Goal: Information Seeking & Learning: Learn about a topic

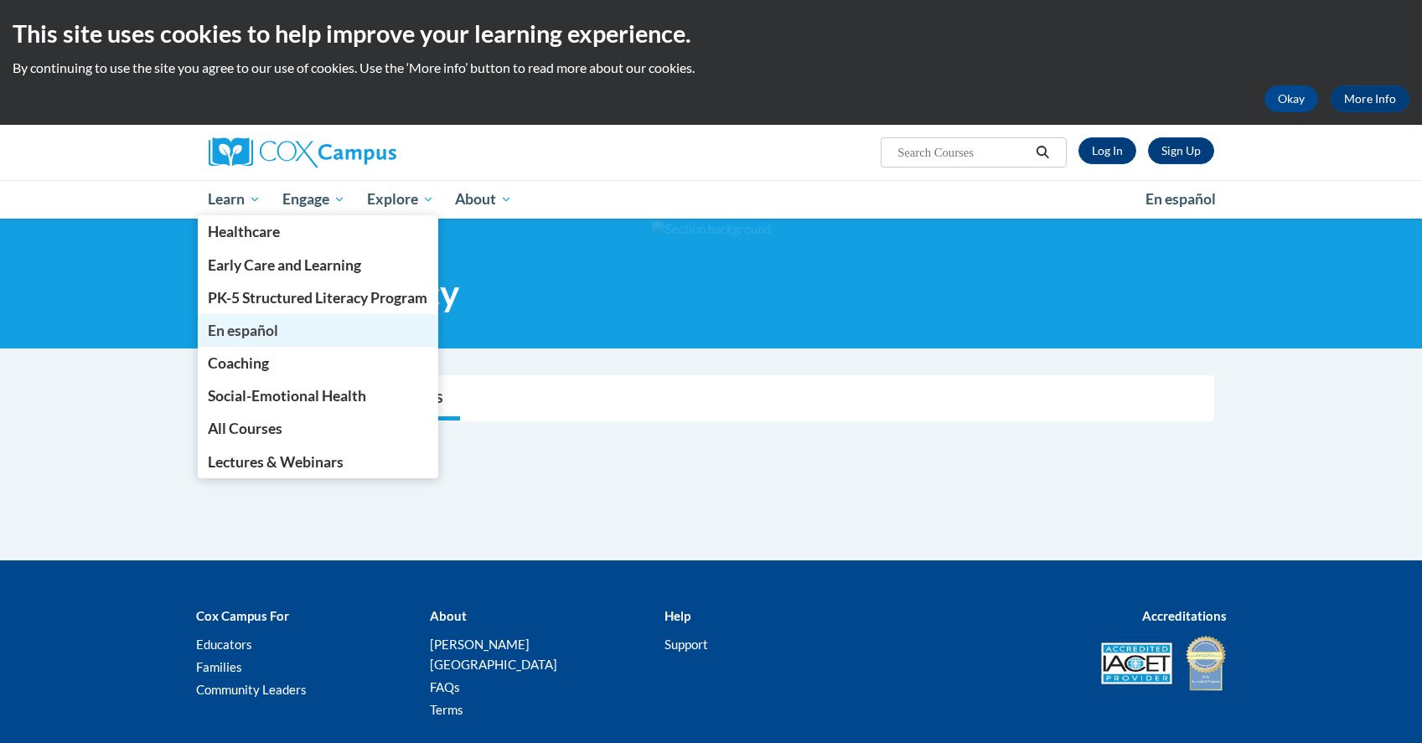
scroll to position [93, 0]
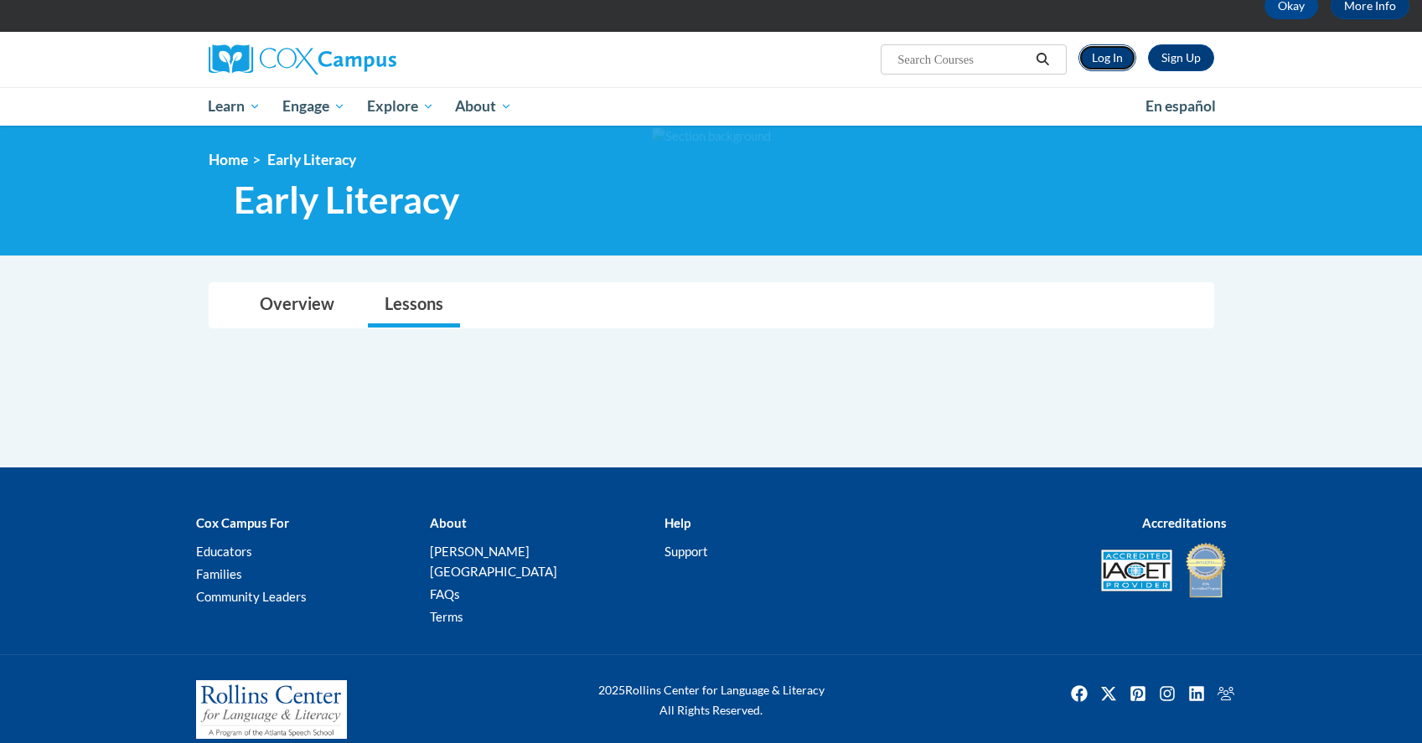
click at [1103, 60] on link "Log In" at bounding box center [1107, 57] width 58 height 27
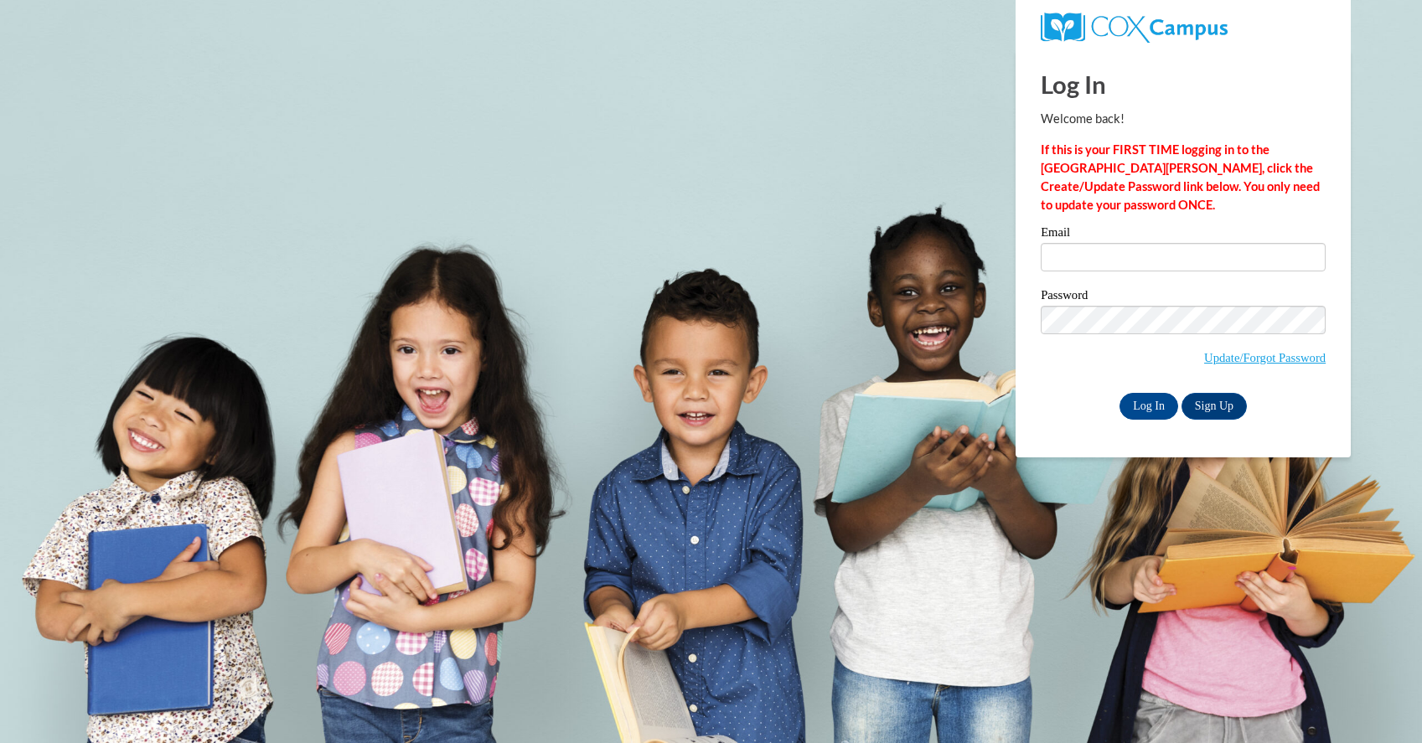
click at [1131, 279] on div "Email" at bounding box center [1183, 255] width 285 height 58
click at [1135, 251] on input "Email" at bounding box center [1183, 257] width 285 height 28
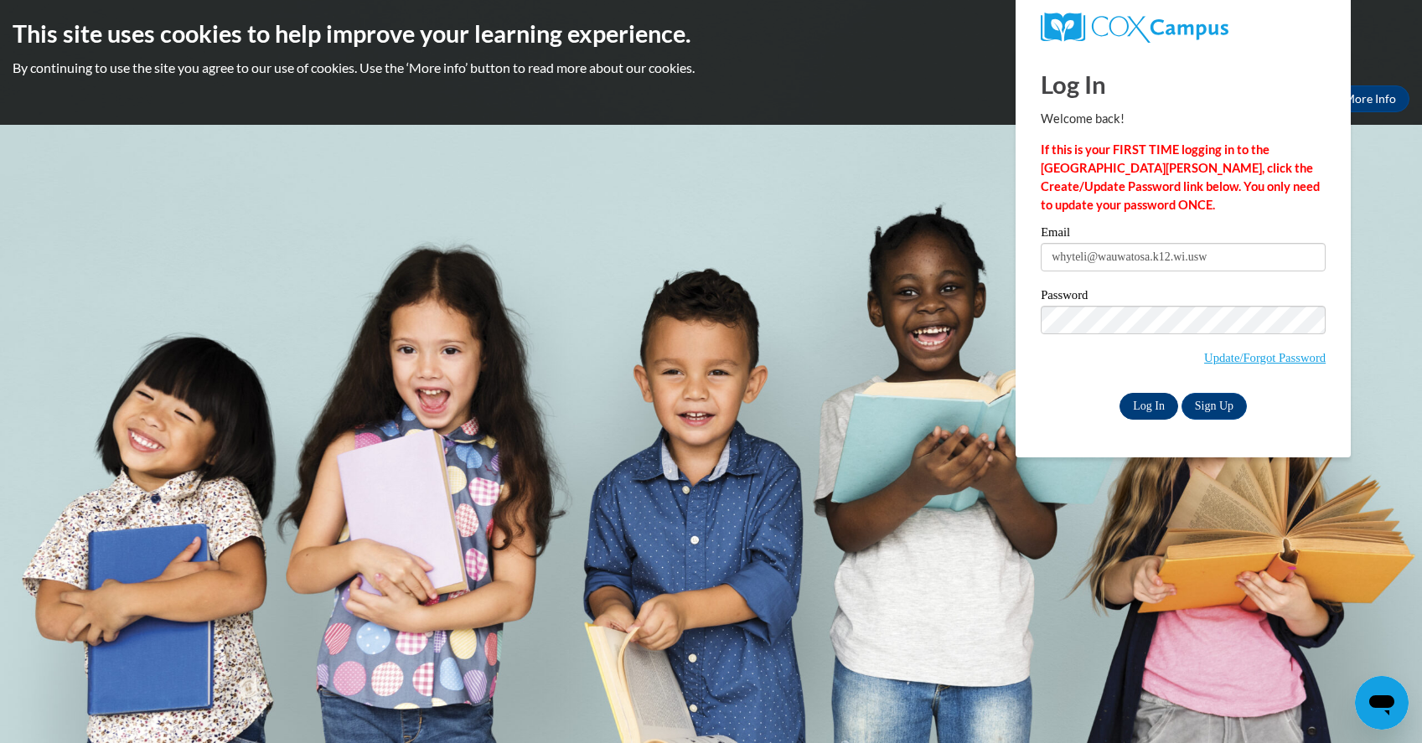
type input "whyteli@wauwatosa.k12.wi.usw"
click at [1155, 410] on input "Log In" at bounding box center [1148, 406] width 59 height 27
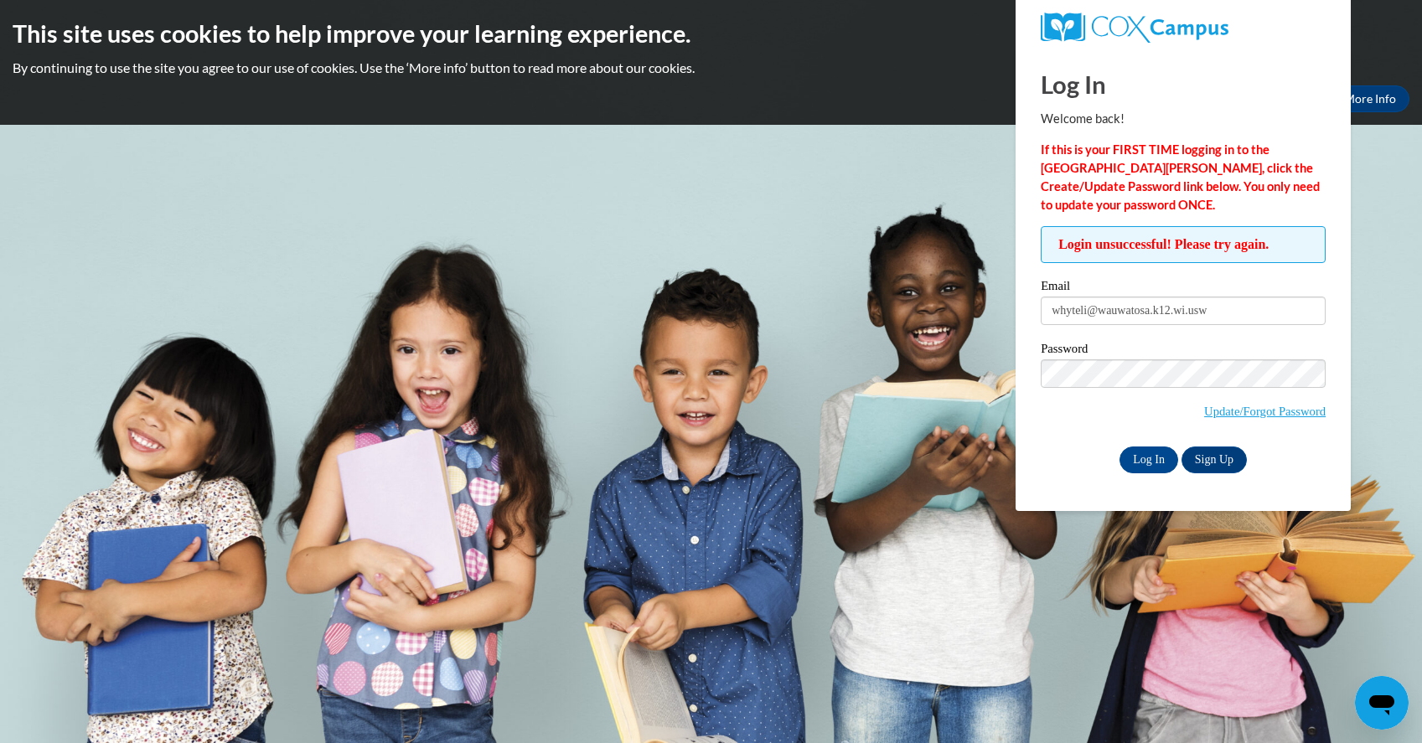
click at [1148, 392] on span "Update/Forgot Password" at bounding box center [1183, 394] width 285 height 70
click at [1221, 334] on div "Email whyteli@wauwatosa.k12.wi.usw" at bounding box center [1183, 309] width 285 height 58
click at [1221, 316] on input "whyteli@wauwatosa.k12.wi.usw" at bounding box center [1183, 311] width 285 height 28
type input "whyteli@wauwatosa.k12.wi.us"
click at [1139, 465] on input "Log In" at bounding box center [1148, 460] width 59 height 27
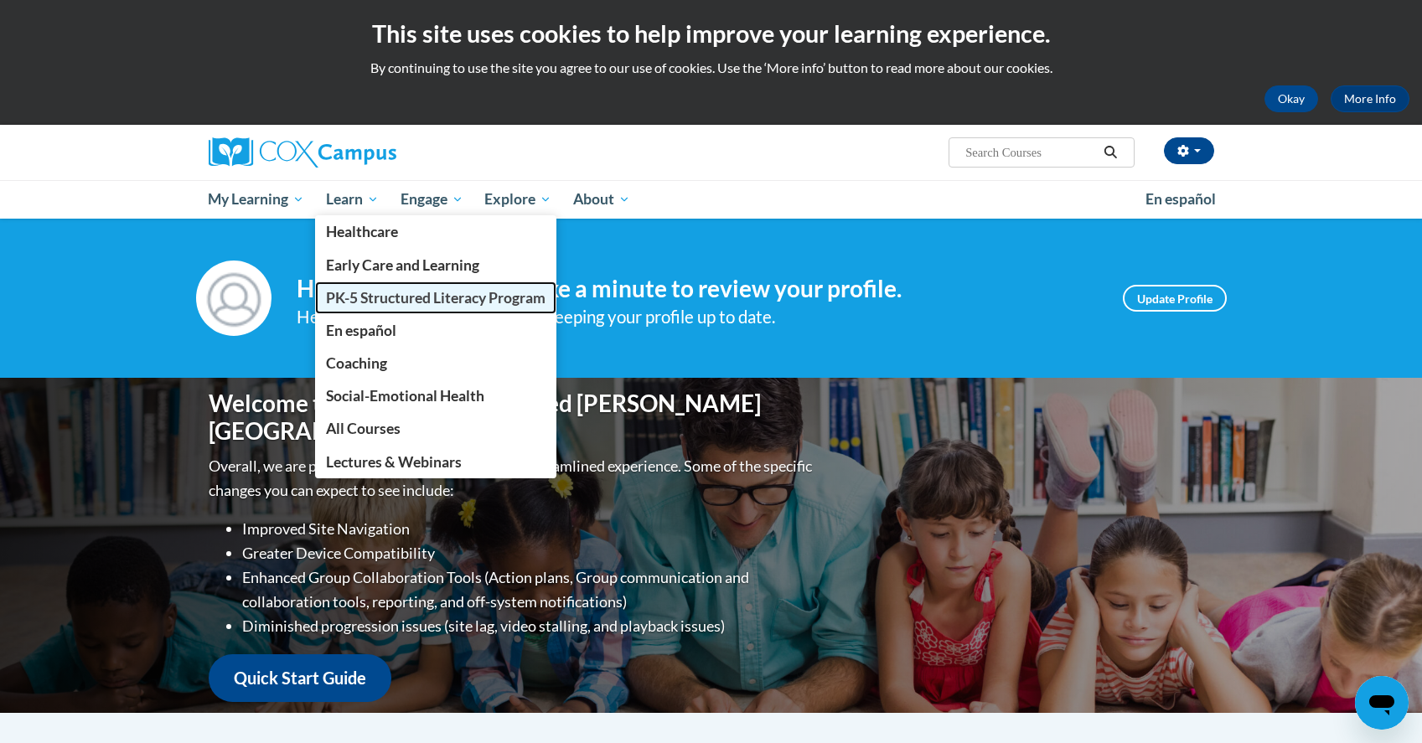
click at [401, 293] on span "PK-5 Structured Literacy Program" at bounding box center [436, 298] width 220 height 18
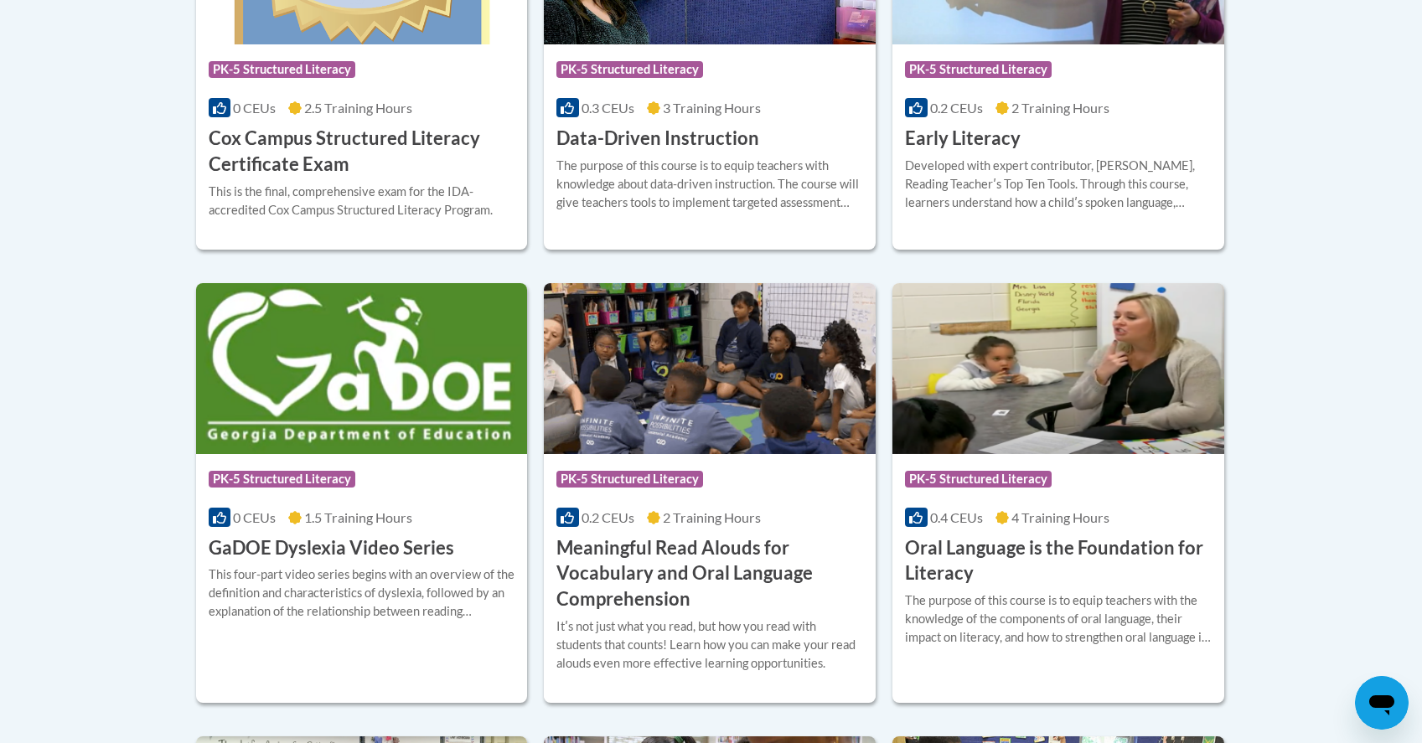
scroll to position [963, 0]
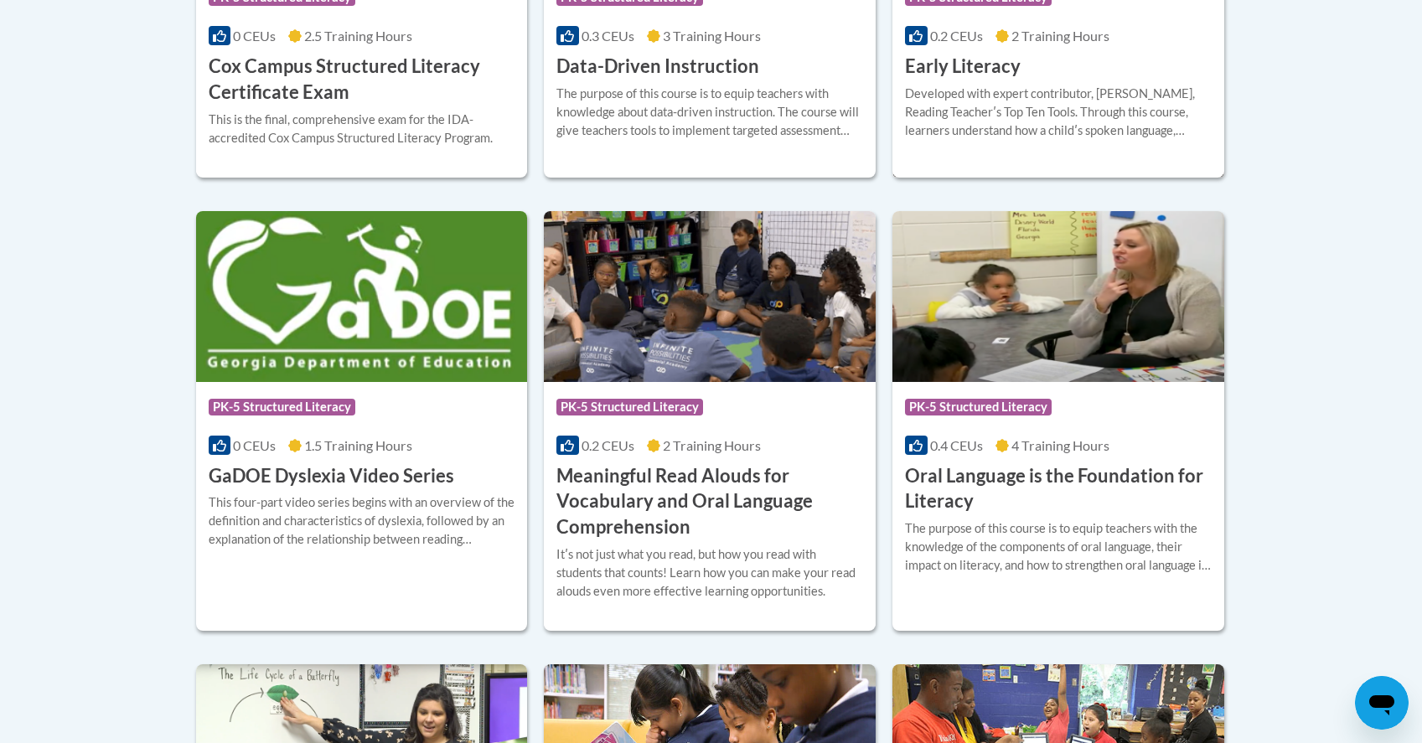
click at [1087, 93] on div "Developed with expert contributor, Dr. Deborah Glaser, Reading Teacherʹs Top Te…" at bounding box center [1058, 112] width 307 height 55
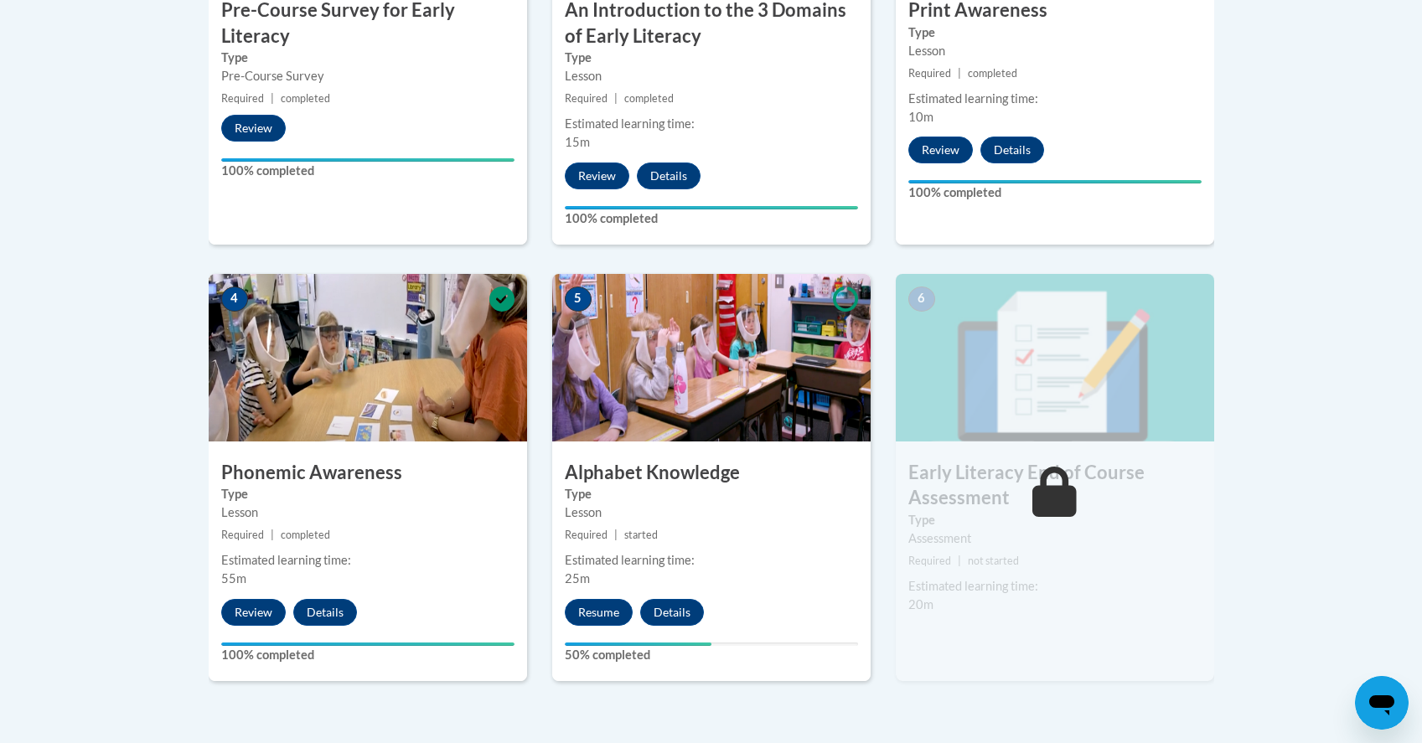
scroll to position [899, 0]
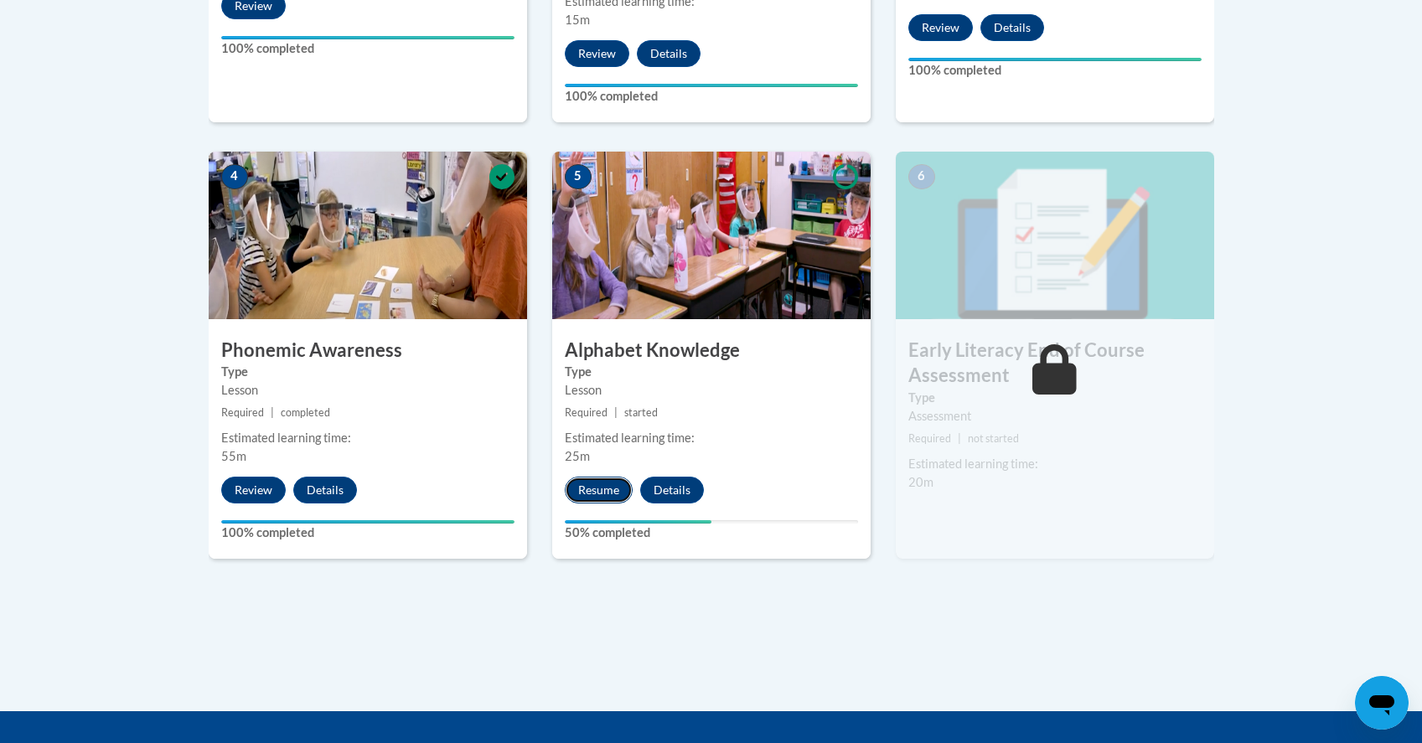
click at [592, 489] on button "Resume" at bounding box center [599, 490] width 68 height 27
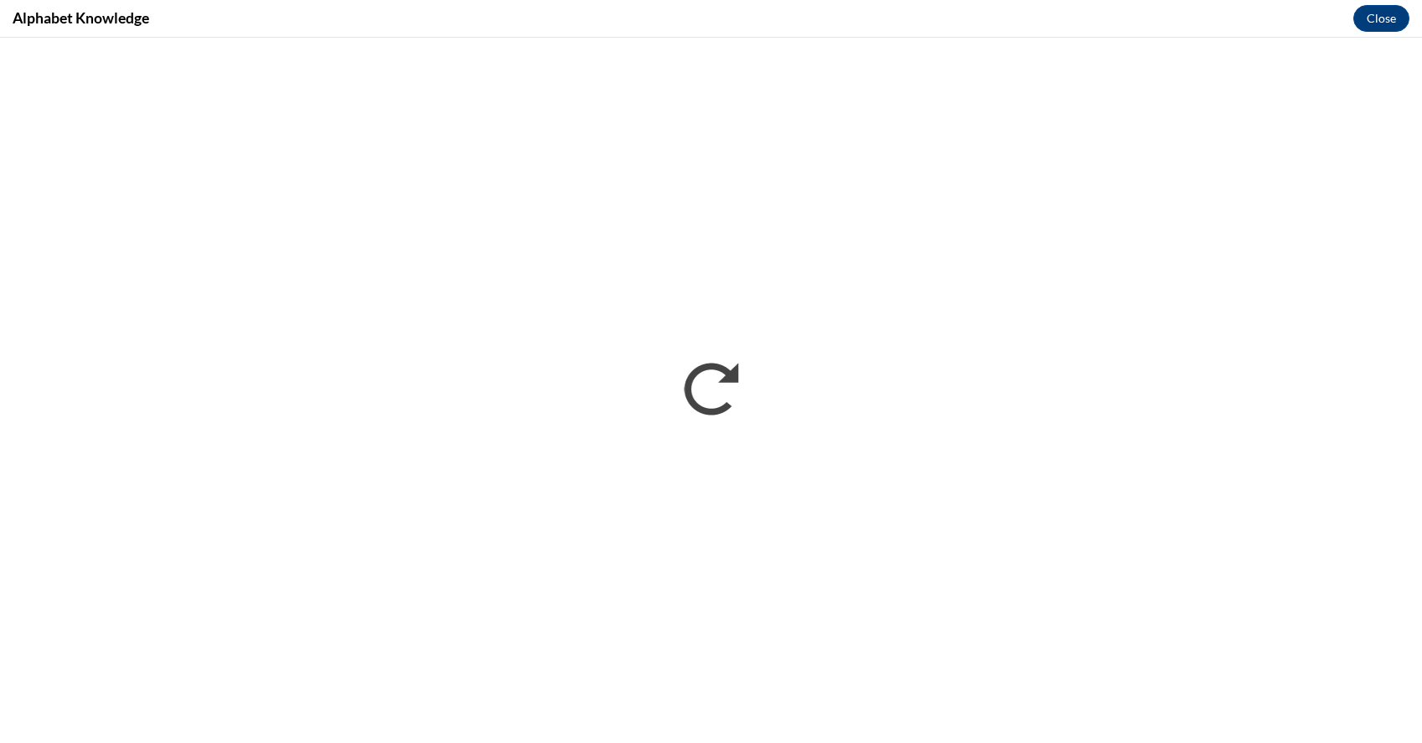
scroll to position [0, 0]
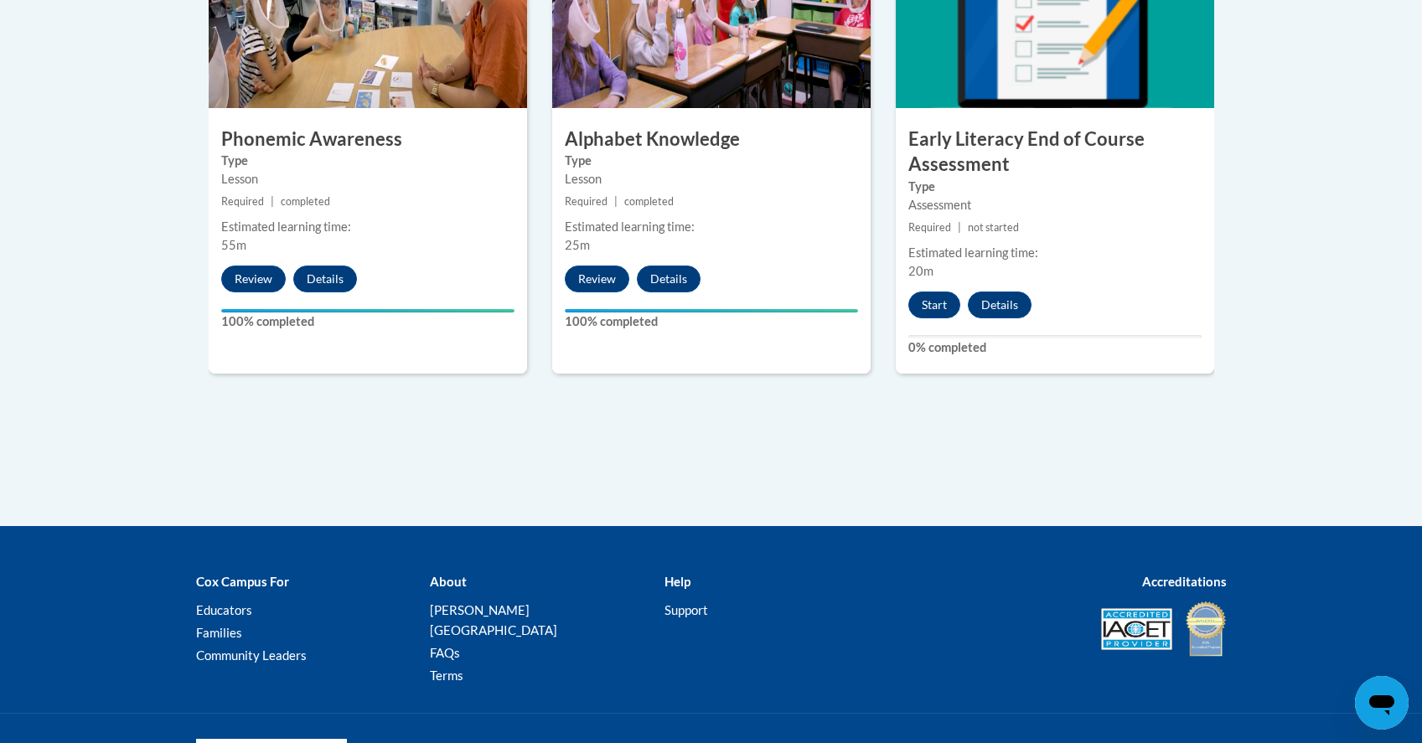
scroll to position [1105, 0]
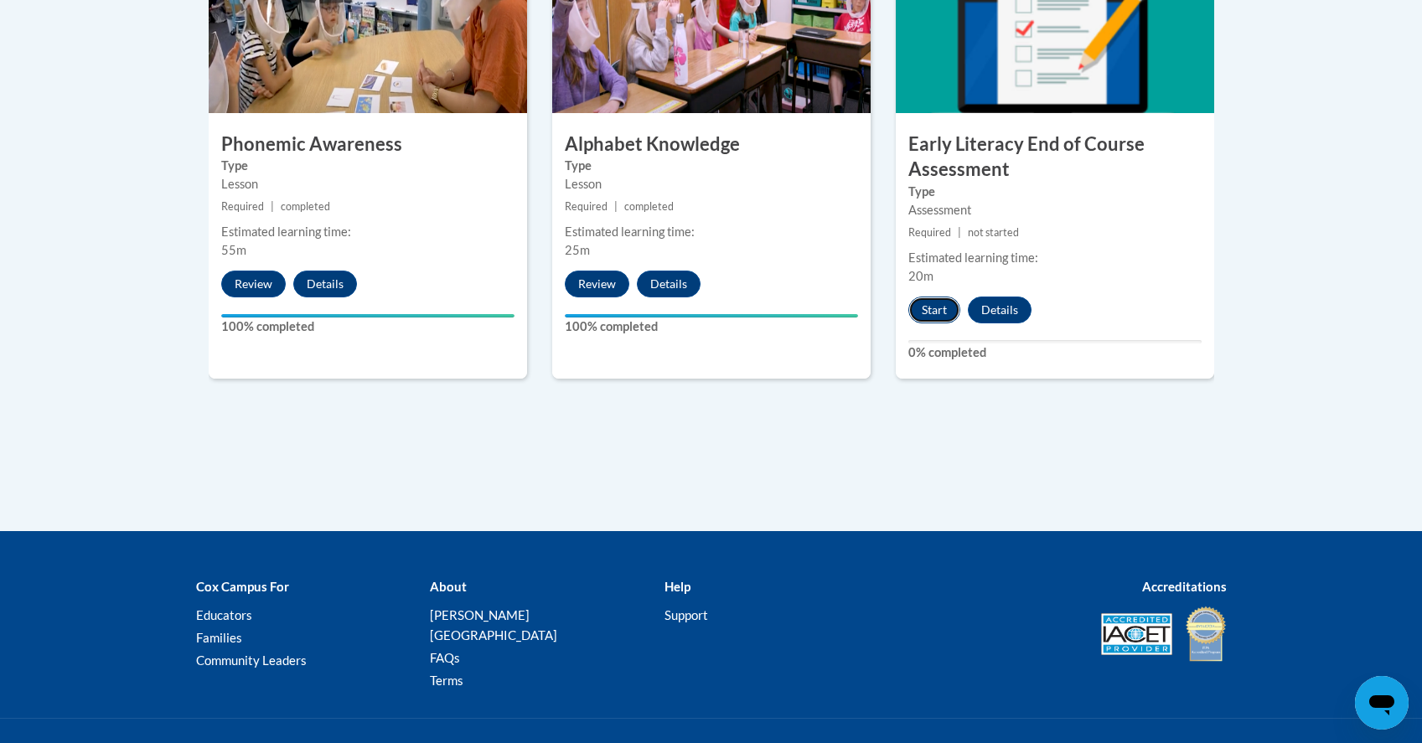
click at [938, 306] on button "Start" at bounding box center [934, 310] width 52 height 27
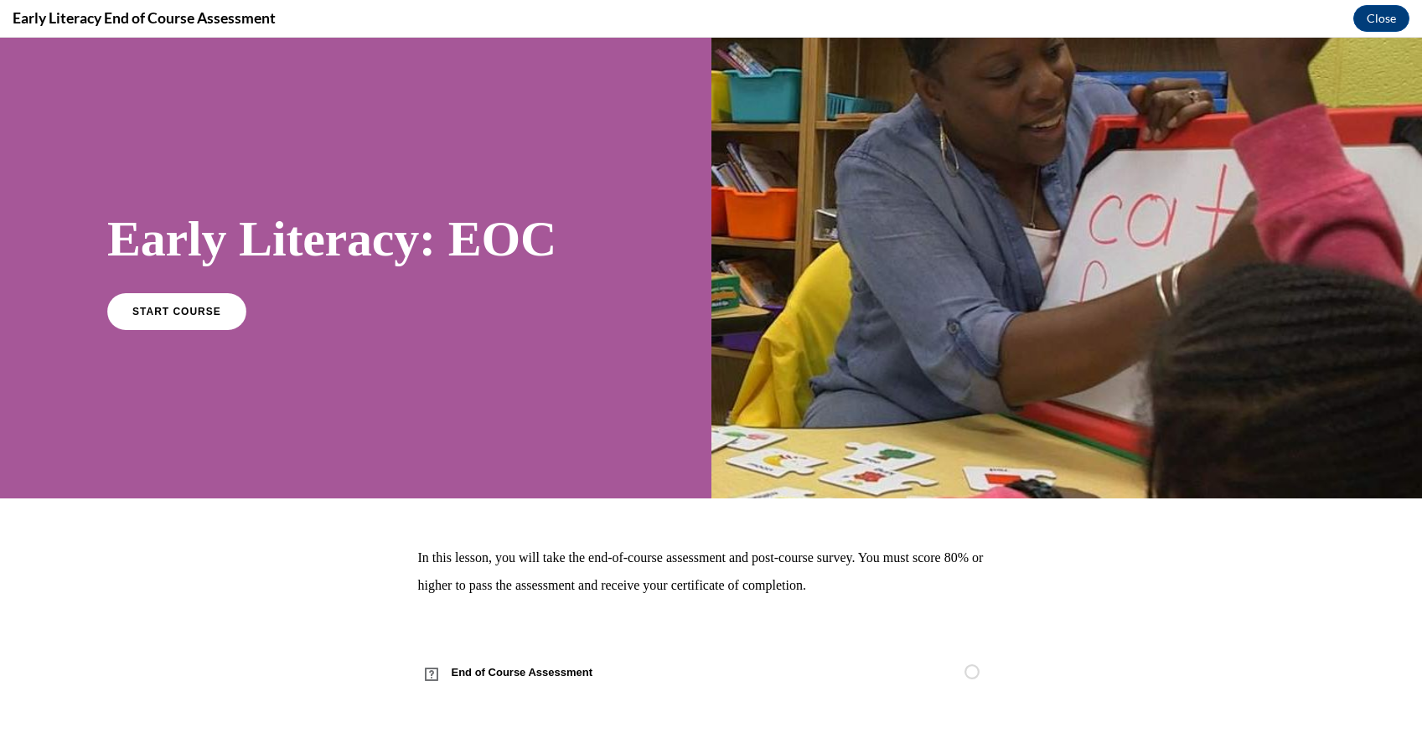
scroll to position [0, 0]
click at [165, 313] on span "START COURSE" at bounding box center [176, 311] width 93 height 13
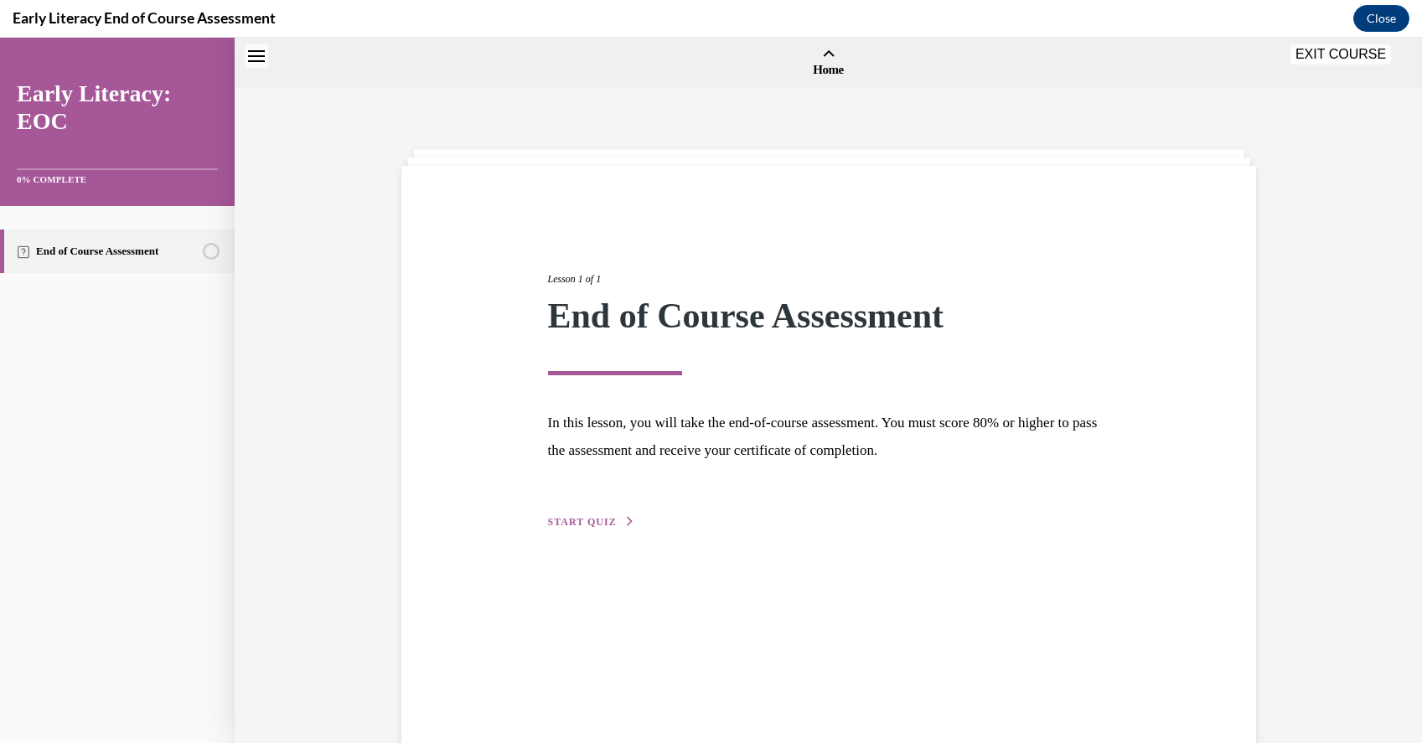
scroll to position [52, 0]
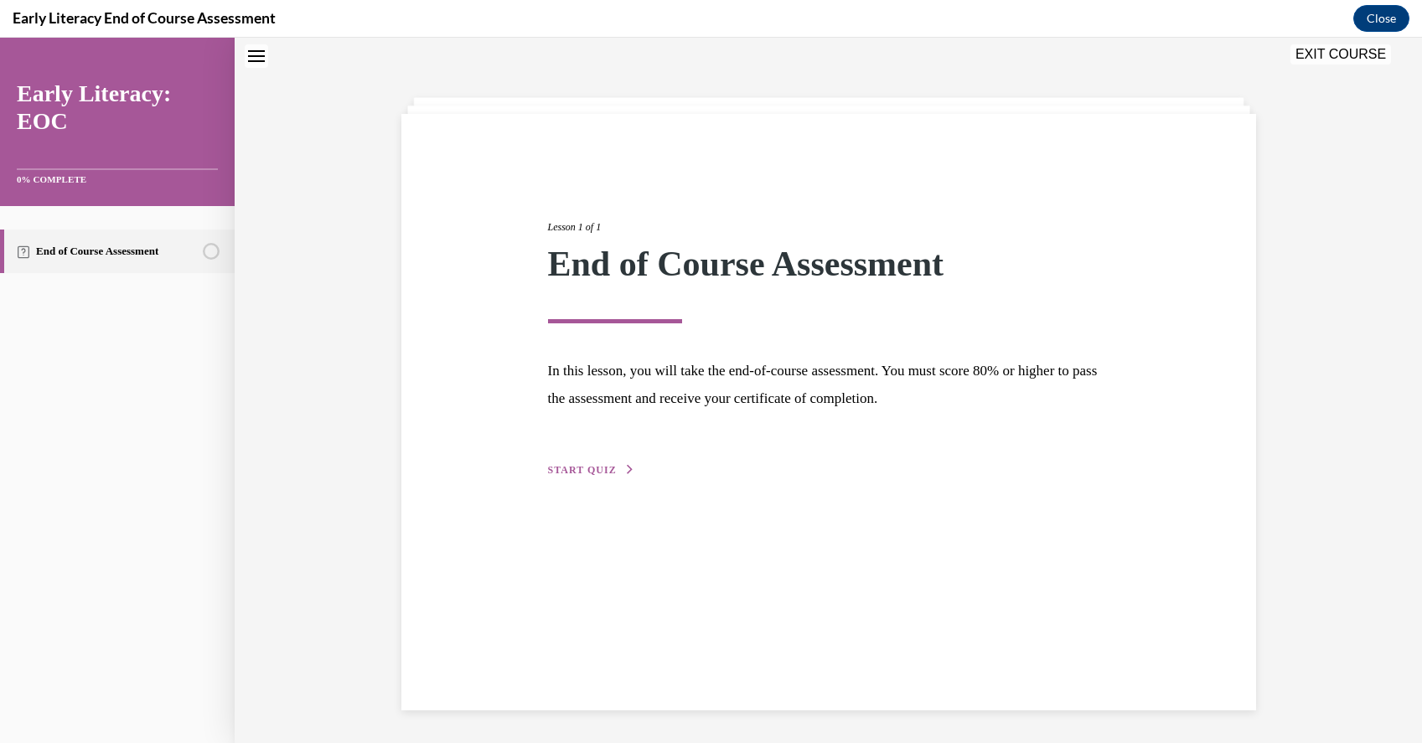
click at [597, 462] on div "Lesson 1 of 1 End of Course Assessment In this lesson, you will take the end-of…" at bounding box center [828, 330] width 586 height 298
click at [592, 472] on span "START QUIZ" at bounding box center [582, 470] width 69 height 12
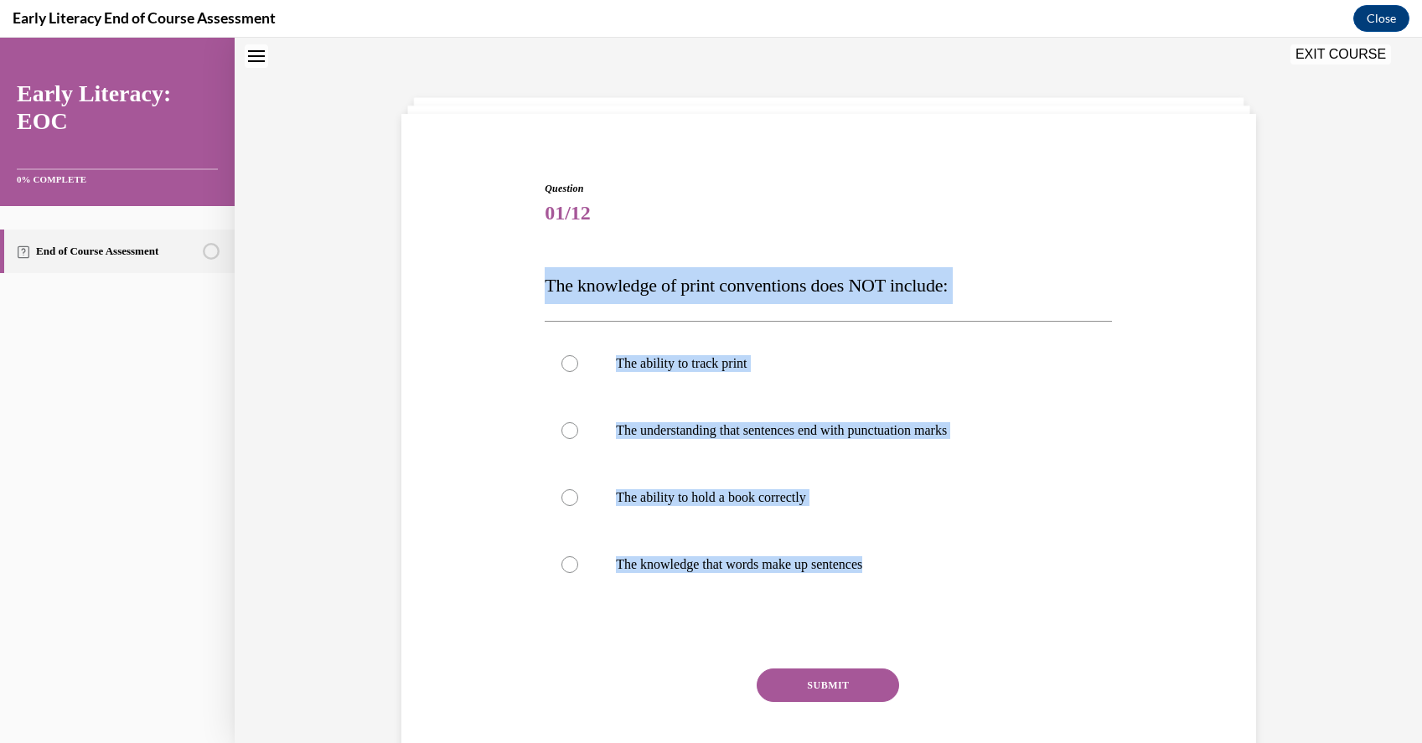
drag, startPoint x: 915, startPoint y: 572, endPoint x: 478, endPoint y: 274, distance: 529.4
click at [478, 274] on div "Question 01/12 The knowledge of print conventions does NOT include: The ability…" at bounding box center [828, 468] width 863 height 675
copy div "The knowledge of print conventions does NOT include: The ability to track print…"
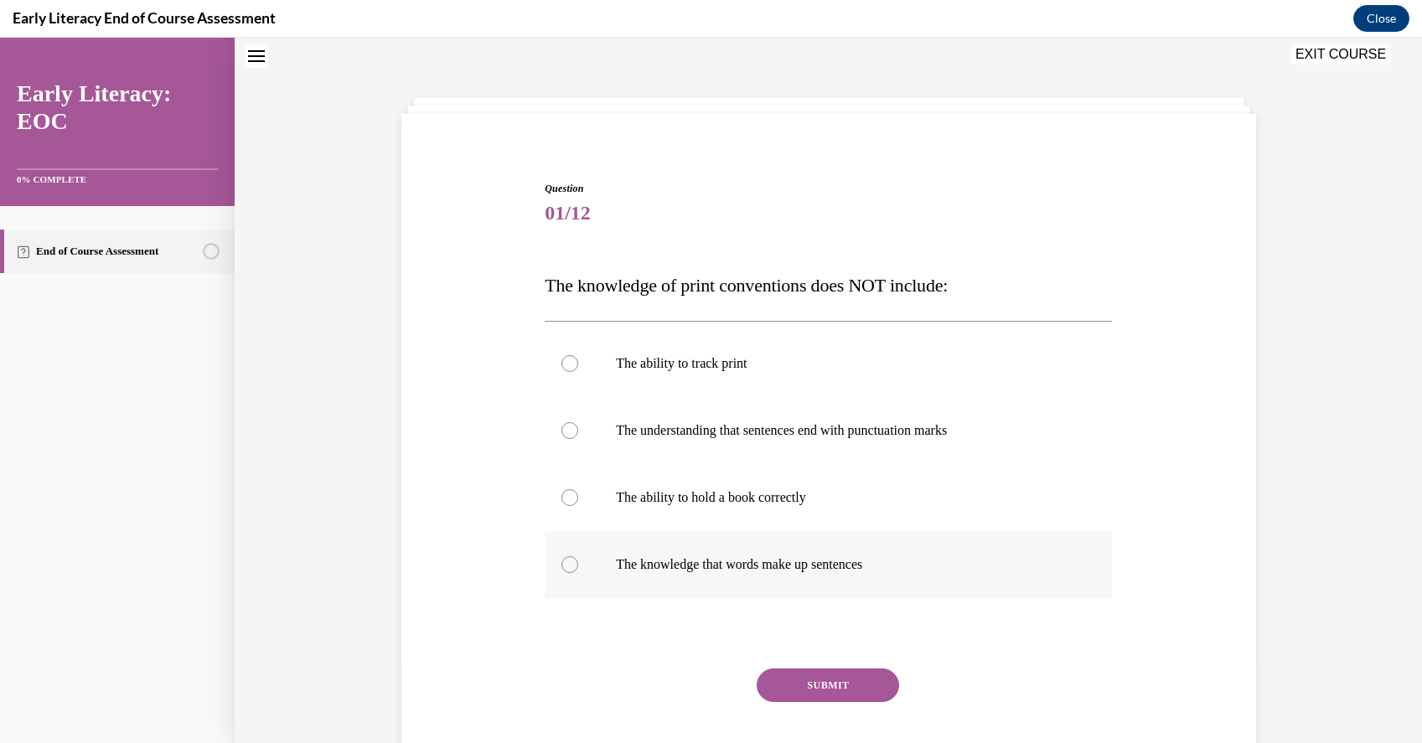
click at [679, 560] on p "The knowledge that words make up sentences" at bounding box center [843, 564] width 454 height 17
click at [831, 685] on button "SUBMIT" at bounding box center [828, 686] width 142 height 34
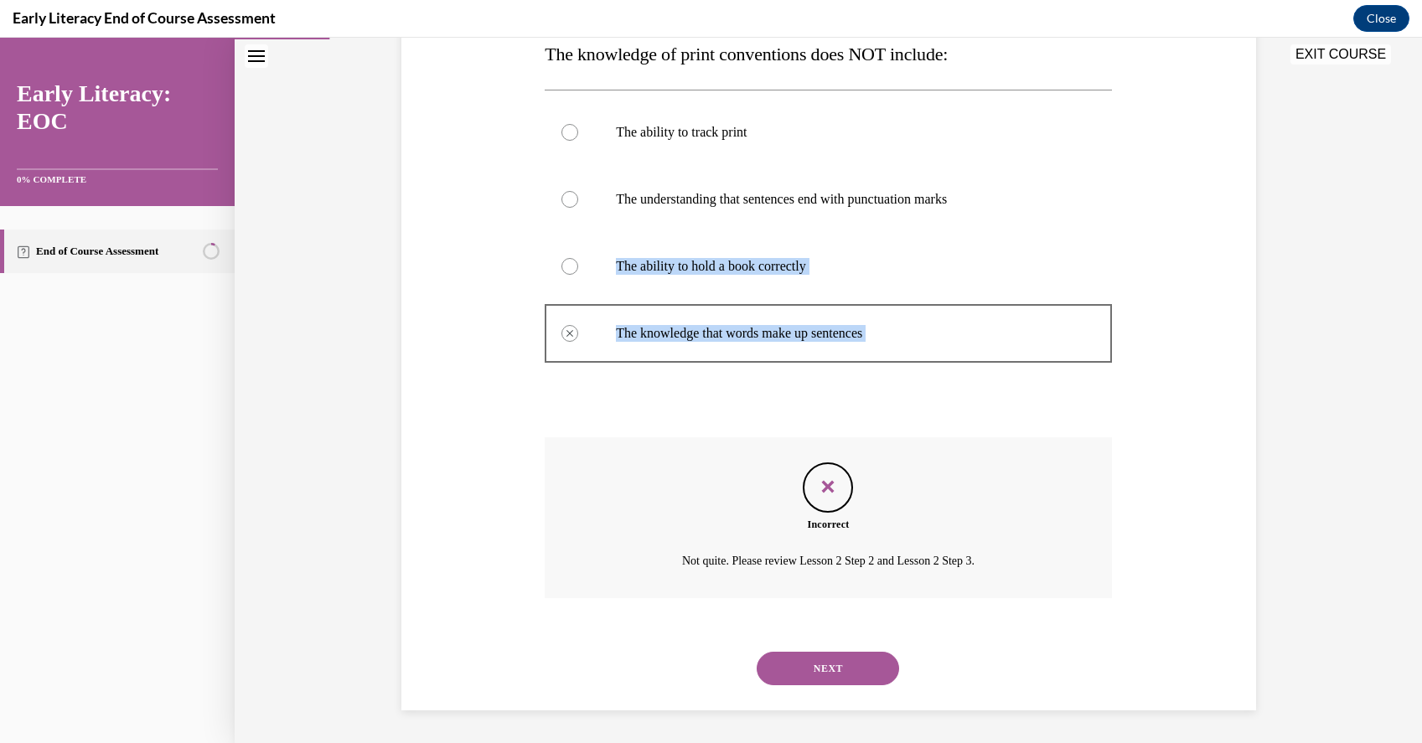
scroll to position [284, 0]
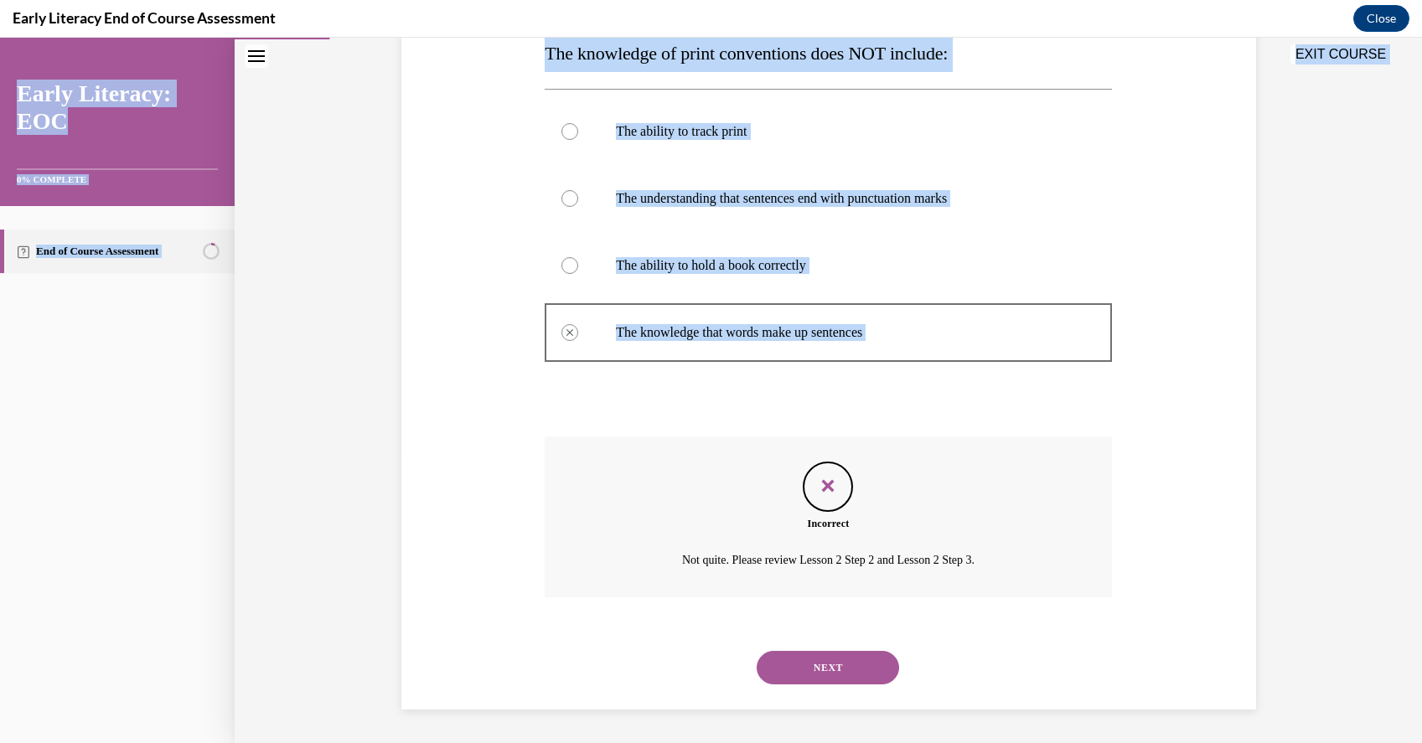
drag, startPoint x: 903, startPoint y: 525, endPoint x: 530, endPoint y: 59, distance: 596.7
click at [530, 59] on div "EXIT COURSE Early Literacy: EOC 0% COMPLETE End of Course Assessment Home Lesso…" at bounding box center [711, 390] width 1422 height 705
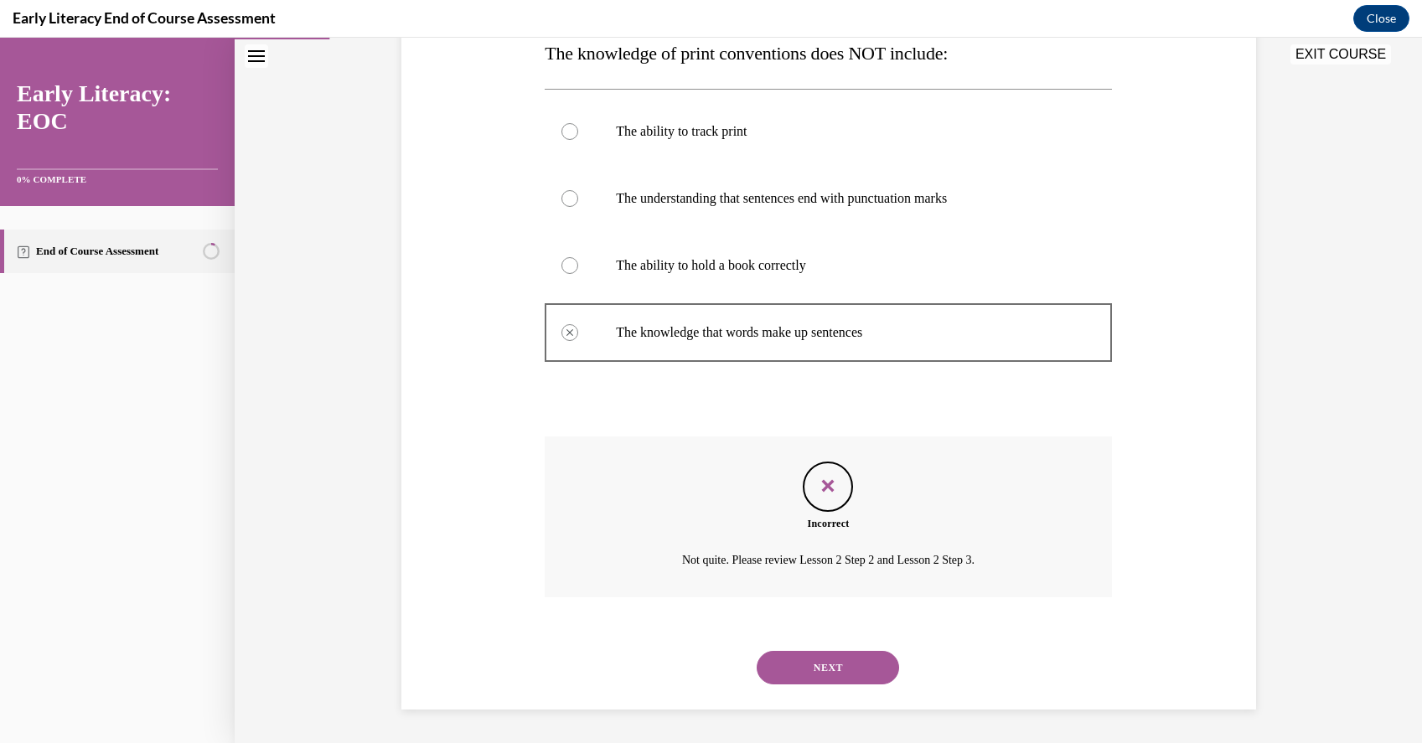
click at [740, 322] on div at bounding box center [828, 332] width 567 height 75
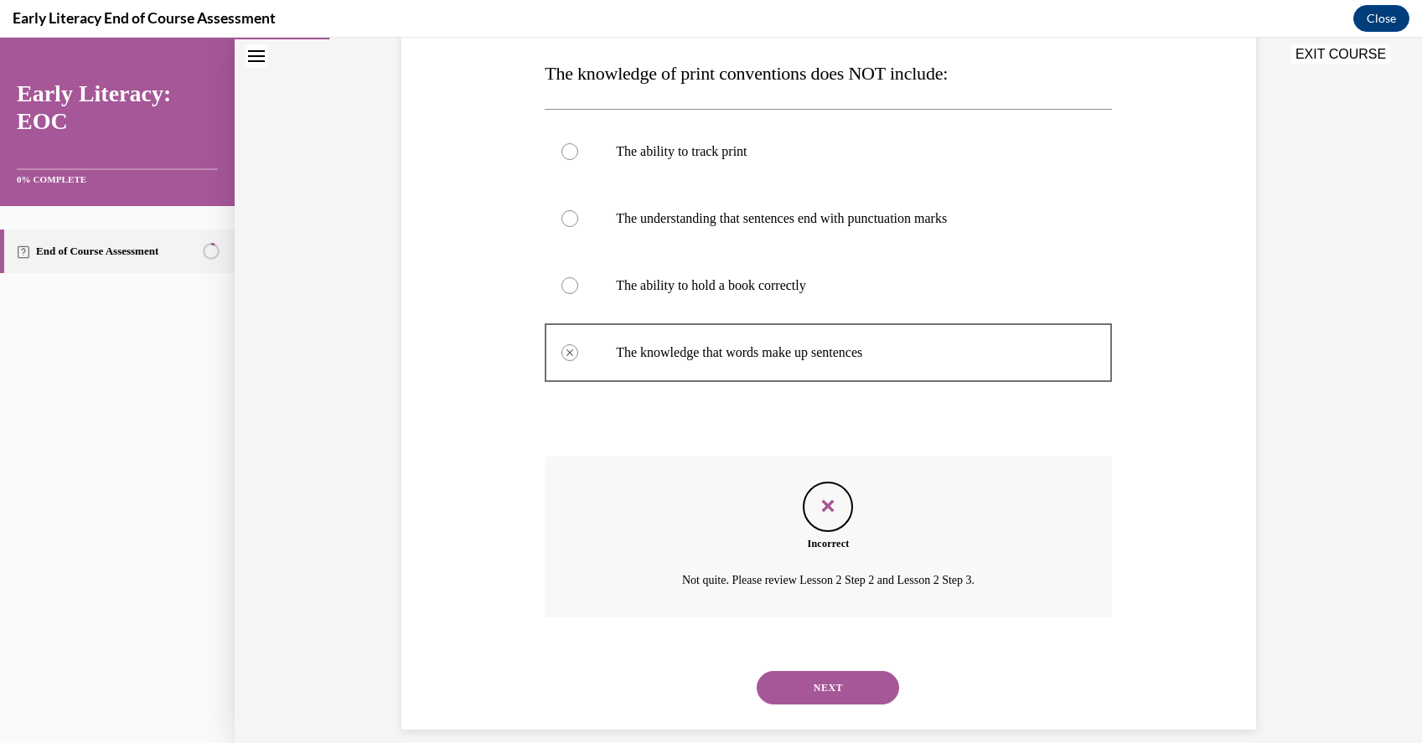
click at [789, 279] on p "The ability to hold a book correctly" at bounding box center [843, 285] width 454 height 17
click at [562, 287] on div at bounding box center [569, 285] width 17 height 17
click at [573, 282] on div at bounding box center [569, 285] width 17 height 17
click at [571, 285] on div at bounding box center [569, 285] width 17 height 17
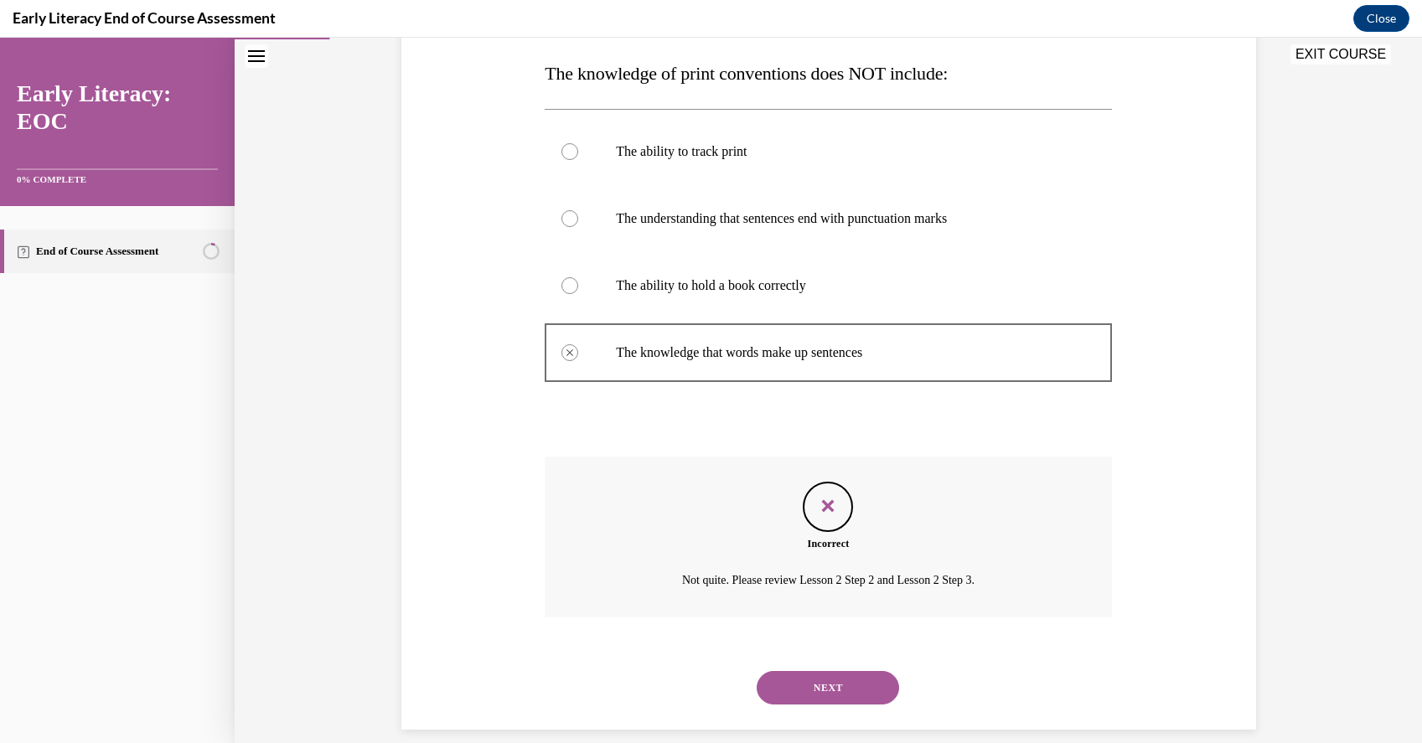
click at [844, 679] on button "NEXT" at bounding box center [828, 688] width 142 height 34
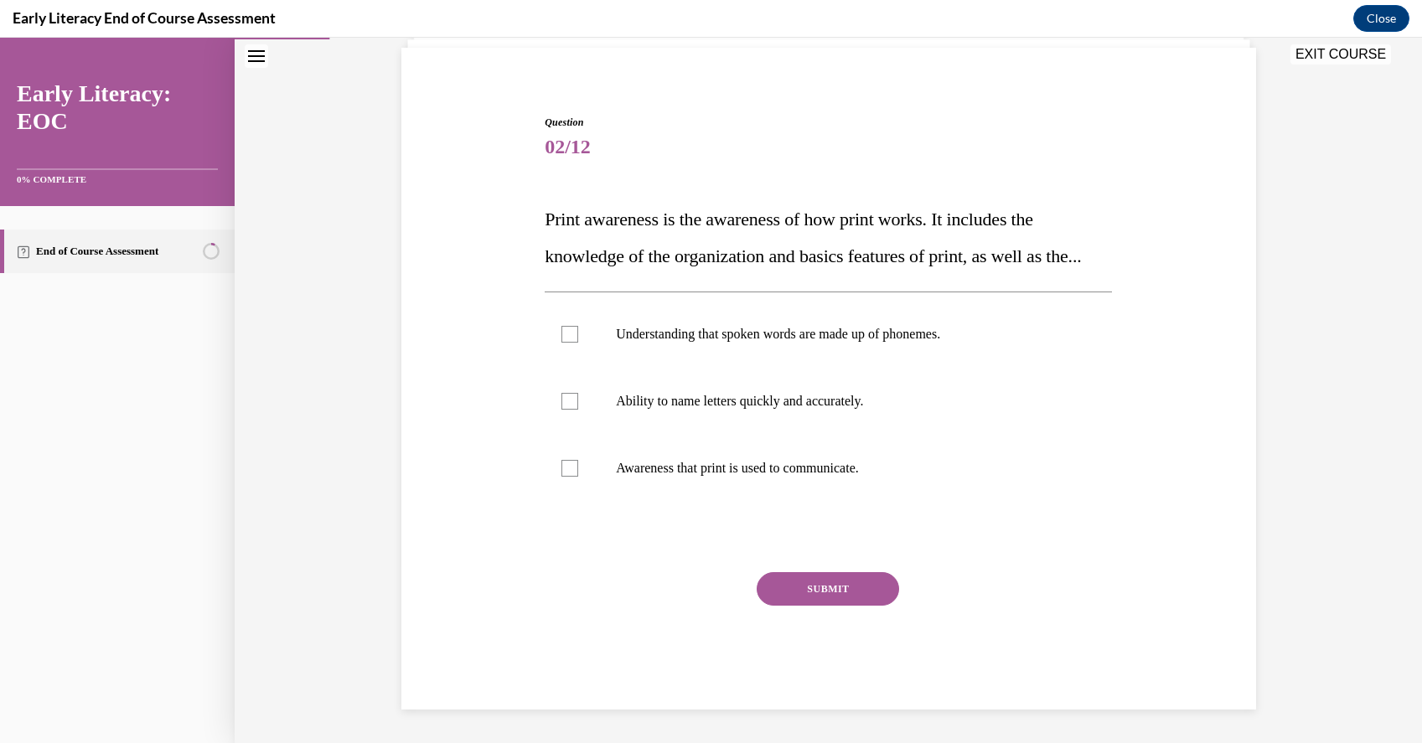
scroll to position [155, 0]
click at [844, 471] on p "Awareness that print is used to communicate." at bounding box center [843, 468] width 454 height 17
click at [845, 571] on div "Question 02/12 Print awareness is the awareness of how print works. It includes…" at bounding box center [828, 412] width 567 height 595
click at [846, 585] on button "SUBMIT" at bounding box center [828, 589] width 142 height 34
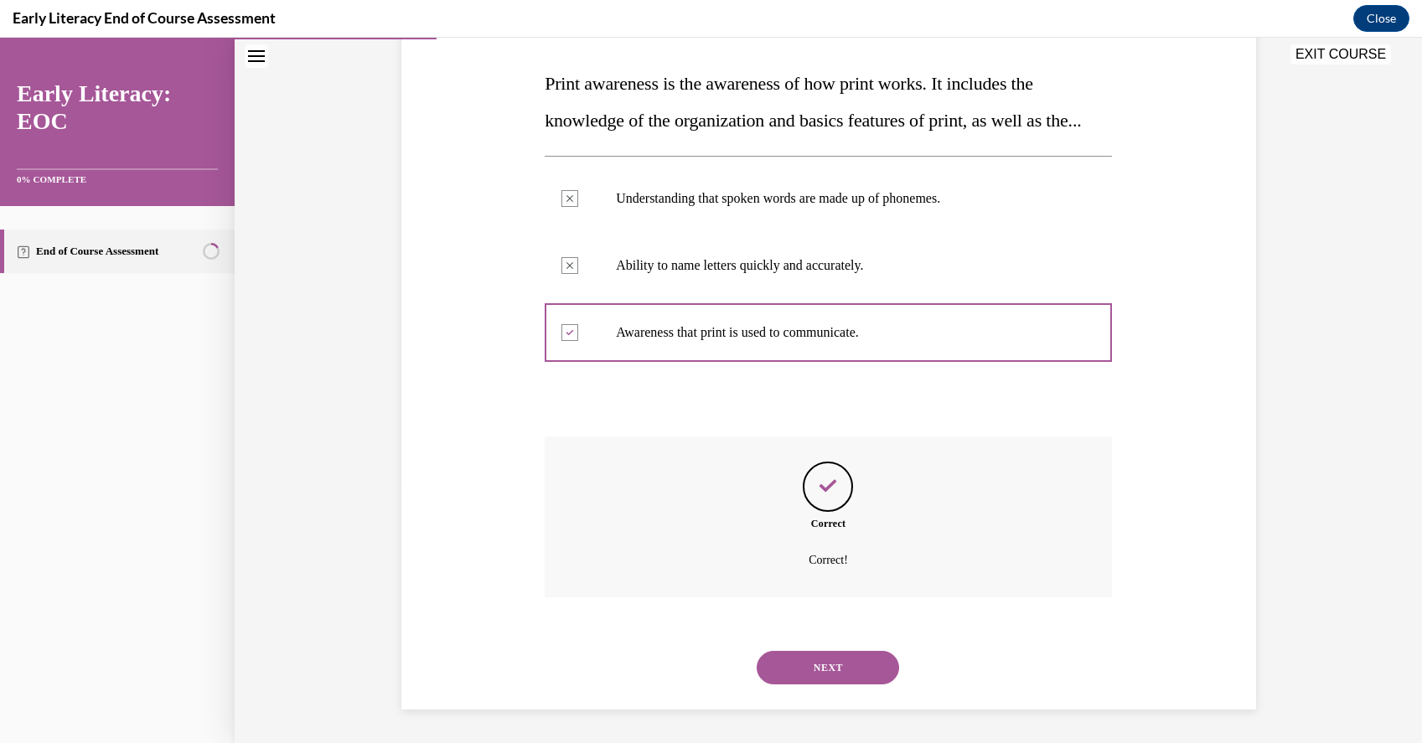
scroll to position [291, 0]
click at [818, 685] on div "NEXT" at bounding box center [828, 667] width 567 height 67
click at [838, 669] on button "NEXT" at bounding box center [828, 668] width 142 height 34
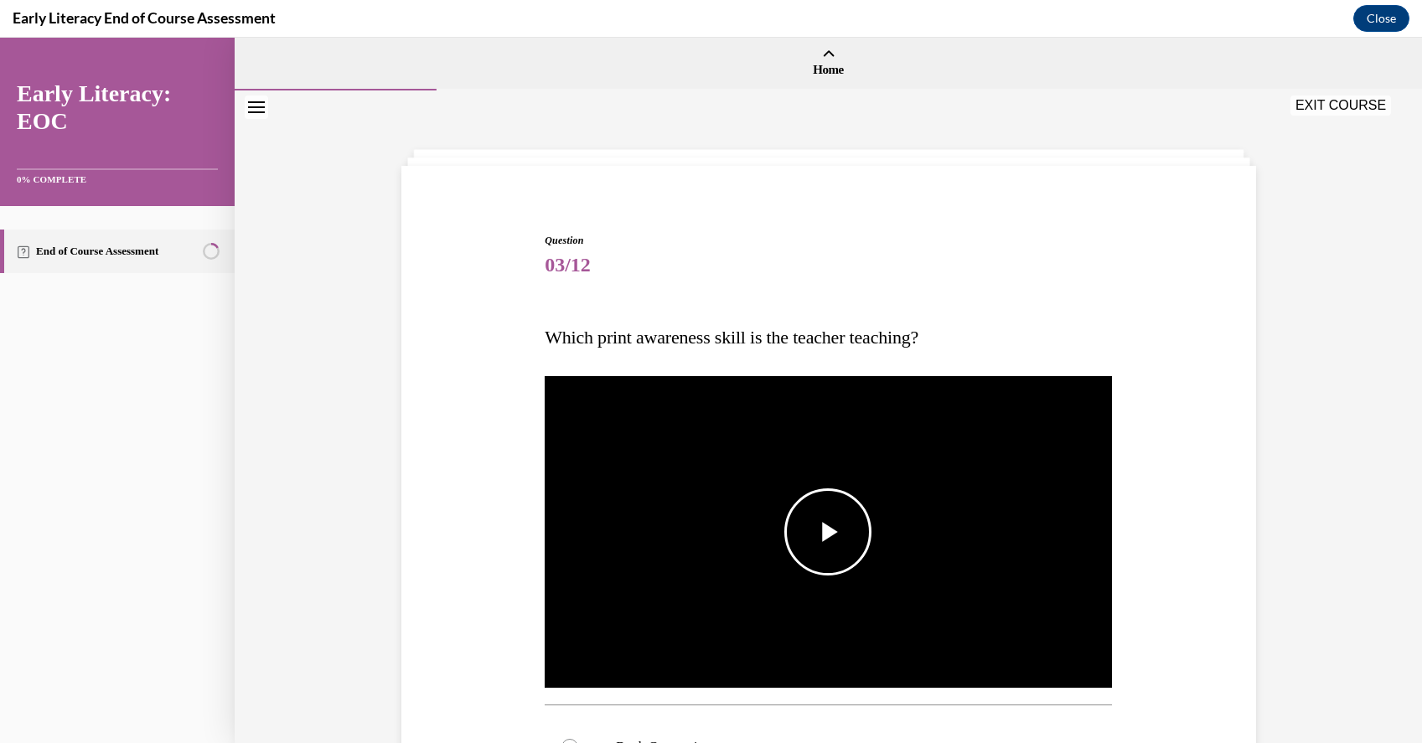
click at [828, 532] on span "Video player" at bounding box center [828, 532] width 0 height 0
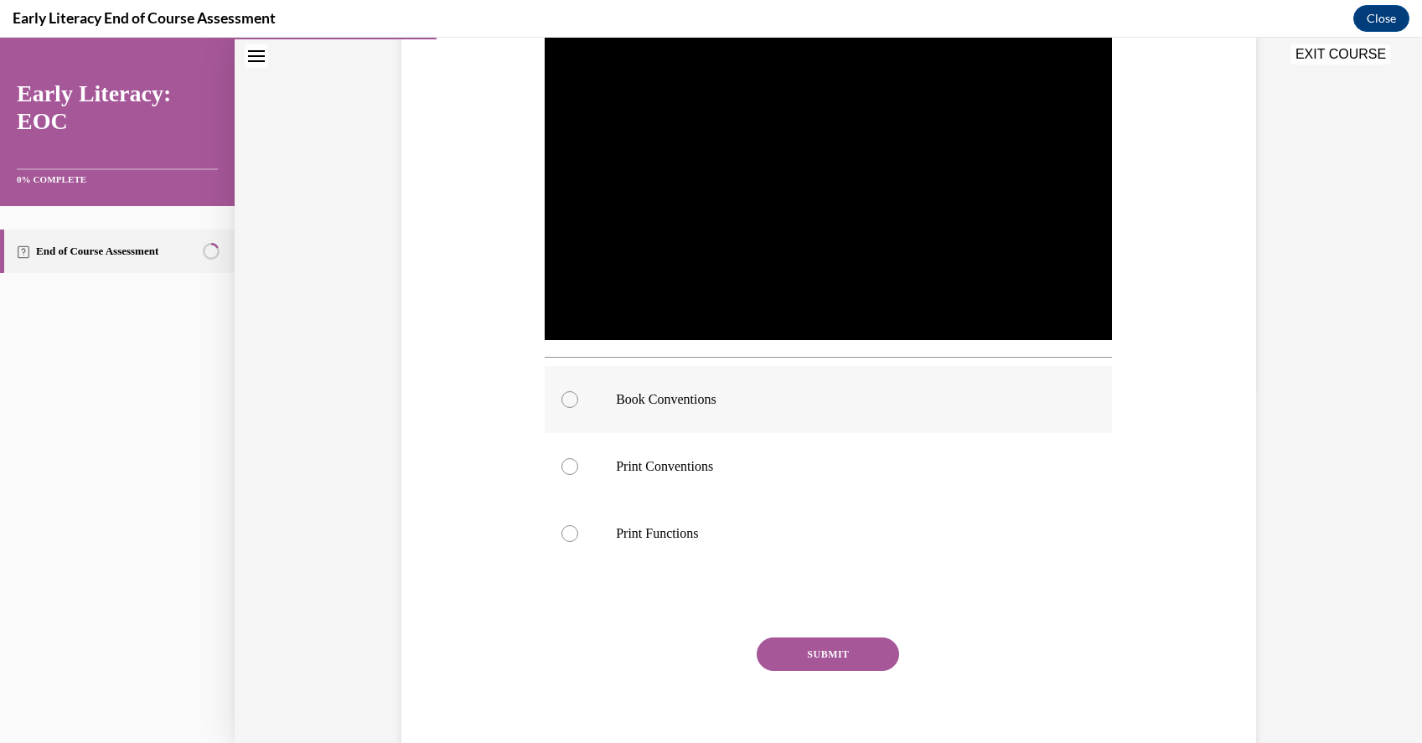
scroll to position [347, 0]
click at [712, 401] on p "Book Conventions" at bounding box center [843, 400] width 454 height 17
click at [863, 647] on button "SUBMIT" at bounding box center [828, 655] width 142 height 34
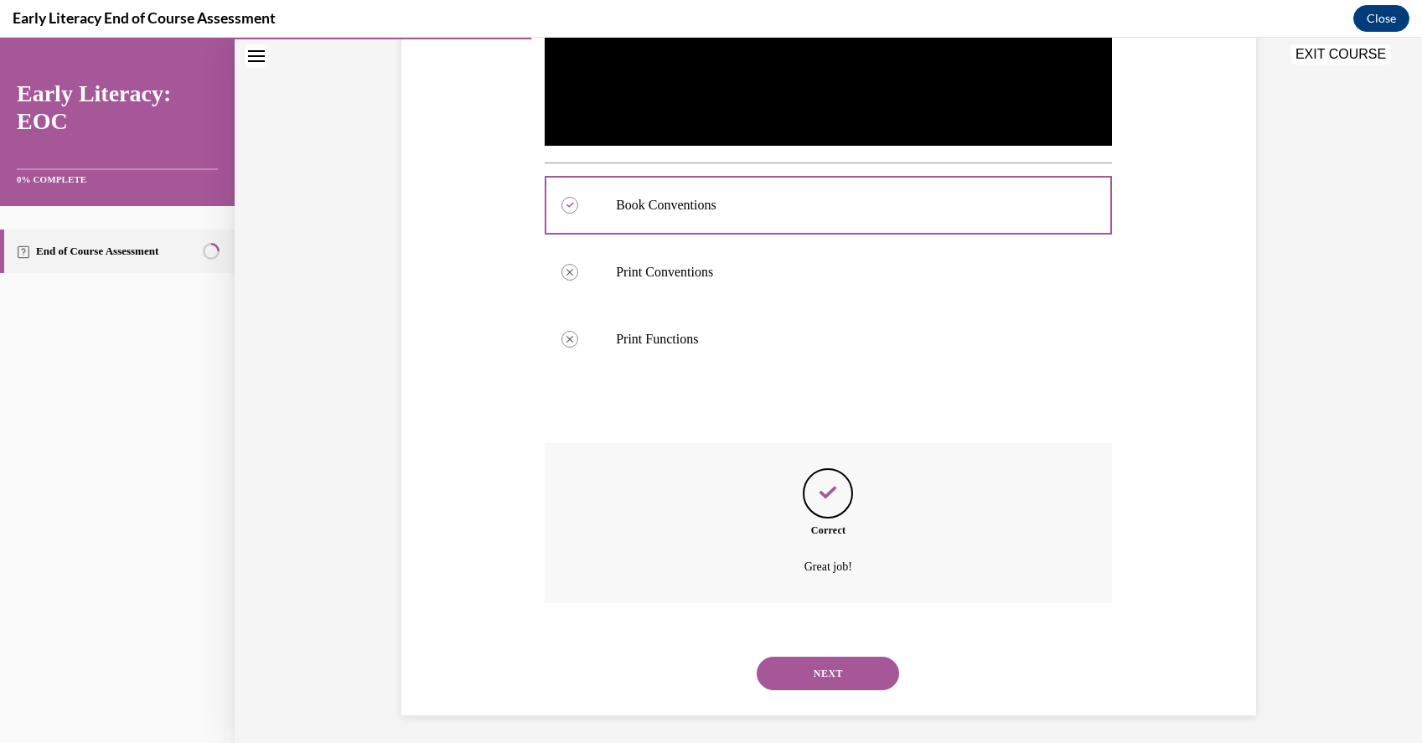
scroll to position [548, 0]
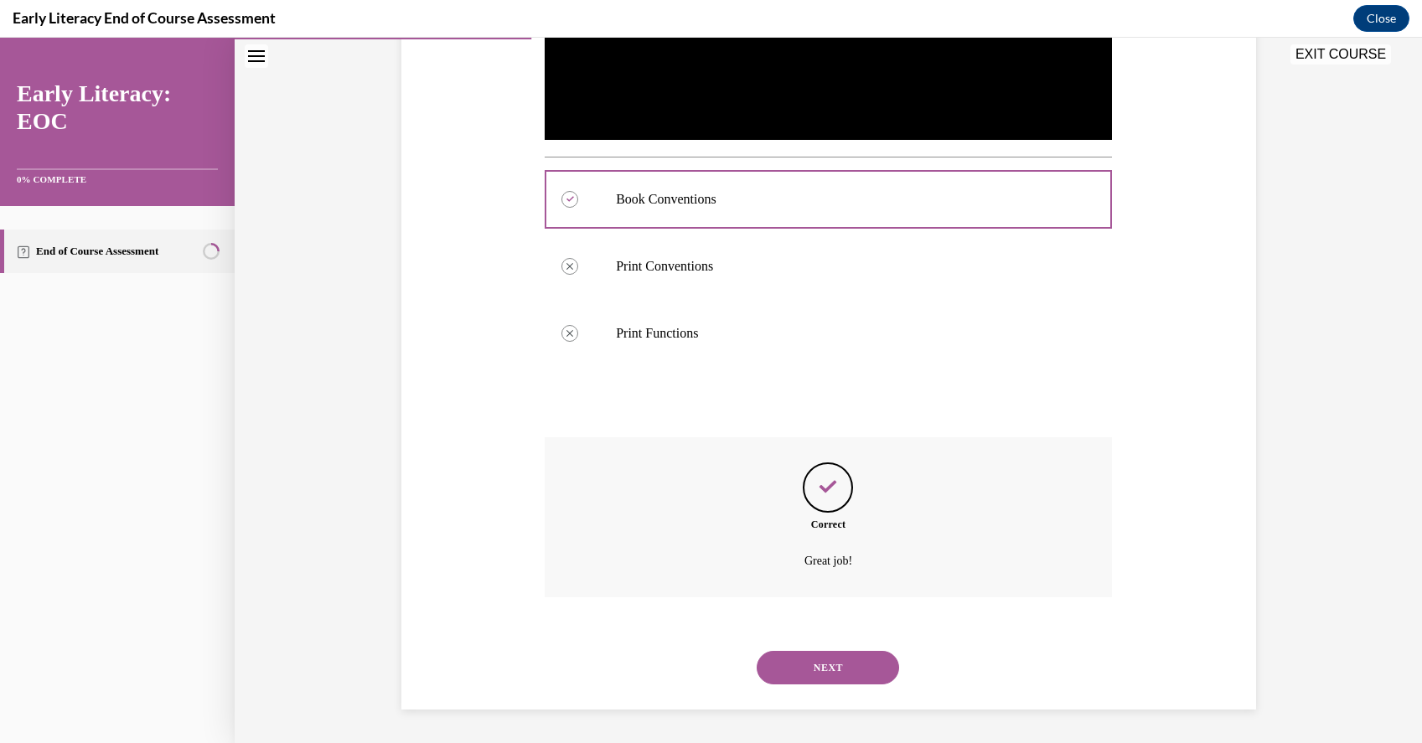
click at [831, 664] on button "NEXT" at bounding box center [828, 668] width 142 height 34
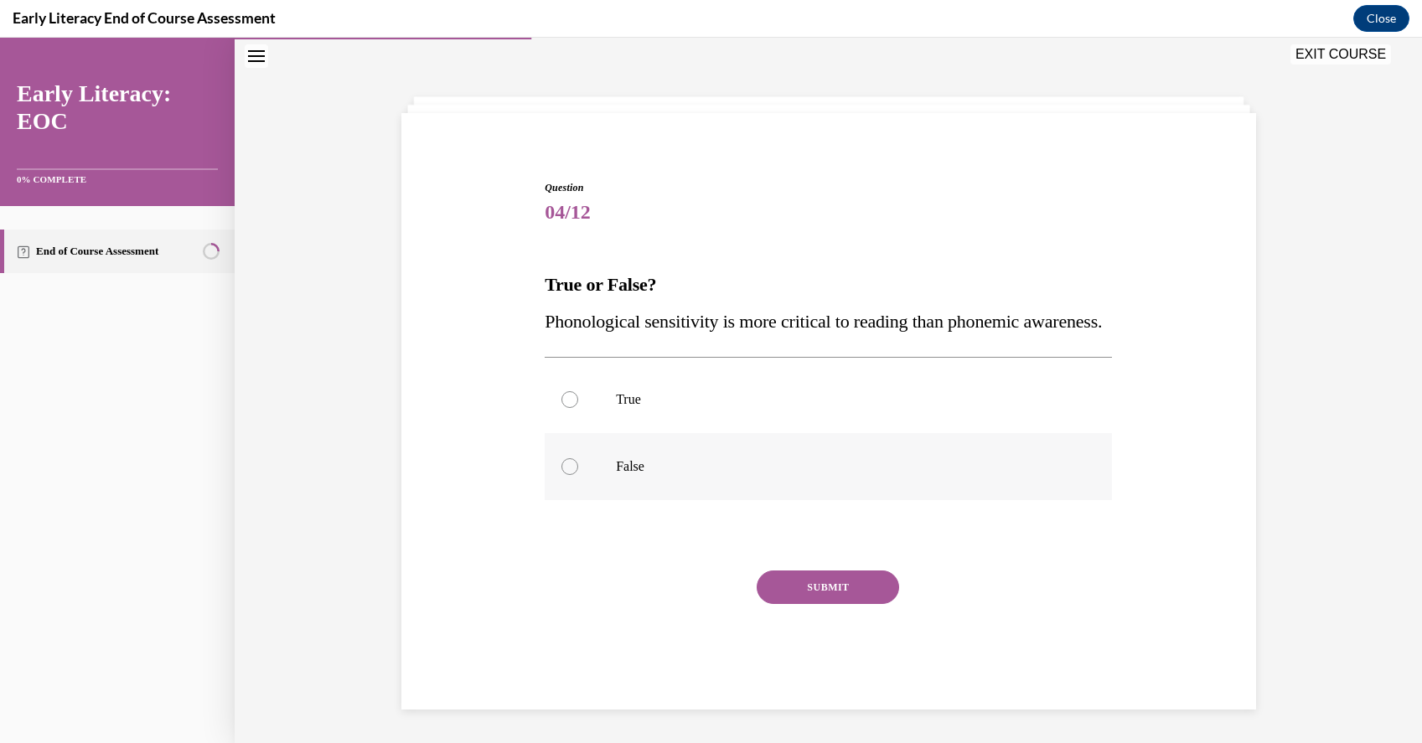
click at [637, 470] on p "False" at bounding box center [843, 466] width 454 height 17
click at [807, 597] on button "SUBMIT" at bounding box center [828, 588] width 142 height 34
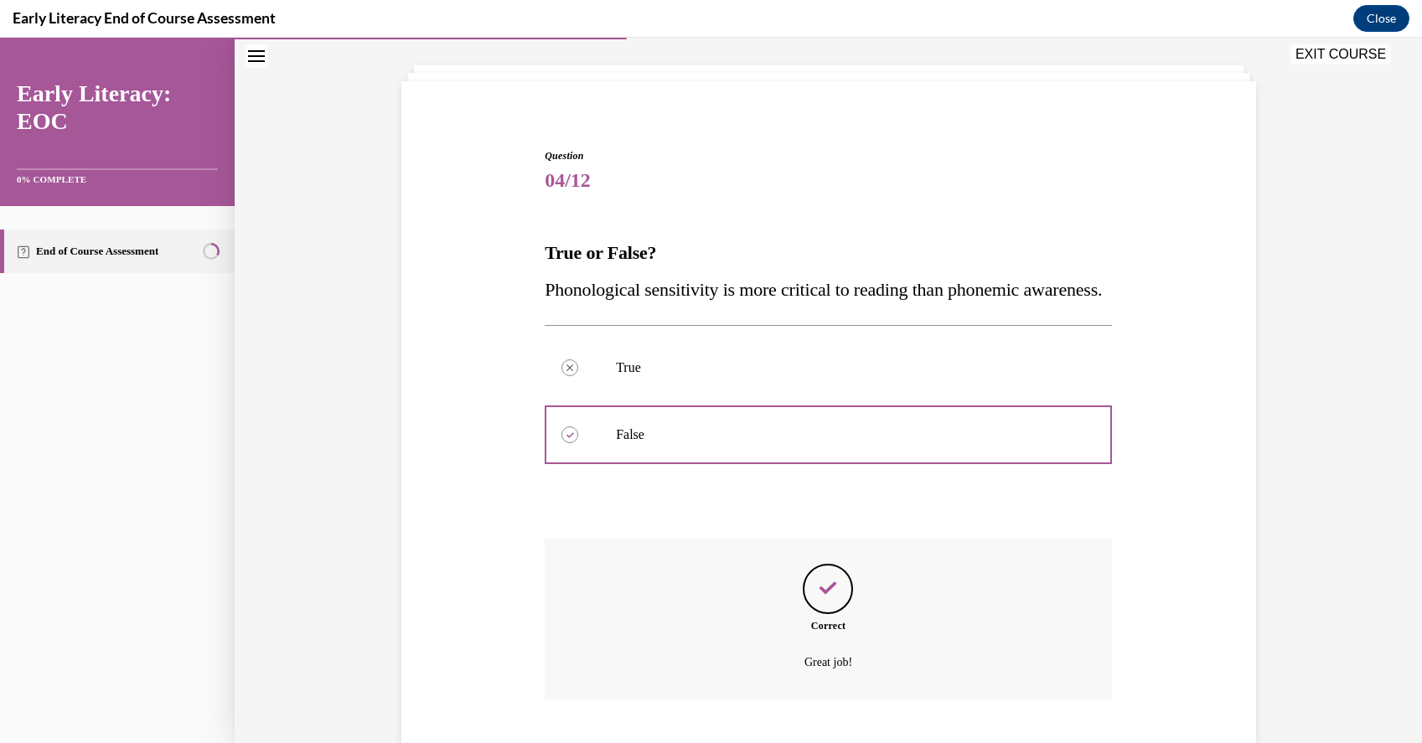
scroll to position [224, 0]
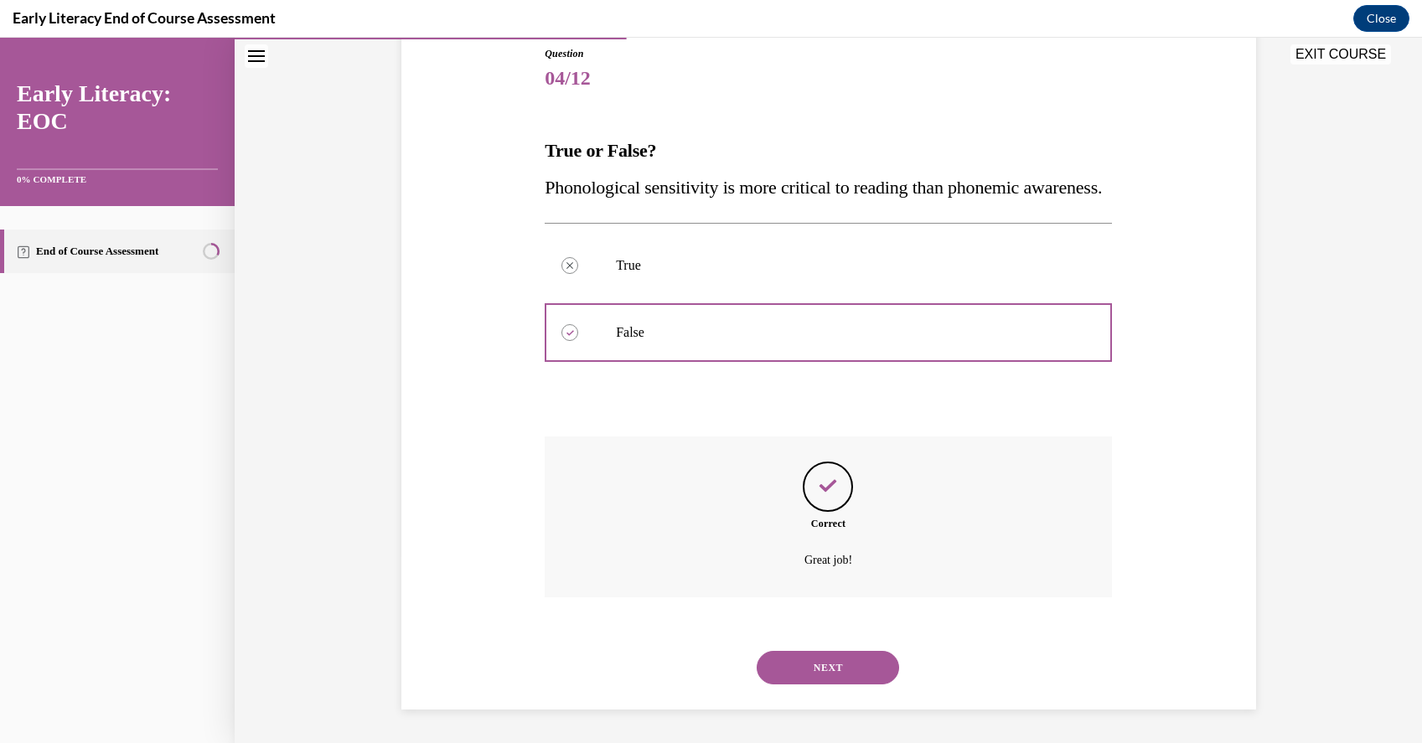
click at [826, 674] on button "NEXT" at bounding box center [828, 668] width 142 height 34
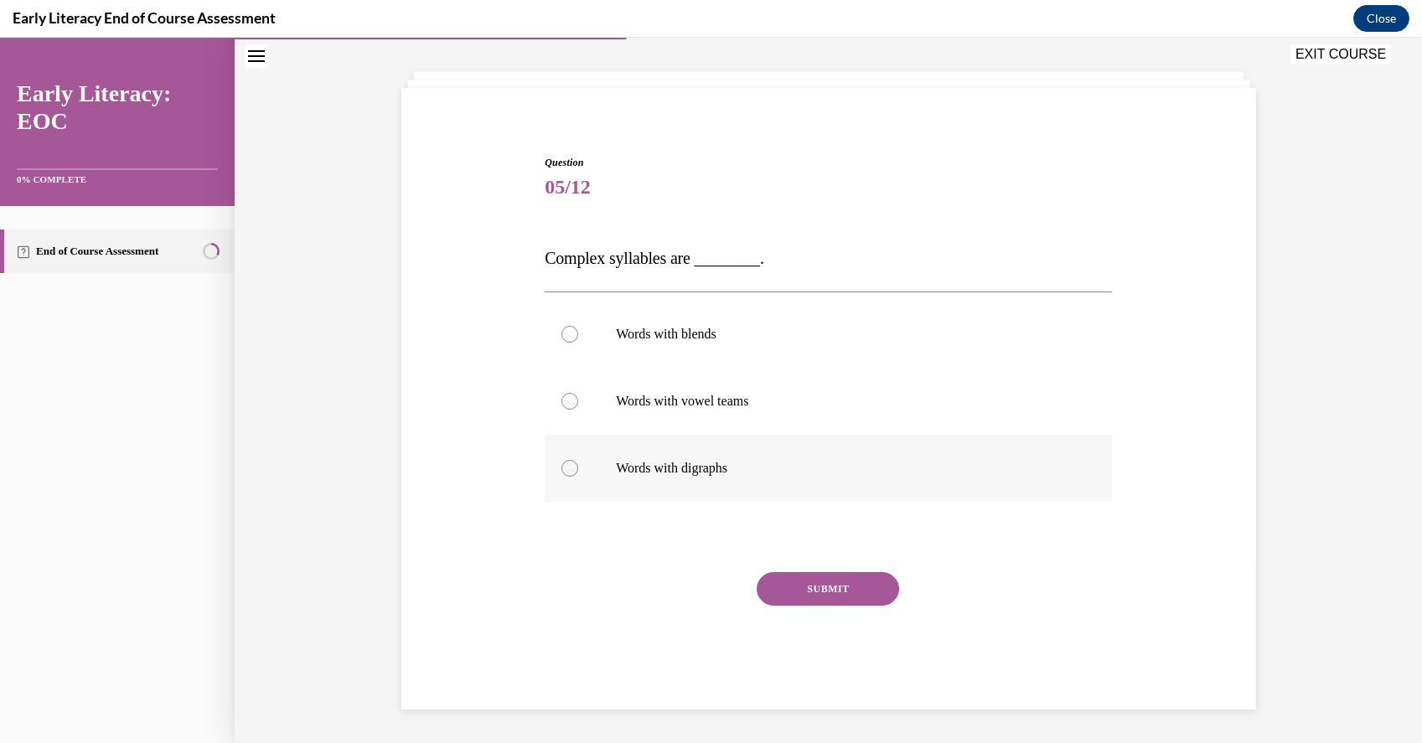
click at [726, 473] on p "Words with digraphs" at bounding box center [843, 468] width 454 height 17
click at [690, 338] on p "Words with blends" at bounding box center [843, 334] width 454 height 17
click at [838, 590] on button "SUBMIT" at bounding box center [828, 589] width 142 height 34
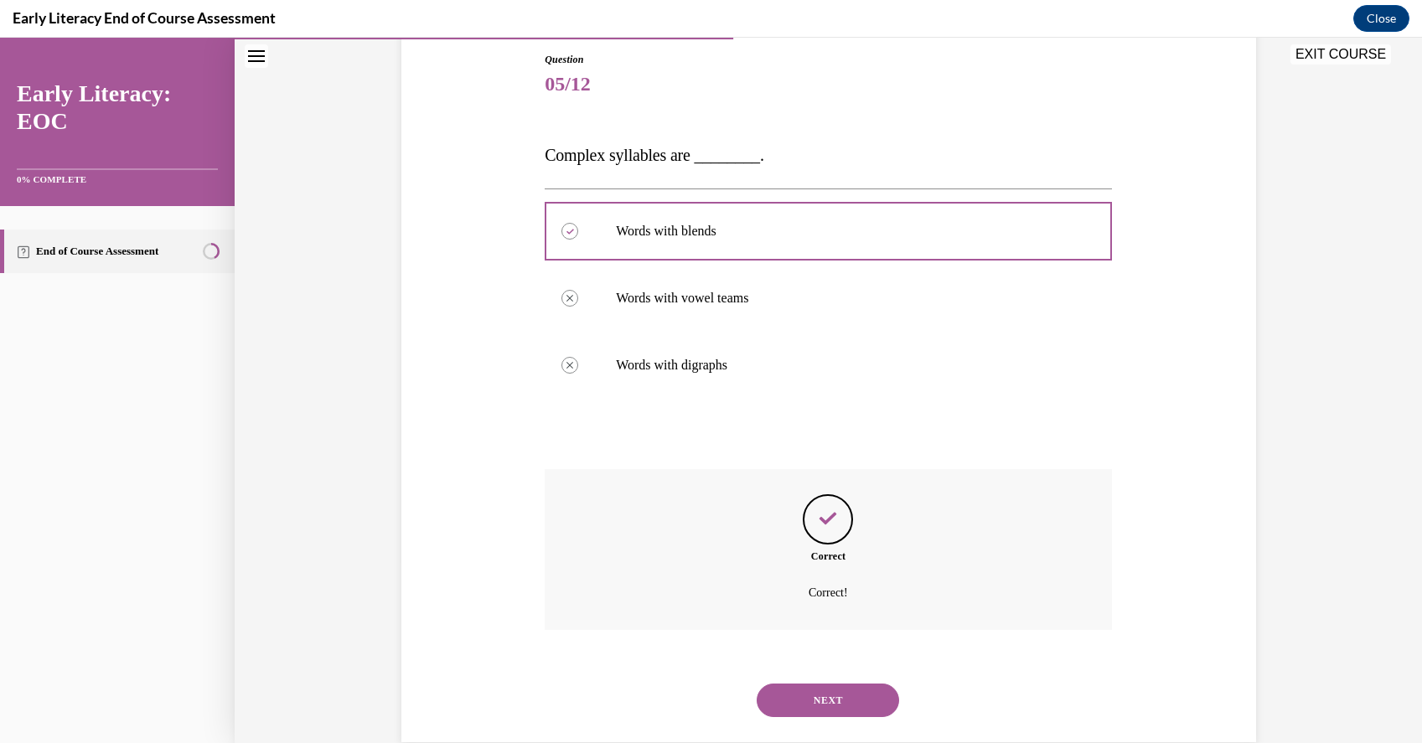
scroll to position [214, 0]
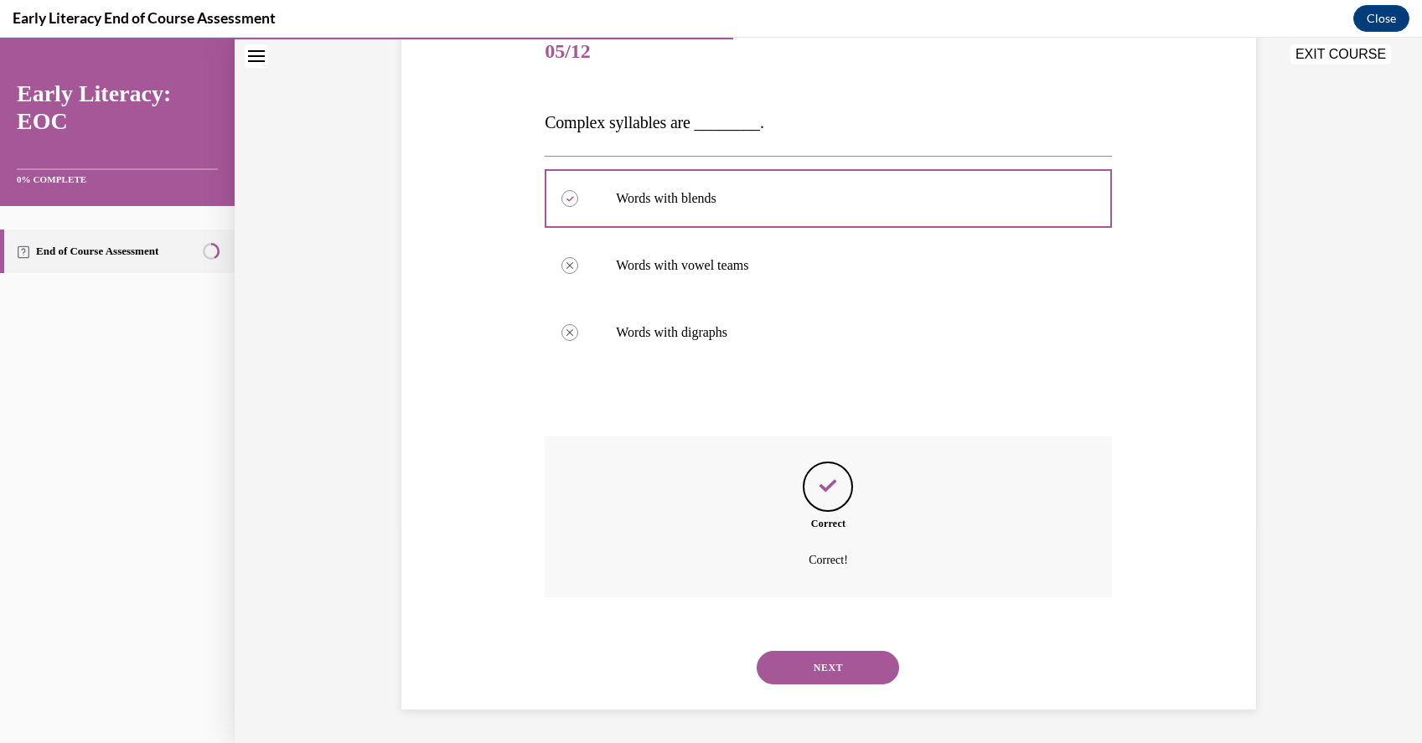
click at [841, 667] on button "NEXT" at bounding box center [828, 668] width 142 height 34
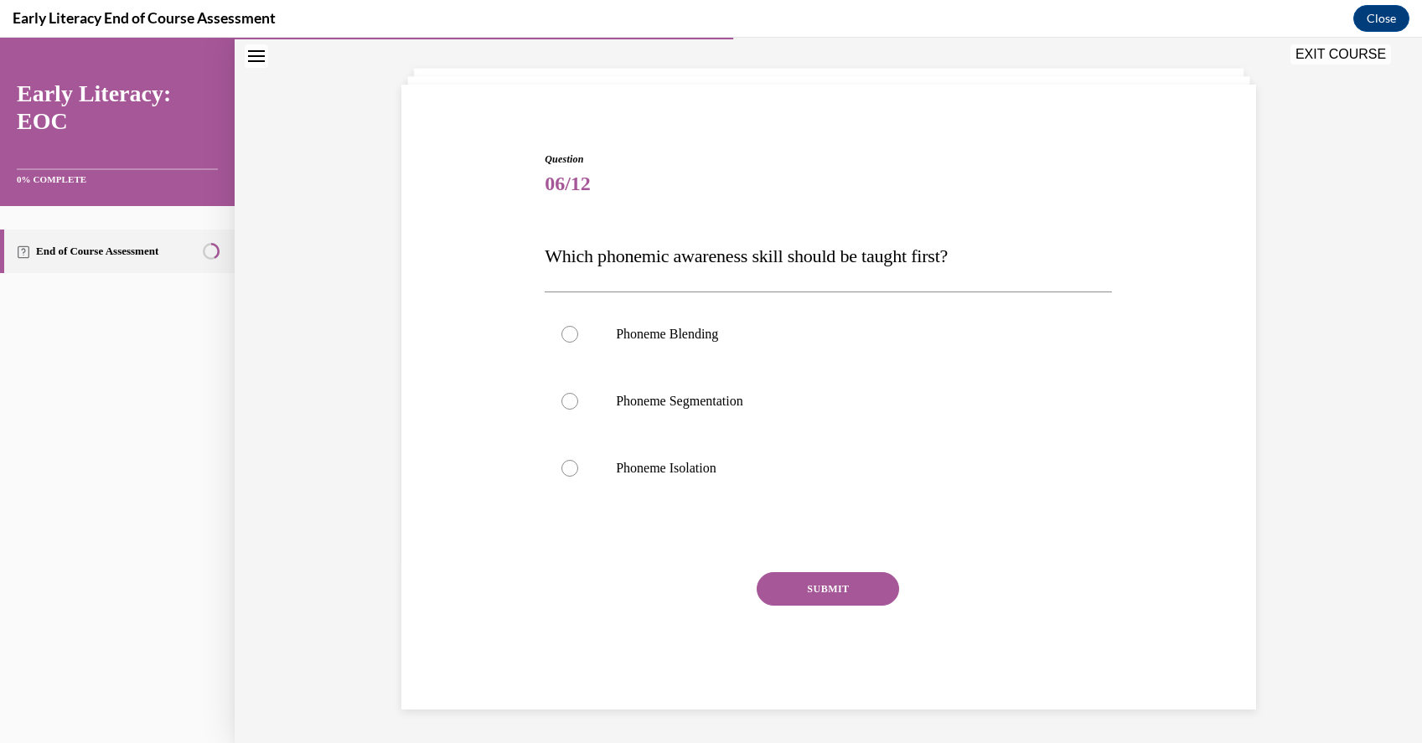
scroll to position [81, 0]
click at [855, 470] on p "Phoneme Isolation" at bounding box center [843, 468] width 454 height 17
click at [853, 588] on button "SUBMIT" at bounding box center [828, 589] width 142 height 34
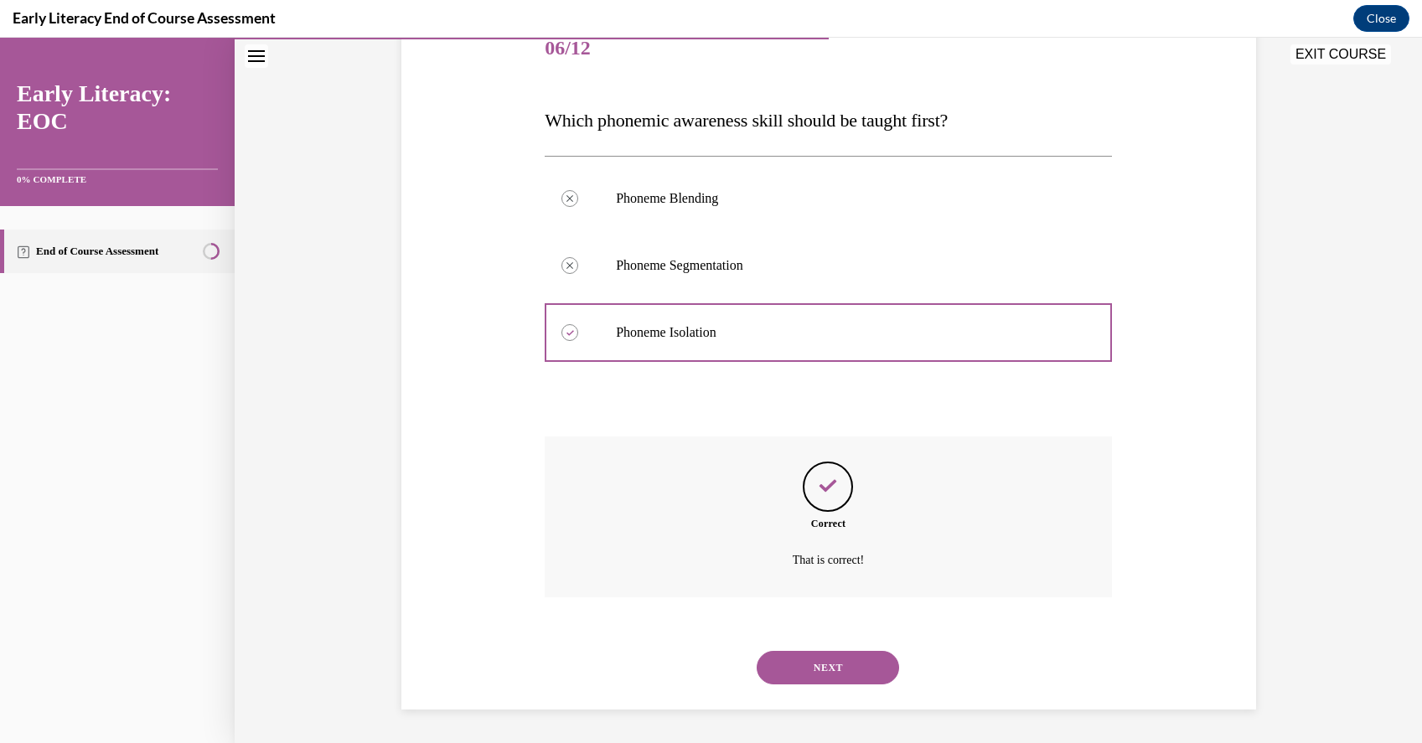
click at [836, 664] on button "NEXT" at bounding box center [828, 668] width 142 height 34
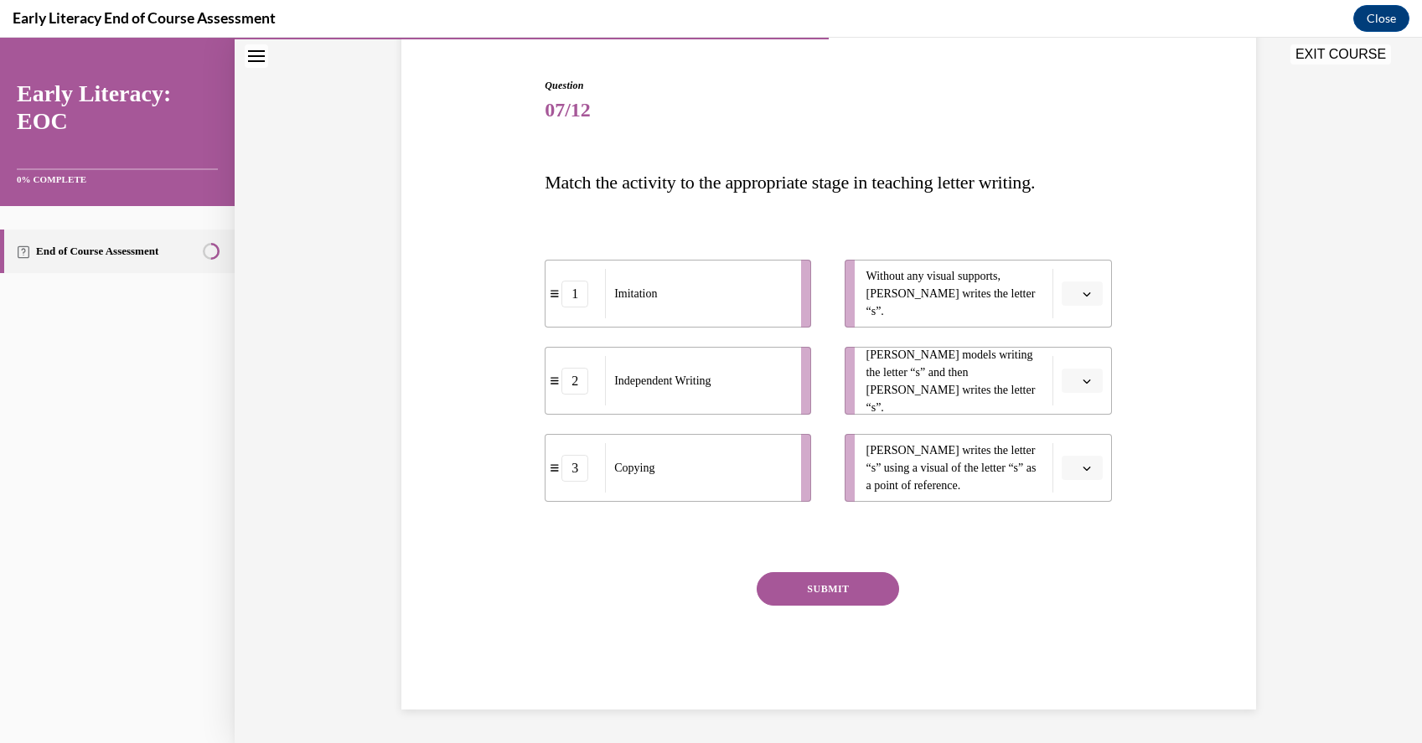
scroll to position [155, 0]
drag, startPoint x: 962, startPoint y: 467, endPoint x: 944, endPoint y: 460, distance: 18.8
click at [944, 460] on span "Tina writes the letter “s” using a visual of the letter “s” as a point of refer…" at bounding box center [954, 468] width 178 height 53
click at [1072, 463] on span "Please select an option" at bounding box center [1075, 468] width 6 height 17
click at [1090, 608] on div "3" at bounding box center [1080, 606] width 42 height 34
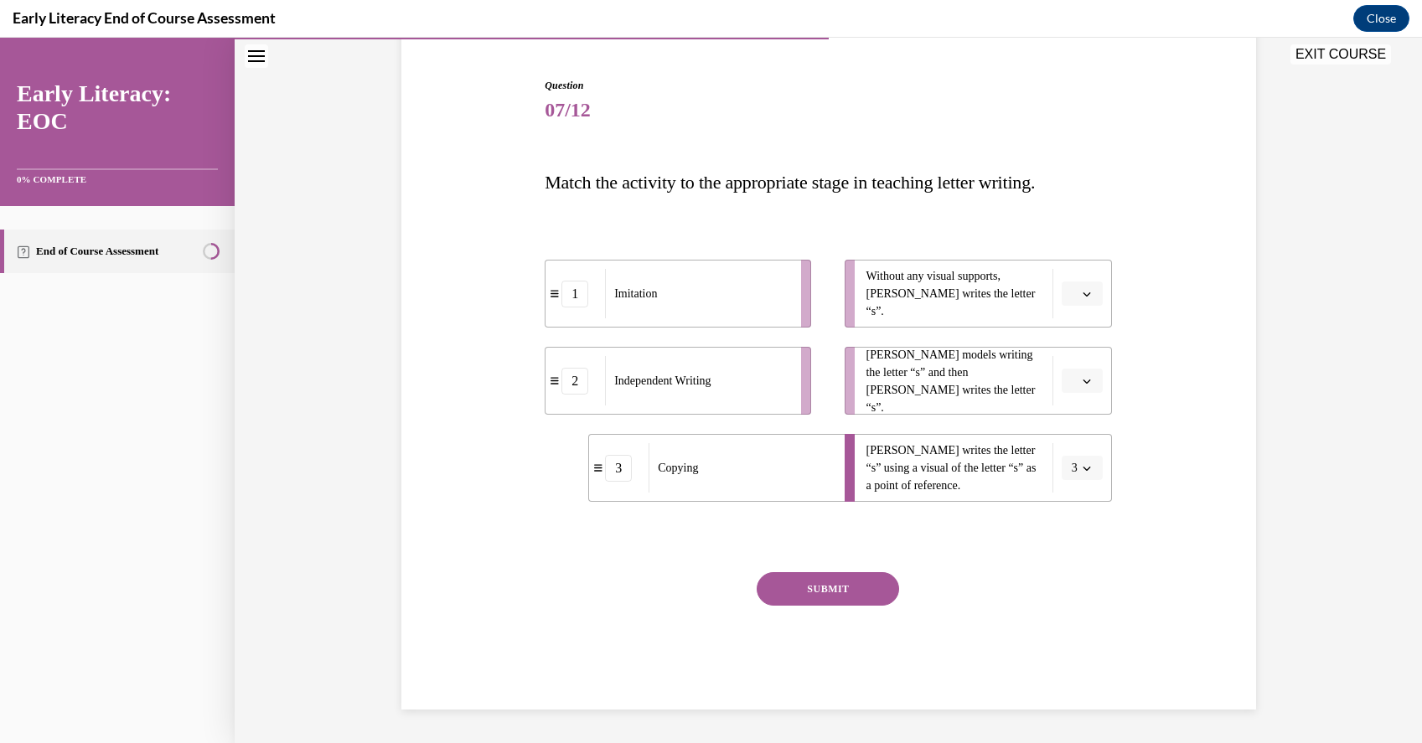
click at [1082, 313] on li "Without any visual supports, Tina writes the letter “s”." at bounding box center [978, 294] width 266 height 68
click at [1082, 305] on button "button" at bounding box center [1082, 294] width 41 height 25
click at [1082, 289] on icon "button" at bounding box center [1086, 293] width 8 height 9
click at [1082, 309] on li "Without any visual supports, Tina writes the letter “s”." at bounding box center [978, 294] width 266 height 68
click at [1084, 299] on span "button" at bounding box center [1087, 294] width 12 height 12
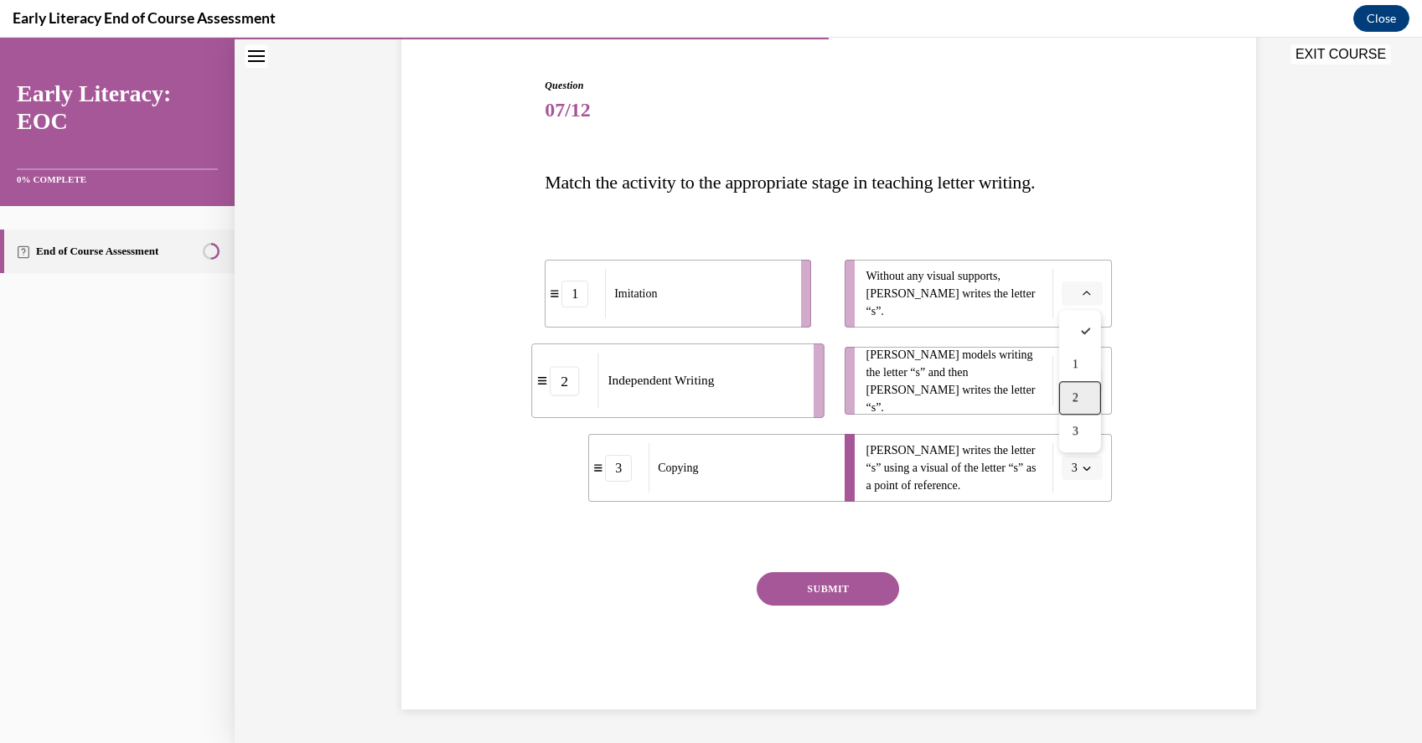
click at [1084, 399] on div "2" at bounding box center [1080, 398] width 42 height 34
click at [1085, 387] on button "button" at bounding box center [1082, 381] width 41 height 25
click at [1081, 453] on div "1" at bounding box center [1080, 452] width 42 height 34
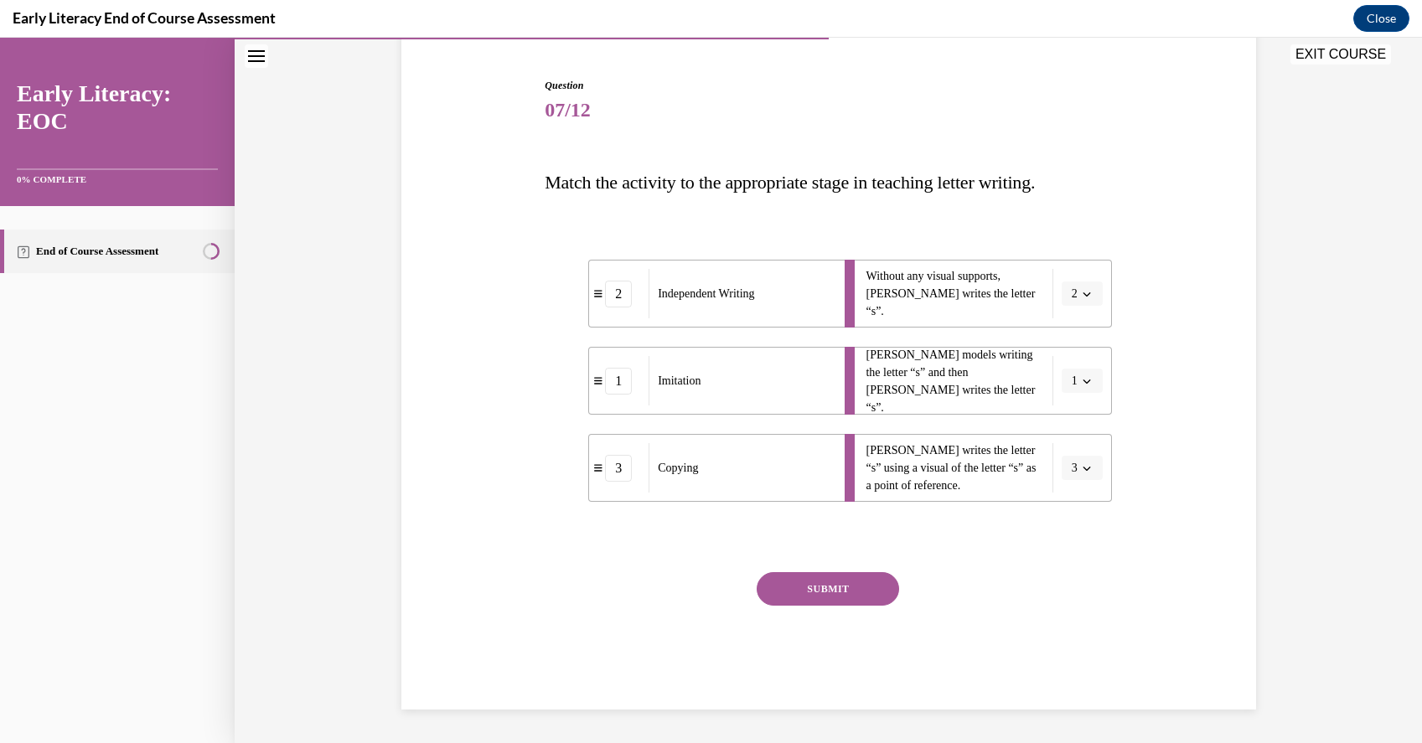
click at [860, 587] on button "SUBMIT" at bounding box center [828, 589] width 142 height 34
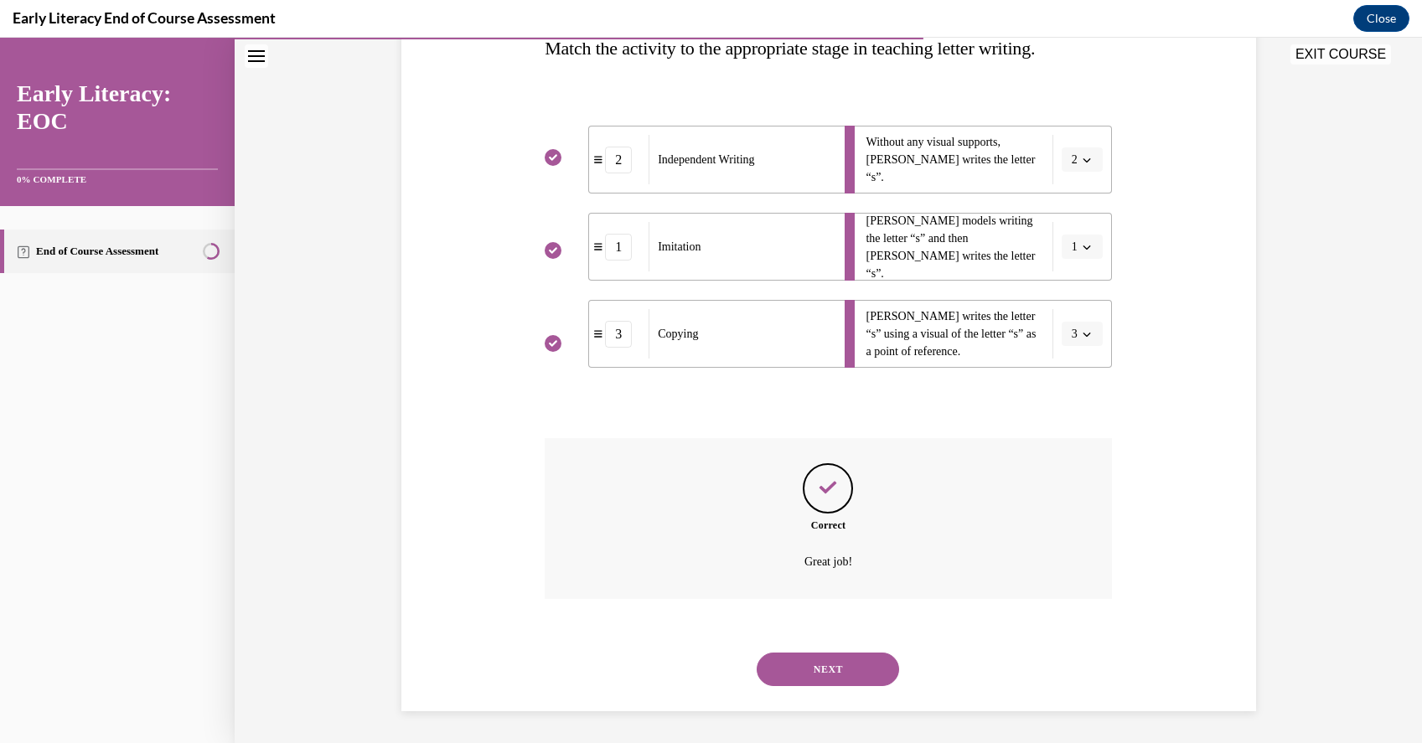
scroll to position [291, 0]
click at [823, 677] on button "NEXT" at bounding box center [828, 668] width 142 height 34
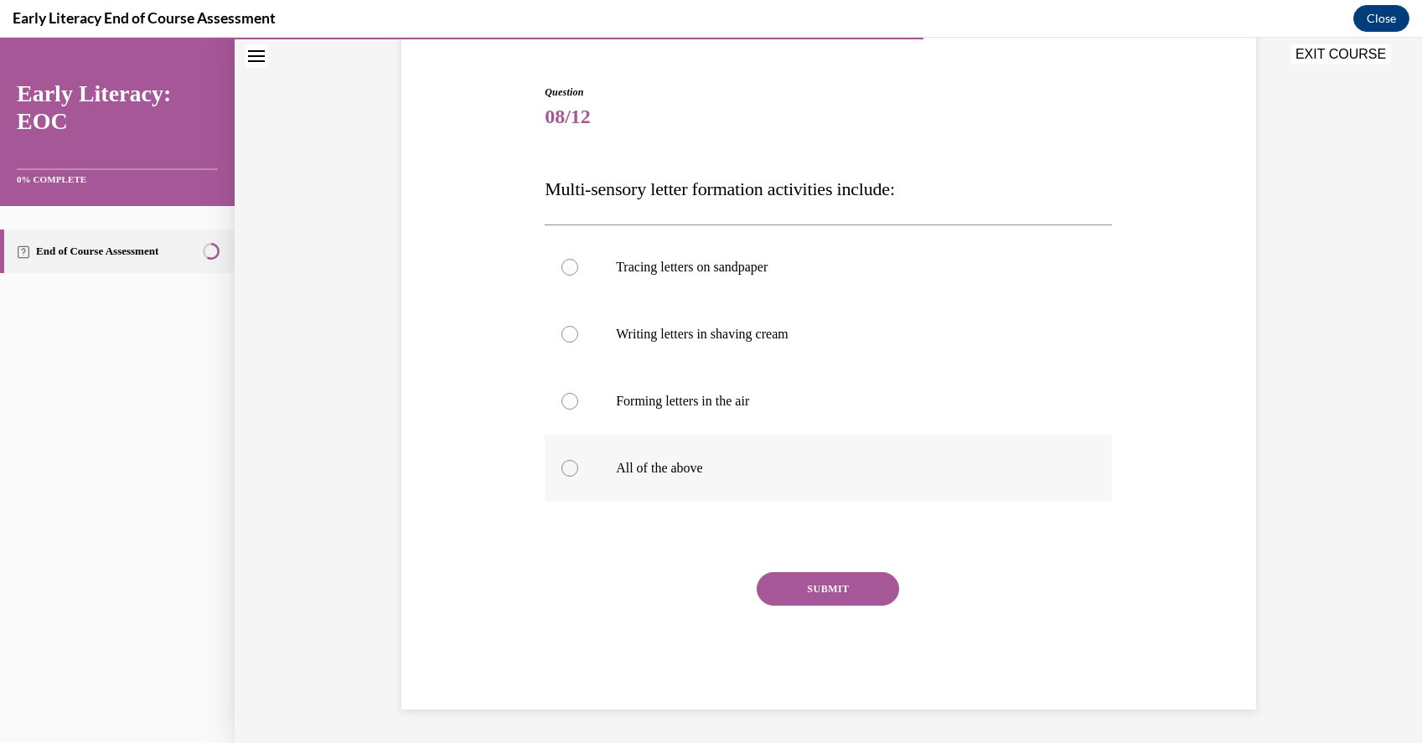
click at [668, 464] on p "All of the above" at bounding box center [843, 468] width 454 height 17
click at [838, 567] on div "Question 08/12 Multi-sensory letter formation activities include: Tracing lette…" at bounding box center [828, 397] width 567 height 625
click at [841, 582] on button "SUBMIT" at bounding box center [828, 589] width 142 height 34
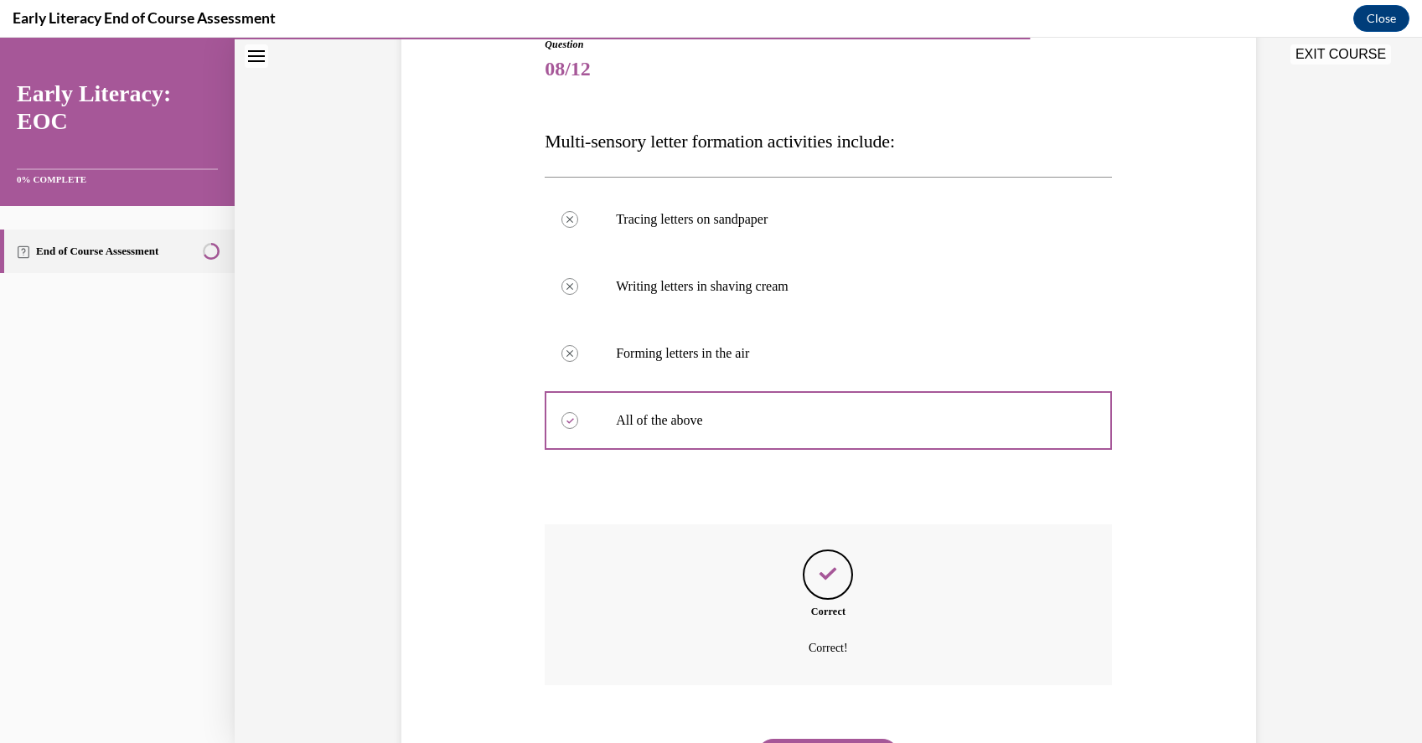
scroll to position [284, 0]
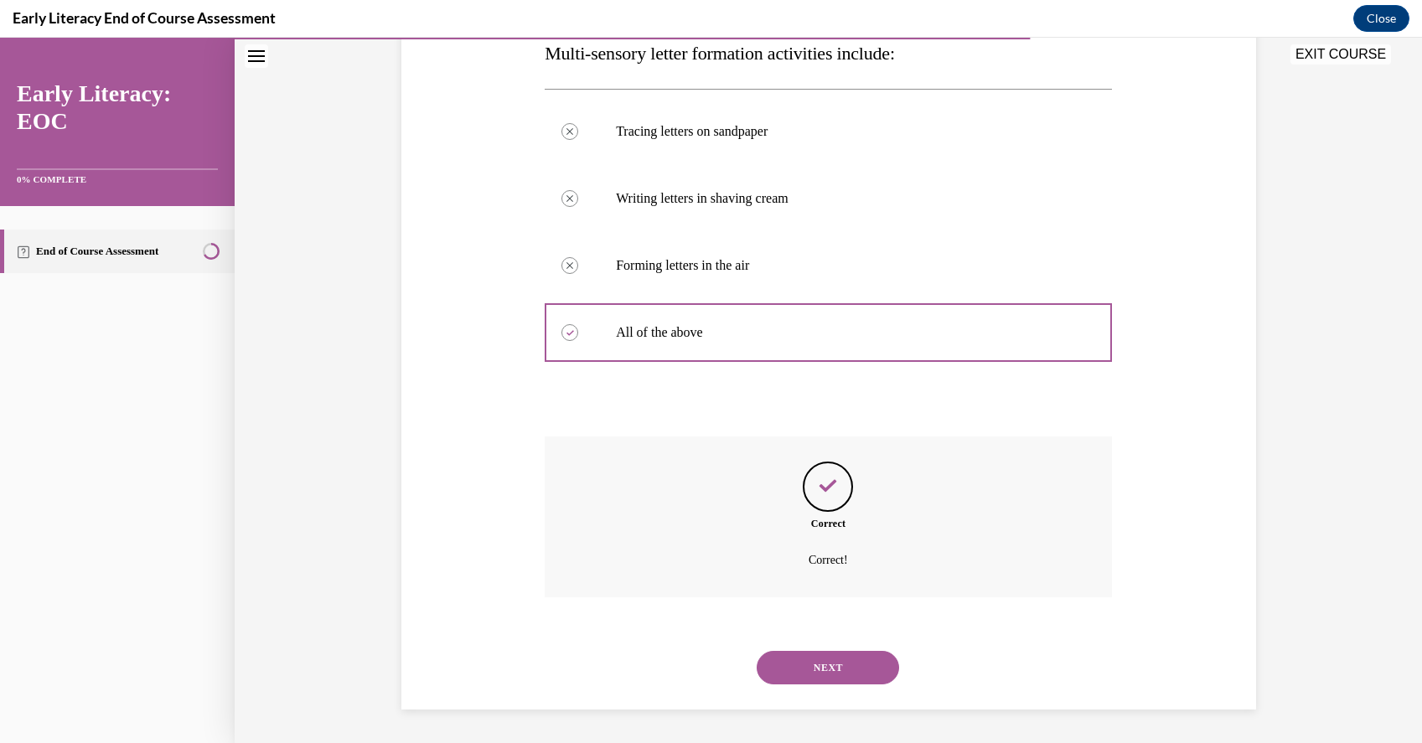
click at [830, 661] on button "NEXT" at bounding box center [828, 668] width 142 height 34
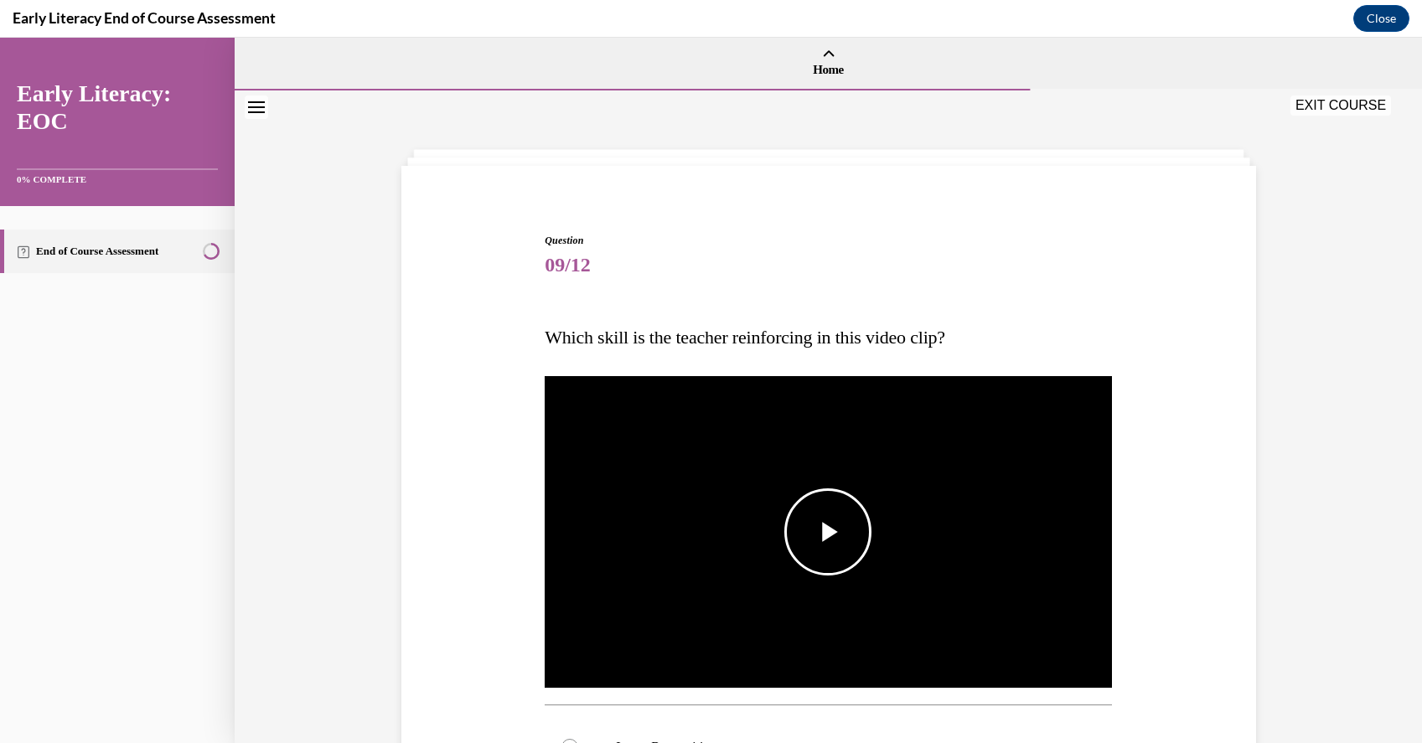
click at [828, 532] on span "Video player" at bounding box center [828, 532] width 0 height 0
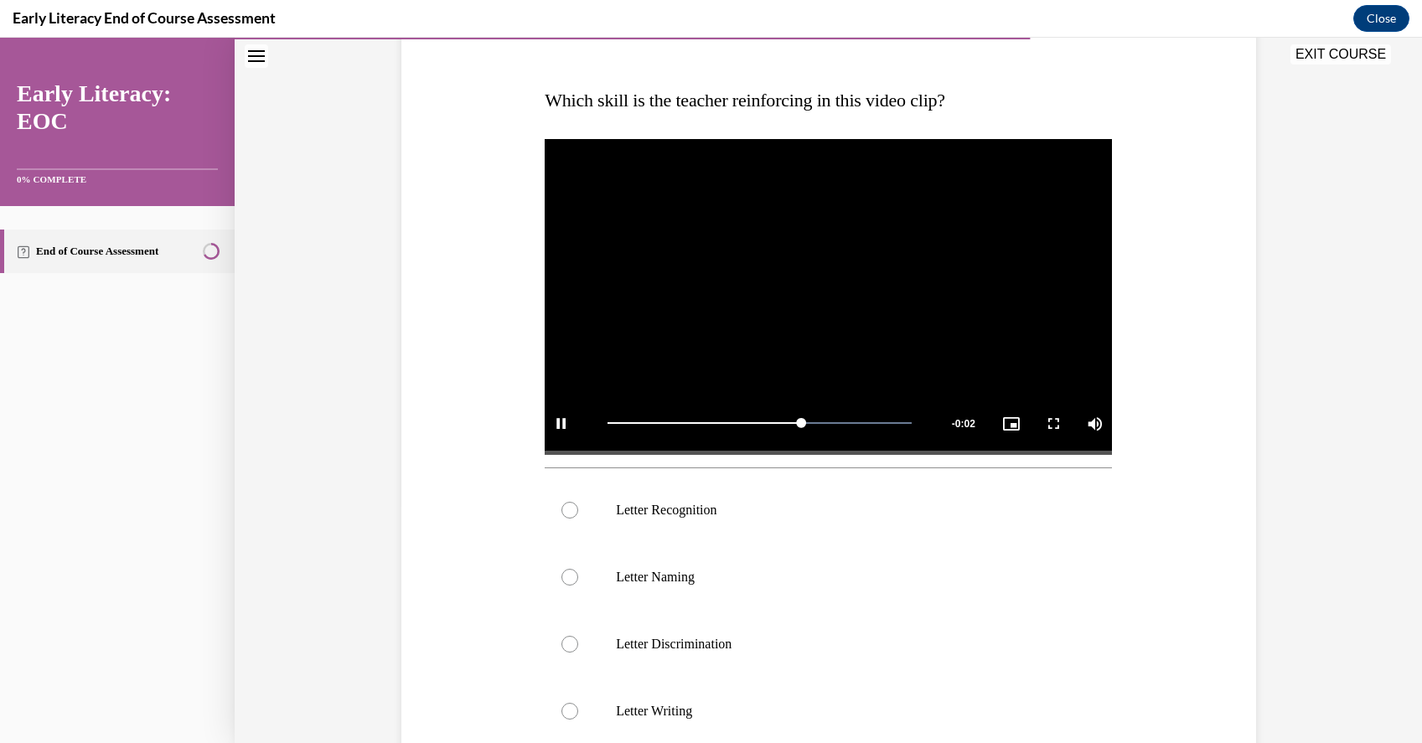
scroll to position [271, 0]
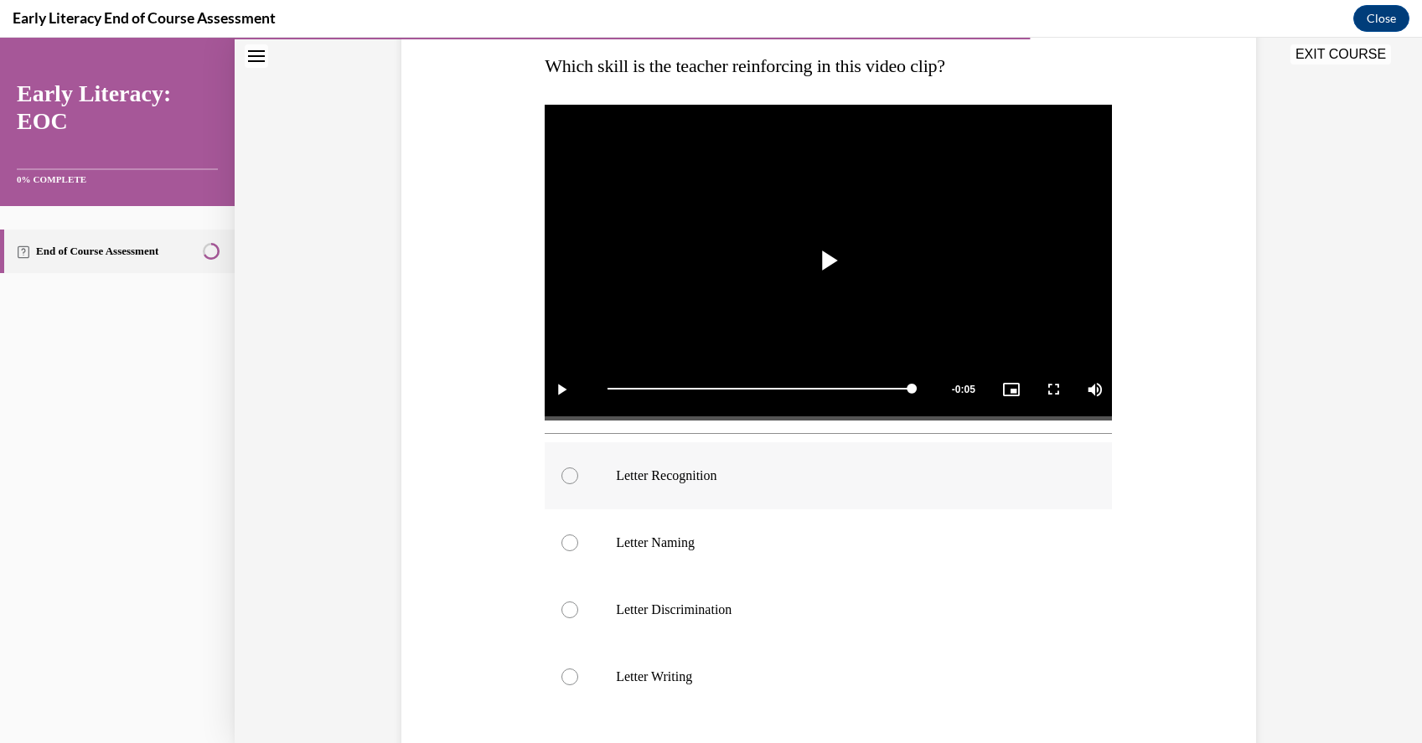
click at [690, 486] on div at bounding box center [828, 475] width 567 height 67
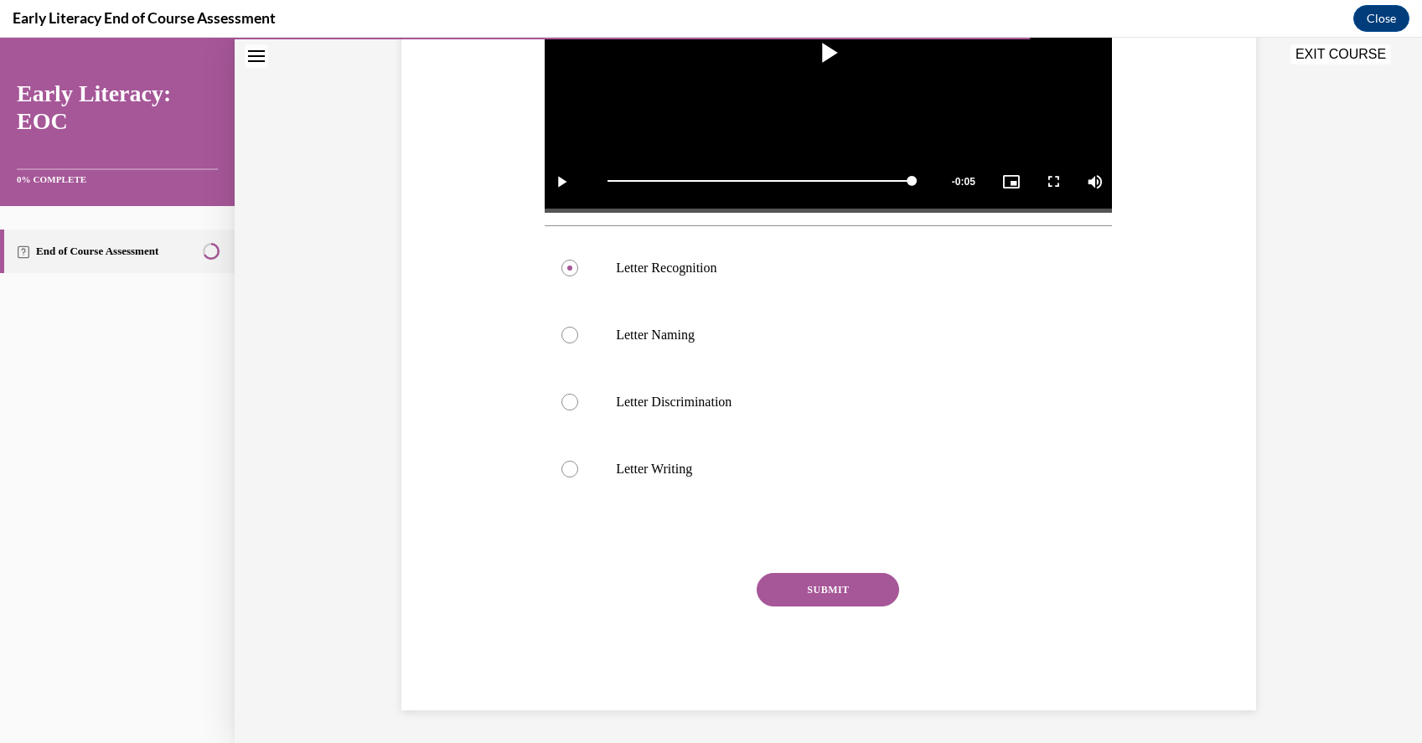
click at [868, 587] on button "SUBMIT" at bounding box center [828, 590] width 142 height 34
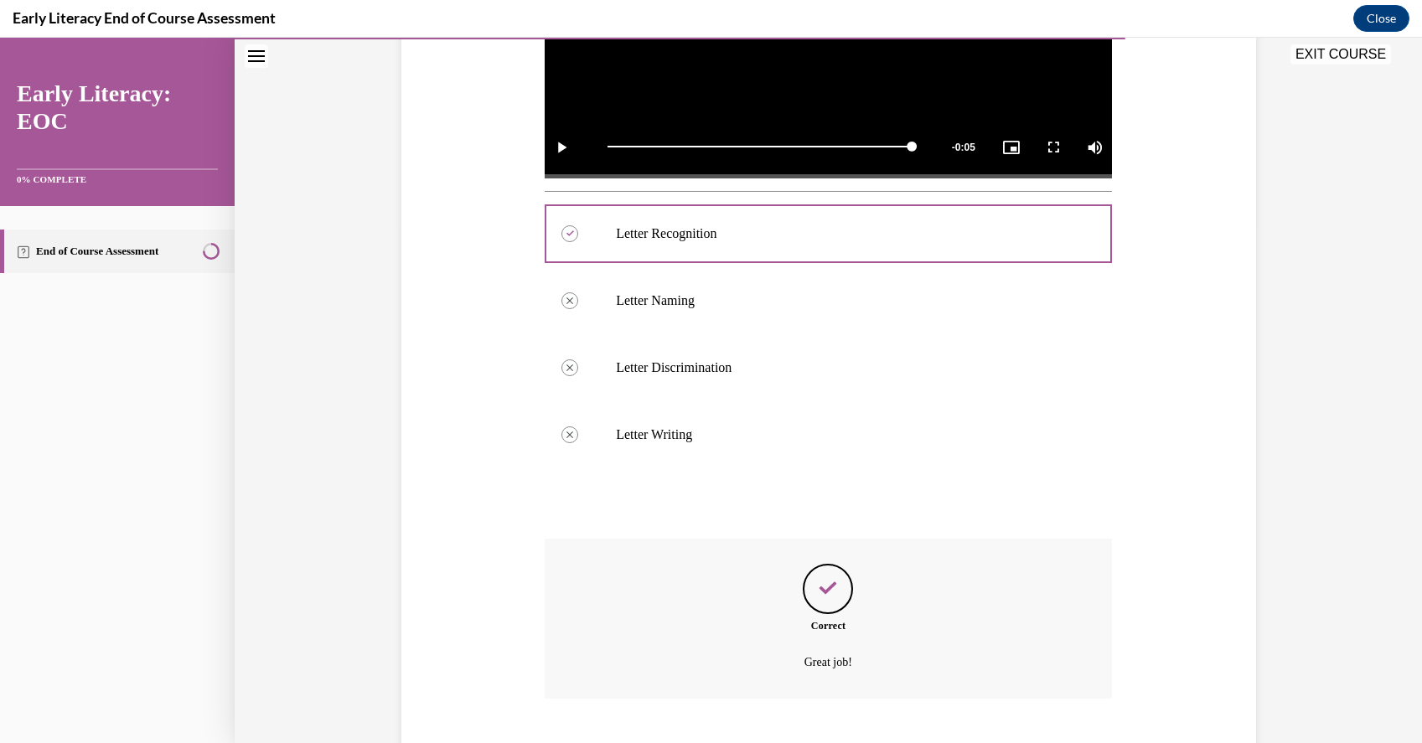
scroll to position [615, 0]
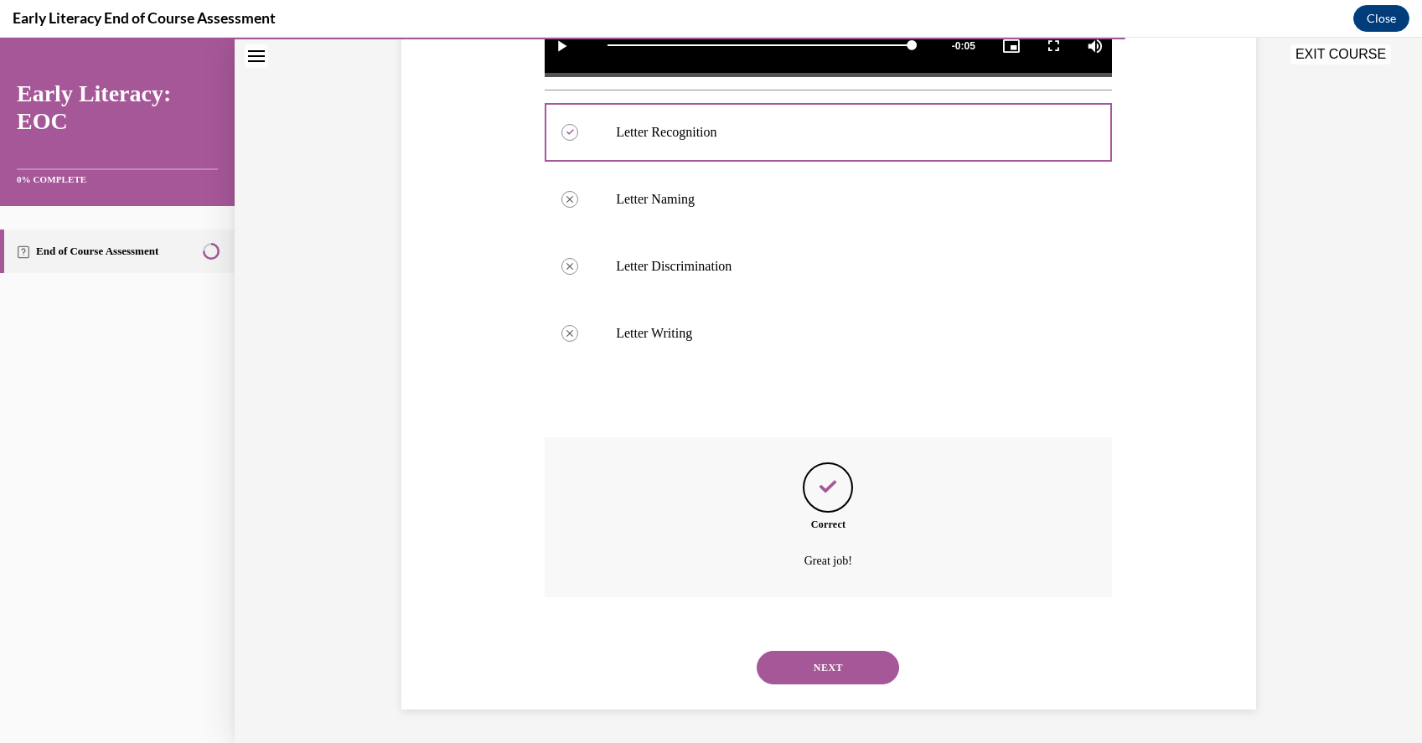
click at [817, 651] on button "NEXT" at bounding box center [828, 668] width 142 height 34
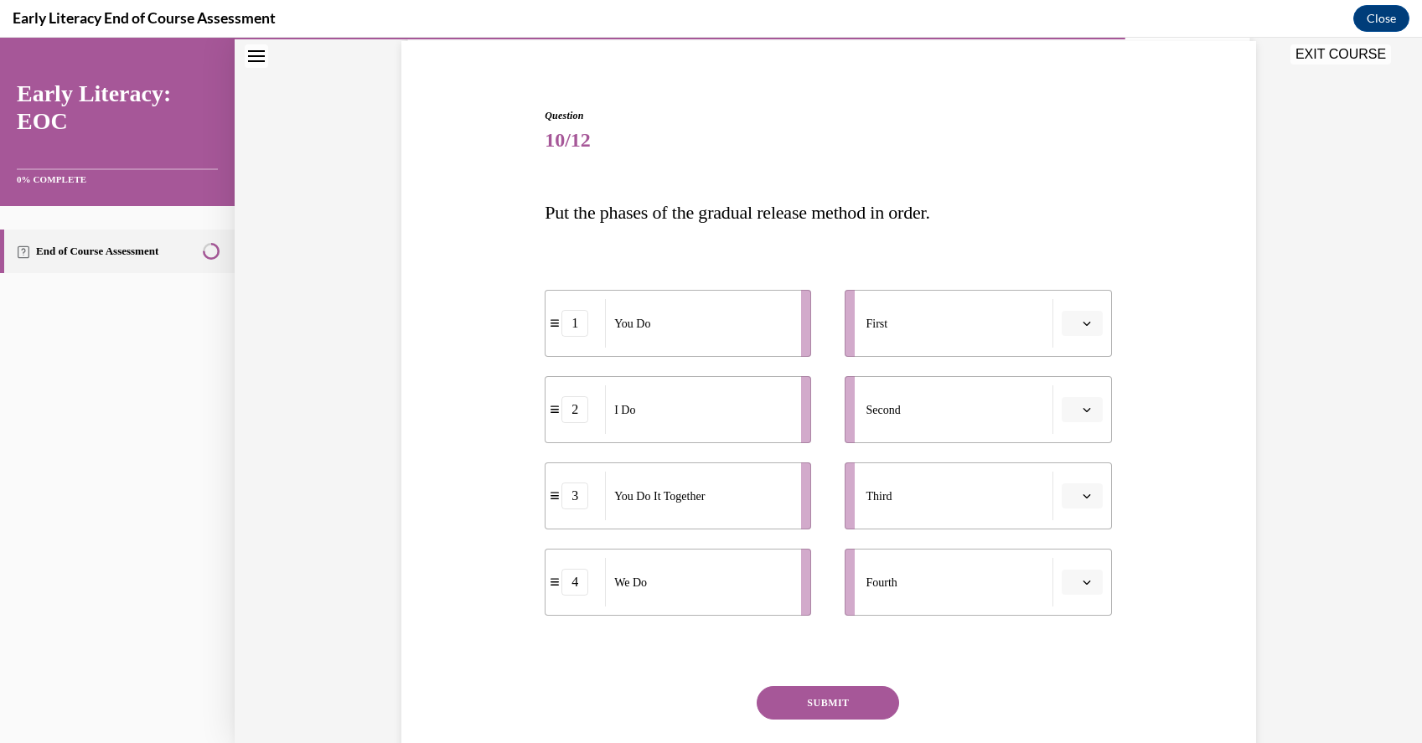
scroll to position [125, 0]
click at [1087, 325] on icon "button" at bounding box center [1086, 323] width 8 height 8
click at [1076, 421] on span "2" at bounding box center [1075, 427] width 6 height 13
click at [1096, 578] on button "button" at bounding box center [1082, 582] width 41 height 25
click at [1090, 545] on div "4" at bounding box center [1080, 545] width 42 height 34
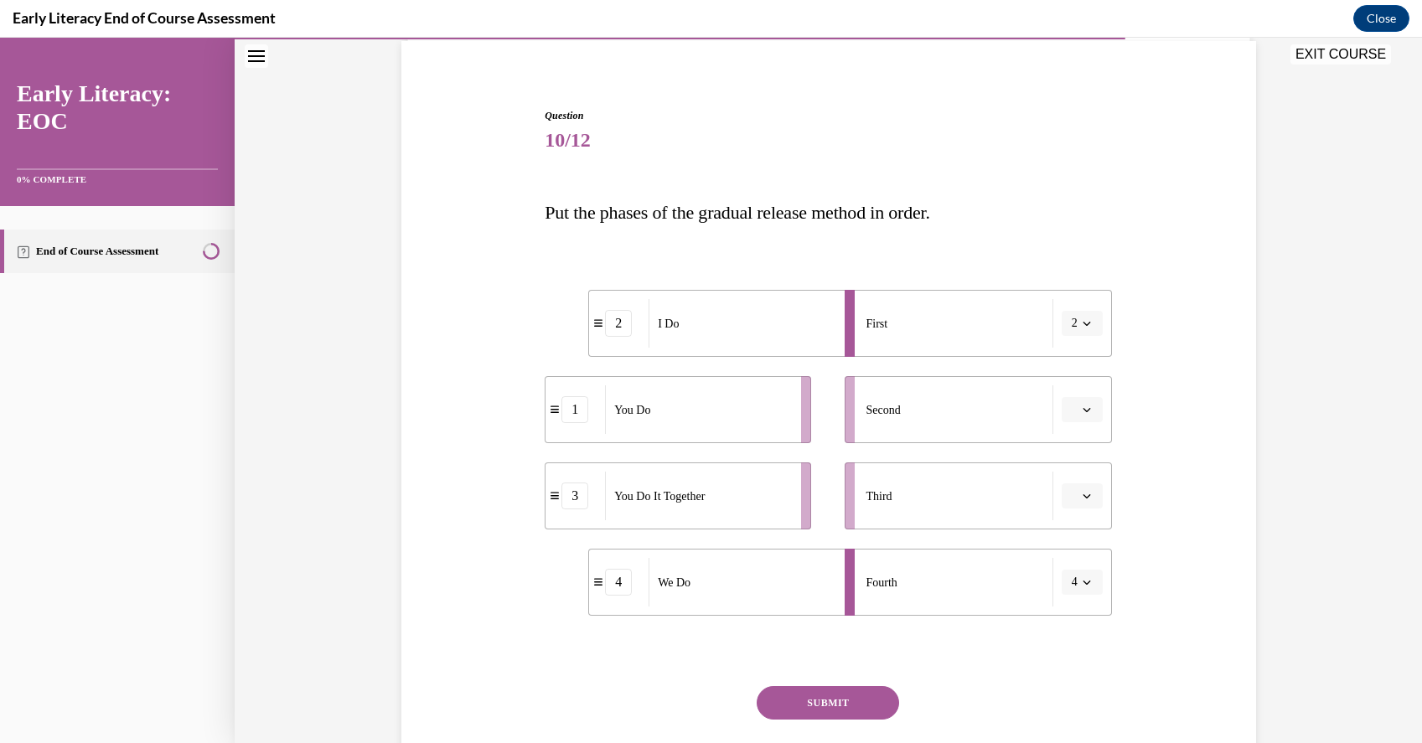
click at [1090, 498] on icon "button" at bounding box center [1086, 496] width 8 height 8
click at [1083, 625] on div "3" at bounding box center [1080, 634] width 42 height 34
click at [1078, 426] on li "Second" at bounding box center [978, 409] width 266 height 67
click at [1080, 415] on button "button" at bounding box center [1082, 409] width 41 height 25
click at [1075, 588] on span "4" at bounding box center [1075, 581] width 6 height 13
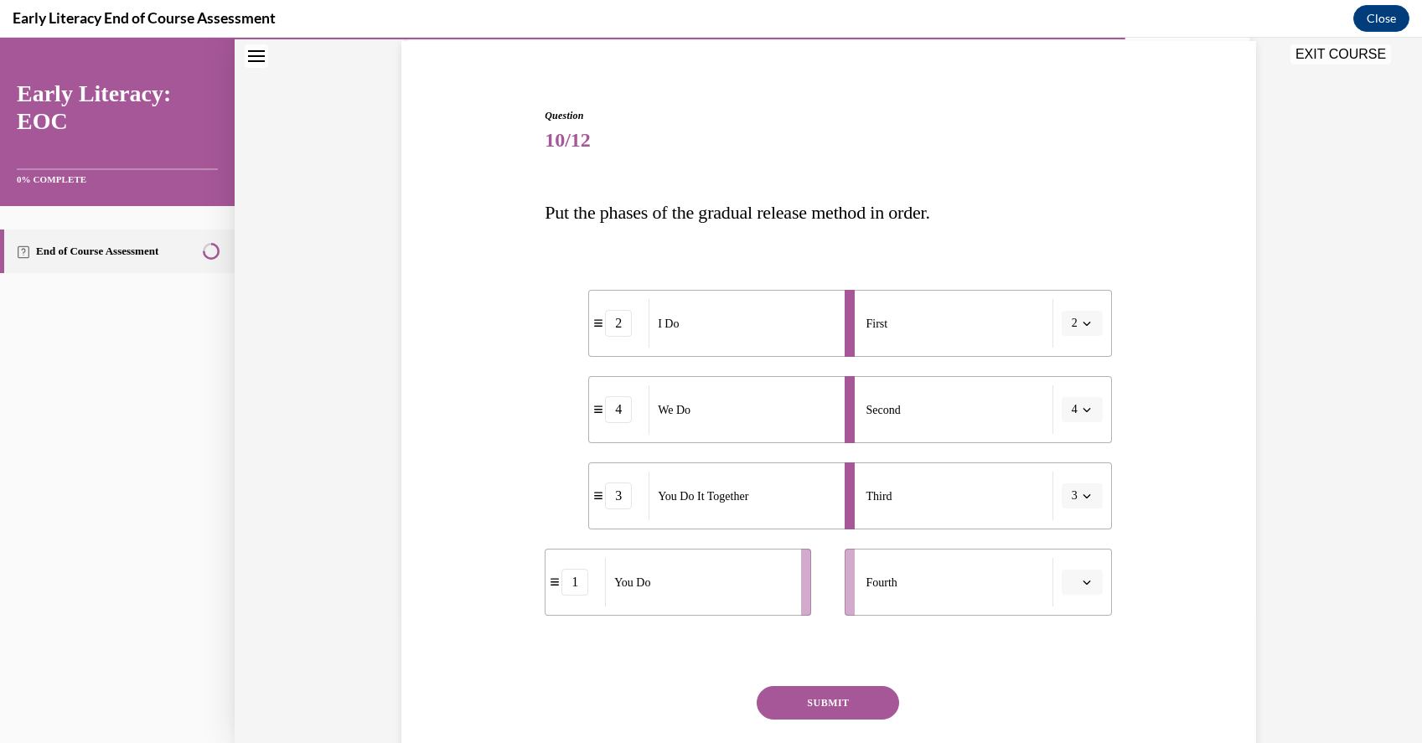
scroll to position [239, 0]
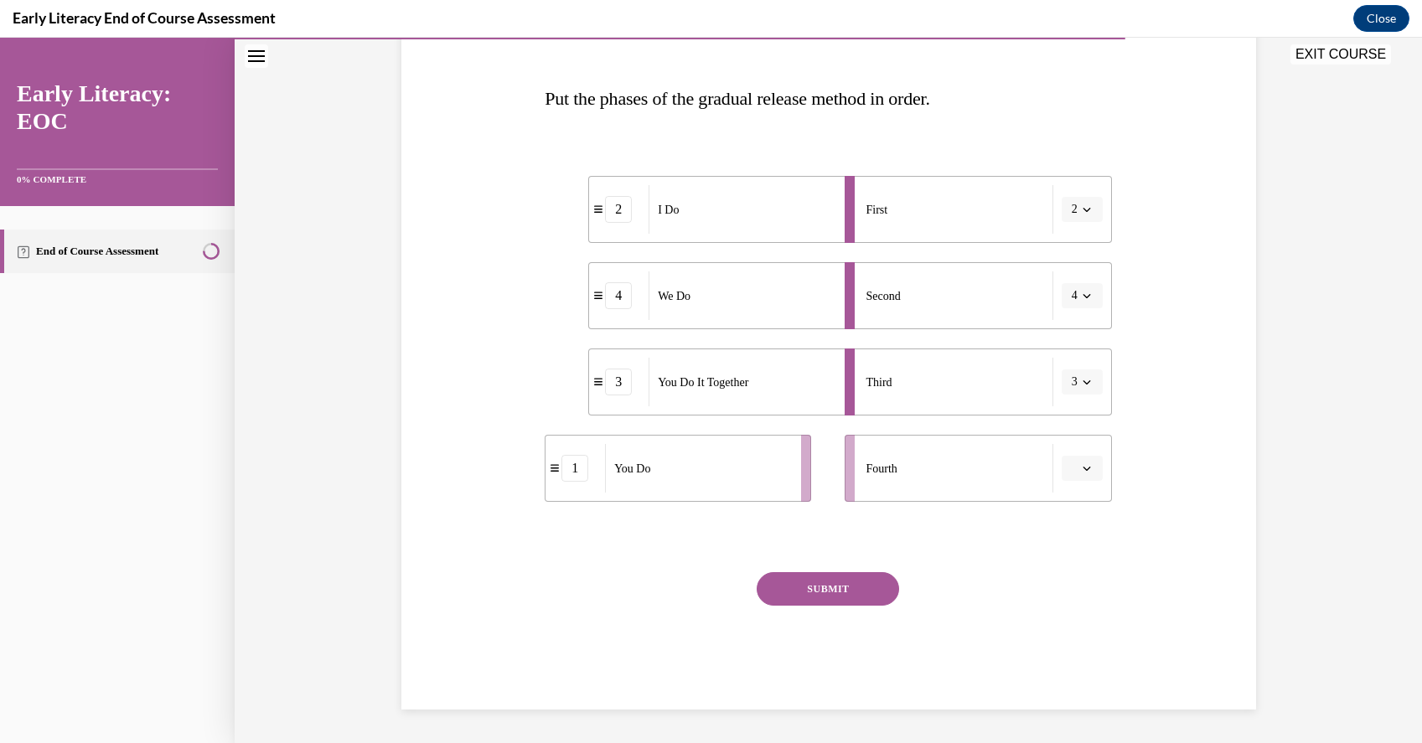
click at [850, 572] on button "SUBMIT" at bounding box center [828, 589] width 142 height 34
click at [991, 550] on div "Question 10/12 Put the phases of the gradual release method in order. 2 I Do 4 …" at bounding box center [828, 352] width 567 height 716
click at [1080, 196] on li "First 2" at bounding box center [978, 209] width 266 height 67
click at [1081, 212] on span "button" at bounding box center [1087, 210] width 12 height 12
click at [1079, 281] on div "1" at bounding box center [1077, 281] width 42 height 34
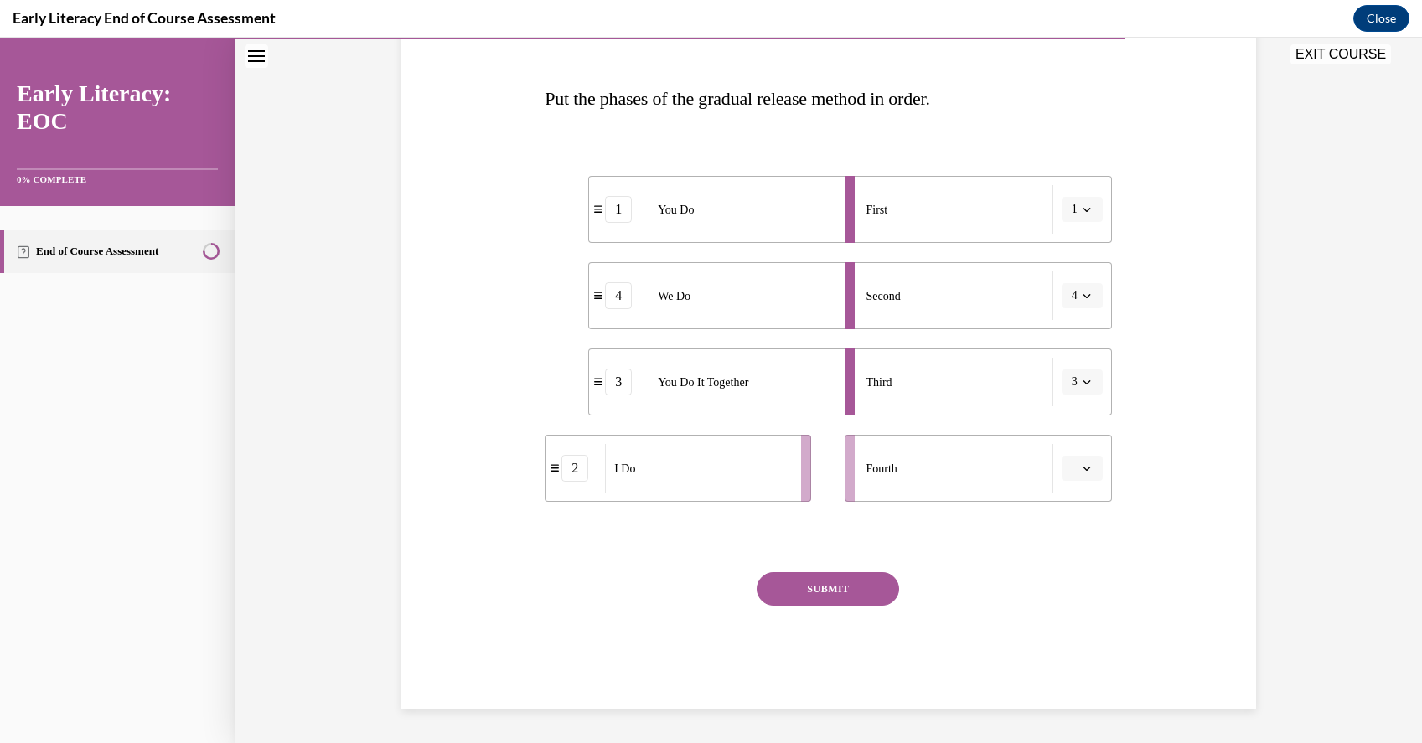
click at [1089, 214] on span "button" at bounding box center [1087, 210] width 12 height 12
click at [1078, 313] on div "2" at bounding box center [1077, 314] width 42 height 34
click at [1088, 292] on icon "button" at bounding box center [1086, 296] width 8 height 8
click at [1077, 437] on div "3" at bounding box center [1077, 434] width 42 height 34
click at [1081, 379] on span "button" at bounding box center [1087, 382] width 12 height 12
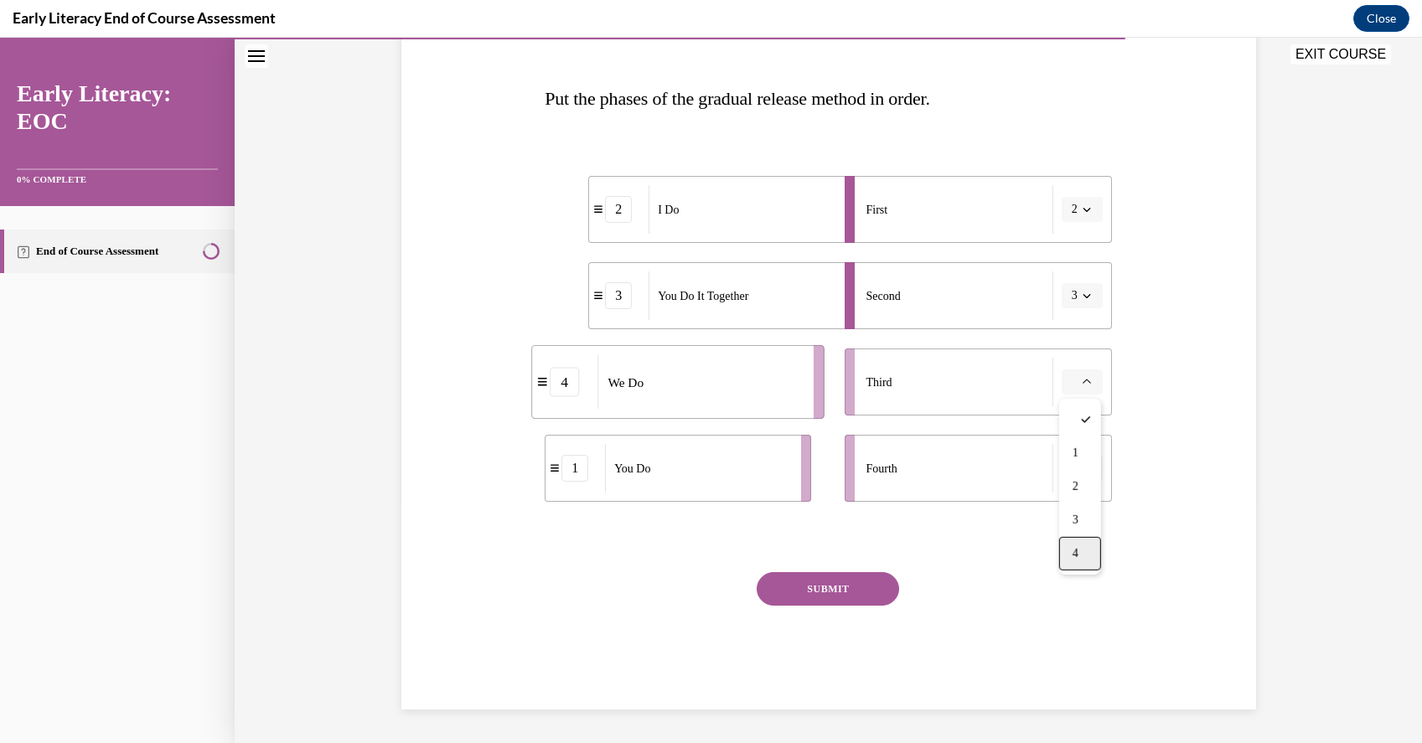
click at [1084, 559] on div "4" at bounding box center [1080, 554] width 42 height 34
click at [1084, 473] on span "button" at bounding box center [1087, 468] width 12 height 12
click at [1078, 545] on span "1" at bounding box center [1075, 539] width 6 height 13
click at [870, 584] on button "SUBMIT" at bounding box center [828, 589] width 142 height 34
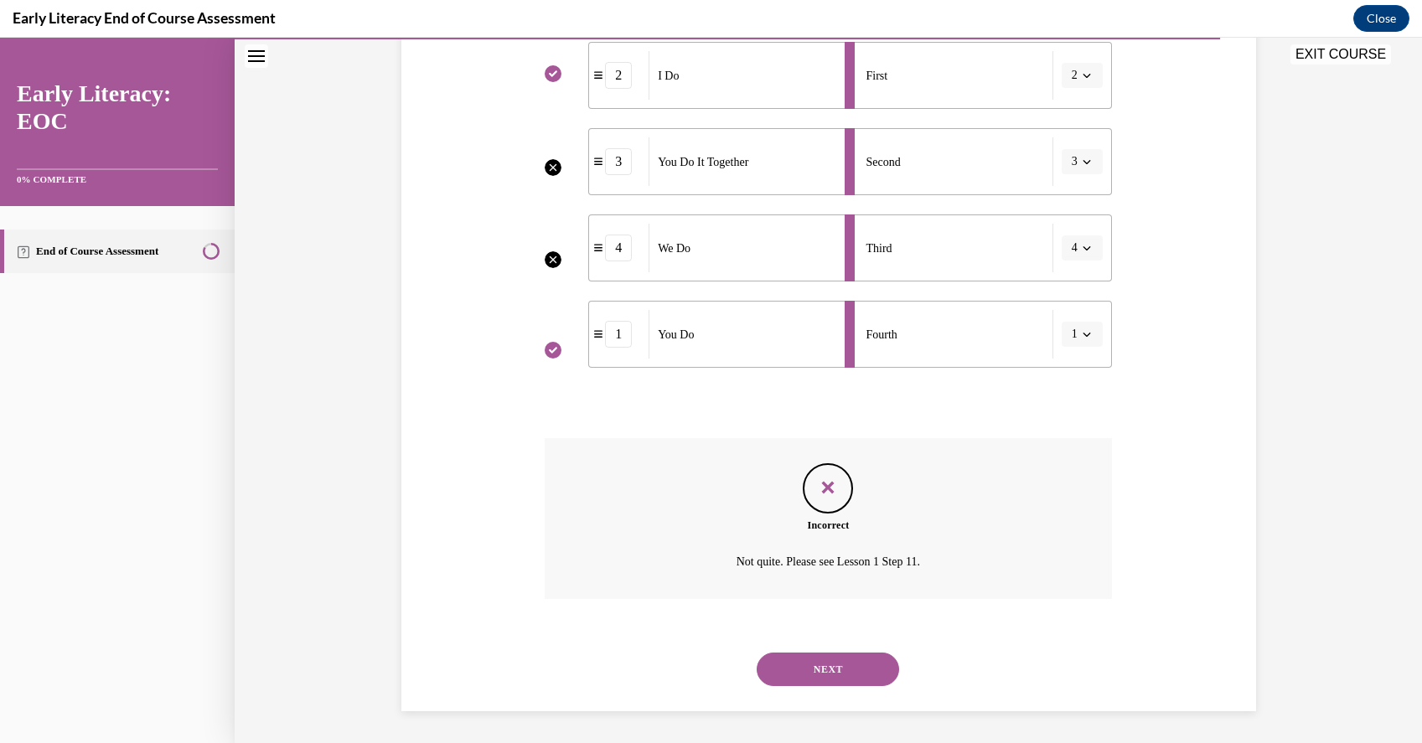
scroll to position [375, 0]
click at [858, 663] on button "NEXT" at bounding box center [828, 668] width 142 height 34
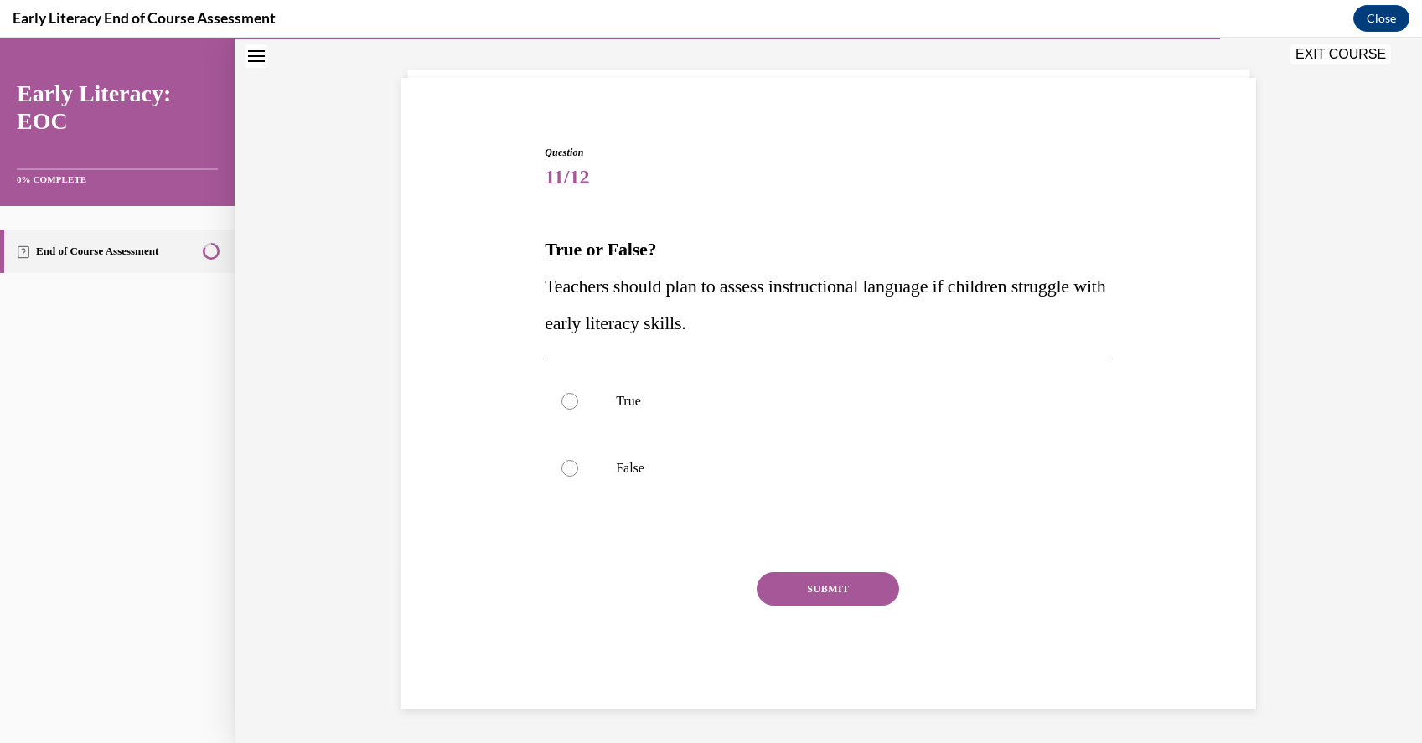
scroll to position [88, 0]
click at [628, 395] on p "True" at bounding box center [843, 401] width 454 height 17
click at [647, 465] on p "False" at bounding box center [843, 468] width 454 height 17
click at [803, 597] on button "SUBMIT" at bounding box center [828, 589] width 142 height 34
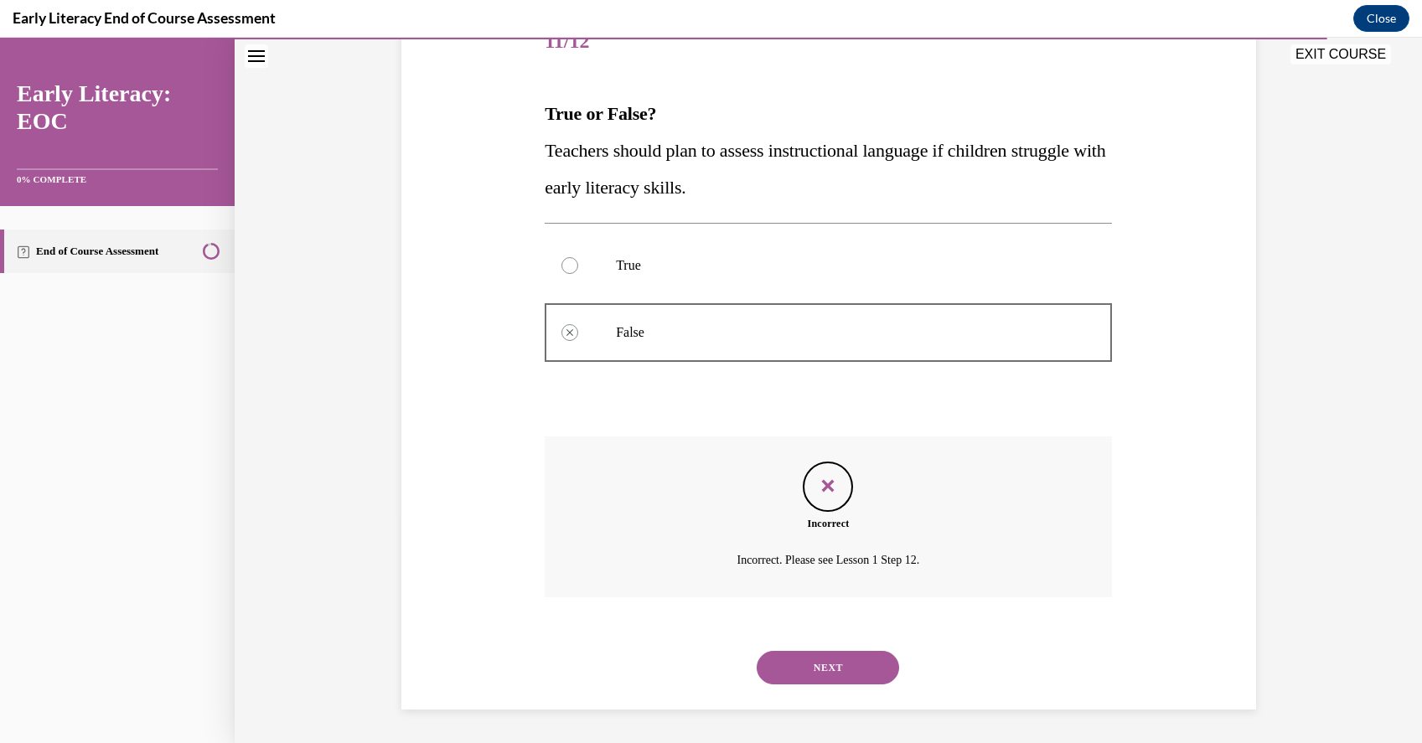
click at [814, 656] on button "NEXT" at bounding box center [828, 668] width 142 height 34
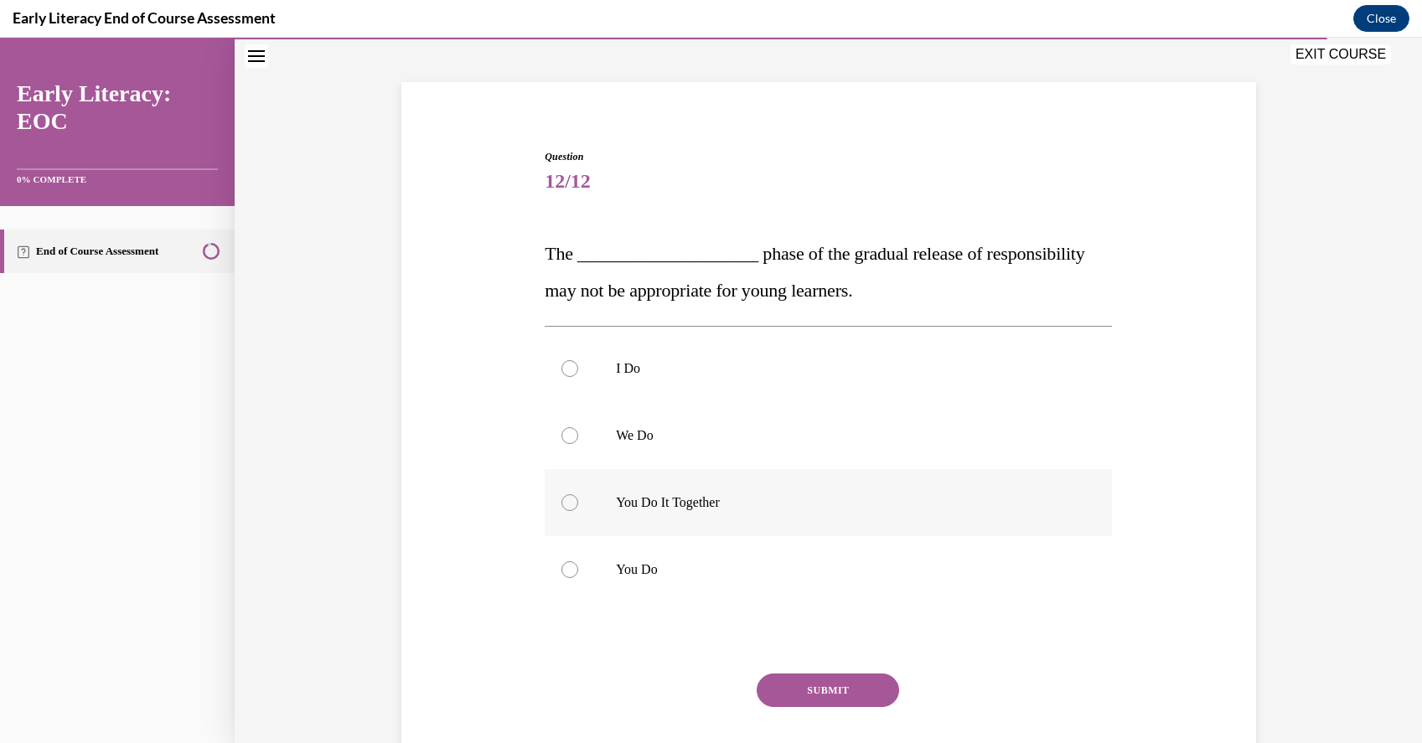
scroll to position [85, 0]
click at [762, 526] on div at bounding box center [828, 501] width 567 height 67
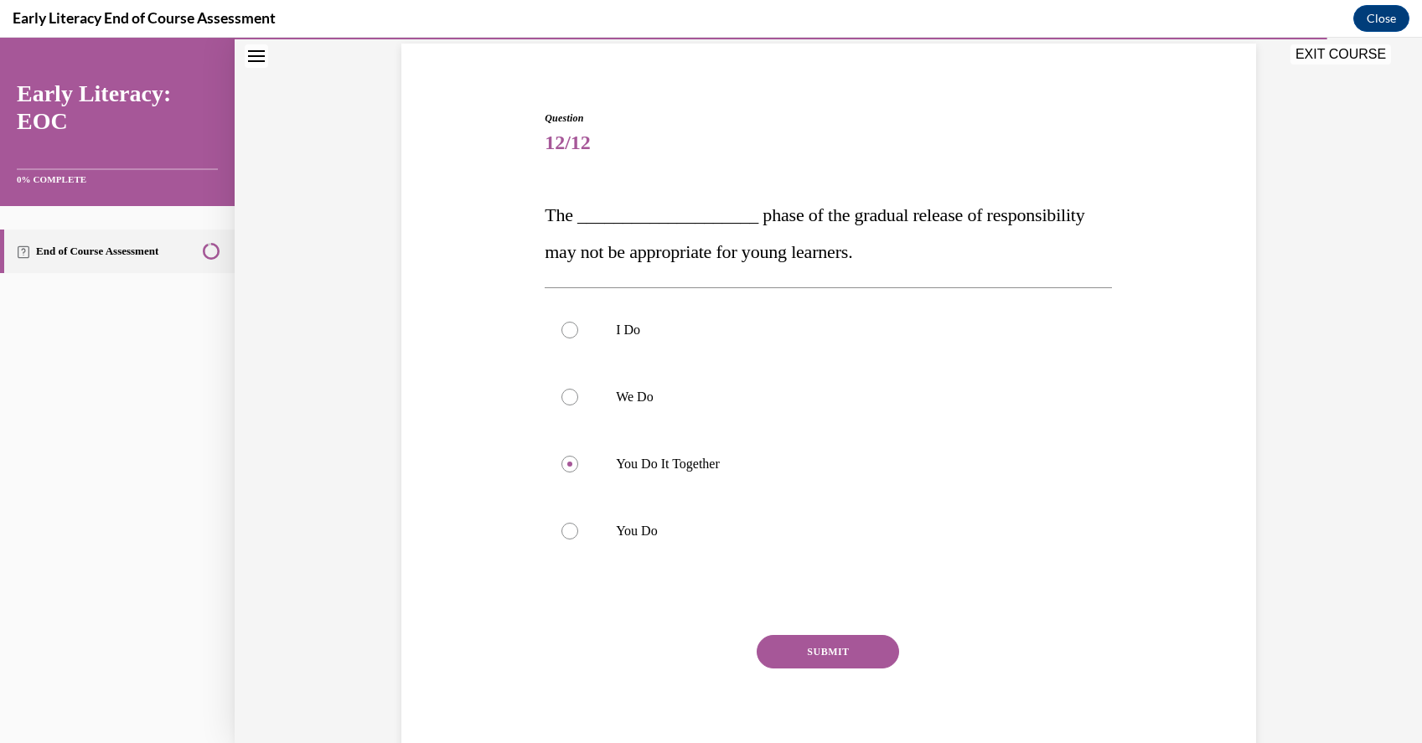
click at [817, 649] on button "SUBMIT" at bounding box center [828, 652] width 142 height 34
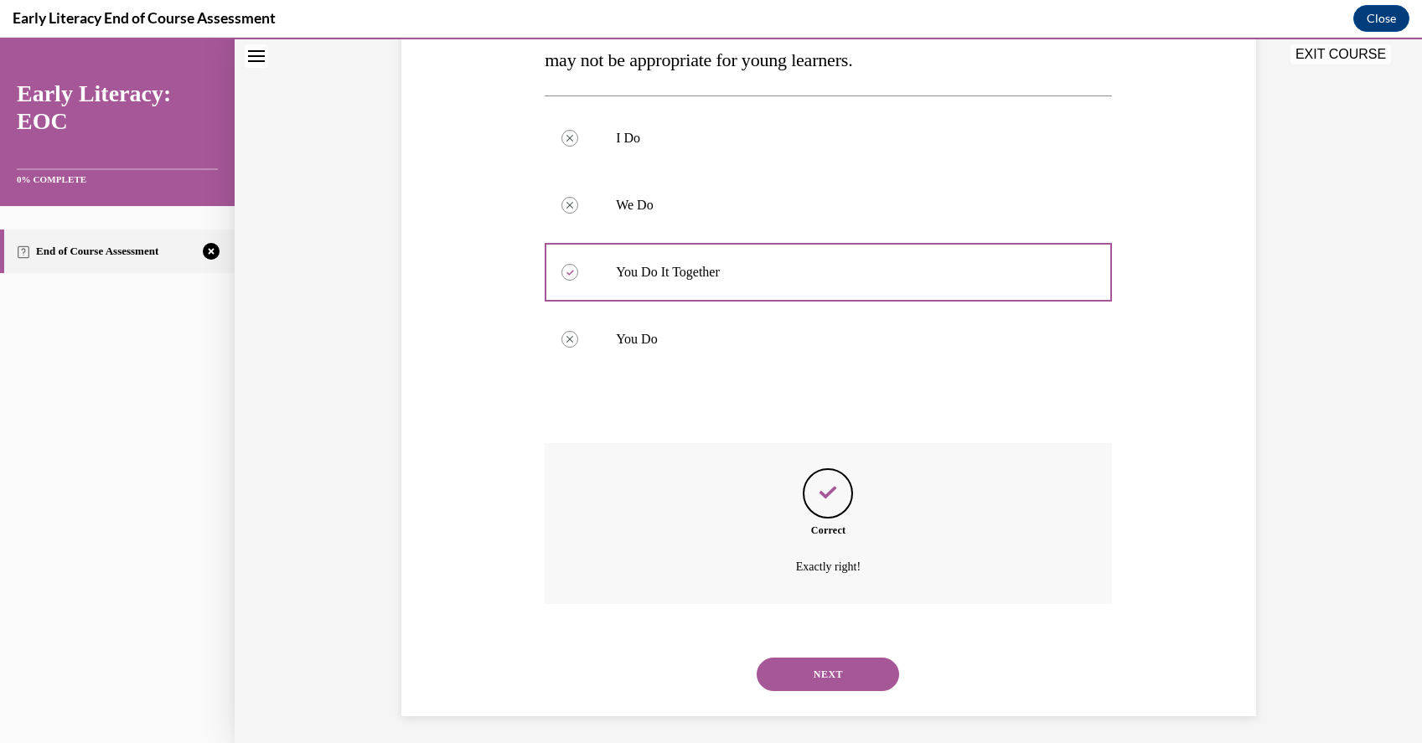
scroll to position [321, 0]
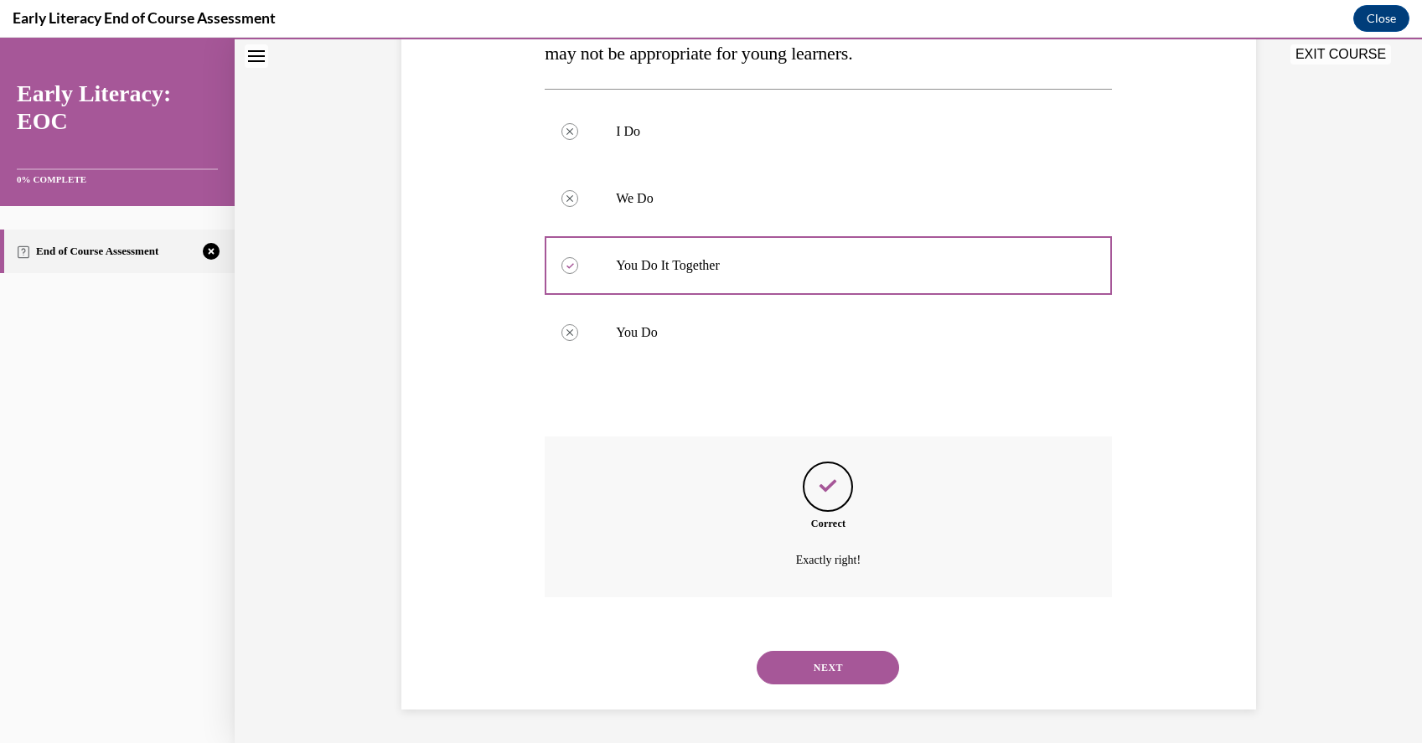
click at [821, 671] on button "NEXT" at bounding box center [828, 668] width 142 height 34
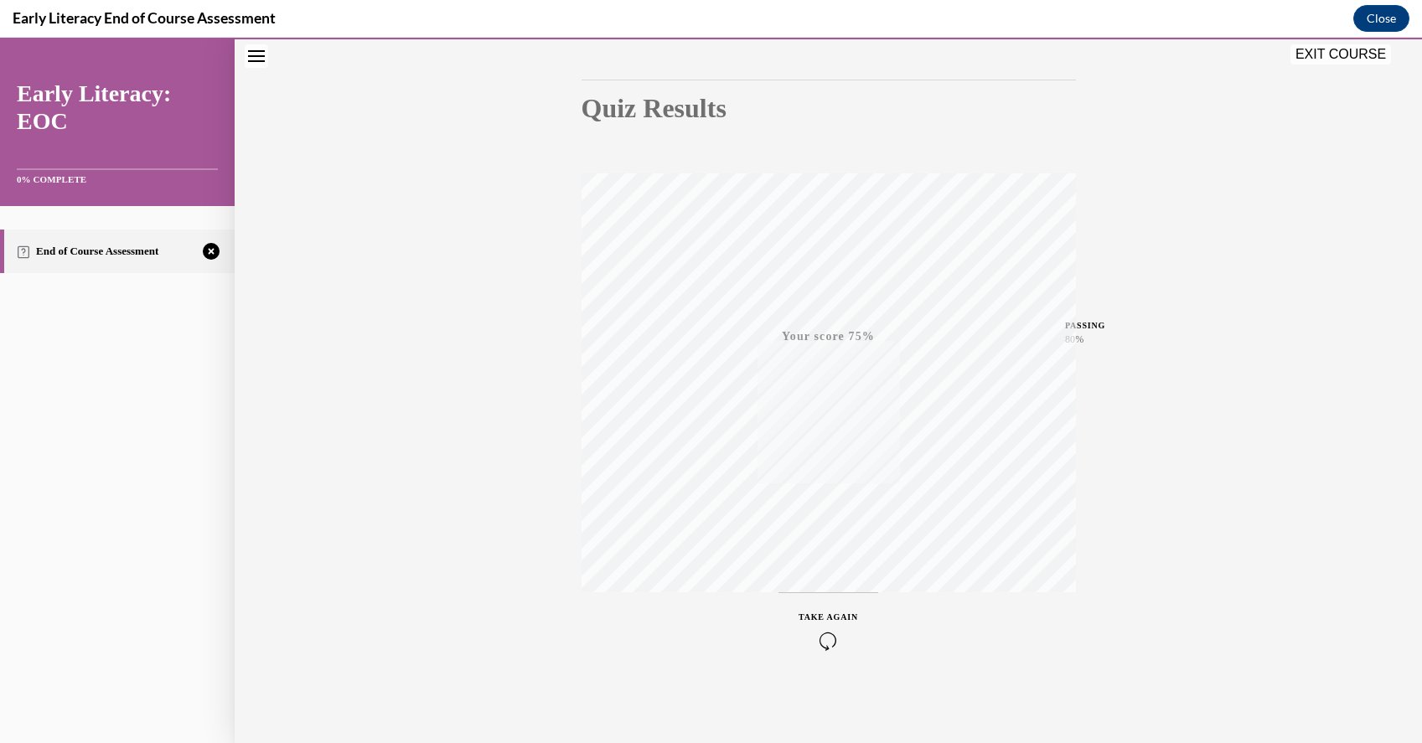
click at [827, 619] on span "TAKE AGAIN" at bounding box center [827, 616] width 59 height 9
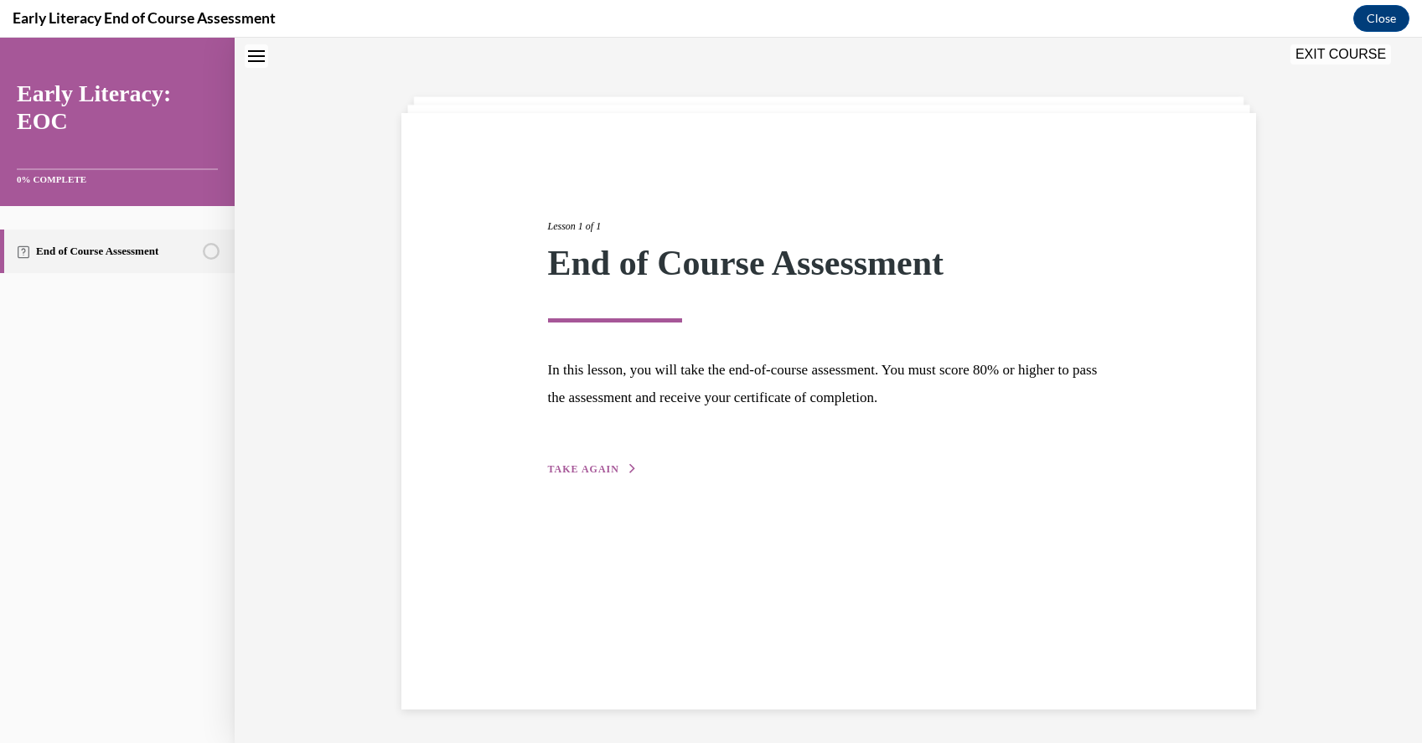
scroll to position [53, 0]
click at [587, 452] on div "Lesson 1 of 1 End of Course Assessment In this lesson, you will take the end-of…" at bounding box center [828, 329] width 586 height 298
click at [587, 454] on div "Lesson 1 of 1 End of Course Assessment In this lesson, you will take the end-of…" at bounding box center [828, 329] width 586 height 298
click at [590, 468] on span "TAKE AGAIN" at bounding box center [583, 469] width 71 height 12
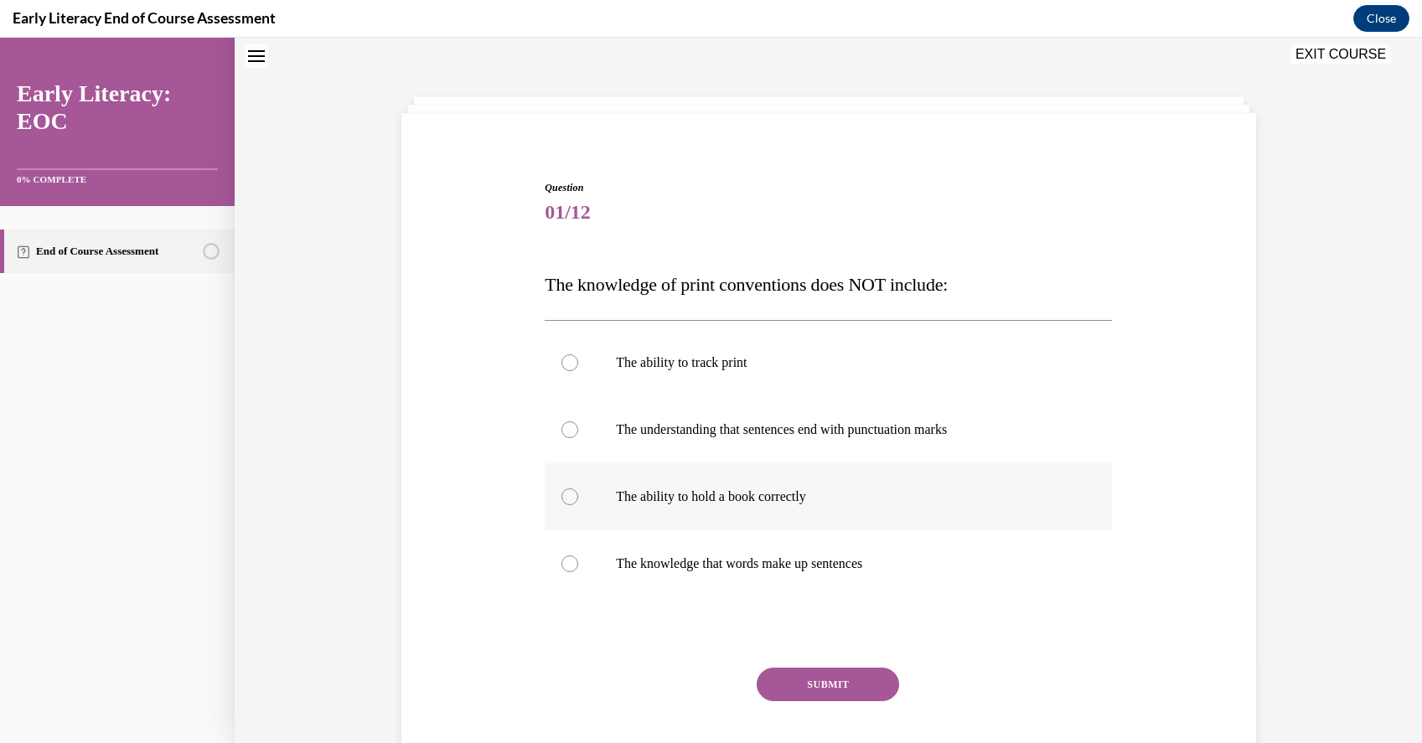
click at [702, 496] on p "The ability to hold a book correctly" at bounding box center [843, 496] width 454 height 17
click at [843, 683] on button "SUBMIT" at bounding box center [828, 685] width 142 height 34
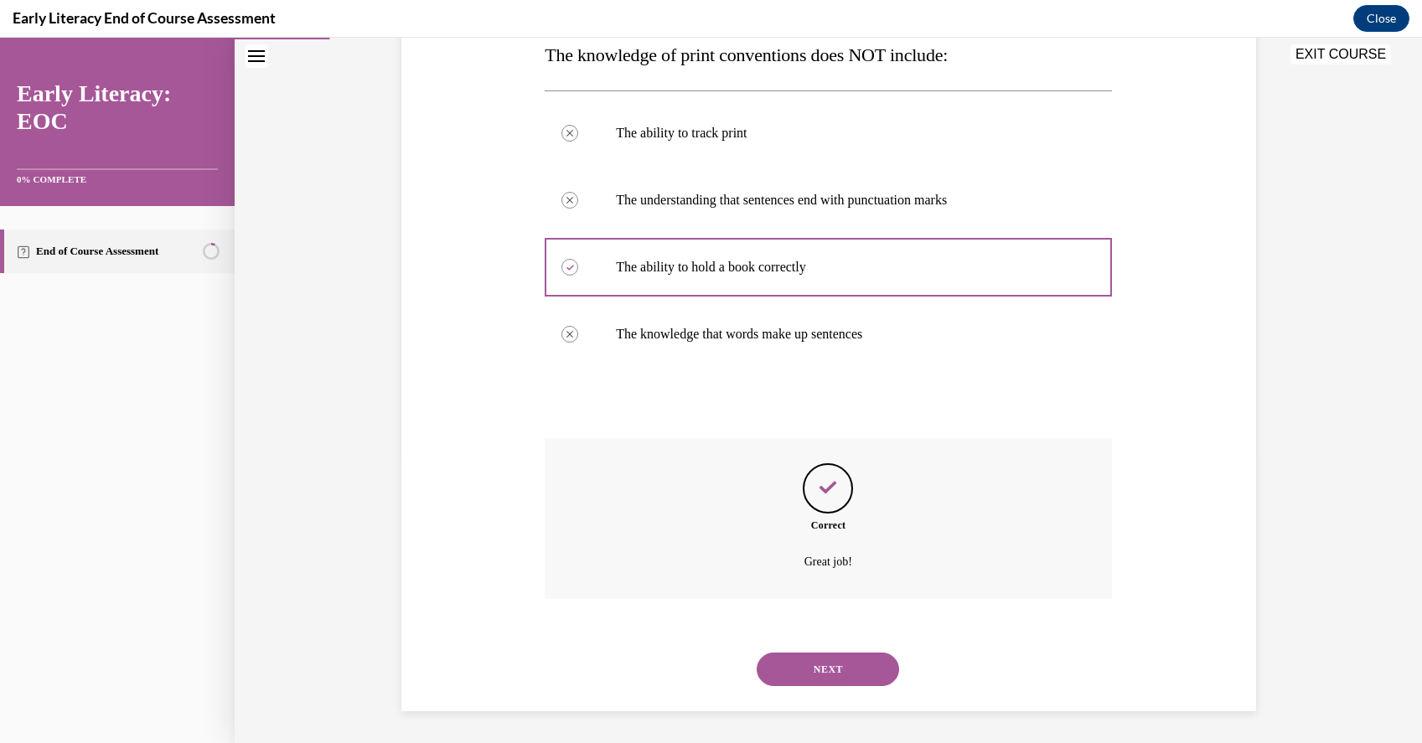
click at [839, 663] on button "NEXT" at bounding box center [828, 670] width 142 height 34
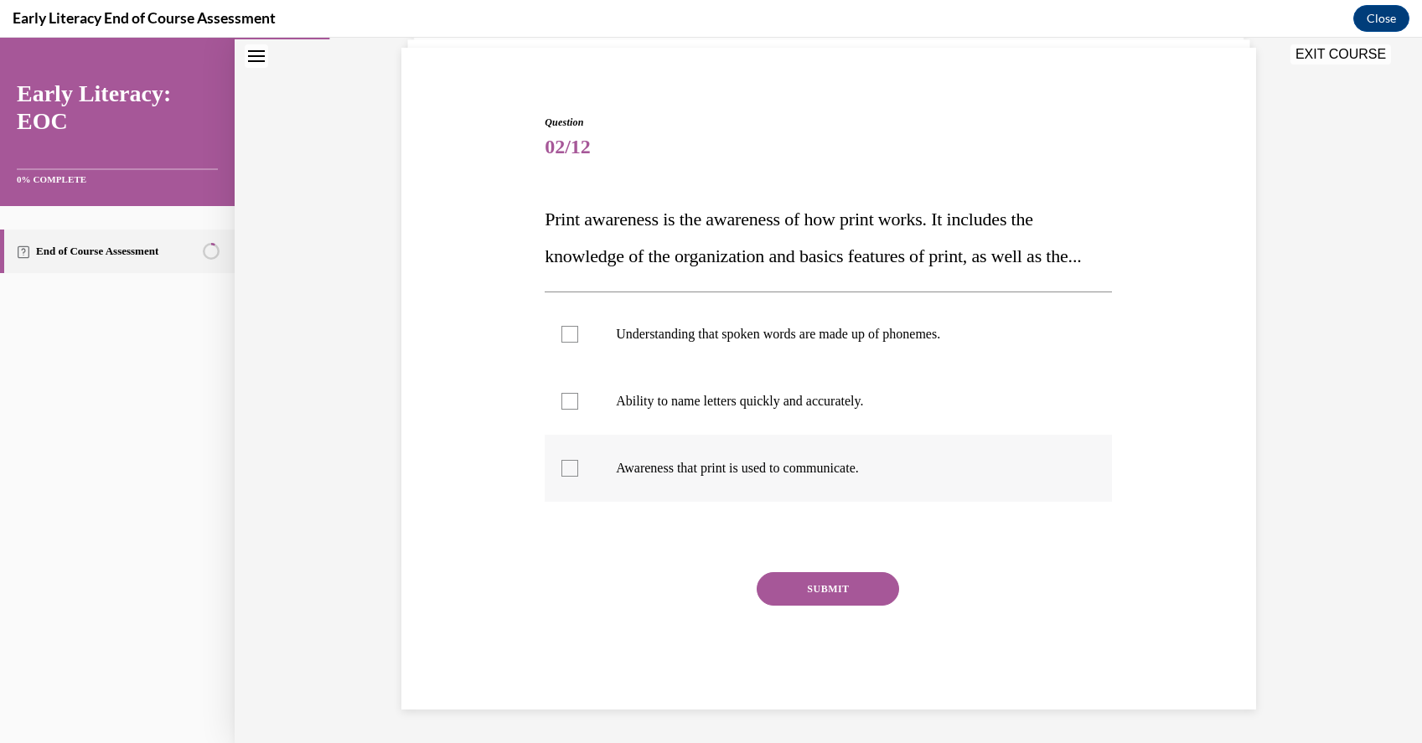
click at [856, 473] on p "Awareness that print is used to communicate." at bounding box center [843, 468] width 454 height 17
click at [851, 578] on button "SUBMIT" at bounding box center [828, 589] width 142 height 34
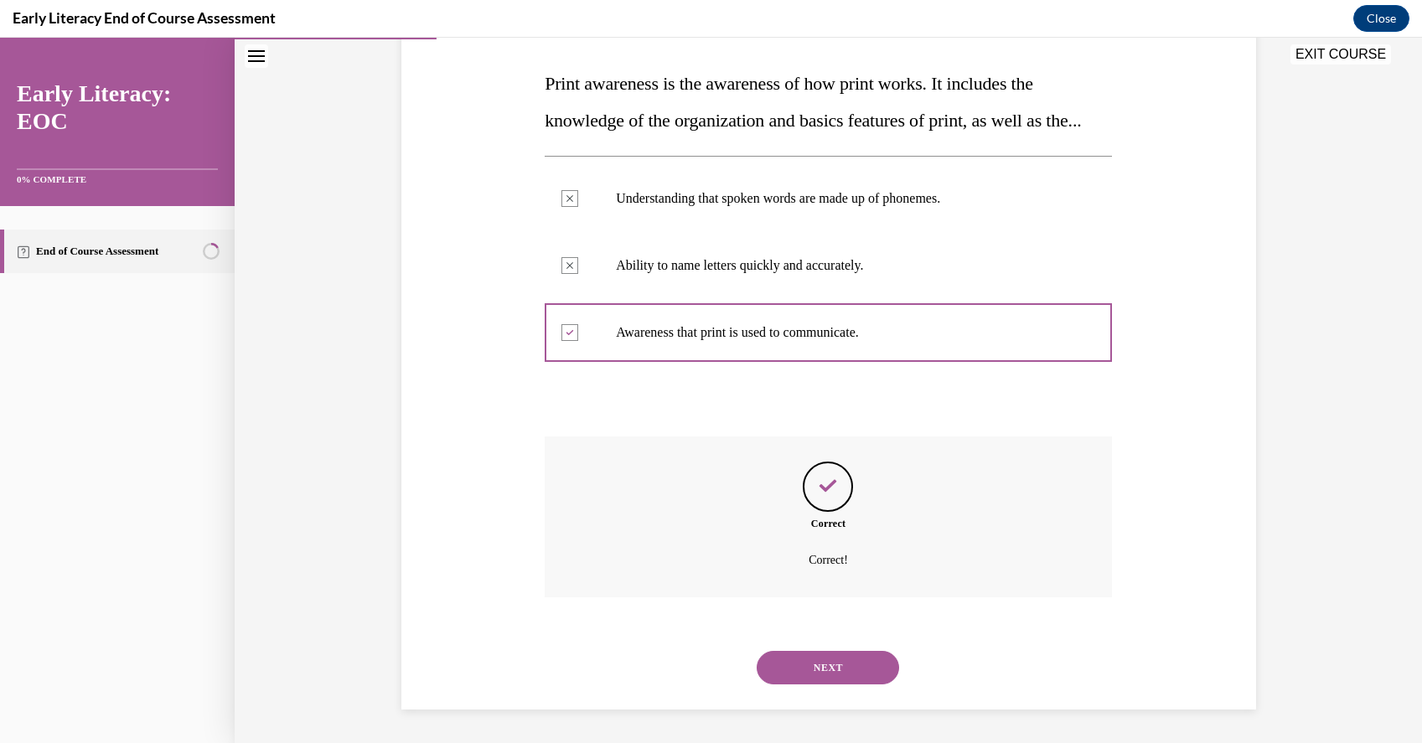
scroll to position [291, 0]
click at [834, 651] on button "NEXT" at bounding box center [828, 668] width 142 height 34
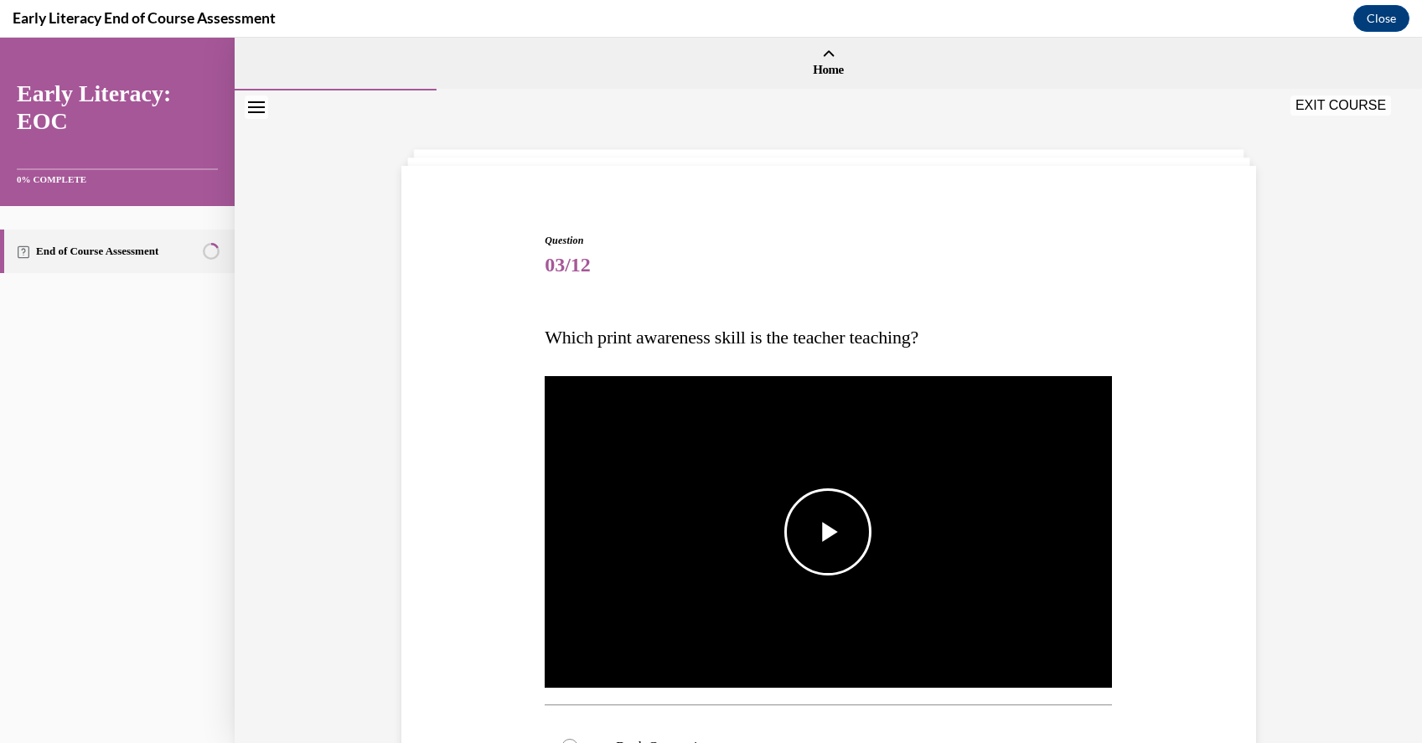
click at [828, 532] on span "Video player" at bounding box center [828, 532] width 0 height 0
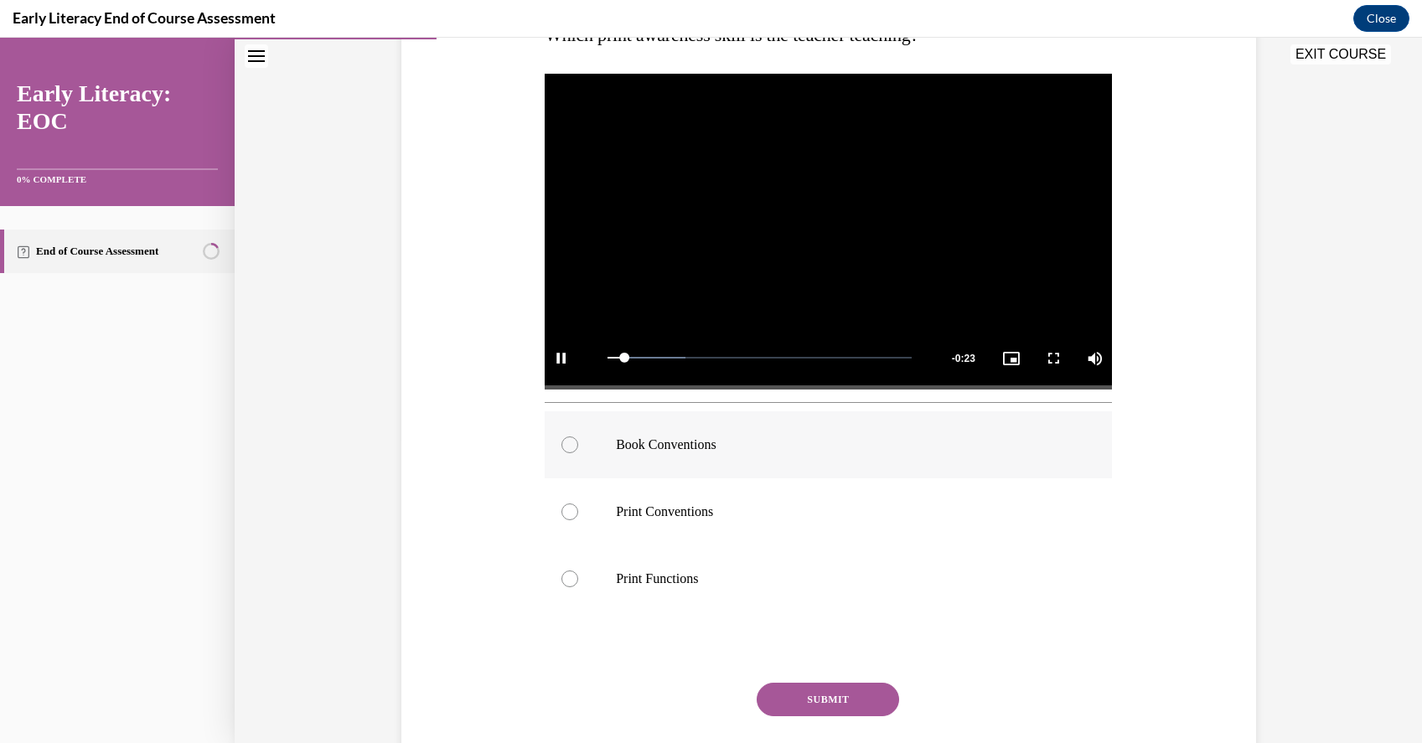
click at [808, 435] on div at bounding box center [828, 444] width 567 height 67
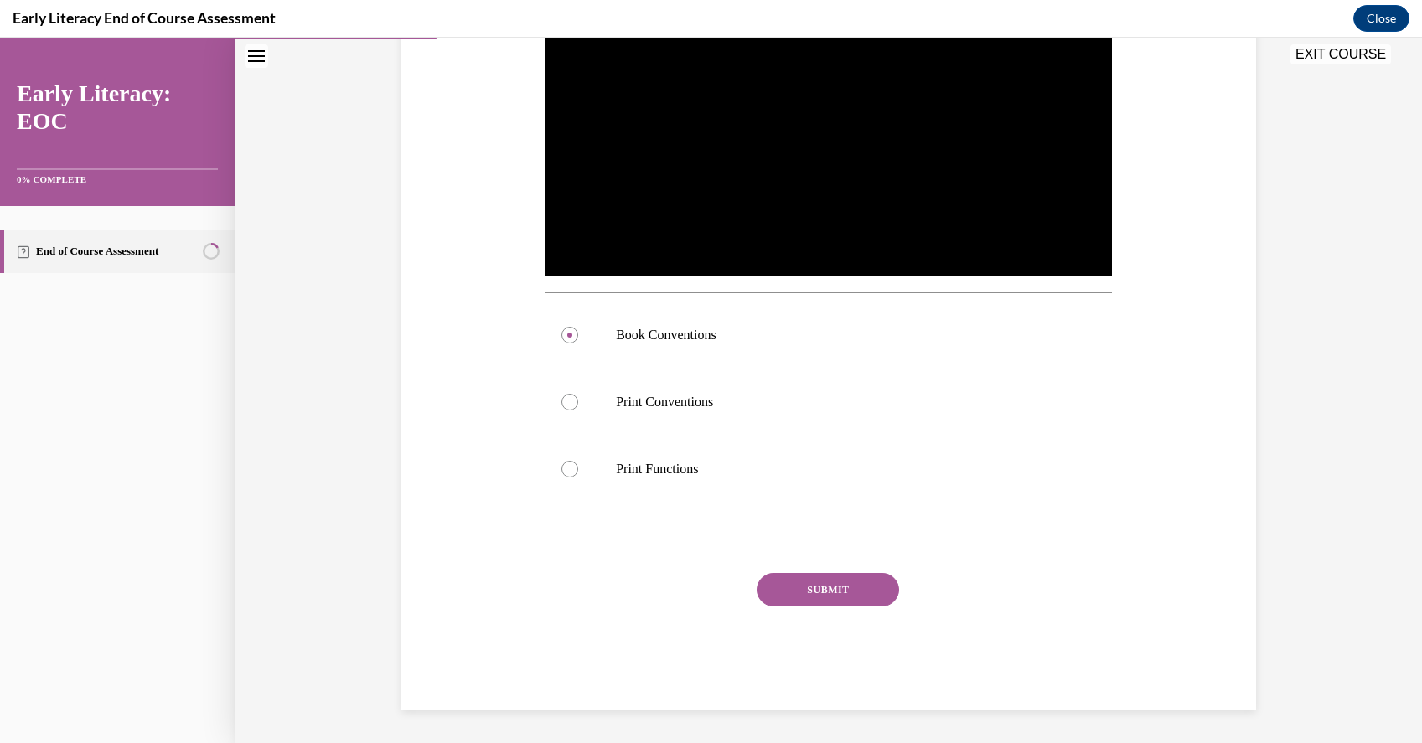
click at [834, 586] on button "SUBMIT" at bounding box center [828, 590] width 142 height 34
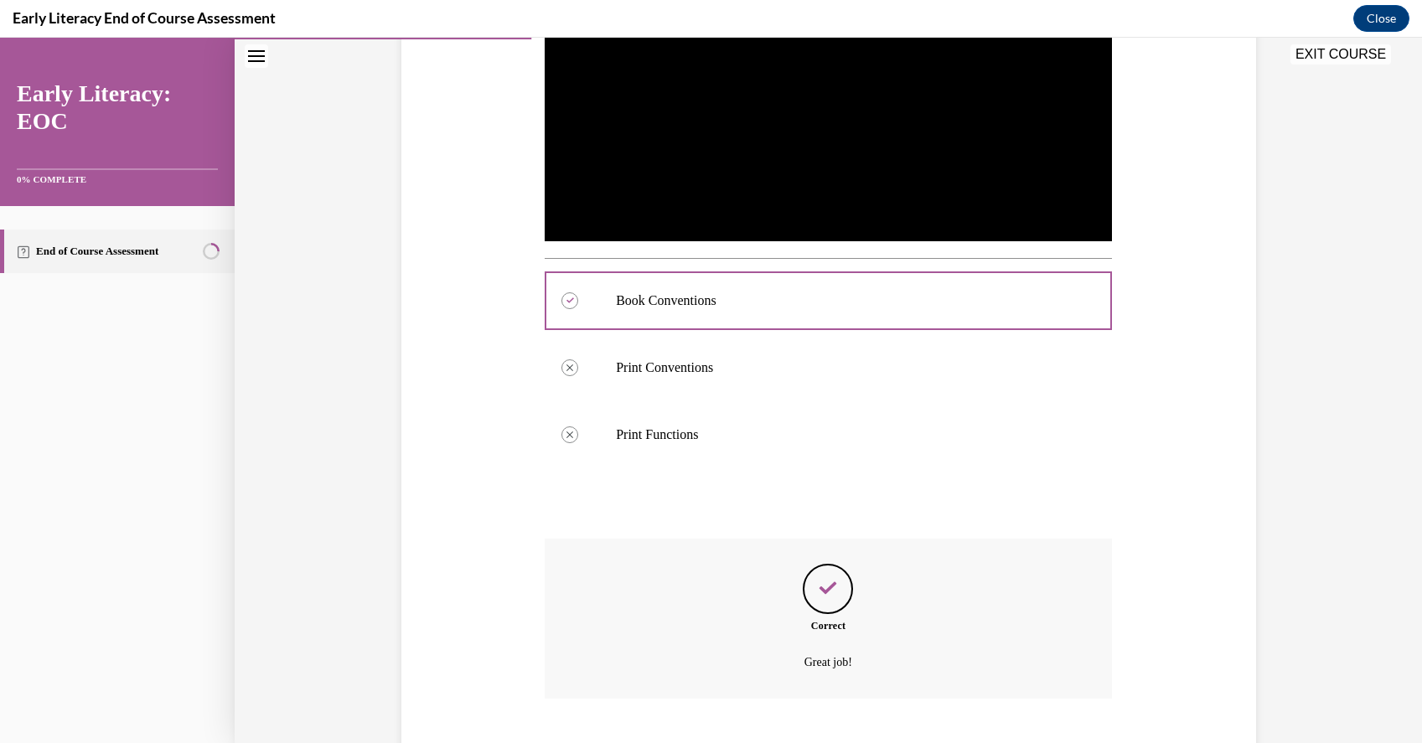
scroll to position [548, 0]
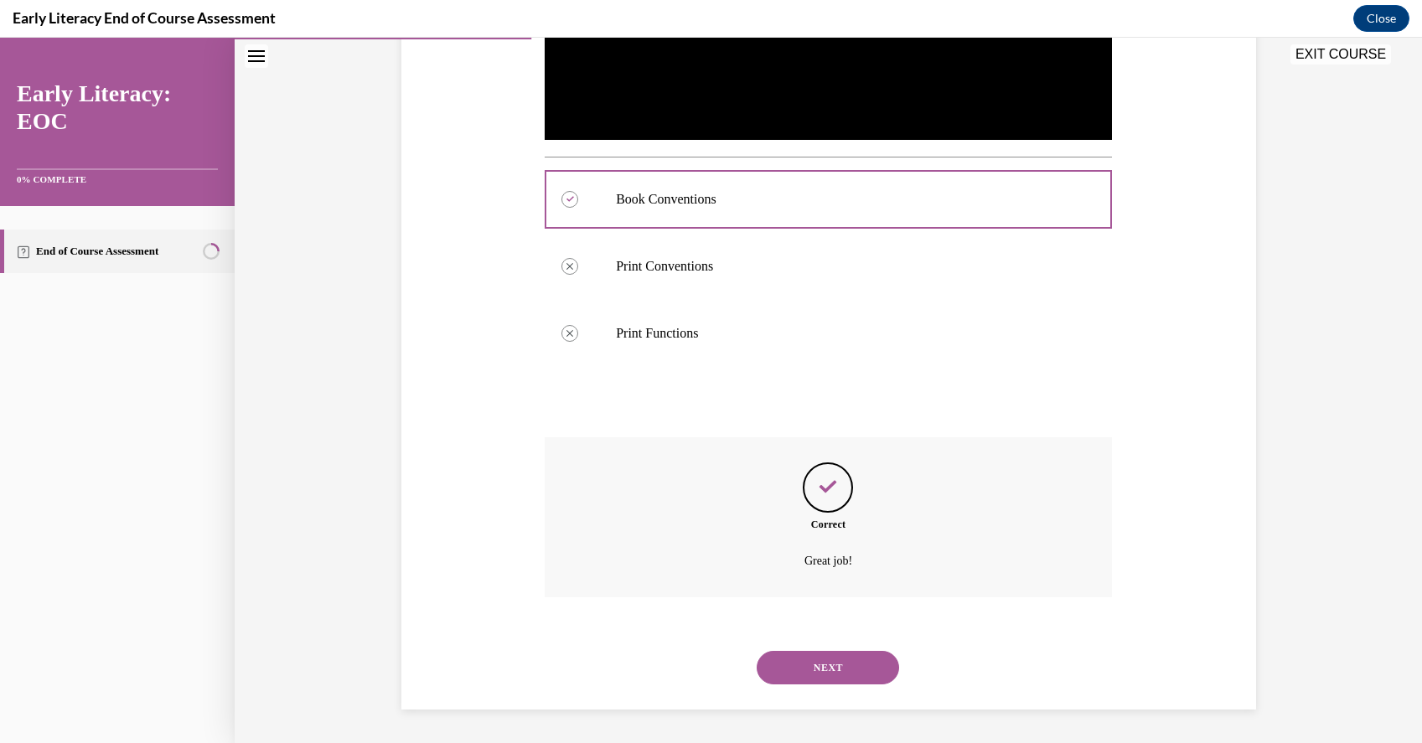
click at [830, 669] on button "NEXT" at bounding box center [828, 668] width 142 height 34
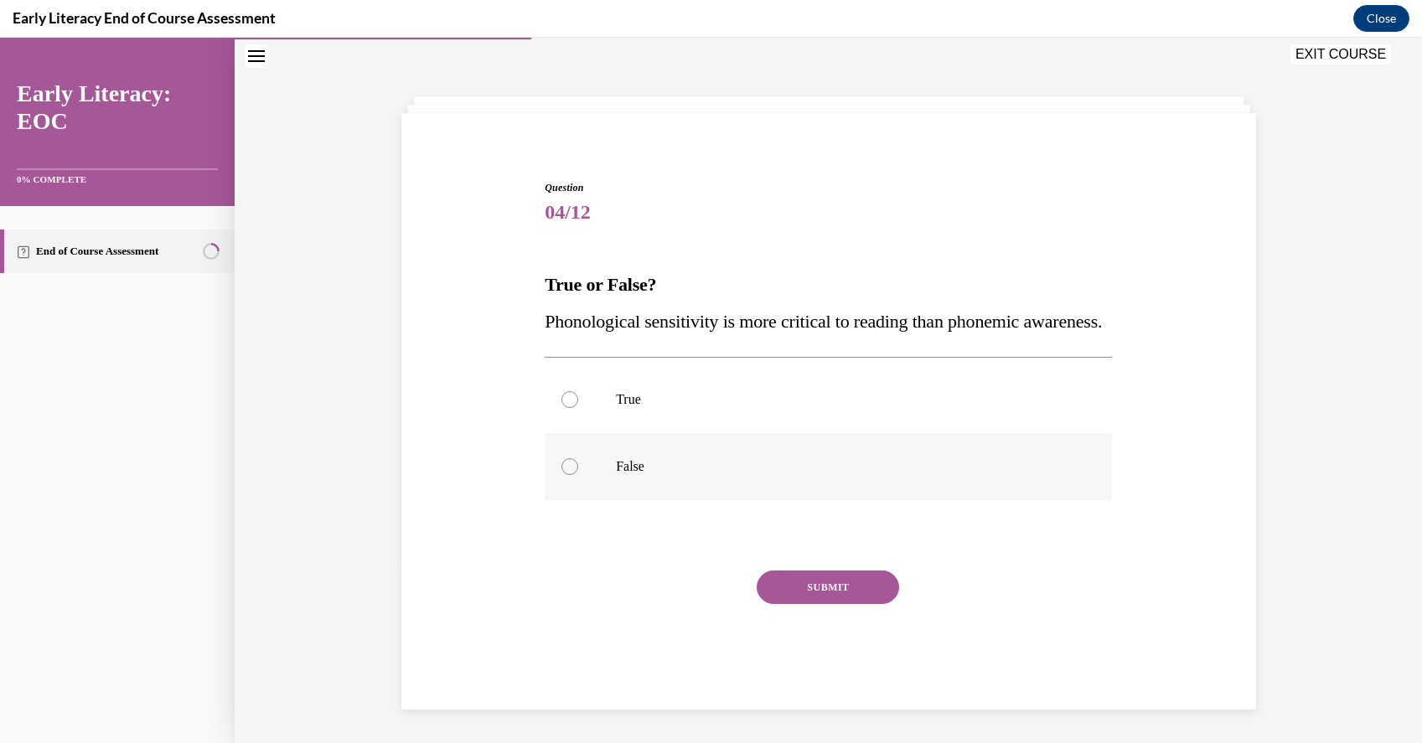
click at [860, 469] on p "False" at bounding box center [843, 466] width 454 height 17
click at [855, 580] on button "SUBMIT" at bounding box center [828, 588] width 142 height 34
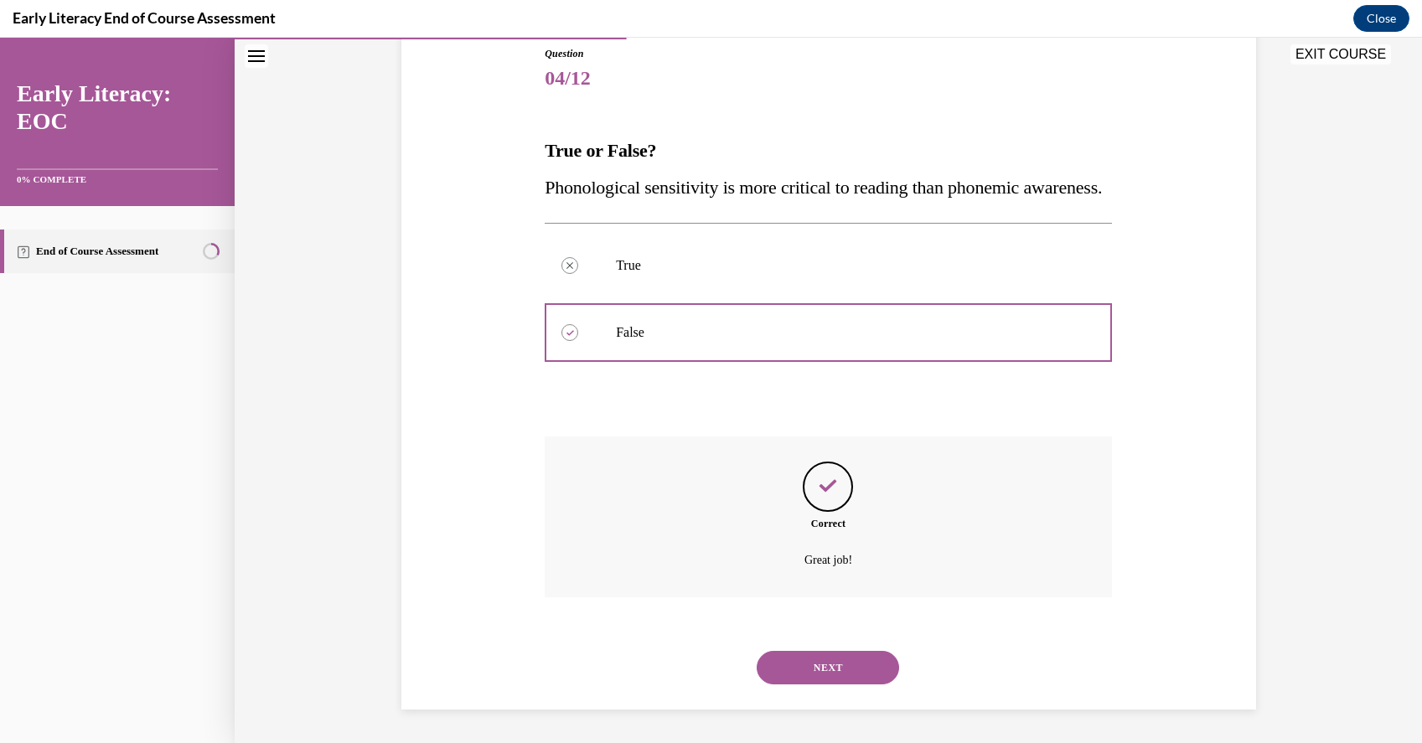
scroll to position [224, 0]
click at [830, 652] on button "NEXT" at bounding box center [828, 668] width 142 height 34
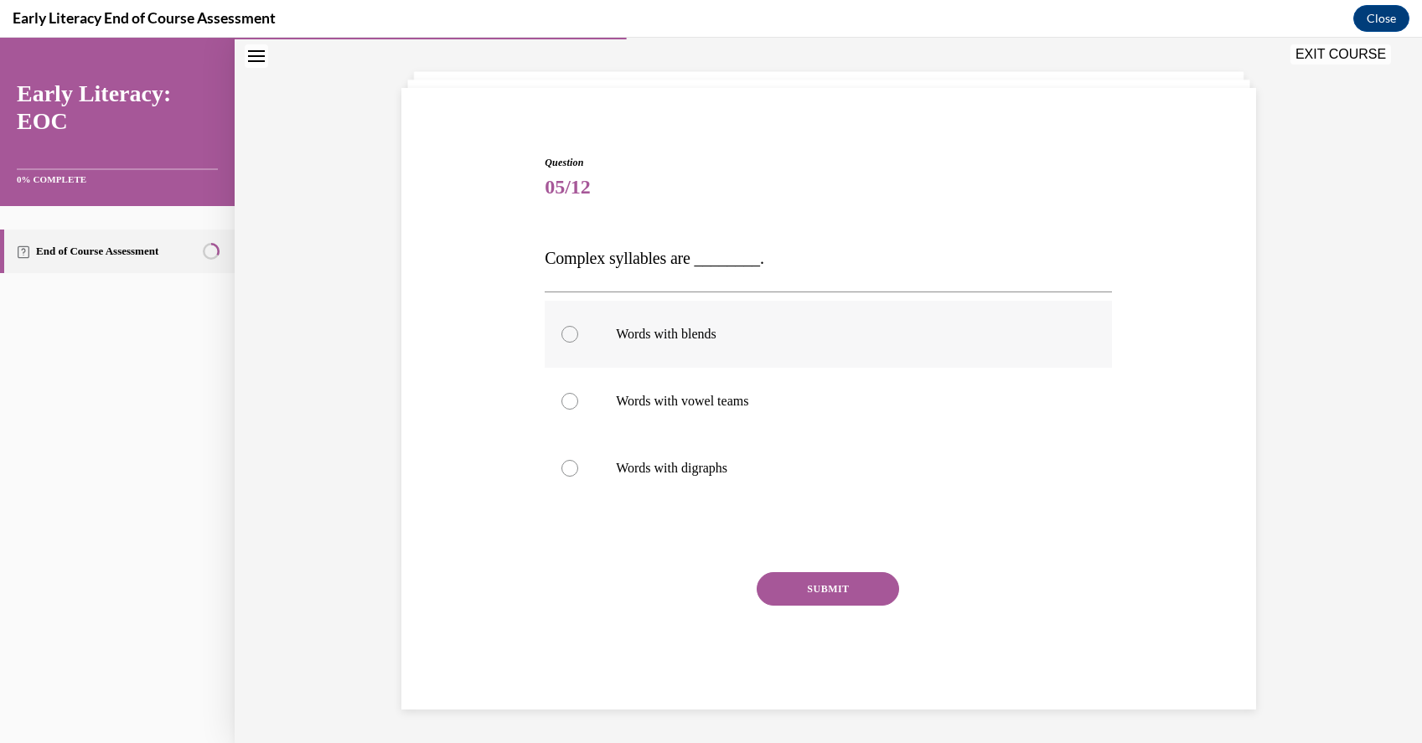
click at [720, 348] on div at bounding box center [828, 334] width 567 height 67
click at [809, 594] on button "SUBMIT" at bounding box center [828, 589] width 142 height 34
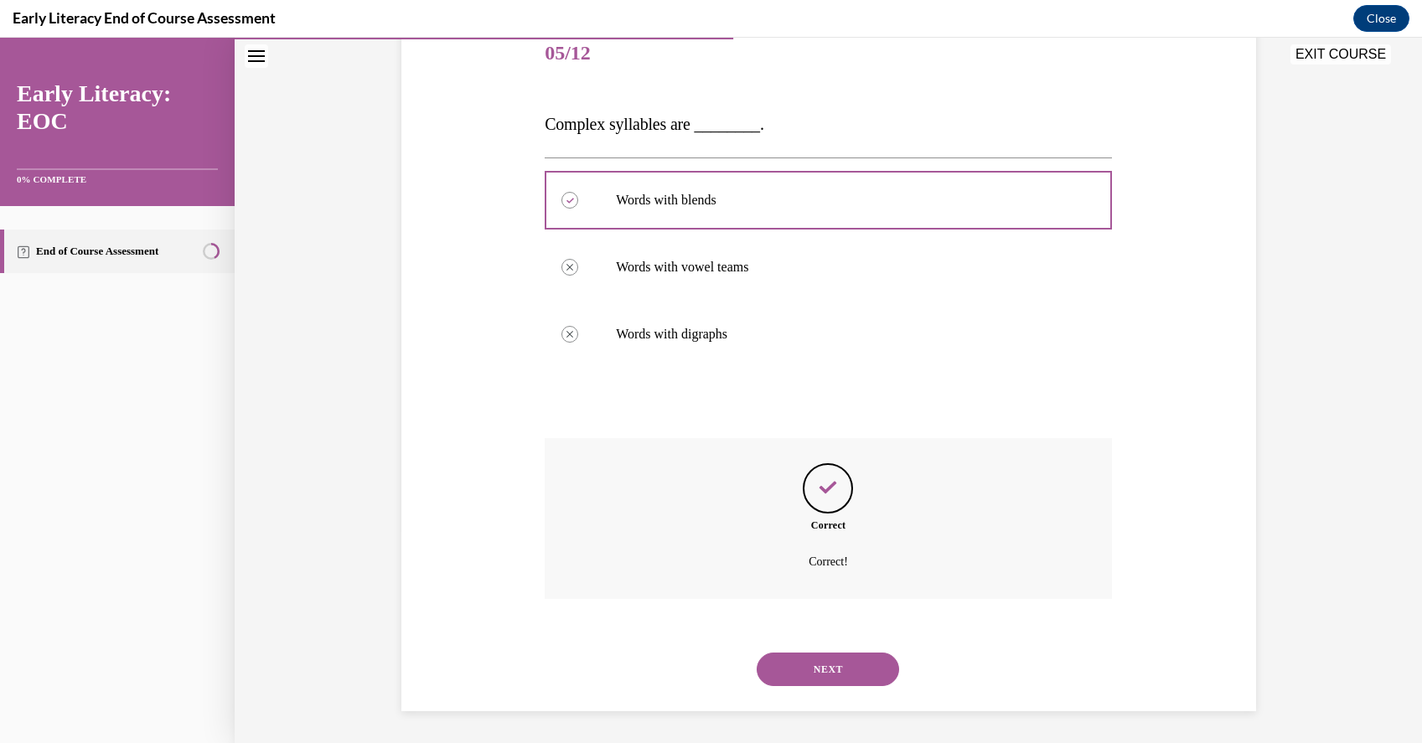
scroll to position [214, 0]
click at [814, 667] on button "NEXT" at bounding box center [828, 668] width 142 height 34
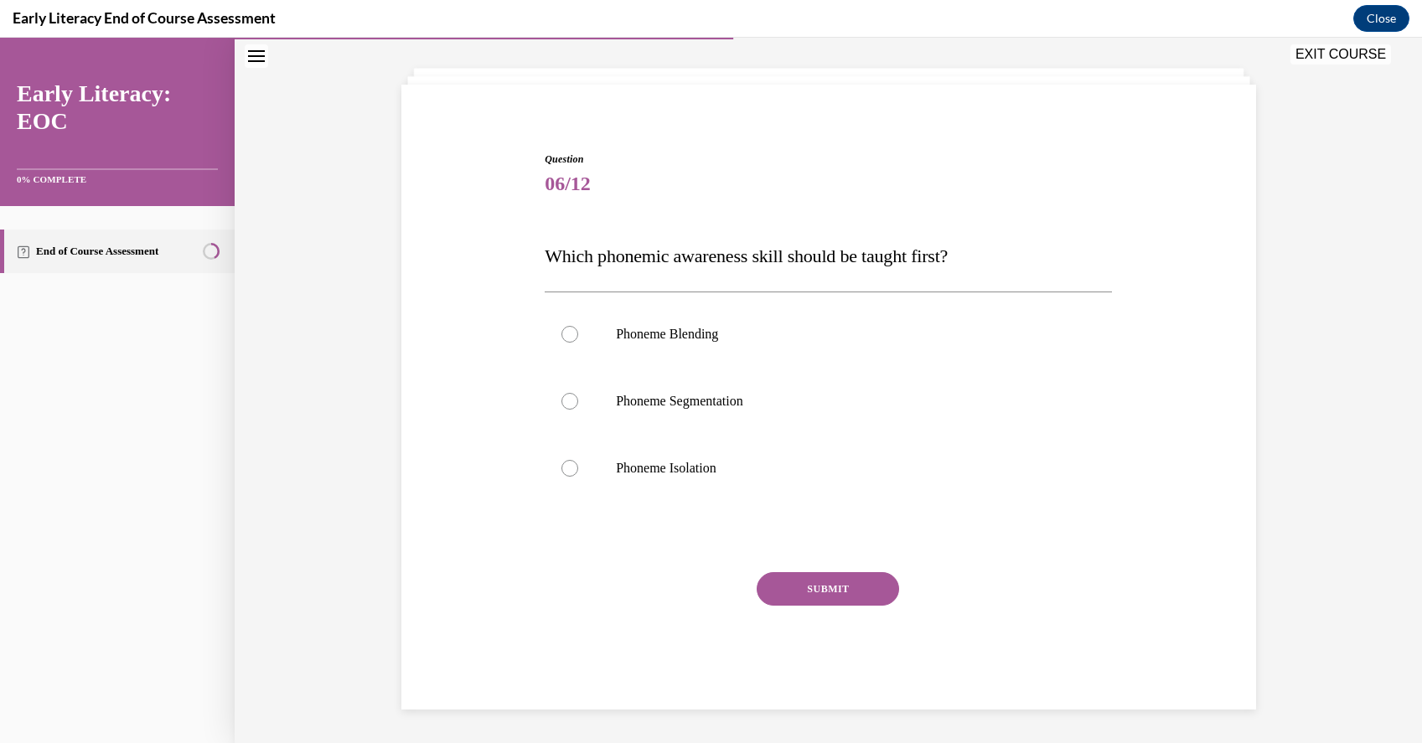
scroll to position [81, 0]
click at [705, 468] on p "Phoneme Isolation" at bounding box center [843, 468] width 454 height 17
click at [812, 586] on button "SUBMIT" at bounding box center [828, 589] width 142 height 34
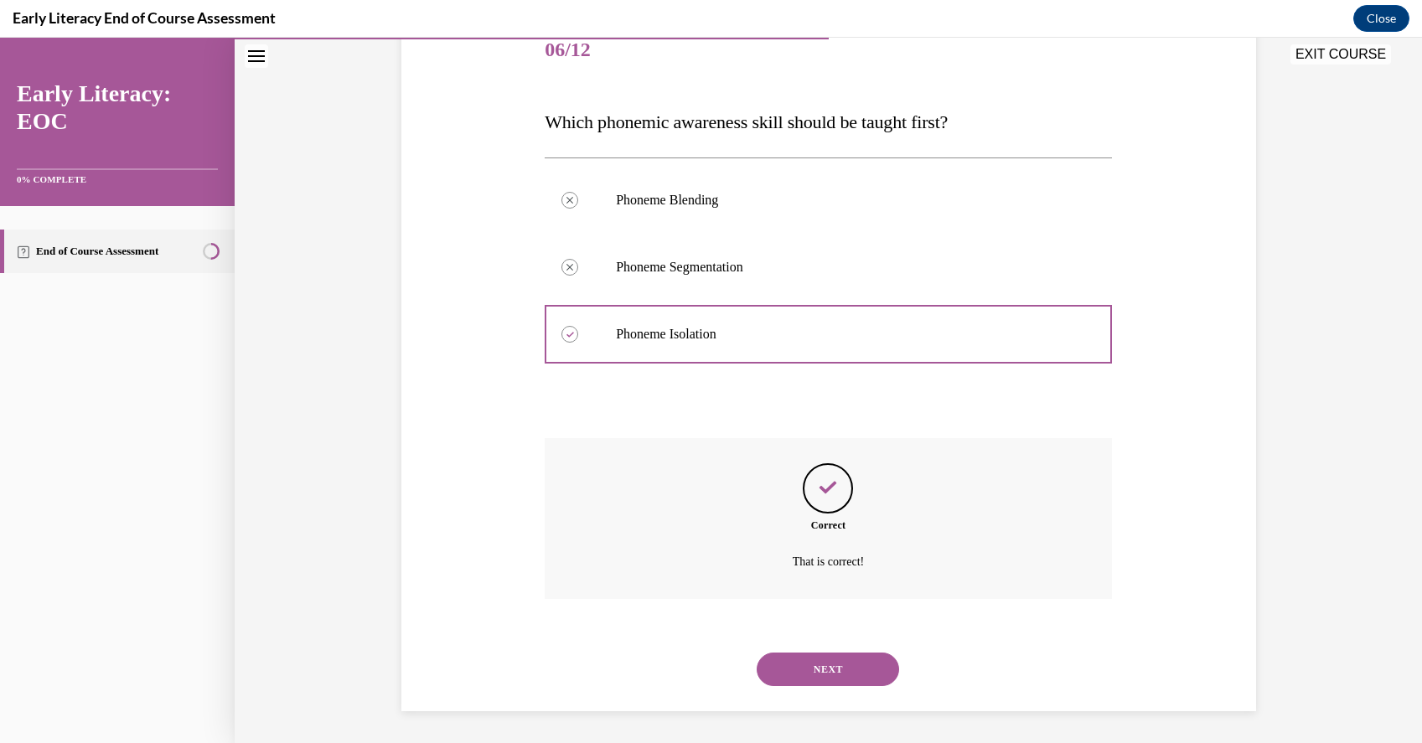
scroll to position [217, 0]
click at [816, 645] on div "NEXT" at bounding box center [828, 667] width 567 height 67
click at [819, 668] on button "NEXT" at bounding box center [828, 668] width 142 height 34
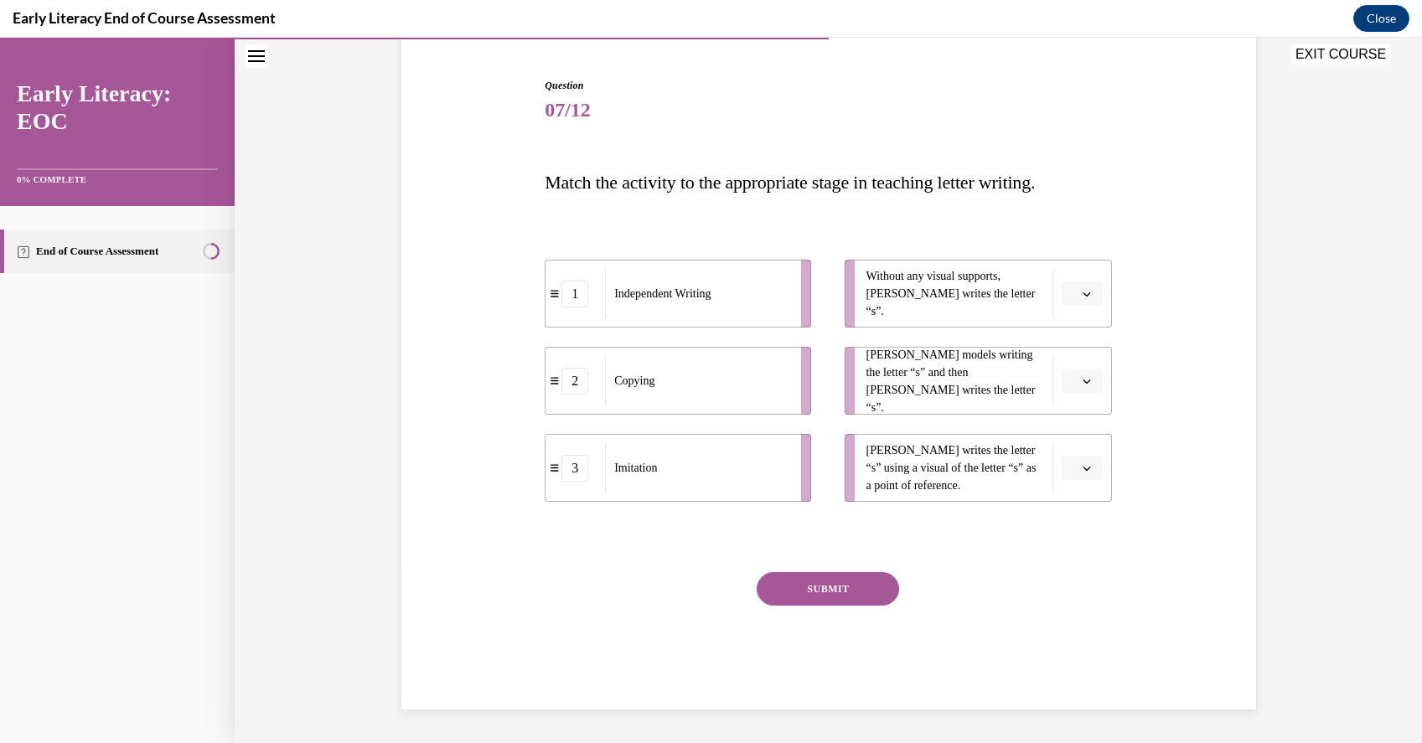
click at [1091, 296] on span "button" at bounding box center [1087, 294] width 12 height 12
click at [1077, 362] on span "1" at bounding box center [1075, 364] width 6 height 13
click at [1083, 378] on icon "button" at bounding box center [1086, 381] width 8 height 8
click at [1079, 524] on div "3" at bounding box center [1080, 519] width 42 height 34
click at [1079, 475] on button "button" at bounding box center [1082, 468] width 41 height 25
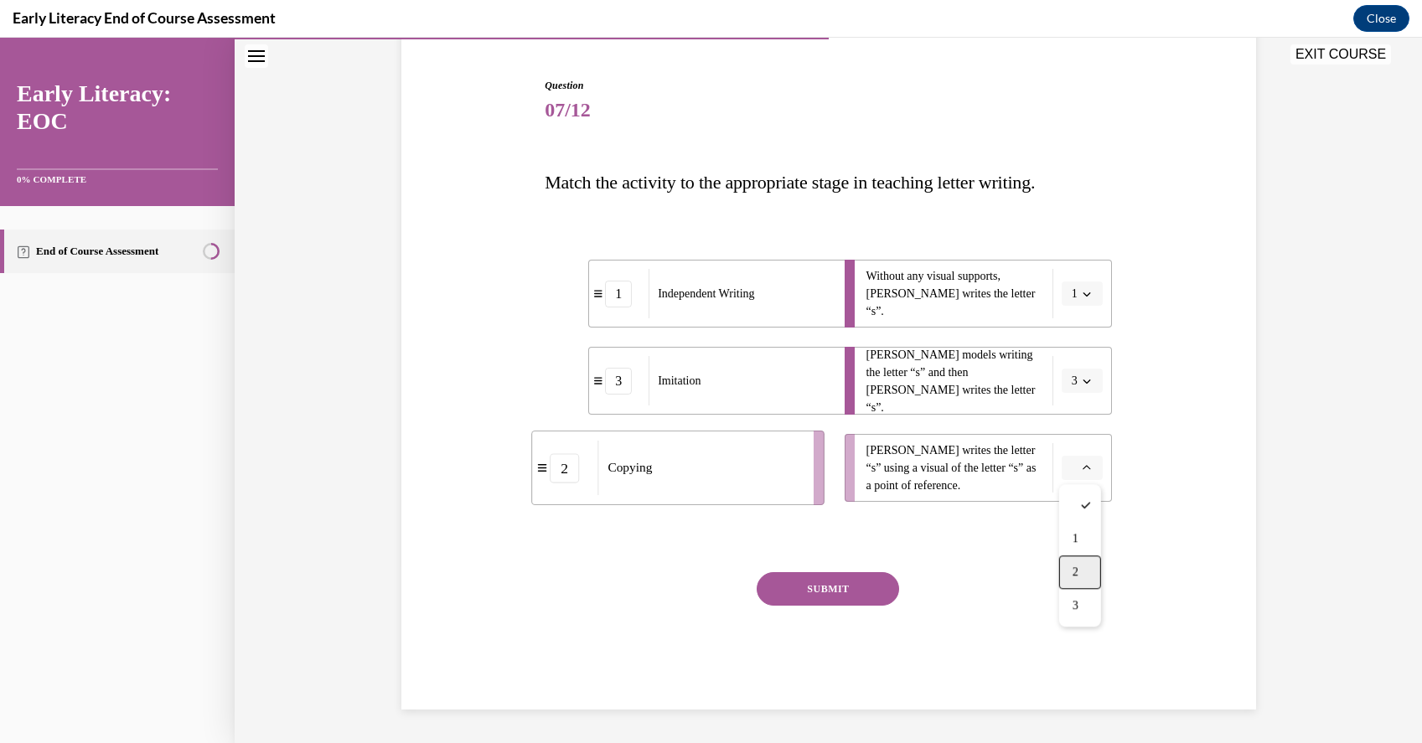
click at [1082, 562] on div "2" at bounding box center [1080, 572] width 42 height 34
click at [851, 586] on button "SUBMIT" at bounding box center [828, 589] width 142 height 34
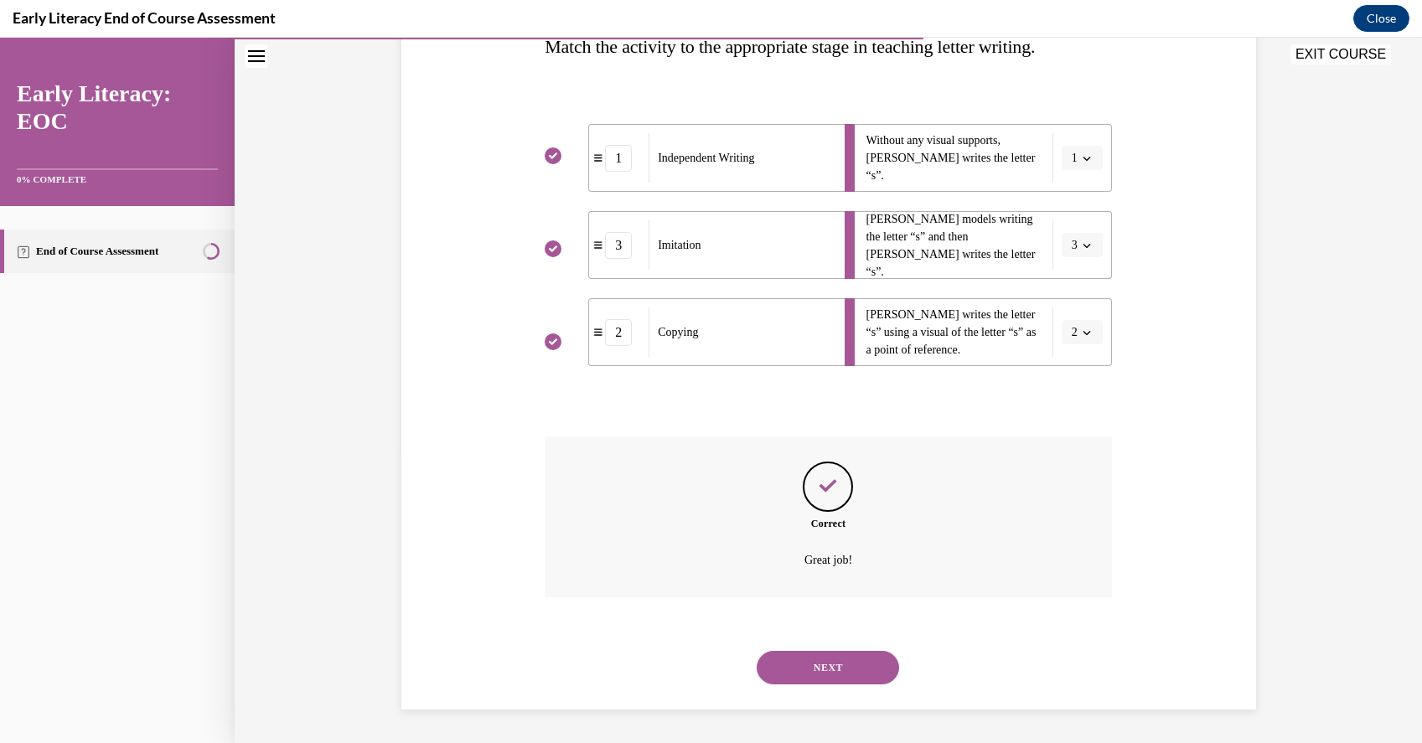
click at [834, 668] on button "NEXT" at bounding box center [828, 668] width 142 height 34
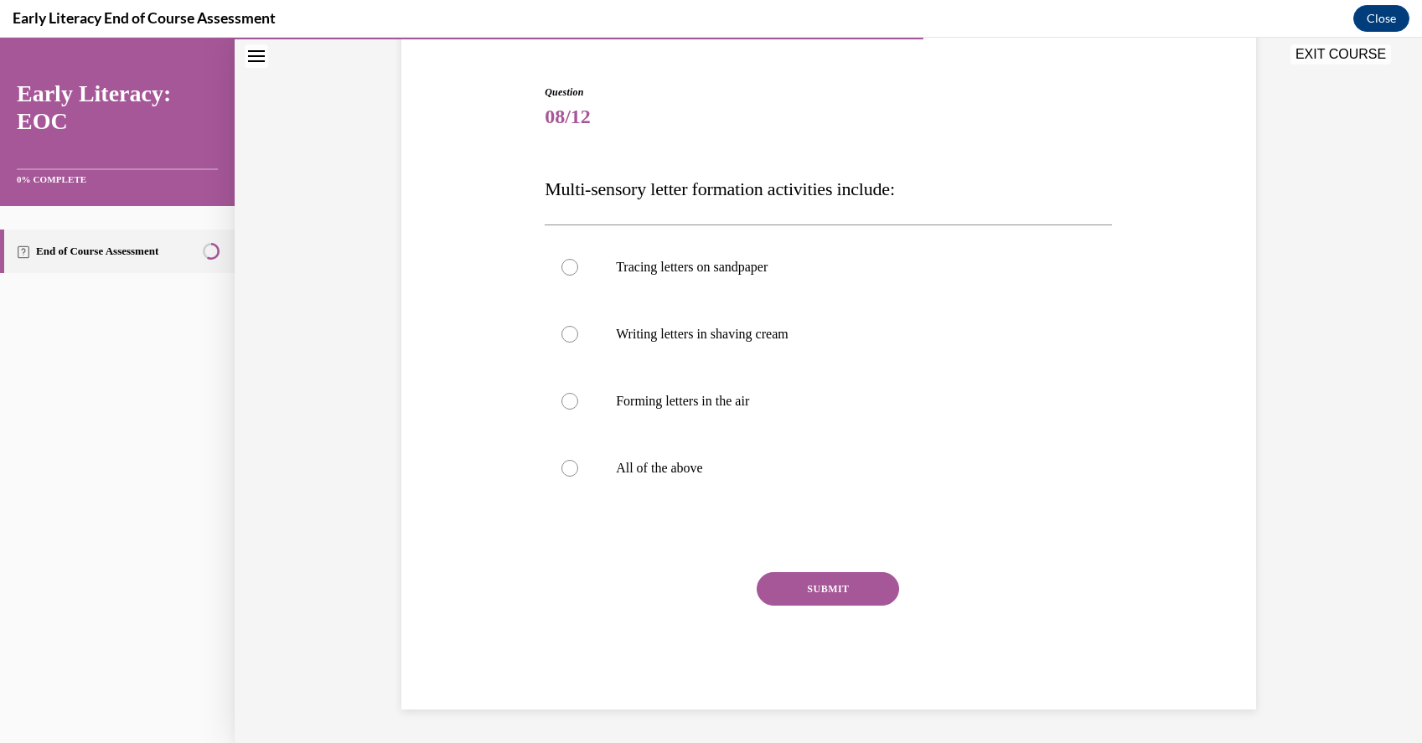
scroll to position [148, 0]
click at [653, 483] on div at bounding box center [828, 468] width 567 height 67
click at [669, 471] on p "All of the above" at bounding box center [843, 468] width 454 height 17
click at [807, 594] on button "SUBMIT" at bounding box center [828, 589] width 142 height 34
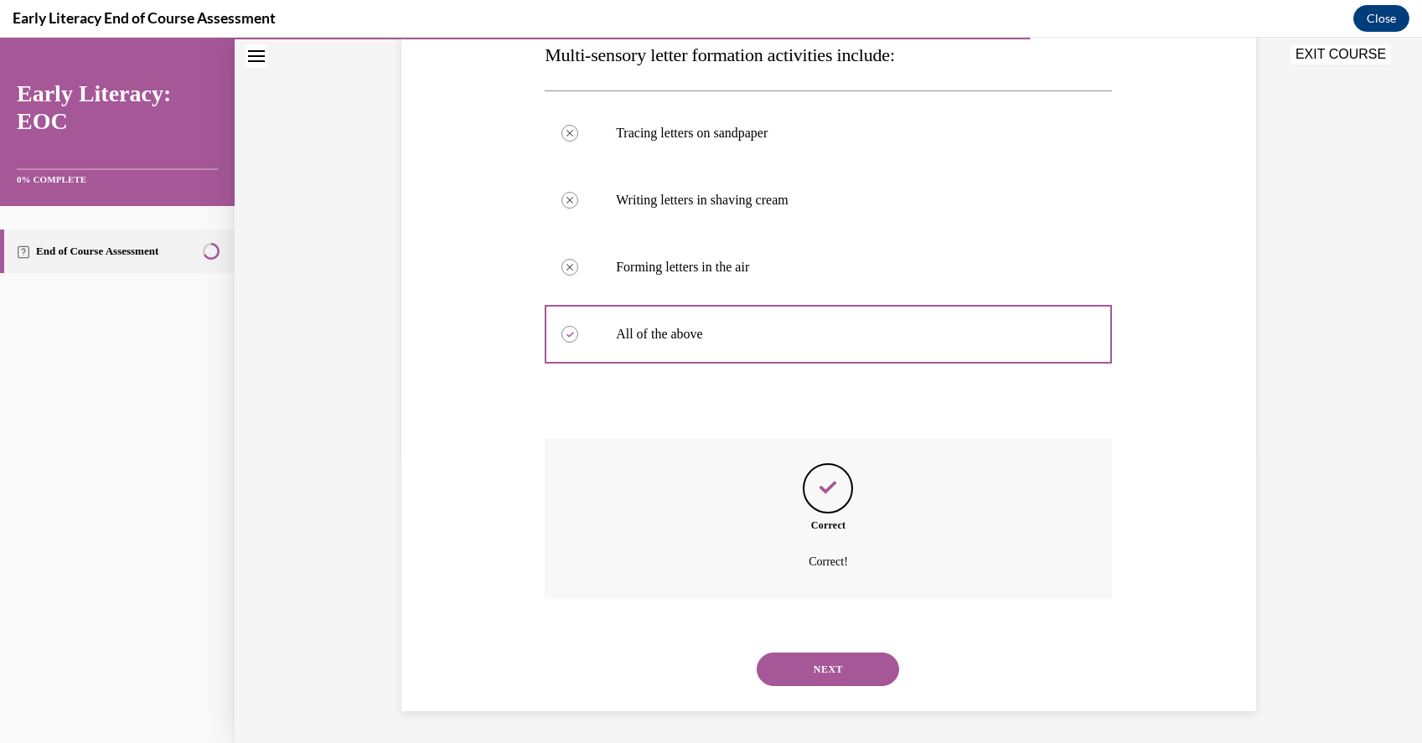
scroll to position [284, 0]
click at [827, 659] on button "NEXT" at bounding box center [828, 668] width 142 height 34
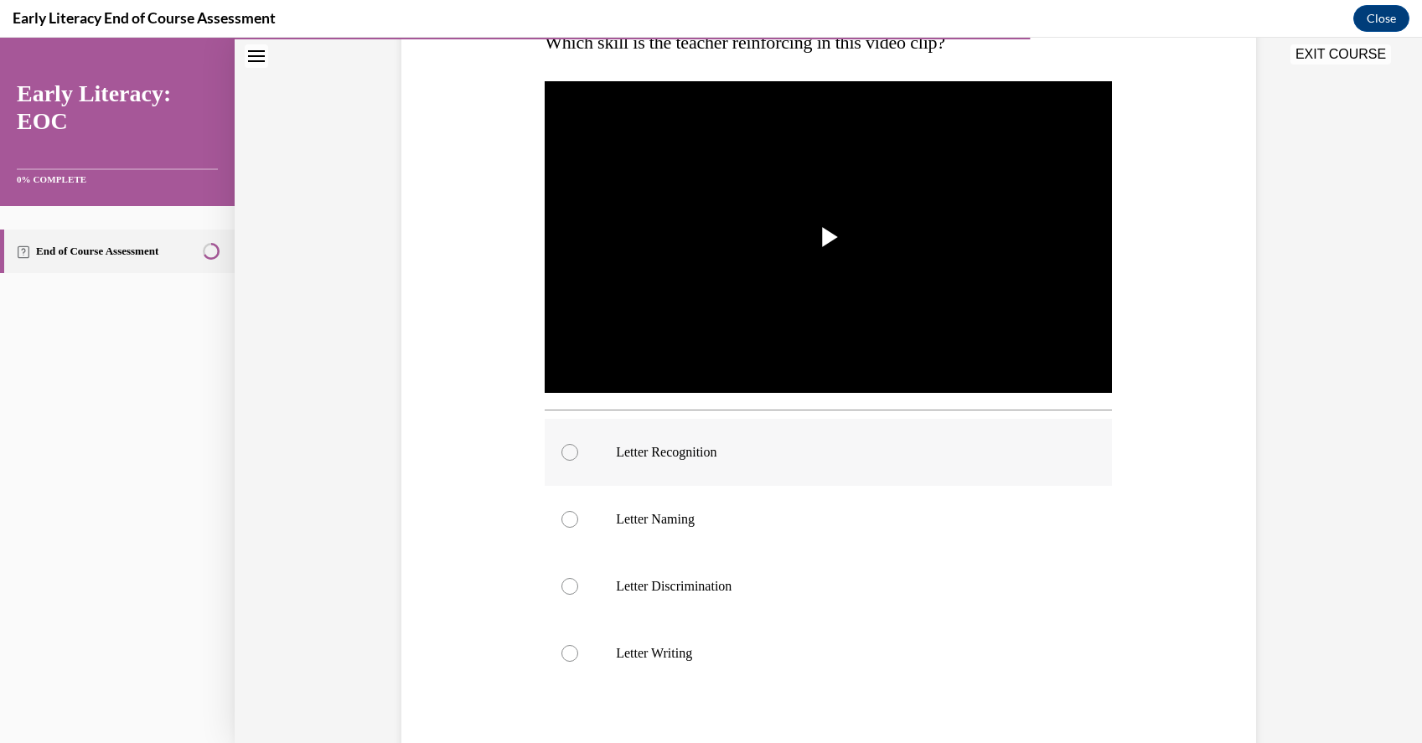
click at [703, 434] on div at bounding box center [828, 452] width 567 height 67
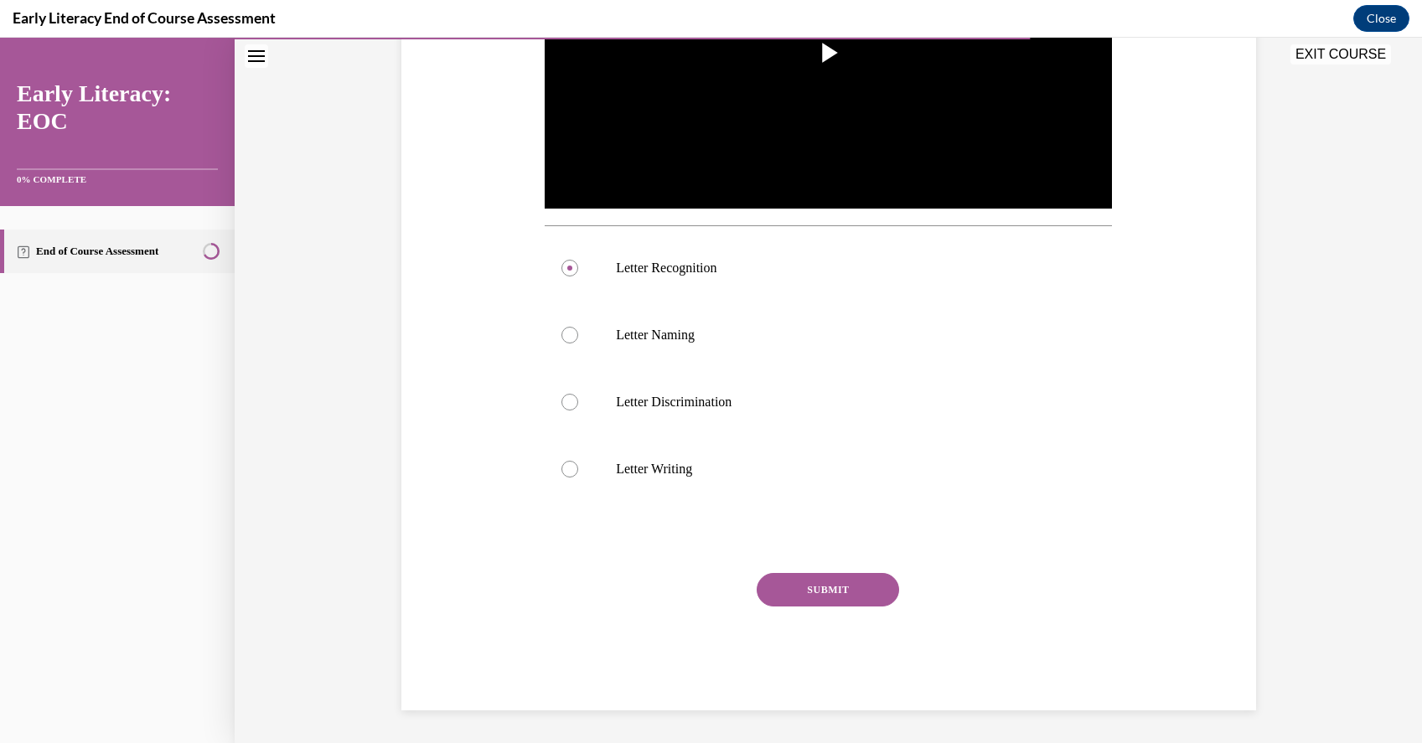
click at [825, 592] on button "SUBMIT" at bounding box center [828, 590] width 142 height 34
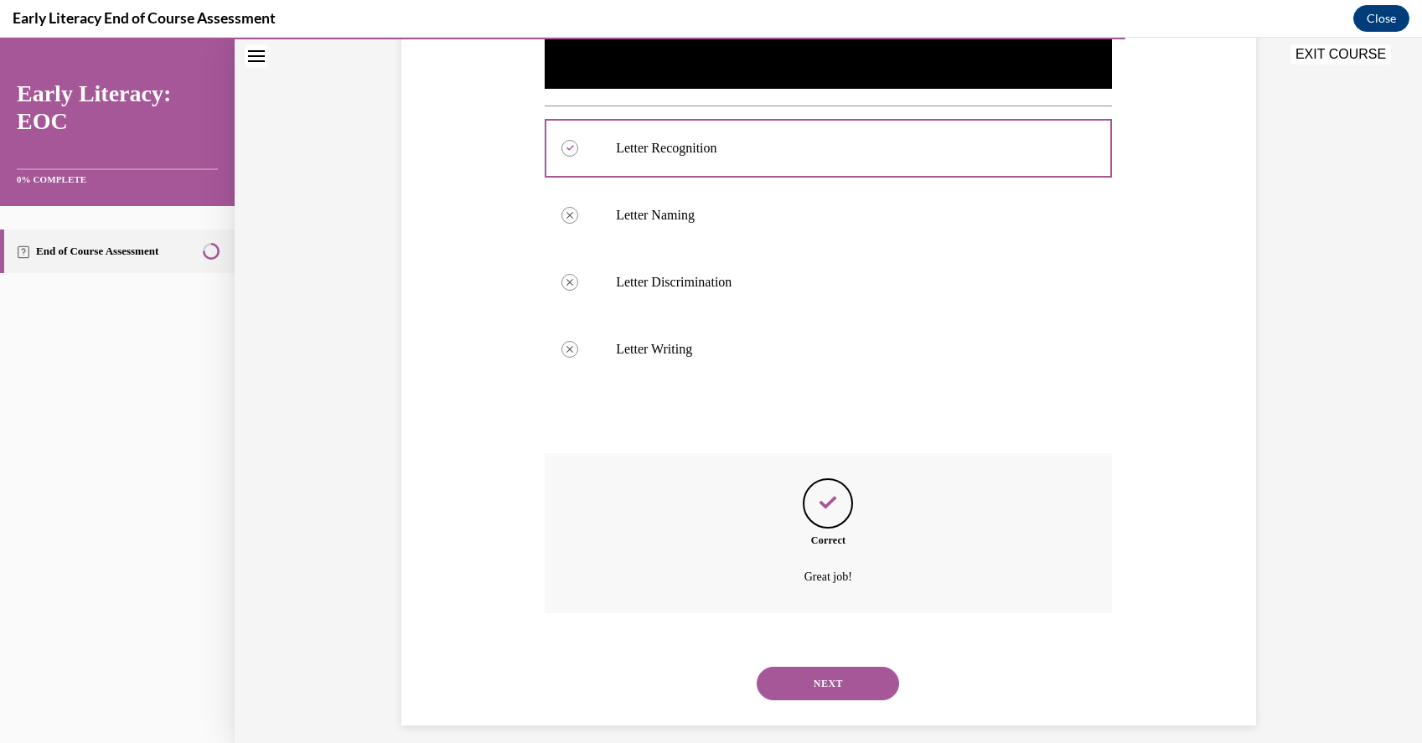
scroll to position [615, 0]
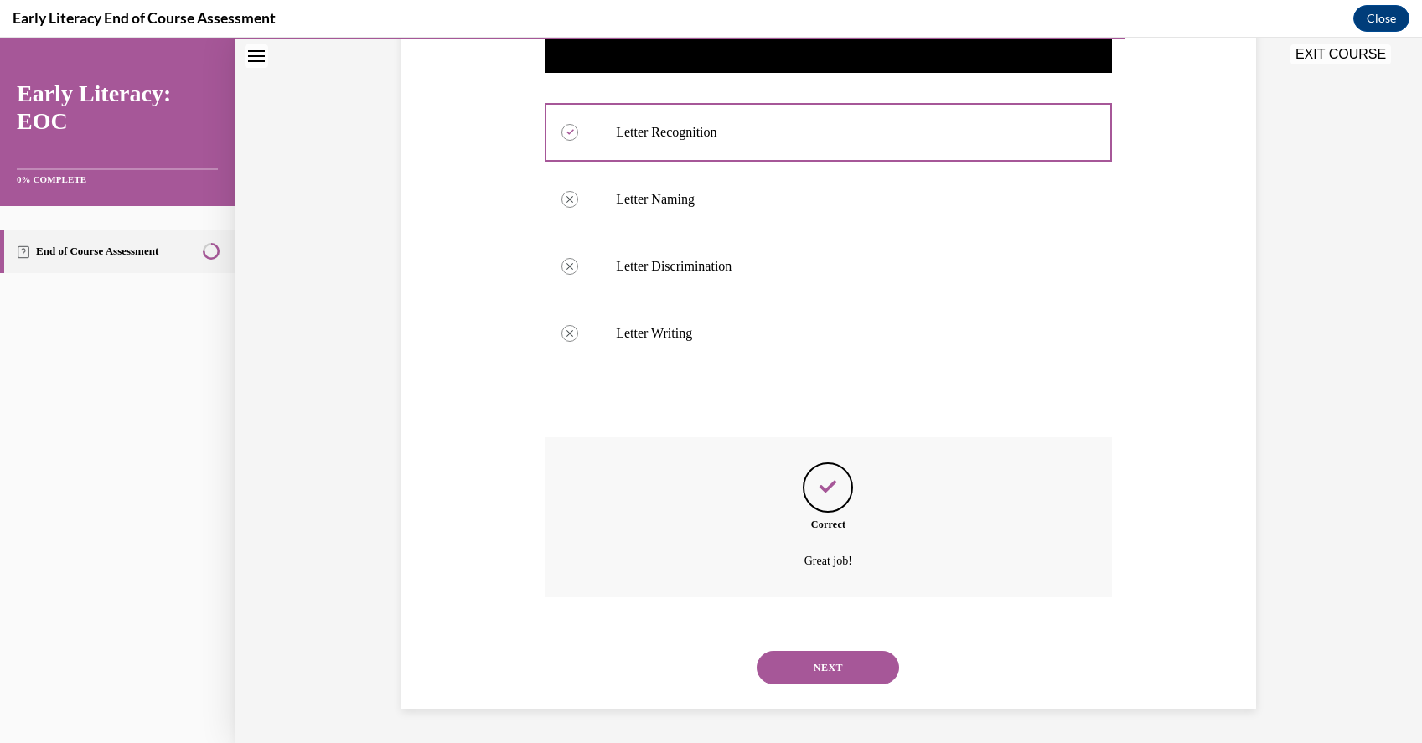
click at [825, 663] on button "NEXT" at bounding box center [828, 668] width 142 height 34
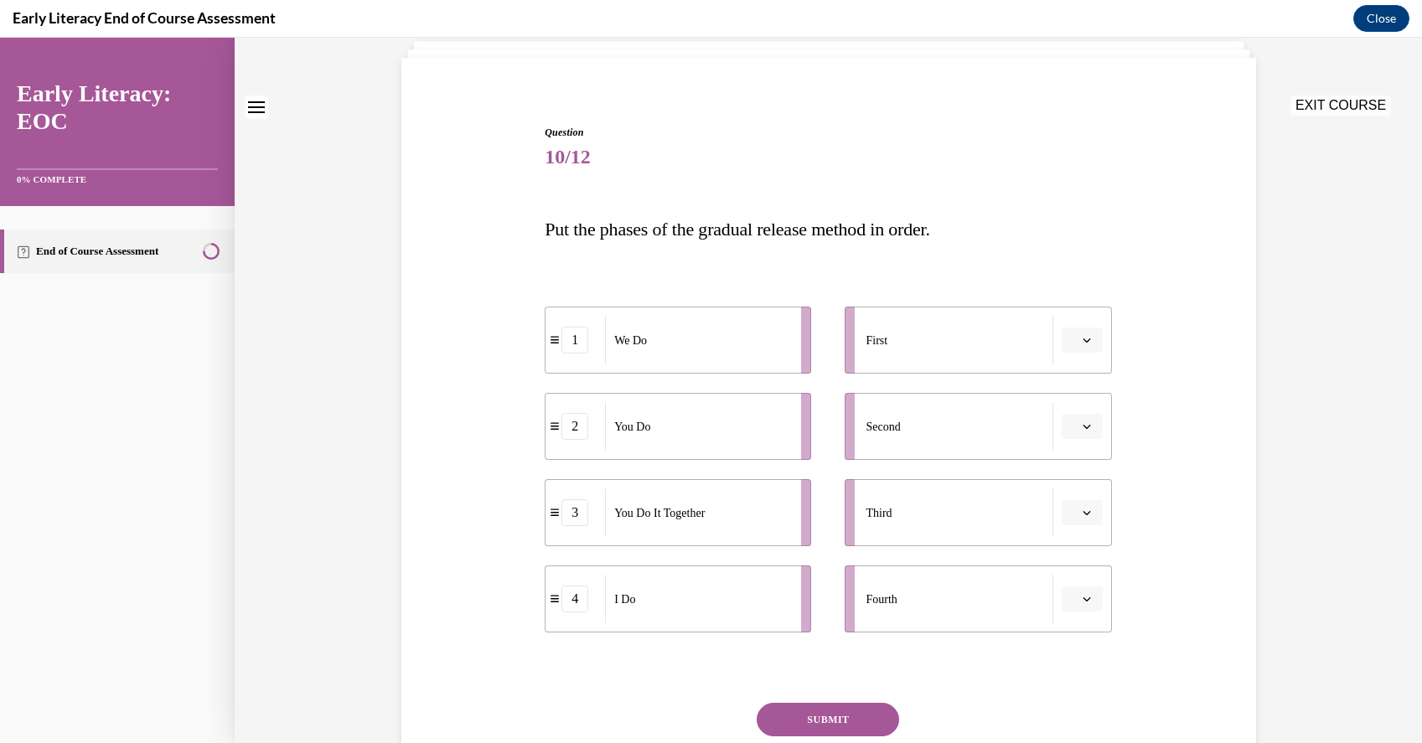
scroll to position [120, 0]
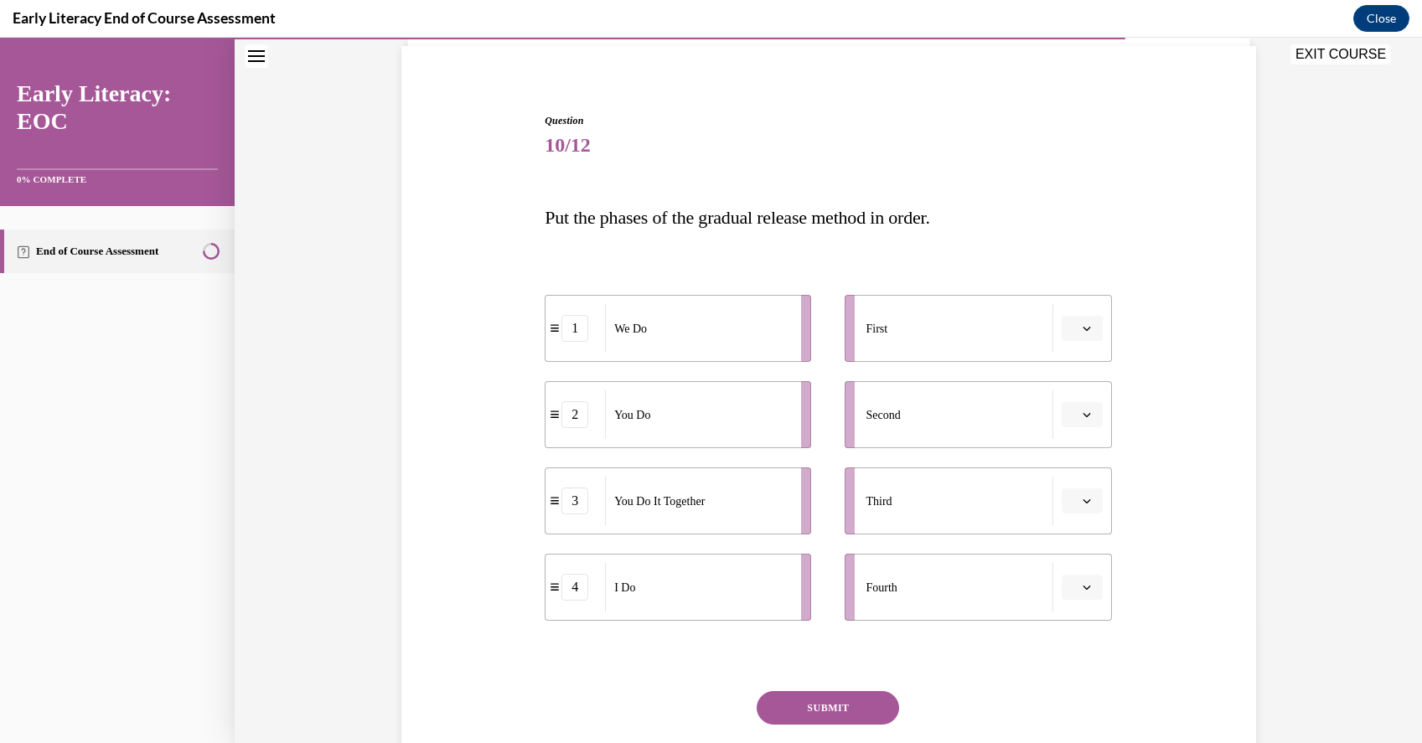
click at [1091, 338] on button "button" at bounding box center [1082, 328] width 41 height 25
click at [1075, 505] on span "4" at bounding box center [1075, 499] width 6 height 13
click at [1094, 421] on button "button" at bounding box center [1082, 414] width 41 height 25
click at [1084, 490] on div "1" at bounding box center [1080, 486] width 42 height 34
click at [1087, 499] on icon "button" at bounding box center [1086, 501] width 8 height 8
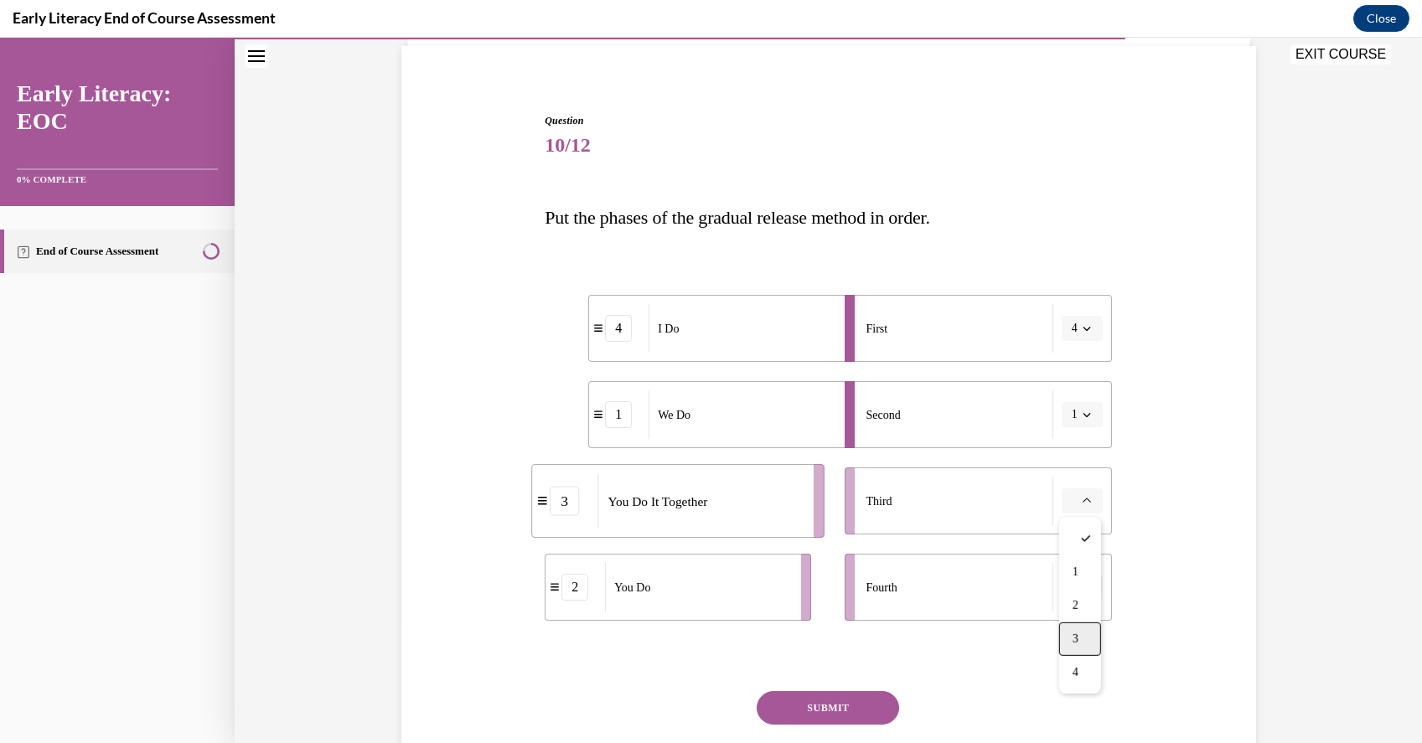
click at [1086, 635] on div "3" at bounding box center [1080, 640] width 42 height 34
click at [1081, 589] on span "button" at bounding box center [1087, 587] width 12 height 12
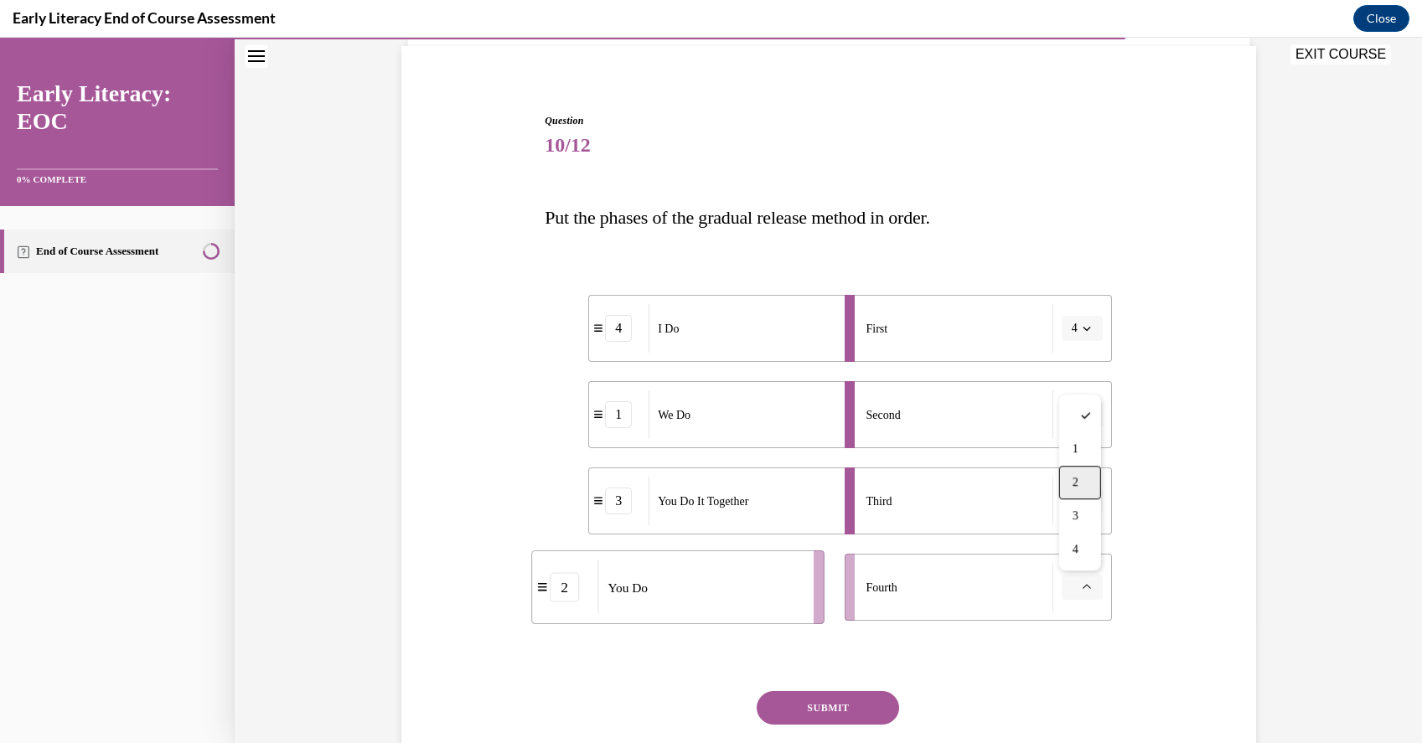
click at [1083, 478] on div "2" at bounding box center [1080, 483] width 42 height 34
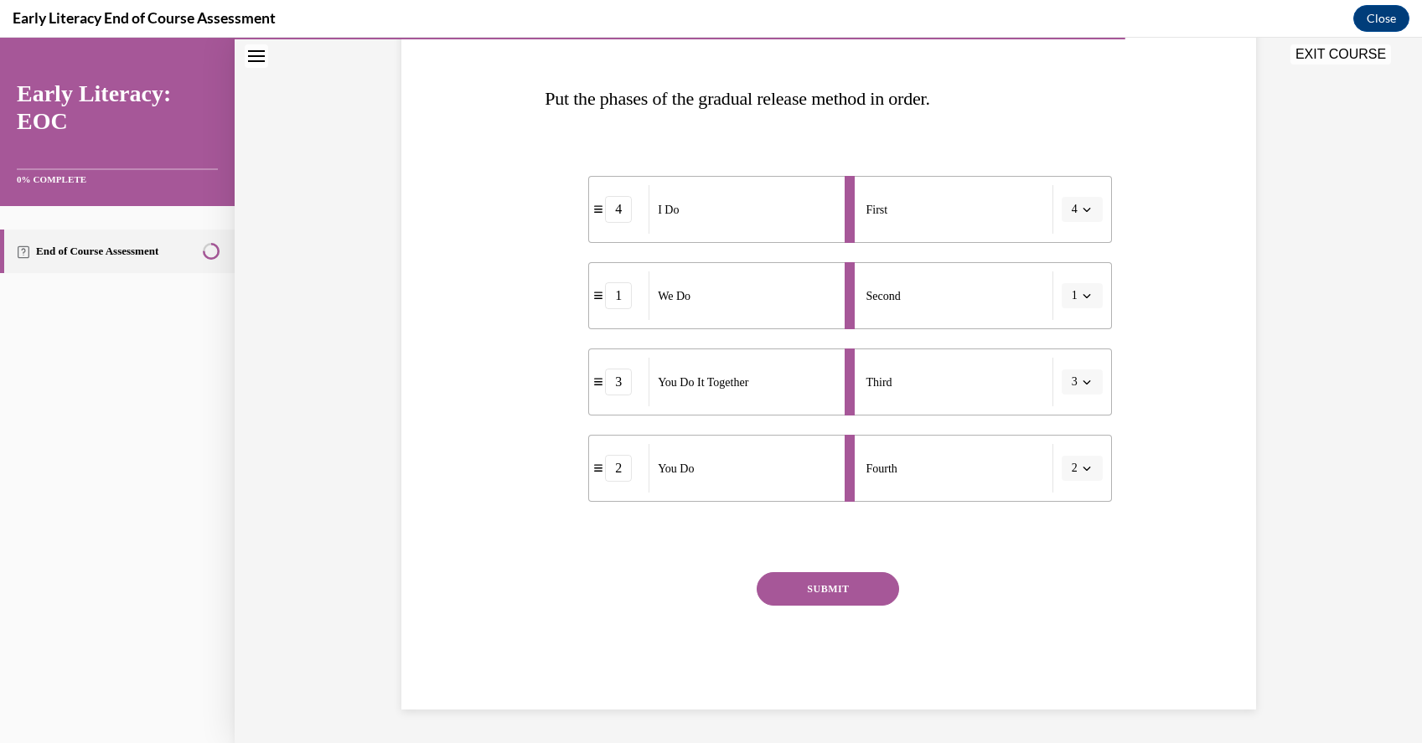
click at [793, 585] on button "SUBMIT" at bounding box center [828, 589] width 142 height 34
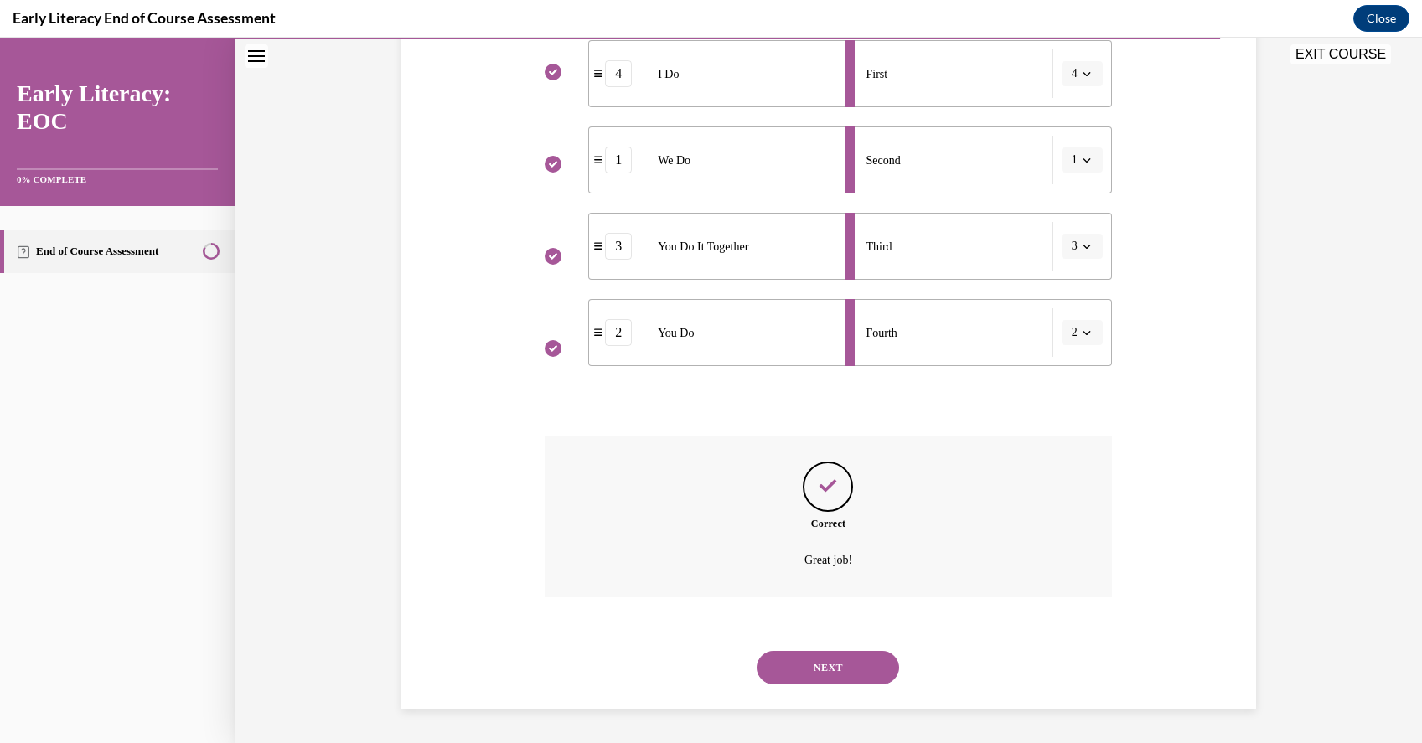
click at [822, 660] on button "NEXT" at bounding box center [828, 668] width 142 height 34
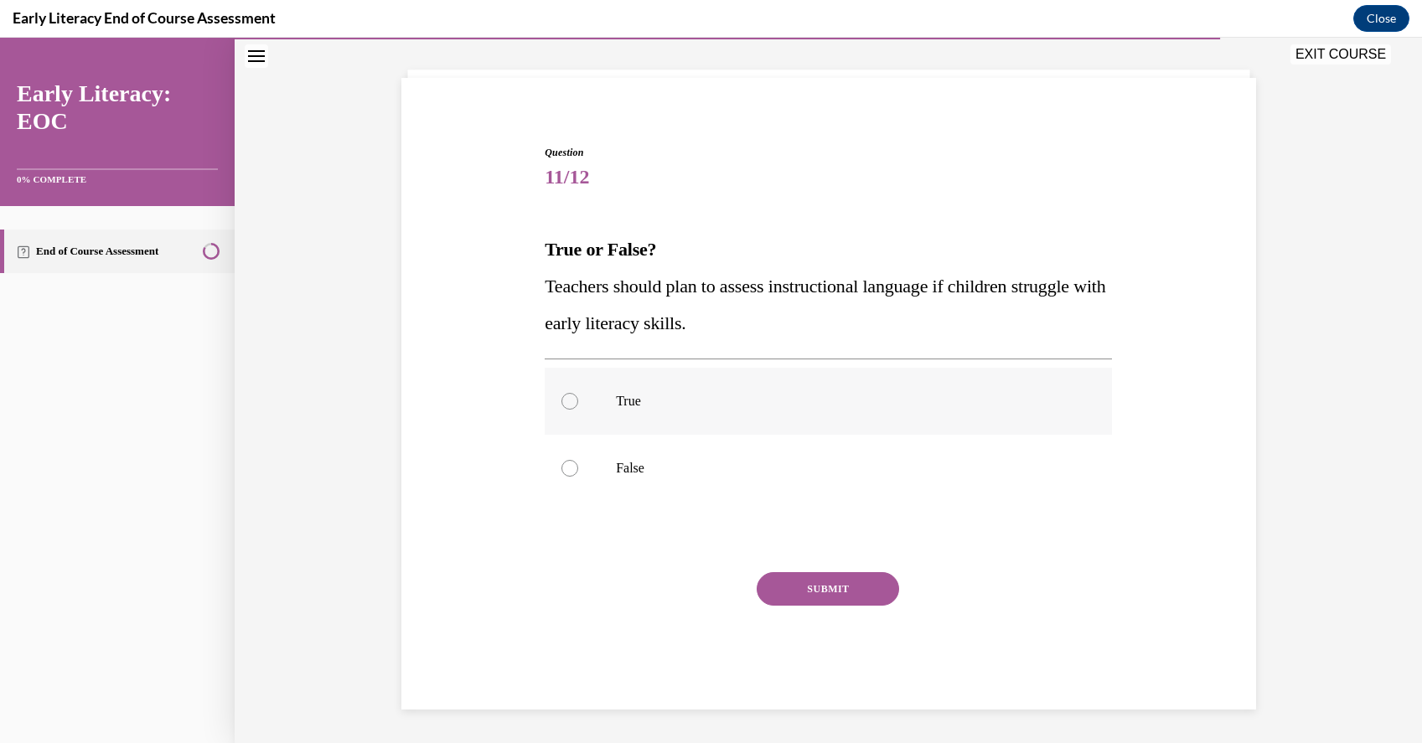
click at [694, 399] on p "True" at bounding box center [843, 401] width 454 height 17
click at [824, 578] on button "SUBMIT" at bounding box center [828, 589] width 142 height 34
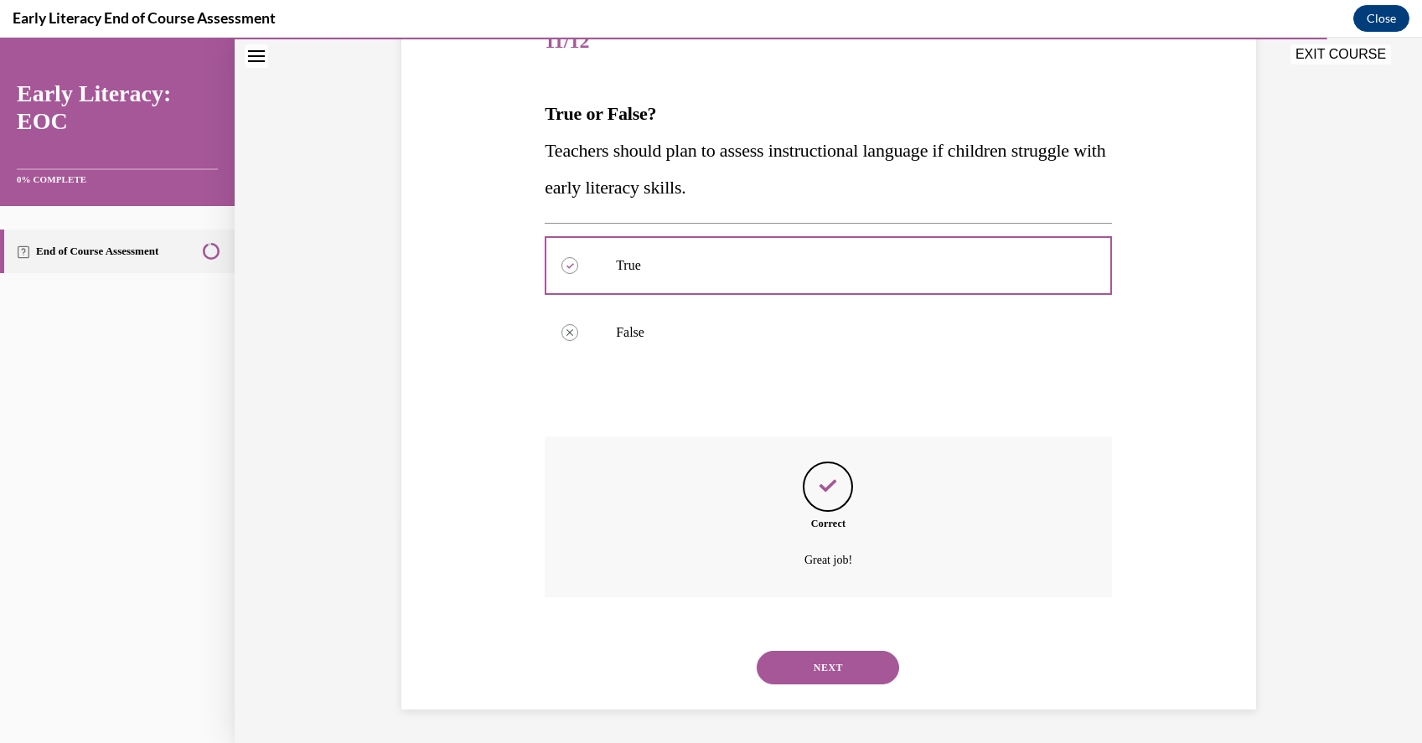
click at [825, 659] on button "NEXT" at bounding box center [828, 668] width 142 height 34
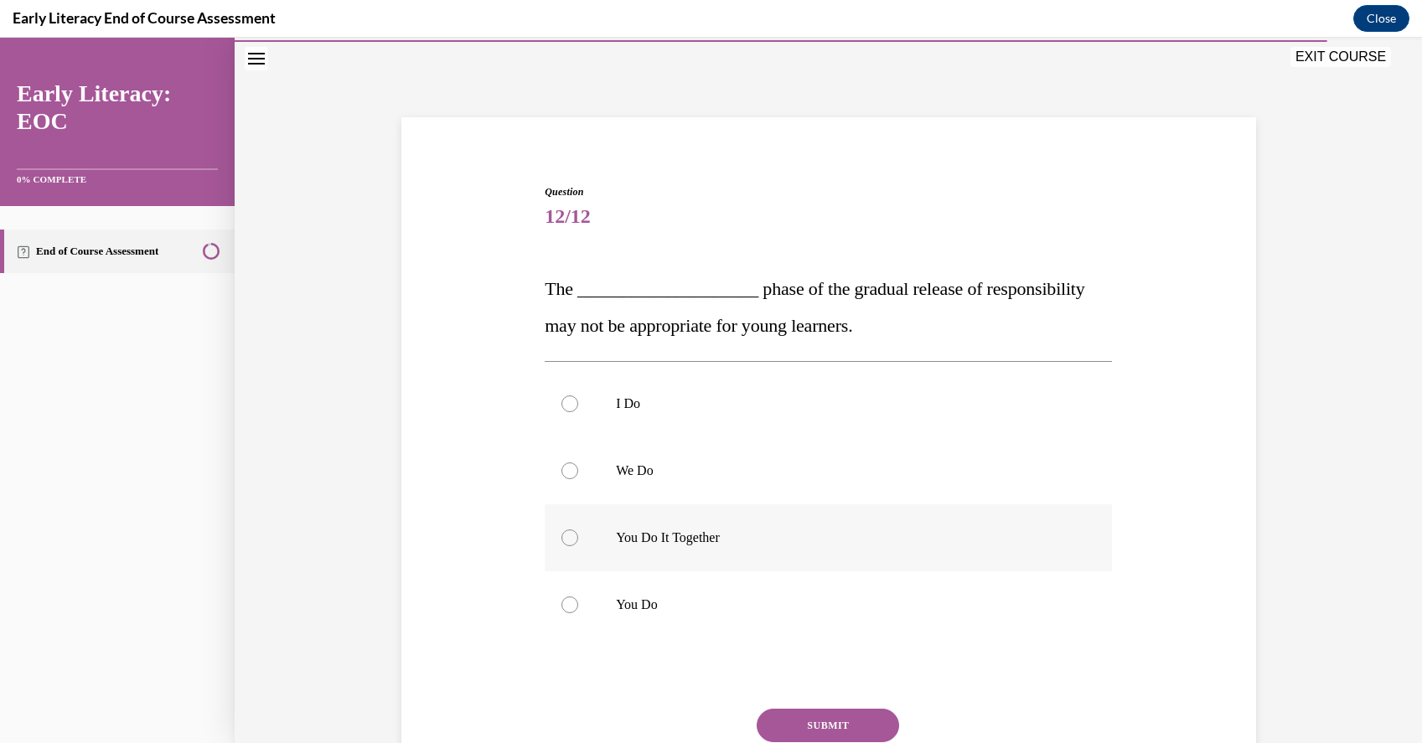
scroll to position [84, 0]
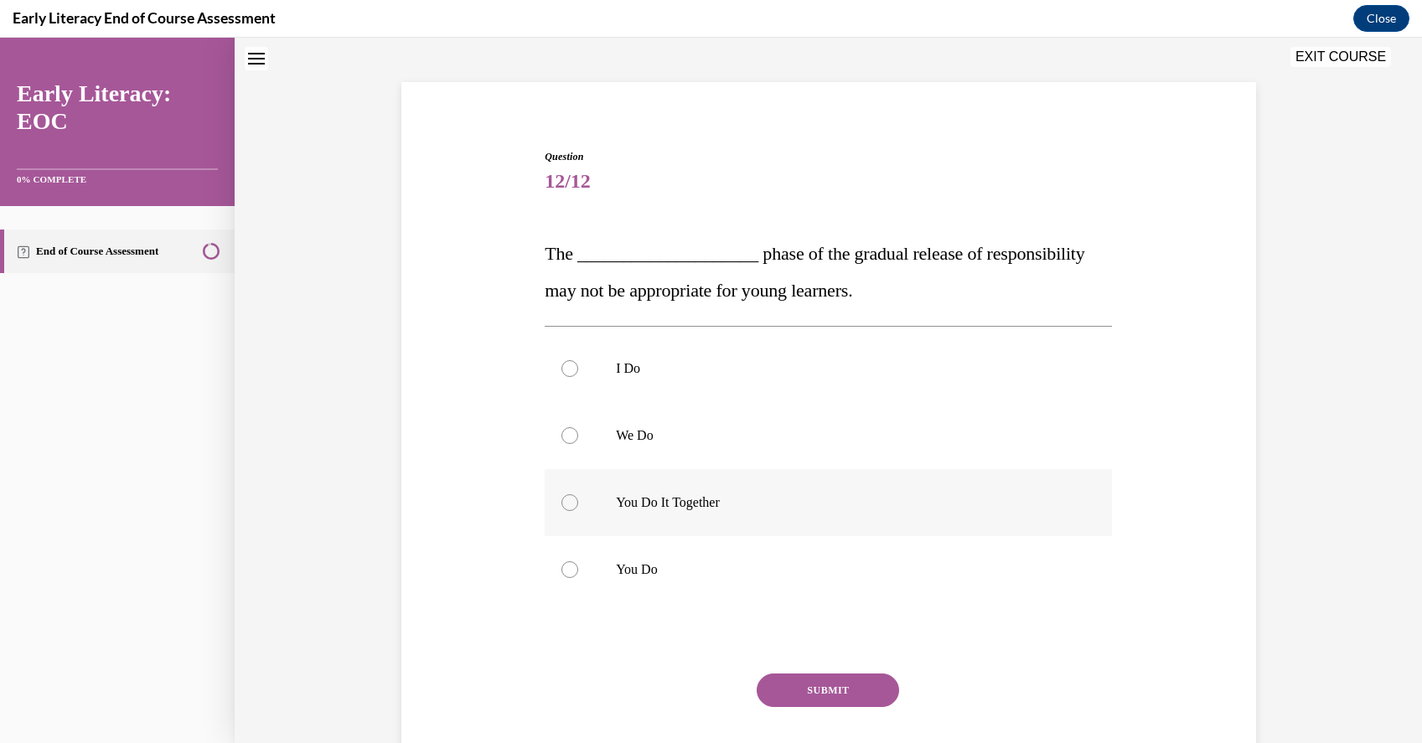
click at [734, 540] on div at bounding box center [828, 569] width 567 height 67
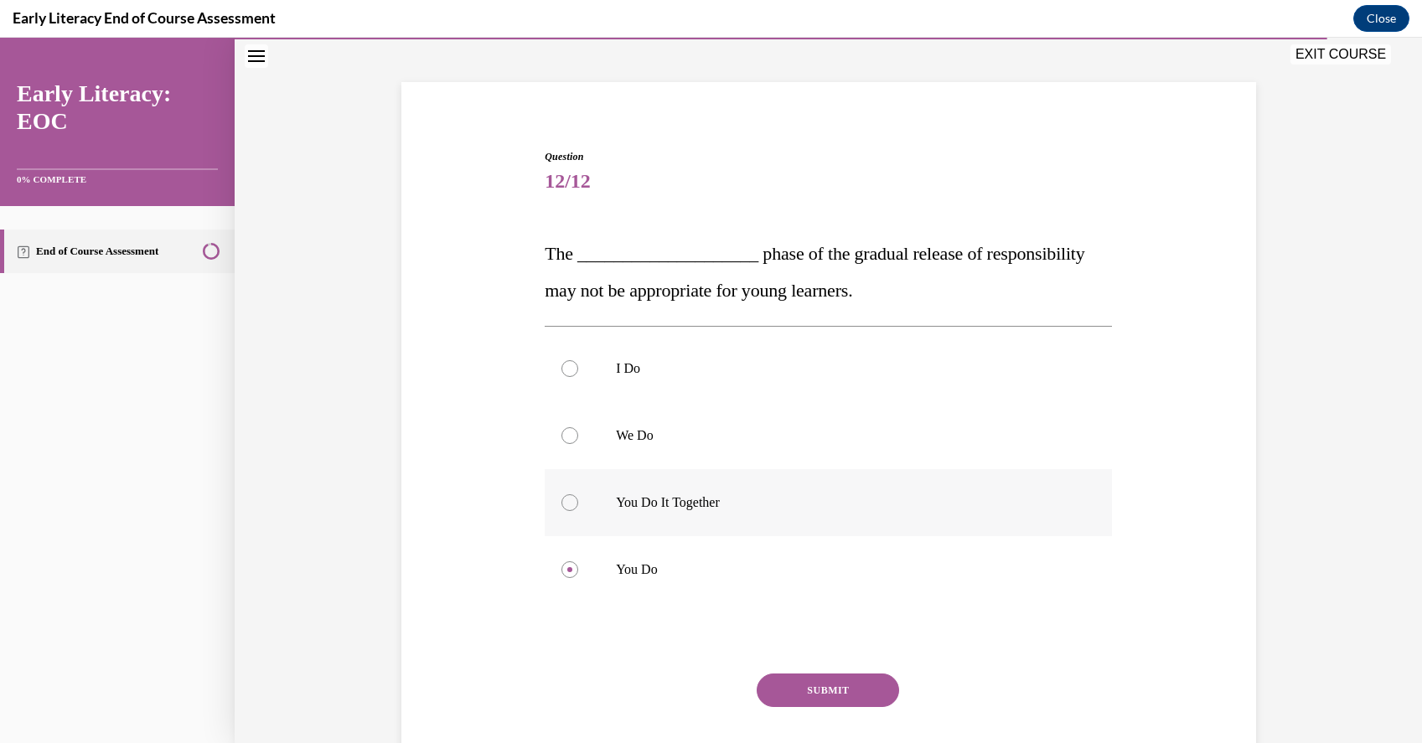
click at [715, 504] on p "You Do It Together" at bounding box center [843, 502] width 454 height 17
click at [816, 683] on button "SUBMIT" at bounding box center [828, 691] width 142 height 34
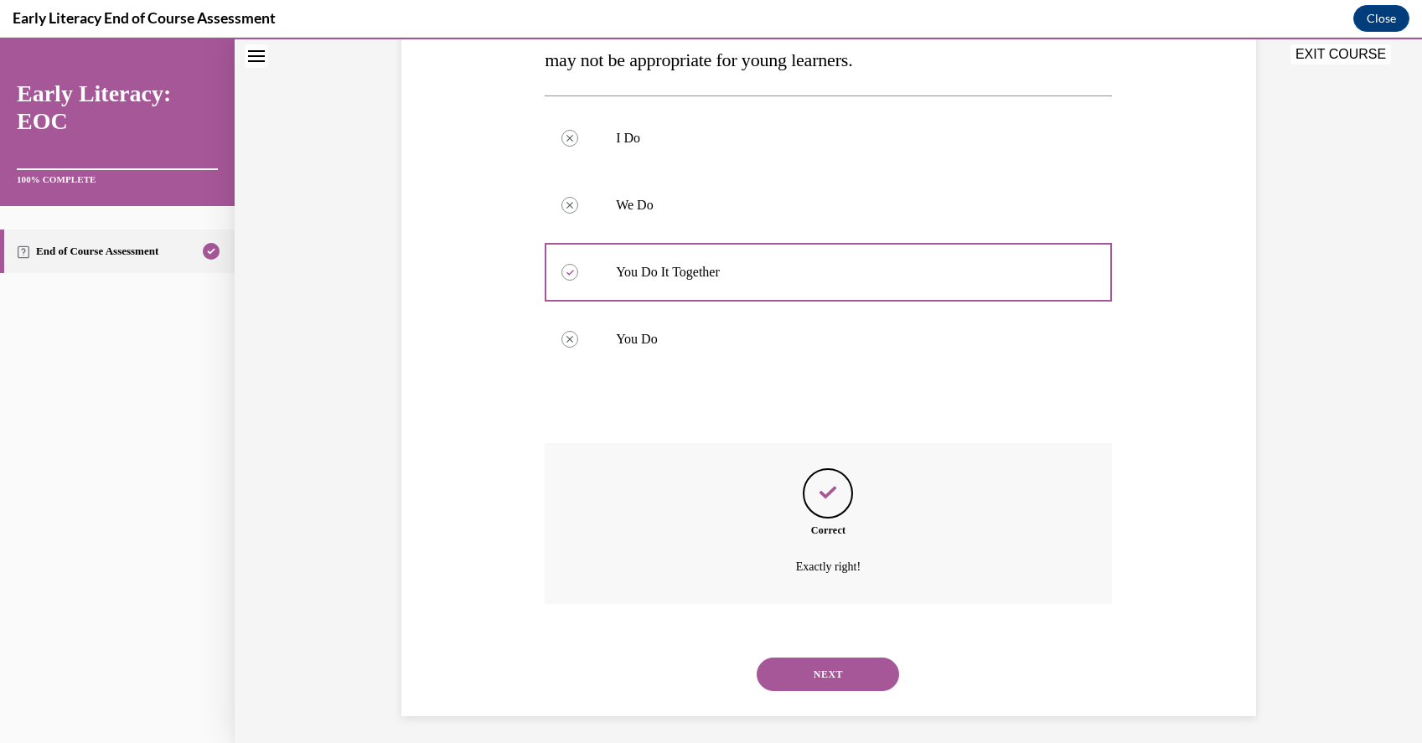
scroll to position [321, 0]
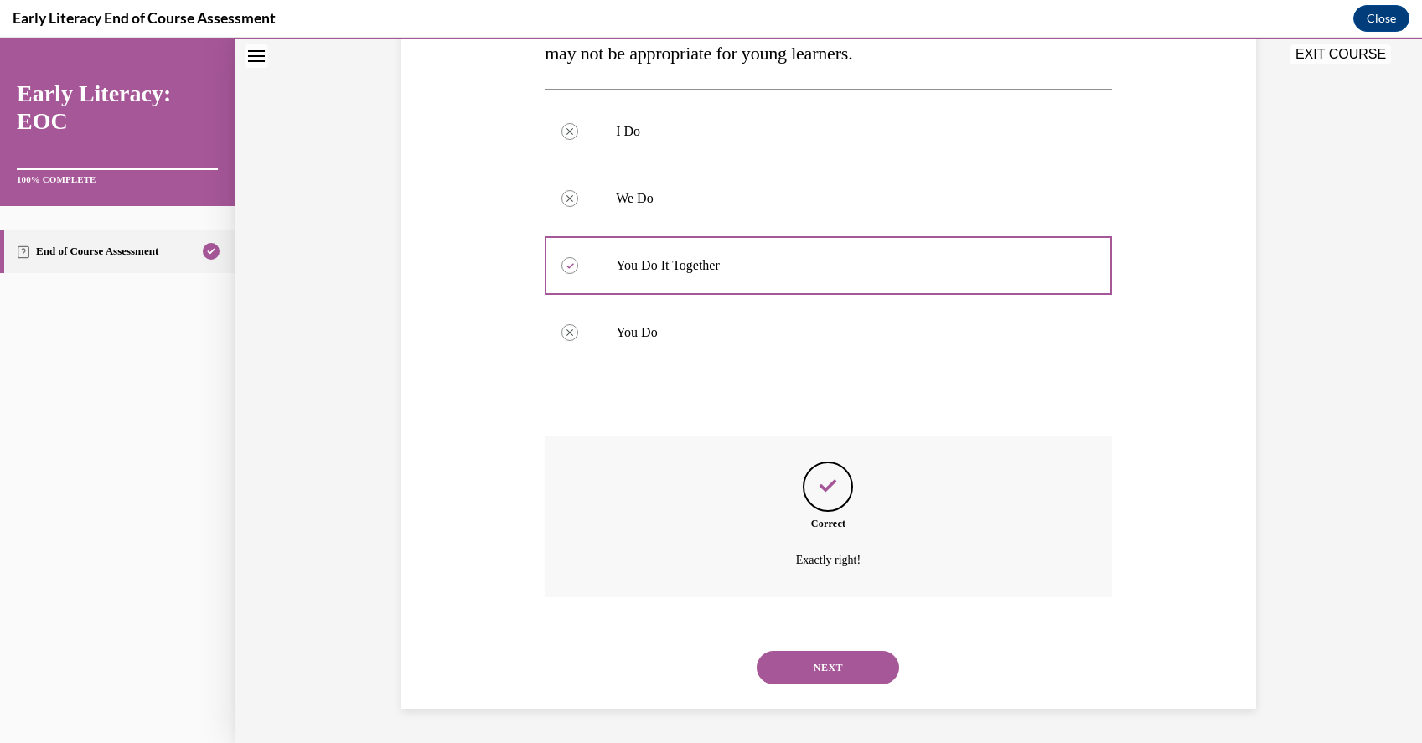
click at [827, 659] on button "NEXT" at bounding box center [828, 668] width 142 height 34
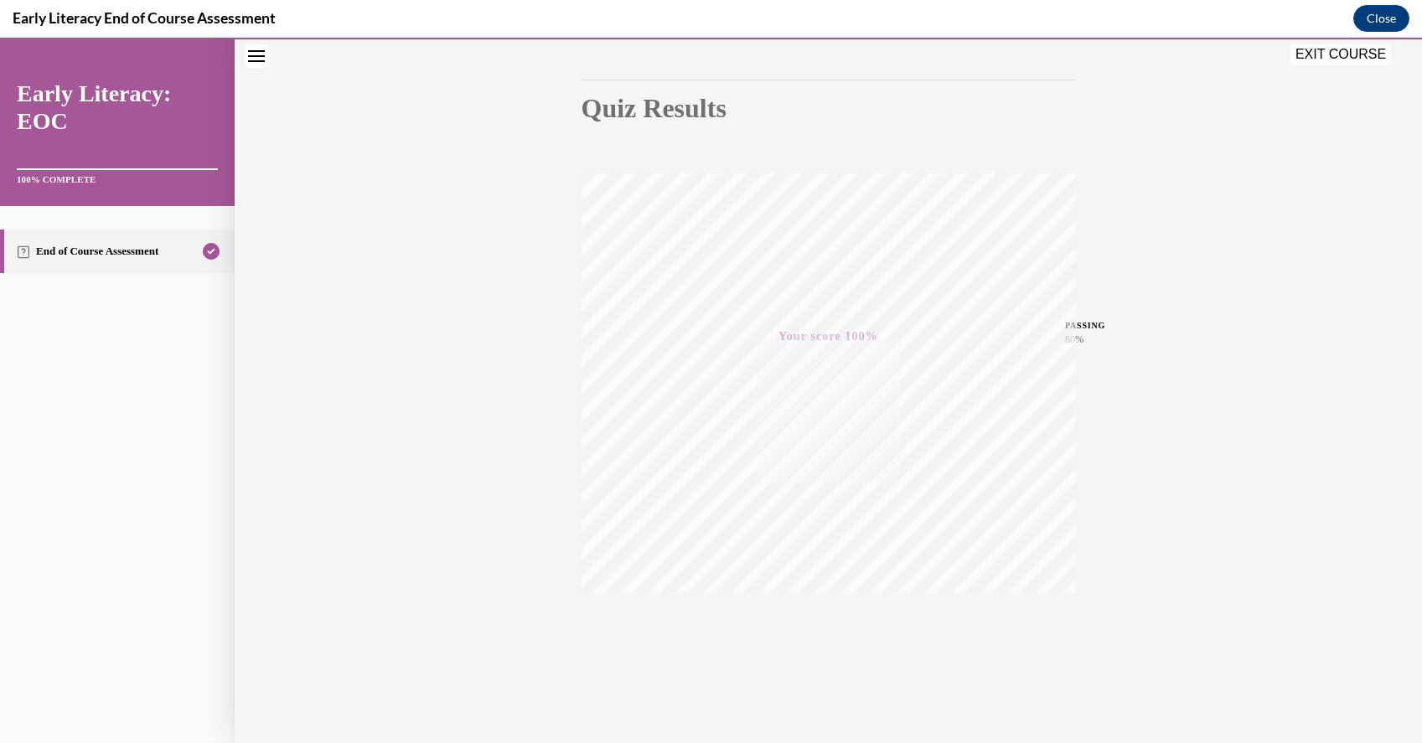
click at [1341, 53] on button "EXIT COURSE" at bounding box center [1340, 54] width 101 height 20
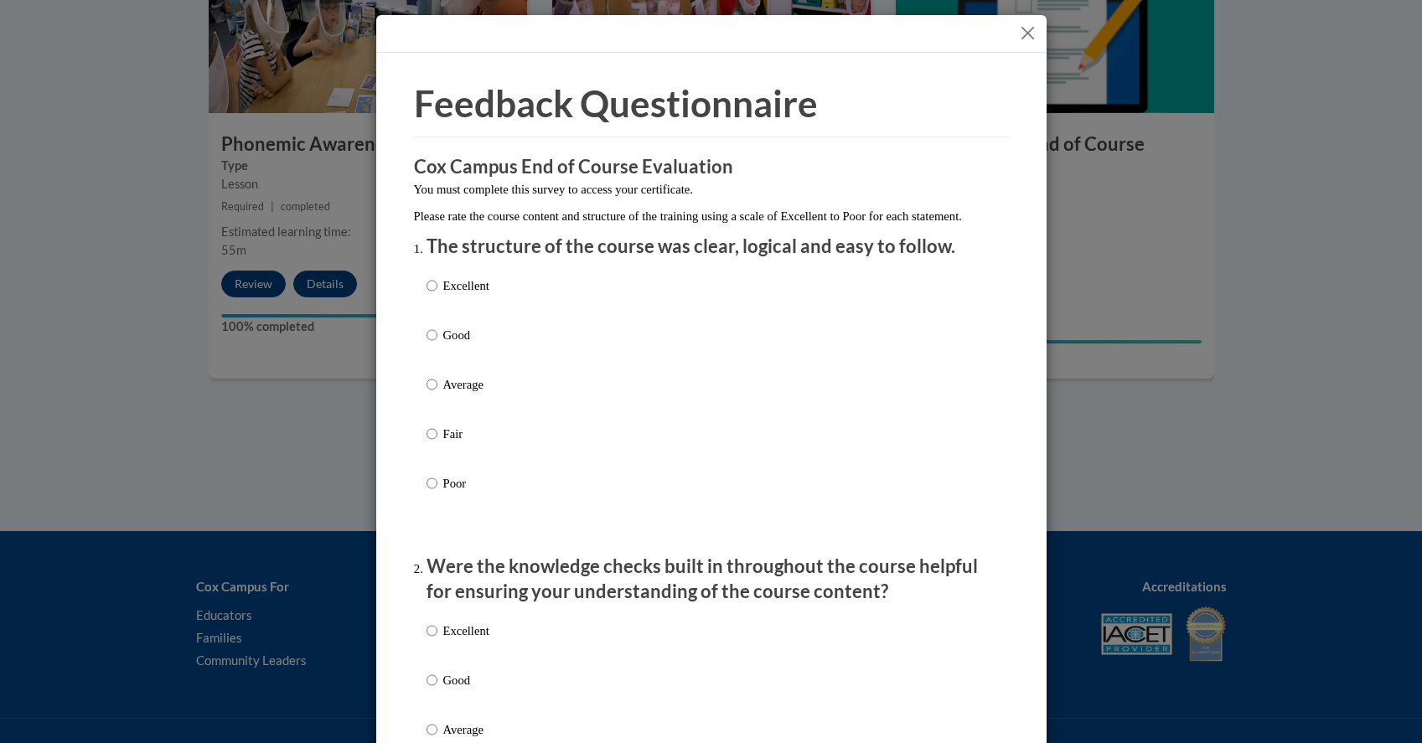
click at [1027, 33] on button "Close" at bounding box center [1027, 33] width 21 height 21
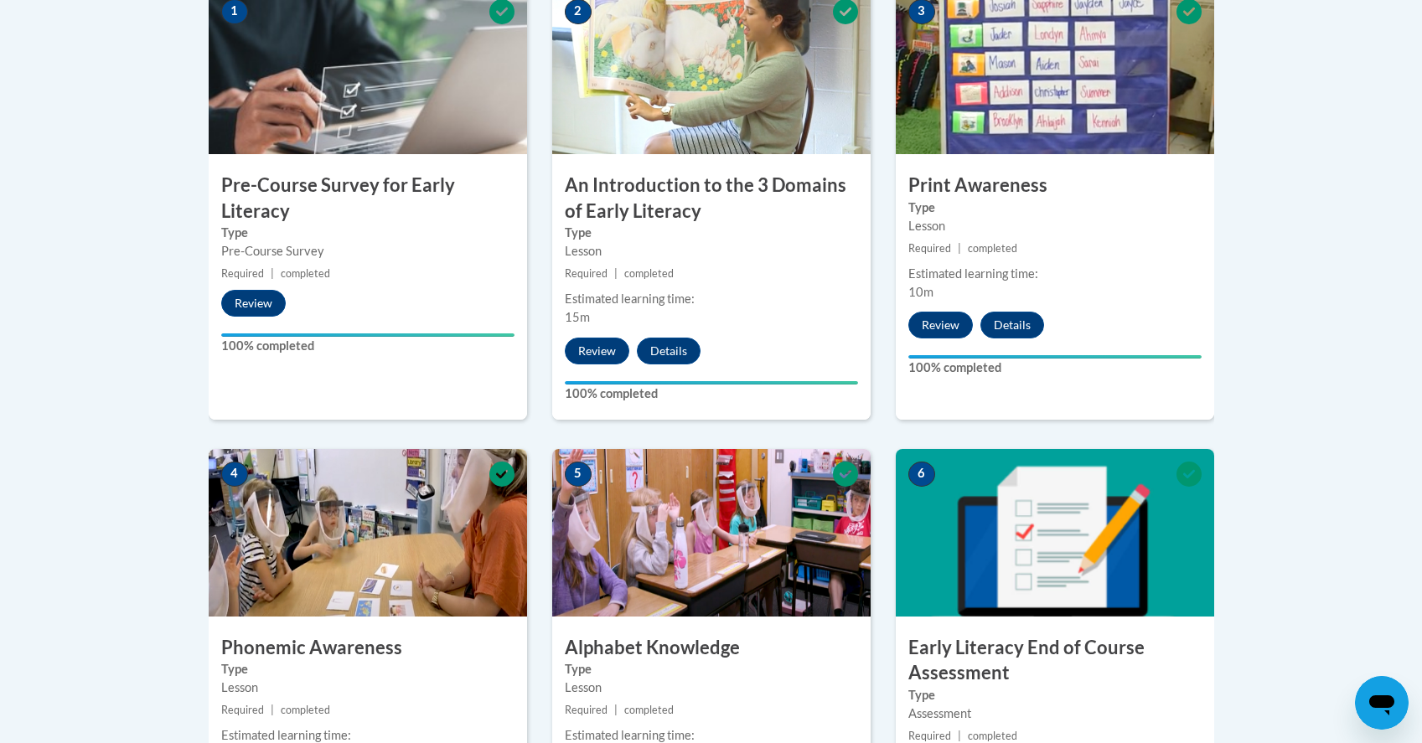
scroll to position [0, 0]
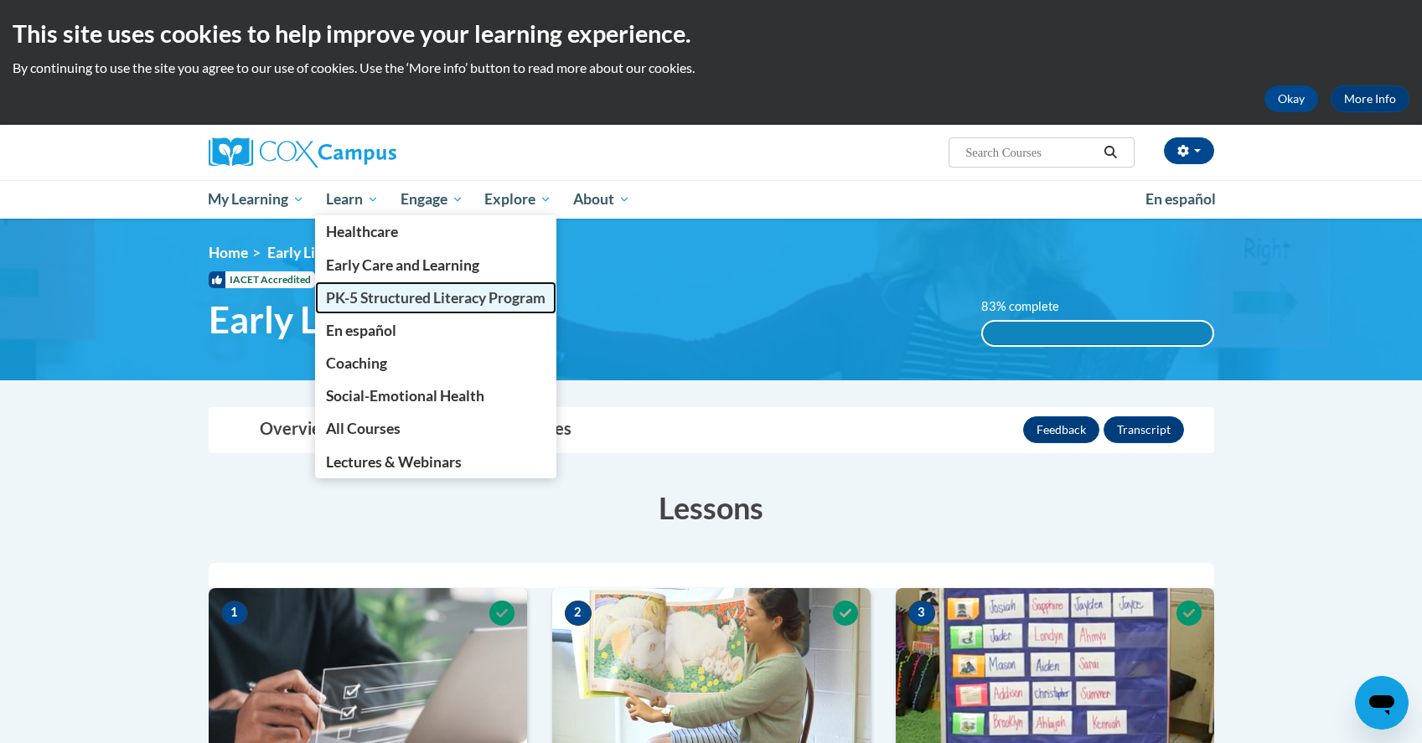
click at [394, 297] on span "PK-5 Structured Literacy Program" at bounding box center [436, 298] width 220 height 18
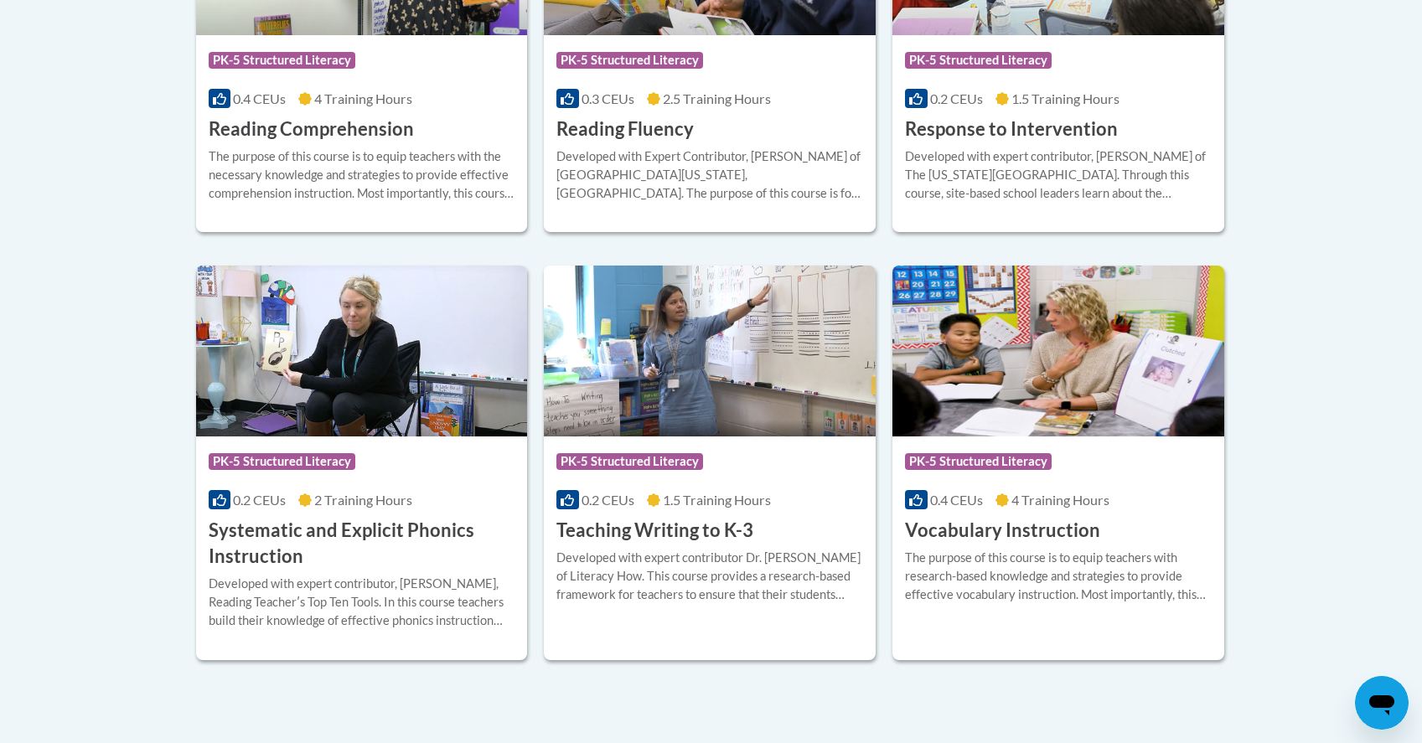
scroll to position [1776, 0]
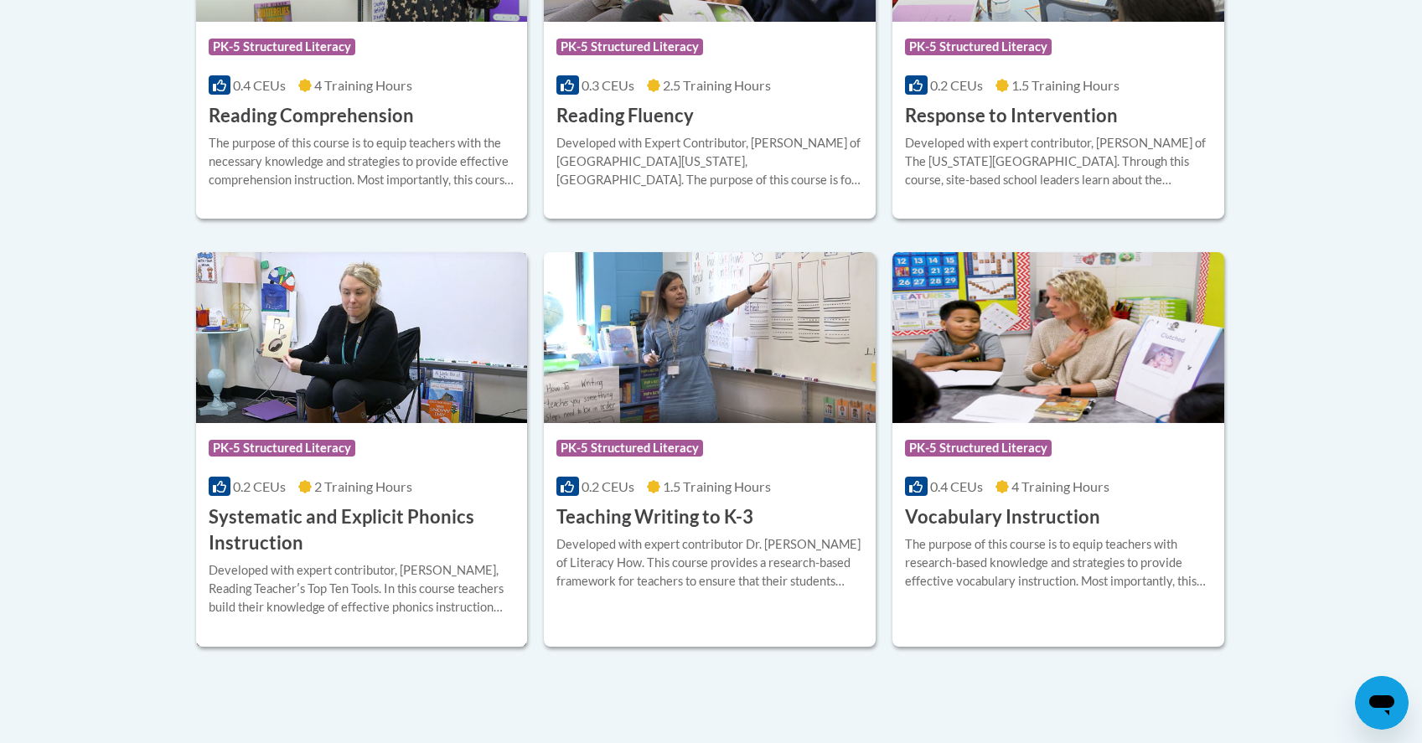
click at [444, 359] on img at bounding box center [362, 337] width 332 height 171
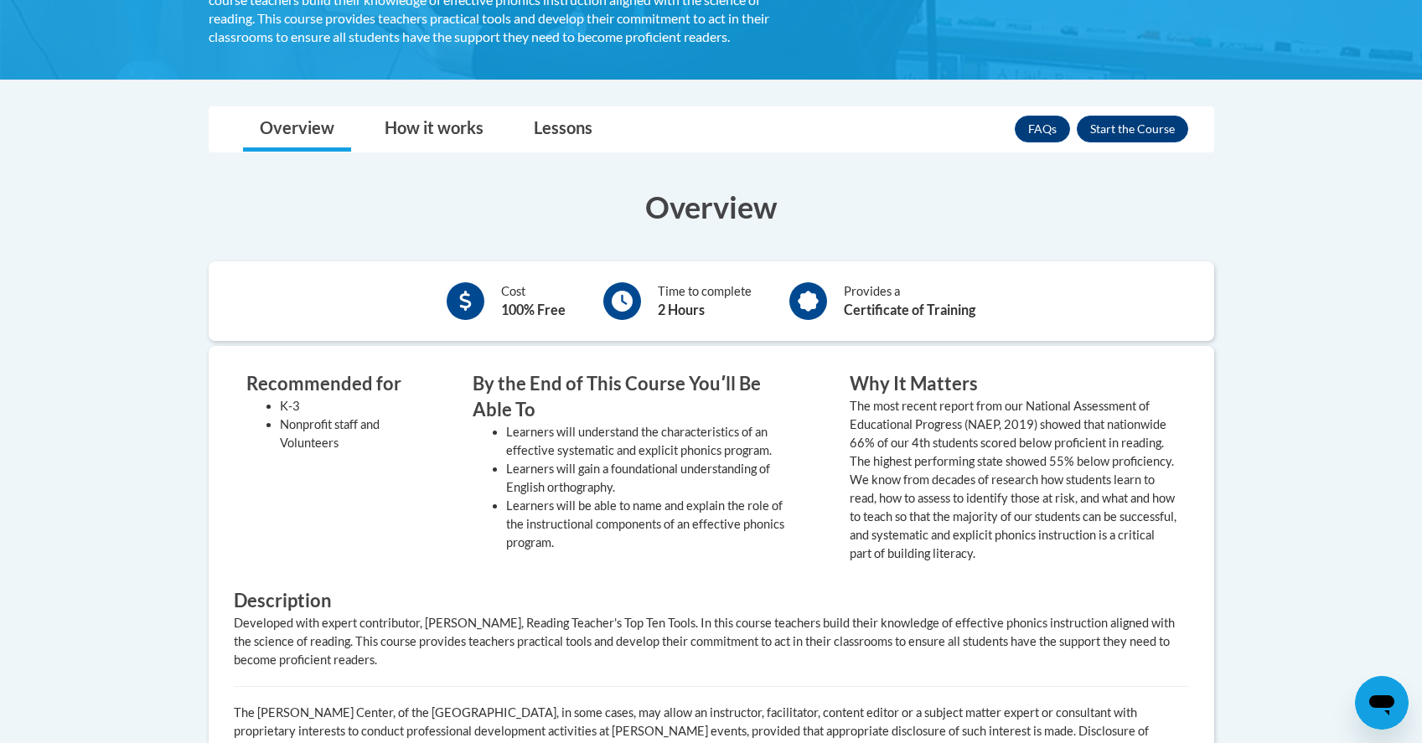
scroll to position [421, 0]
click at [1129, 129] on button "Enroll" at bounding box center [1132, 129] width 111 height 27
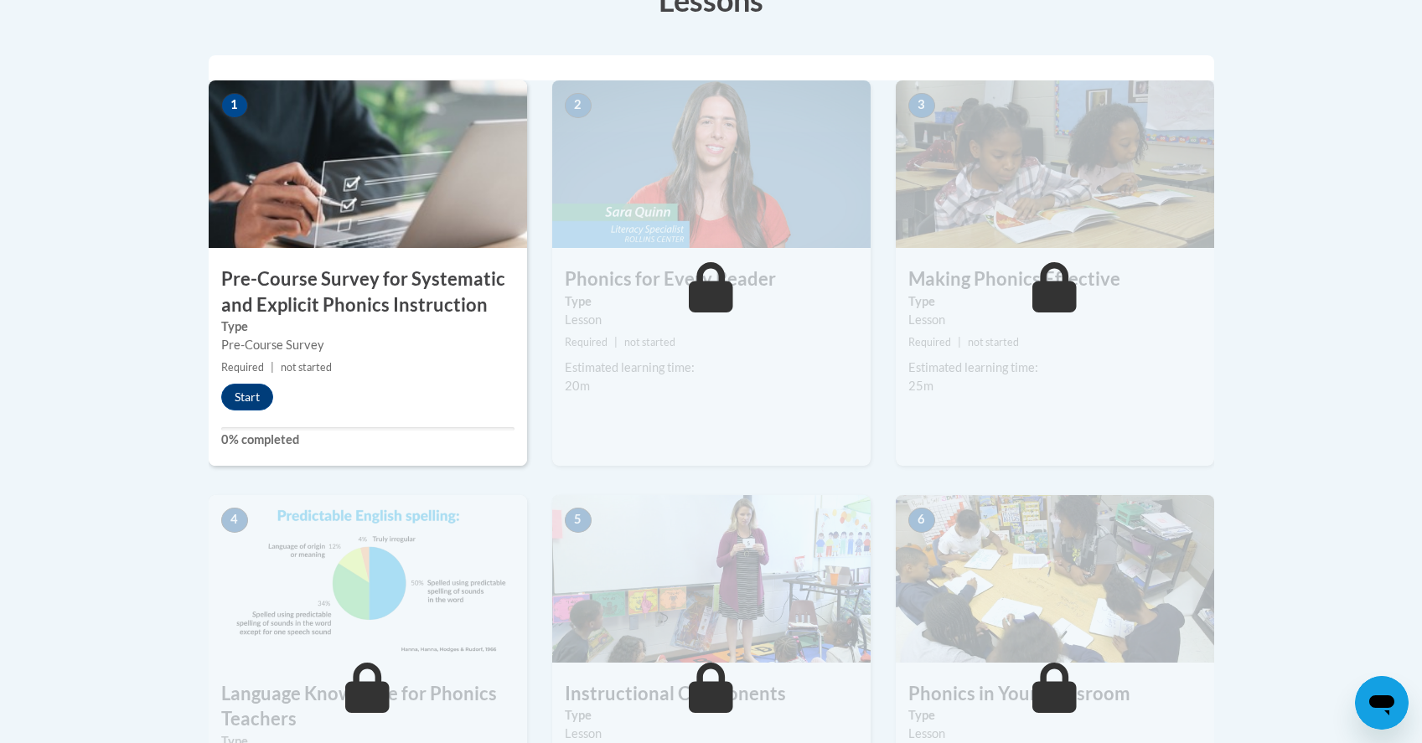
scroll to position [475, 0]
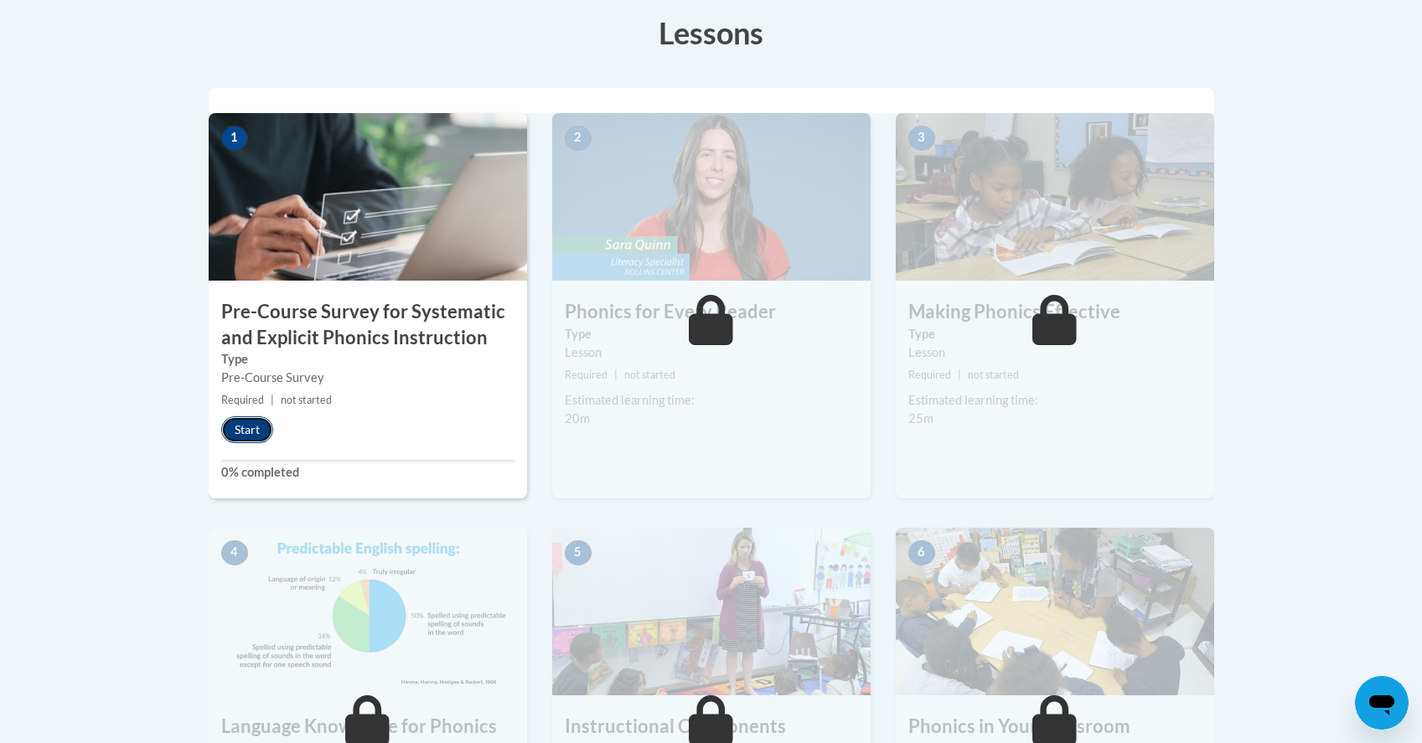
click at [245, 428] on button "Start" at bounding box center [247, 429] width 52 height 27
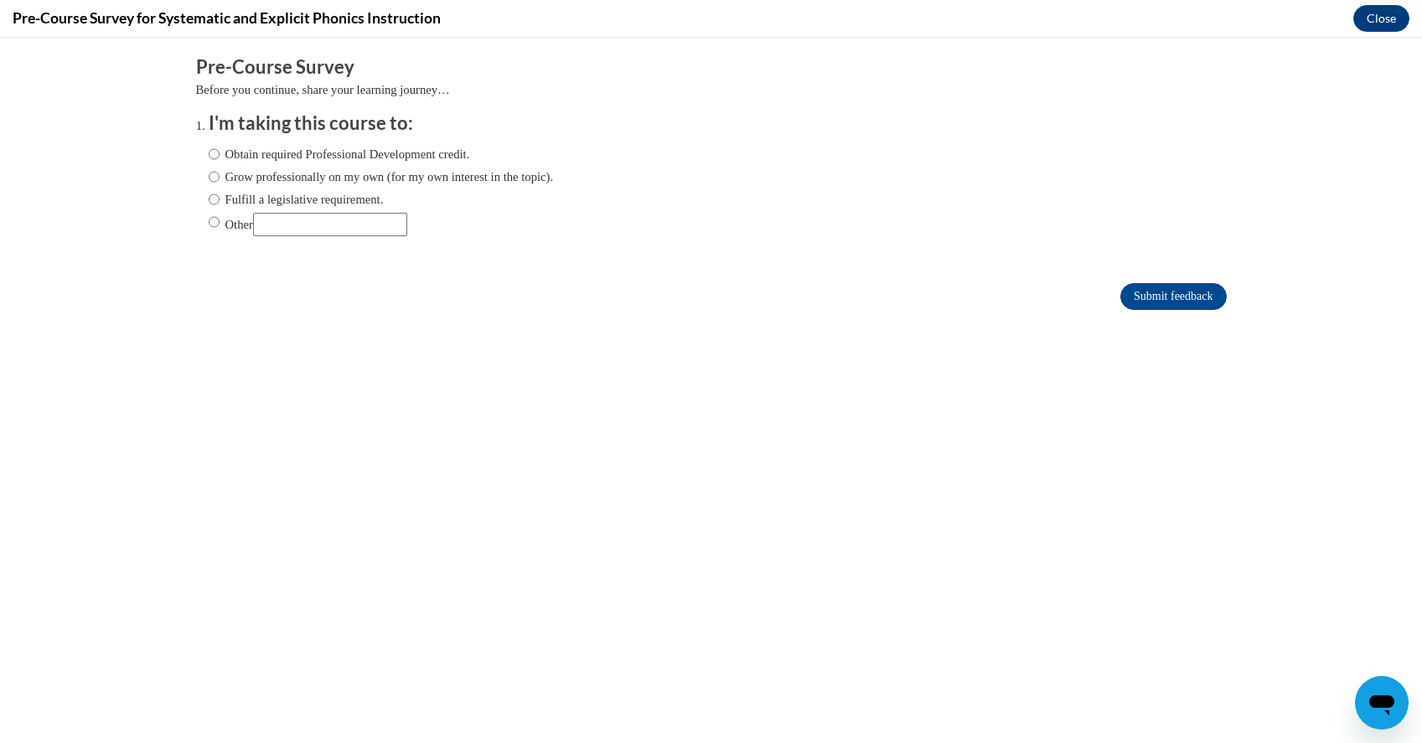
scroll to position [0, 0]
click at [336, 195] on label "Fulfill a legislative requirement." at bounding box center [296, 199] width 175 height 18
click at [220, 195] on input "Fulfill a legislative requirement." at bounding box center [214, 199] width 11 height 18
radio input "true"
click at [1168, 299] on input "Submit feedback" at bounding box center [1173, 296] width 106 height 27
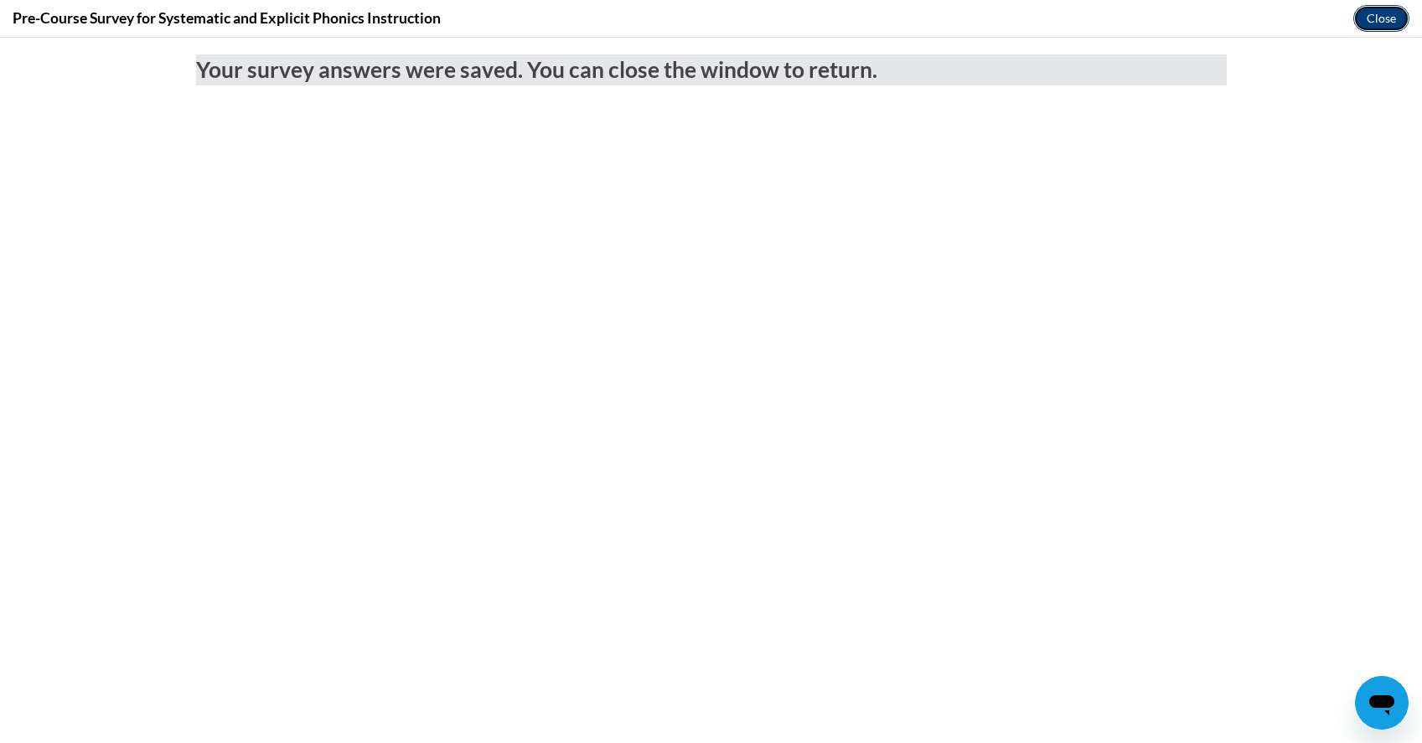
click at [1383, 17] on button "Close" at bounding box center [1381, 18] width 56 height 27
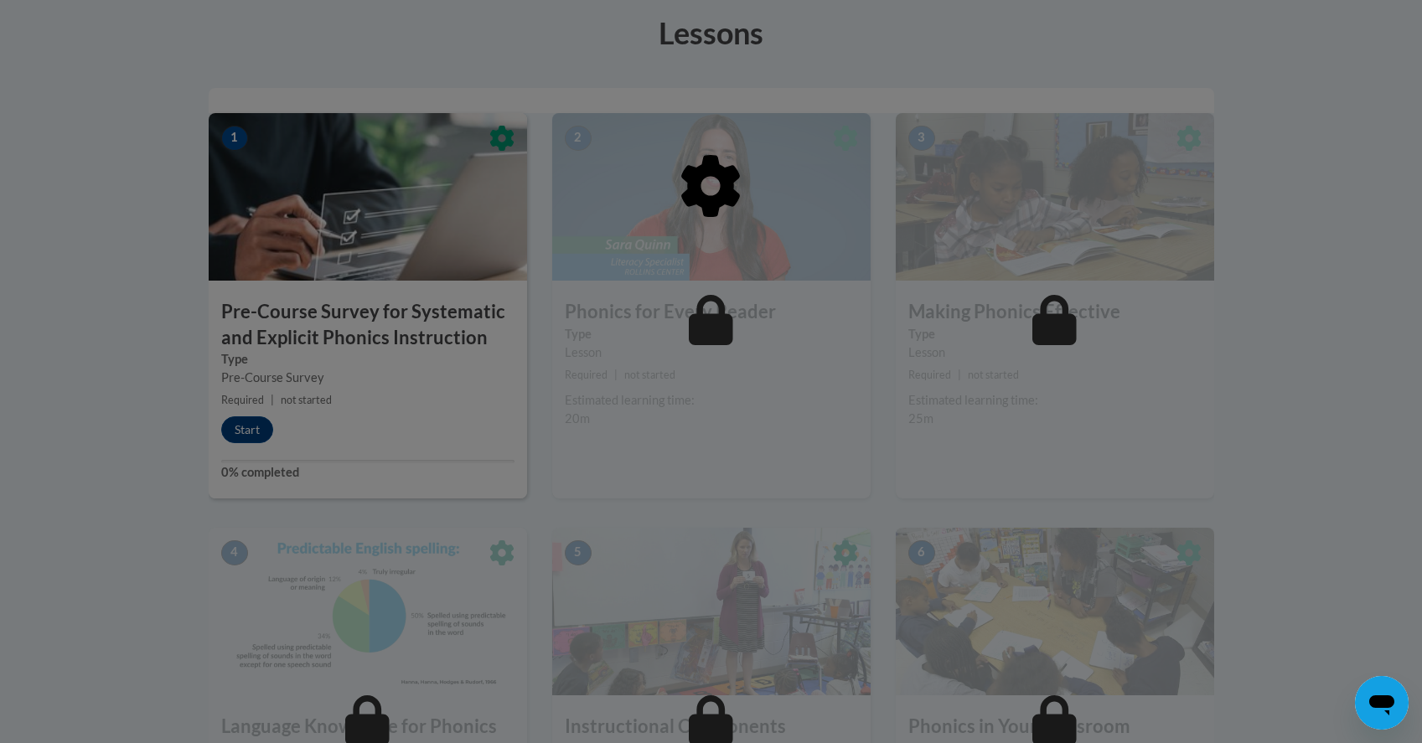
scroll to position [571, 0]
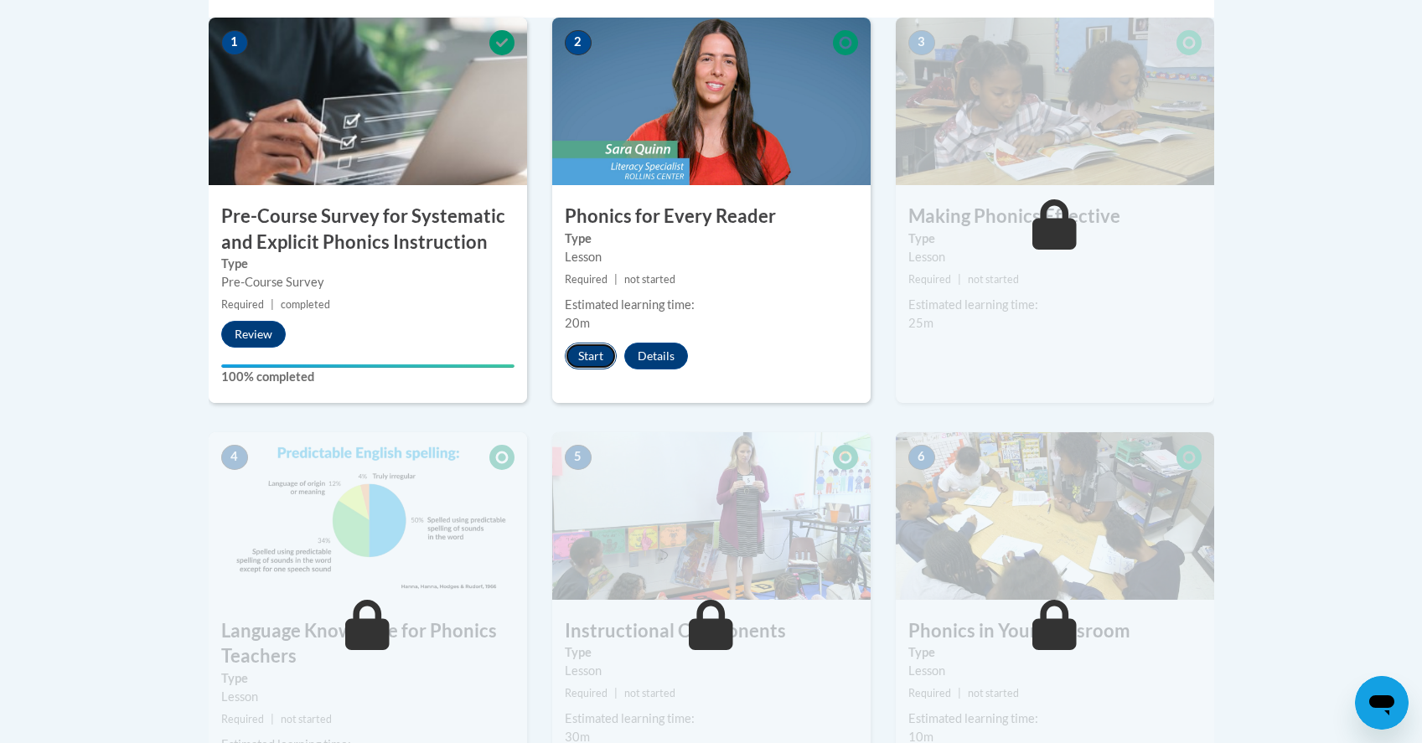
click at [589, 359] on button "Start" at bounding box center [591, 356] width 52 height 27
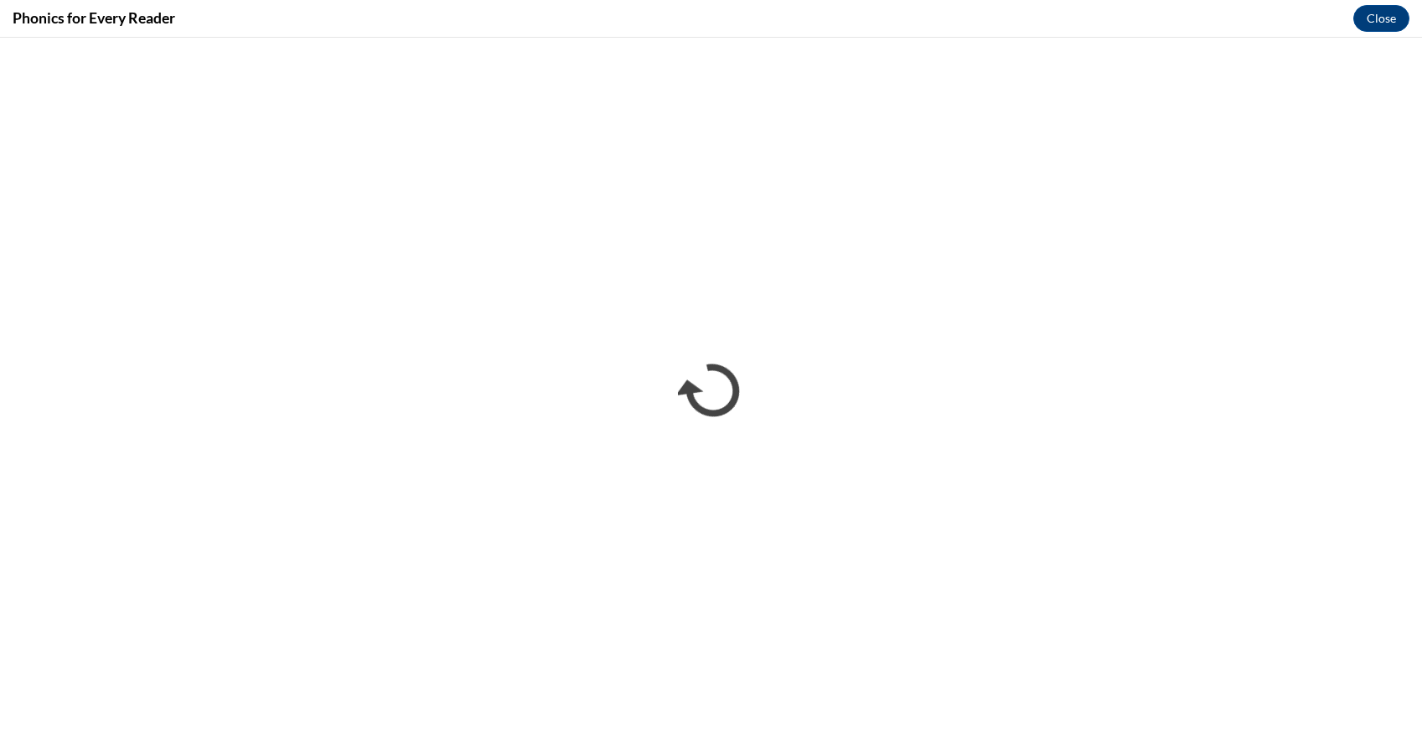
scroll to position [0, 0]
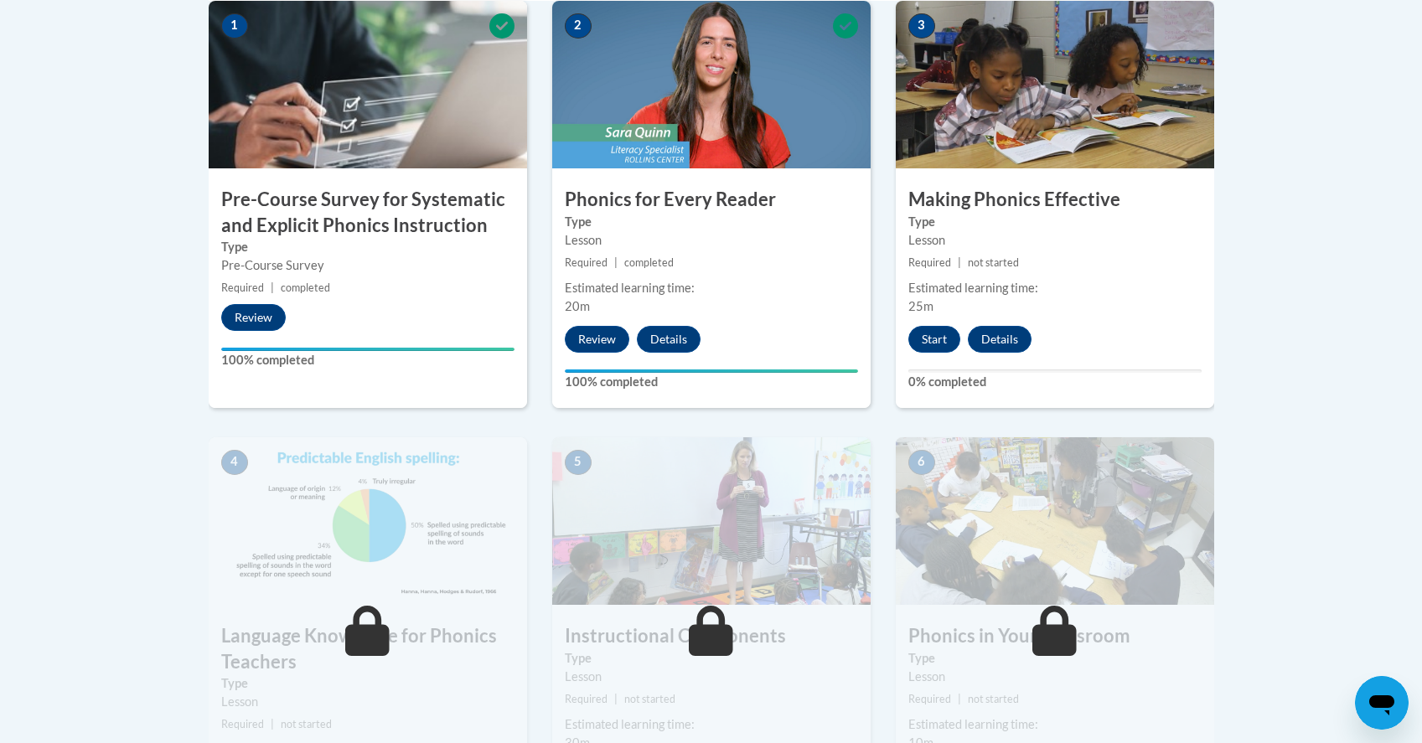
scroll to position [585, 0]
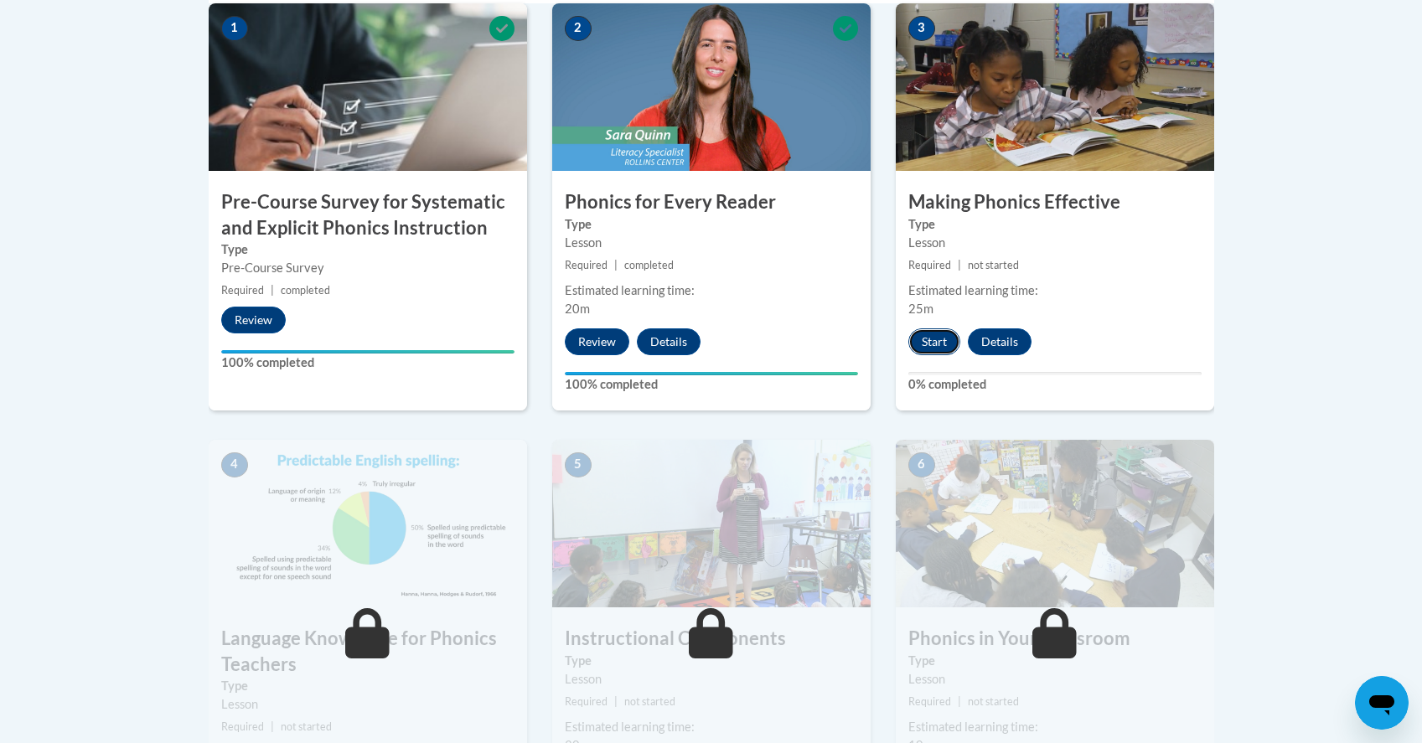
click at [939, 345] on button "Start" at bounding box center [934, 341] width 52 height 27
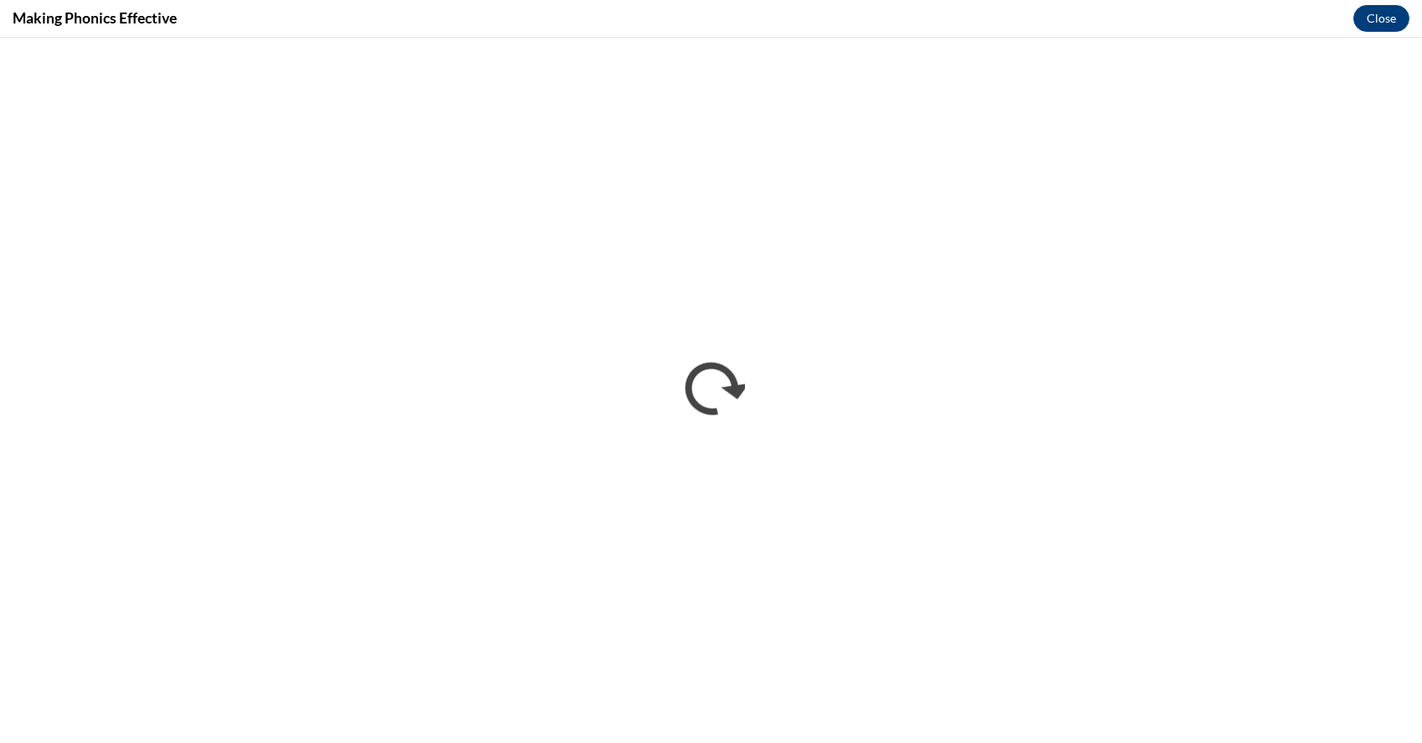
scroll to position [0, 0]
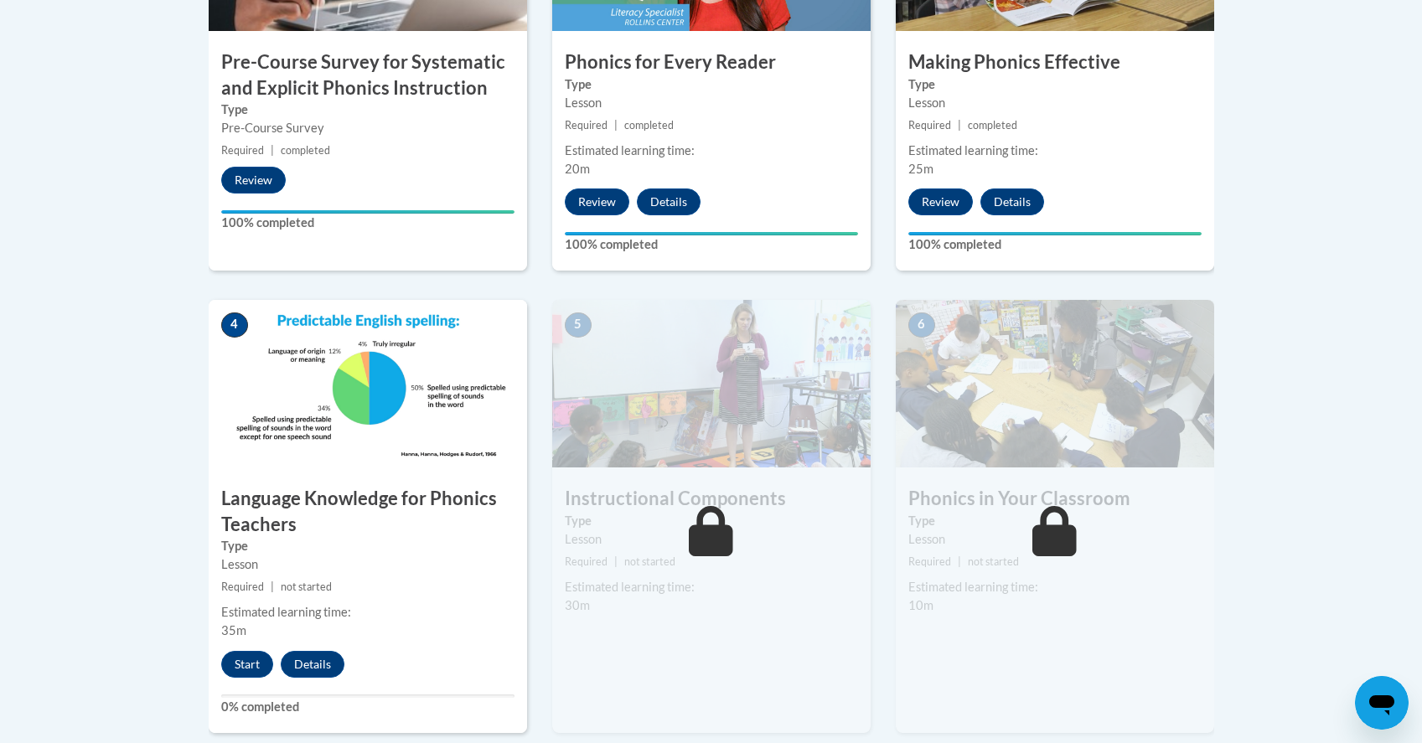
scroll to position [733, 0]
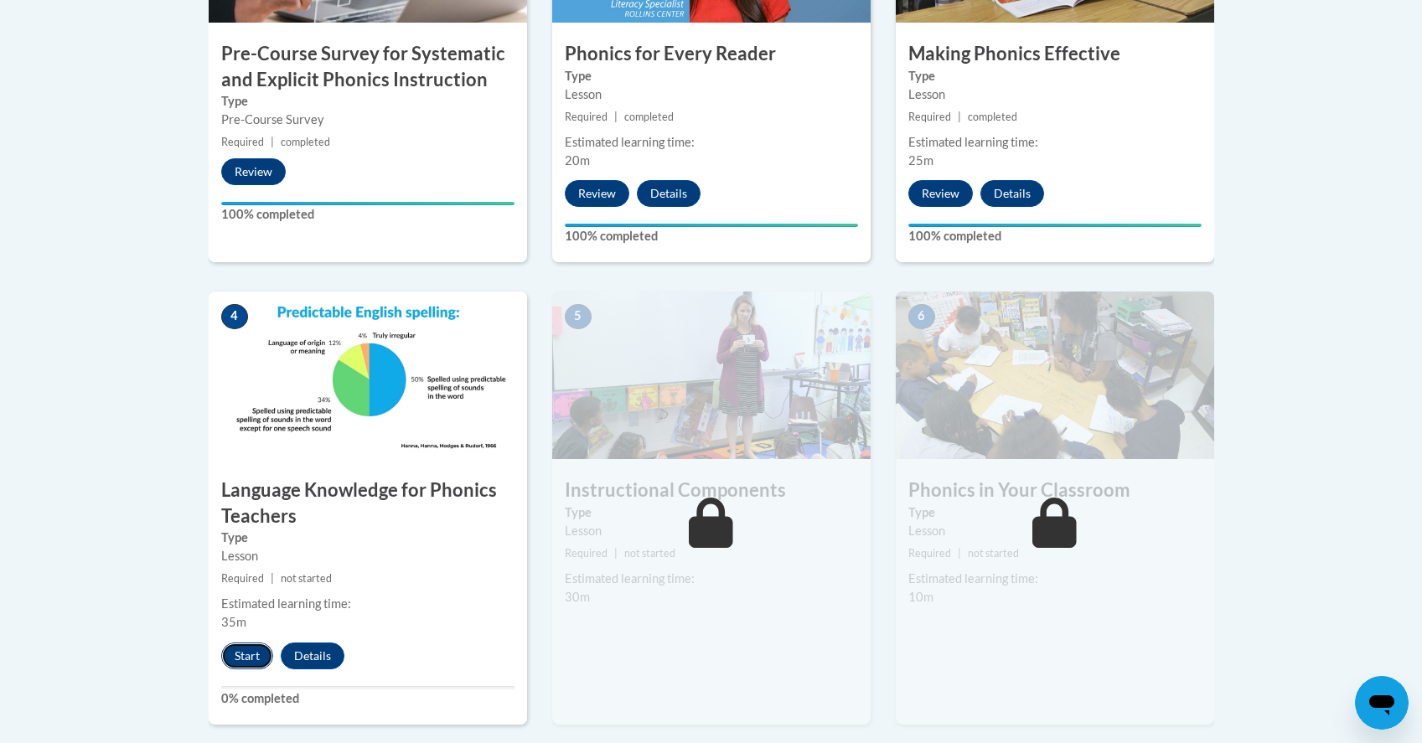
click at [231, 657] on button "Start" at bounding box center [247, 656] width 52 height 27
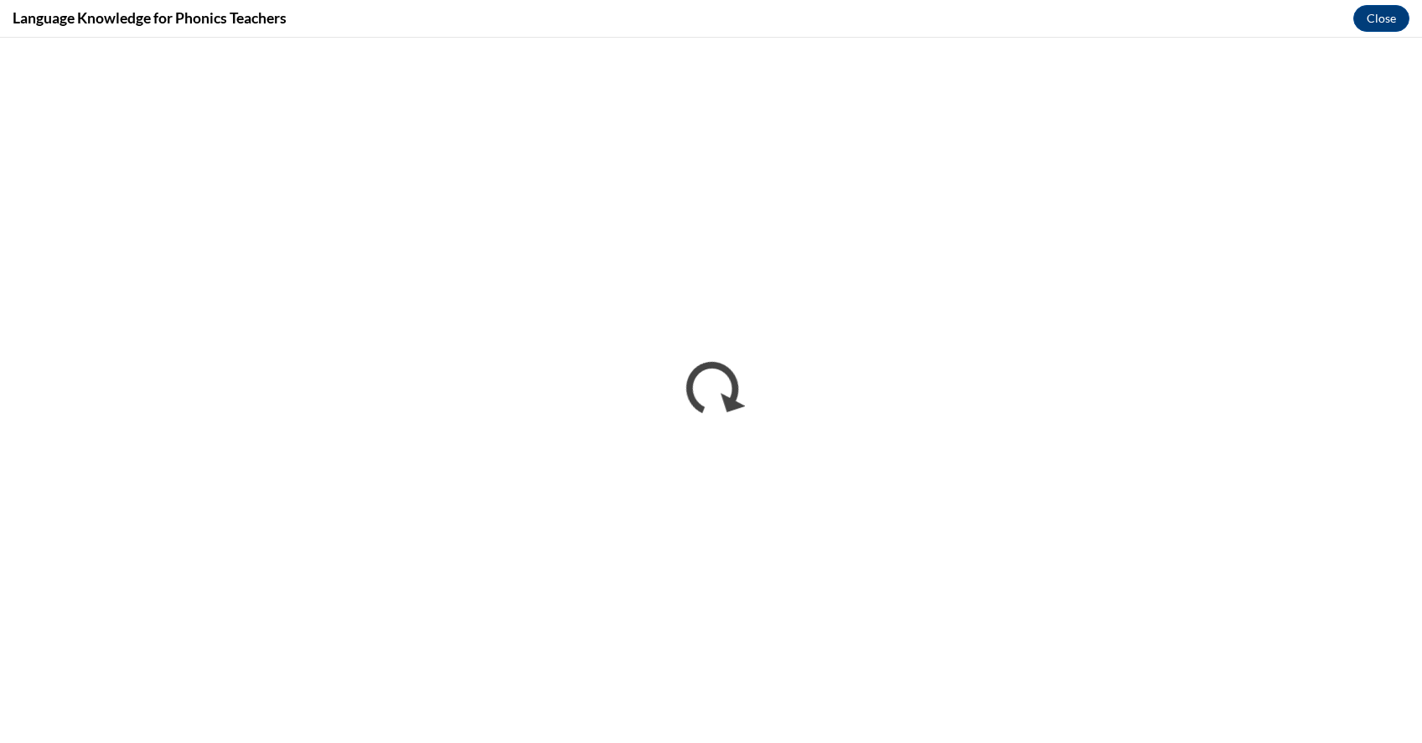
scroll to position [0, 0]
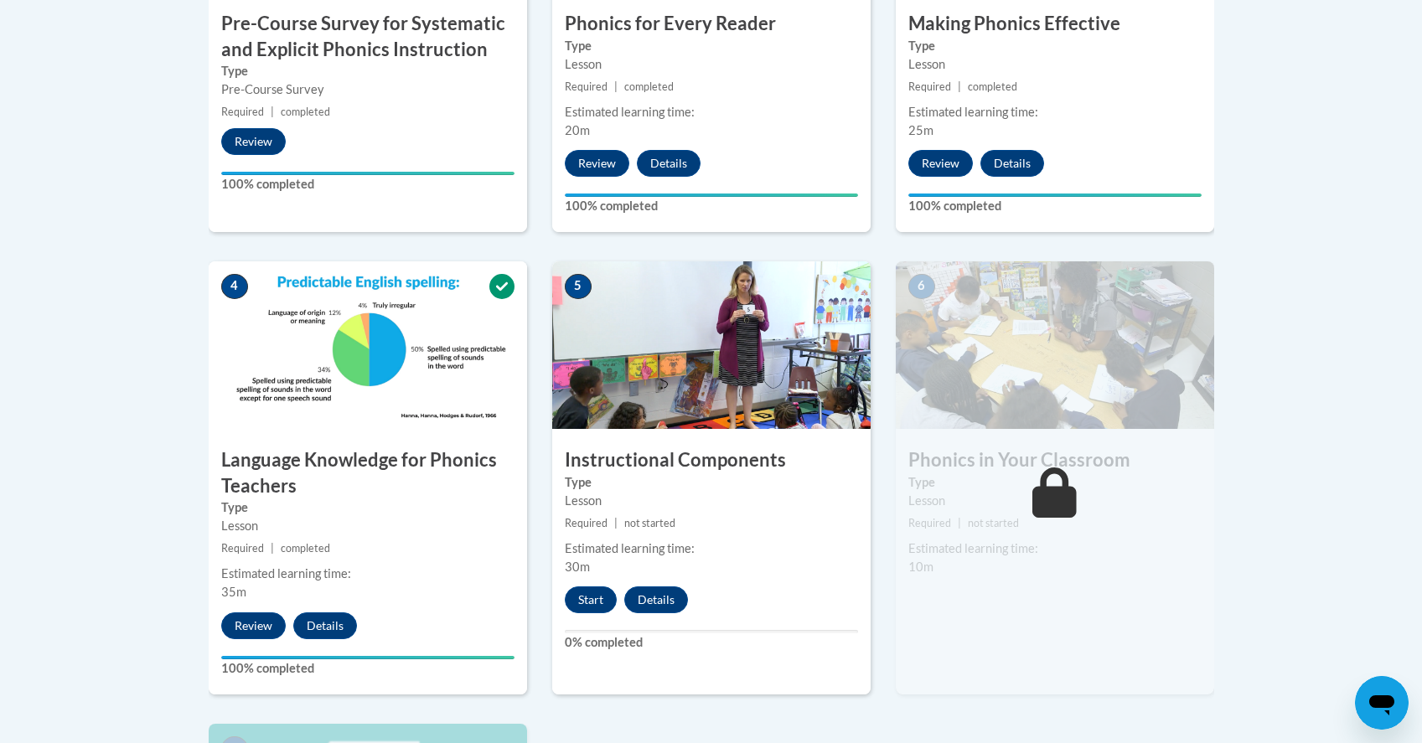
scroll to position [835, 0]
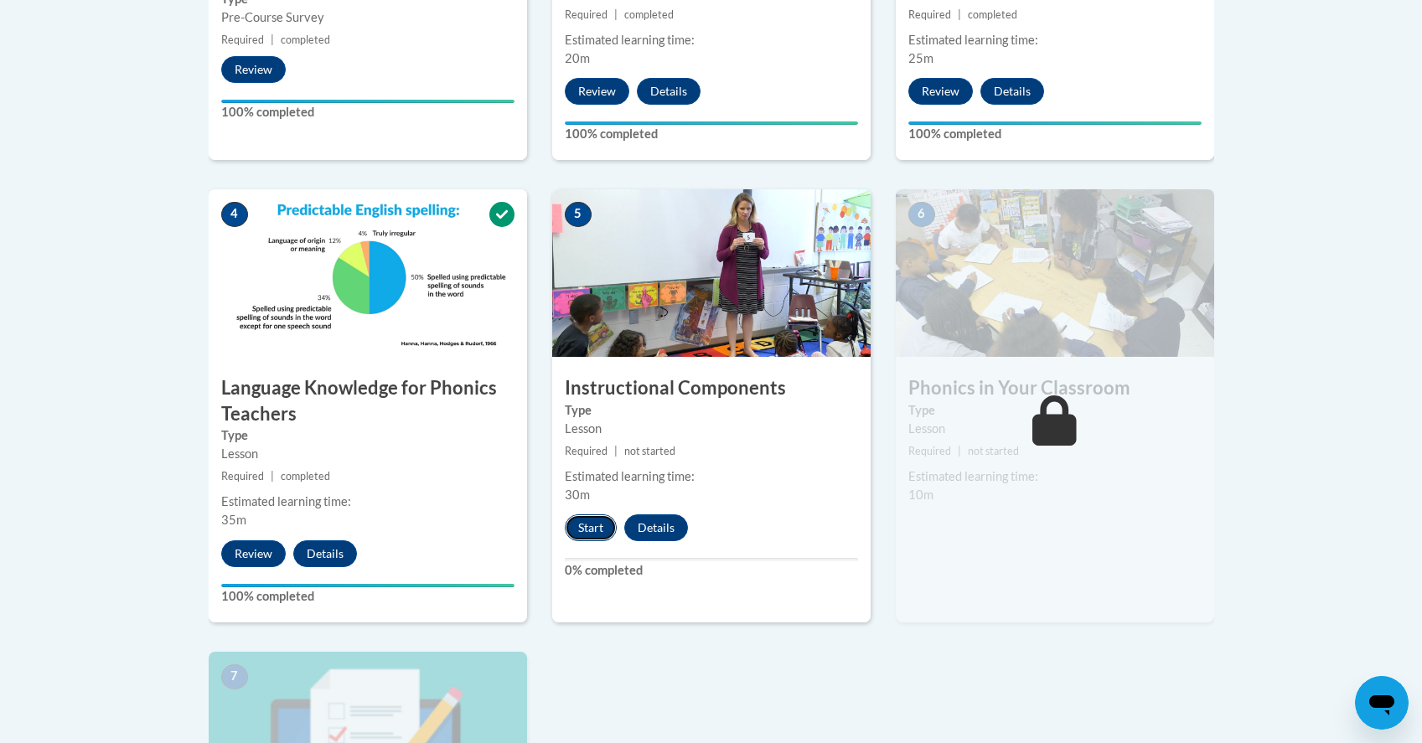
click at [596, 523] on button "Start" at bounding box center [591, 527] width 52 height 27
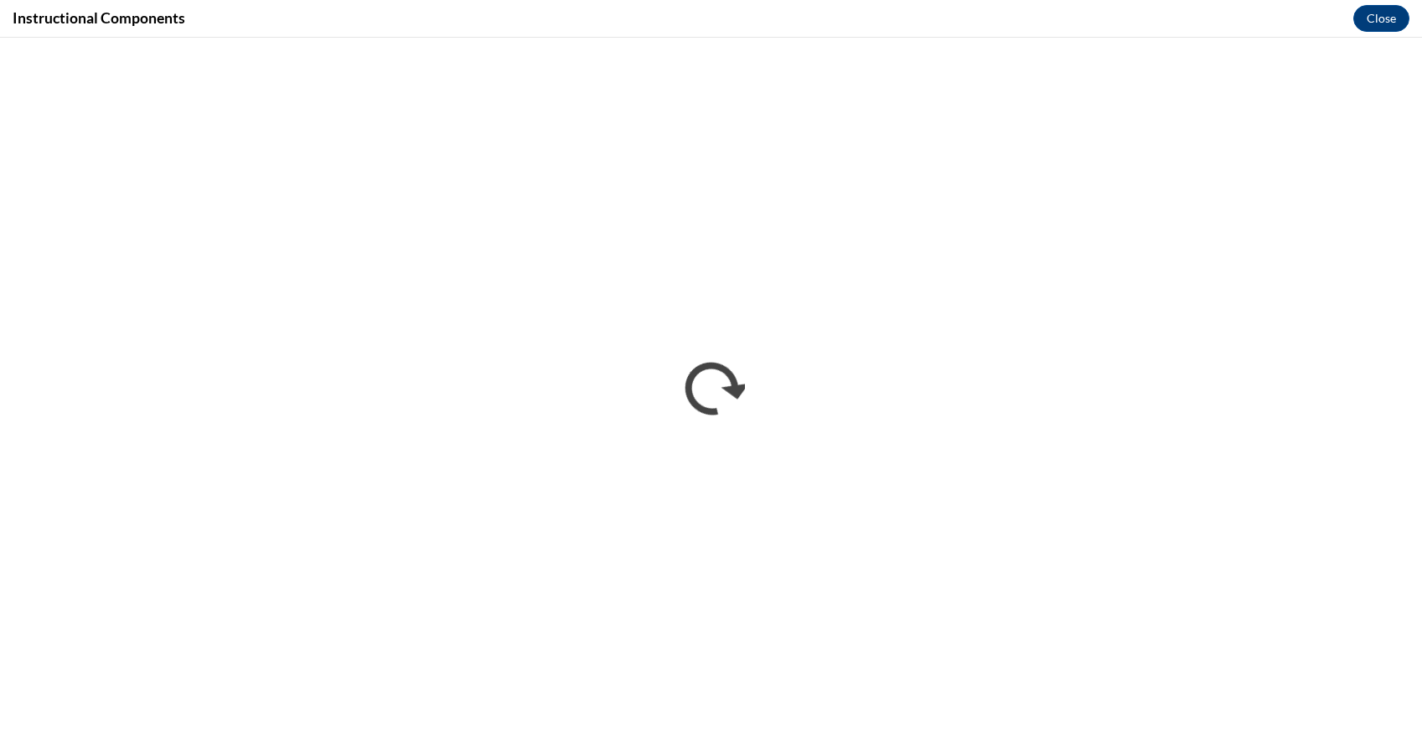
scroll to position [0, 0]
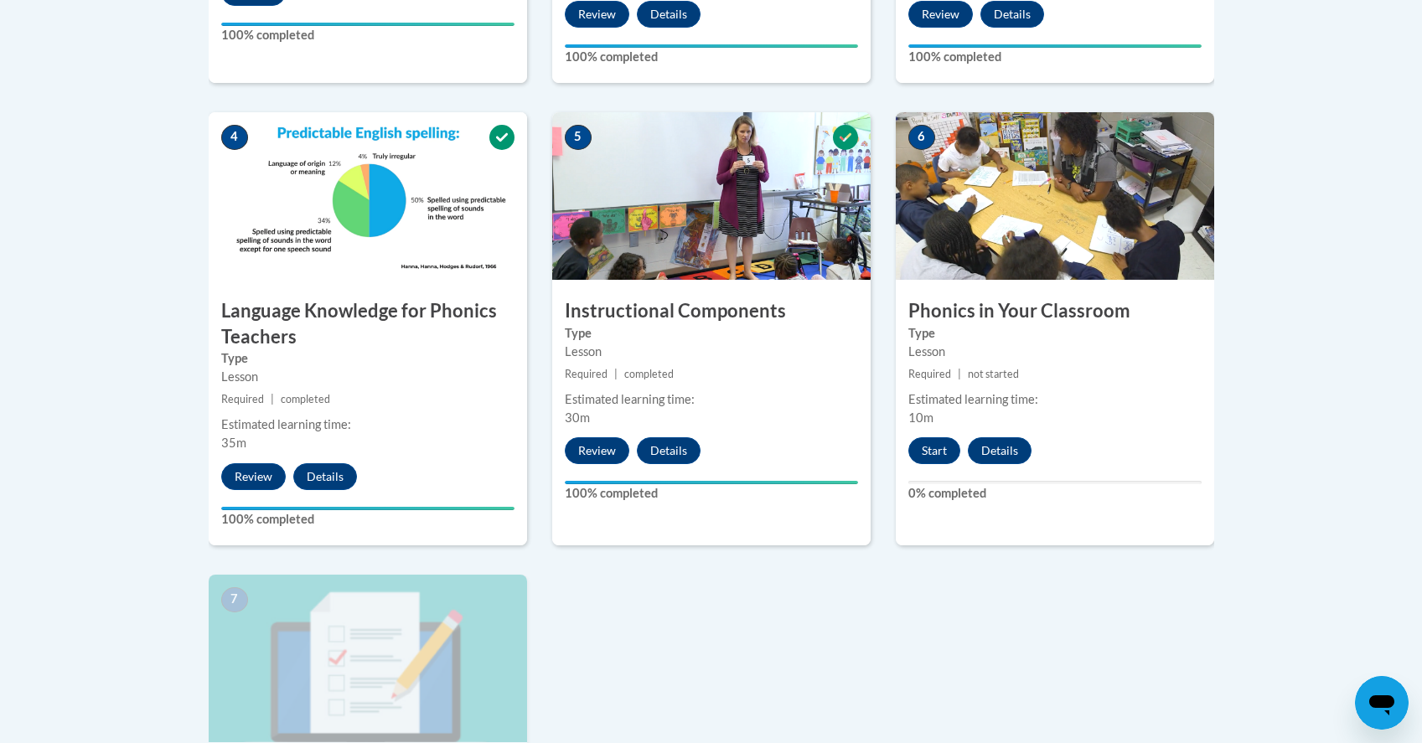
scroll to position [946, 0]
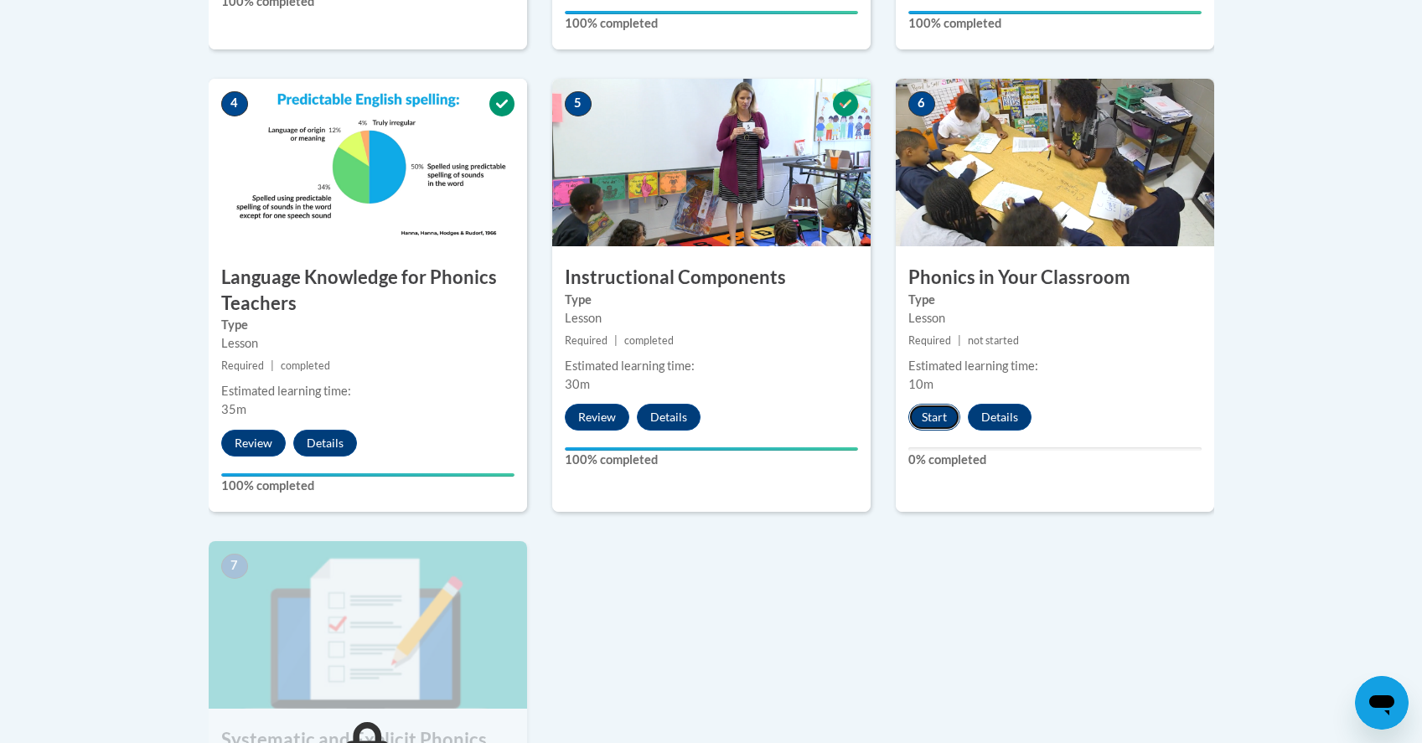
click at [935, 416] on button "Start" at bounding box center [934, 417] width 52 height 27
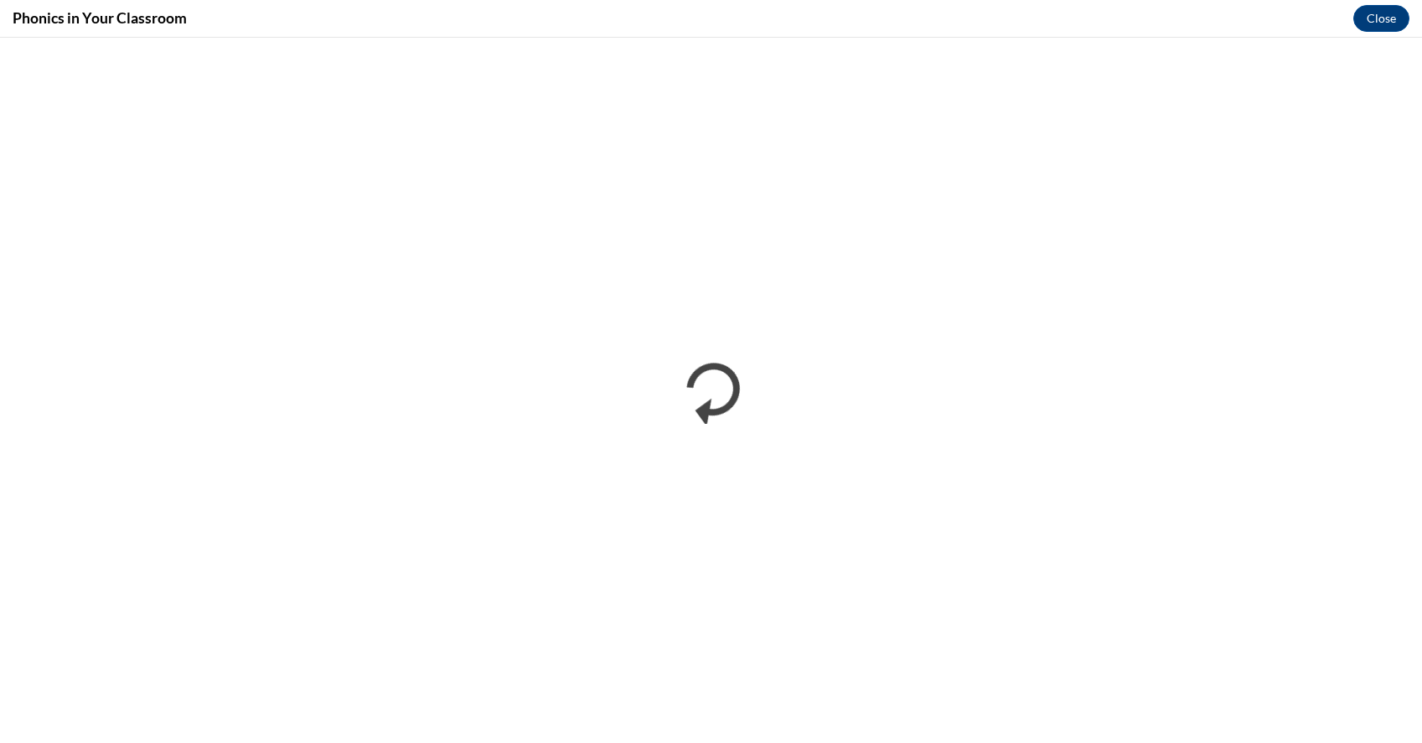
scroll to position [0, 0]
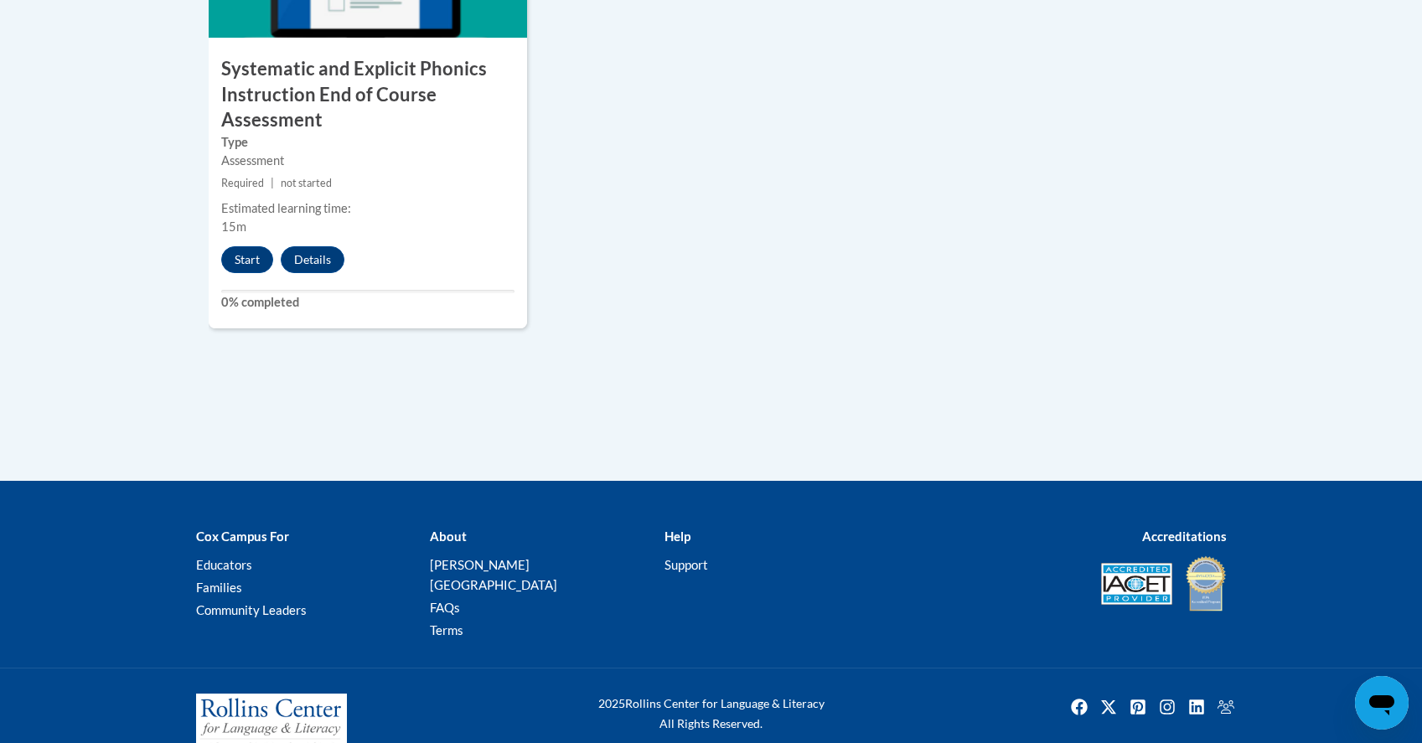
scroll to position [1630, 0]
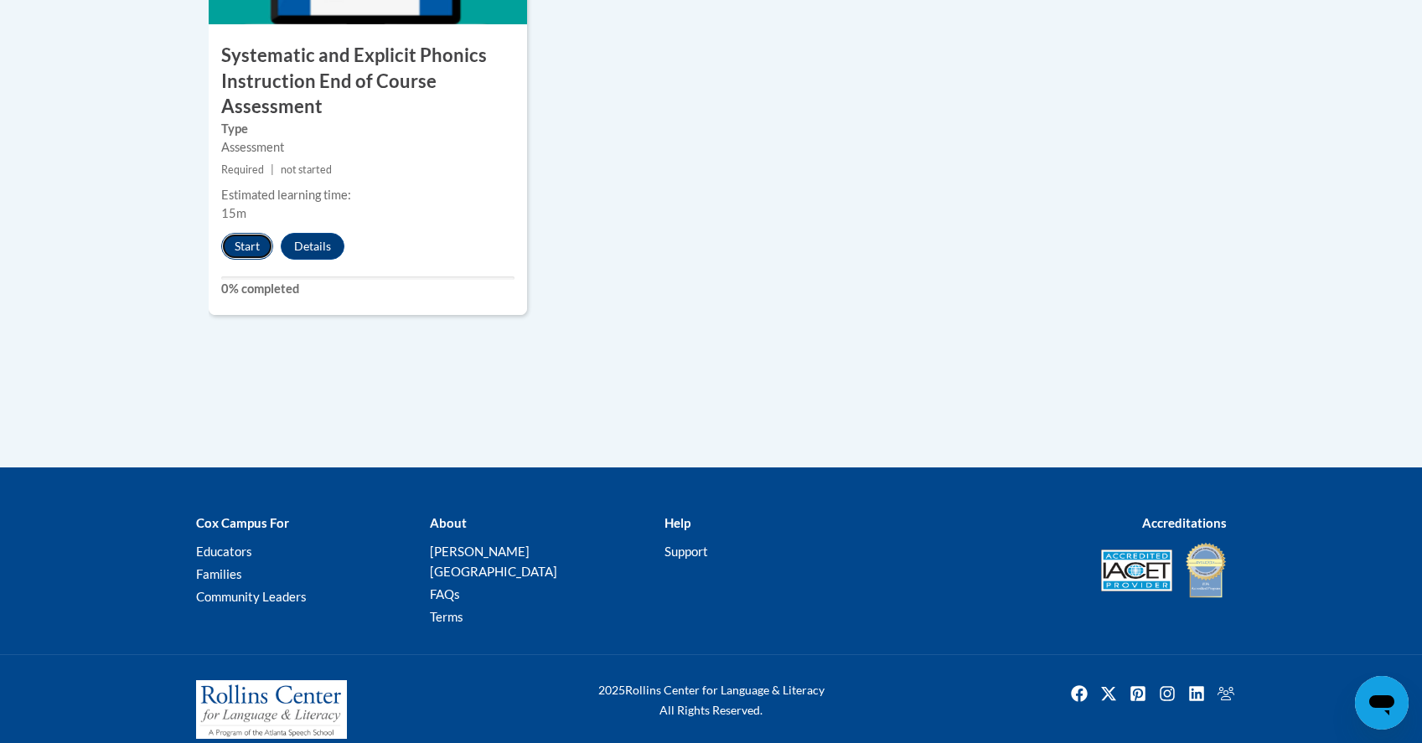
click at [245, 250] on button "Start" at bounding box center [247, 246] width 52 height 27
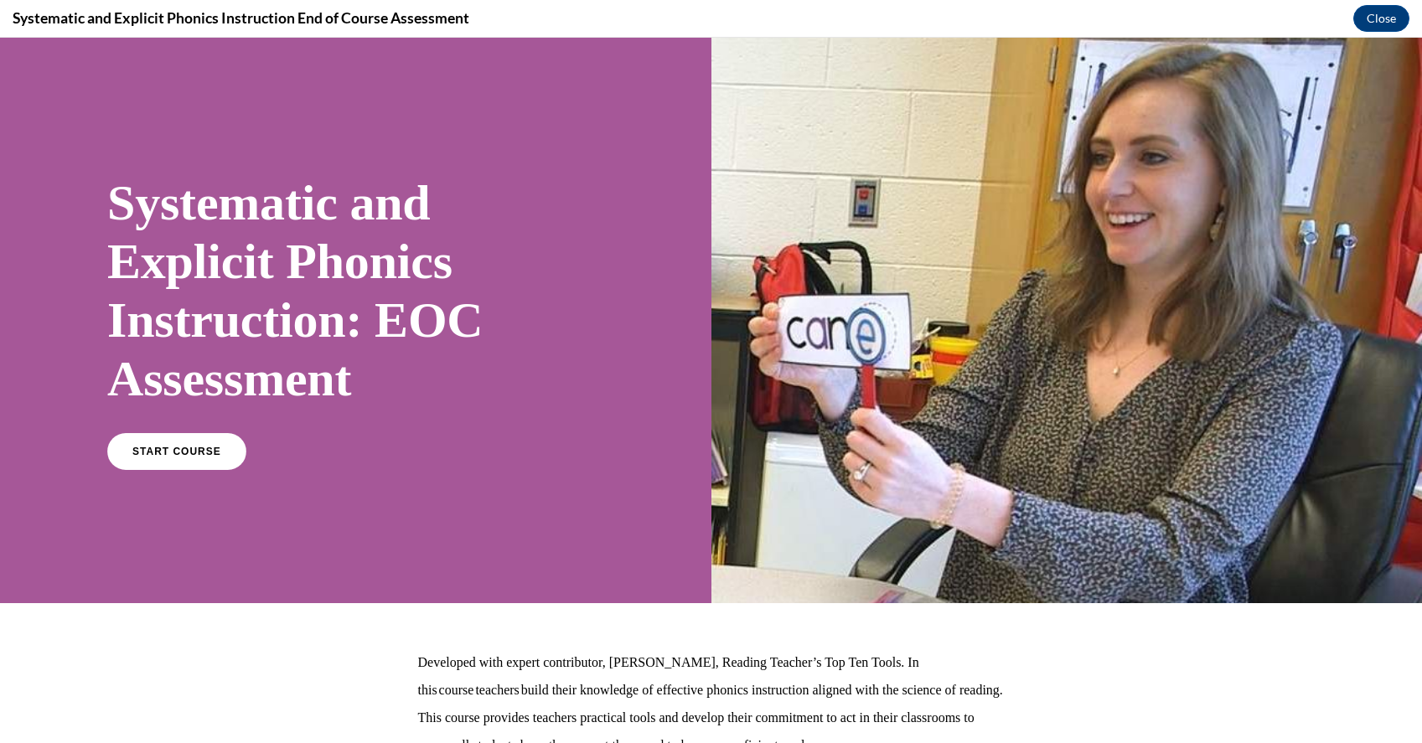
scroll to position [0, 0]
click at [200, 460] on link "START COURSE" at bounding box center [177, 451] width 146 height 39
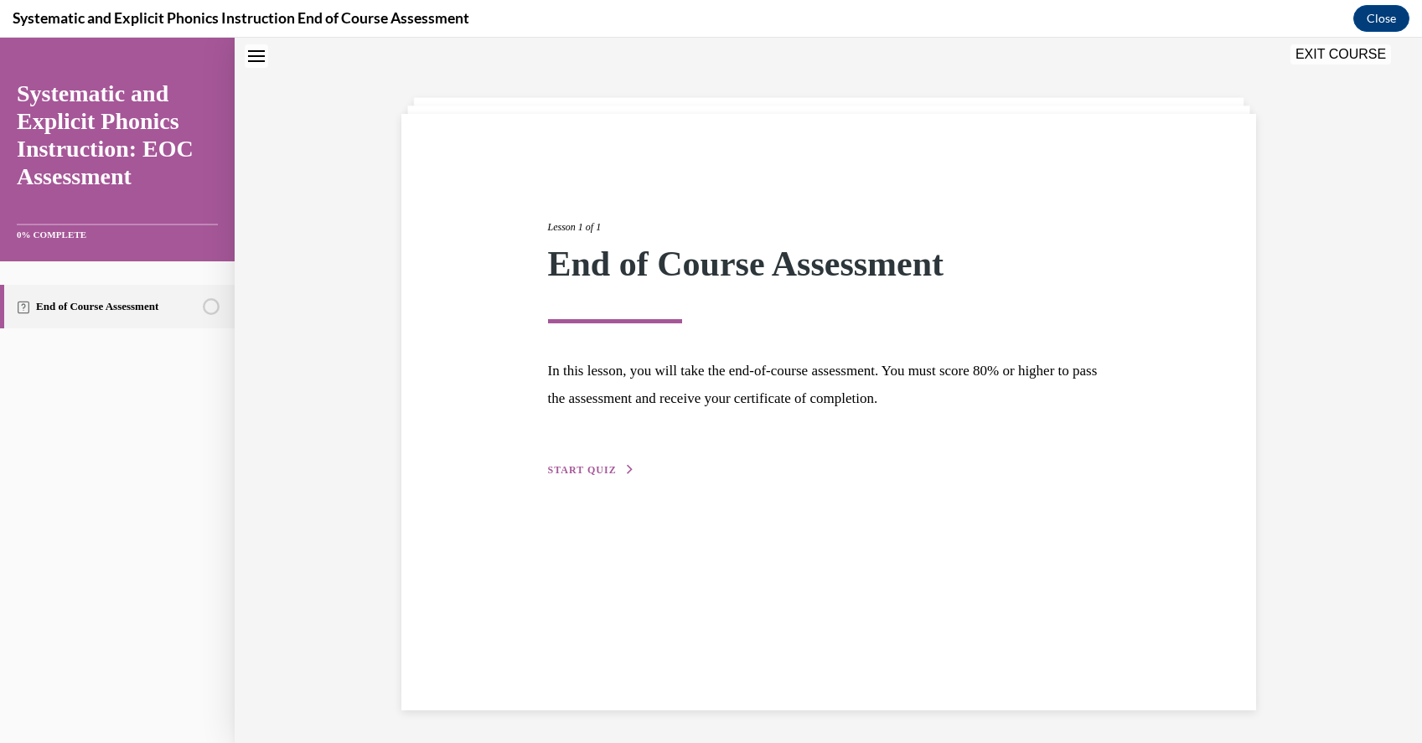
scroll to position [53, 0]
click at [592, 466] on span "START QUIZ" at bounding box center [582, 469] width 69 height 12
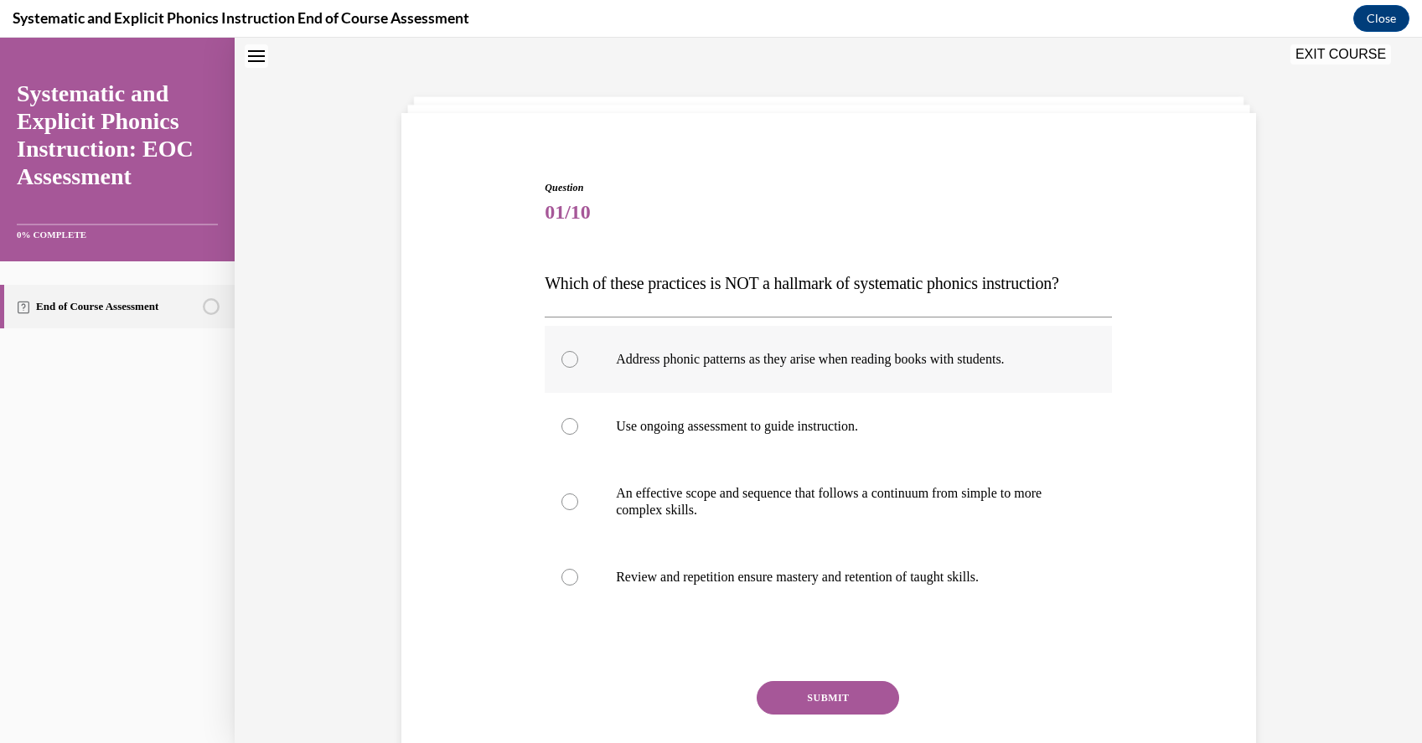
click at [936, 370] on div at bounding box center [828, 359] width 567 height 67
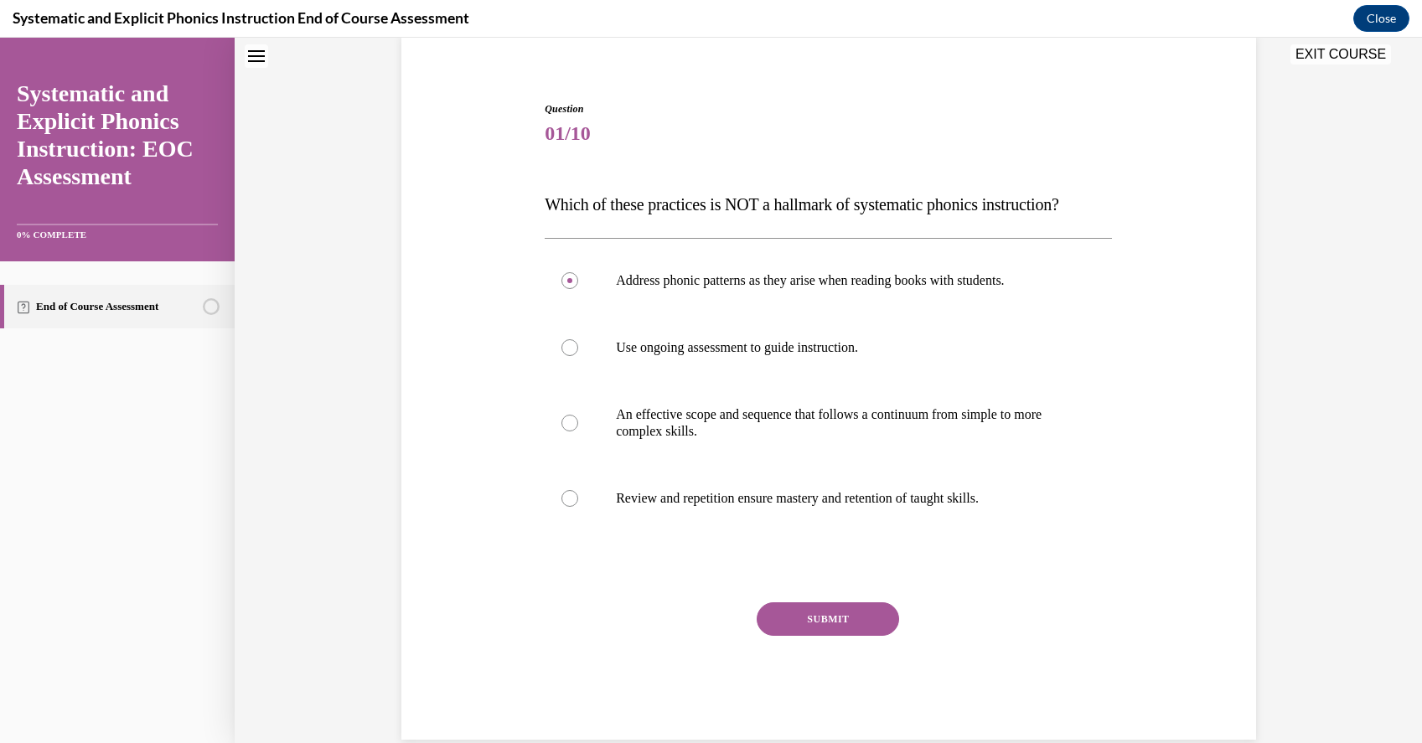
click at [850, 592] on div "Question 01/10 Which of these practices is NOT a hallmark of systematic phonics…" at bounding box center [828, 420] width 567 height 638
click at [850, 602] on div "Question 01/10 Which of these practices is NOT a hallmark of systematic phonics…" at bounding box center [828, 420] width 567 height 638
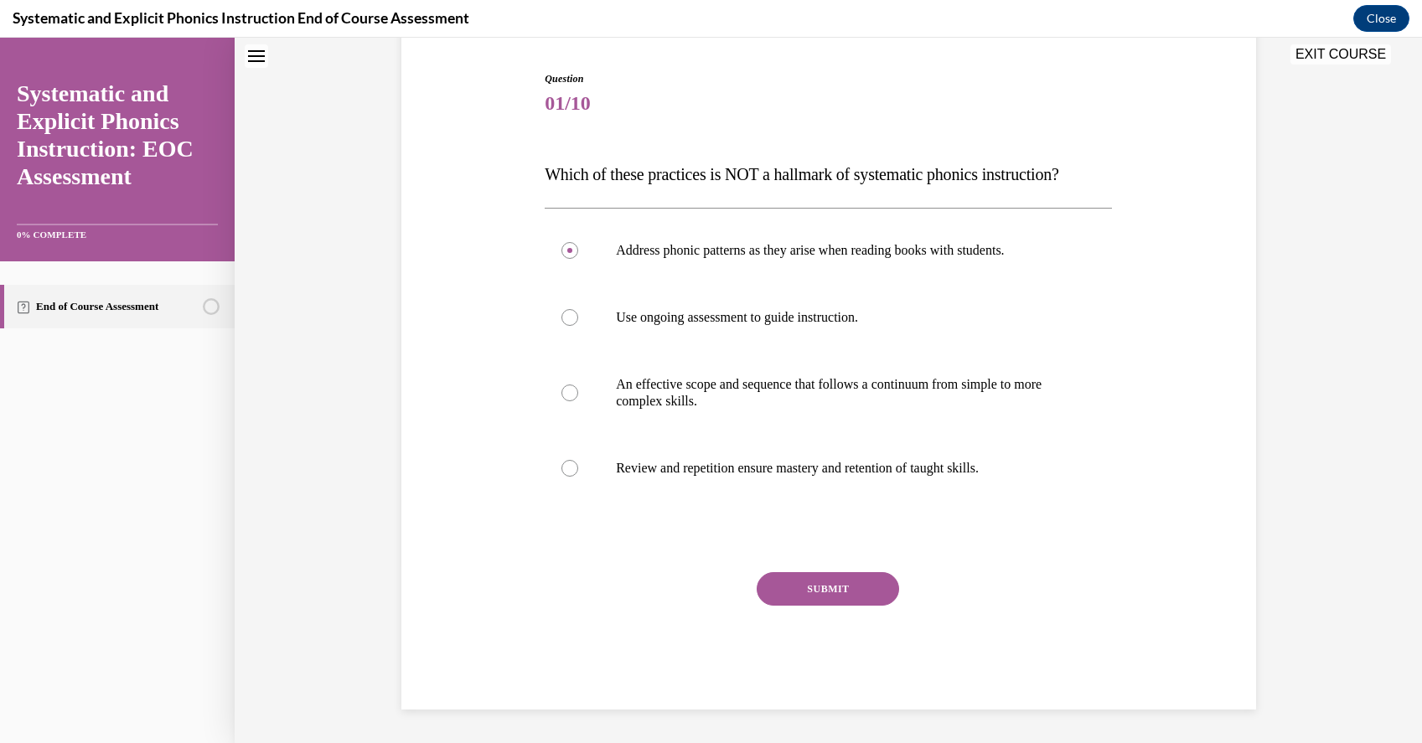
click at [849, 604] on button "SUBMIT" at bounding box center [828, 589] width 142 height 34
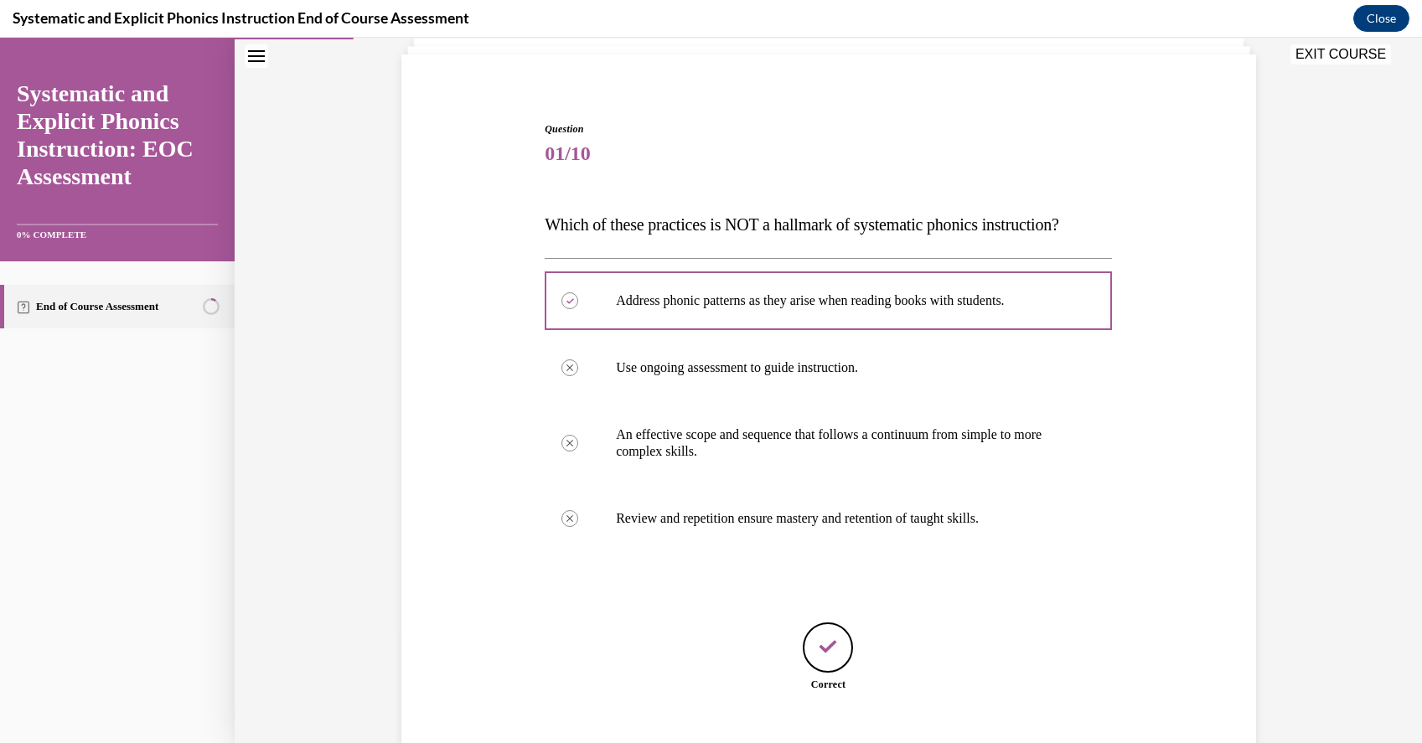
scroll to position [214, 0]
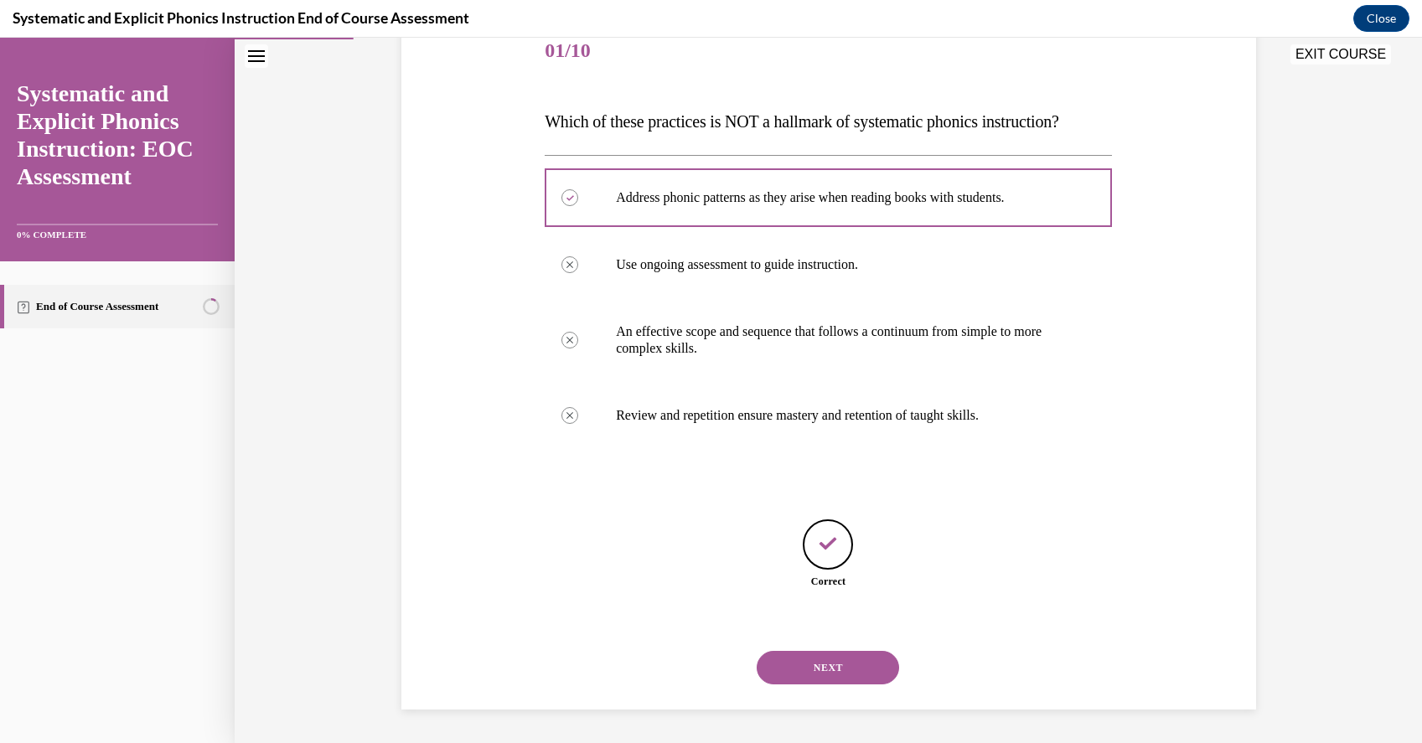
click at [845, 671] on button "NEXT" at bounding box center [828, 668] width 142 height 34
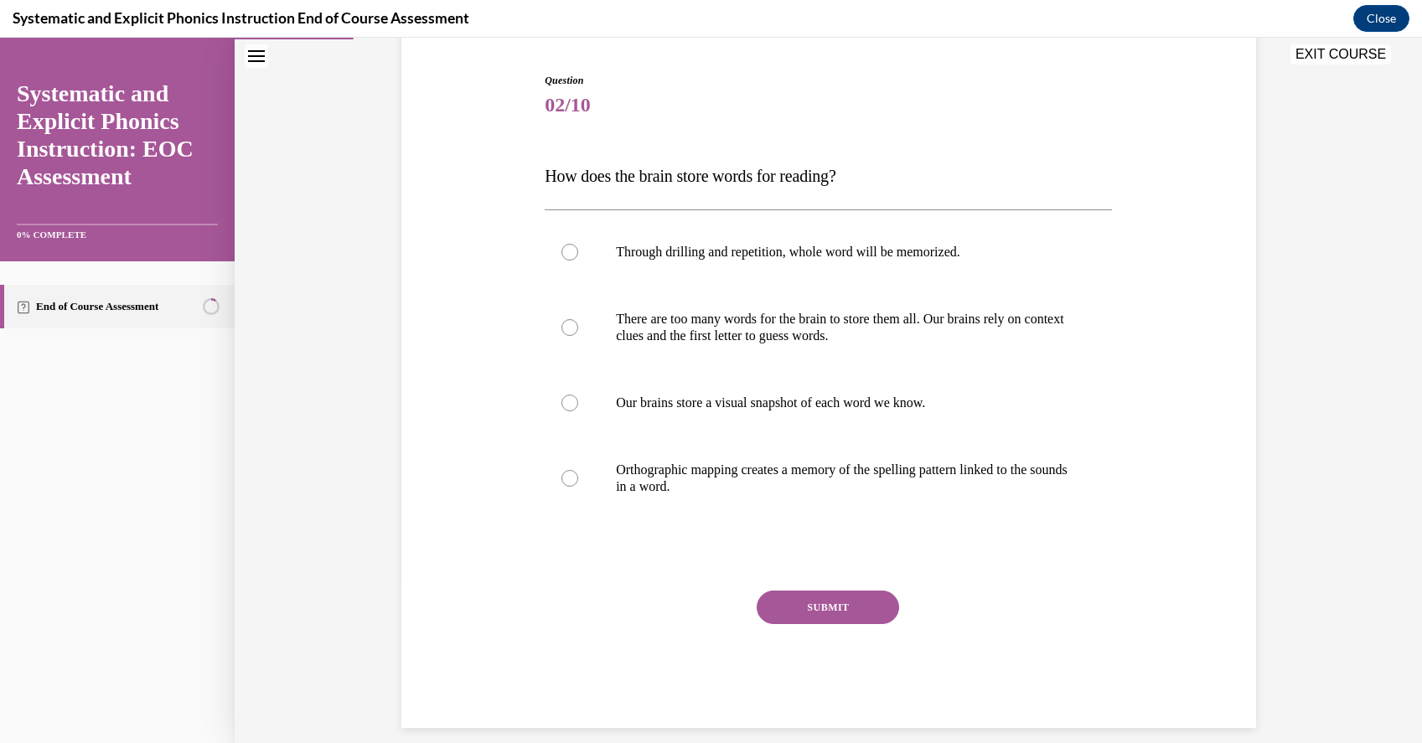
scroll to position [161, 0]
click at [922, 472] on p "Orthographic mapping creates a memory of the spelling pattern linked to the sou…" at bounding box center [843, 478] width 454 height 34
click at [844, 615] on button "SUBMIT" at bounding box center [828, 607] width 142 height 34
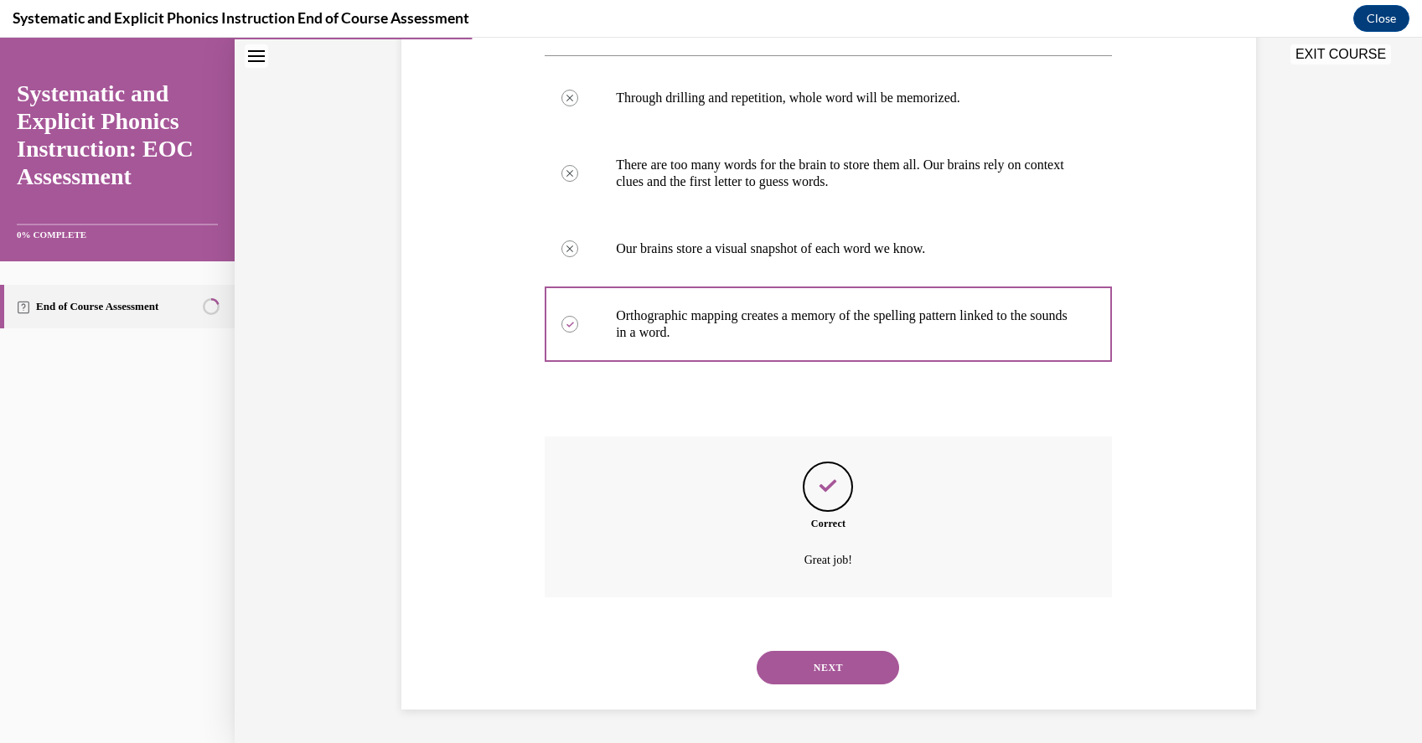
click at [840, 666] on button "NEXT" at bounding box center [828, 668] width 142 height 34
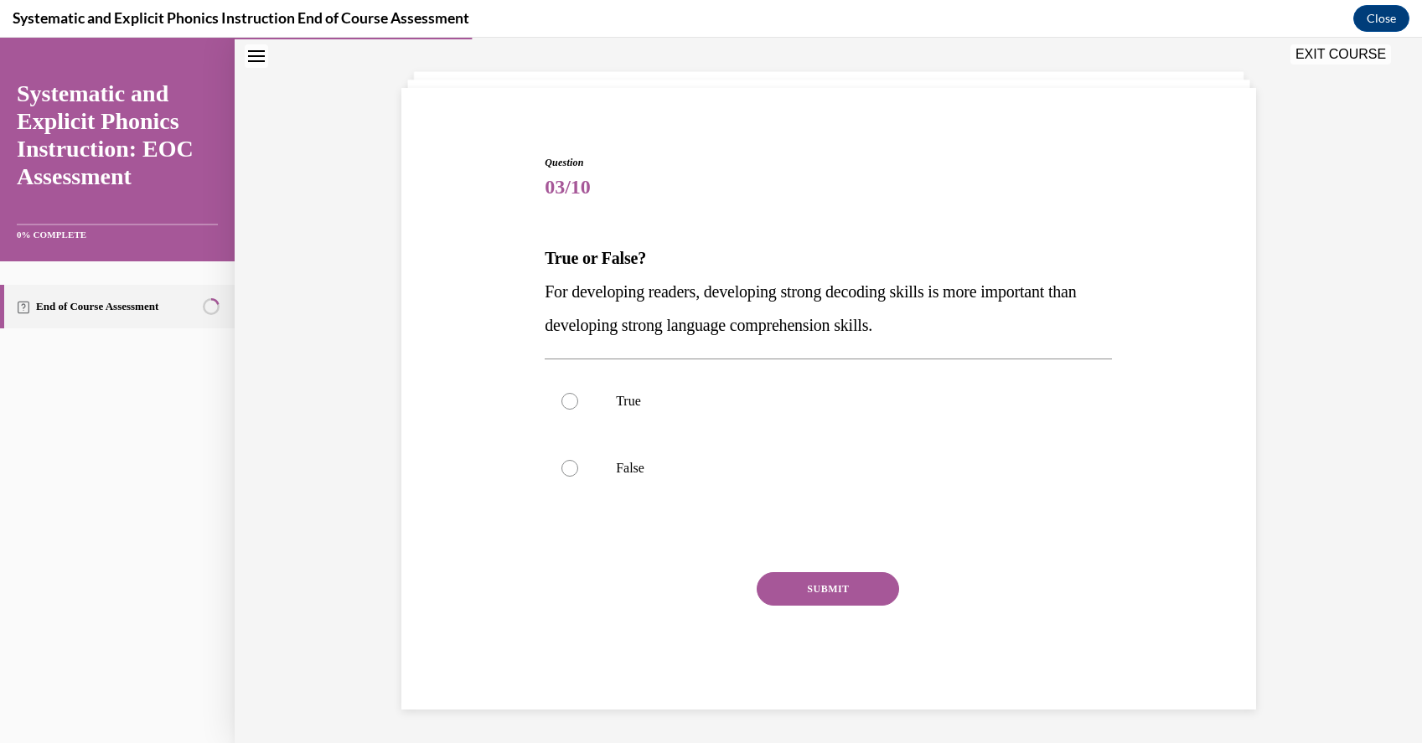
scroll to position [78, 0]
click at [829, 414] on div at bounding box center [828, 401] width 567 height 67
click at [850, 587] on button "SUBMIT" at bounding box center [828, 589] width 142 height 34
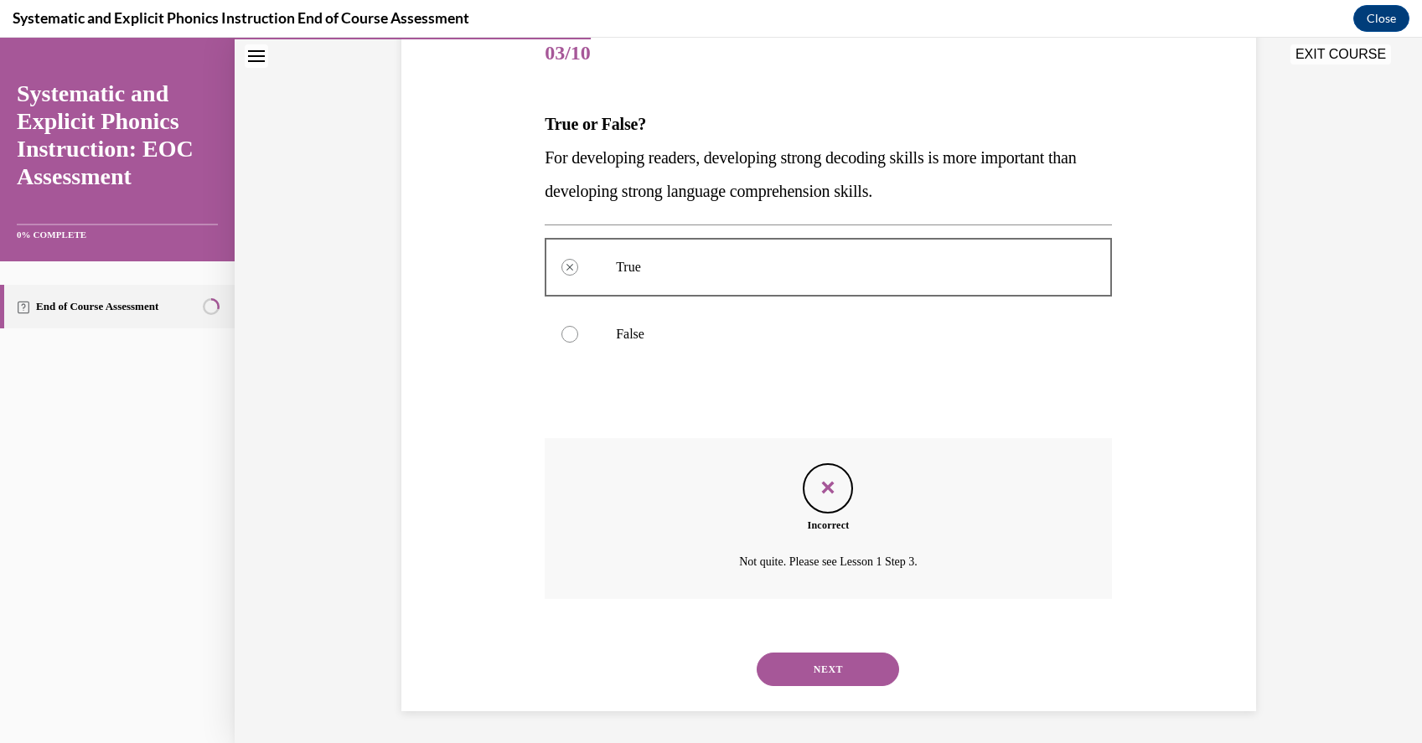
scroll to position [214, 0]
click at [849, 676] on button "NEXT" at bounding box center [828, 668] width 142 height 34
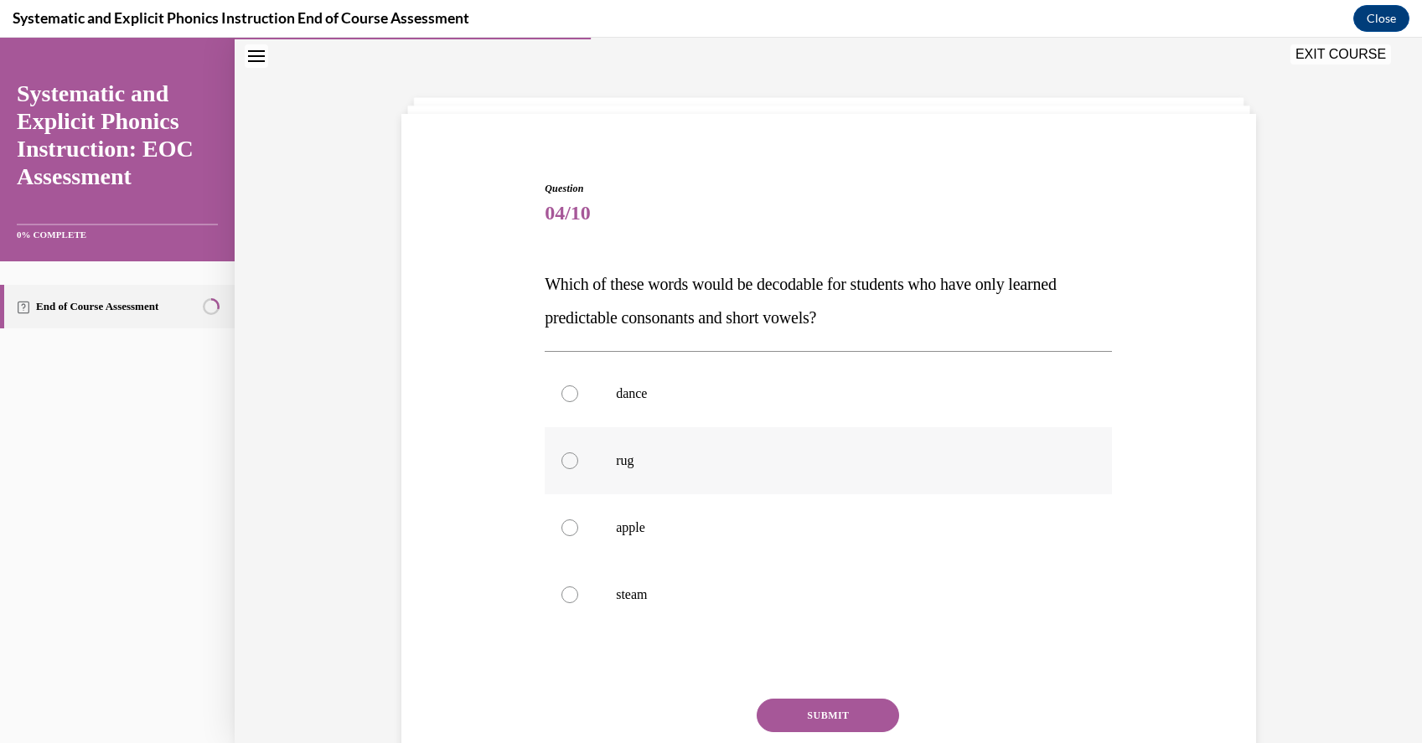
scroll to position [77, 0]
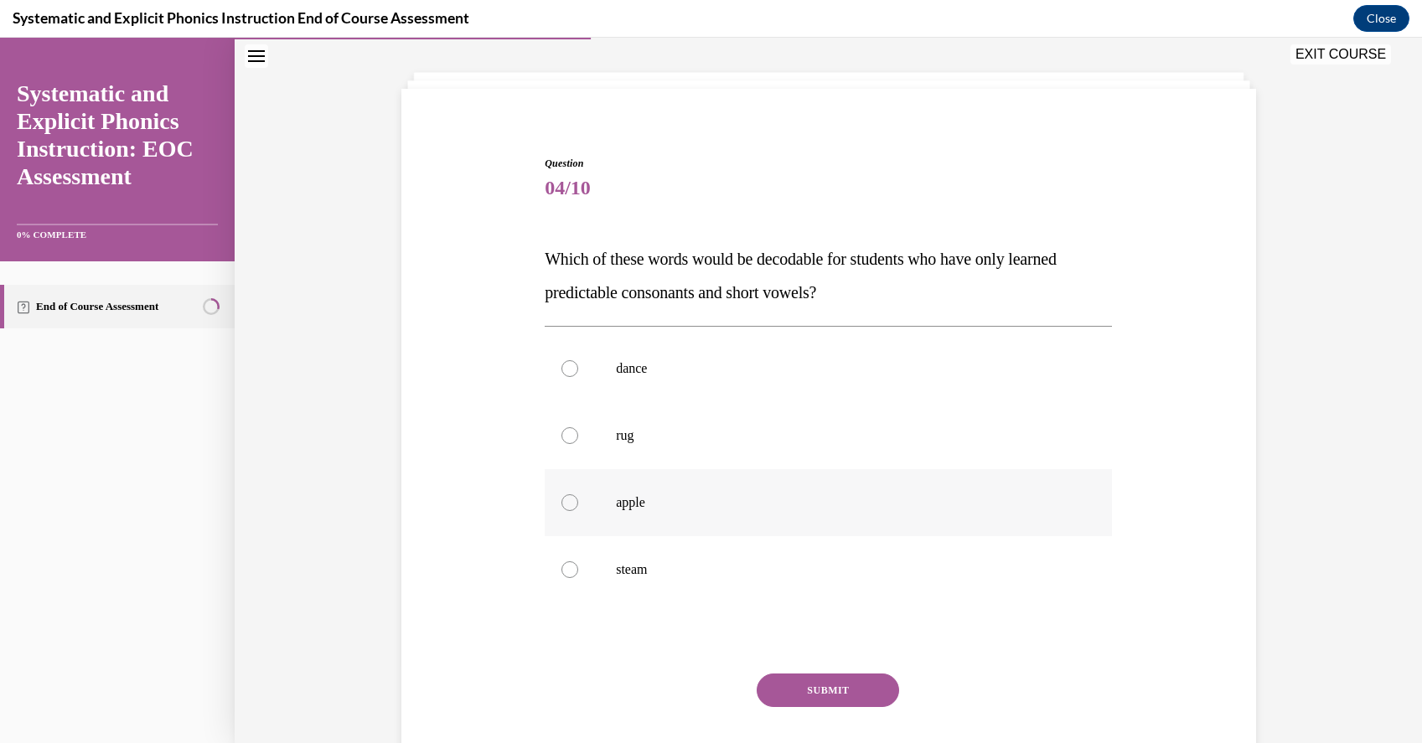
click at [760, 510] on p "apple" at bounding box center [843, 502] width 454 height 17
click at [829, 681] on button "SUBMIT" at bounding box center [828, 691] width 142 height 34
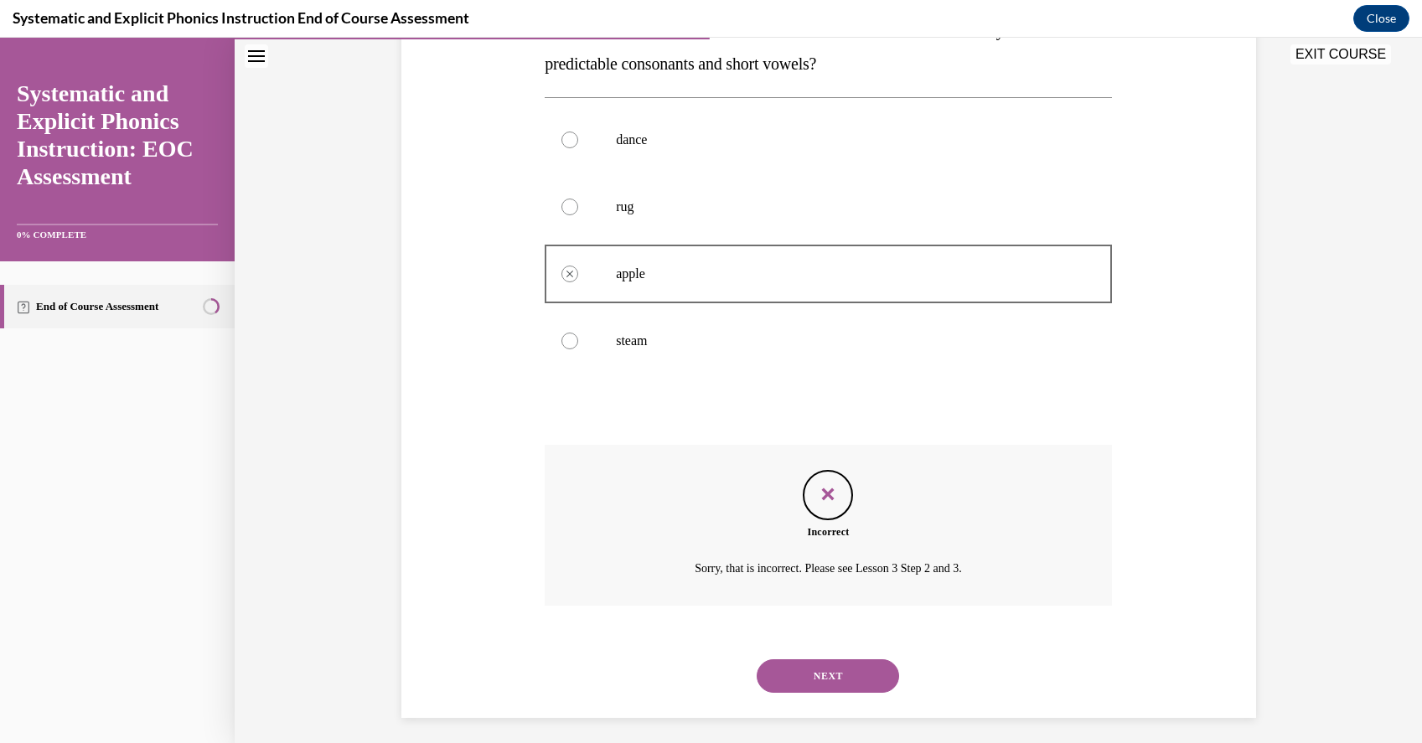
scroll to position [314, 0]
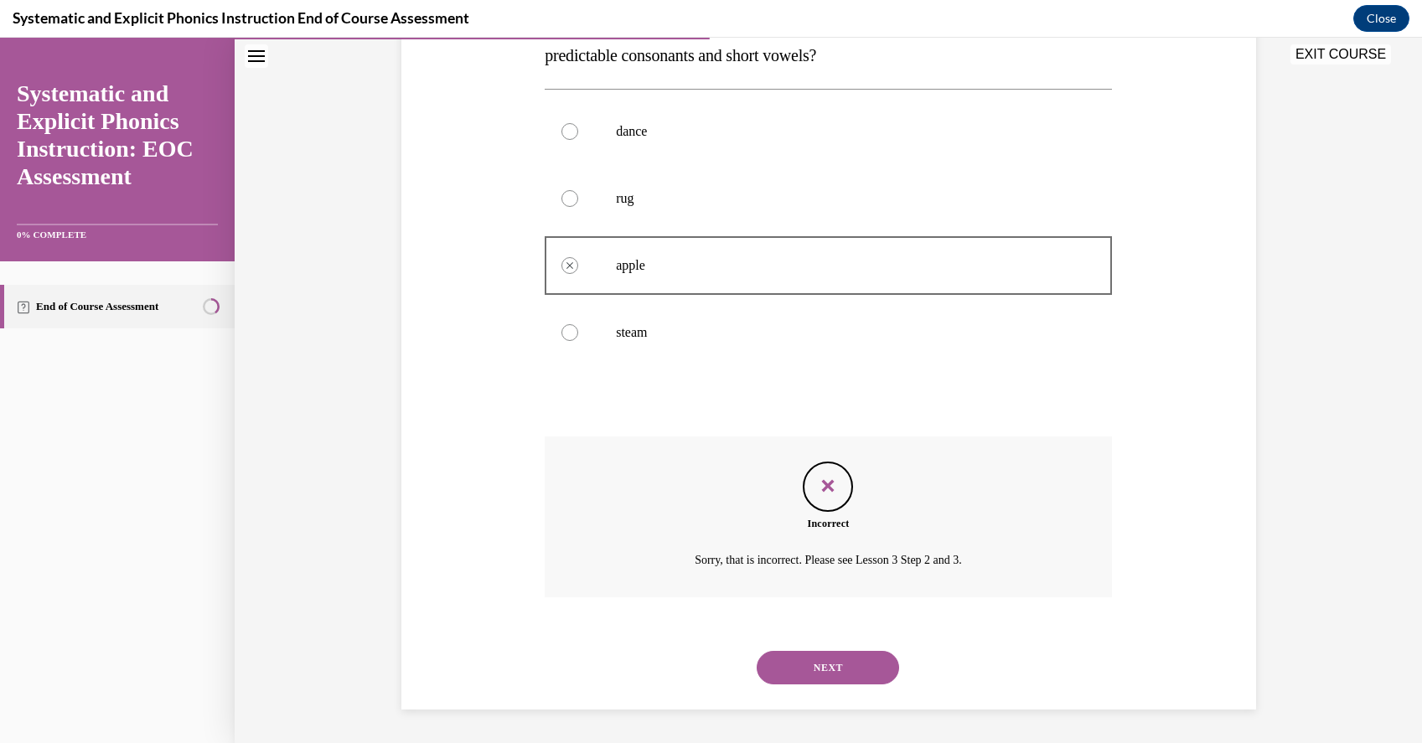
click at [845, 667] on button "NEXT" at bounding box center [828, 668] width 142 height 34
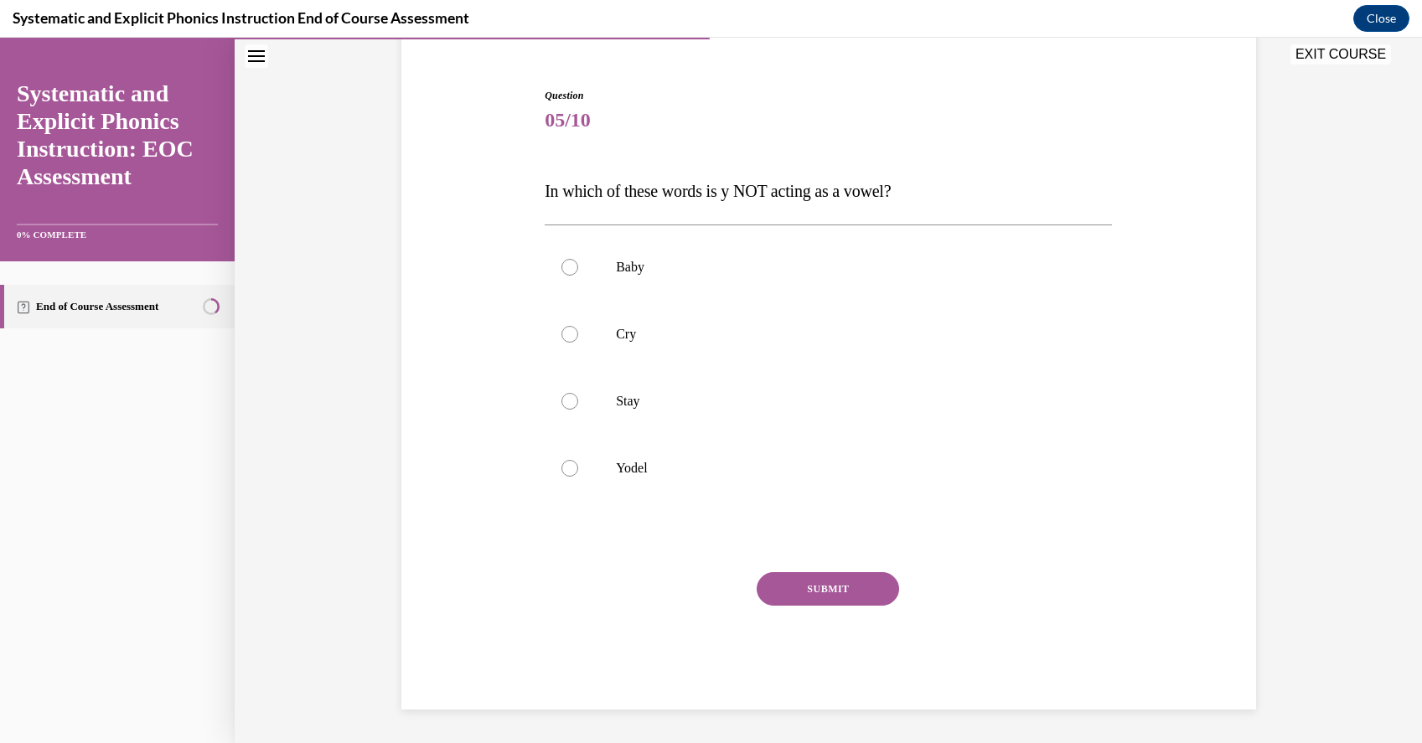
scroll to position [145, 0]
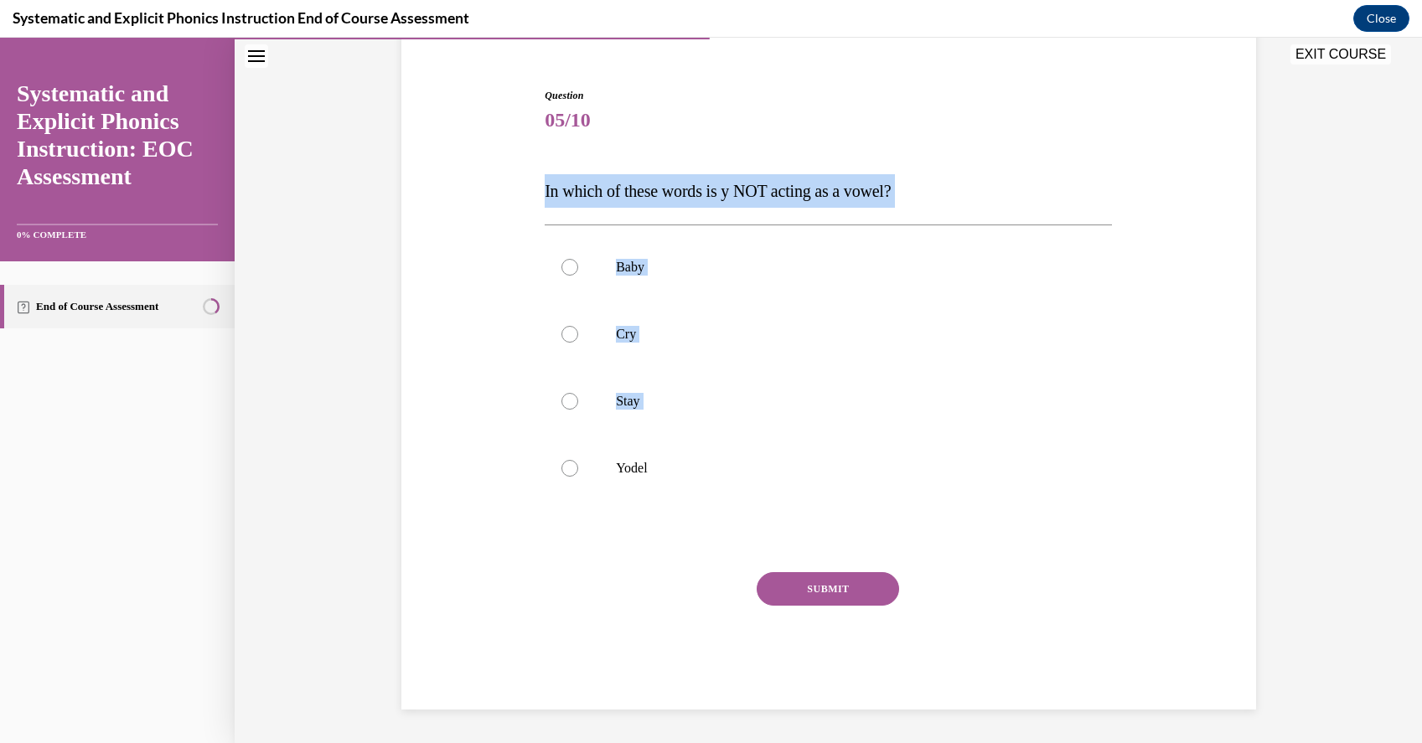
drag, startPoint x: 694, startPoint y: 459, endPoint x: 524, endPoint y: 182, distance: 325.3
click at [524, 182] on div "Question 05/10 In which of these words is y NOT acting as a vowel? Baby Cry Sta…" at bounding box center [828, 374] width 863 height 672
drag, startPoint x: 707, startPoint y: 479, endPoint x: 509, endPoint y: 201, distance: 341.8
click at [509, 201] on div "Question 05/10 In which of these words is y NOT acting as a vowel? Baby Cry Sta…" at bounding box center [828, 374] width 863 height 672
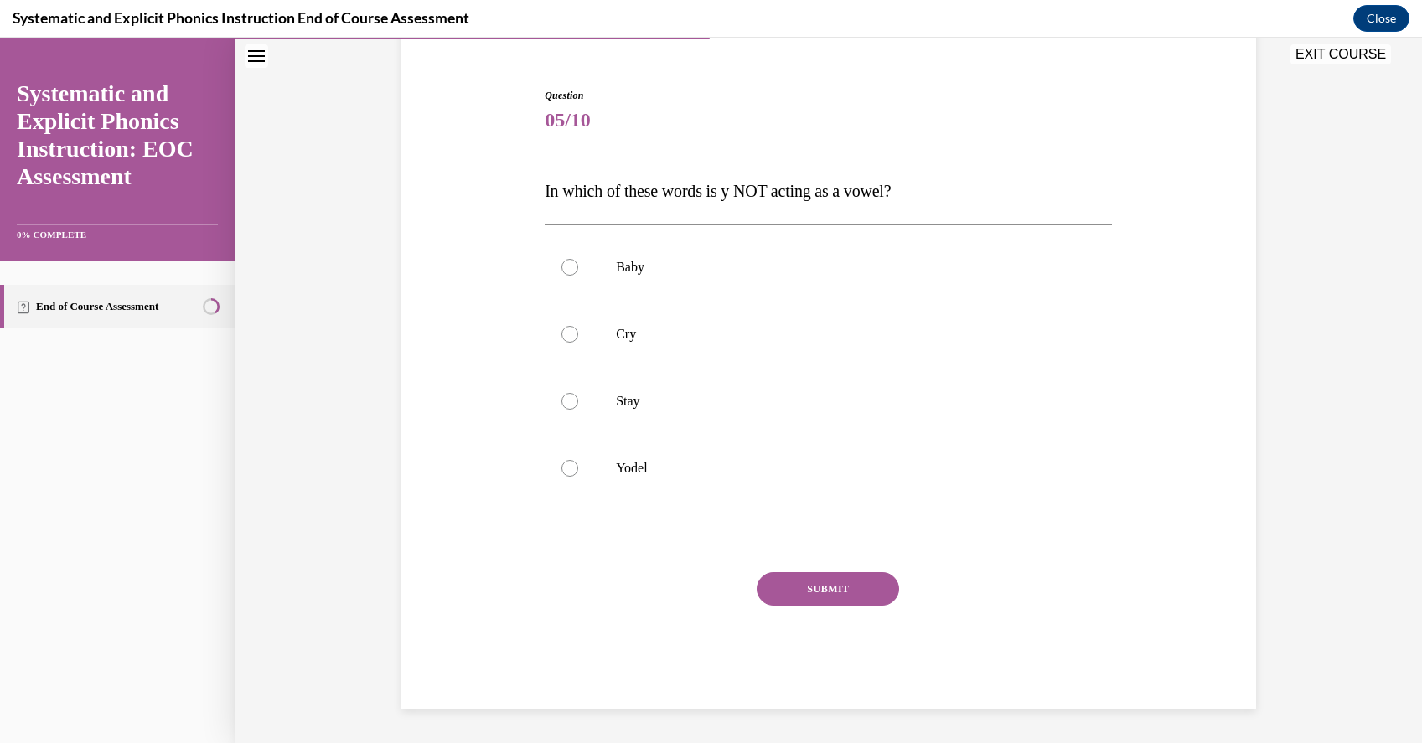
click at [524, 191] on div "Question 05/10 In which of these words is y NOT acting as a vowel? Baby Cry Sta…" at bounding box center [828, 374] width 863 height 672
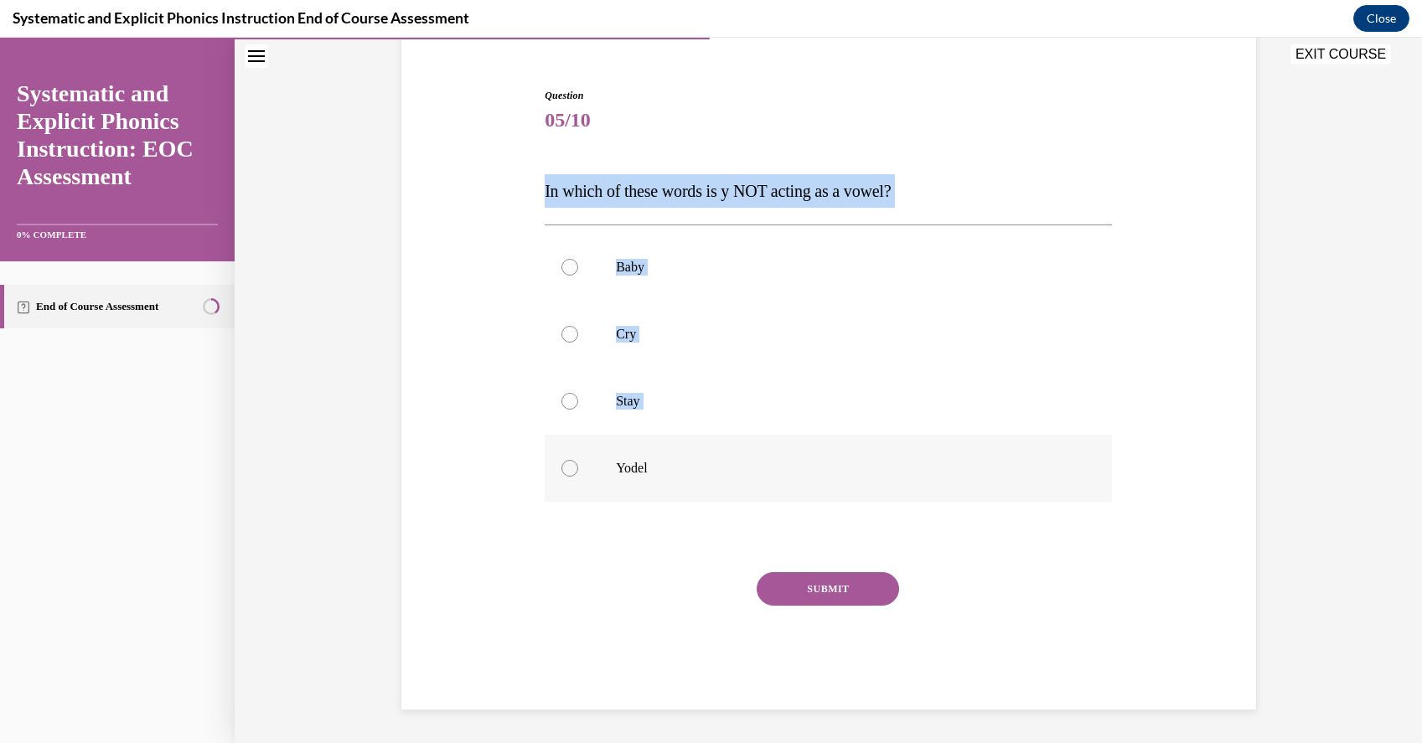
drag, startPoint x: 607, startPoint y: 216, endPoint x: 717, endPoint y: 481, distance: 286.9
click at [717, 481] on div "Question 05/10 In which of these words is y NOT acting as a vowel? Baby Cry Sta…" at bounding box center [828, 374] width 863 height 672
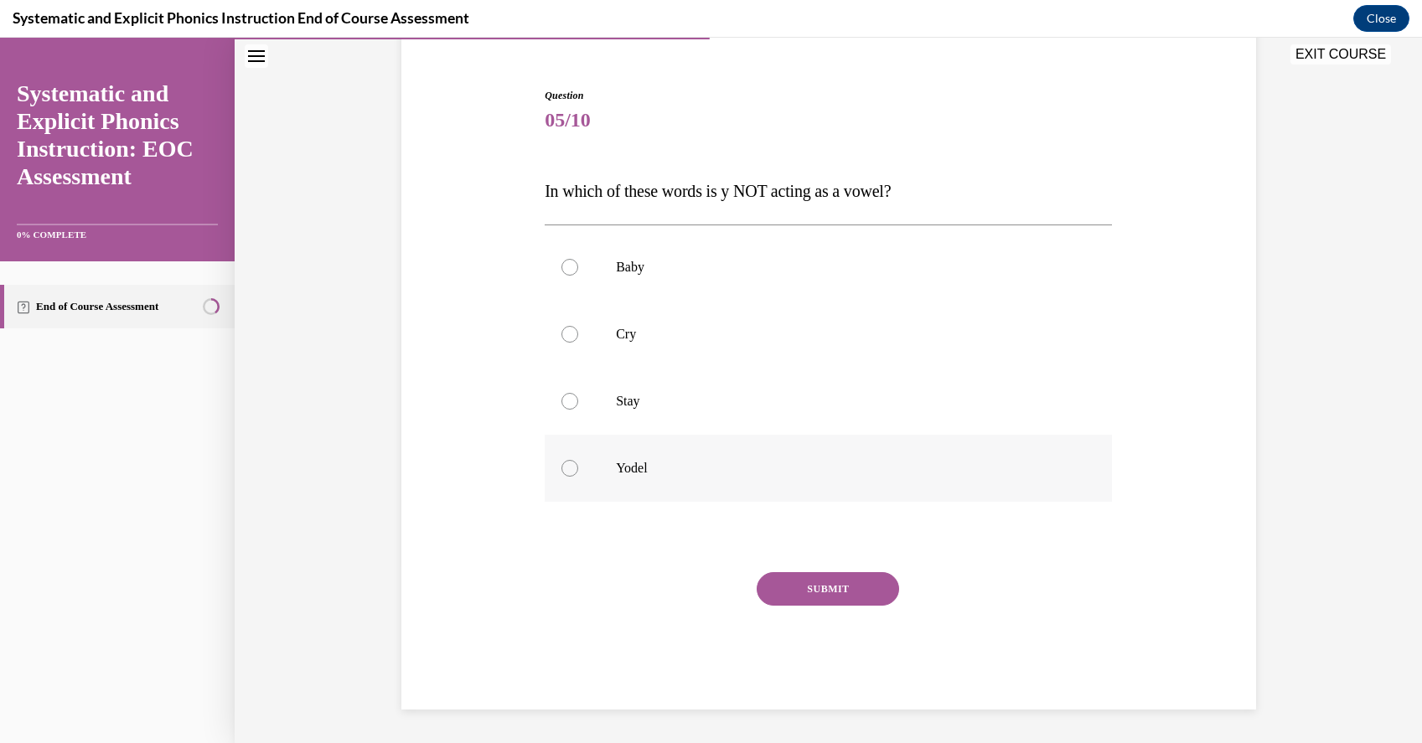
click at [717, 480] on div at bounding box center [828, 468] width 567 height 67
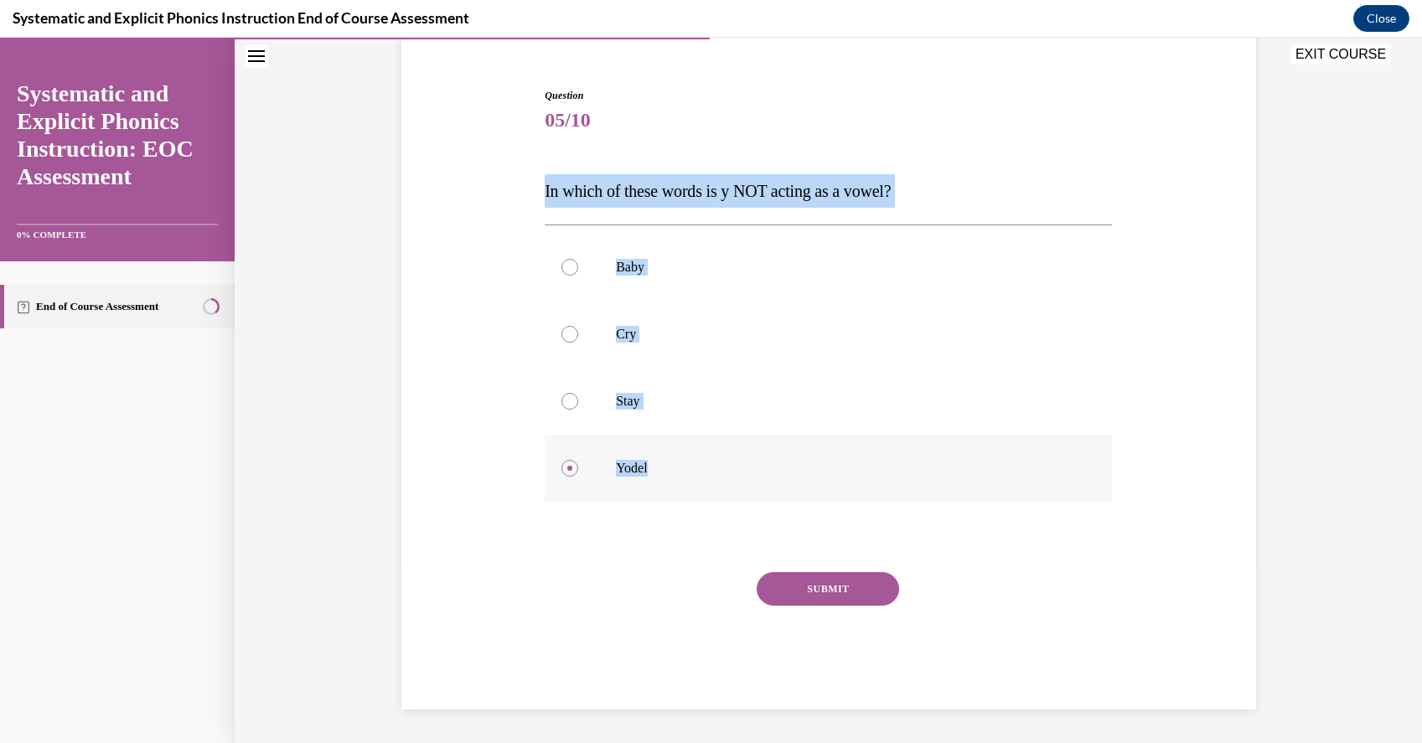
drag, startPoint x: 538, startPoint y: 189, endPoint x: 662, endPoint y: 474, distance: 311.5
click at [662, 474] on div "Question 05/10 In which of these words is y NOT acting as a vowel? Baby Cry Sta…" at bounding box center [828, 374] width 863 height 672
copy div "In which of these words is y NOT acting as a vowel? Baby Cry Stay Yodel"
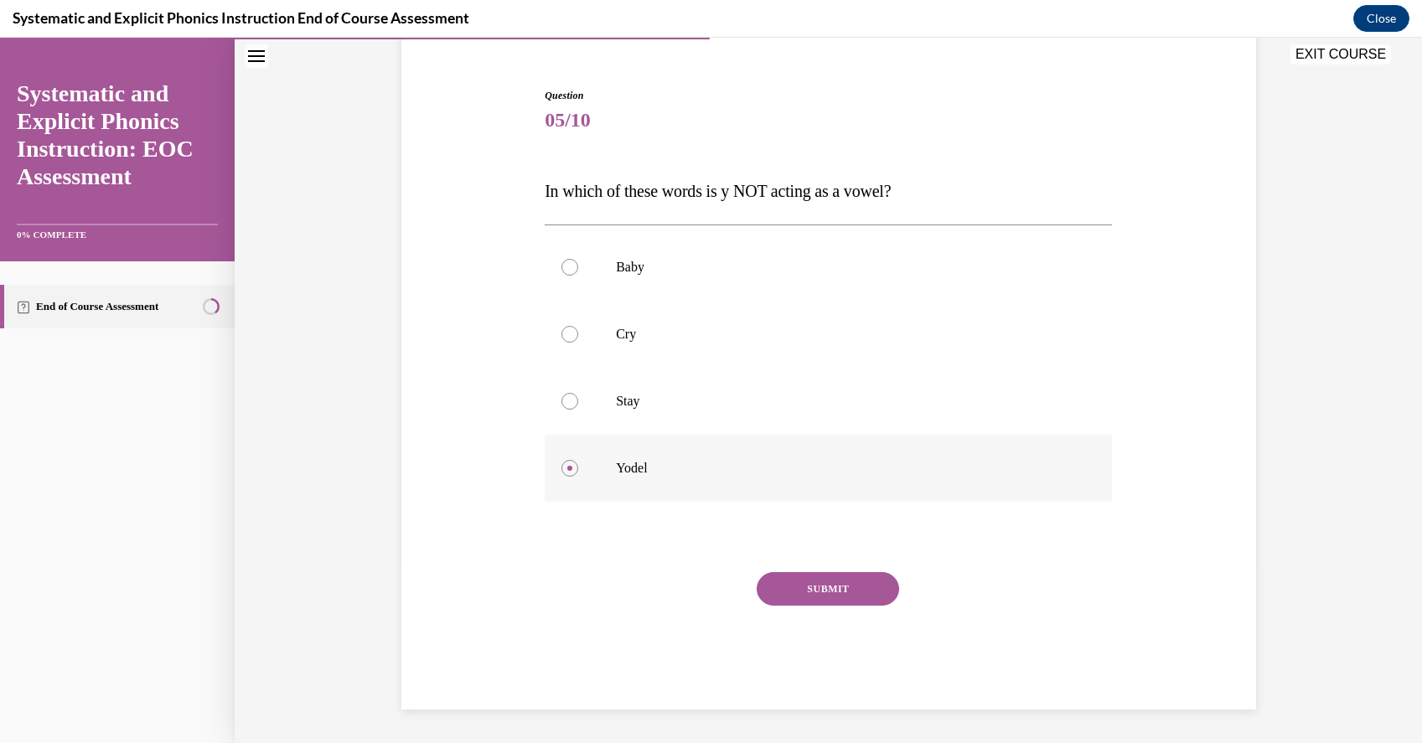
click at [607, 469] on div at bounding box center [828, 468] width 567 height 67
click at [844, 569] on div "Question 05/10 In which of these words is y NOT acting as a vowel? Baby Cry Sta…" at bounding box center [828, 399] width 567 height 622
click at [845, 575] on button "SUBMIT" at bounding box center [828, 589] width 142 height 34
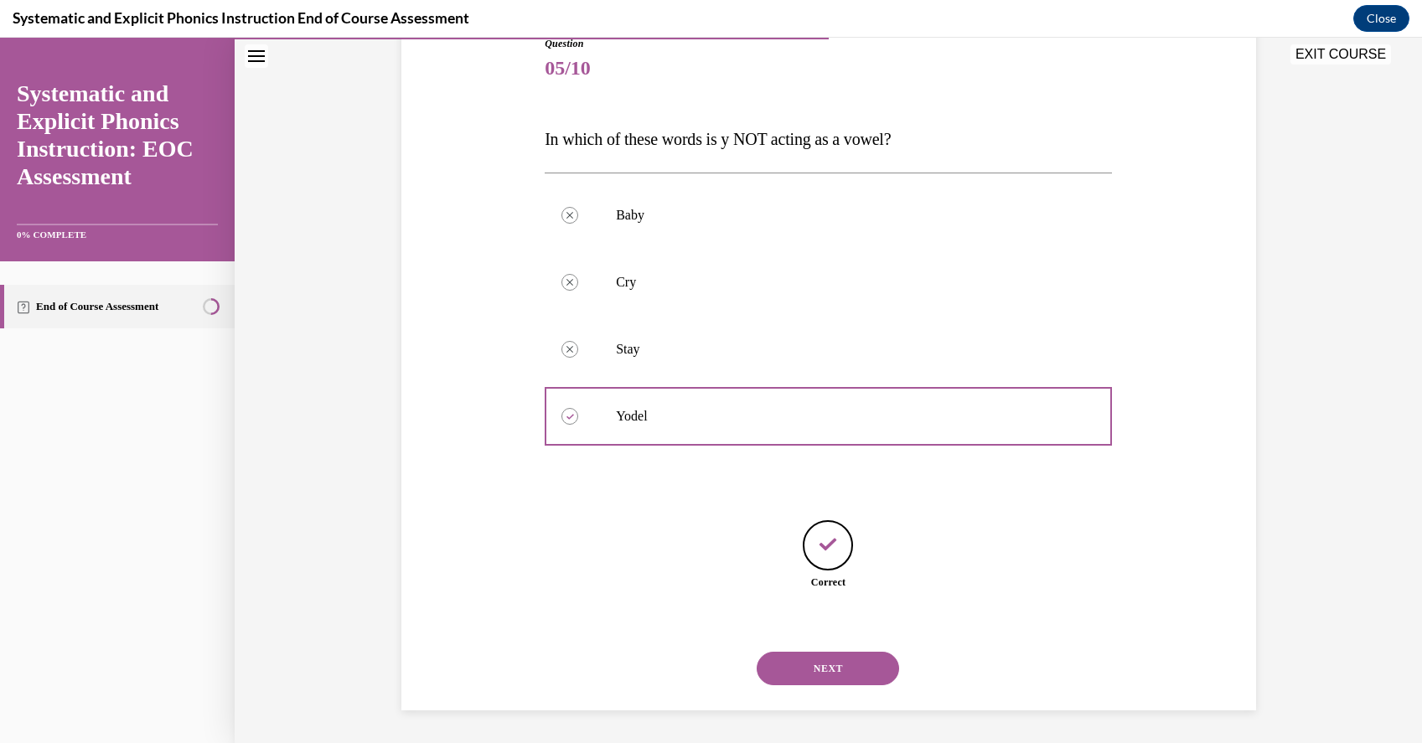
scroll to position [198, 0]
click at [853, 654] on button "NEXT" at bounding box center [828, 668] width 142 height 34
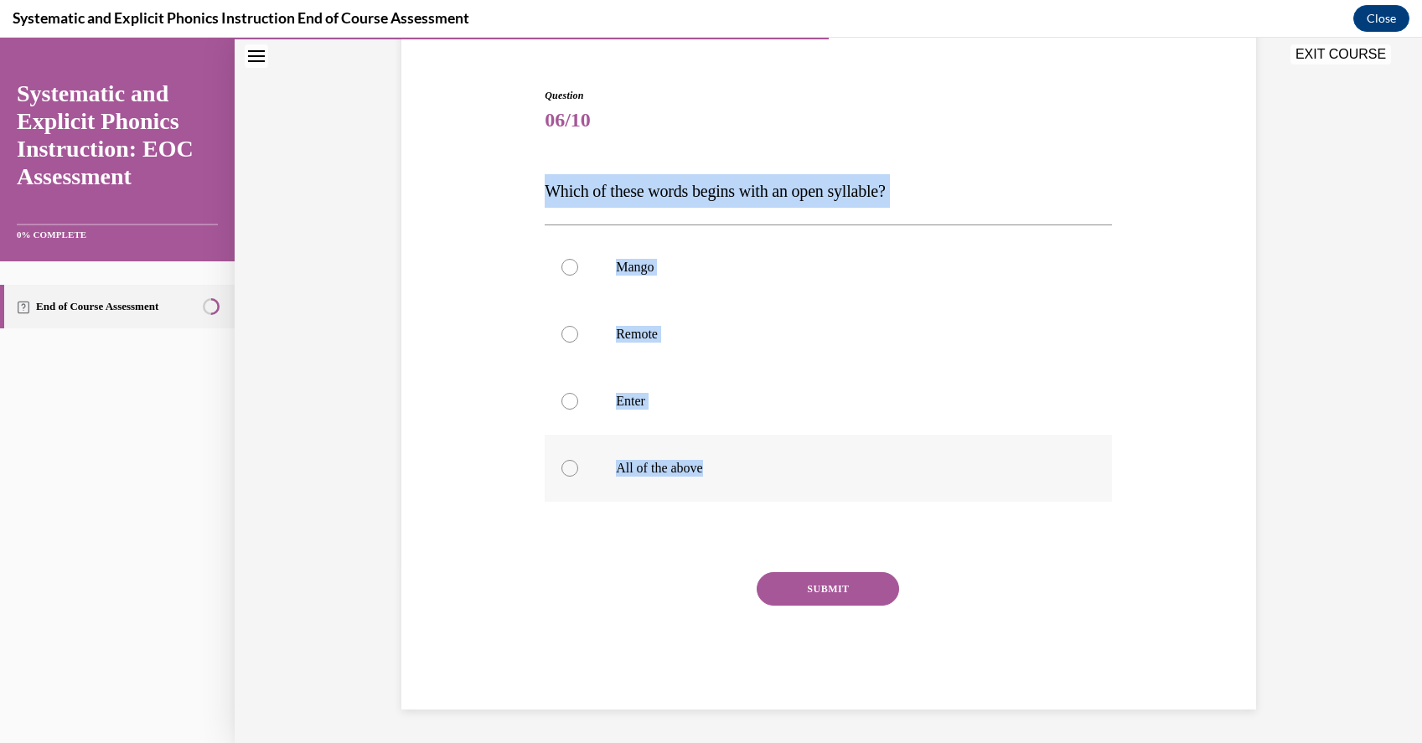
drag, startPoint x: 543, startPoint y: 184, endPoint x: 714, endPoint y: 476, distance: 338.0
click at [714, 476] on div "Question 06/10 Which of these words begins with an open syllable? Mango Remote …" at bounding box center [828, 386] width 576 height 647
copy div "Which of these words begins with an open syllable? Mango Remote Enter All of th…"
click at [637, 343] on div at bounding box center [828, 334] width 567 height 67
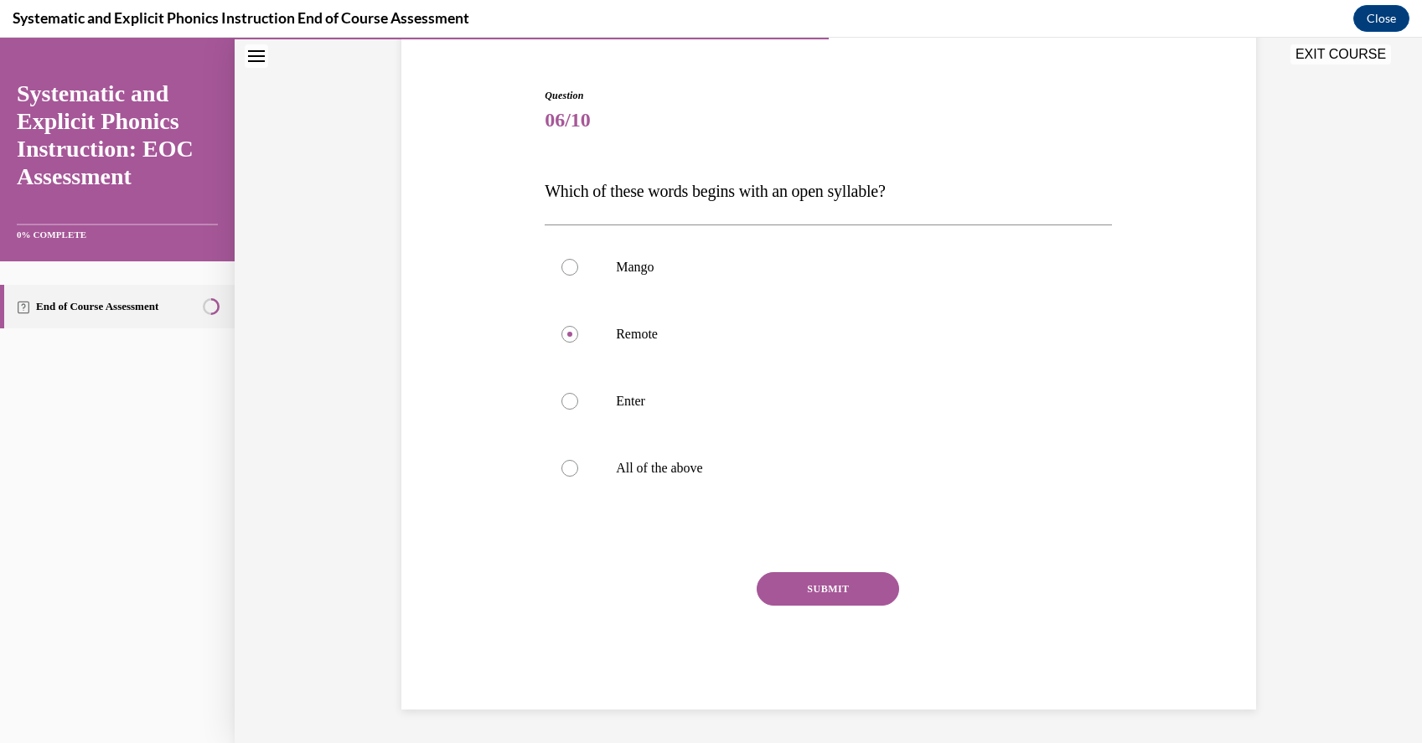
click at [829, 593] on button "SUBMIT" at bounding box center [828, 589] width 142 height 34
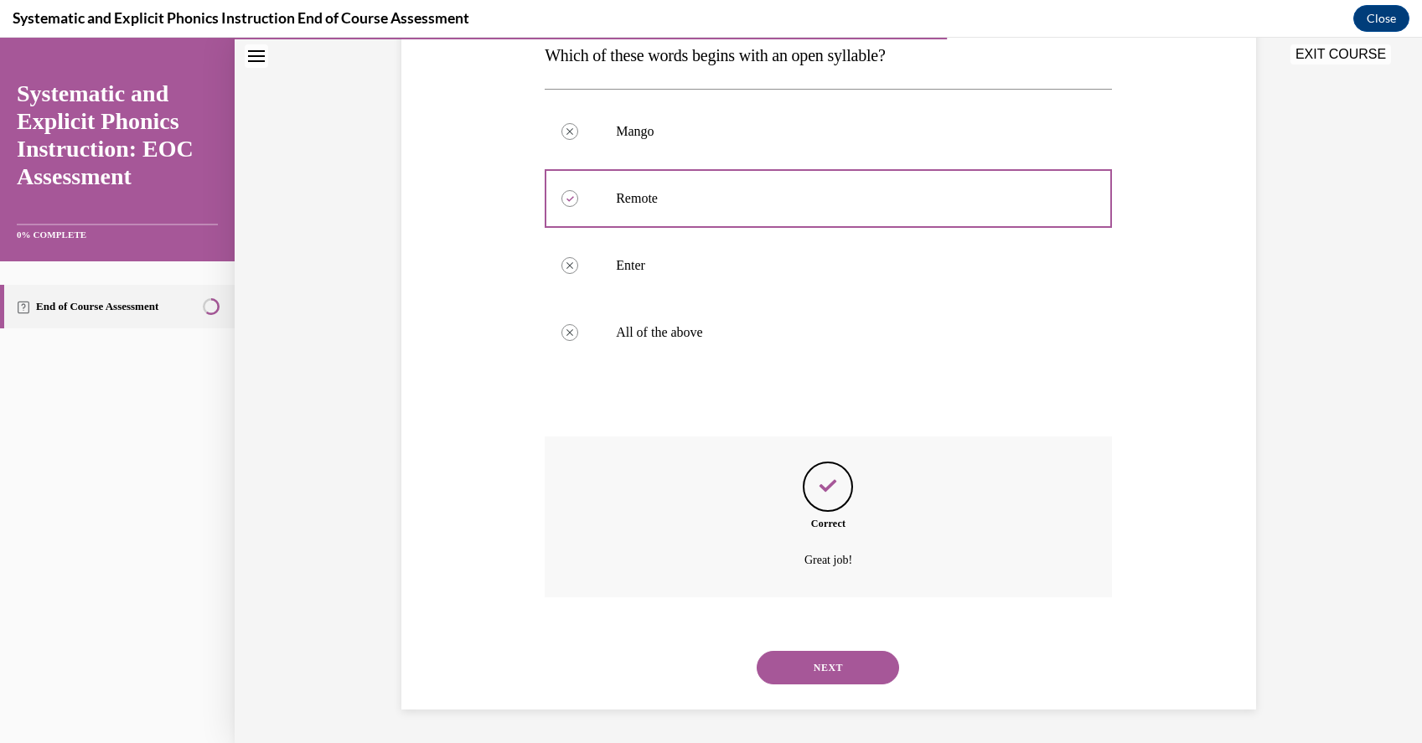
click at [858, 654] on button "NEXT" at bounding box center [828, 668] width 142 height 34
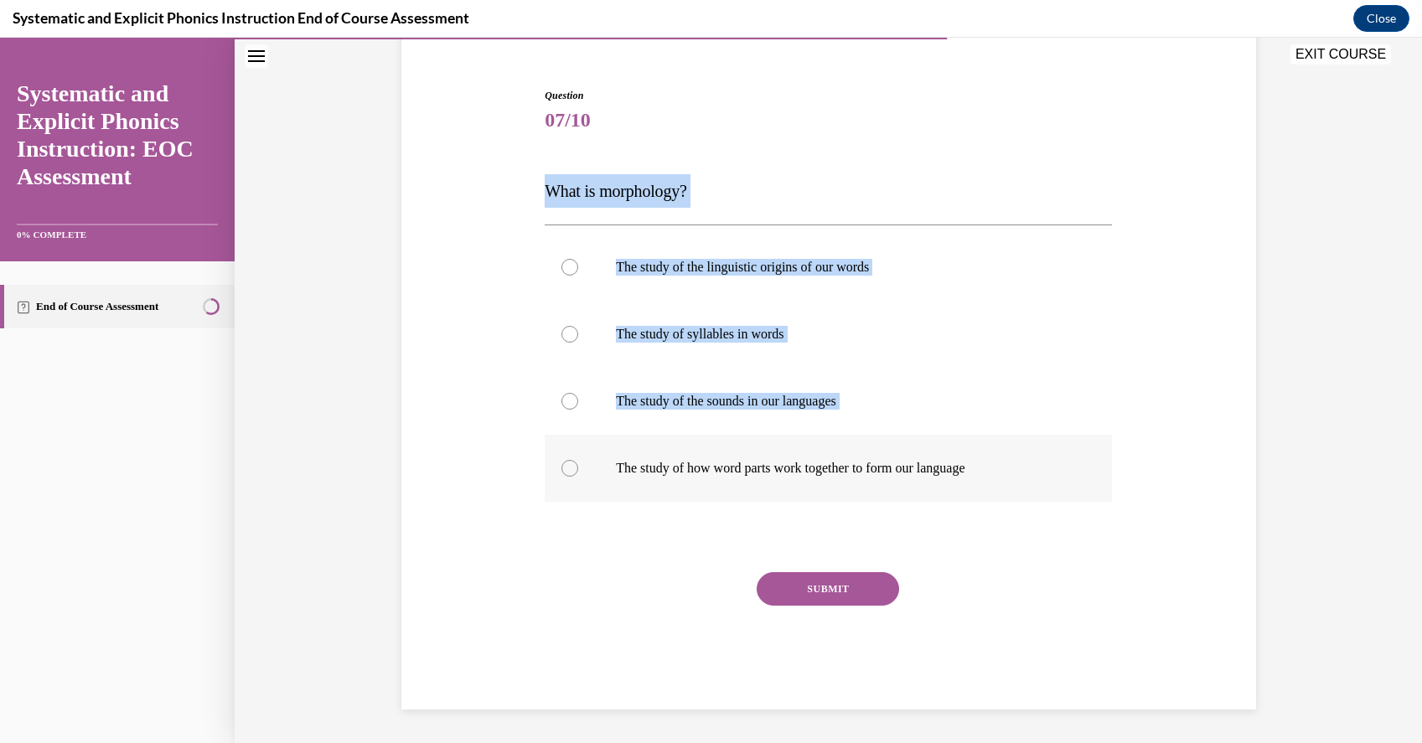
drag, startPoint x: 572, startPoint y: 185, endPoint x: 964, endPoint y: 498, distance: 501.4
click at [964, 498] on div "Question 07/10 What is morphology? The study of the linguistic origins of our w…" at bounding box center [828, 374] width 863 height 672
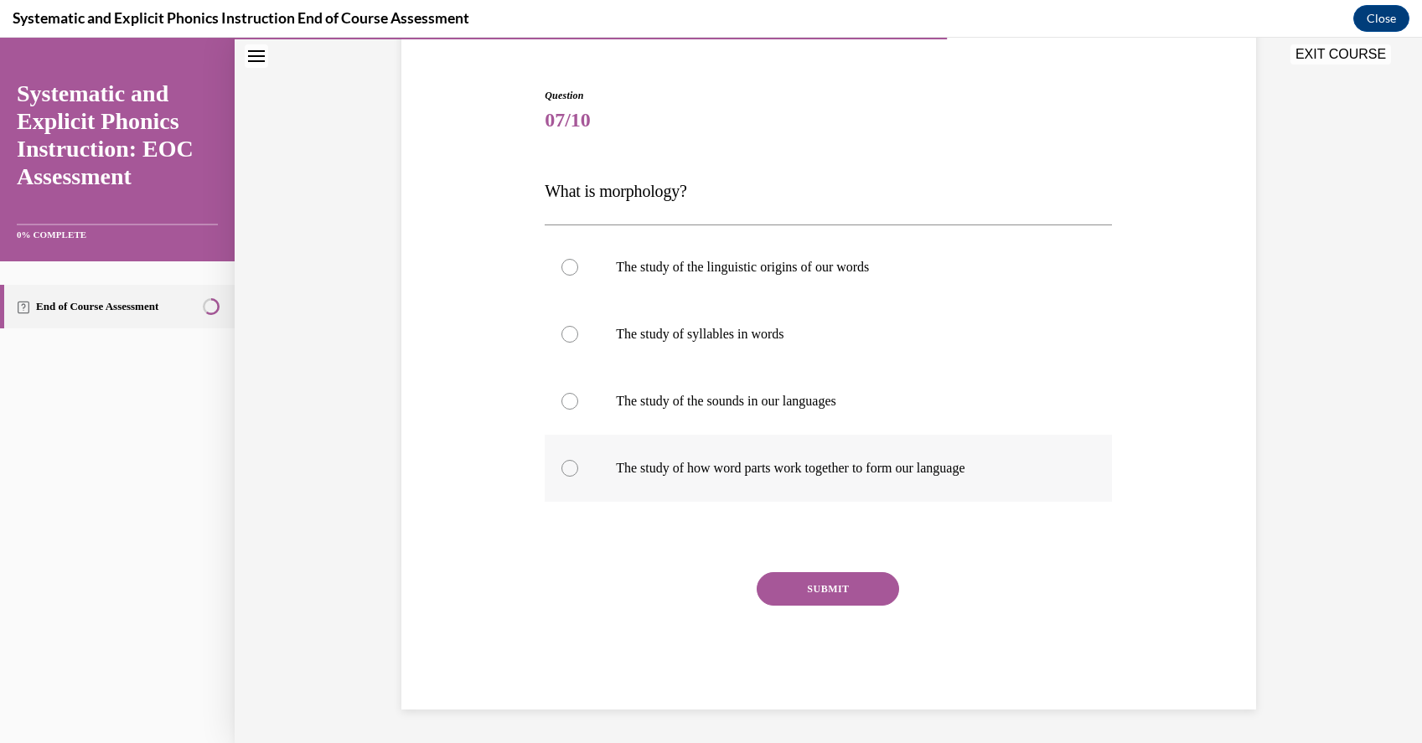
click at [1032, 485] on div at bounding box center [828, 468] width 567 height 67
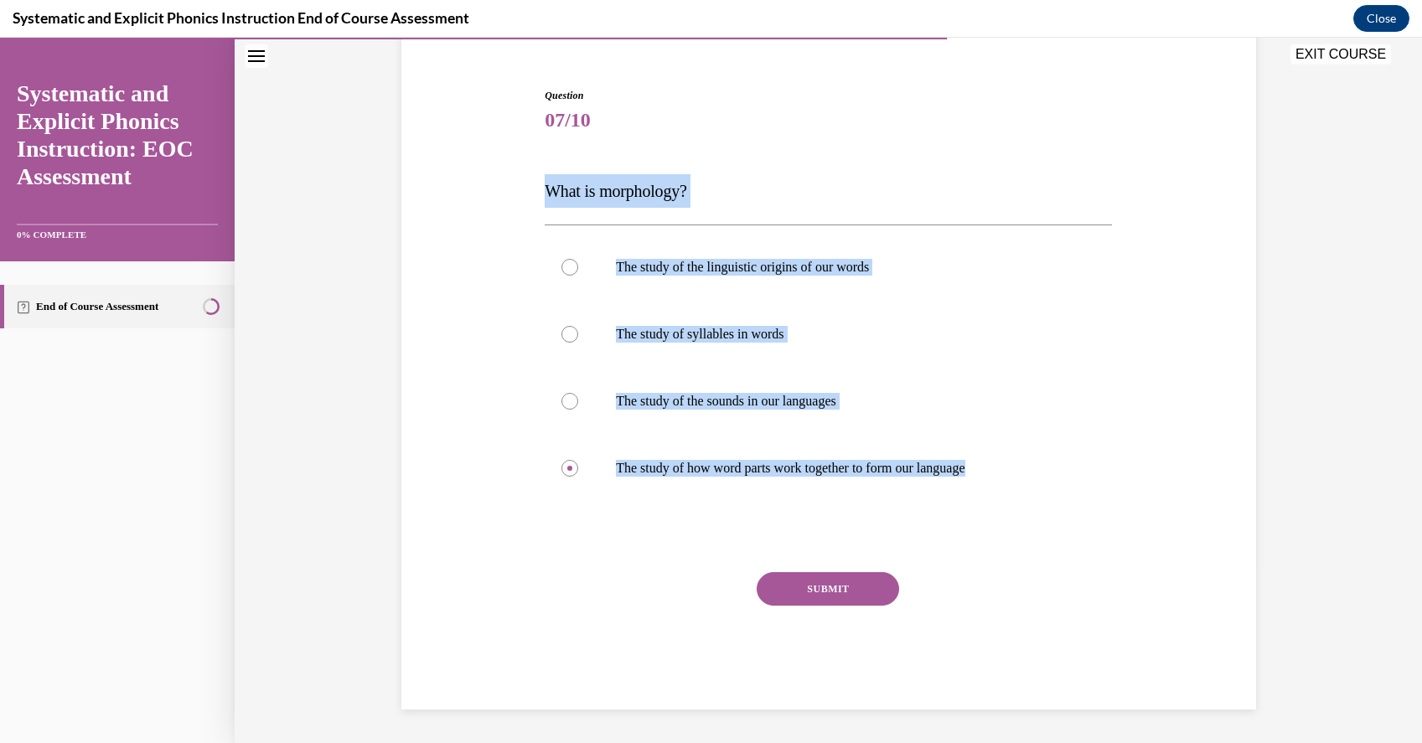
drag, startPoint x: 1016, startPoint y: 473, endPoint x: 535, endPoint y: 195, distance: 556.3
click at [535, 195] on div "Question 07/10 What is morphology? The study of the linguistic origins of our w…" at bounding box center [828, 374] width 863 height 672
copy div "What is morphology? The study of the linguistic origins of our words The study …"
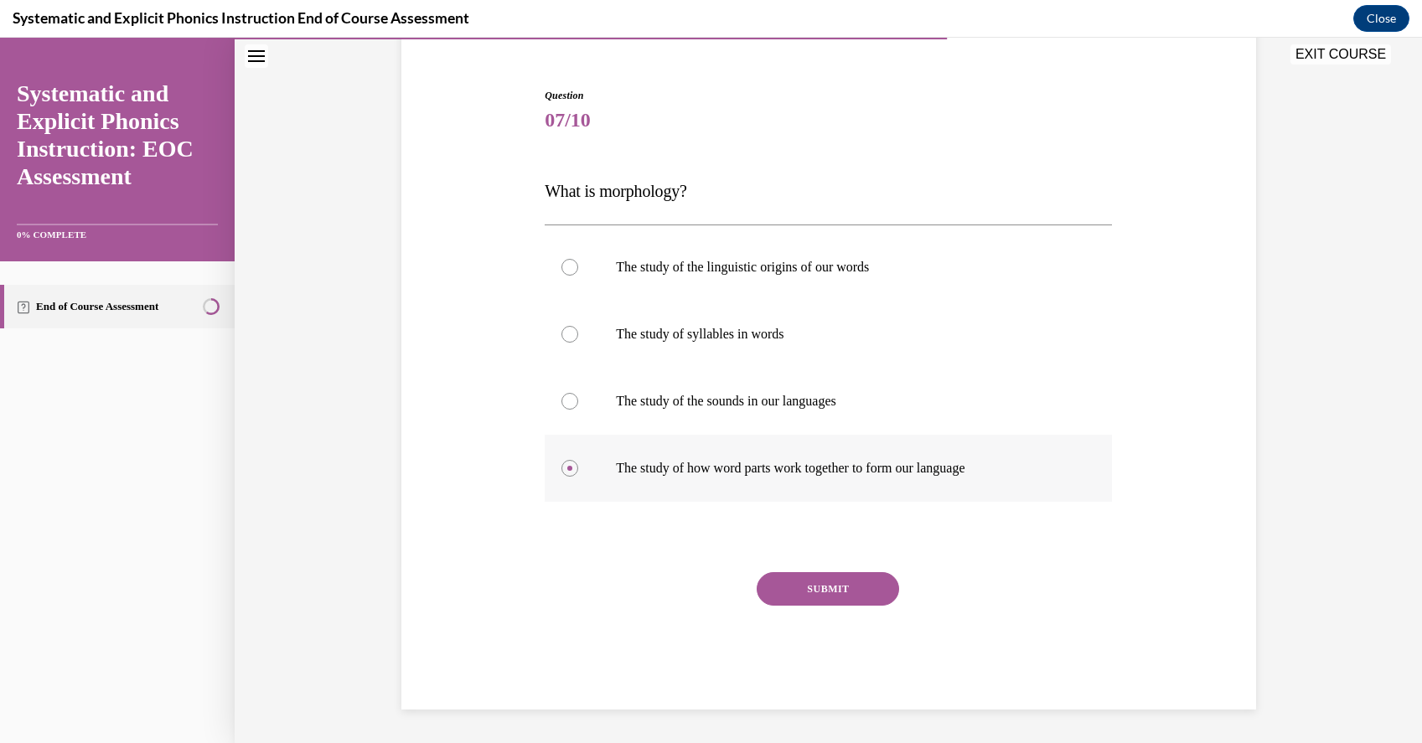
click at [839, 474] on p "The study of how word parts work together to form our language" at bounding box center [843, 468] width 454 height 17
click at [846, 586] on button "SUBMIT" at bounding box center [828, 589] width 142 height 34
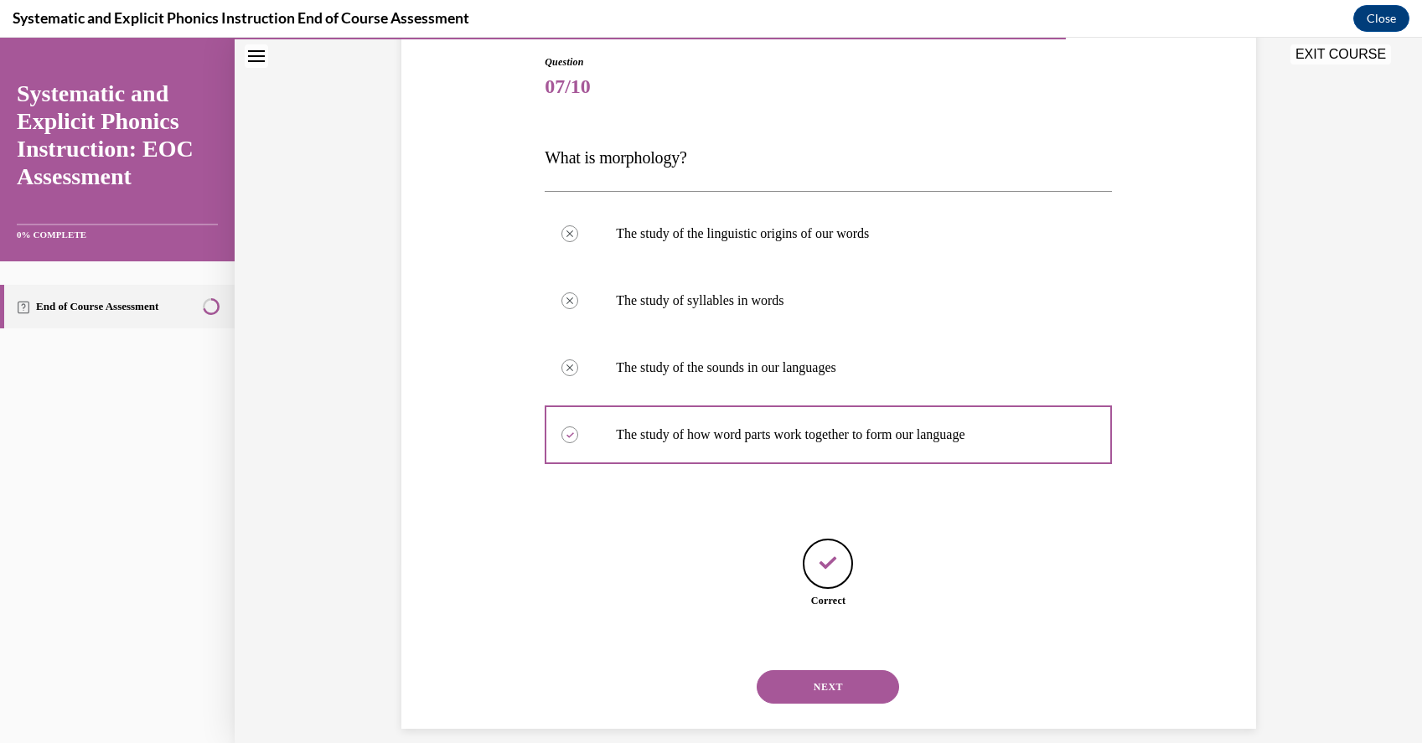
scroll to position [198, 0]
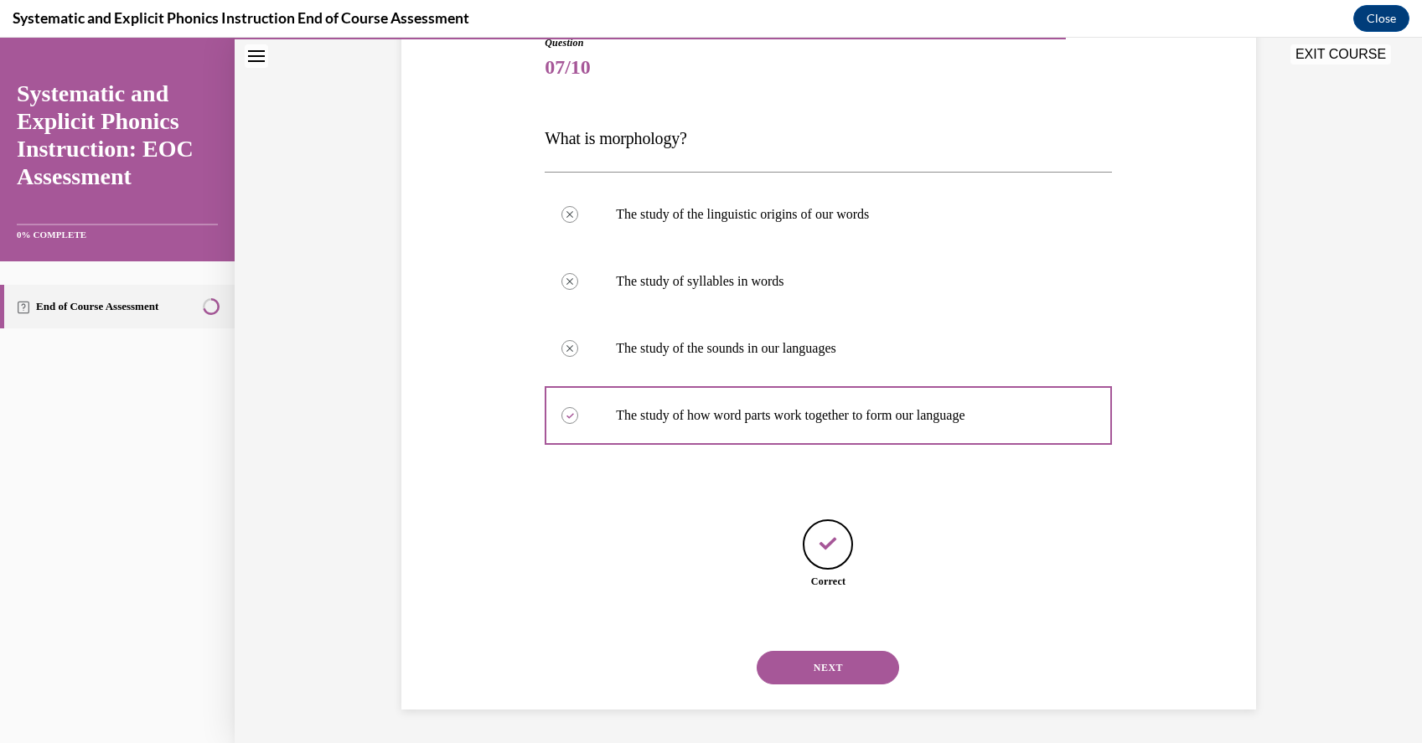
click at [841, 659] on button "NEXT" at bounding box center [828, 668] width 142 height 34
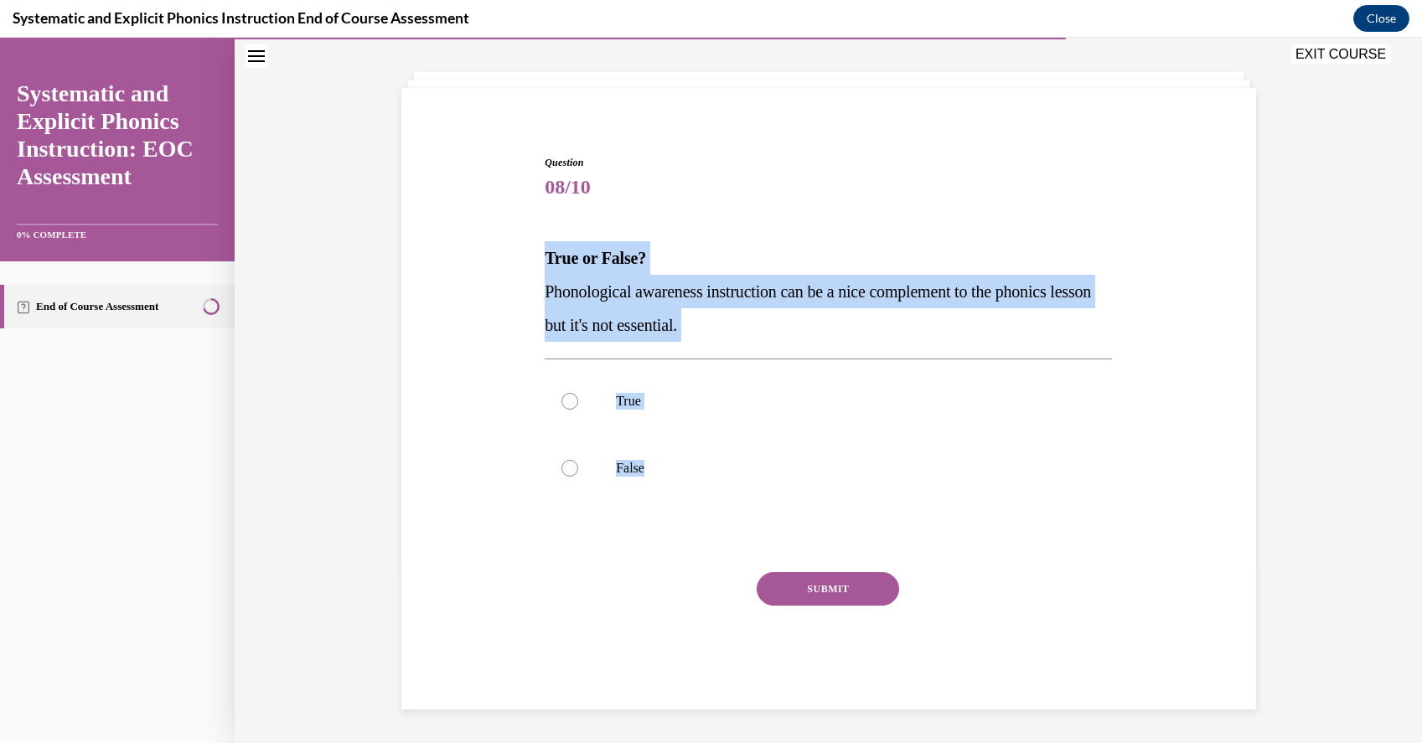
drag, startPoint x: 684, startPoint y: 462, endPoint x: 507, endPoint y: 261, distance: 267.7
click at [507, 261] on div "Question 08/10 True or False? Phonological awareness instruction can be a nice …" at bounding box center [828, 407] width 863 height 605
copy div "True or False? Phonological awareness instruction can be a nice complement to t…"
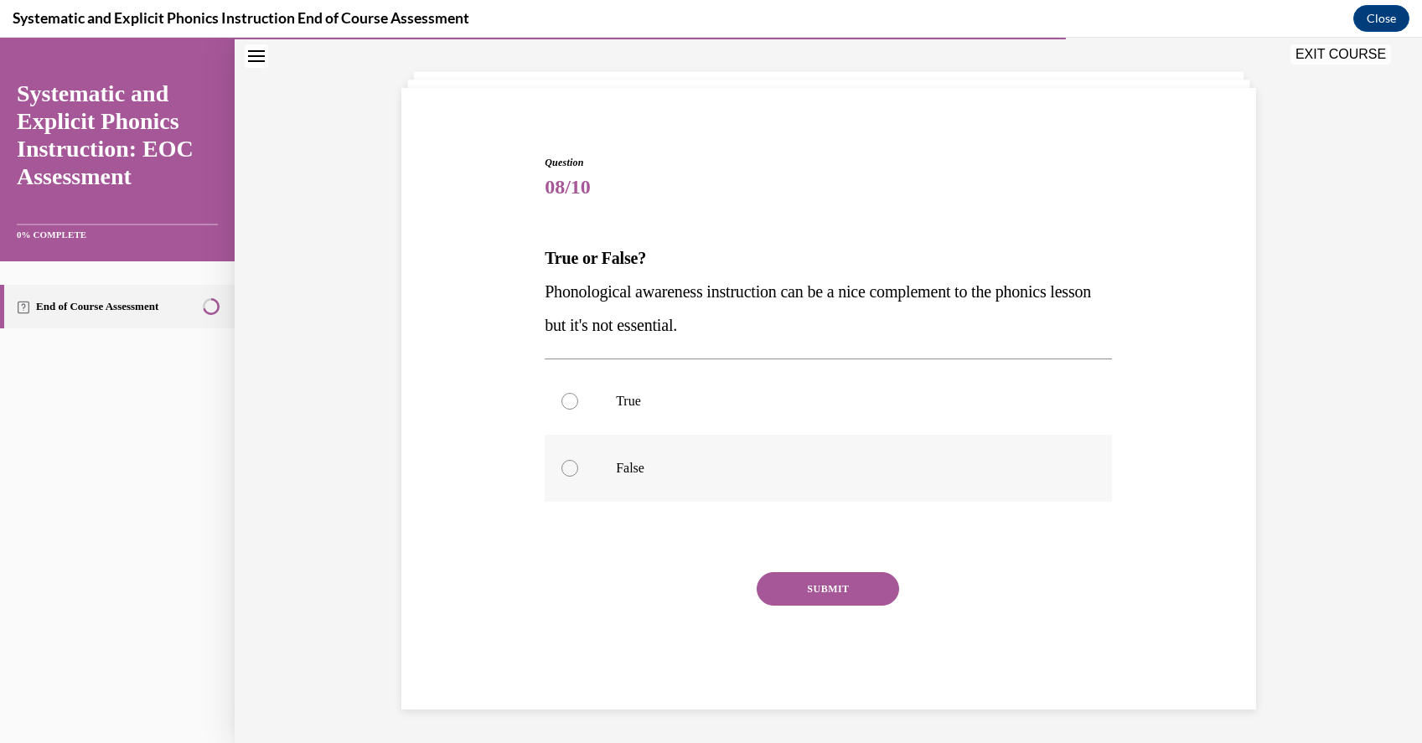
click at [628, 480] on div at bounding box center [828, 468] width 567 height 67
click at [798, 576] on button "SUBMIT" at bounding box center [828, 589] width 142 height 34
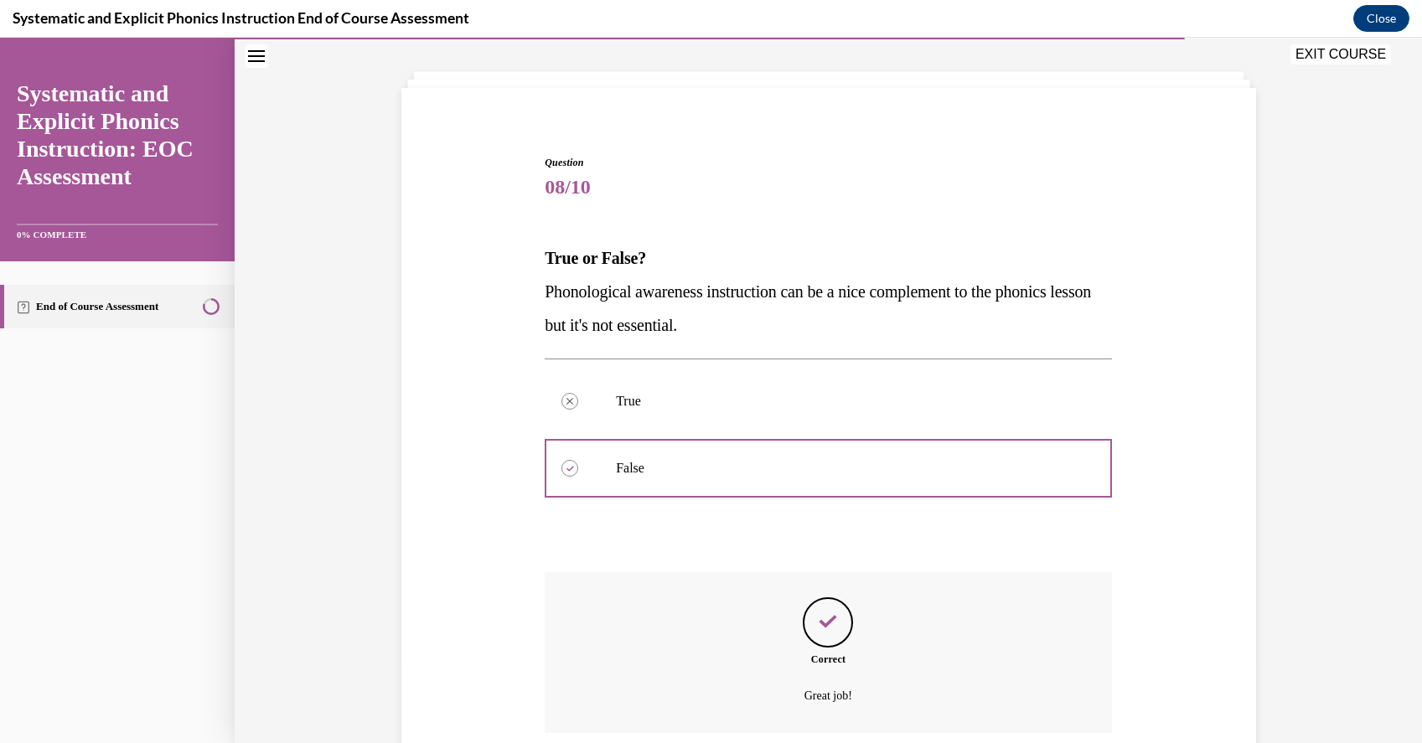
scroll to position [214, 0]
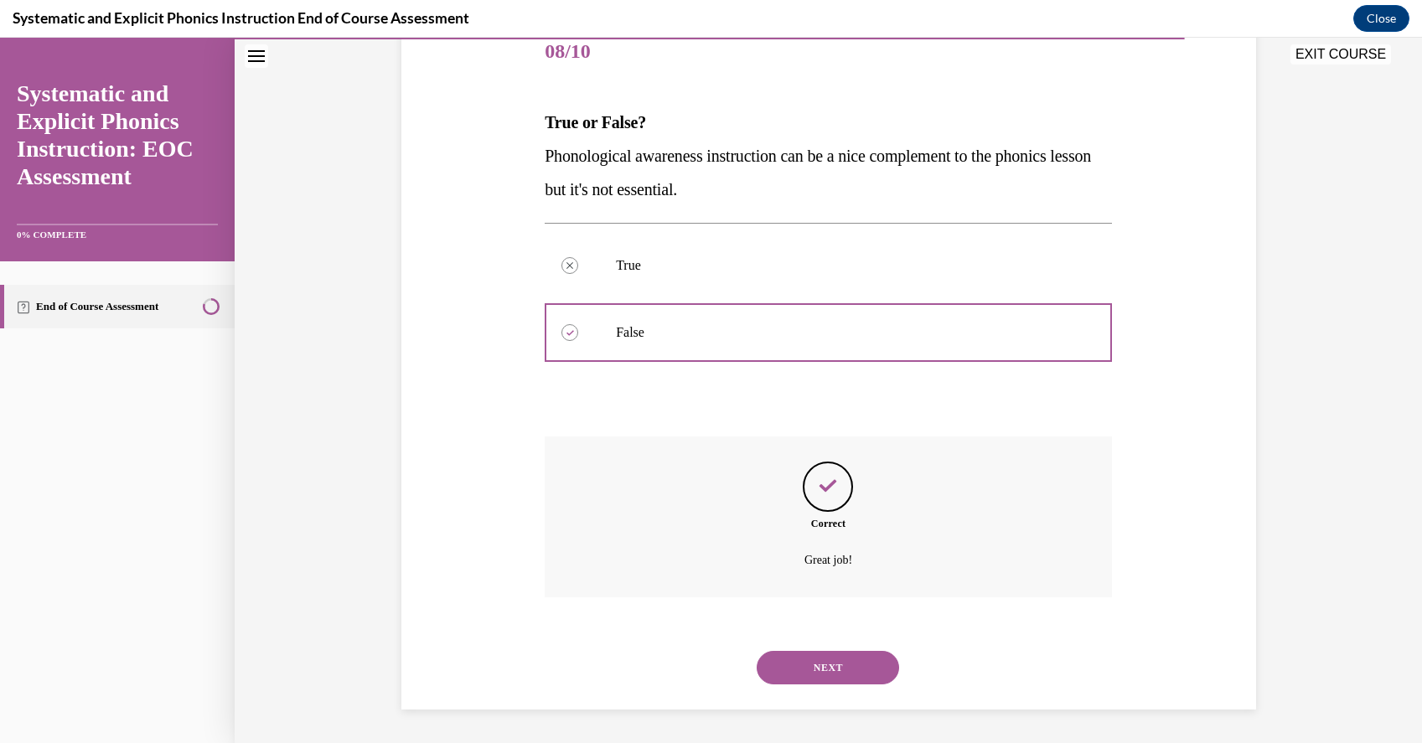
click at [832, 653] on button "NEXT" at bounding box center [828, 668] width 142 height 34
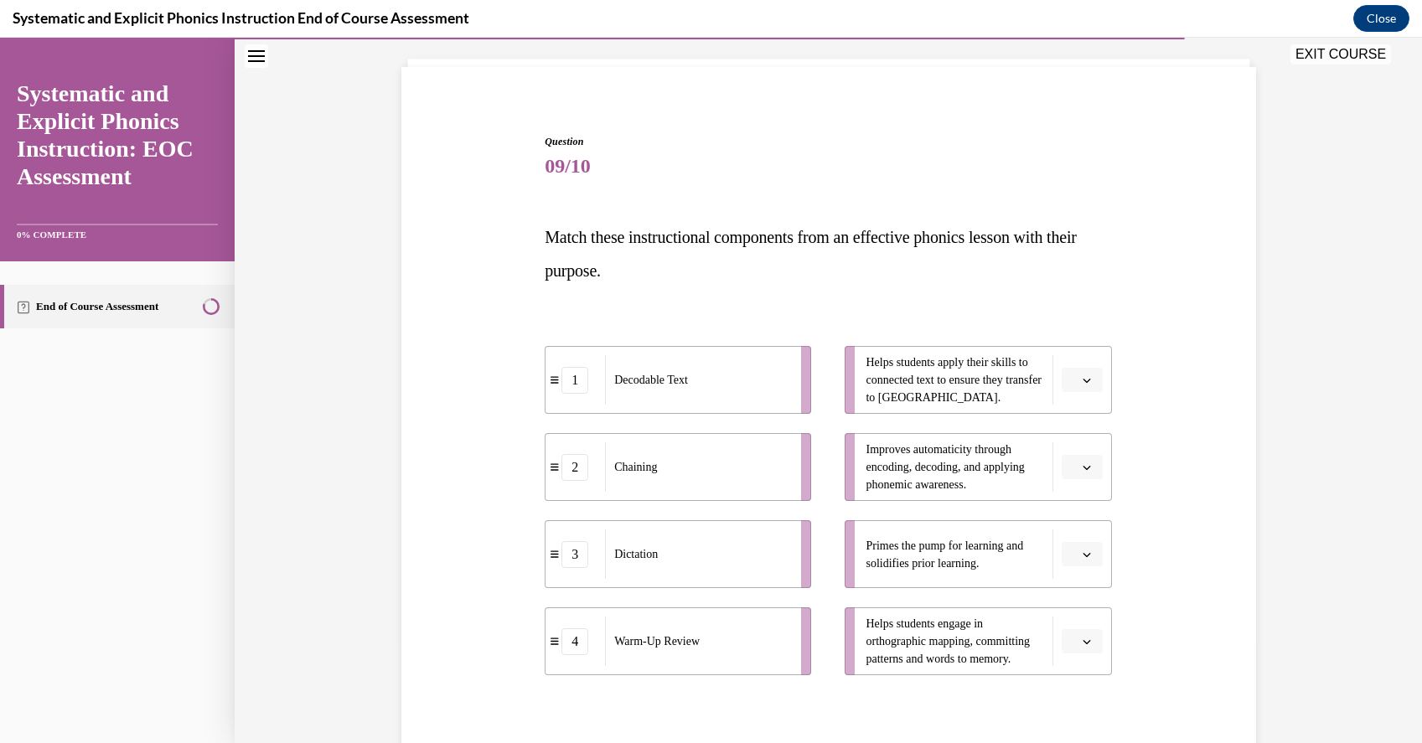
scroll to position [210, 0]
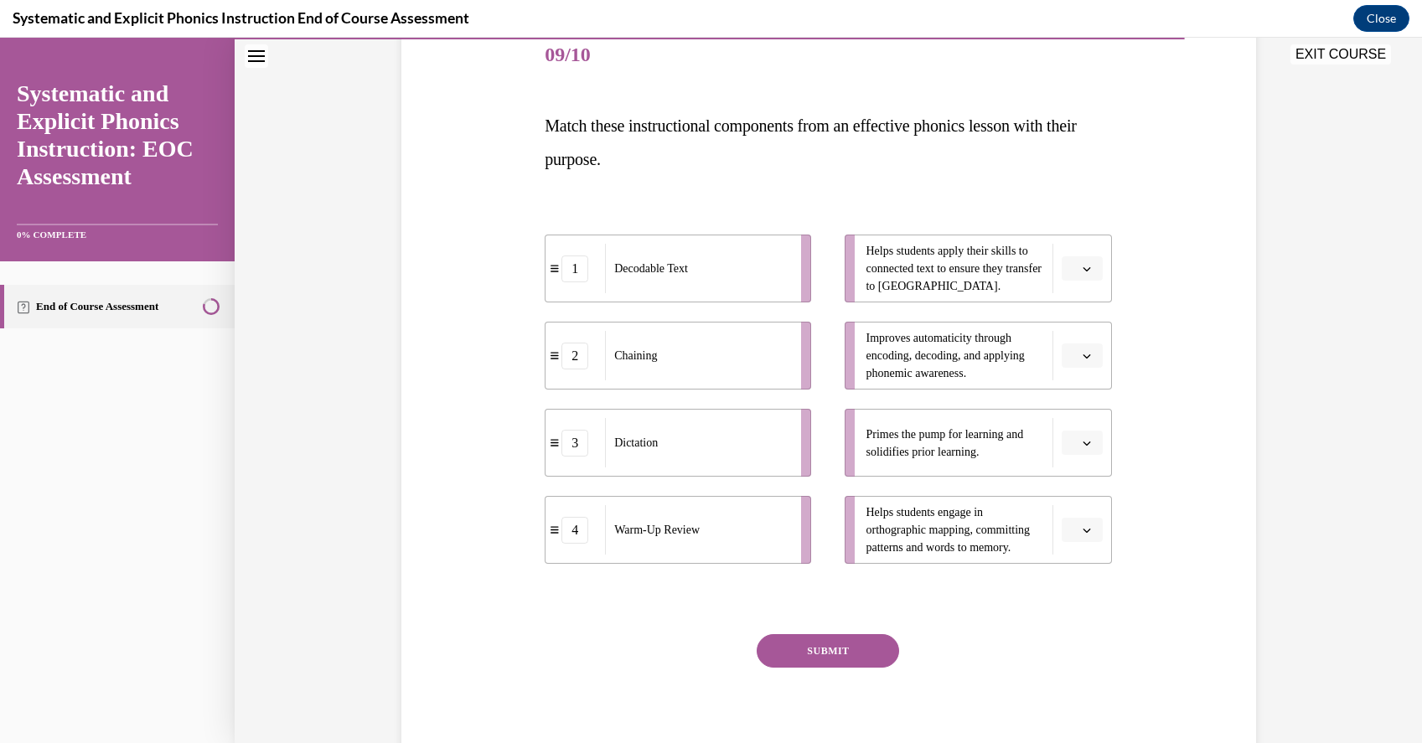
click at [1086, 526] on icon "button" at bounding box center [1086, 530] width 8 height 8
click at [1080, 627] on div "2" at bounding box center [1080, 634] width 42 height 34
click at [1093, 277] on button "button" at bounding box center [1082, 268] width 41 height 25
click at [1082, 444] on div "4" at bounding box center [1080, 440] width 42 height 34
click at [1082, 361] on button "button" at bounding box center [1082, 356] width 41 height 25
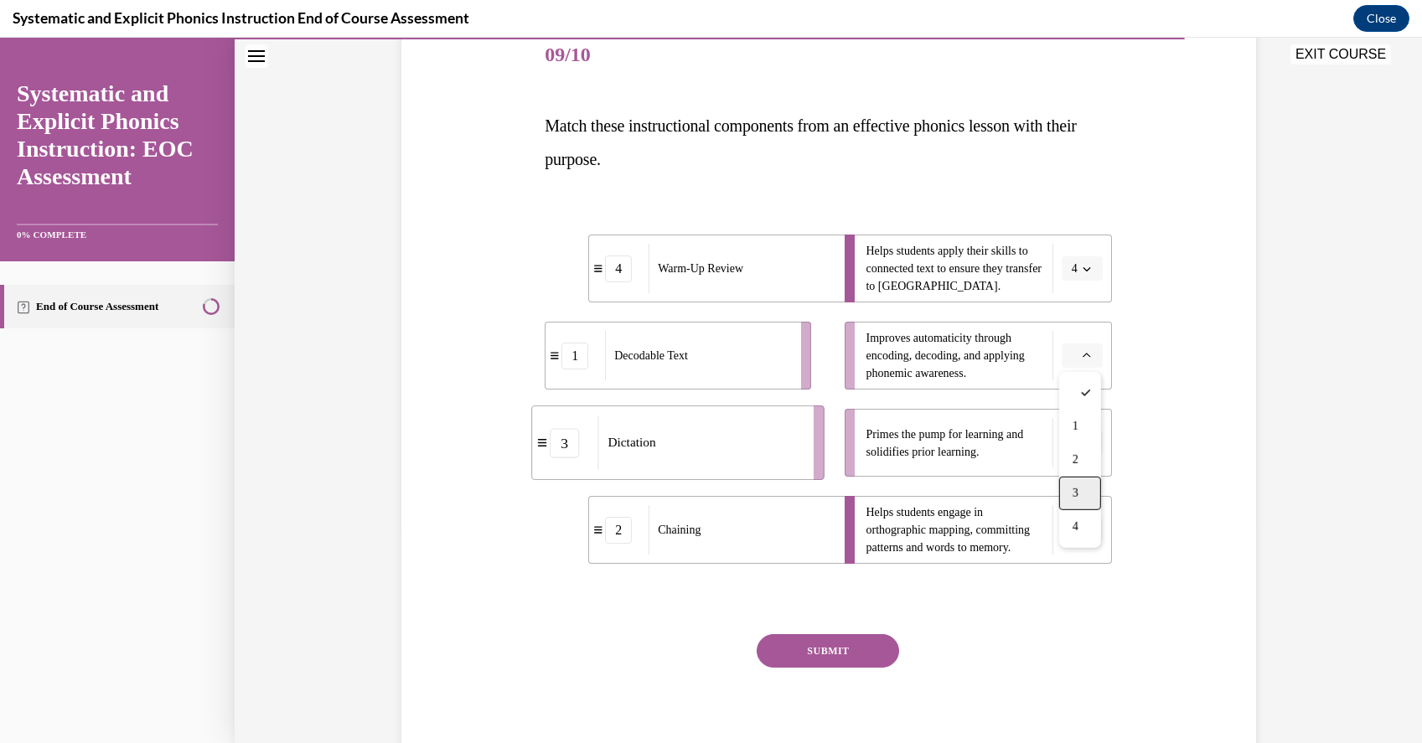
click at [1086, 489] on div "3" at bounding box center [1080, 494] width 42 height 34
click at [1086, 452] on button "button" at bounding box center [1082, 443] width 41 height 25
click at [1078, 509] on span "1" at bounding box center [1075, 513] width 6 height 13
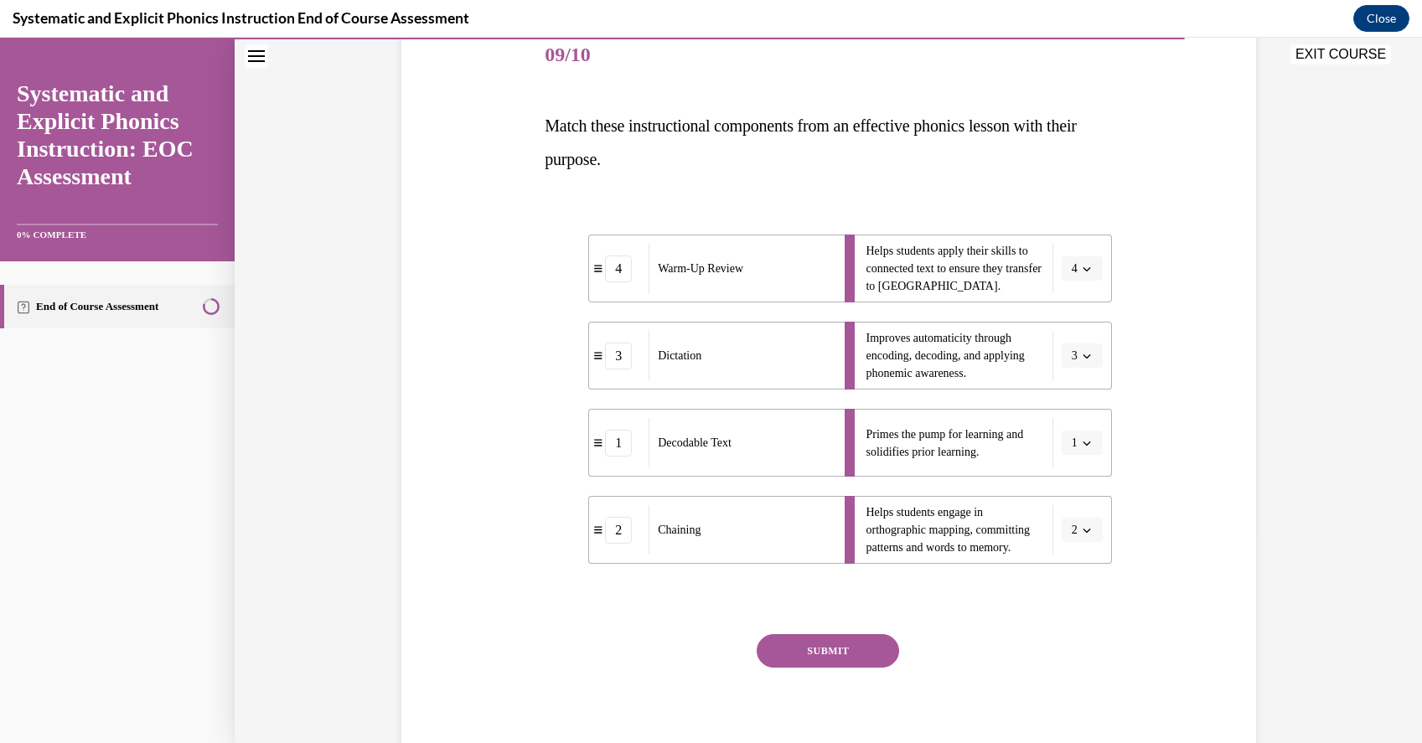
click at [868, 653] on button "SUBMIT" at bounding box center [828, 651] width 142 height 34
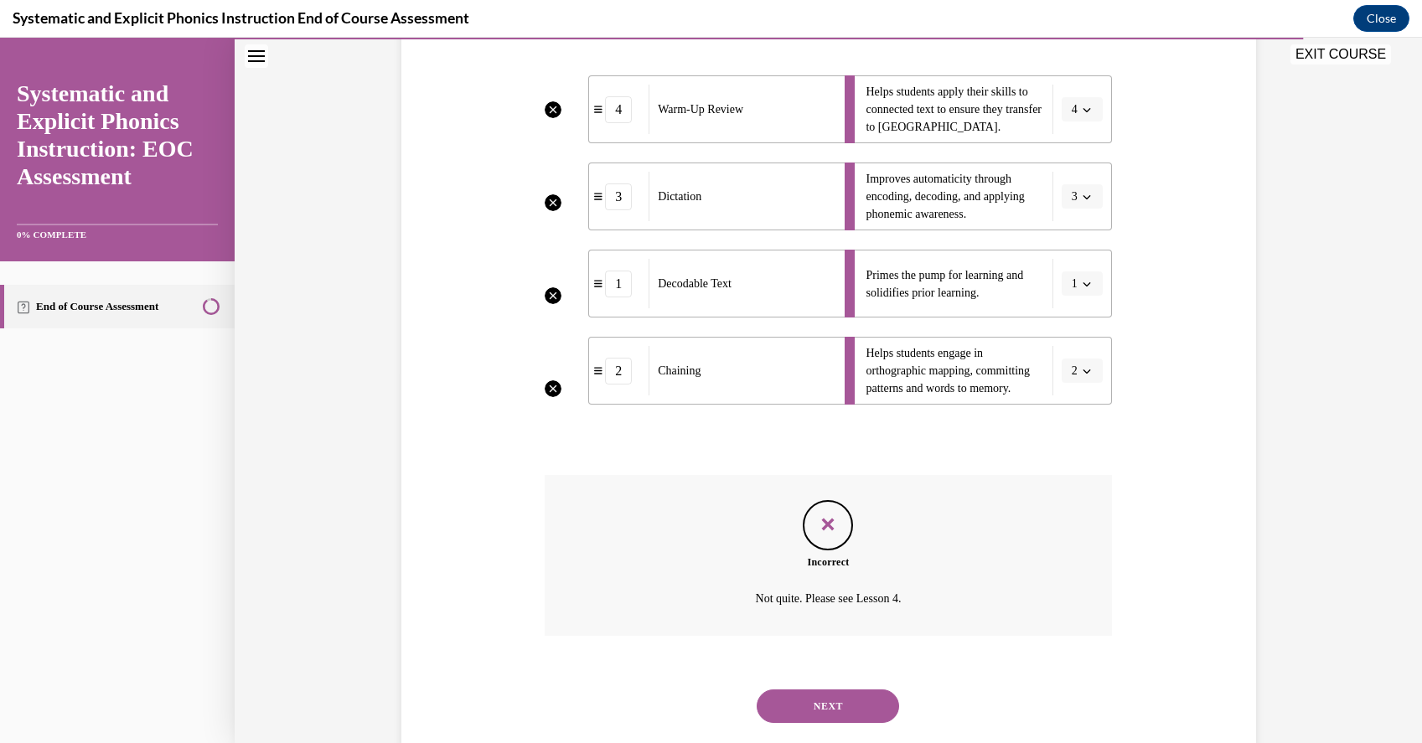
scroll to position [408, 0]
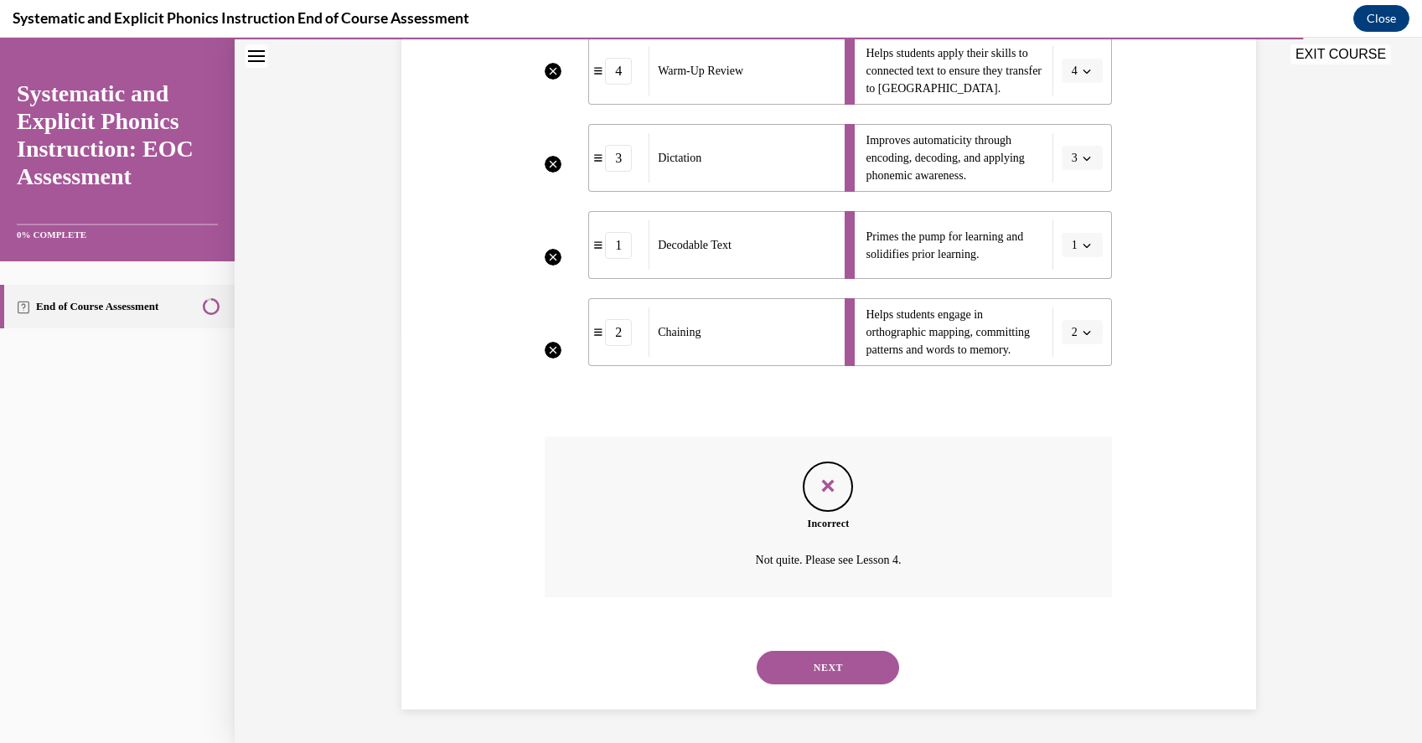
click at [540, 5] on div "Systematic and Explicit Phonics Instruction End of Course Assessment Close" at bounding box center [711, 19] width 1422 height 38
click at [806, 672] on button "NEXT" at bounding box center [828, 668] width 142 height 34
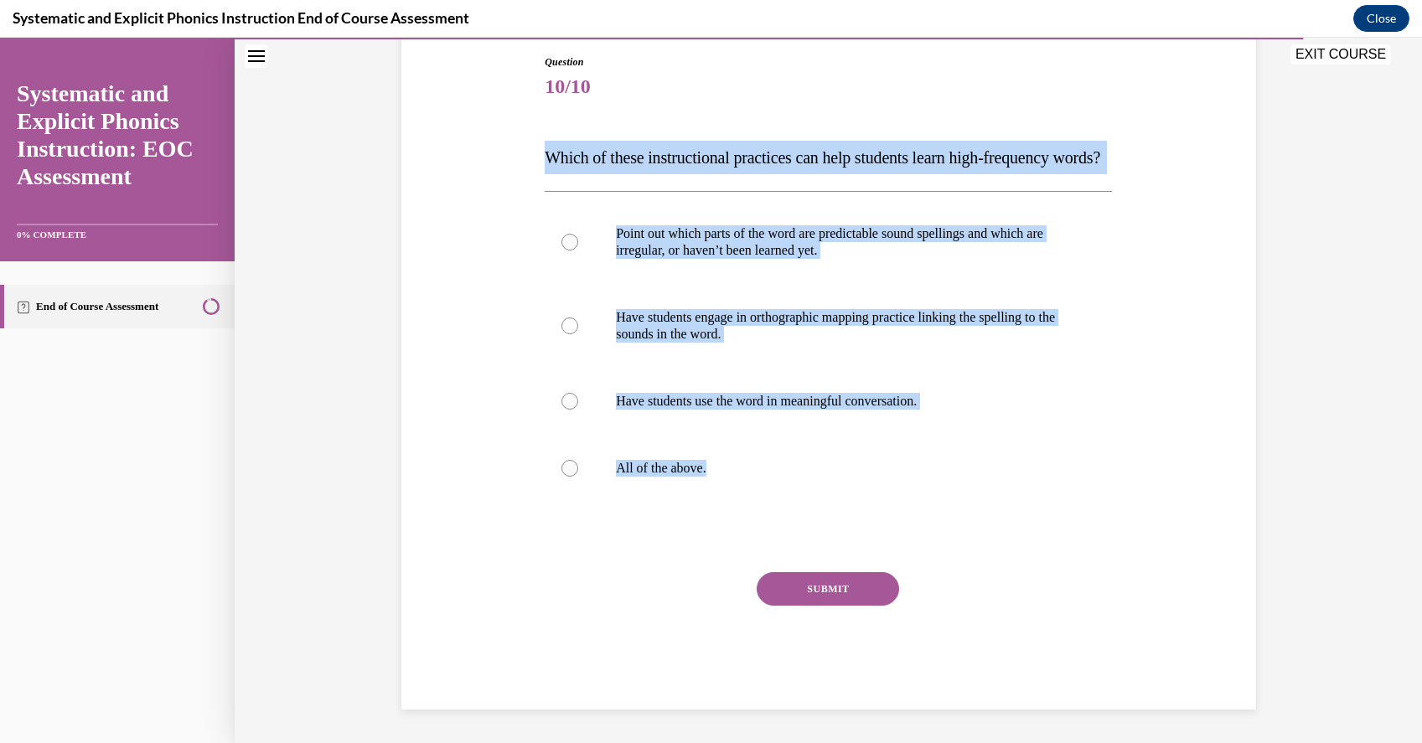
drag, startPoint x: 806, startPoint y: 527, endPoint x: 532, endPoint y: 148, distance: 467.4
click at [532, 148] on div "Question 10/10 Which of these instructional practices can help students learn h…" at bounding box center [828, 356] width 863 height 705
copy div "Which of these instructional practices can help students learn high-frequency w…"
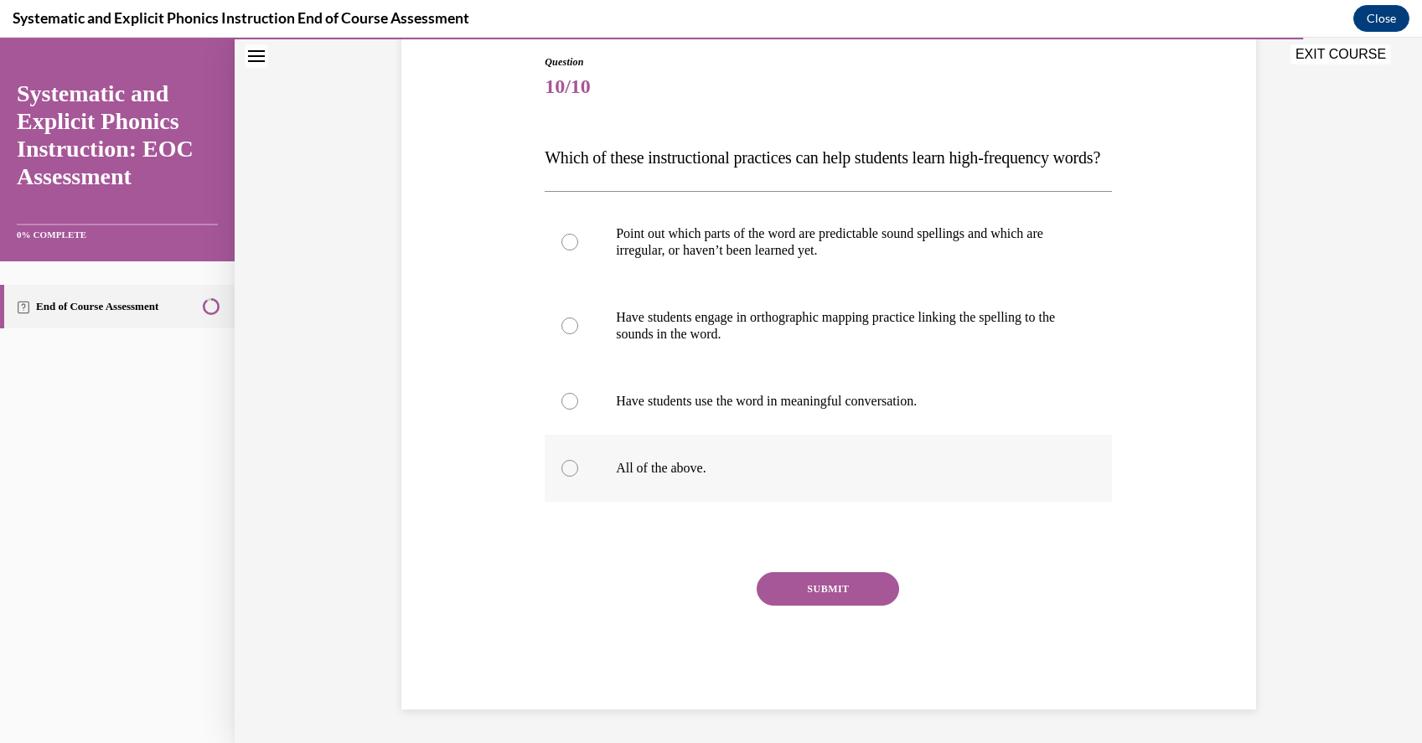
click at [690, 477] on p "All of the above." at bounding box center [843, 468] width 454 height 17
click at [817, 600] on button "SUBMIT" at bounding box center [828, 589] width 142 height 34
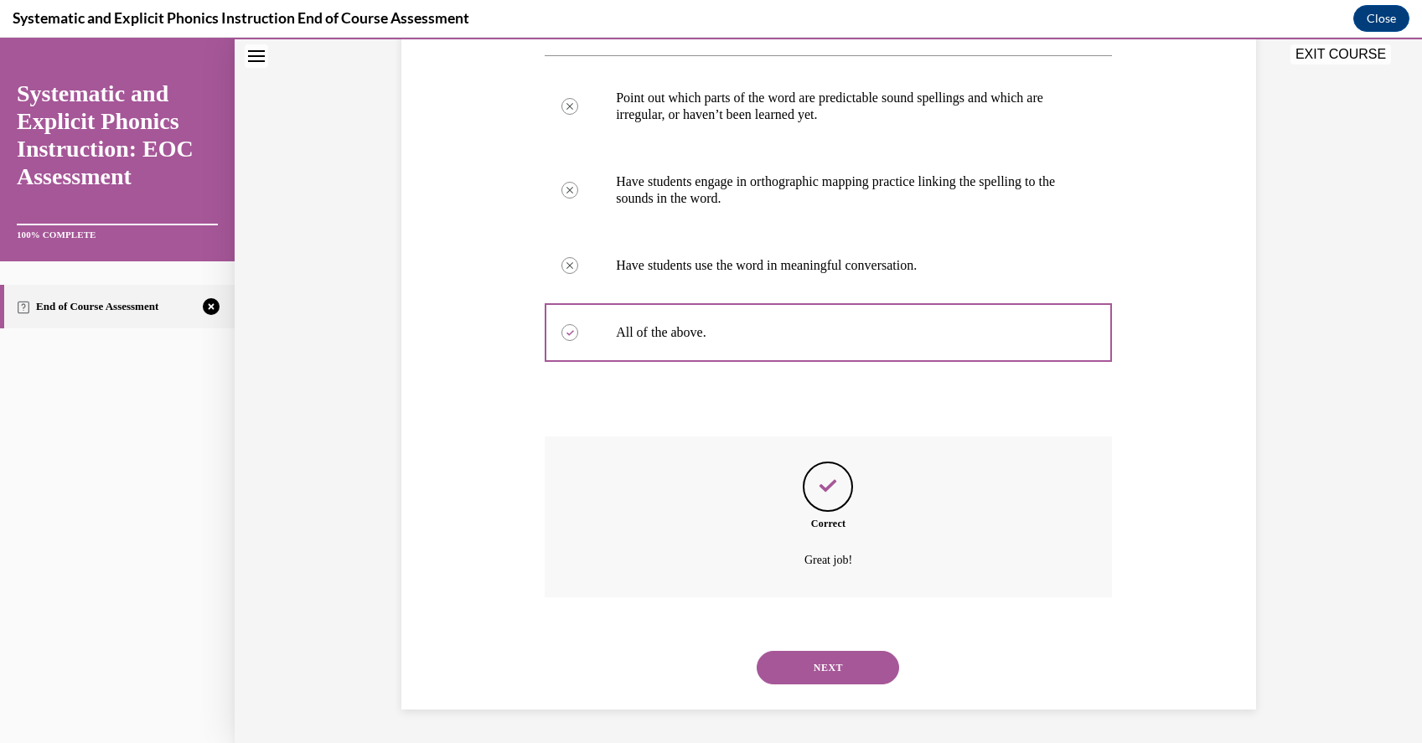
click at [827, 659] on button "NEXT" at bounding box center [828, 668] width 142 height 34
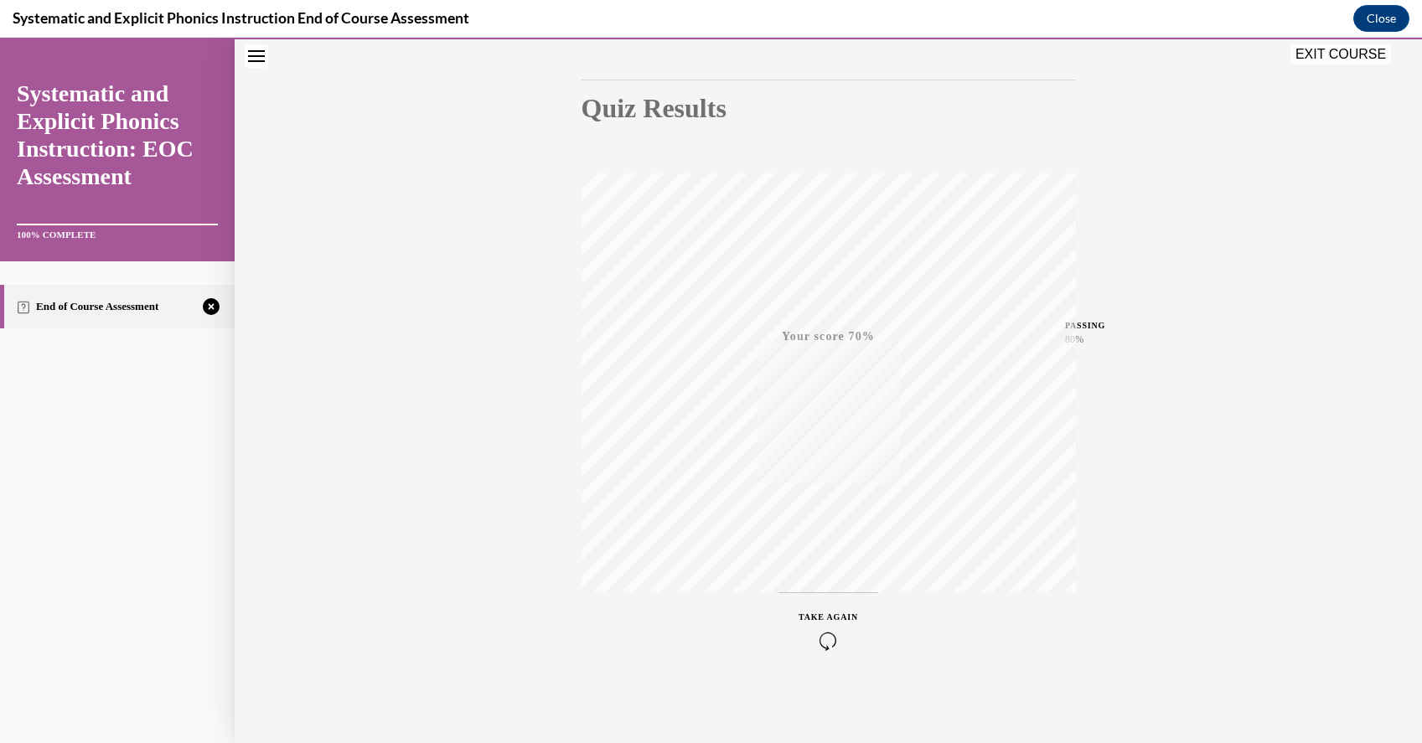
click at [826, 643] on icon "button" at bounding box center [827, 641] width 59 height 18
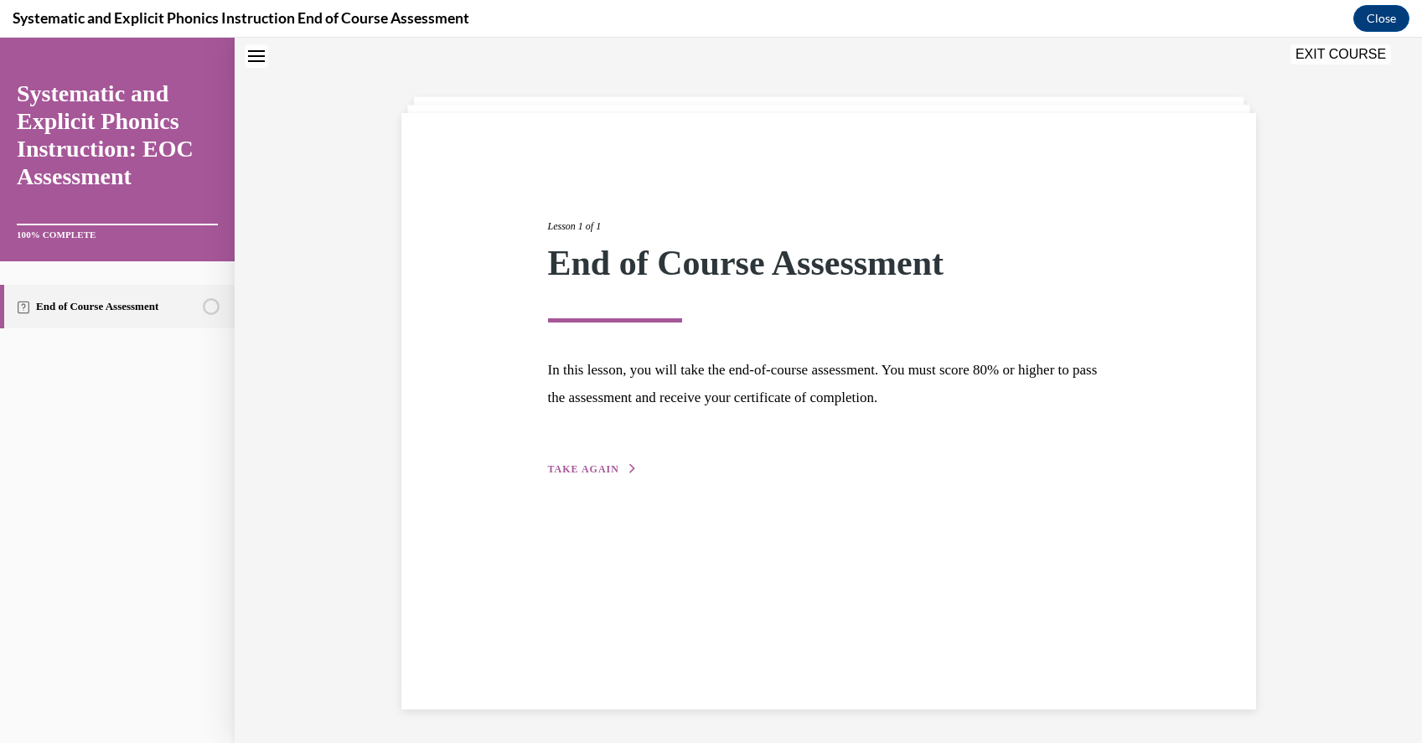
scroll to position [53, 0]
click at [597, 441] on div "Lesson 1 of 1 End of Course Assessment In this lesson, you will take the end-of…" at bounding box center [828, 329] width 586 height 298
click at [597, 448] on div "Lesson 1 of 1 End of Course Assessment In this lesson, you will take the end-of…" at bounding box center [828, 329] width 586 height 298
click at [598, 475] on button "TAKE AGAIN" at bounding box center [593, 469] width 90 height 15
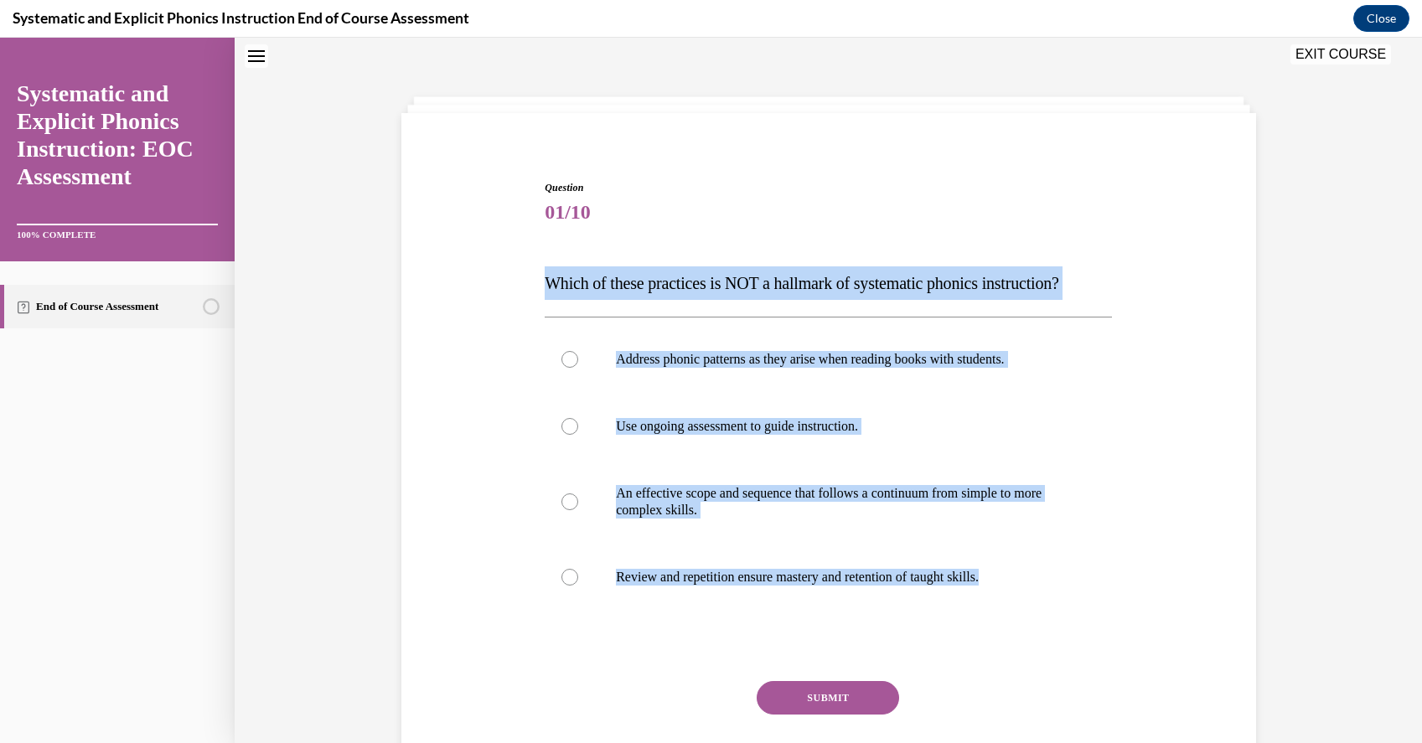
drag, startPoint x: 1030, startPoint y: 578, endPoint x: 537, endPoint y: 278, distance: 576.8
click at [535, 278] on div "Question 01/10 Which of these practices is NOT a hallmark of systematic phonics…" at bounding box center [828, 474] width 863 height 689
copy div "Which of these practices is NOT a hallmark of systematic phonics instruction? A…"
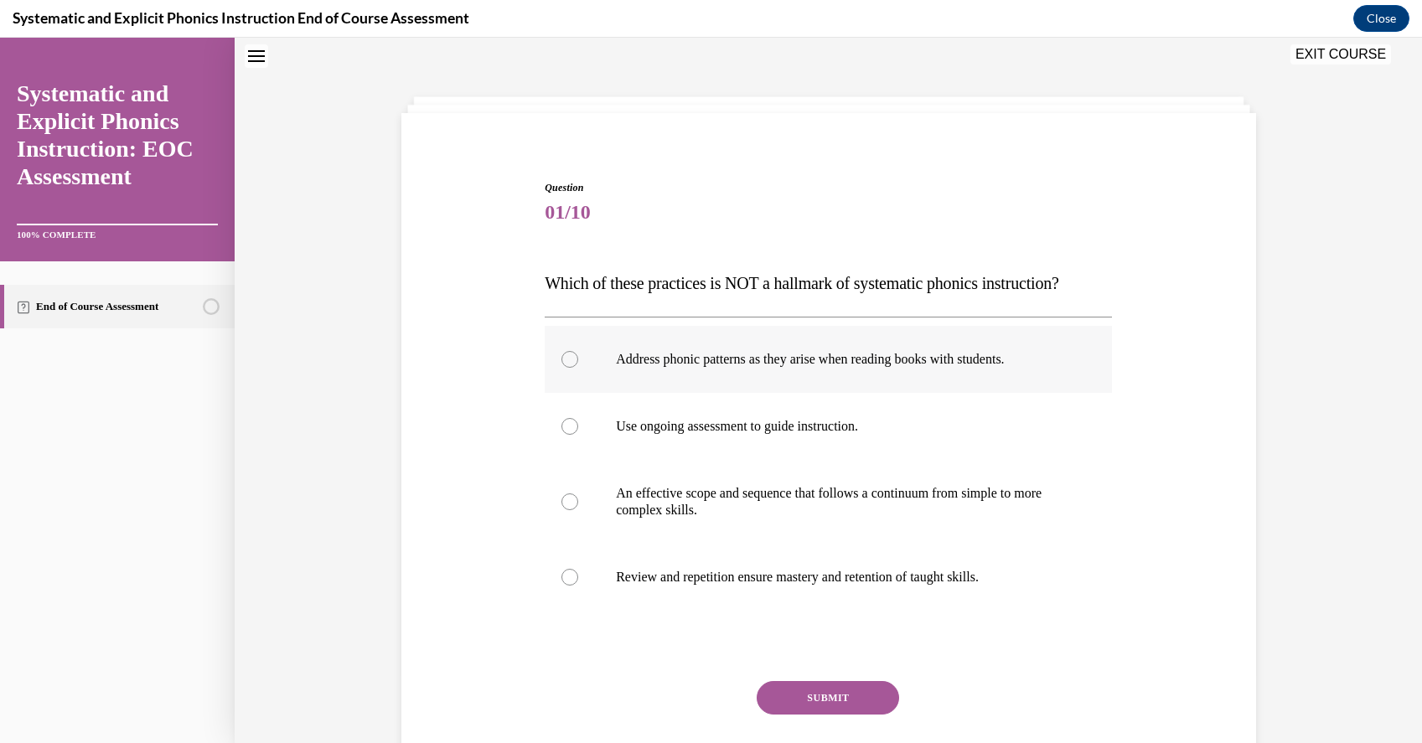
click at [856, 344] on div at bounding box center [828, 359] width 567 height 67
click at [831, 683] on button "SUBMIT" at bounding box center [828, 698] width 142 height 34
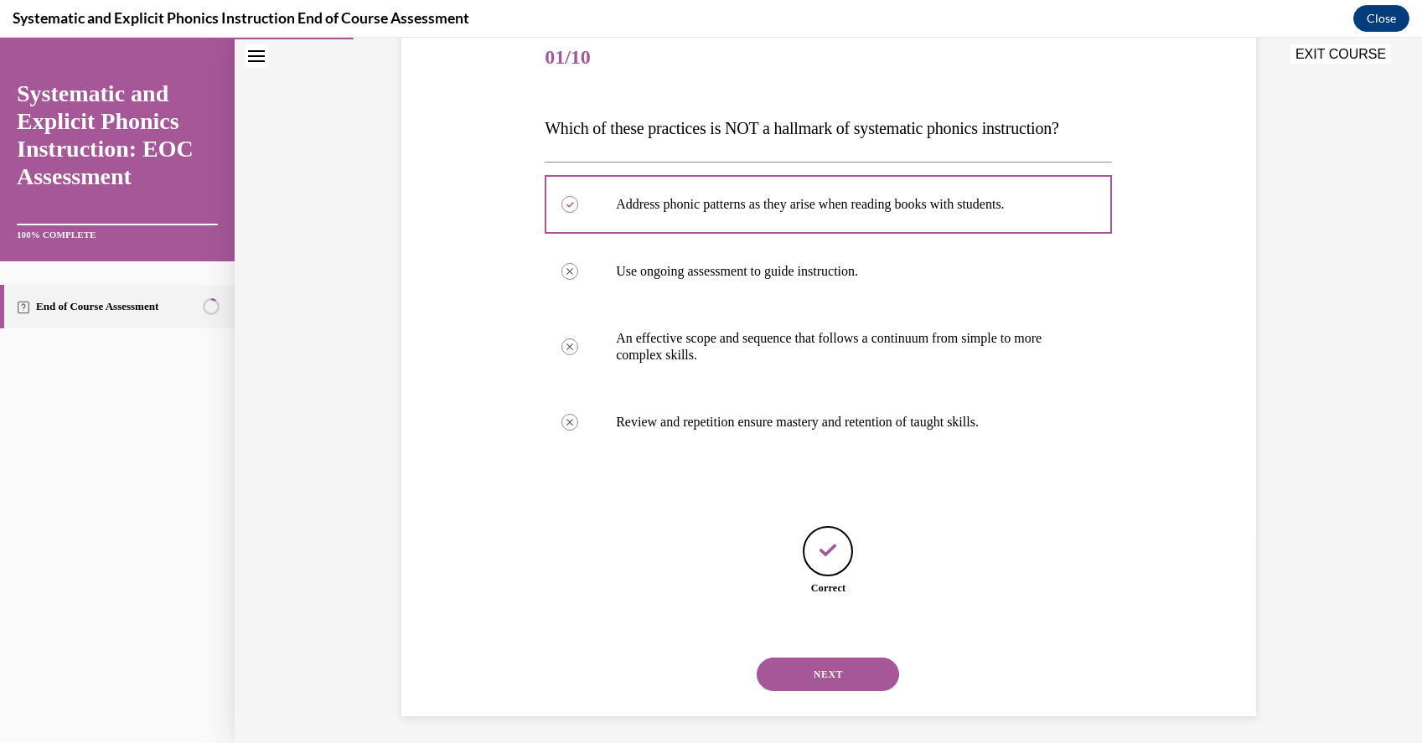
scroll to position [214, 0]
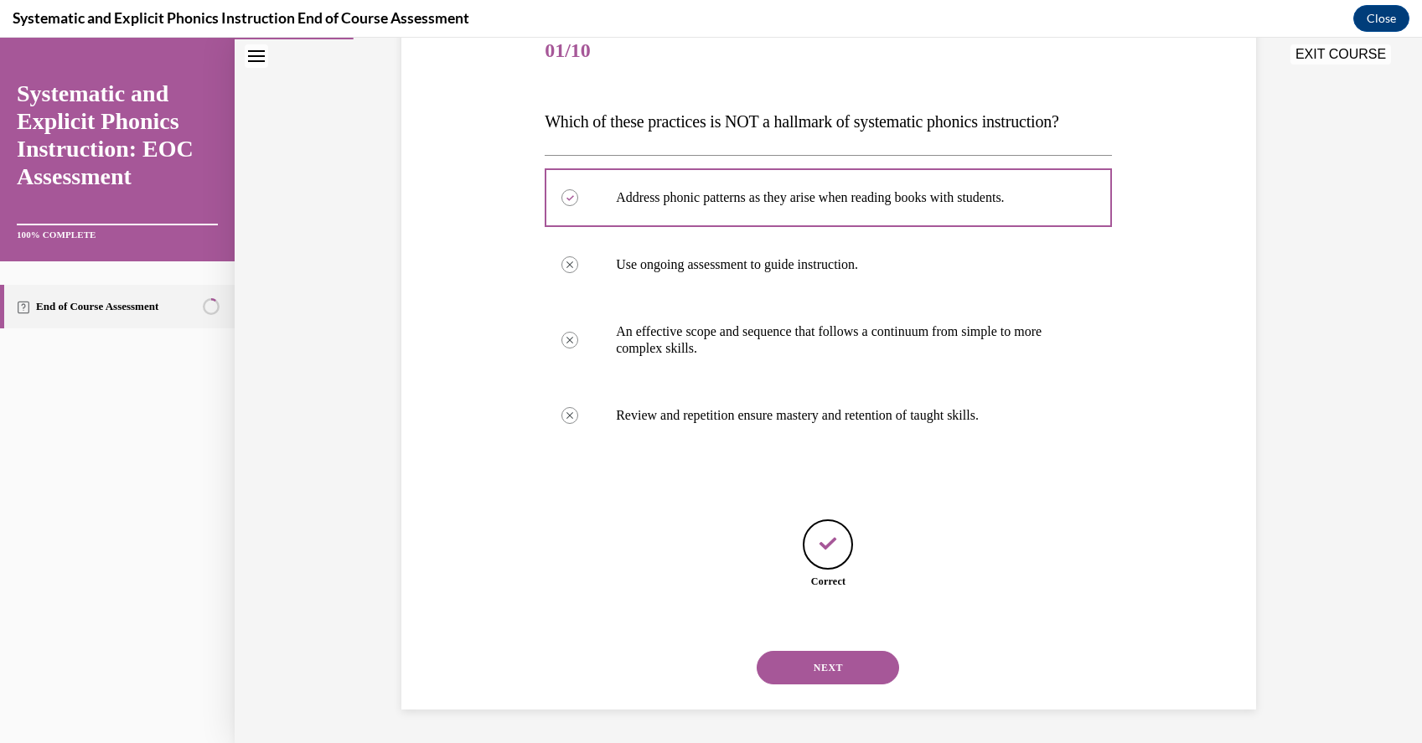
click at [834, 672] on button "NEXT" at bounding box center [828, 668] width 142 height 34
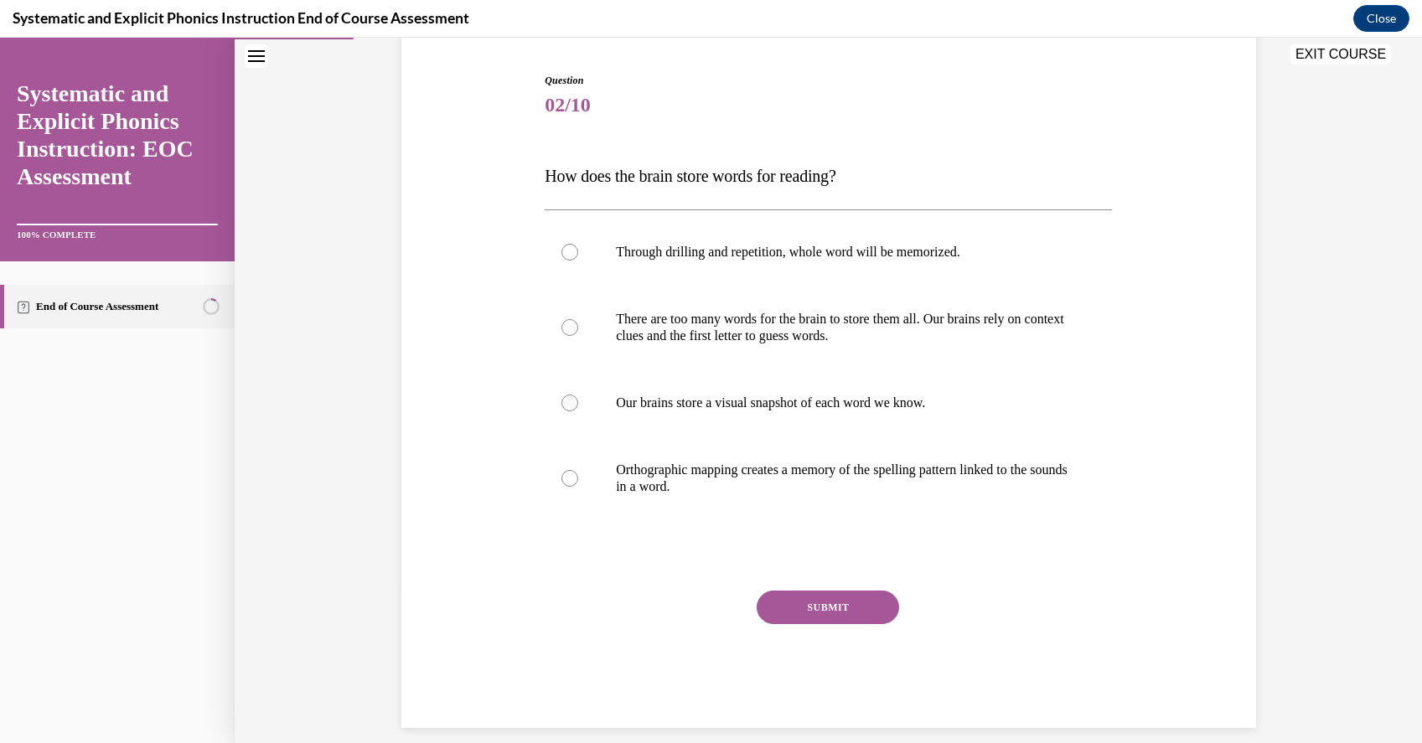
scroll to position [161, 0]
drag, startPoint x: 768, startPoint y: 510, endPoint x: 727, endPoint y: 468, distance: 58.7
click at [727, 468] on div "Orthographic mapping creates a memory of the spelling pattern linked to the sou…" at bounding box center [828, 478] width 567 height 84
click at [727, 468] on p "Orthographic mapping creates a memory of the spelling pattern linked to the sou…" at bounding box center [843, 478] width 454 height 34
click at [798, 623] on div "SUBMIT" at bounding box center [828, 632] width 567 height 84
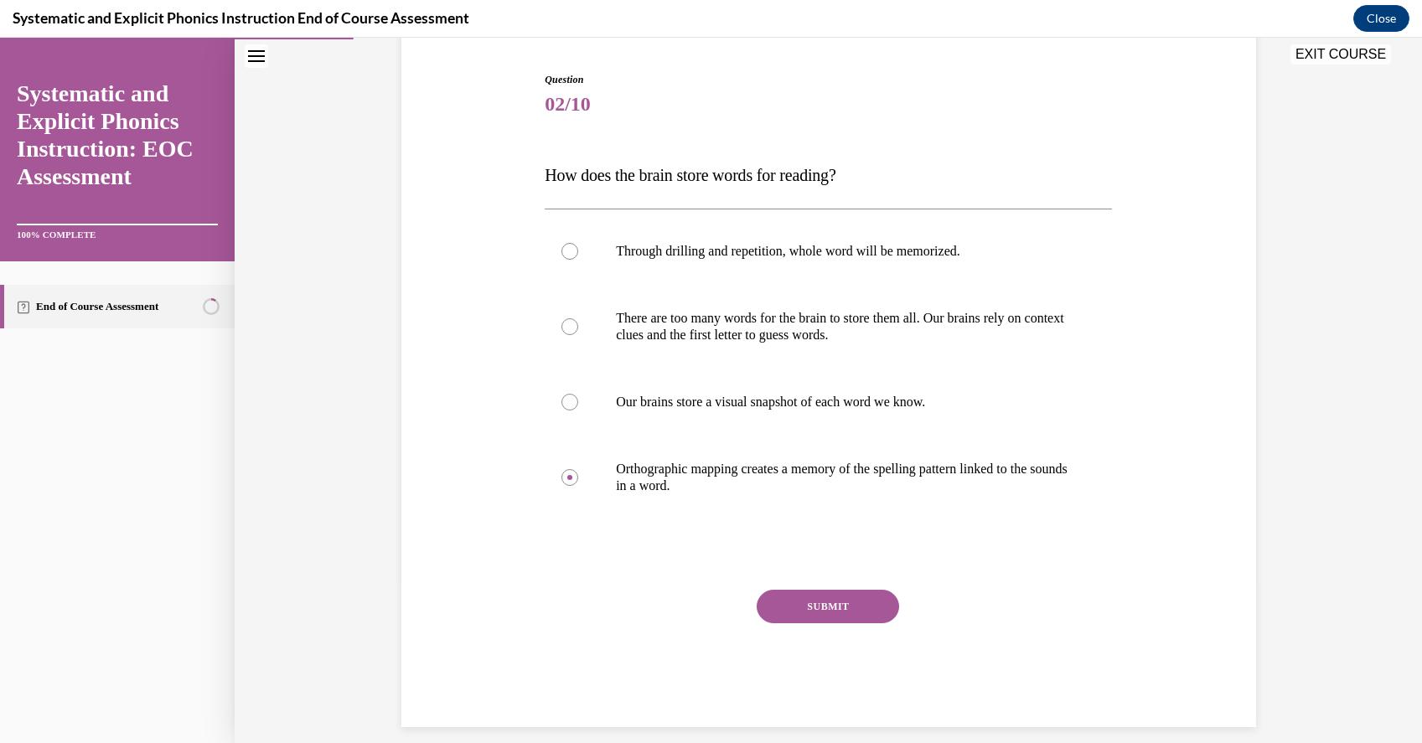
click at [821, 612] on button "SUBMIT" at bounding box center [828, 607] width 142 height 34
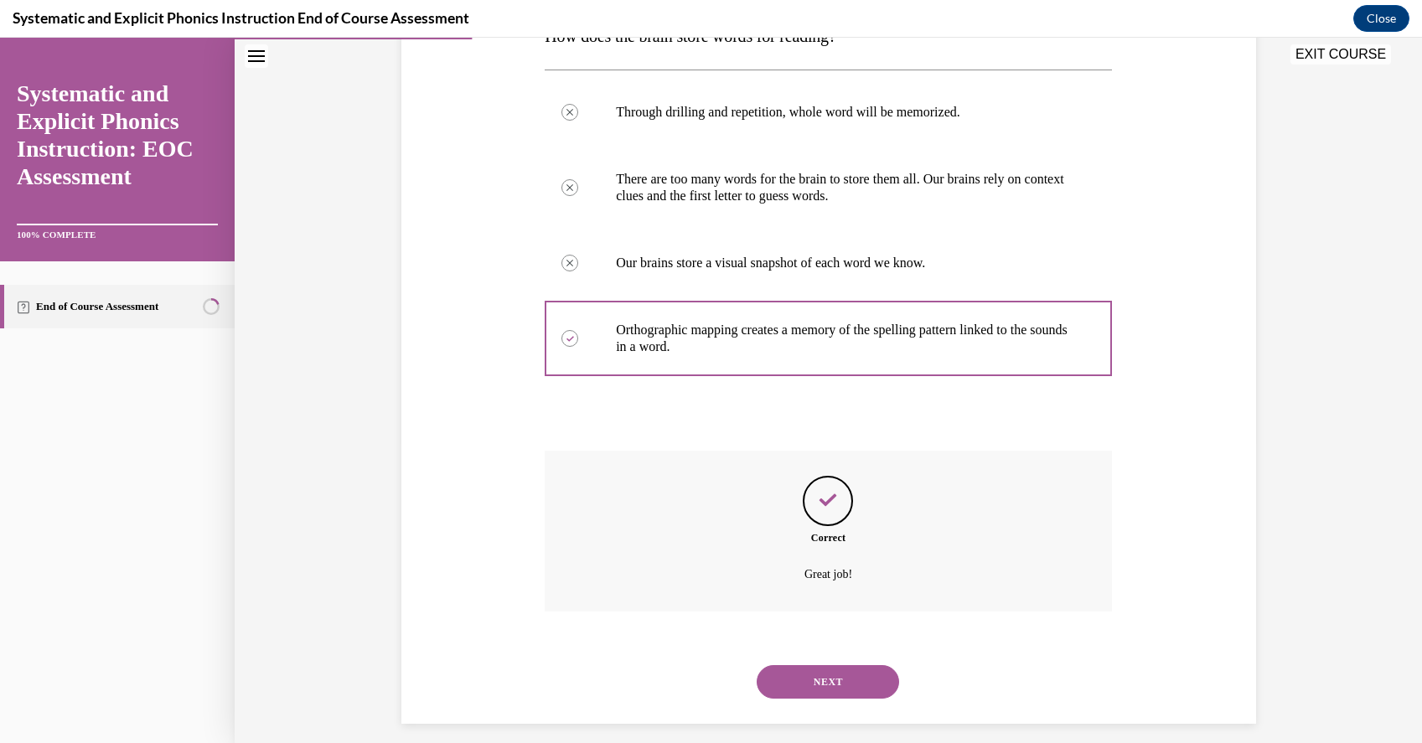
scroll to position [314, 0]
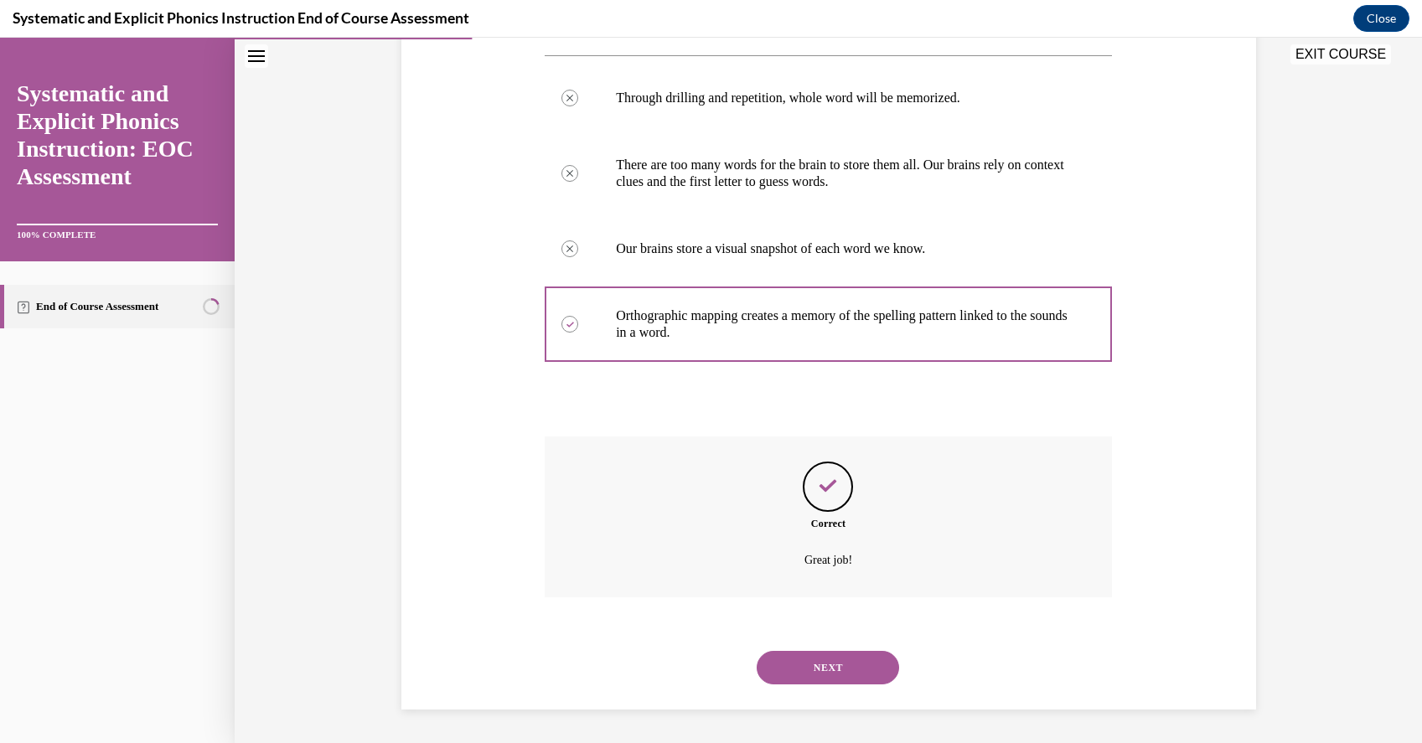
click at [820, 668] on button "NEXT" at bounding box center [828, 668] width 142 height 34
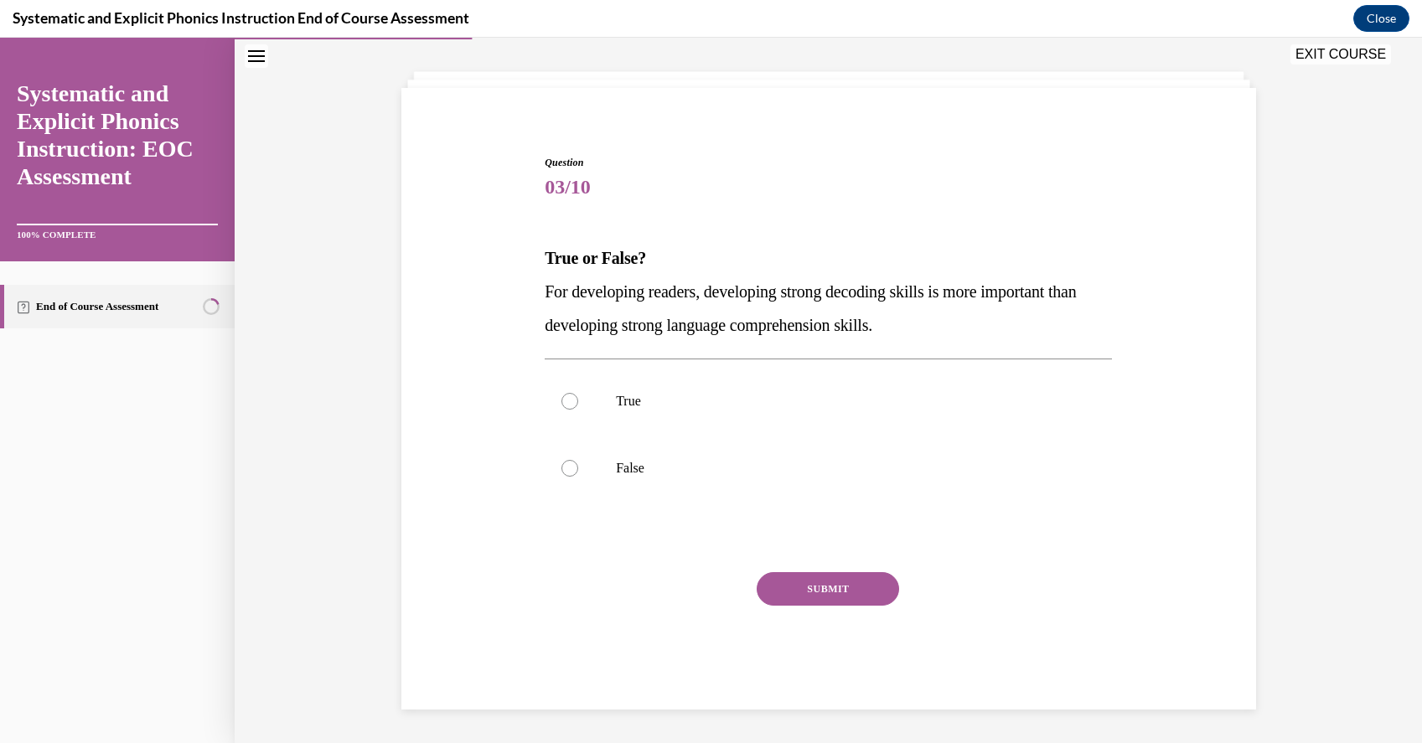
scroll to position [78, 0]
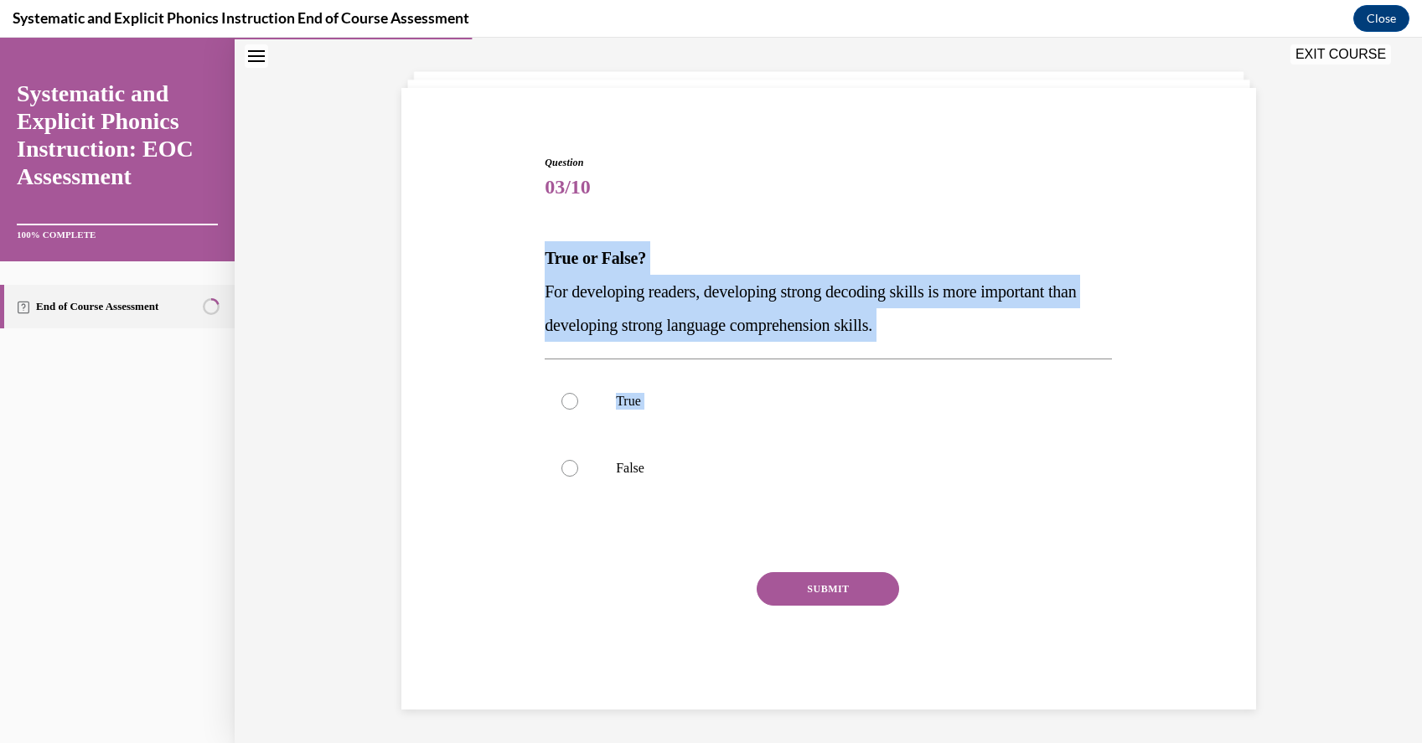
drag, startPoint x: 722, startPoint y: 486, endPoint x: 514, endPoint y: 245, distance: 317.8
click at [514, 245] on div "Question 03/10 True or False? For developing readers, developing strong decodin…" at bounding box center [828, 407] width 863 height 605
drag, startPoint x: 524, startPoint y: 251, endPoint x: 967, endPoint y: 330, distance: 450.3
click at [967, 330] on div "Question 03/10 True or False? For developing readers, developing strong decodin…" at bounding box center [828, 407] width 863 height 605
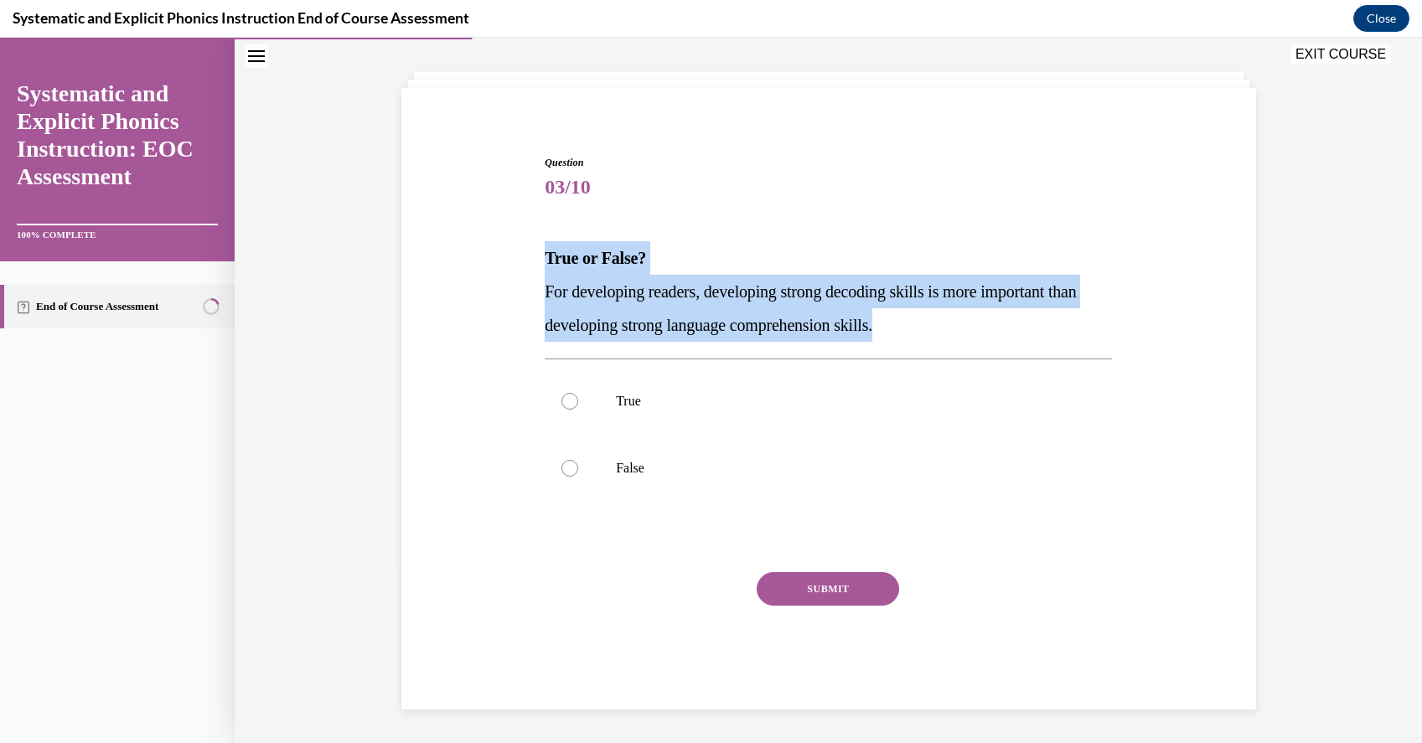
copy div "True or False? For developing readers, developing strong decoding skills is mor…"
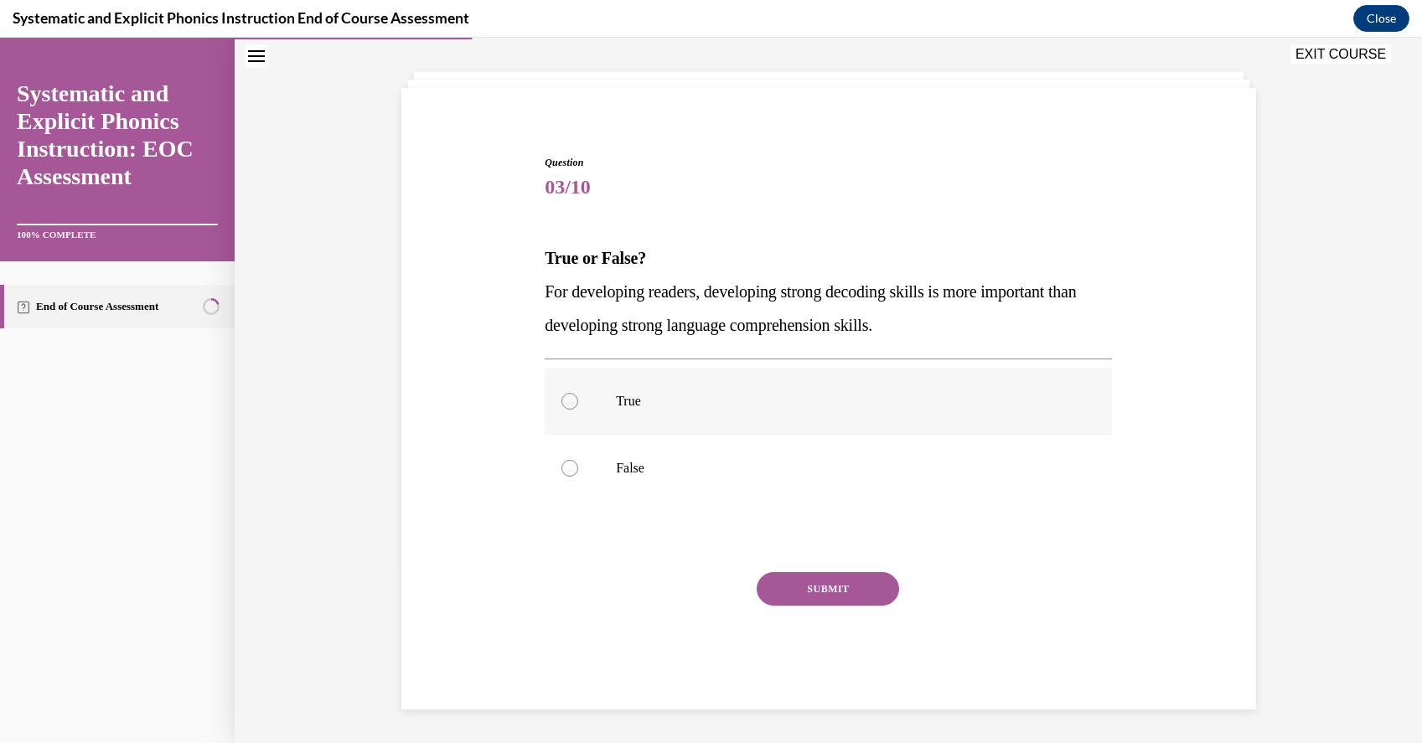
click at [641, 414] on div at bounding box center [828, 401] width 567 height 67
click at [862, 594] on button "SUBMIT" at bounding box center [828, 589] width 142 height 34
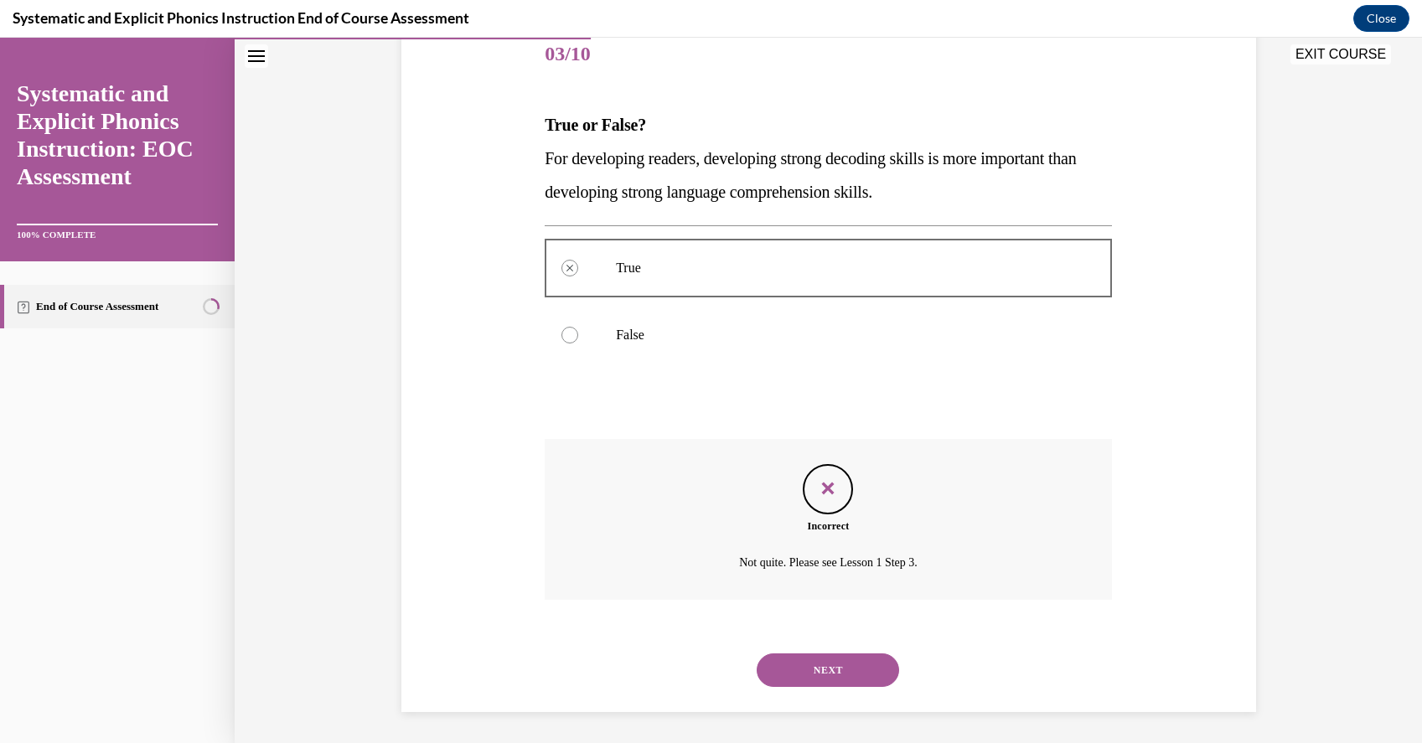
scroll to position [214, 0]
click at [630, 321] on div at bounding box center [828, 332] width 567 height 67
click at [823, 672] on button "NEXT" at bounding box center [828, 668] width 142 height 34
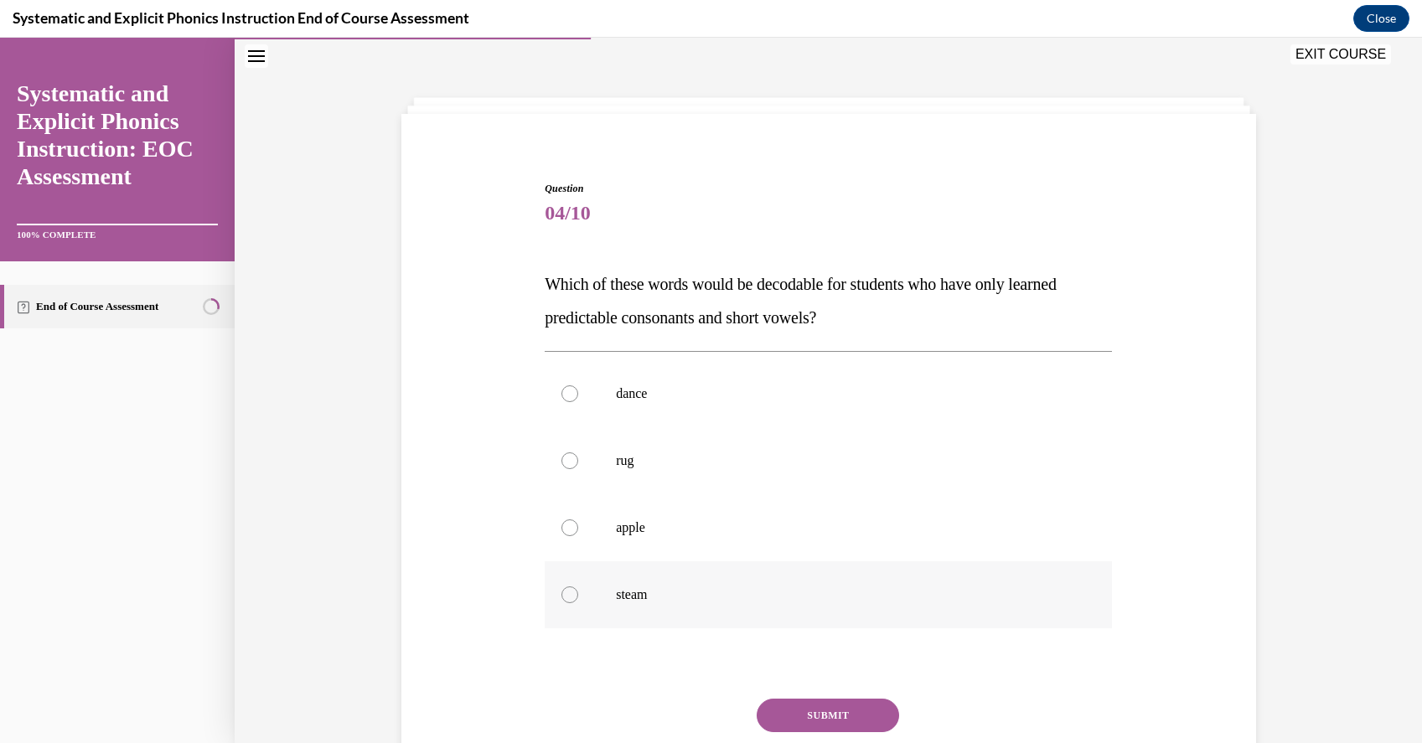
scroll to position [77, 0]
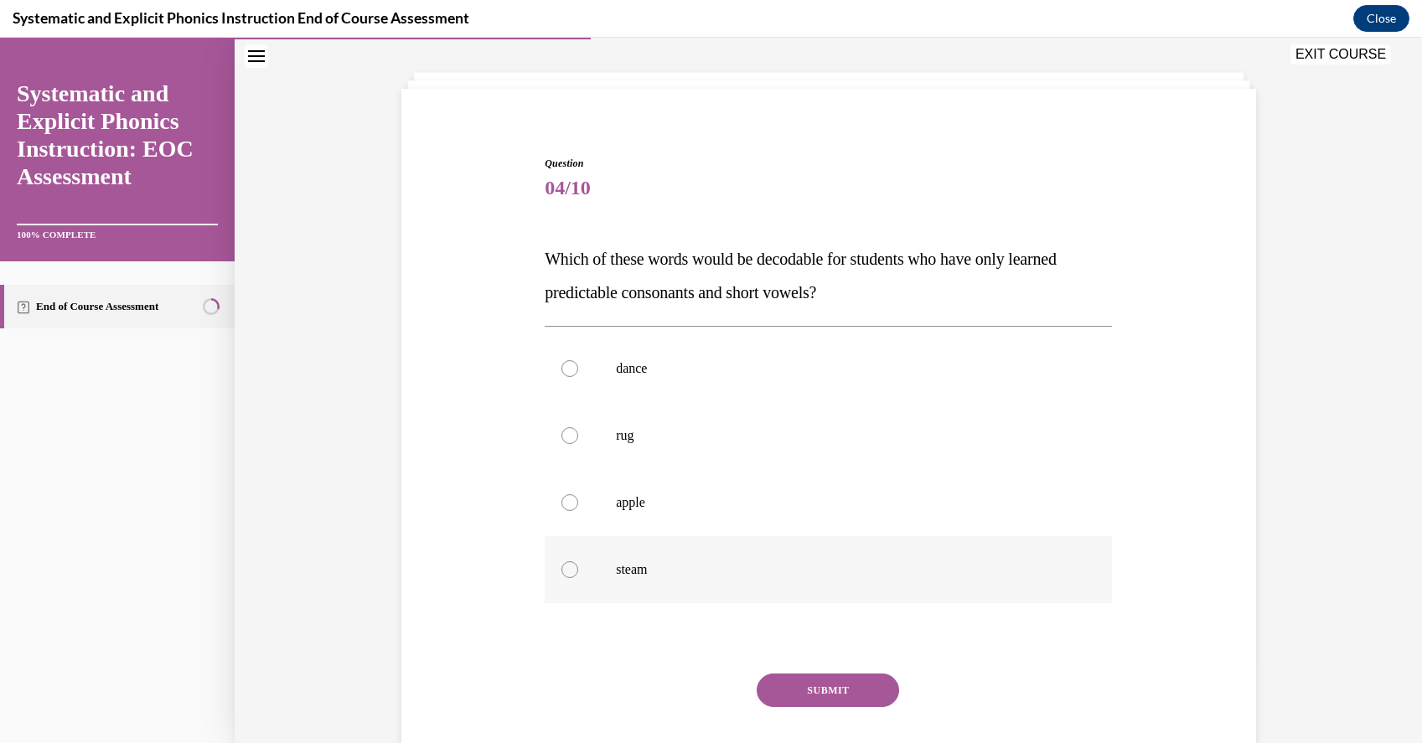
click at [644, 571] on p "steam" at bounding box center [843, 569] width 454 height 17
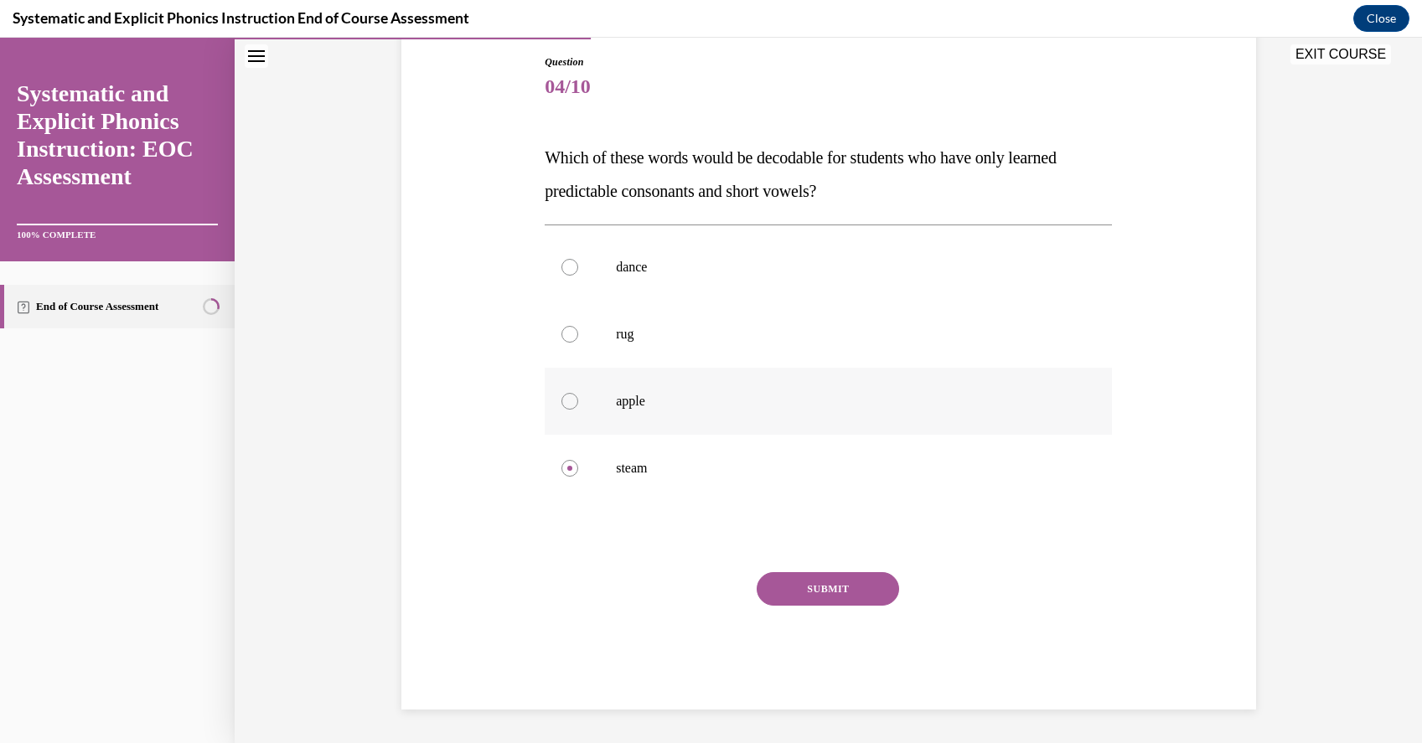
click at [701, 401] on p "apple" at bounding box center [843, 401] width 454 height 17
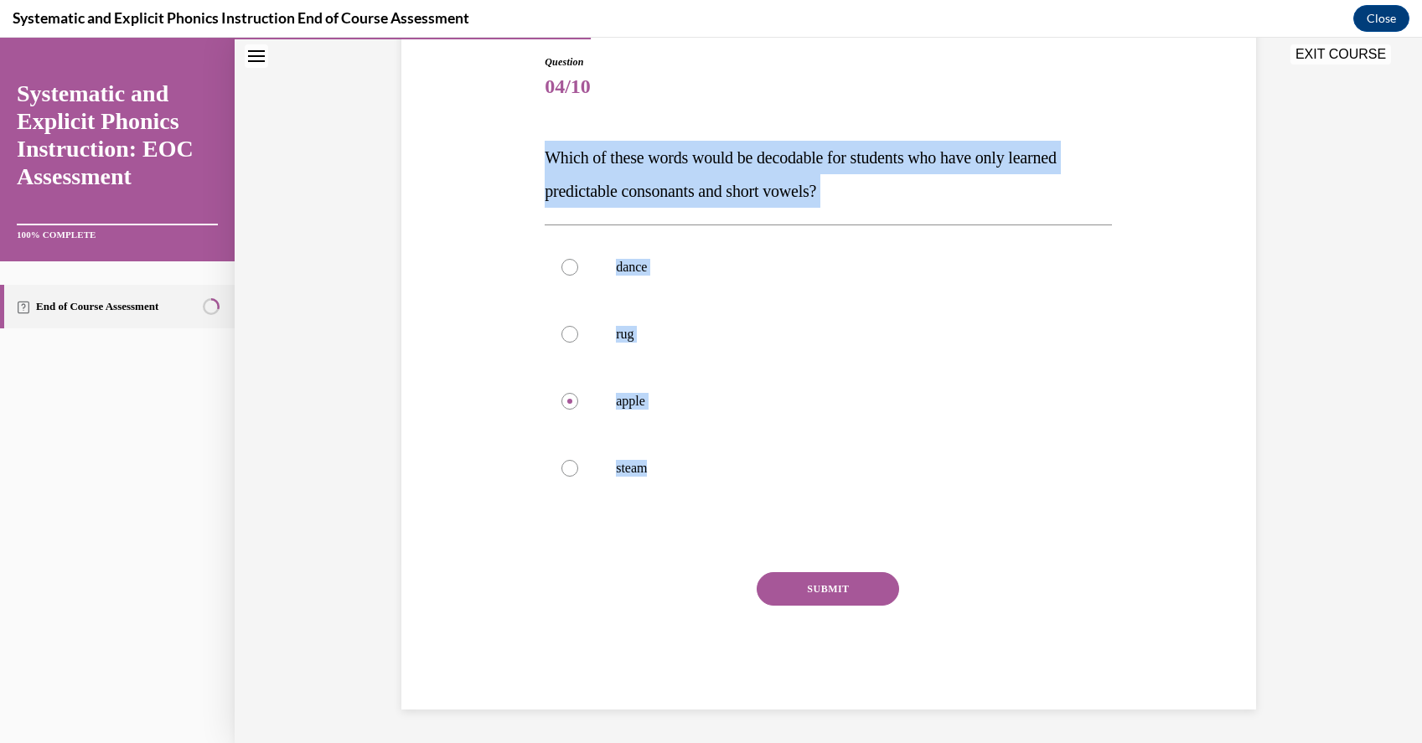
drag, startPoint x: 700, startPoint y: 469, endPoint x: 503, endPoint y: 146, distance: 378.6
click at [503, 146] on div "Question 04/10 Which of these words would be decodable for students who have on…" at bounding box center [828, 356] width 863 height 705
copy div "Which of these words would be decodable for students who have only learned pred…"
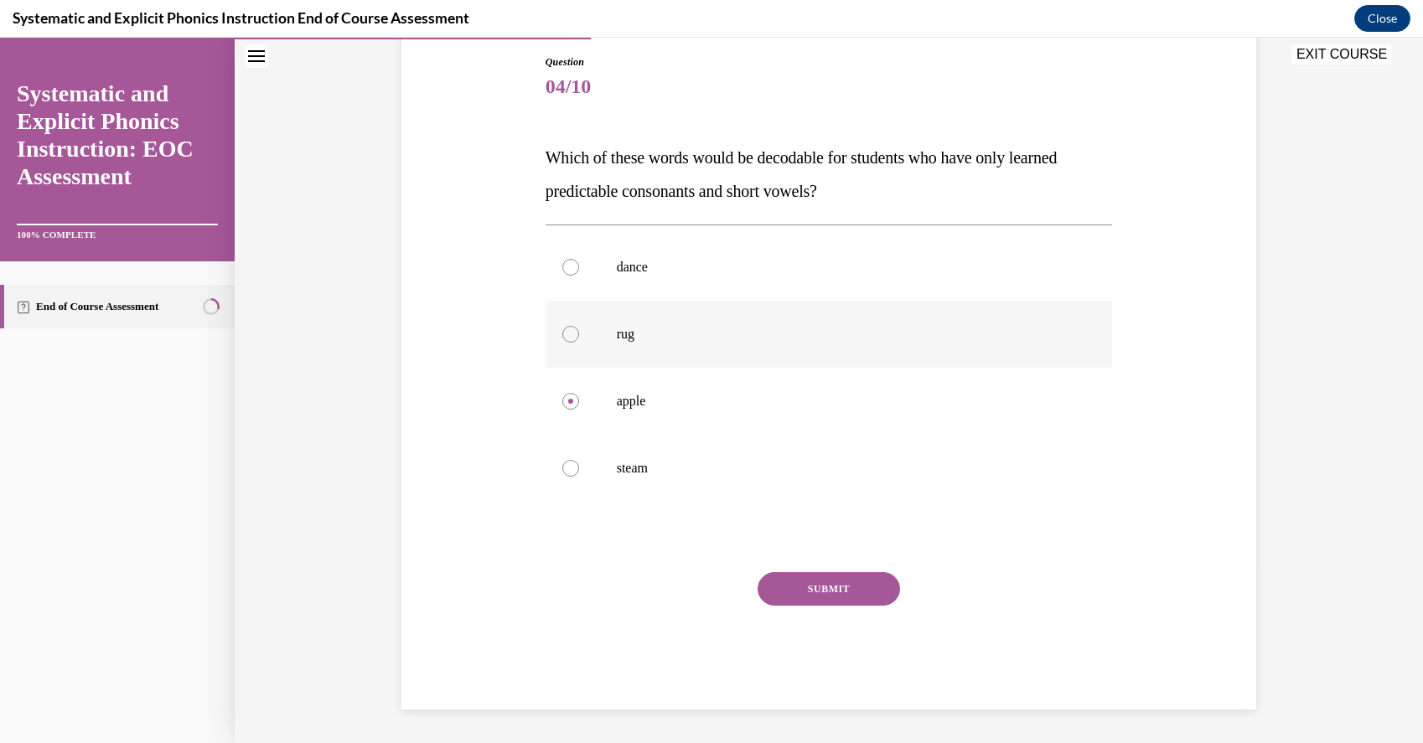
click at [606, 333] on div at bounding box center [828, 334] width 567 height 67
click at [805, 578] on button "SUBMIT" at bounding box center [828, 589] width 142 height 34
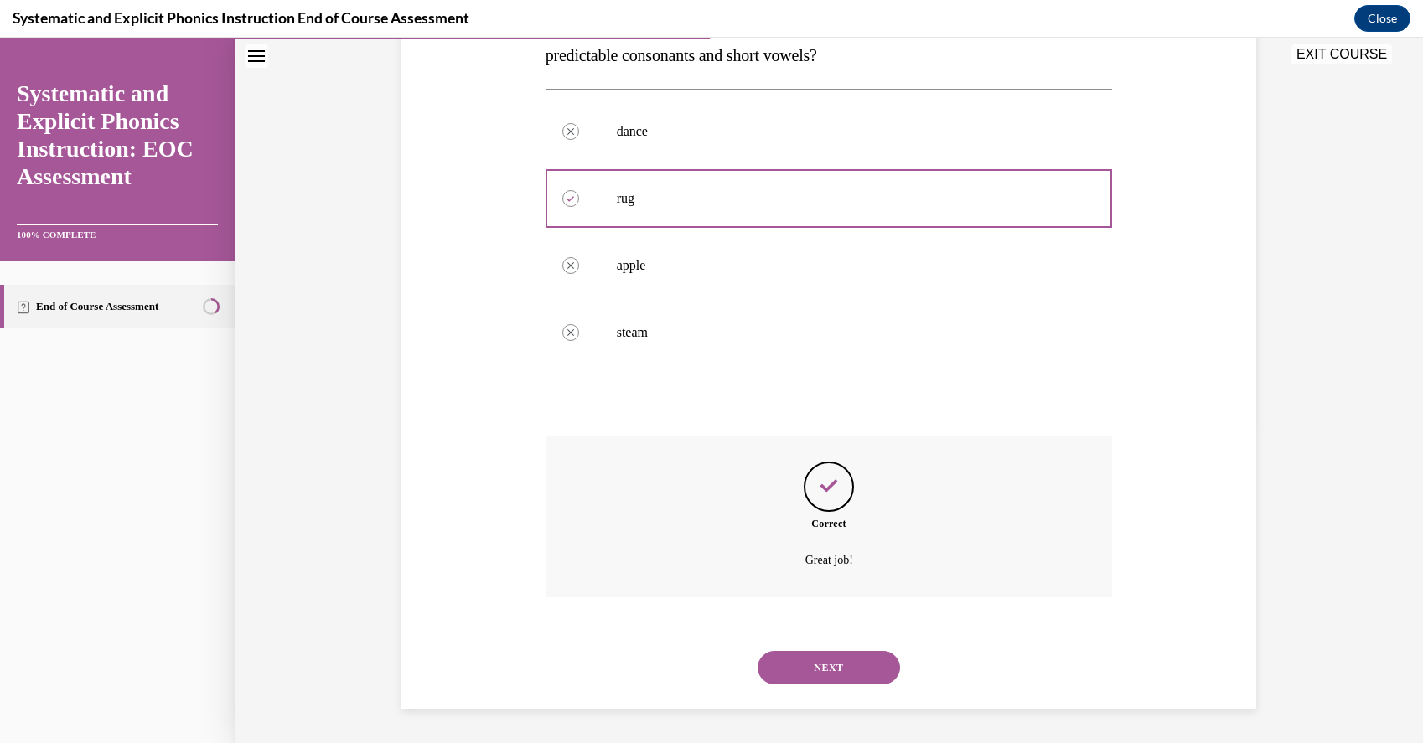
scroll to position [145, 0]
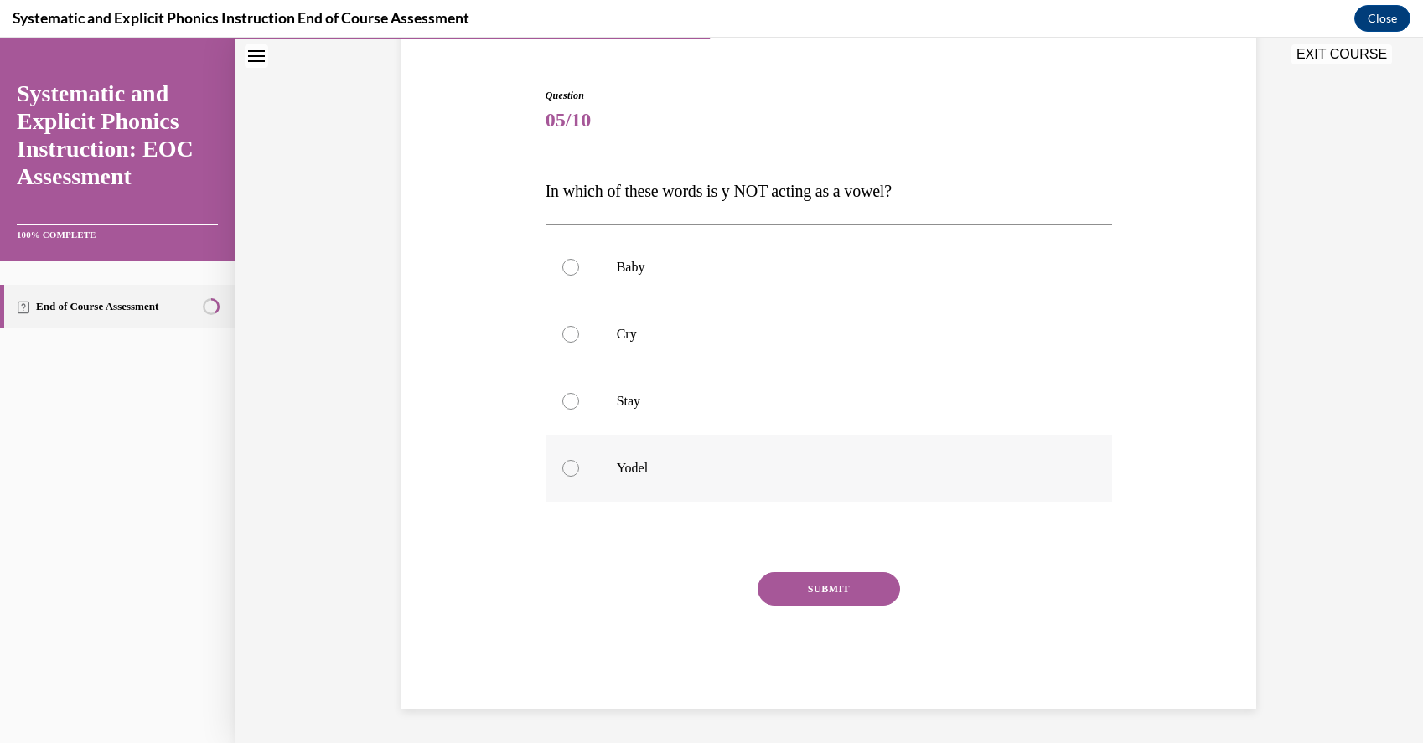
click at [633, 468] on p "Yodel" at bounding box center [844, 468] width 454 height 17
click at [798, 577] on button "SUBMIT" at bounding box center [828, 589] width 142 height 34
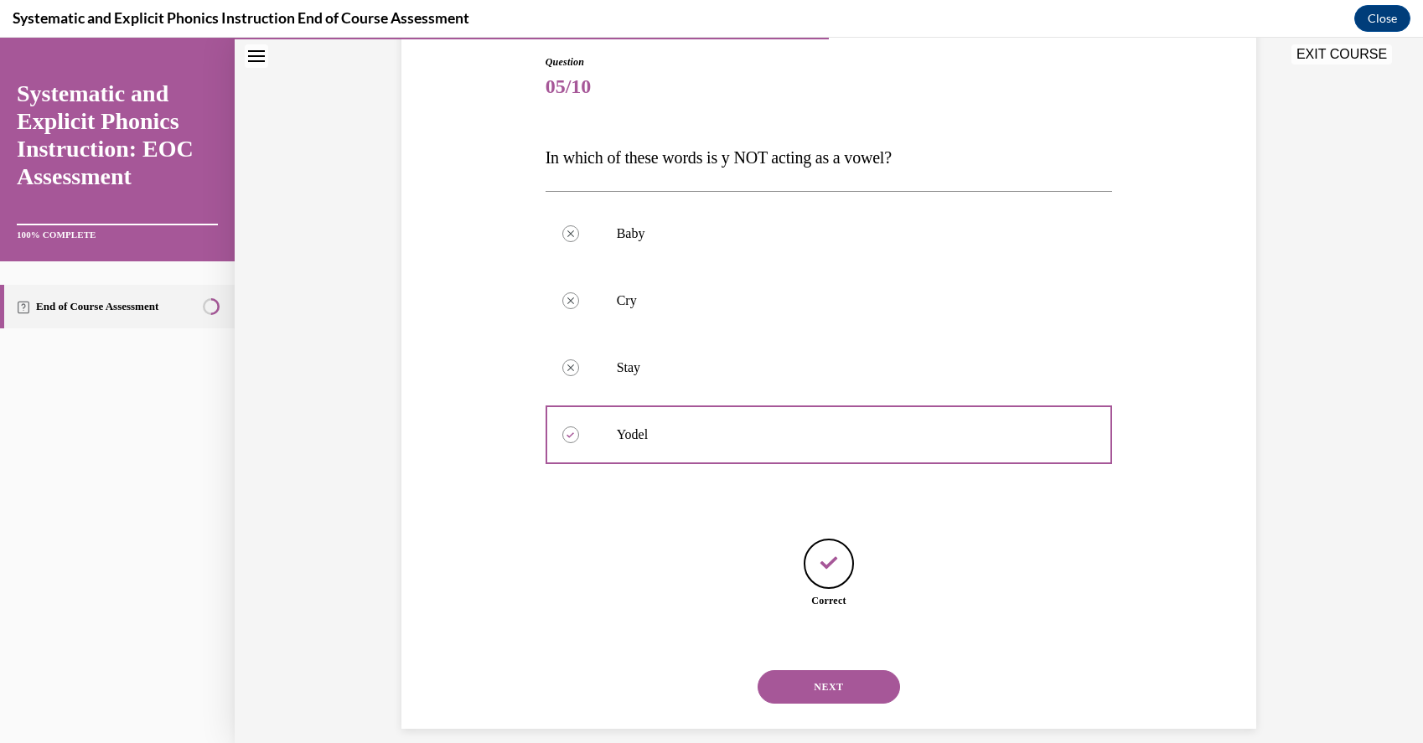
click at [840, 670] on button "NEXT" at bounding box center [828, 687] width 142 height 34
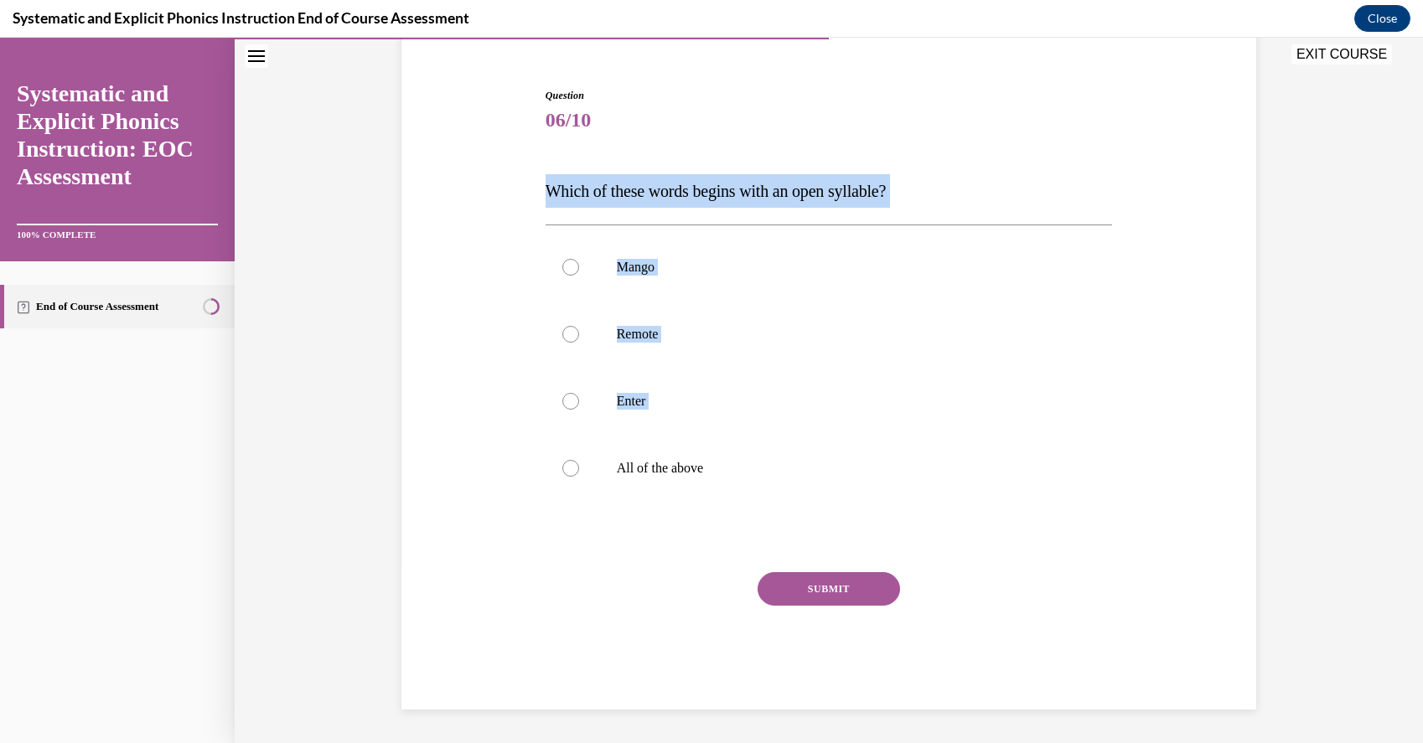
drag, startPoint x: 751, startPoint y: 483, endPoint x: 504, endPoint y: 153, distance: 412.4
click at [504, 153] on div "Question 06/10 Which of these words begins with an open syllable? Mango Remote …" at bounding box center [828, 374] width 863 height 672
click at [640, 340] on p "Remote" at bounding box center [844, 334] width 454 height 17
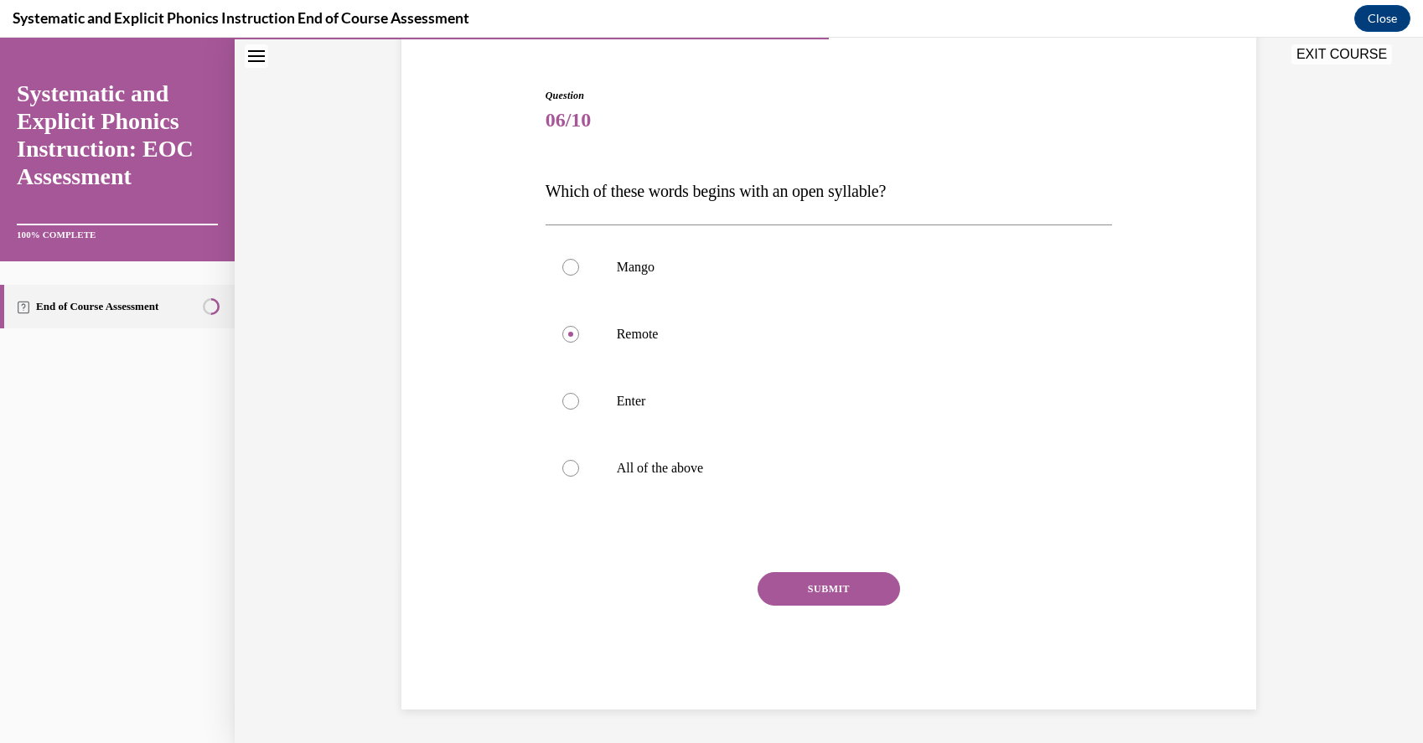
click at [834, 586] on button "SUBMIT" at bounding box center [828, 589] width 142 height 34
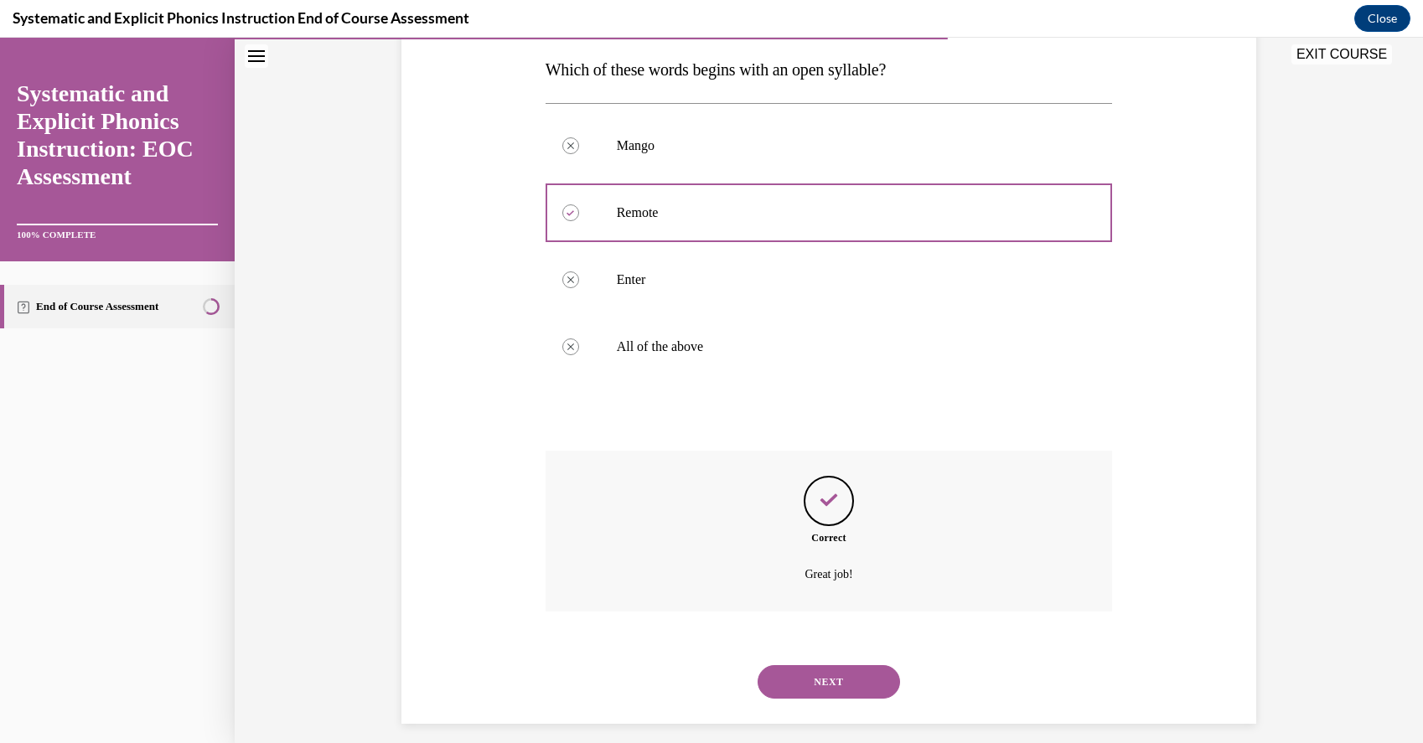
scroll to position [281, 0]
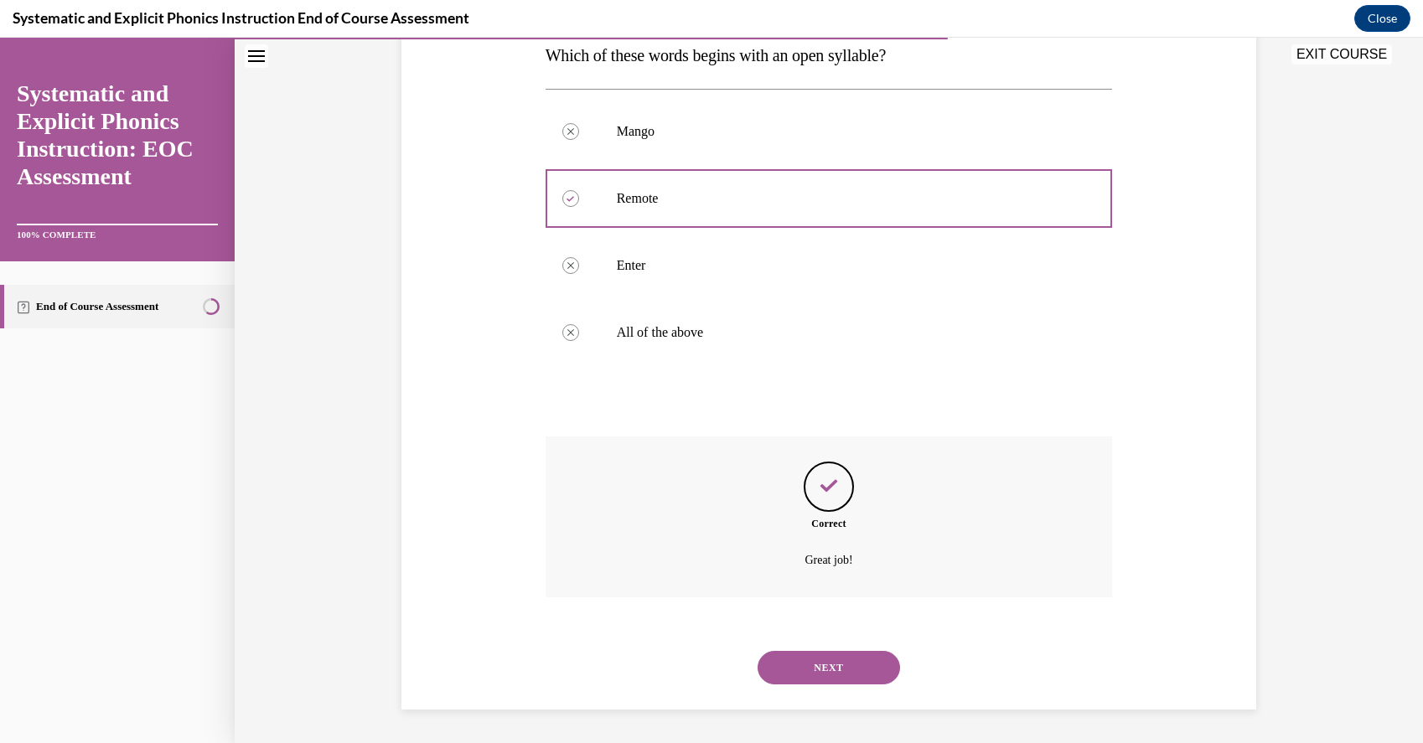
click at [829, 648] on div "NEXT" at bounding box center [828, 667] width 567 height 67
click at [834, 664] on button "NEXT" at bounding box center [828, 668] width 142 height 34
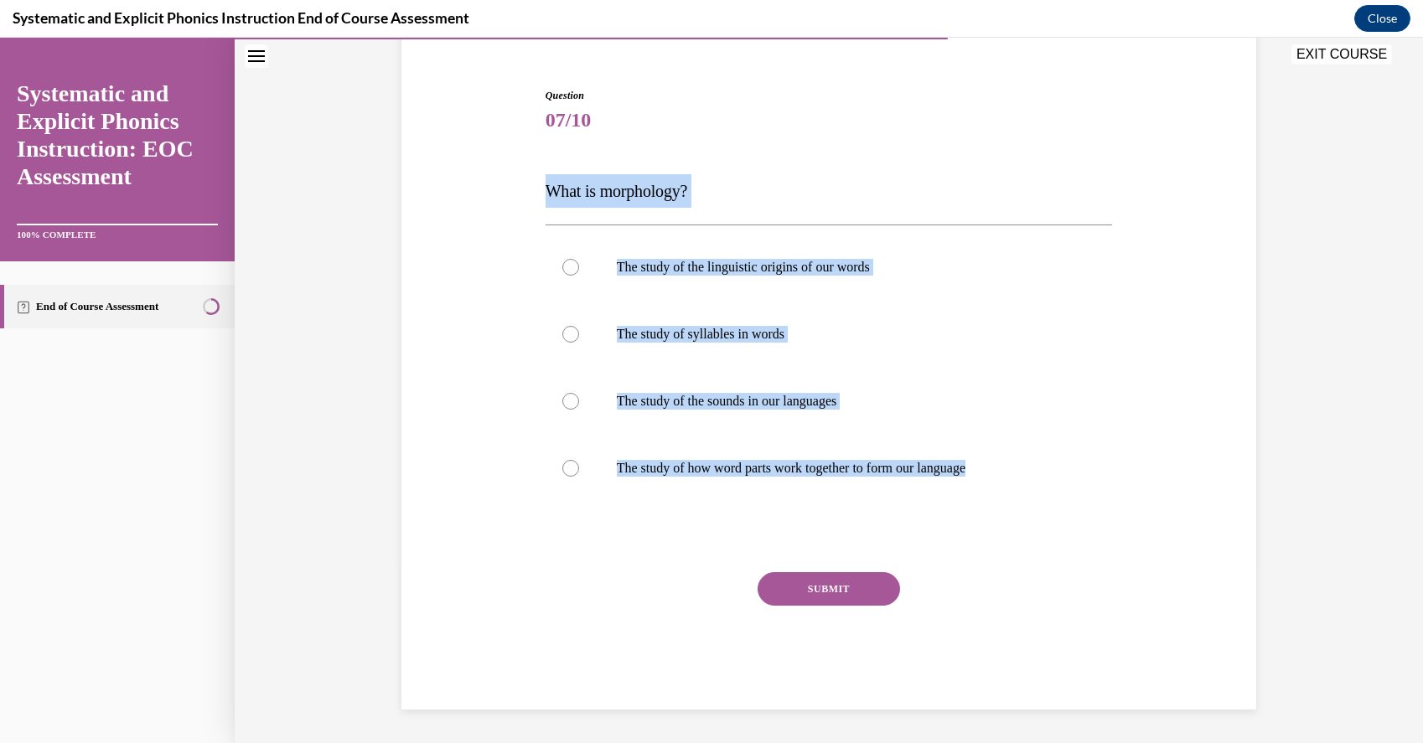
drag, startPoint x: 1030, startPoint y: 470, endPoint x: 543, endPoint y: 172, distance: 570.9
click at [543, 172] on div "Question 07/10 What is morphology? The study of the linguistic origins of our w…" at bounding box center [829, 386] width 576 height 647
copy div "What is morphology? The study of the linguistic origins of our words The study …"
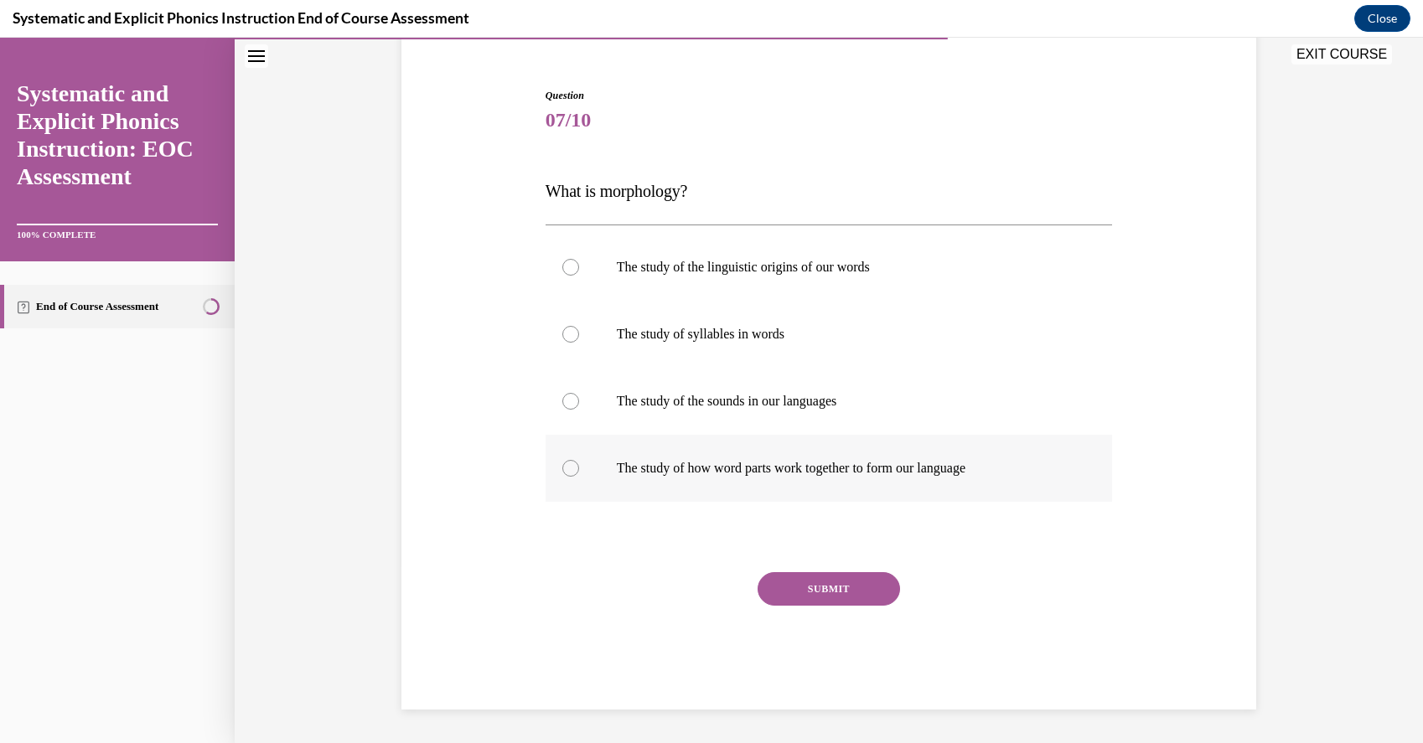
click at [838, 454] on div at bounding box center [828, 468] width 567 height 67
click at [840, 600] on button "SUBMIT" at bounding box center [828, 589] width 142 height 34
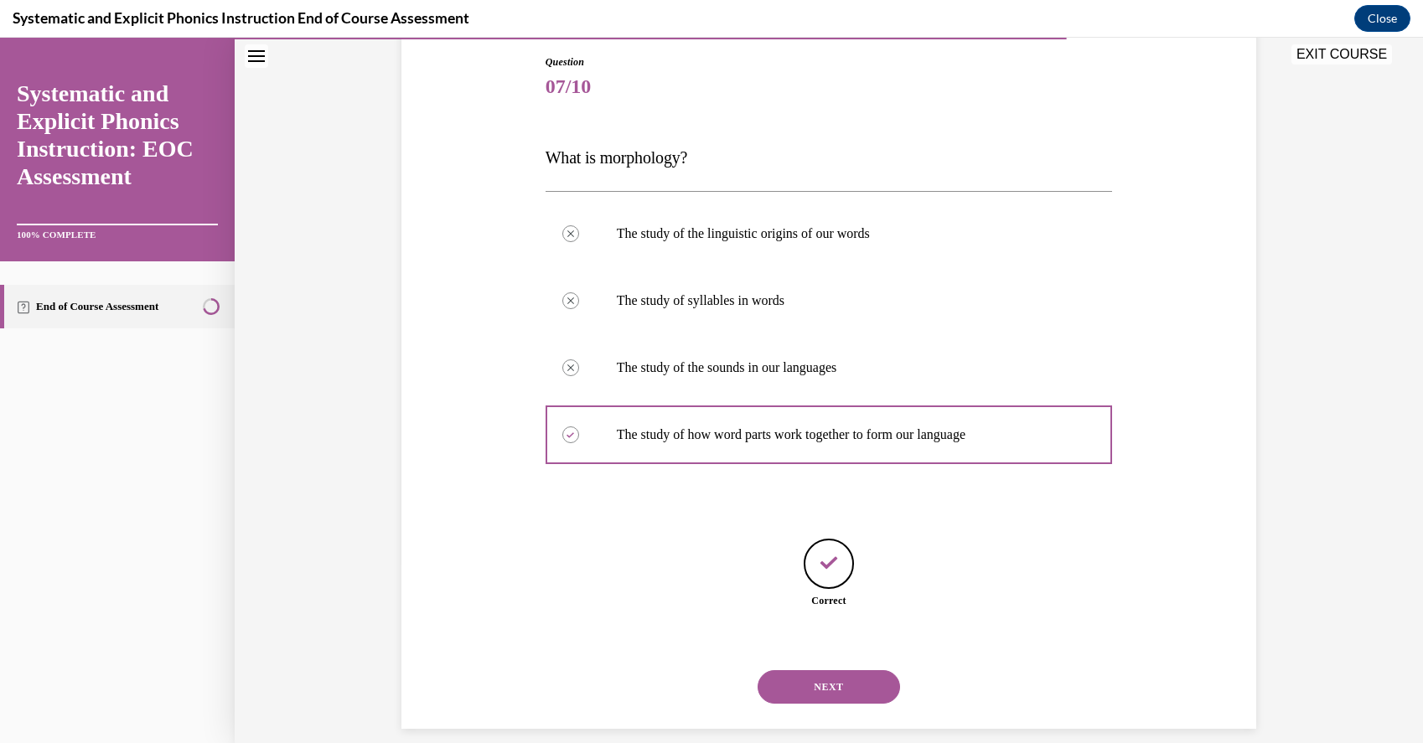
click at [827, 673] on button "NEXT" at bounding box center [828, 687] width 142 height 34
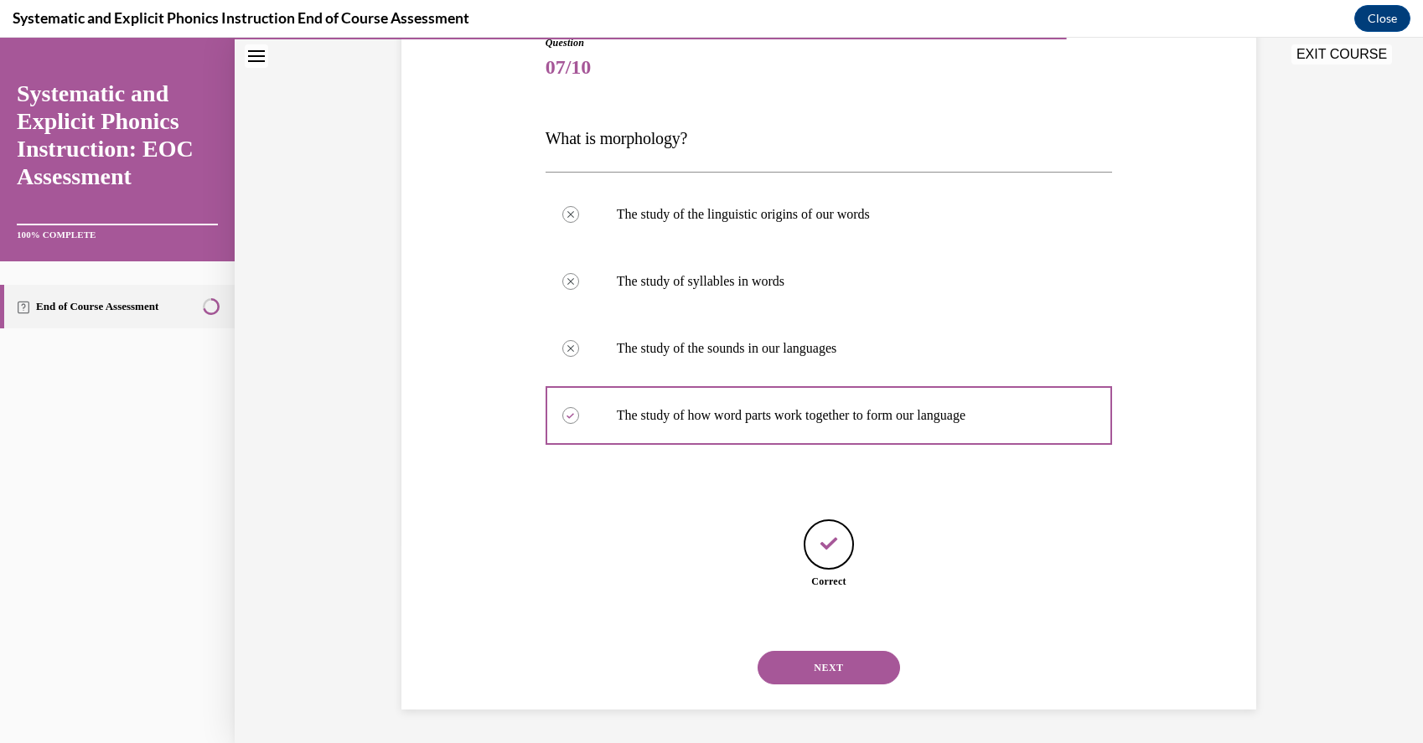
scroll to position [78, 0]
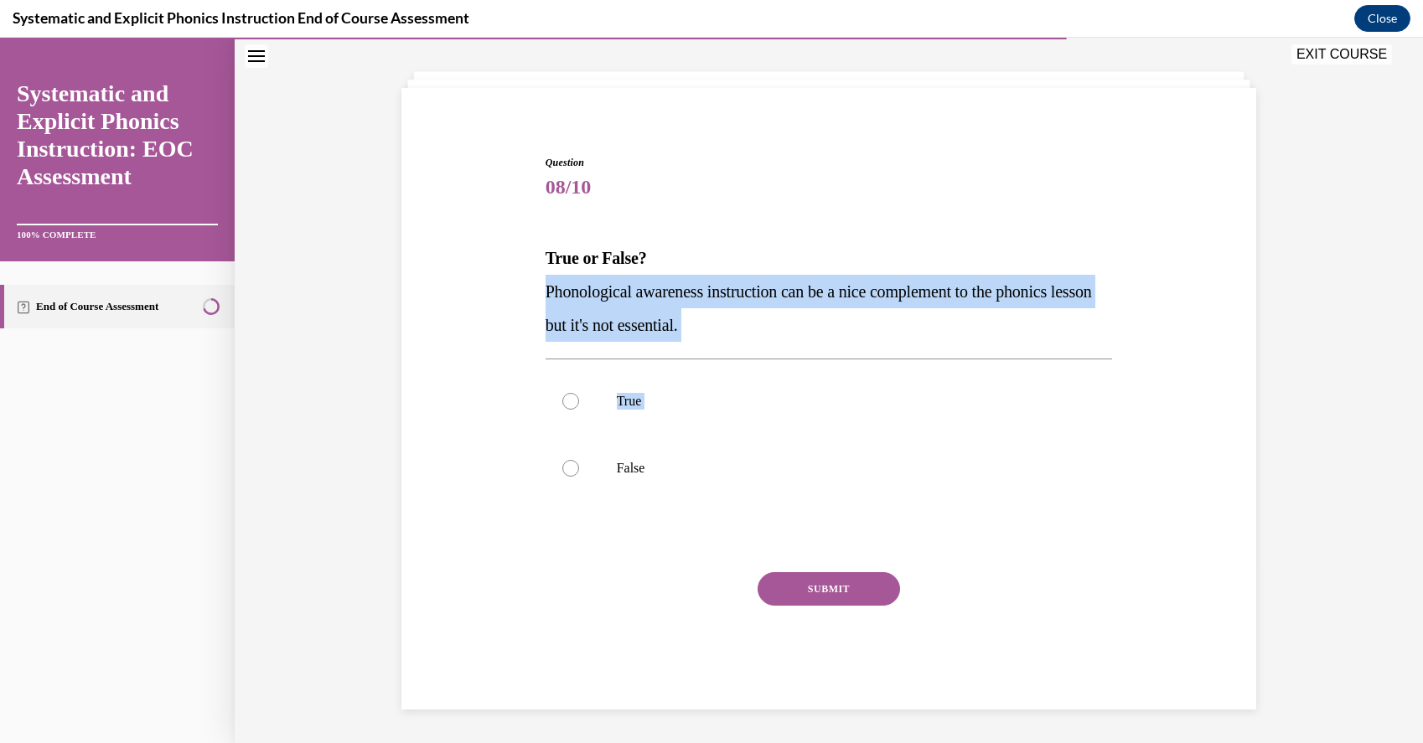
drag, startPoint x: 691, startPoint y: 478, endPoint x: 547, endPoint y: 279, distance: 246.0
click at [547, 279] on div "Question 08/10 True or False? Phonological awareness instruction can be a nice …" at bounding box center [828, 432] width 567 height 555
click at [547, 279] on p "Phonological awareness instruction can be a nice complement to the phonics less…" at bounding box center [828, 308] width 567 height 67
drag, startPoint x: 535, startPoint y: 230, endPoint x: 646, endPoint y: 455, distance: 250.7
click at [646, 455] on div "Question 08/10 True or False? Phonological awareness instruction can be a nice …" at bounding box center [828, 407] width 863 height 605
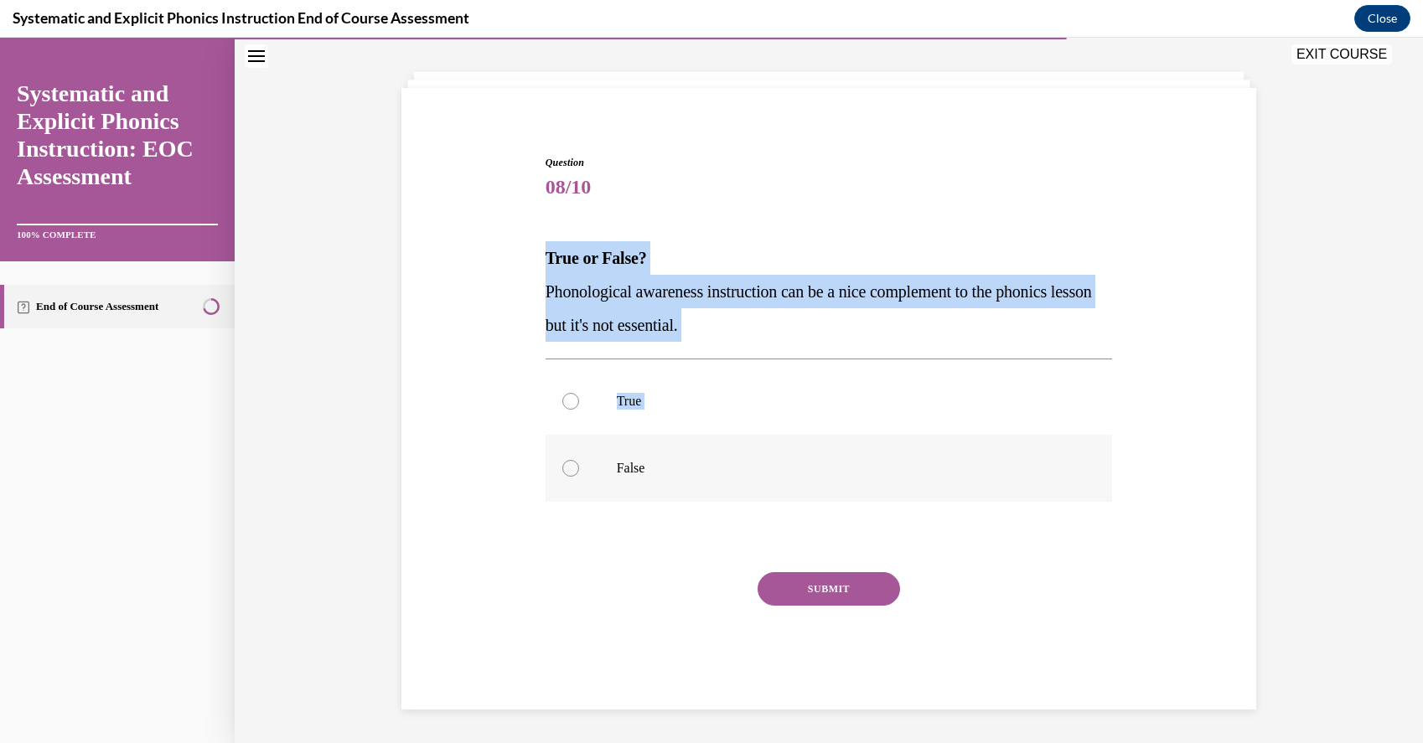
click at [641, 477] on div at bounding box center [828, 468] width 567 height 67
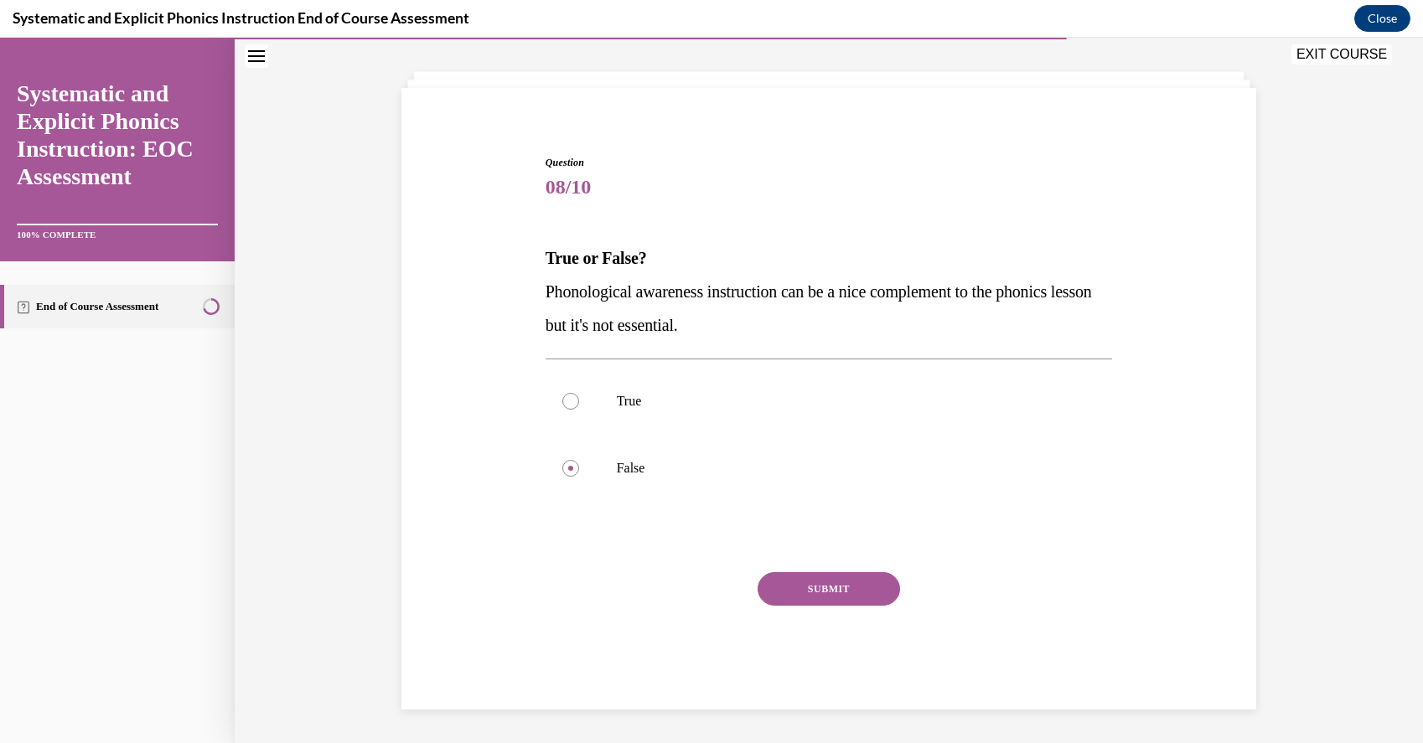
click at [838, 592] on button "SUBMIT" at bounding box center [828, 589] width 142 height 34
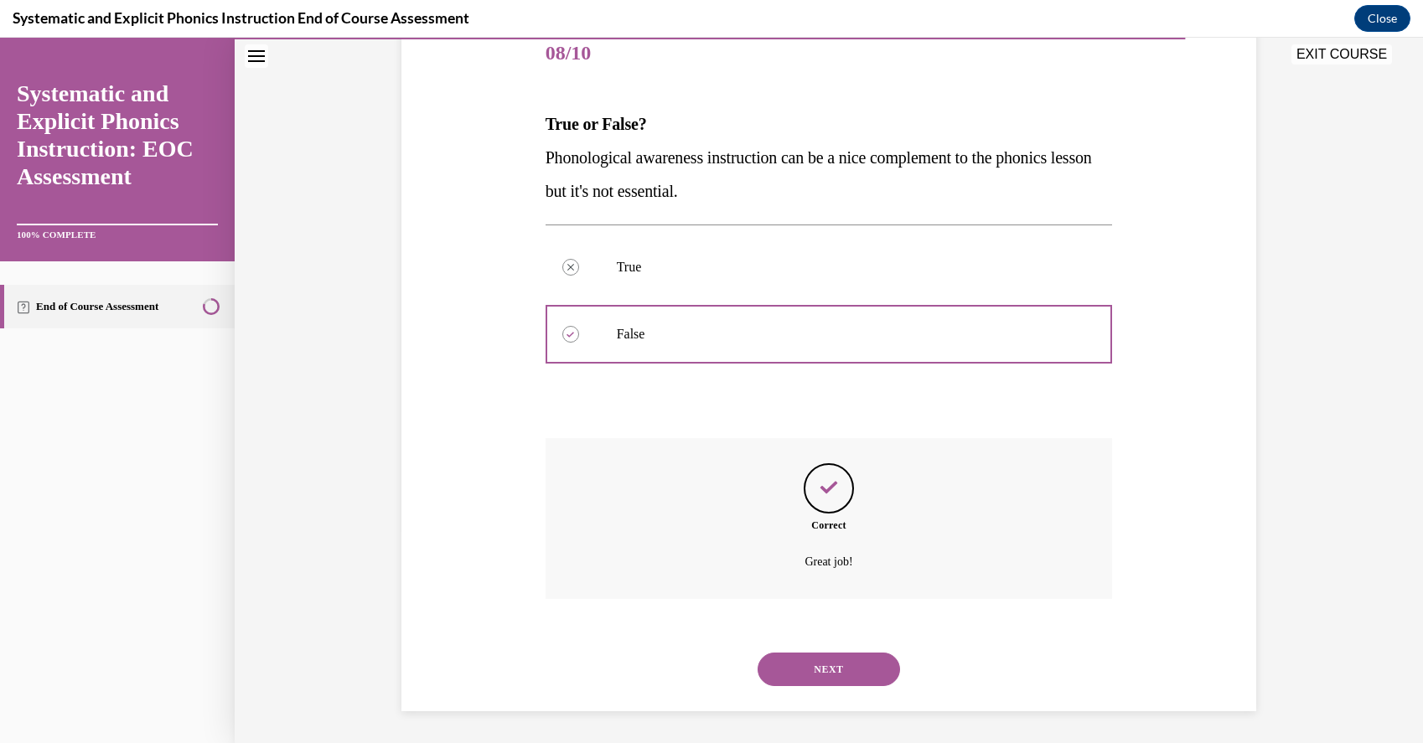
scroll to position [214, 0]
click at [840, 666] on button "NEXT" at bounding box center [828, 668] width 142 height 34
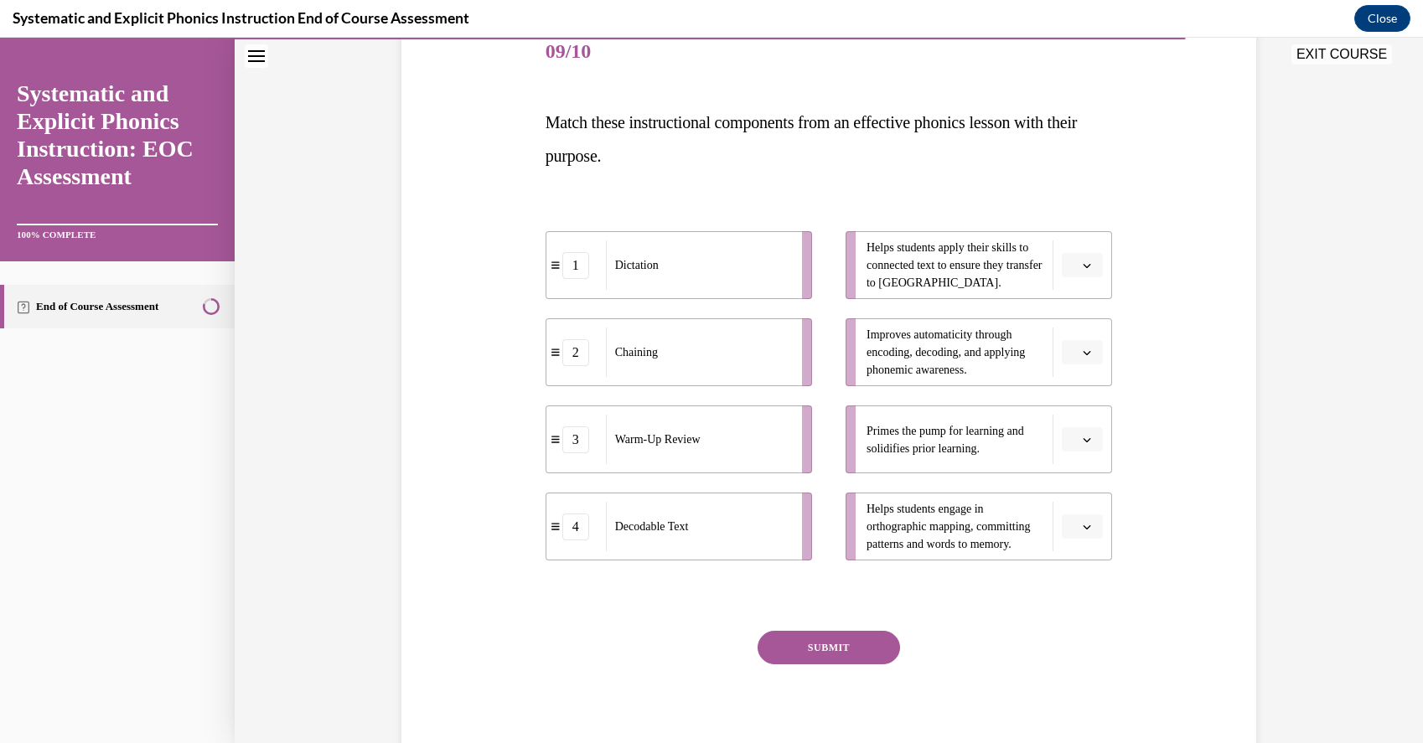
scroll to position [188, 0]
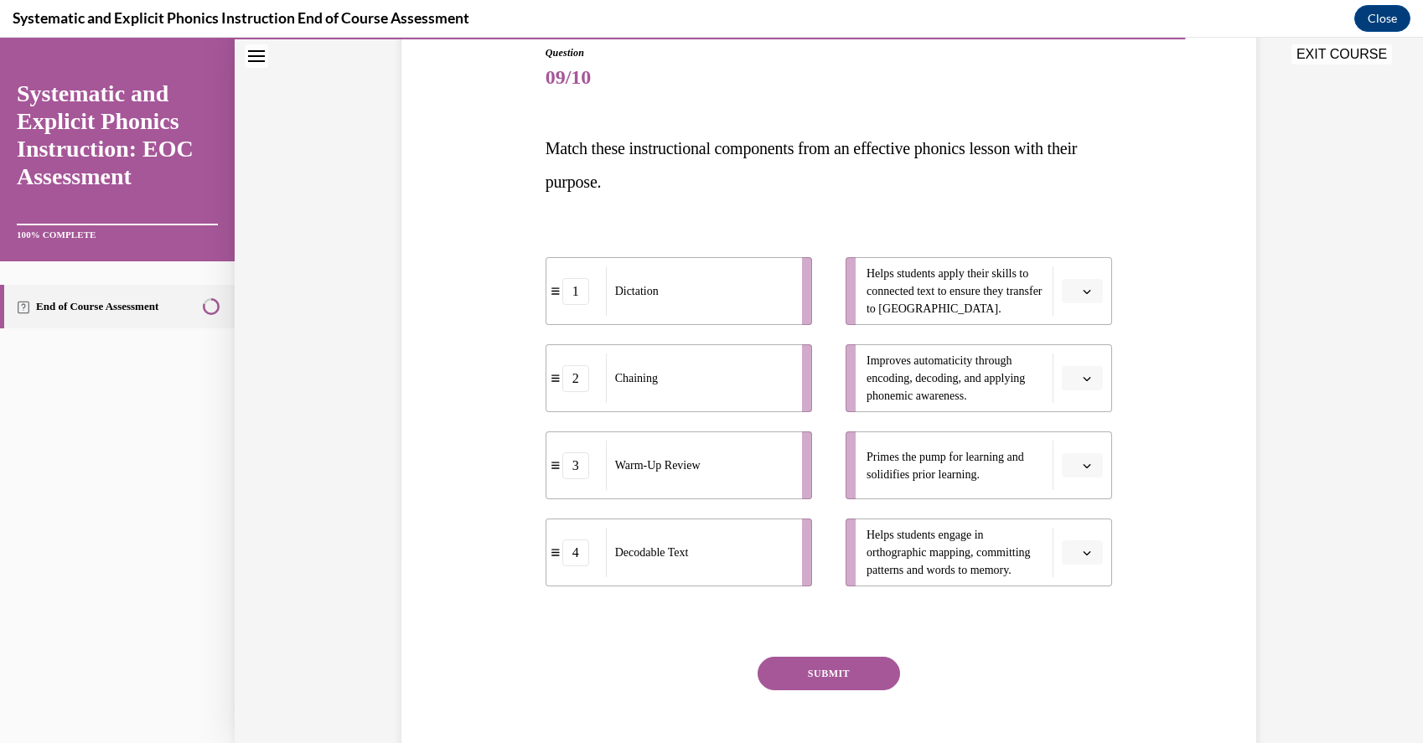
click at [837, 661] on button "SUBMIT" at bounding box center [828, 674] width 142 height 34
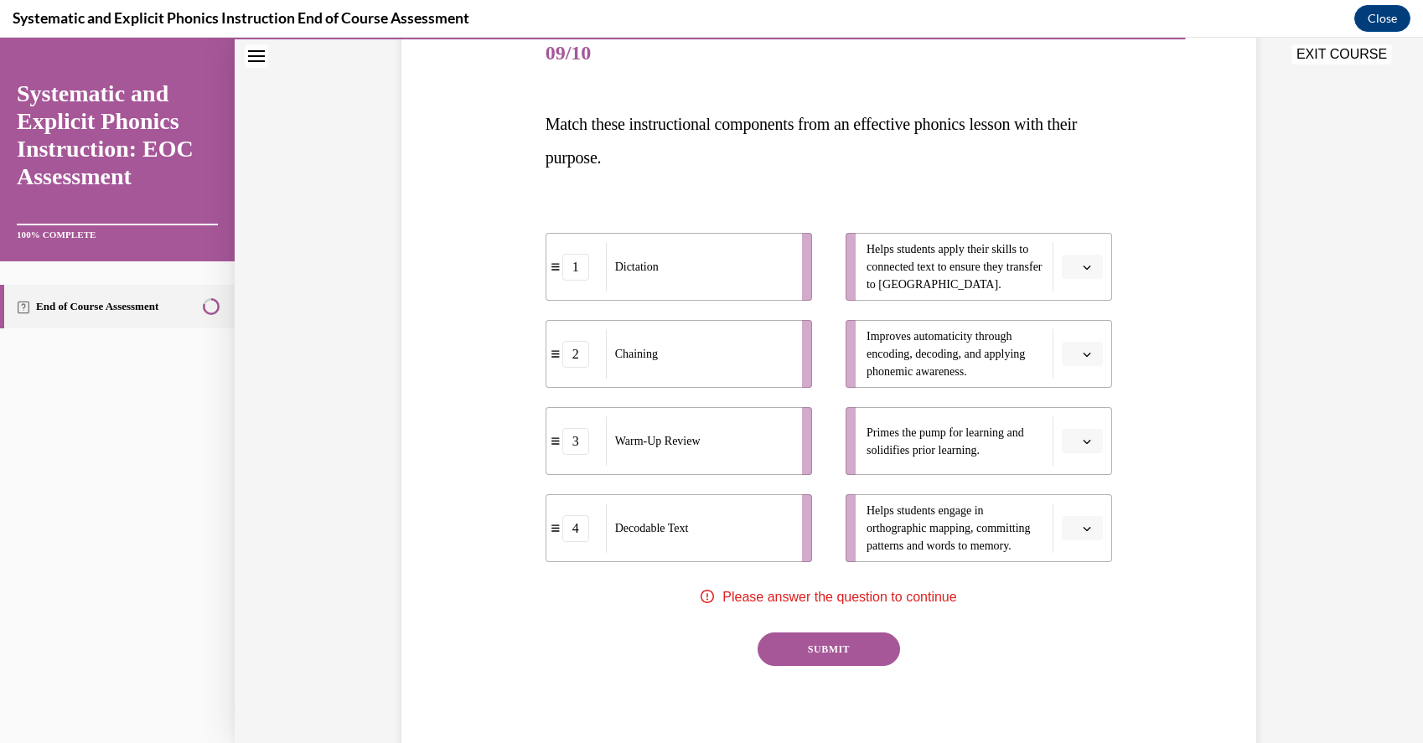
scroll to position [214, 0]
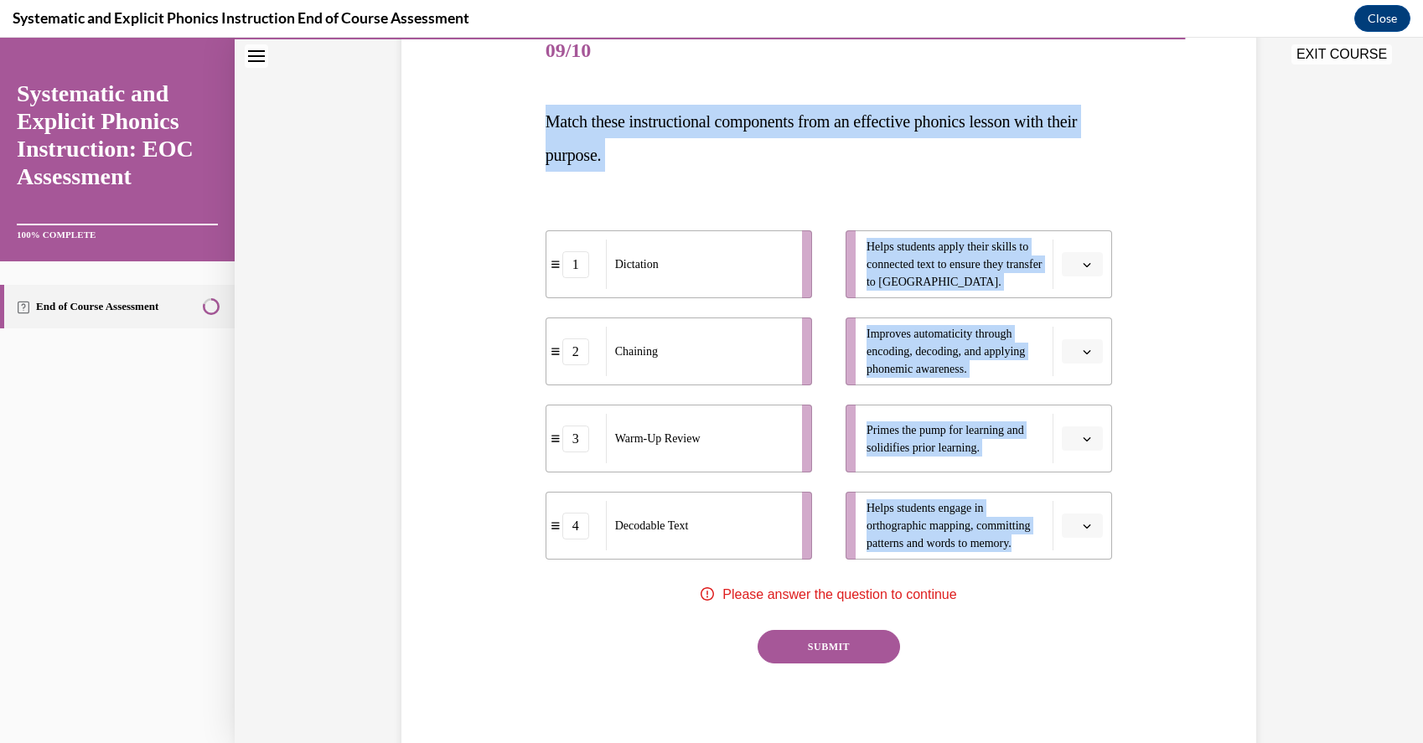
drag, startPoint x: 536, startPoint y: 113, endPoint x: 1111, endPoint y: 560, distance: 727.9
click at [1111, 560] on div "Question 09/10 Match these instructional components from an effective phonics l…" at bounding box center [828, 367] width 863 height 799
copy div "Match these instructional components from an effective phonics lesson with thei…"
drag, startPoint x: 740, startPoint y: 530, endPoint x: 659, endPoint y: 396, distance: 156.1
click at [653, 380] on div "Decodable Text" at bounding box center [600, 375] width 185 height 49
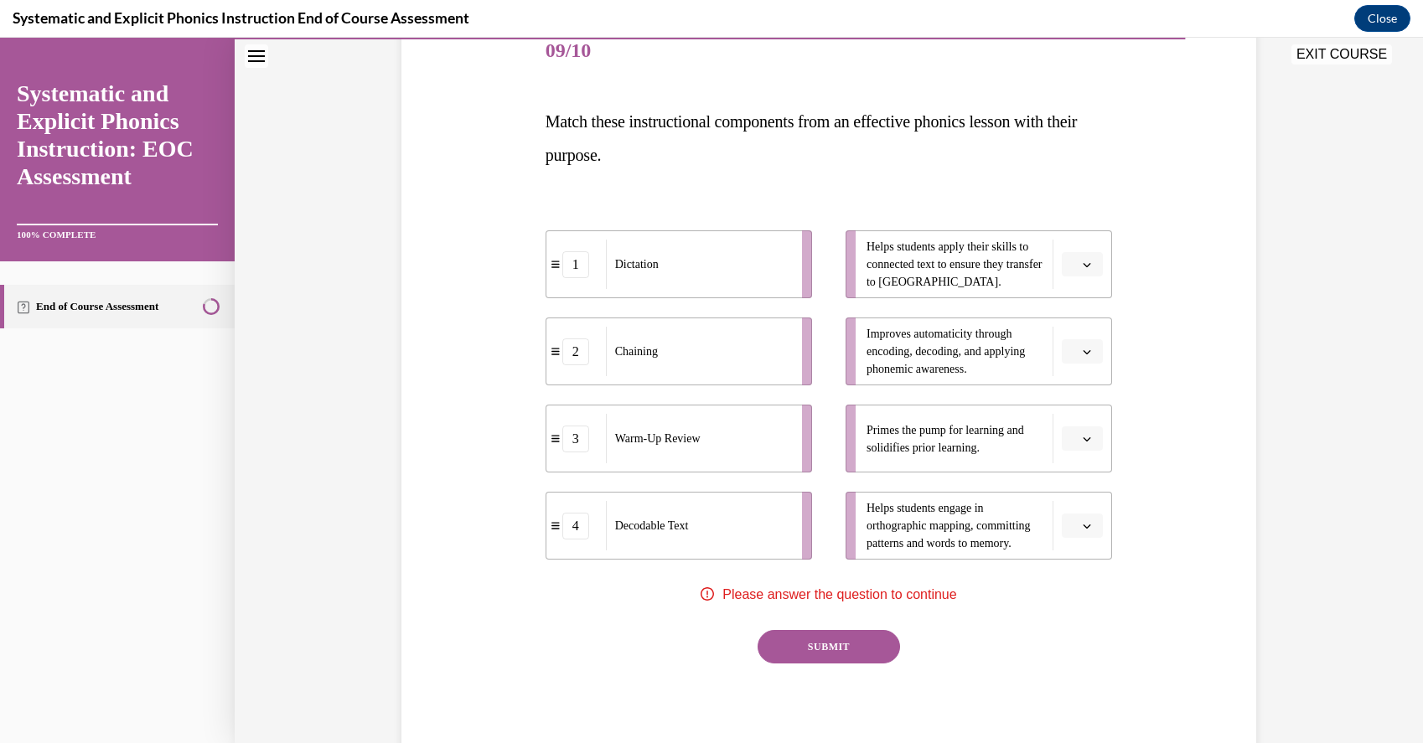
click at [662, 401] on ul "1 Dictation 2 Chaining 3 Warm-Up Review 4 Decodable Text" at bounding box center [686, 394] width 283 height 329
click at [1083, 524] on icon "button" at bounding box center [1087, 526] width 8 height 4
click at [1084, 598] on div "1" at bounding box center [1080, 597] width 42 height 34
click at [1082, 363] on li "Improves automaticity through encoding, decoding, and applying phonemic awarene…" at bounding box center [978, 352] width 266 height 68
click at [1089, 349] on icon "button" at bounding box center [1086, 352] width 8 height 8
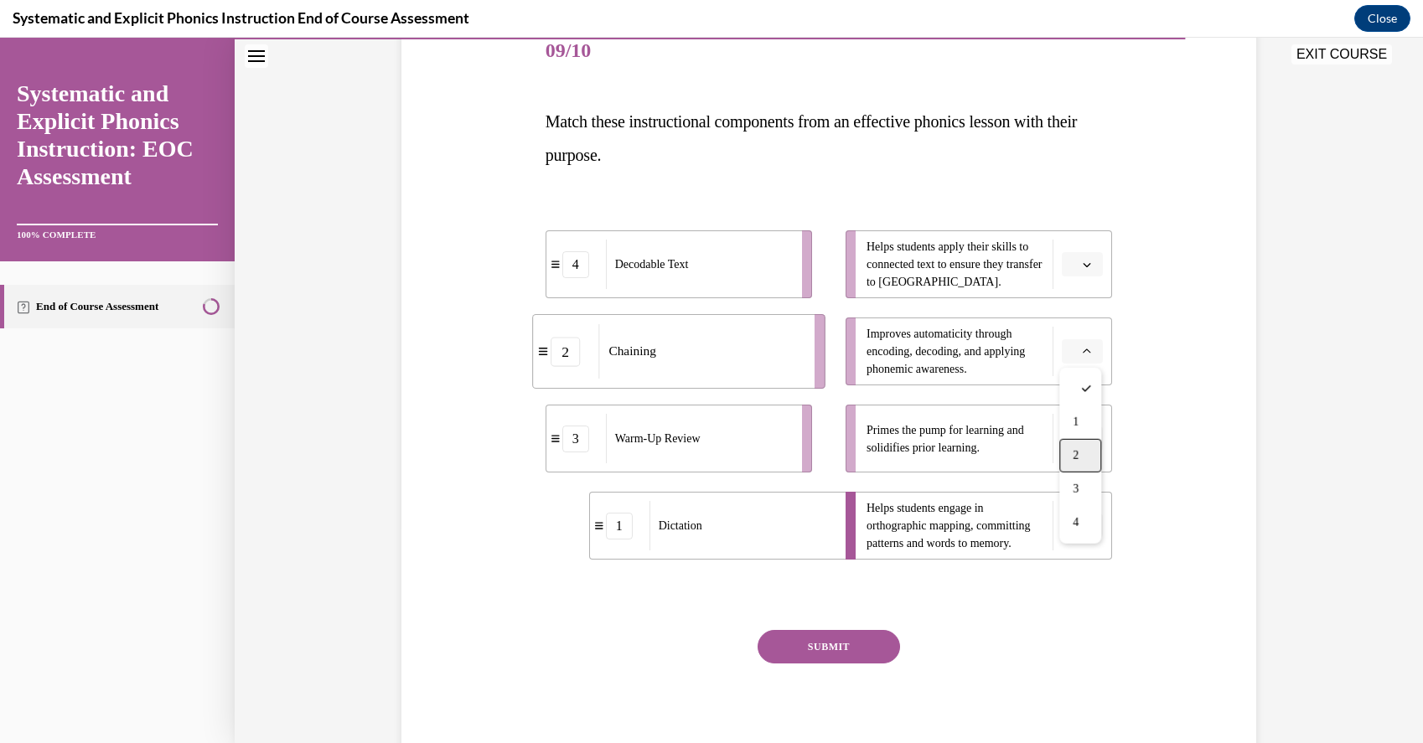
click at [1088, 462] on div "2" at bounding box center [1080, 456] width 42 height 34
click at [1231, 251] on div "Question 09/10 Match these instructional components from an effective phonics l…" at bounding box center [828, 367] width 863 height 799
click at [1086, 450] on button "button" at bounding box center [1082, 438] width 41 height 25
click at [1083, 582] on div "3" at bounding box center [1080, 577] width 42 height 34
click at [1088, 276] on li "Helps students apply their skills to connected text to ensure they transfer to …" at bounding box center [978, 264] width 266 height 68
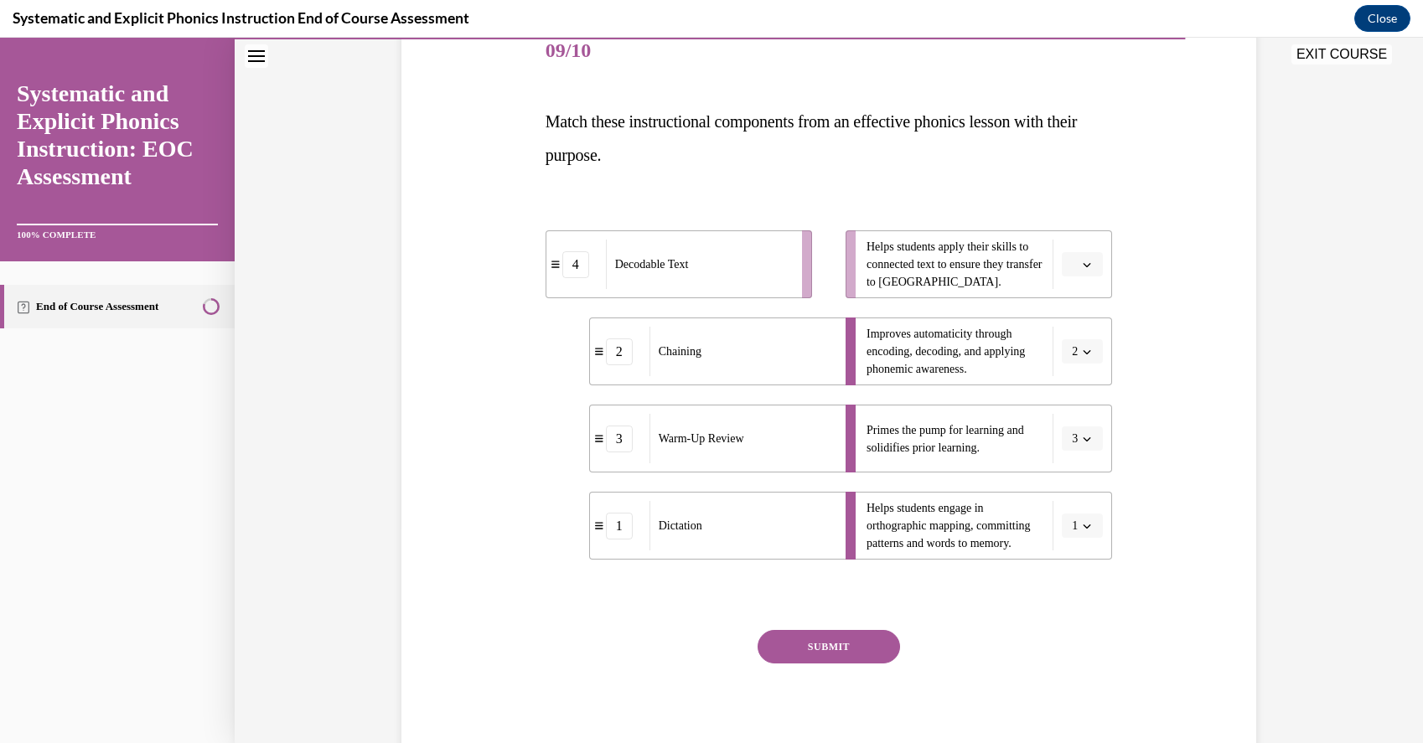
click at [1088, 267] on icon "button" at bounding box center [1086, 265] width 8 height 8
click at [1073, 447] on div "4" at bounding box center [1080, 436] width 42 height 34
click at [861, 647] on button "SUBMIT" at bounding box center [828, 647] width 142 height 34
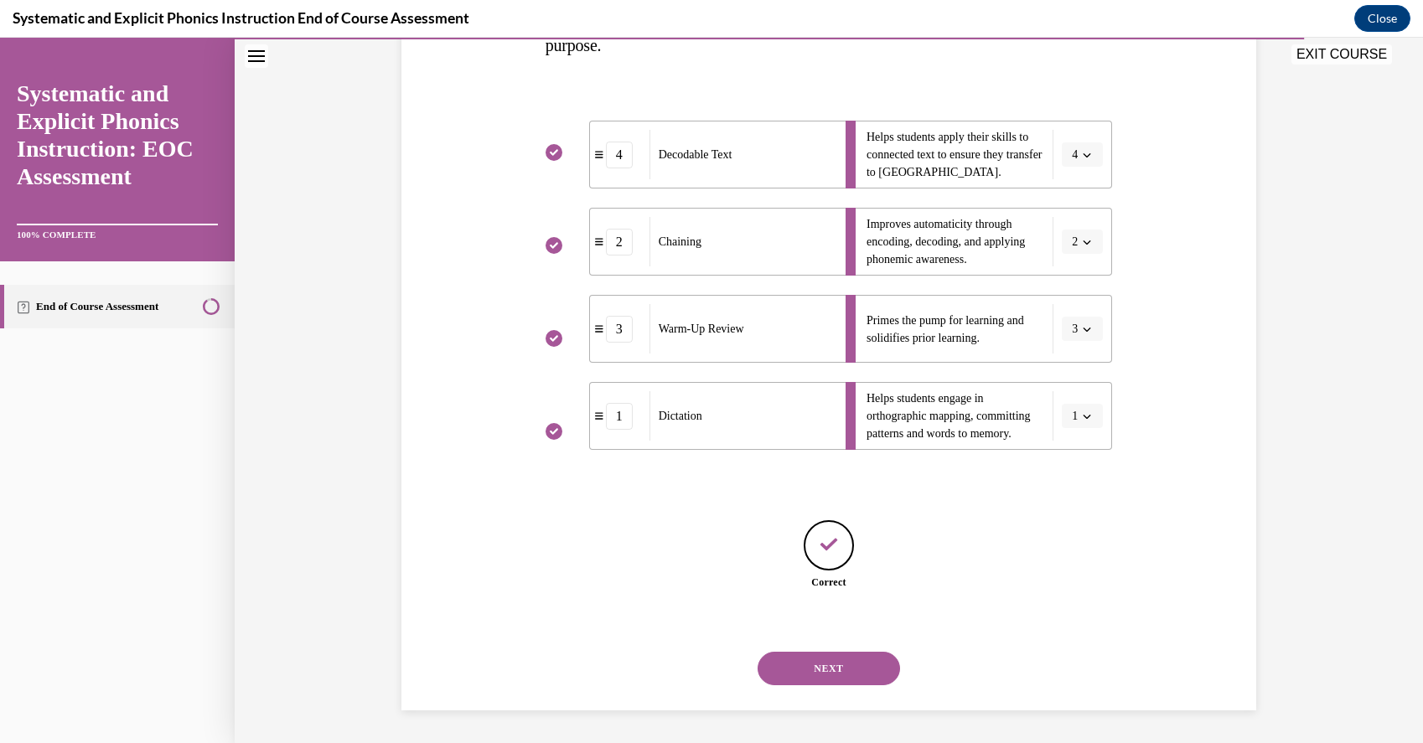
scroll to position [325, 0]
click at [823, 662] on button "NEXT" at bounding box center [828, 668] width 142 height 34
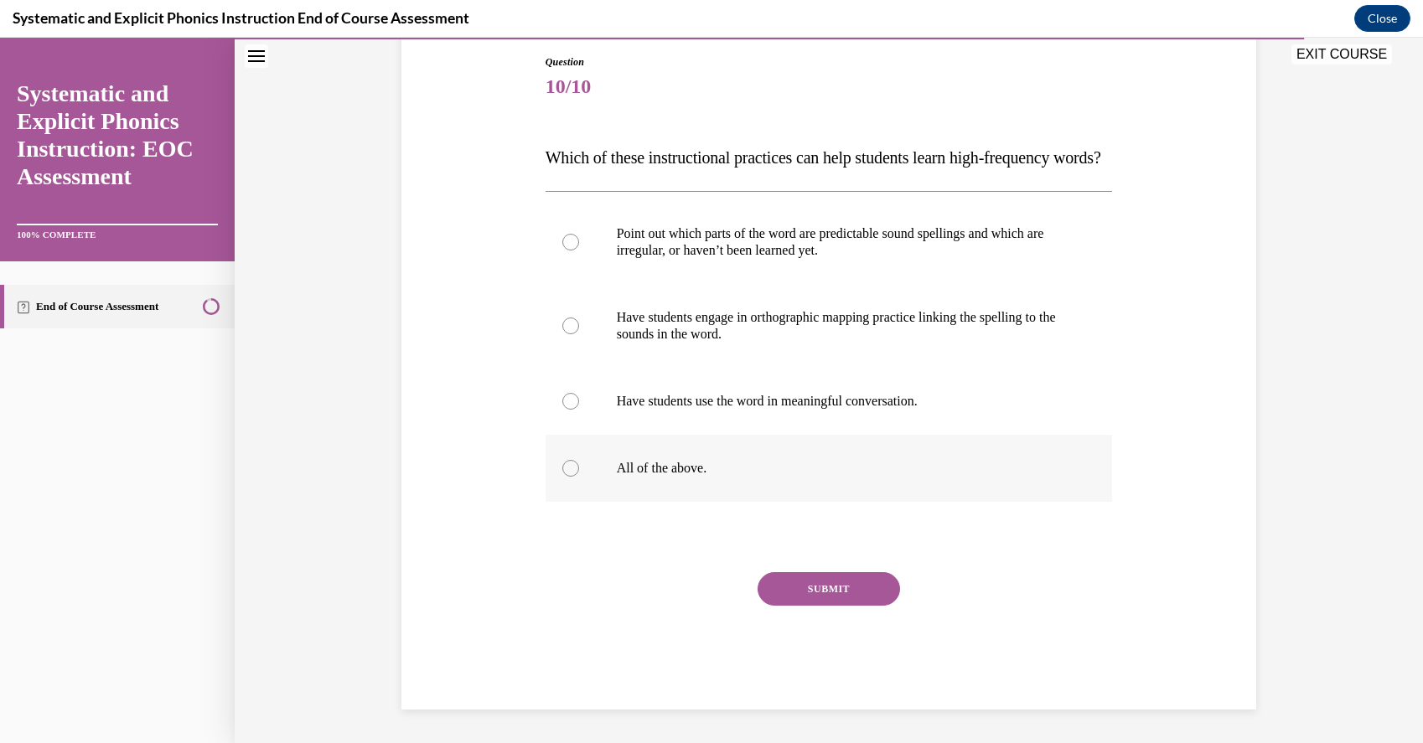
click at [731, 502] on div at bounding box center [828, 468] width 567 height 67
click at [819, 606] on button "SUBMIT" at bounding box center [828, 589] width 142 height 34
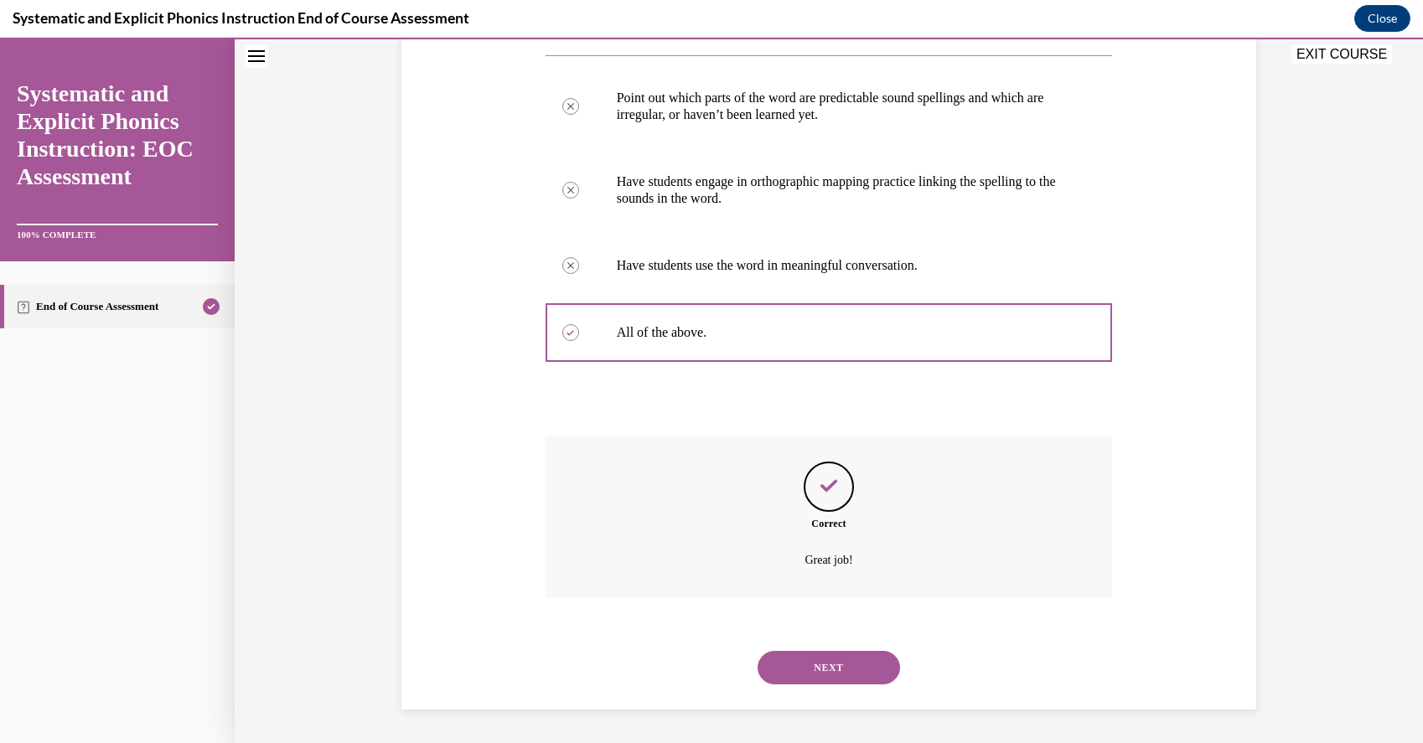
scroll to position [348, 0]
click at [832, 663] on button "NEXT" at bounding box center [828, 668] width 142 height 34
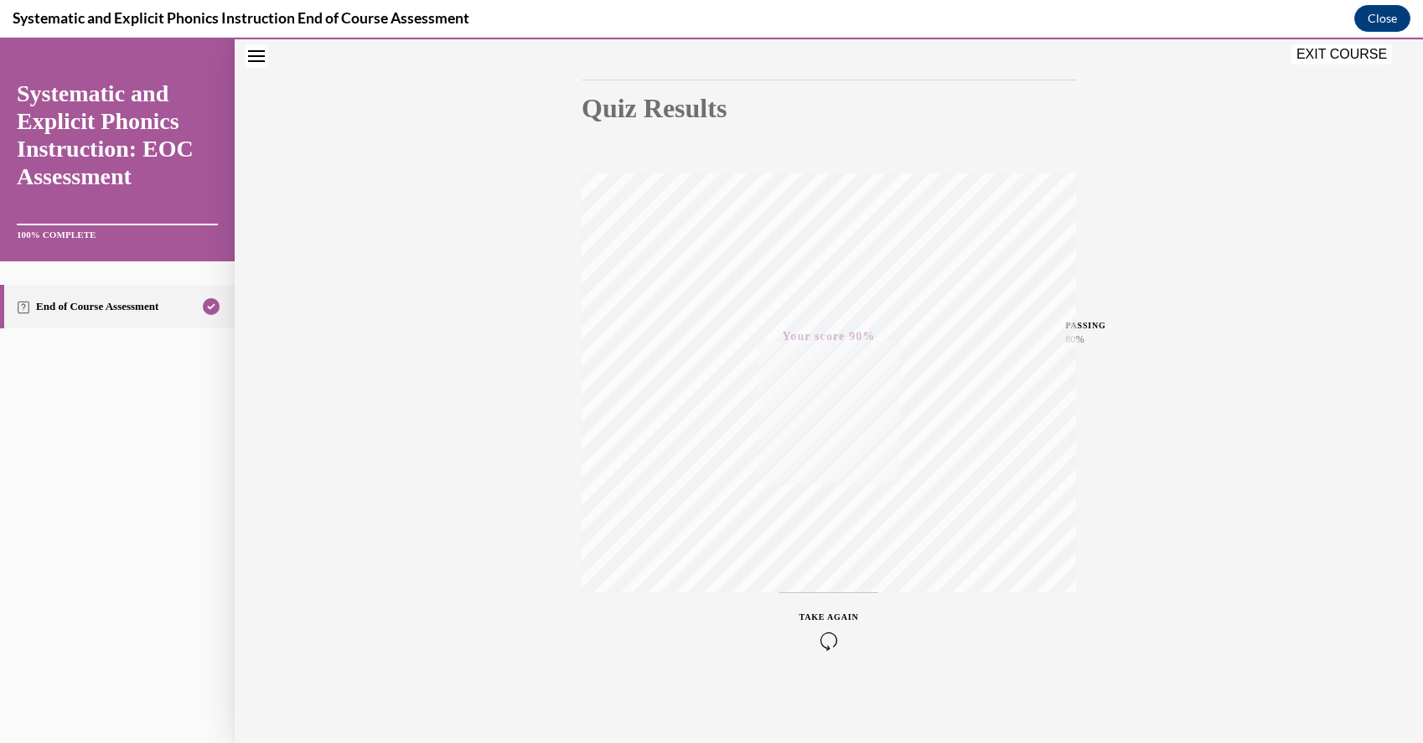
click at [1337, 54] on button "EXIT COURSE" at bounding box center [1341, 54] width 101 height 20
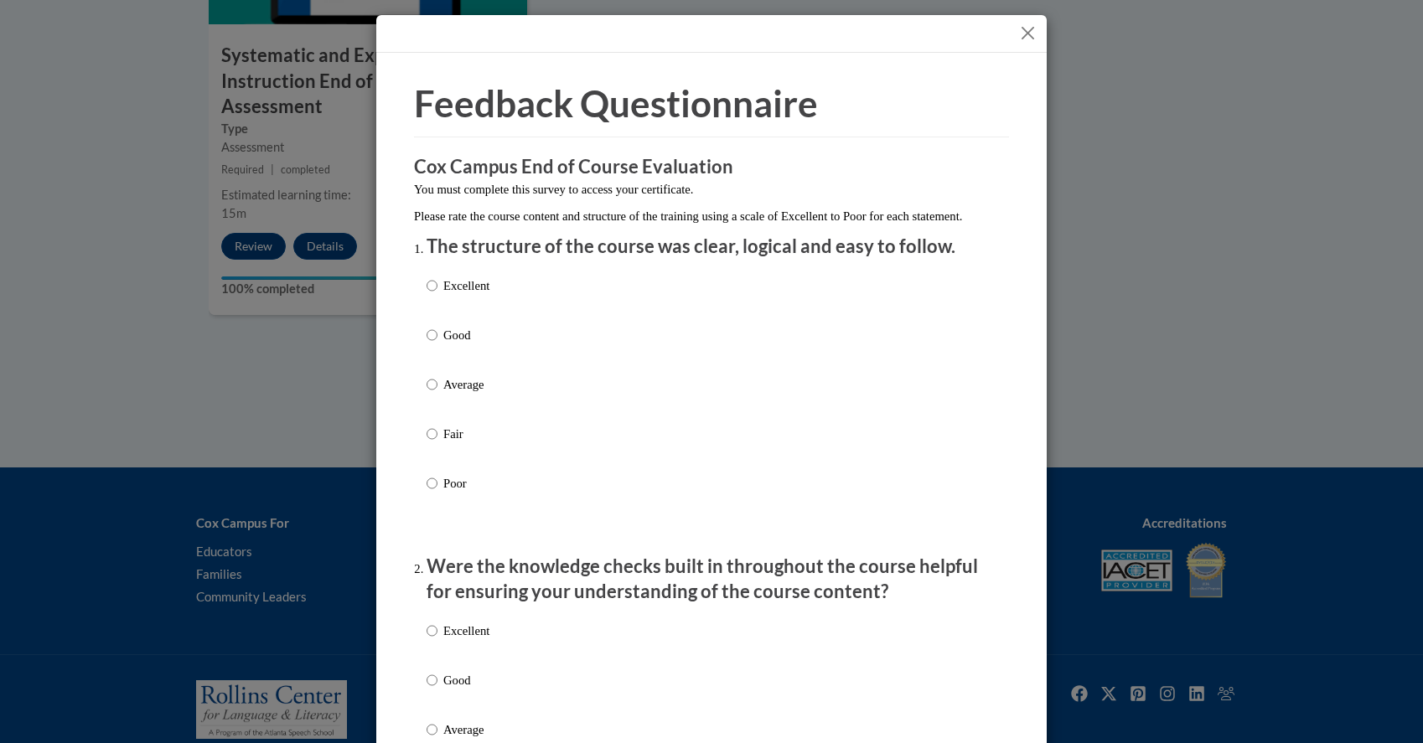
click at [1036, 29] on button "Close" at bounding box center [1027, 33] width 21 height 21
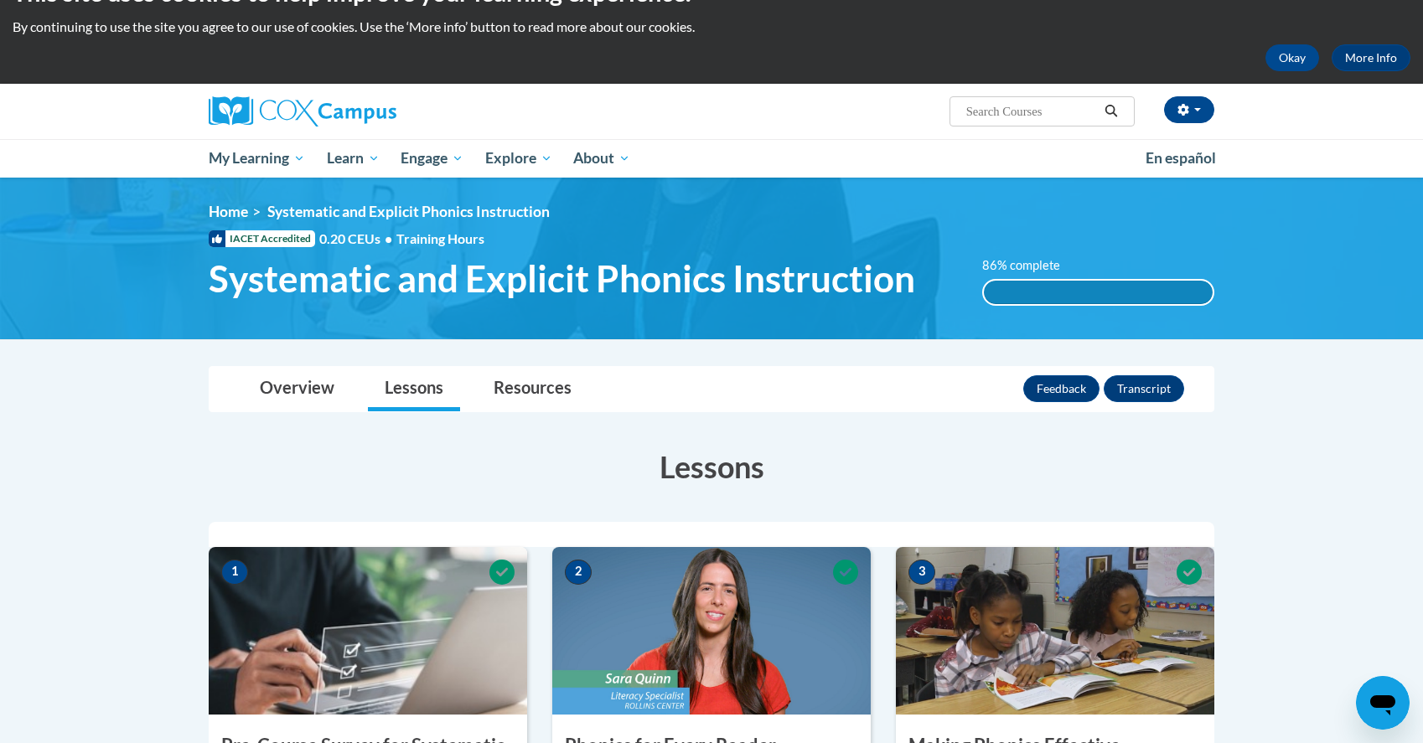
scroll to position [0, 0]
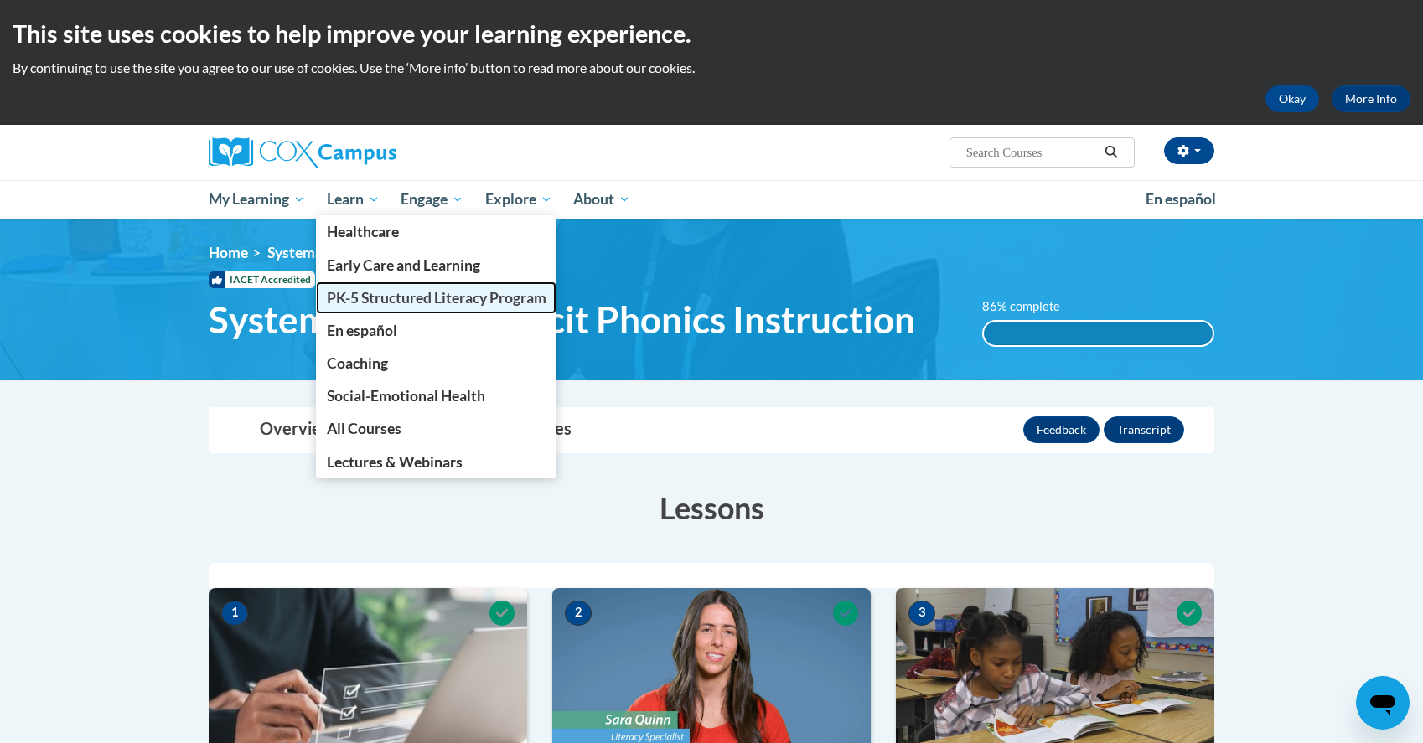
click at [395, 301] on span "PK-5 Structured Literacy Program" at bounding box center [437, 298] width 220 height 18
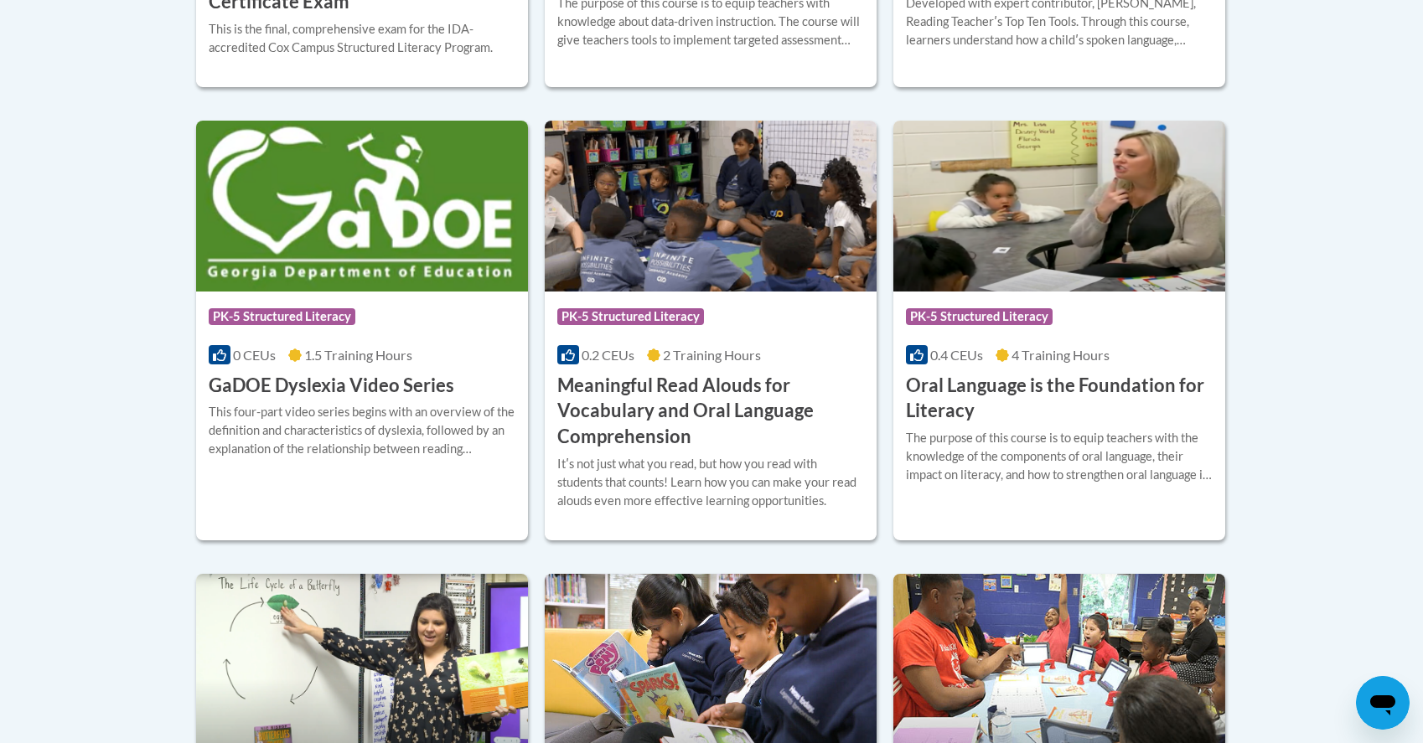
scroll to position [1064, 0]
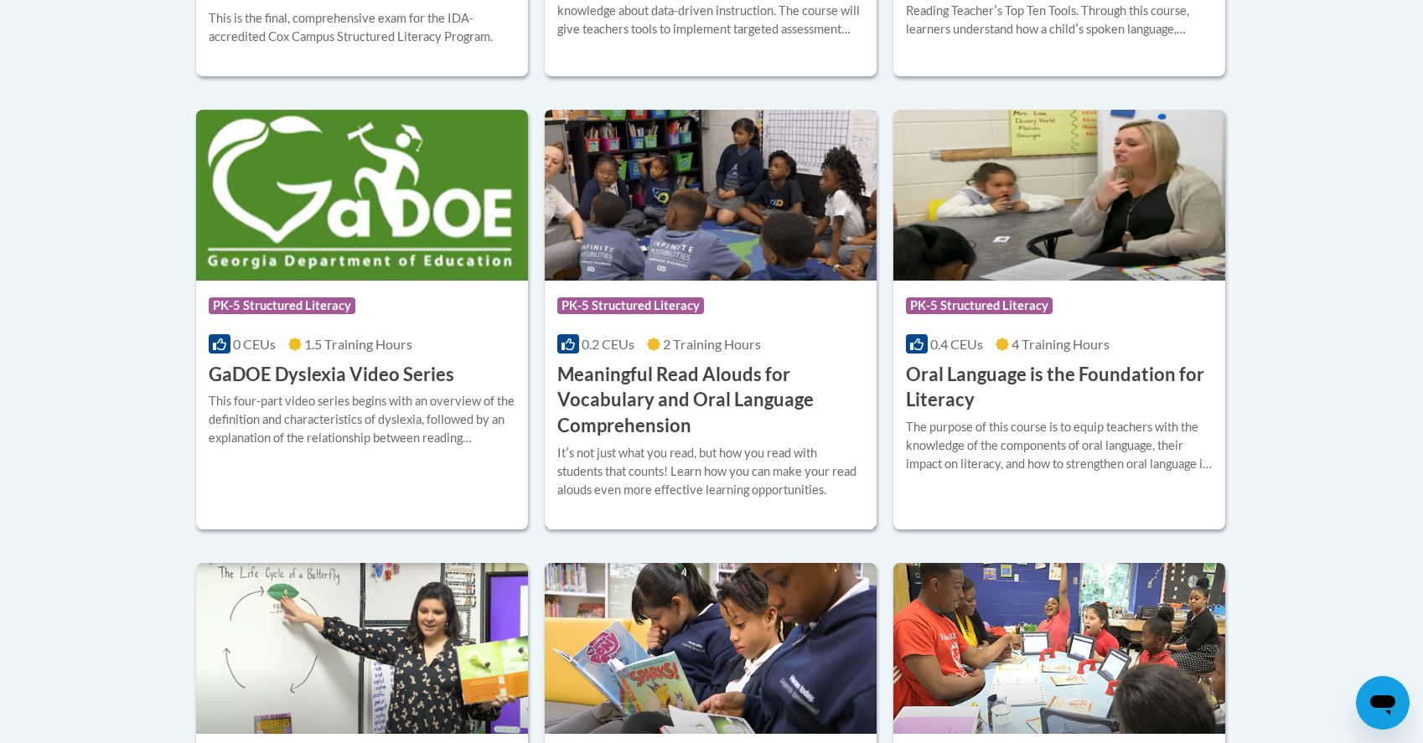
click at [744, 194] on img at bounding box center [711, 195] width 332 height 171
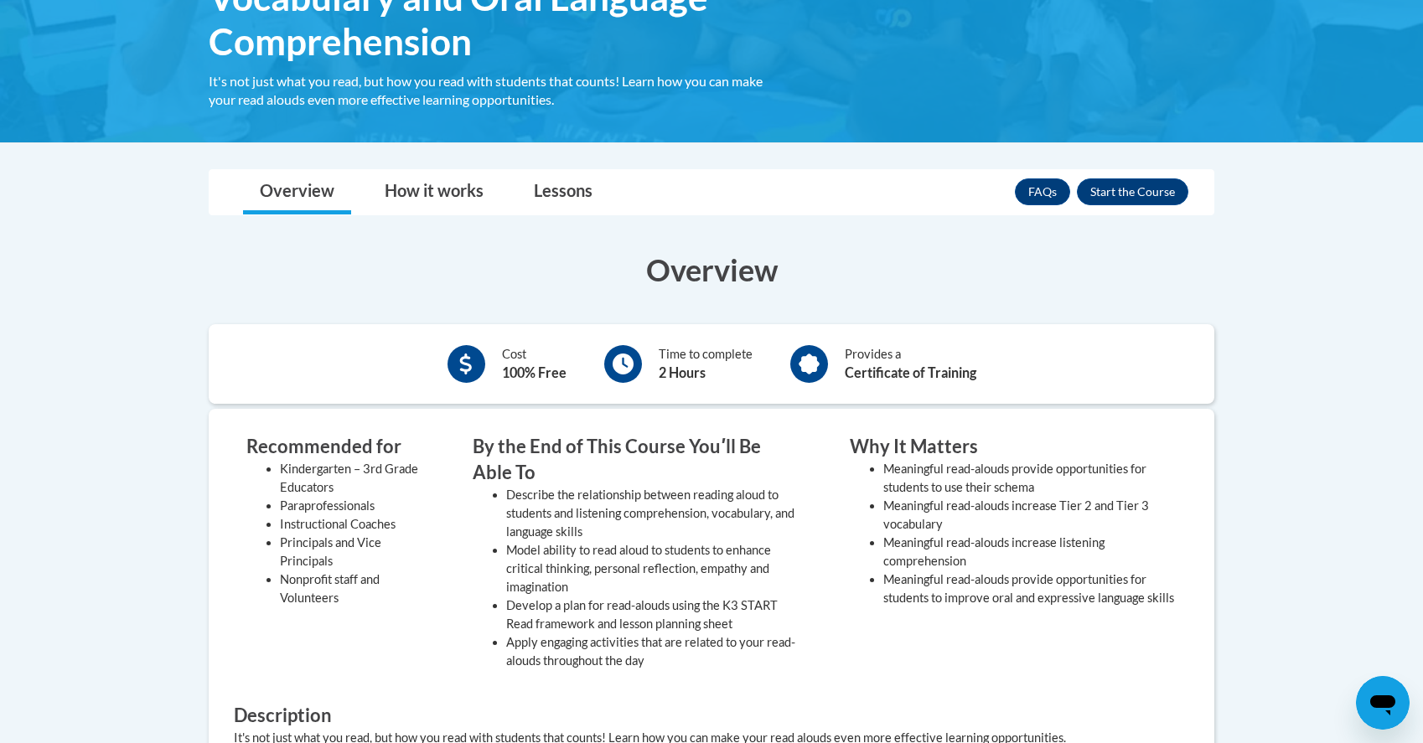
scroll to position [387, 0]
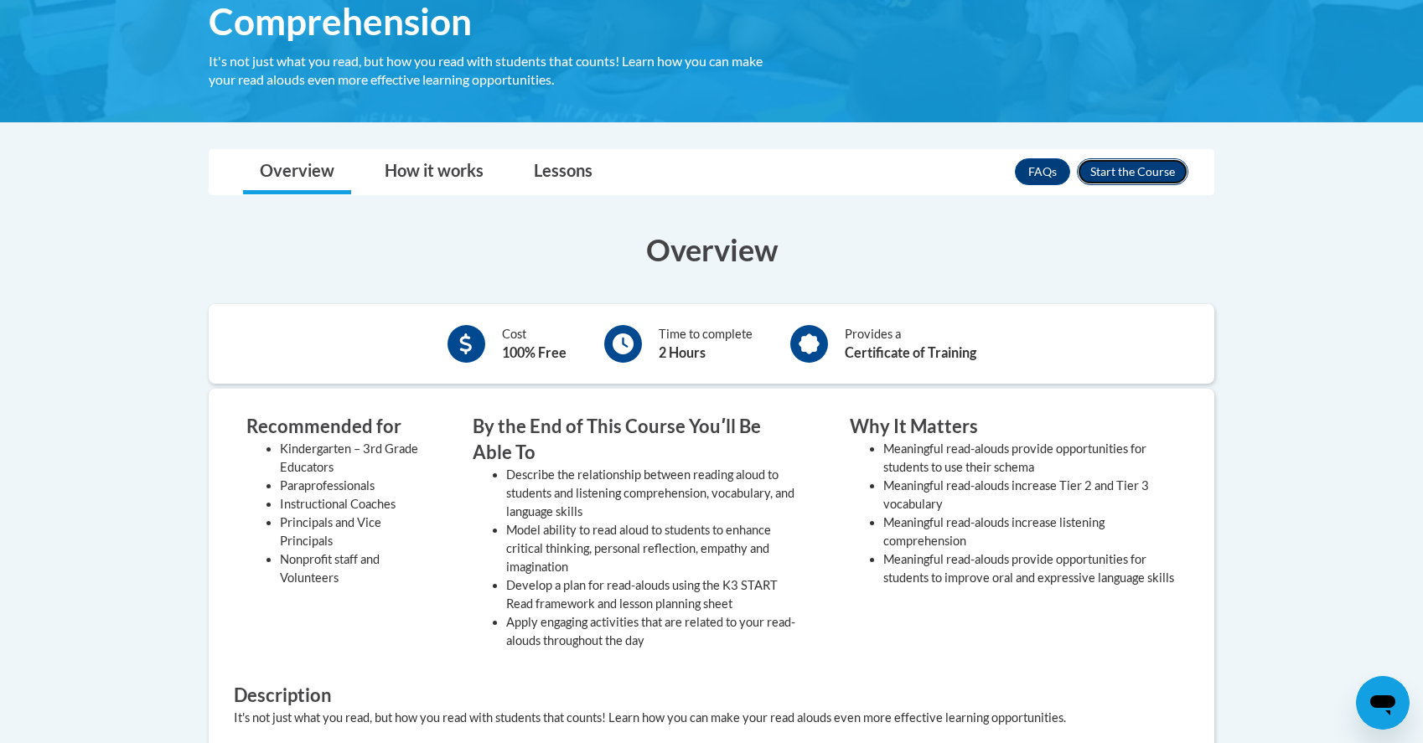
click at [1113, 178] on button "Enroll" at bounding box center [1132, 171] width 111 height 27
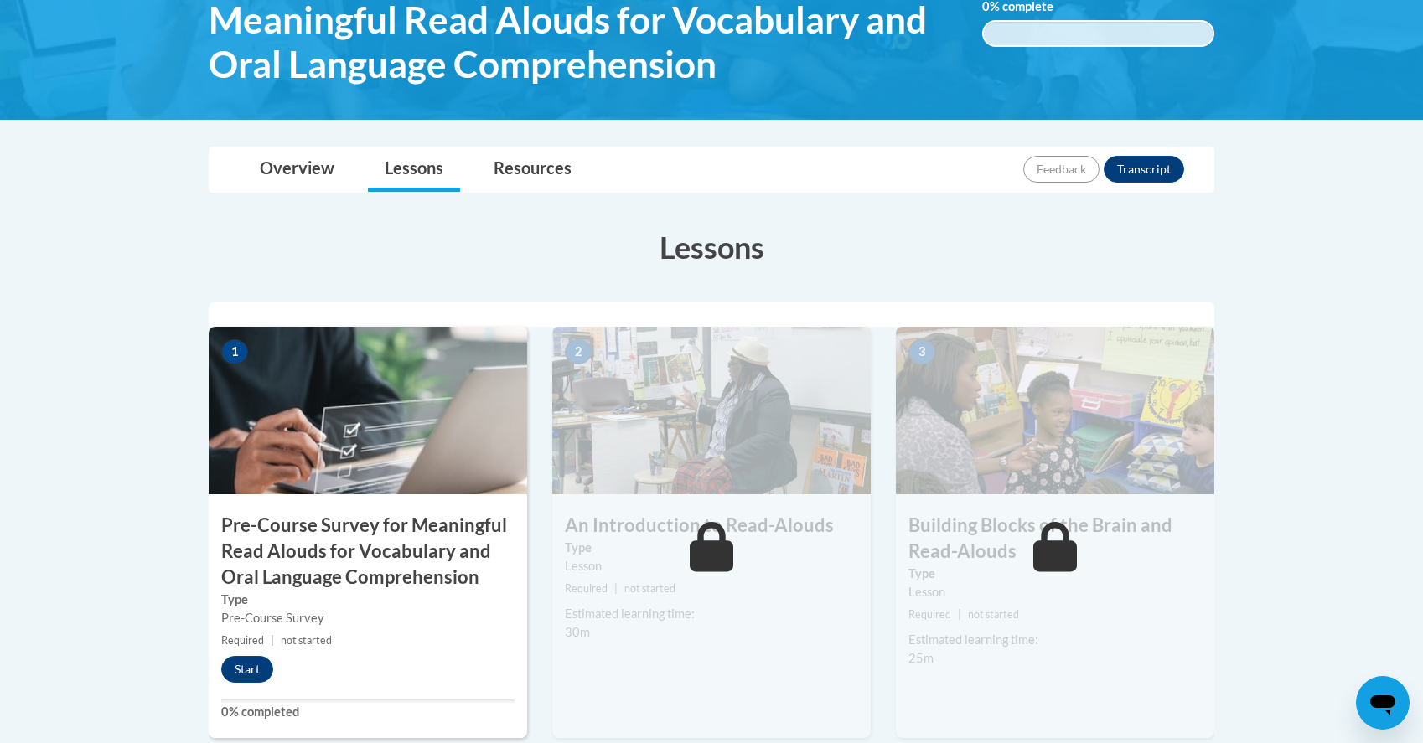
scroll to position [303, 0]
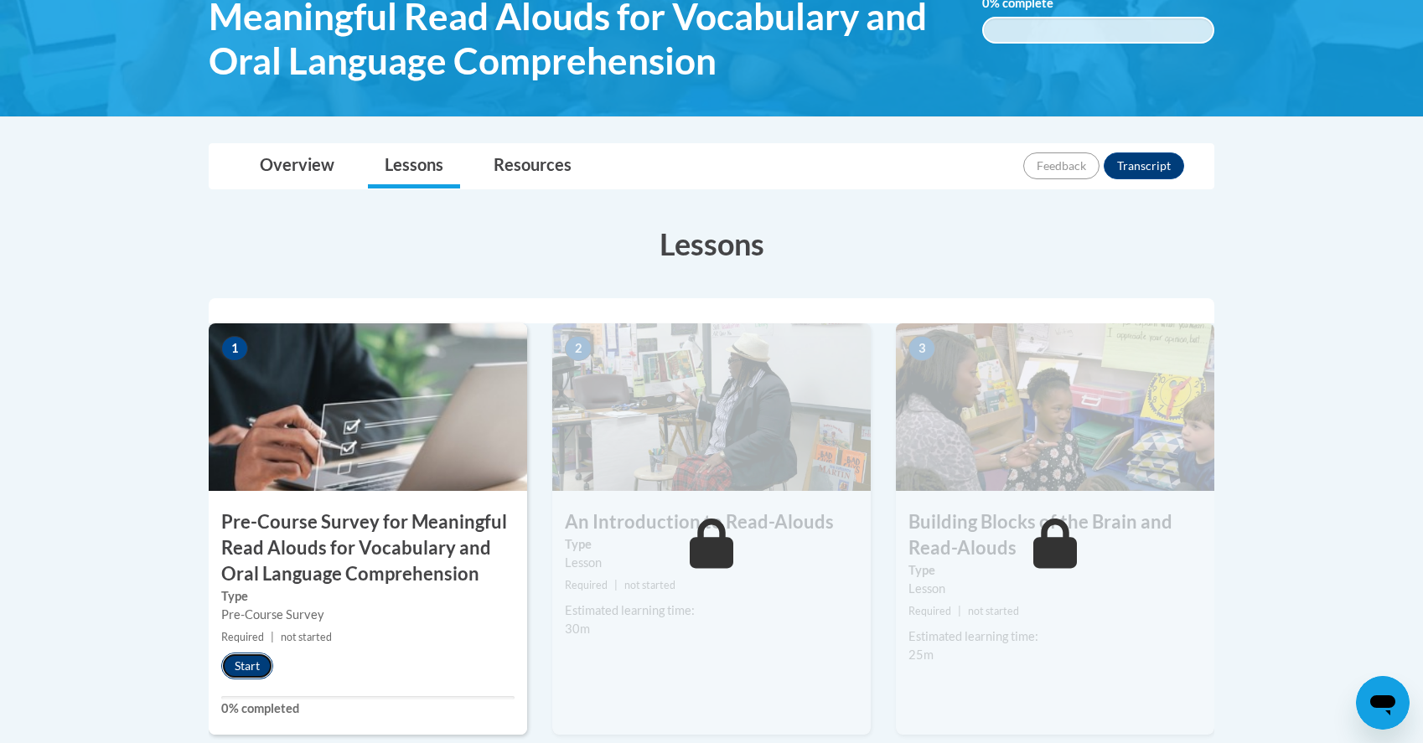
click at [221, 667] on button "Start" at bounding box center [247, 666] width 52 height 27
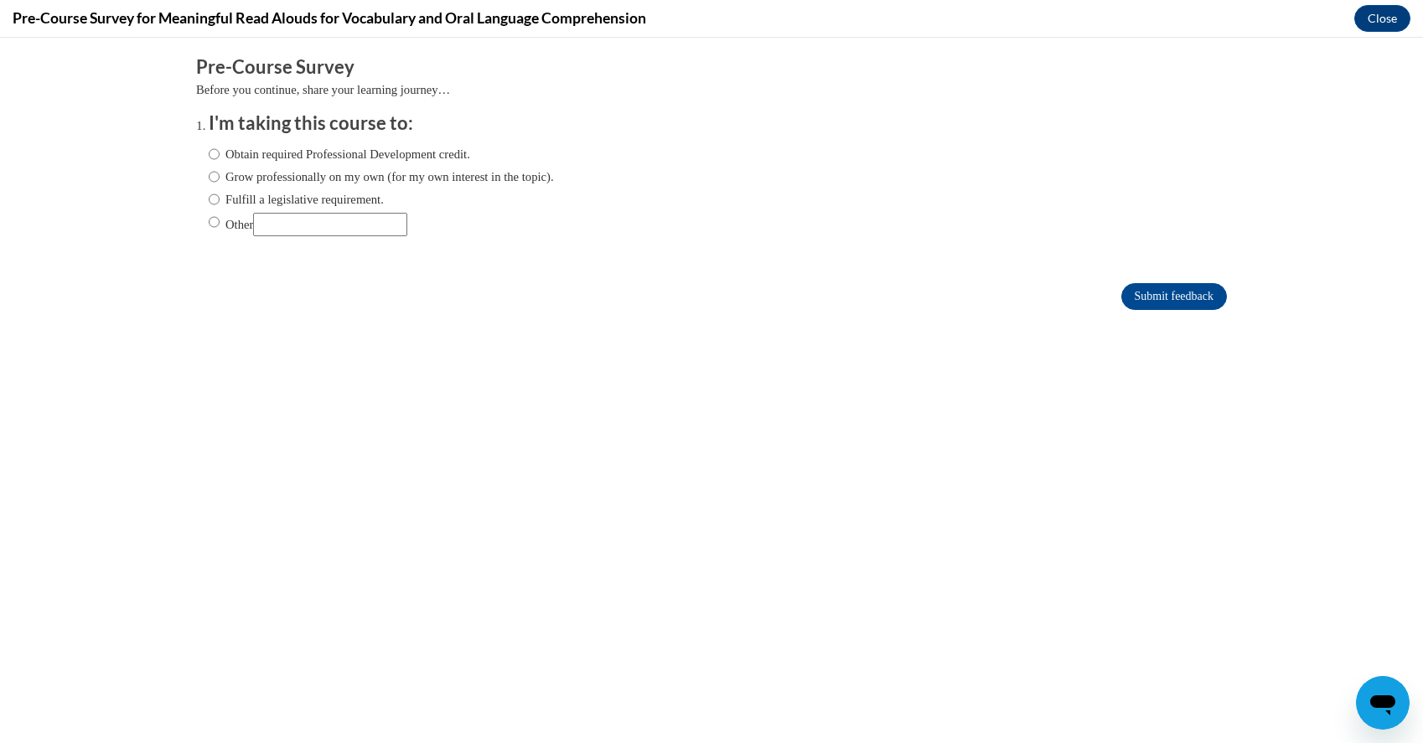
scroll to position [0, 0]
click at [384, 200] on label "Fulfill a legislative requirement." at bounding box center [296, 199] width 175 height 18
click at [220, 200] on input "Fulfill a legislative requirement." at bounding box center [214, 199] width 11 height 18
radio input "true"
click at [1192, 295] on input "Submit feedback" at bounding box center [1174, 296] width 106 height 27
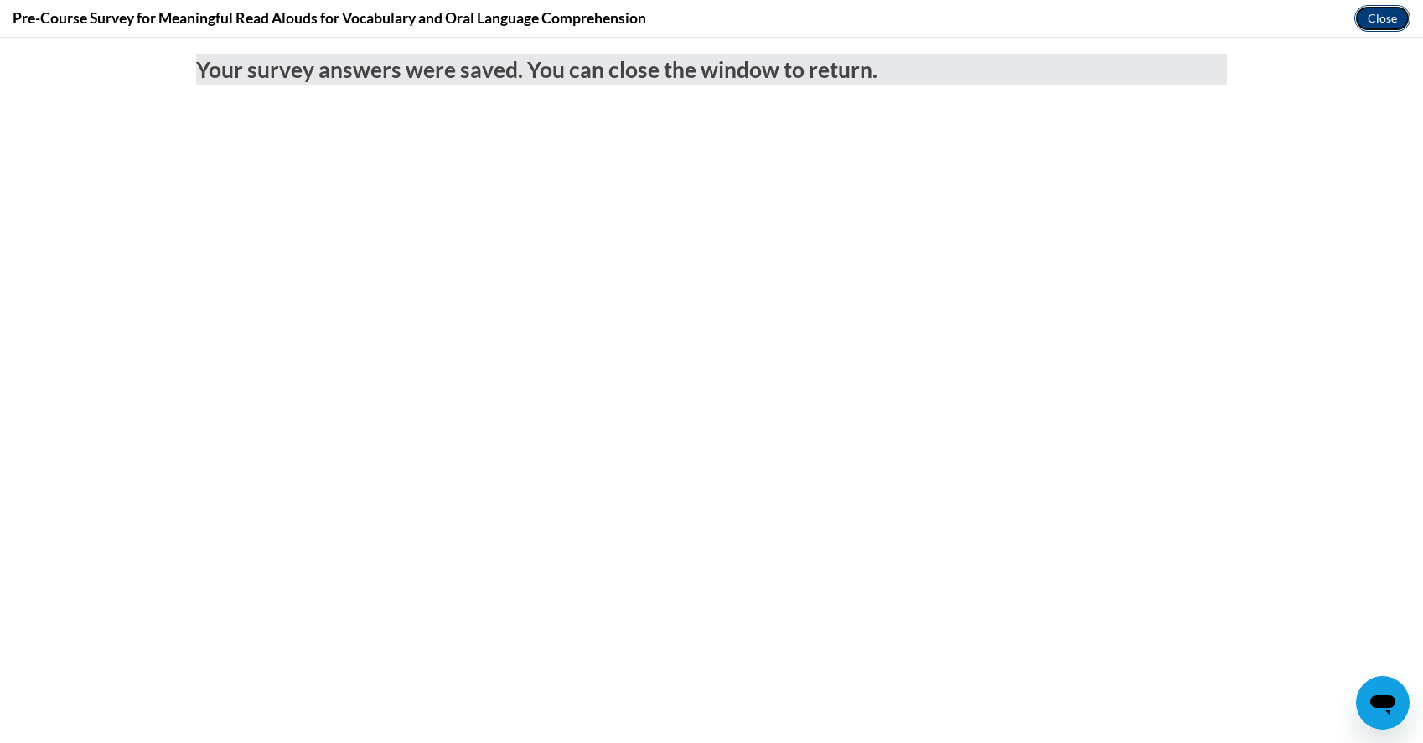
click at [1372, 16] on button "Close" at bounding box center [1382, 18] width 56 height 27
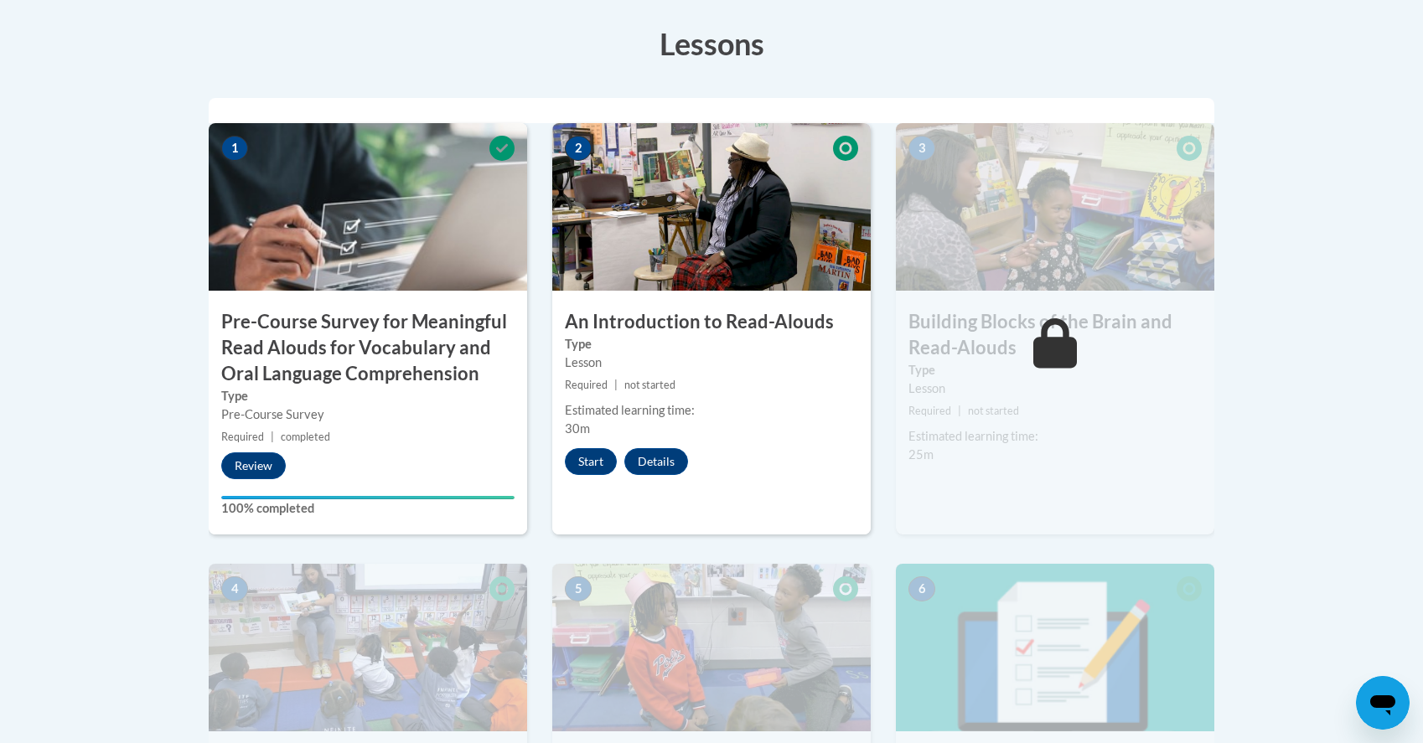
scroll to position [548, 0]
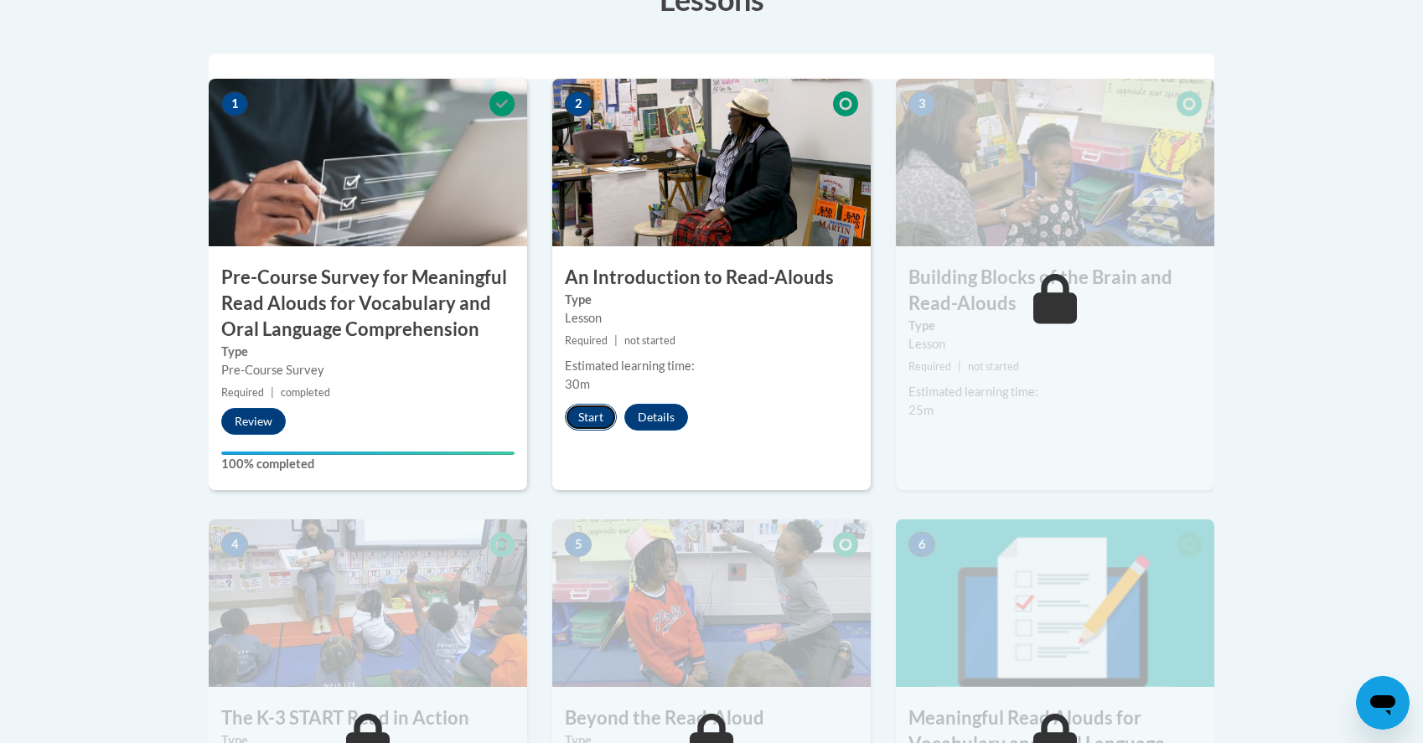
click at [592, 418] on button "Start" at bounding box center [591, 417] width 52 height 27
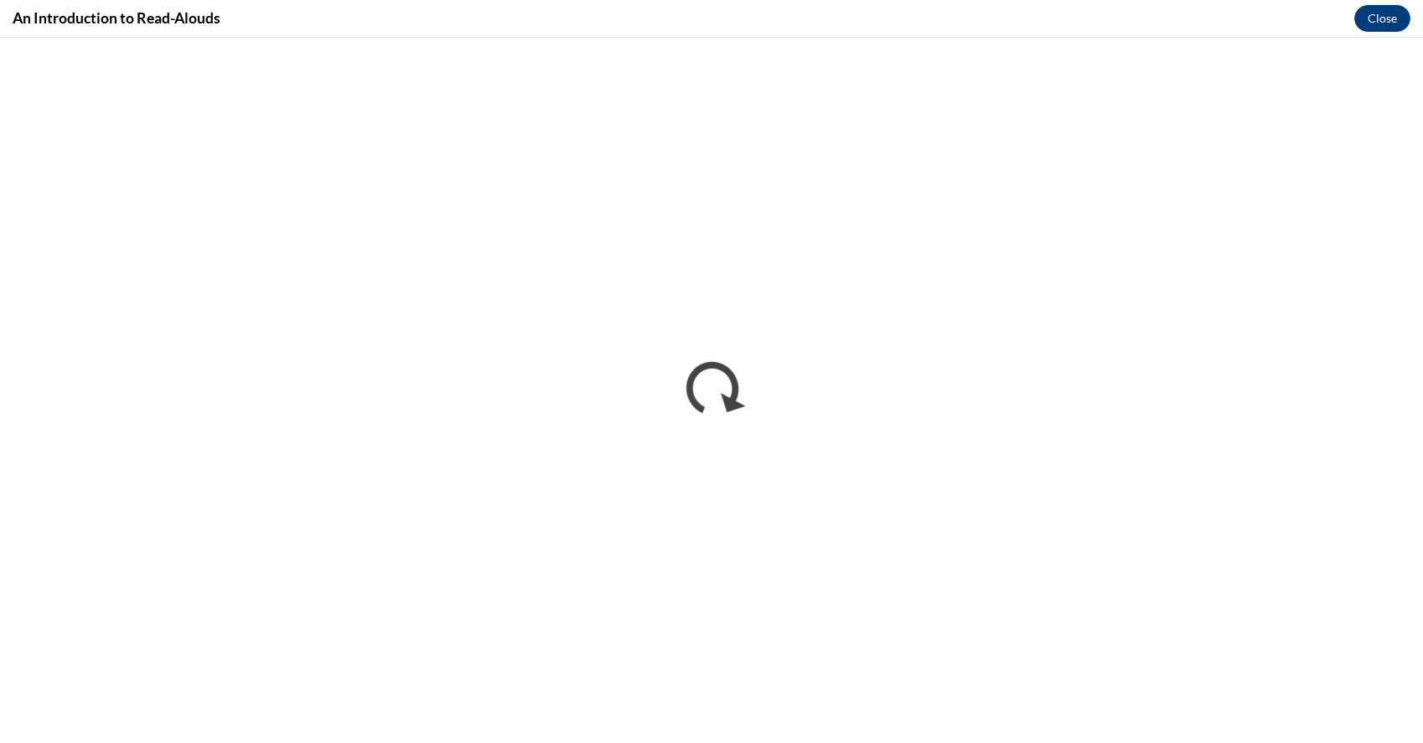
scroll to position [0, 0]
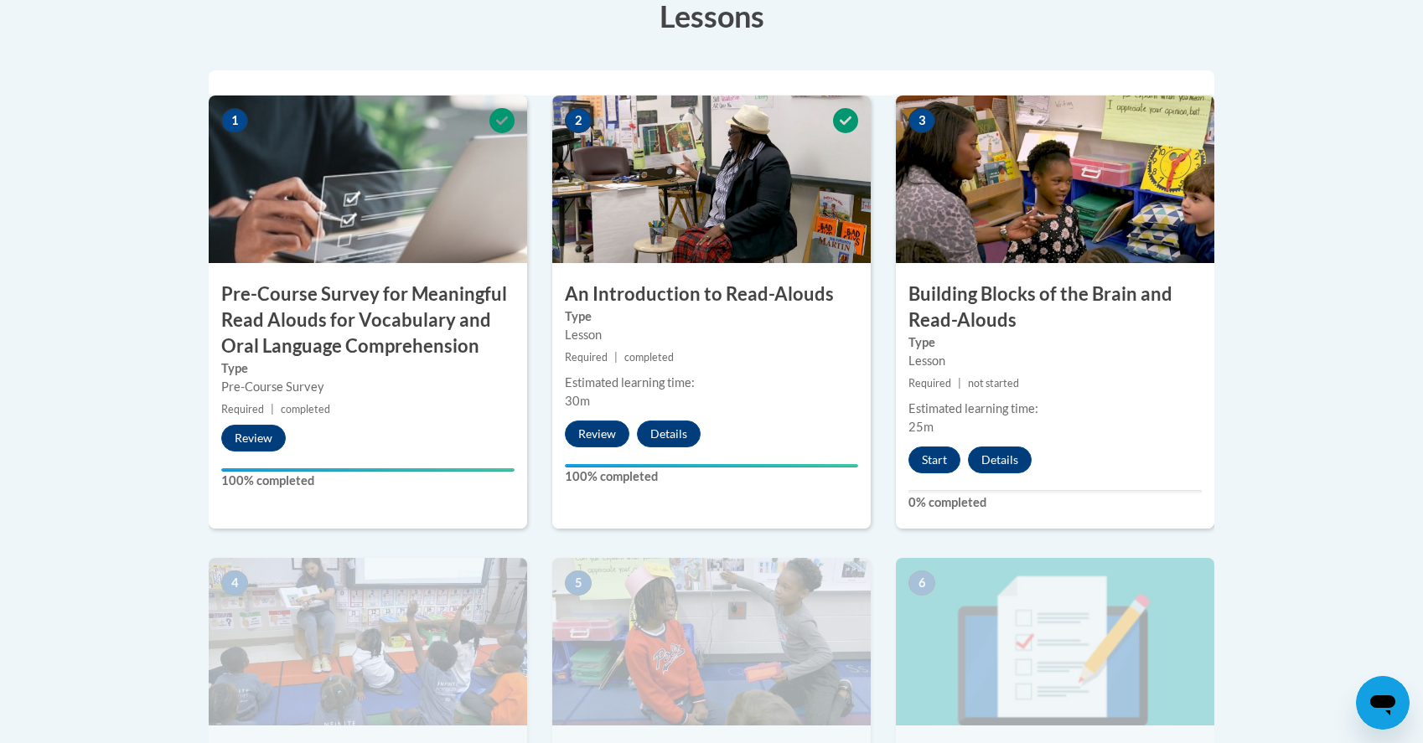
scroll to position [536, 0]
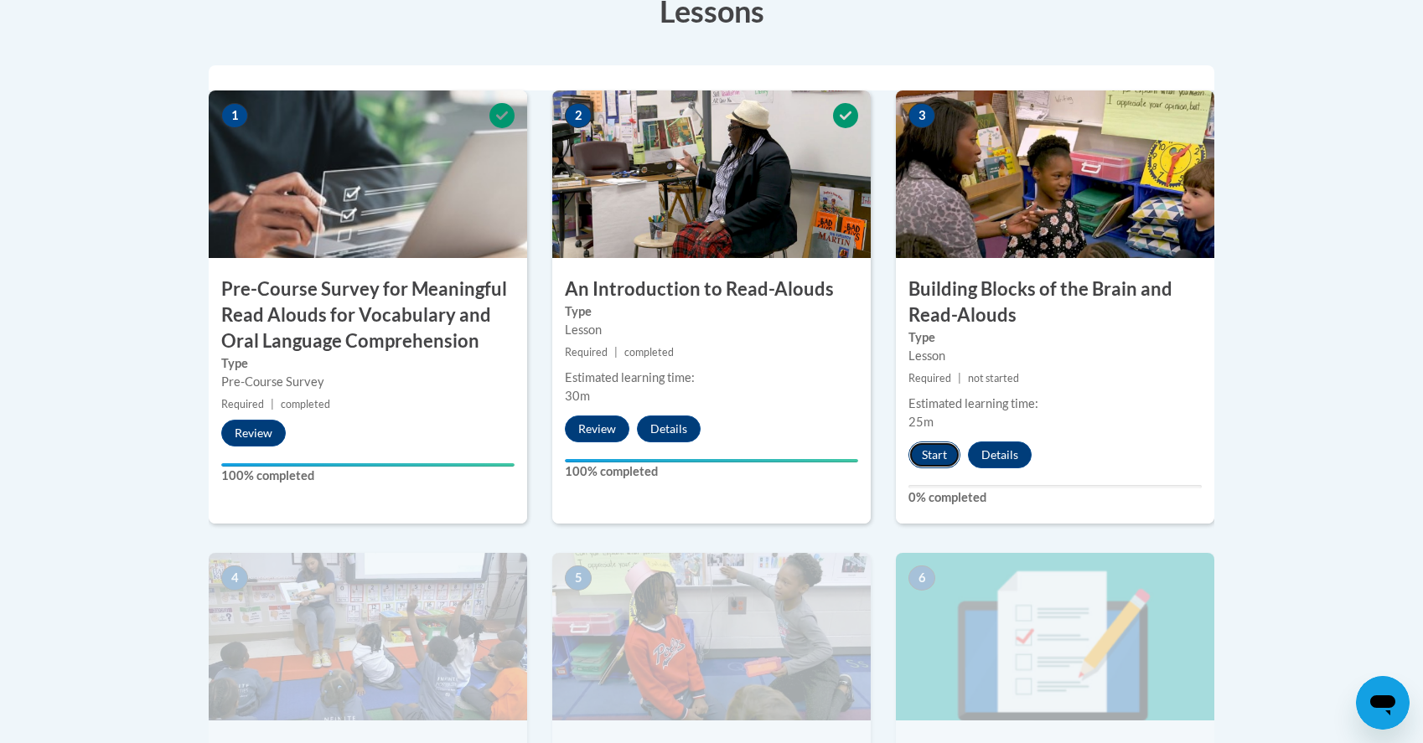
click at [933, 464] on button "Start" at bounding box center [934, 455] width 52 height 27
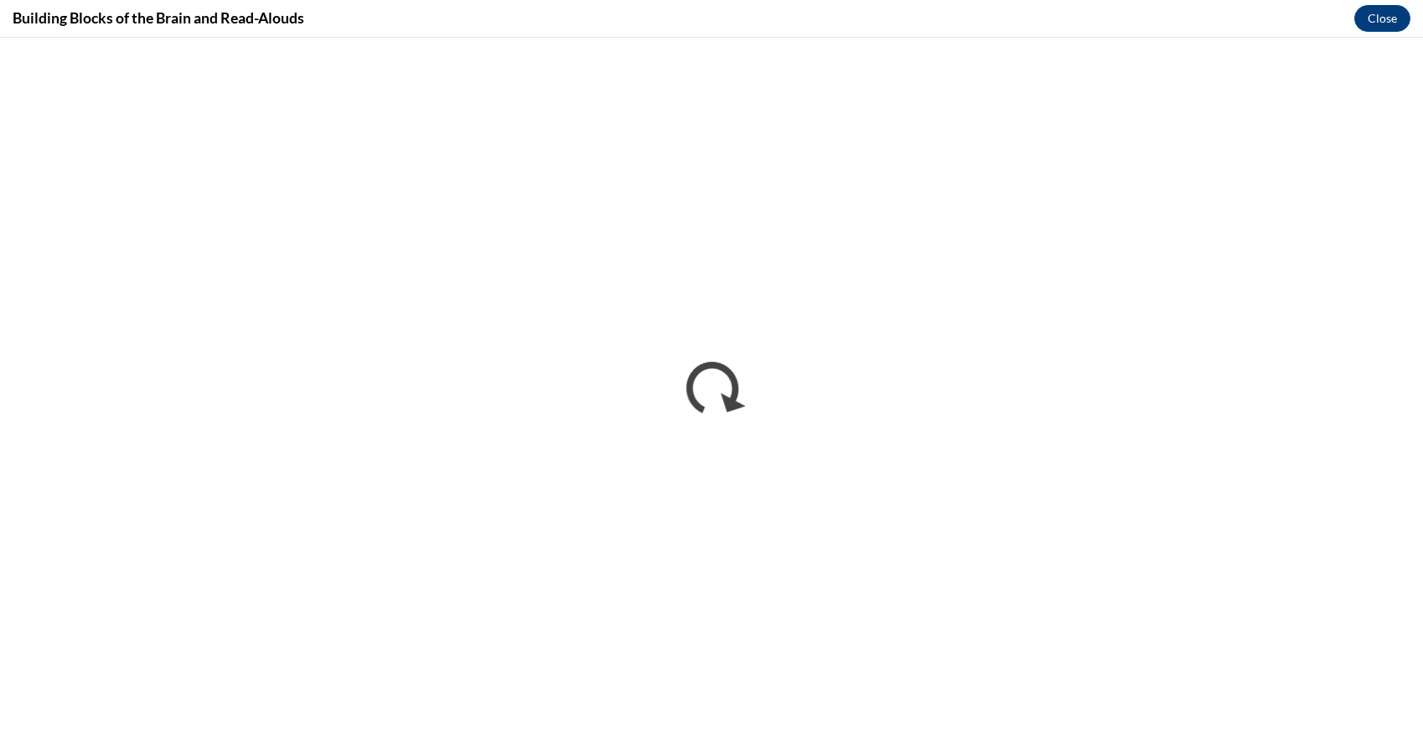
scroll to position [0, 0]
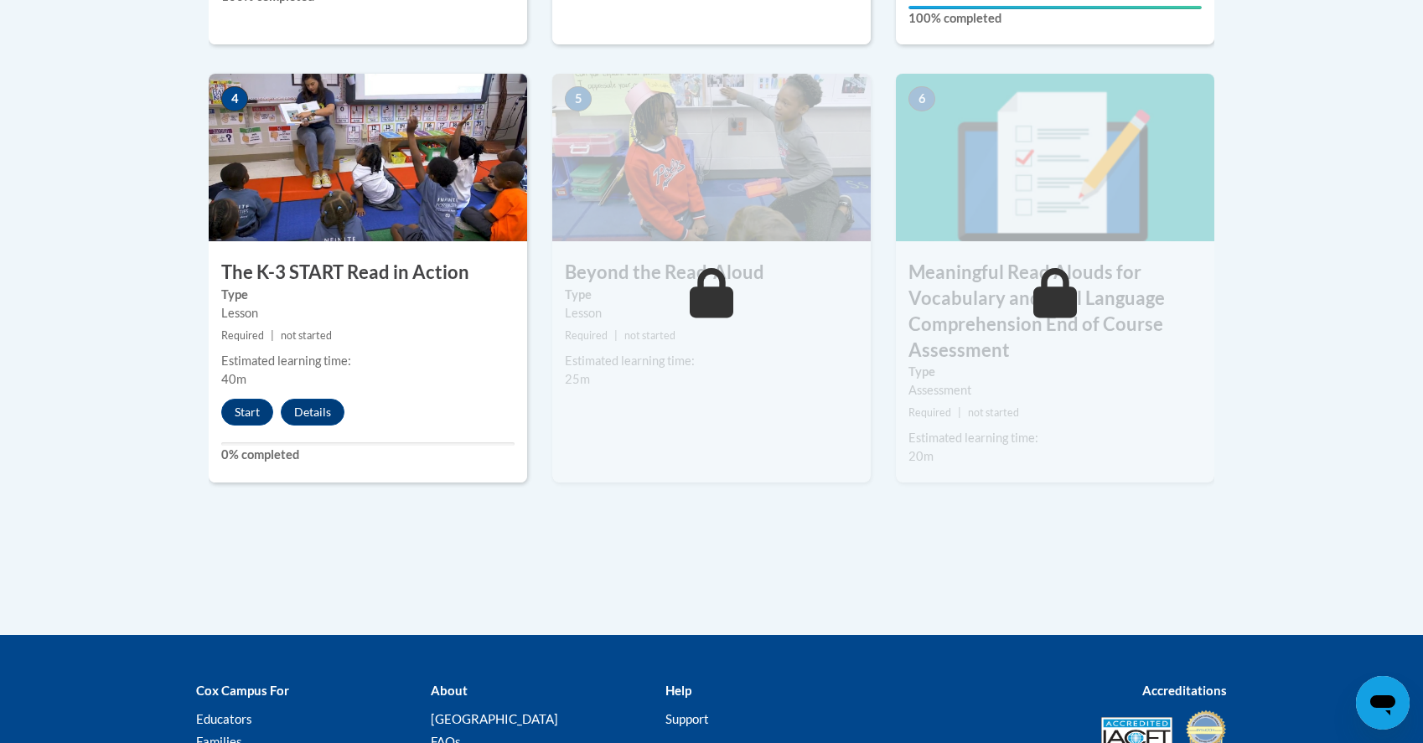
scroll to position [1023, 0]
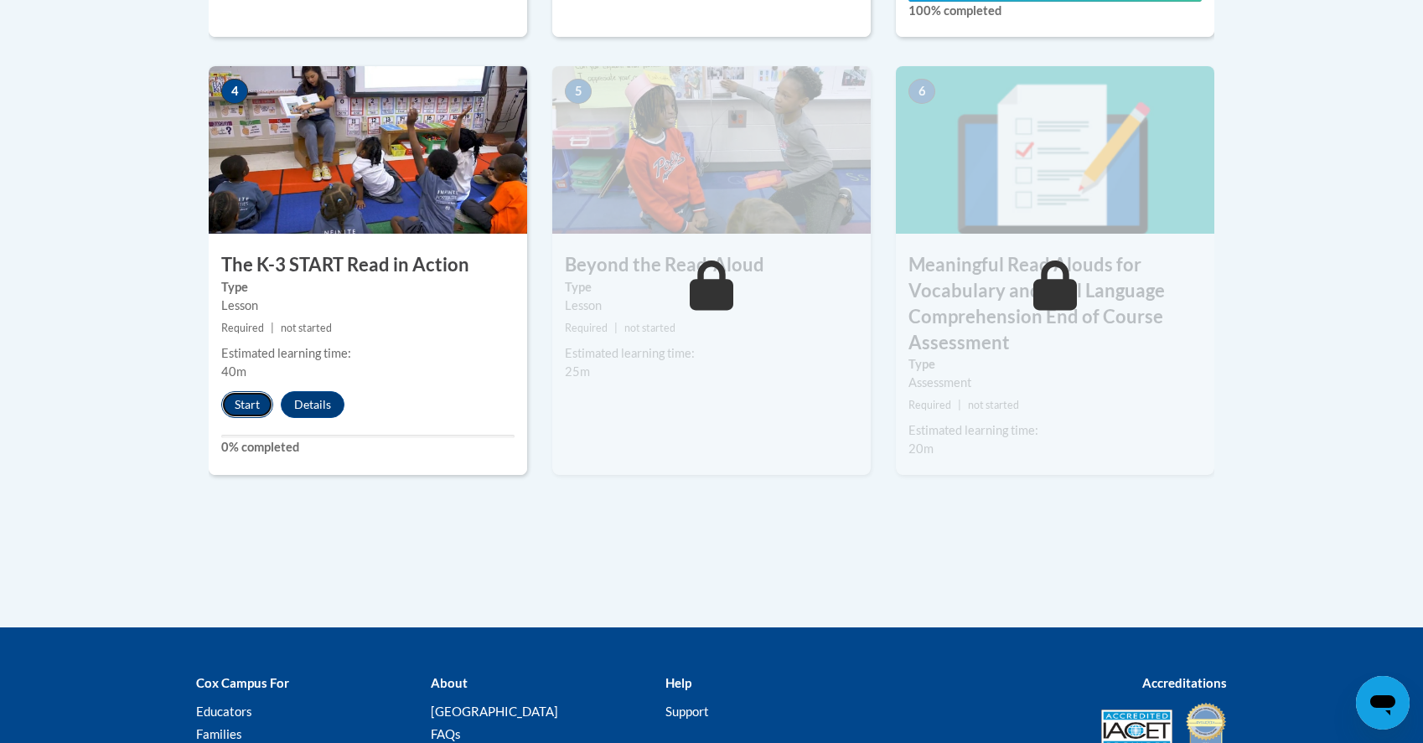
click at [255, 399] on button "Start" at bounding box center [247, 404] width 52 height 27
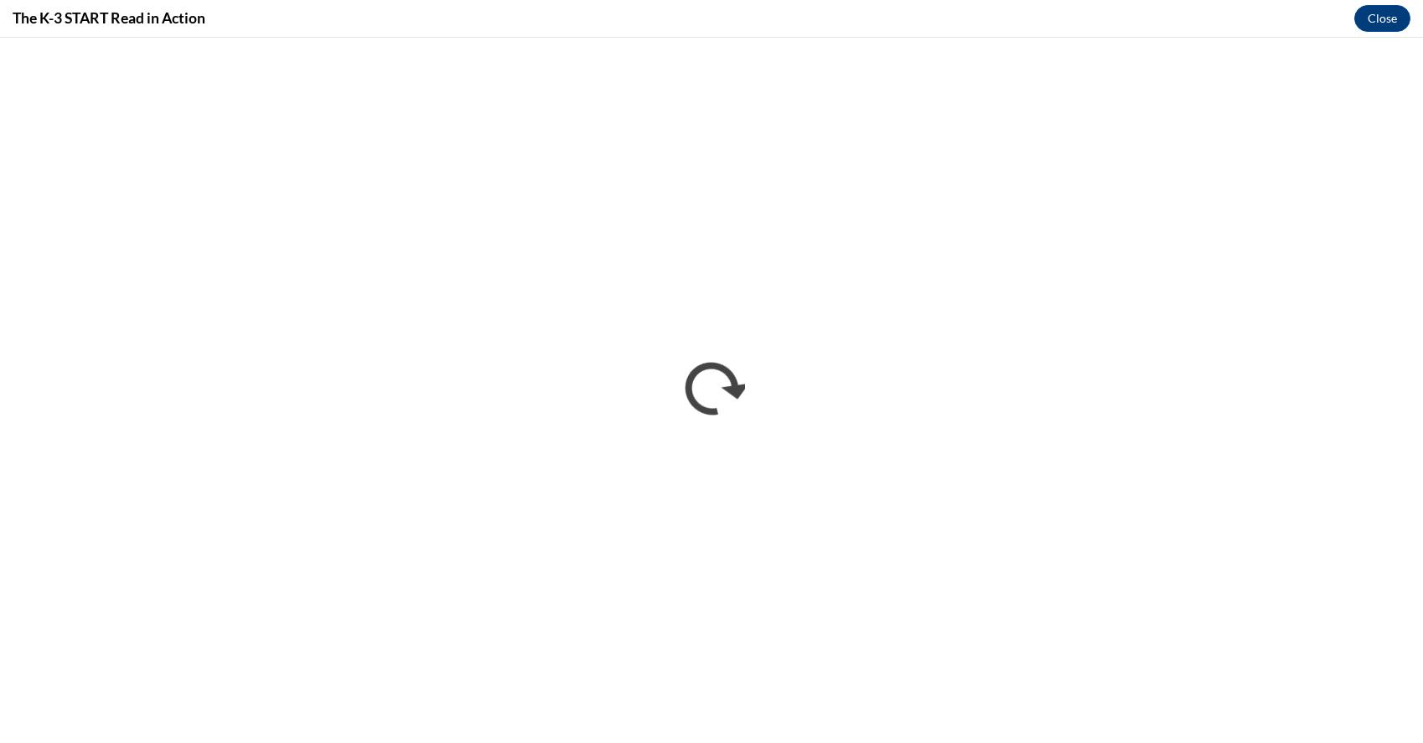
scroll to position [0, 0]
click at [1418, 5] on div "The K-3 START Read in Action Close" at bounding box center [711, 19] width 1423 height 38
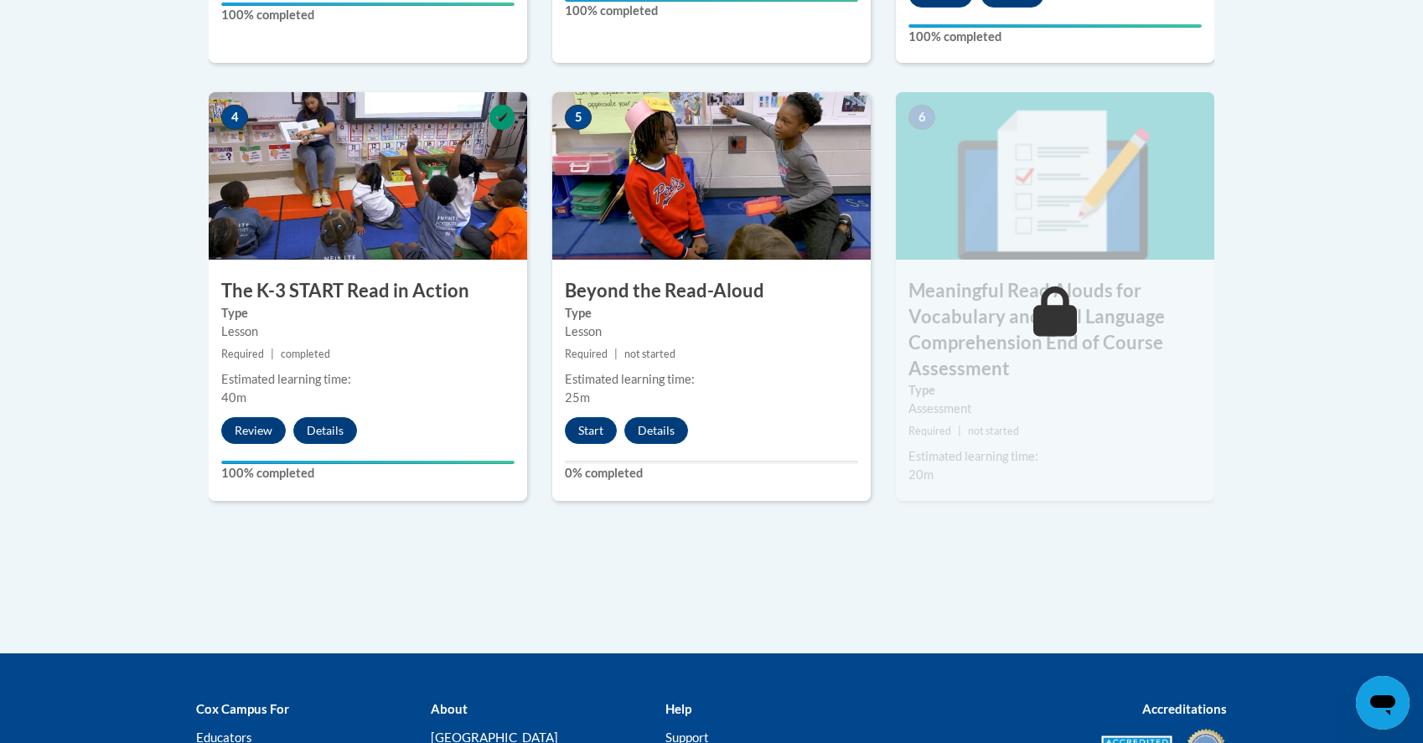
scroll to position [1015, 0]
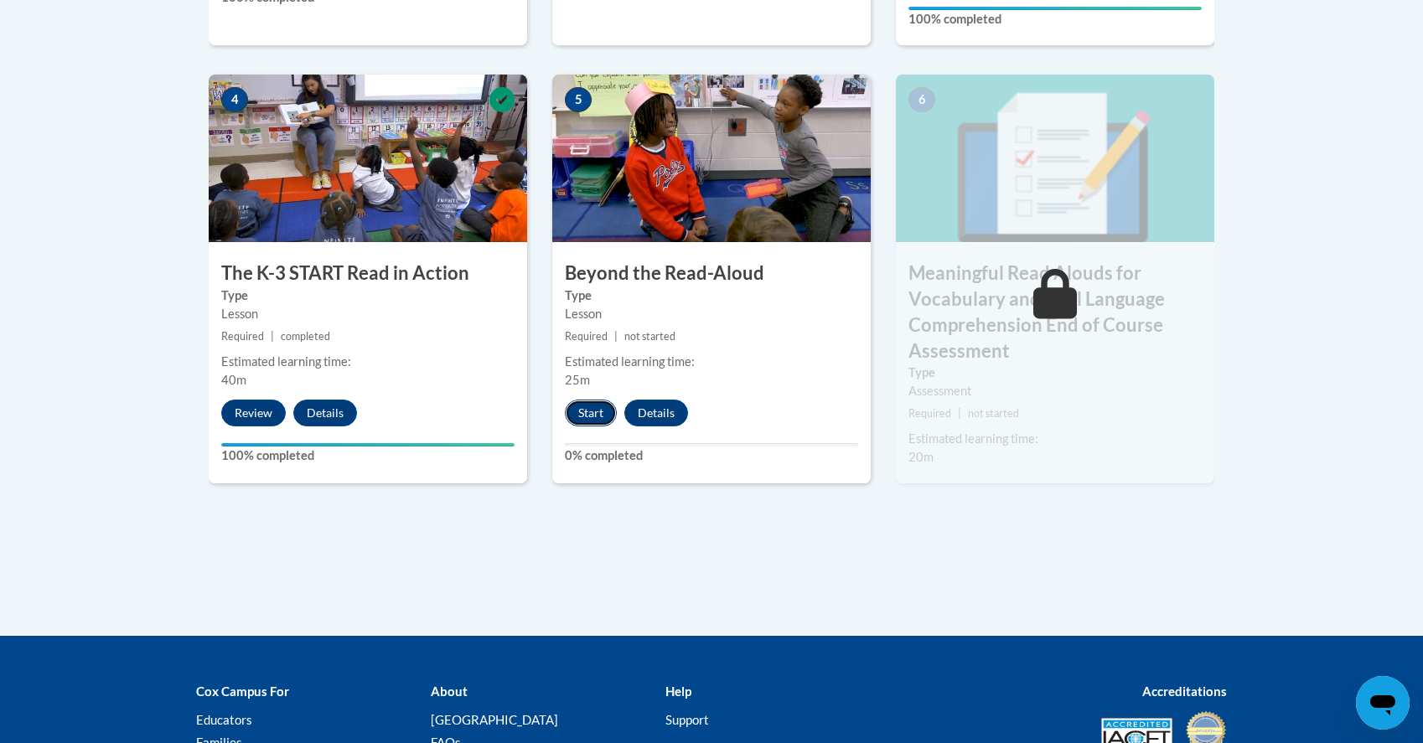
click at [593, 415] on button "Start" at bounding box center [591, 413] width 52 height 27
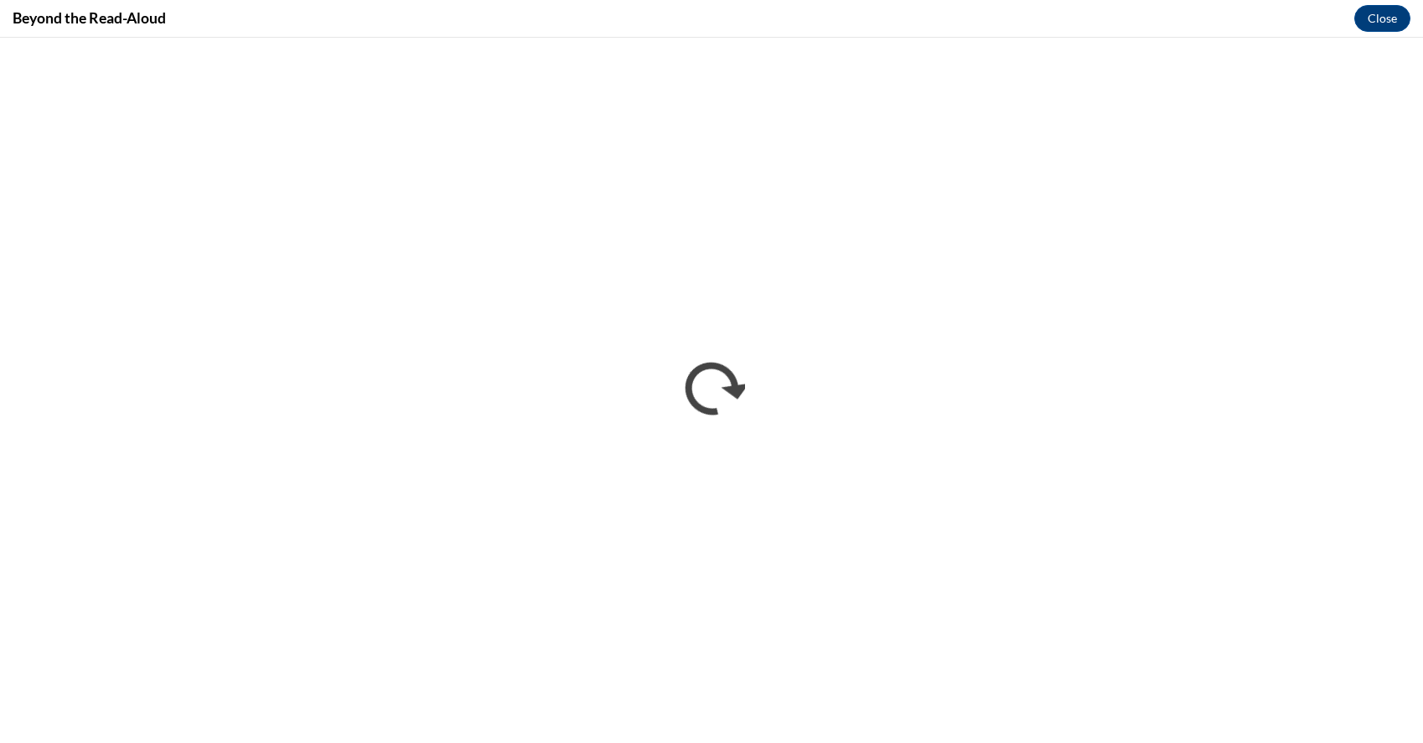
scroll to position [0, 0]
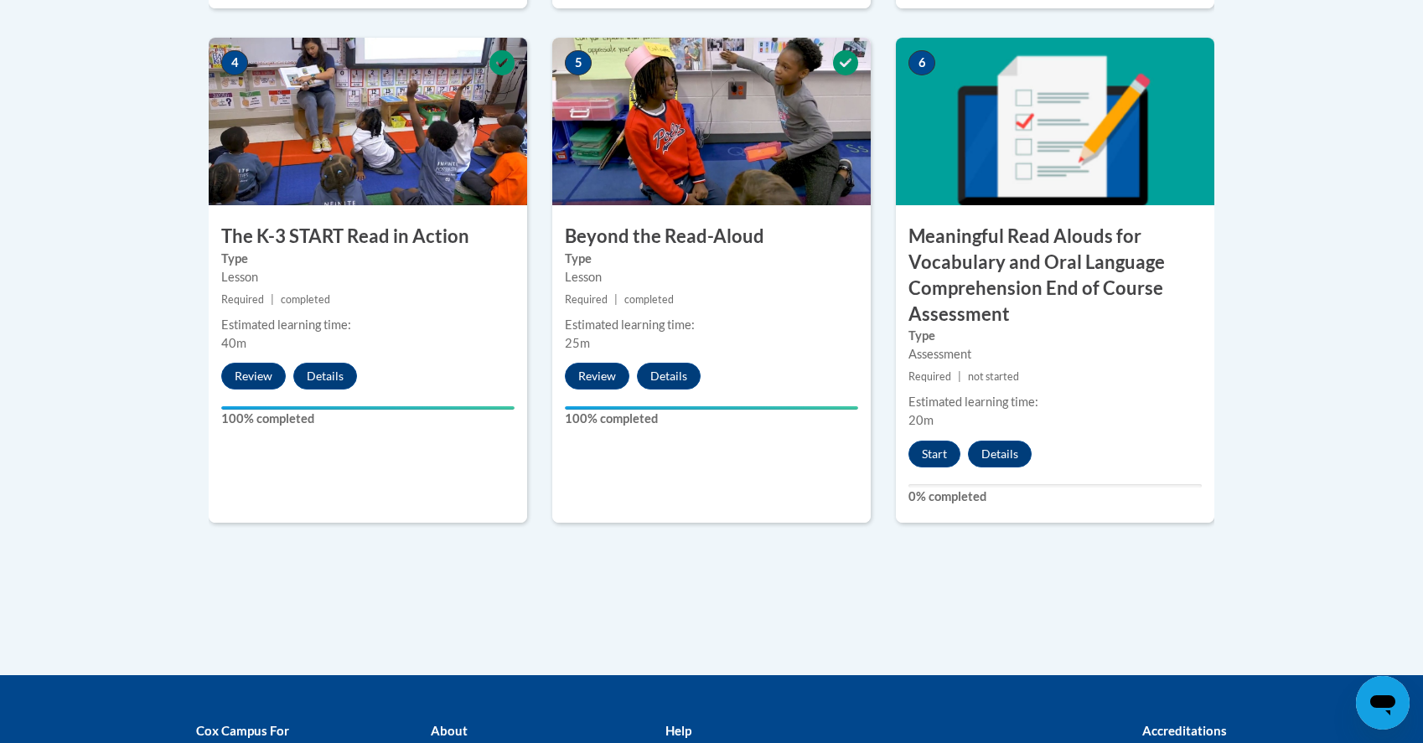
scroll to position [1059, 0]
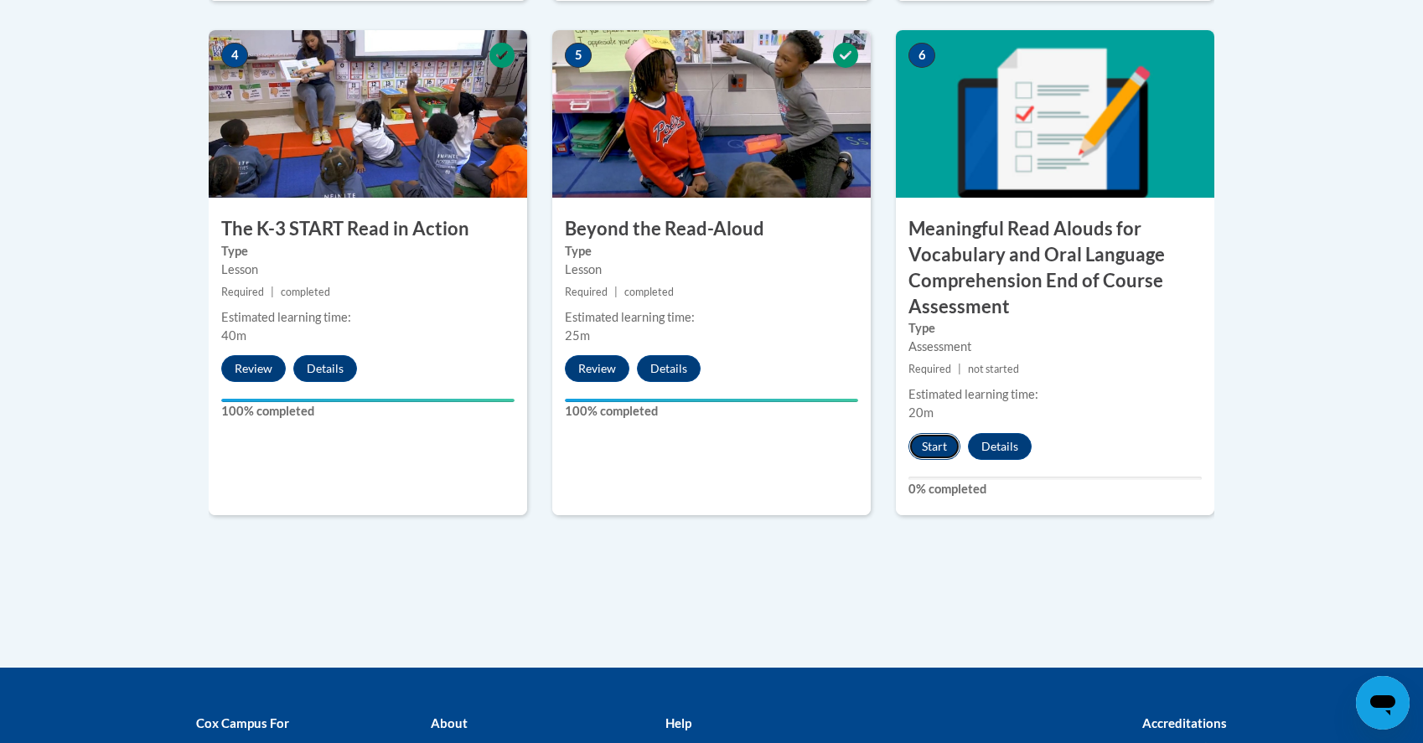
click at [945, 450] on button "Start" at bounding box center [934, 446] width 52 height 27
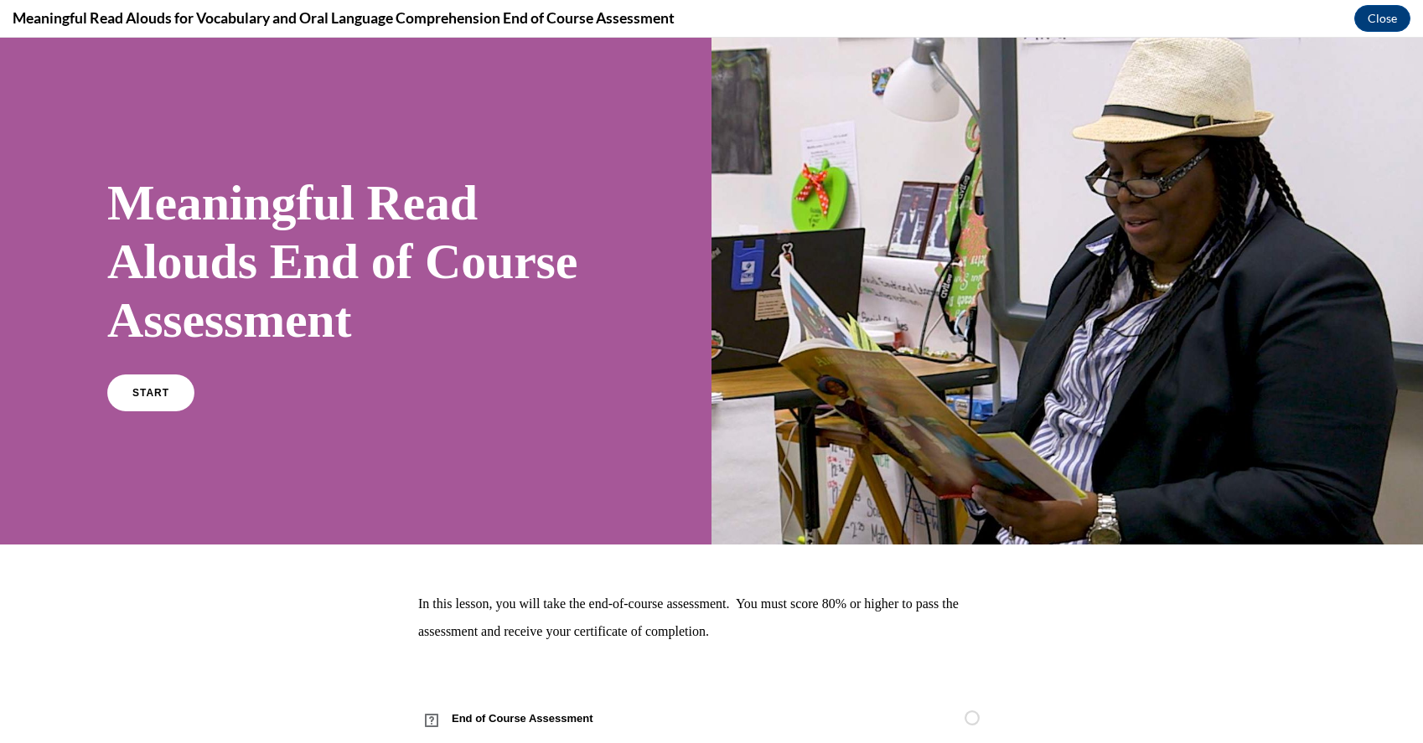
scroll to position [44, 0]
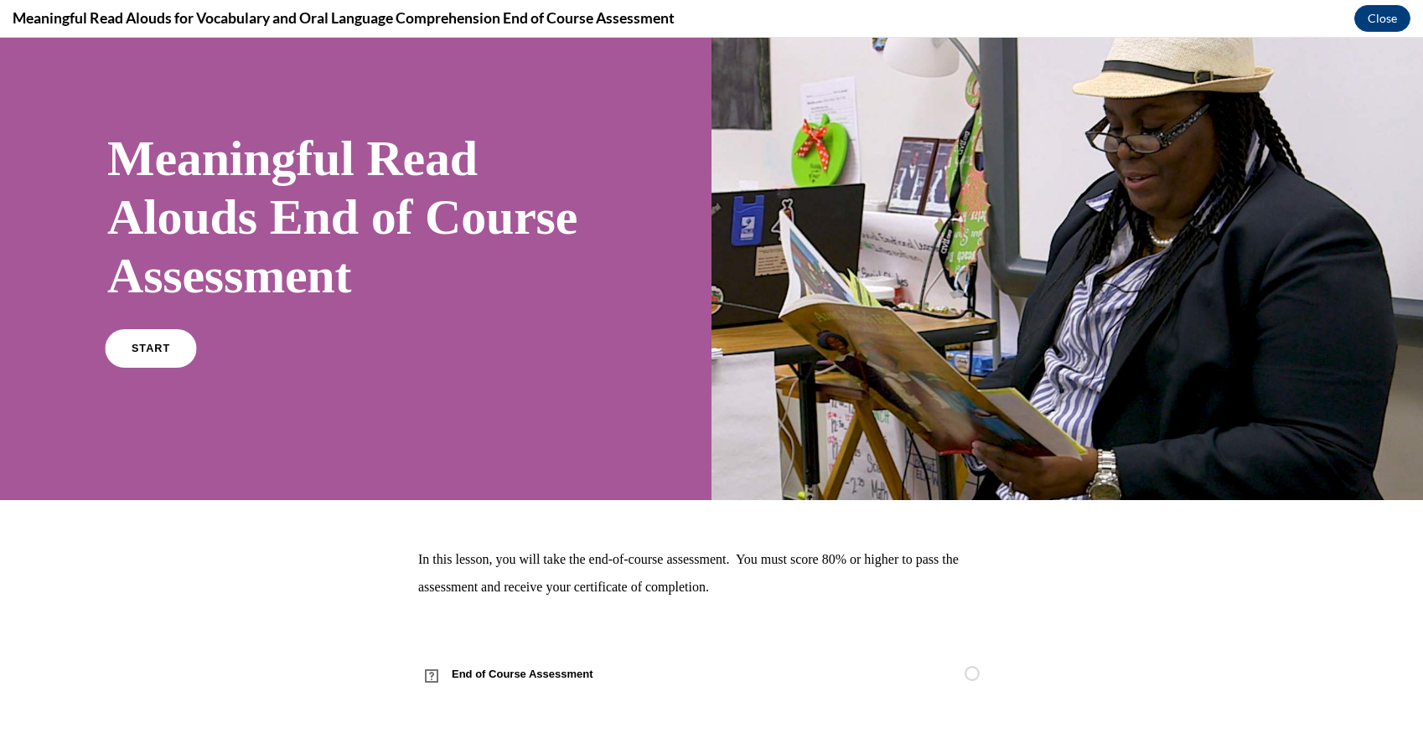
click at [143, 338] on link "START" at bounding box center [150, 348] width 91 height 39
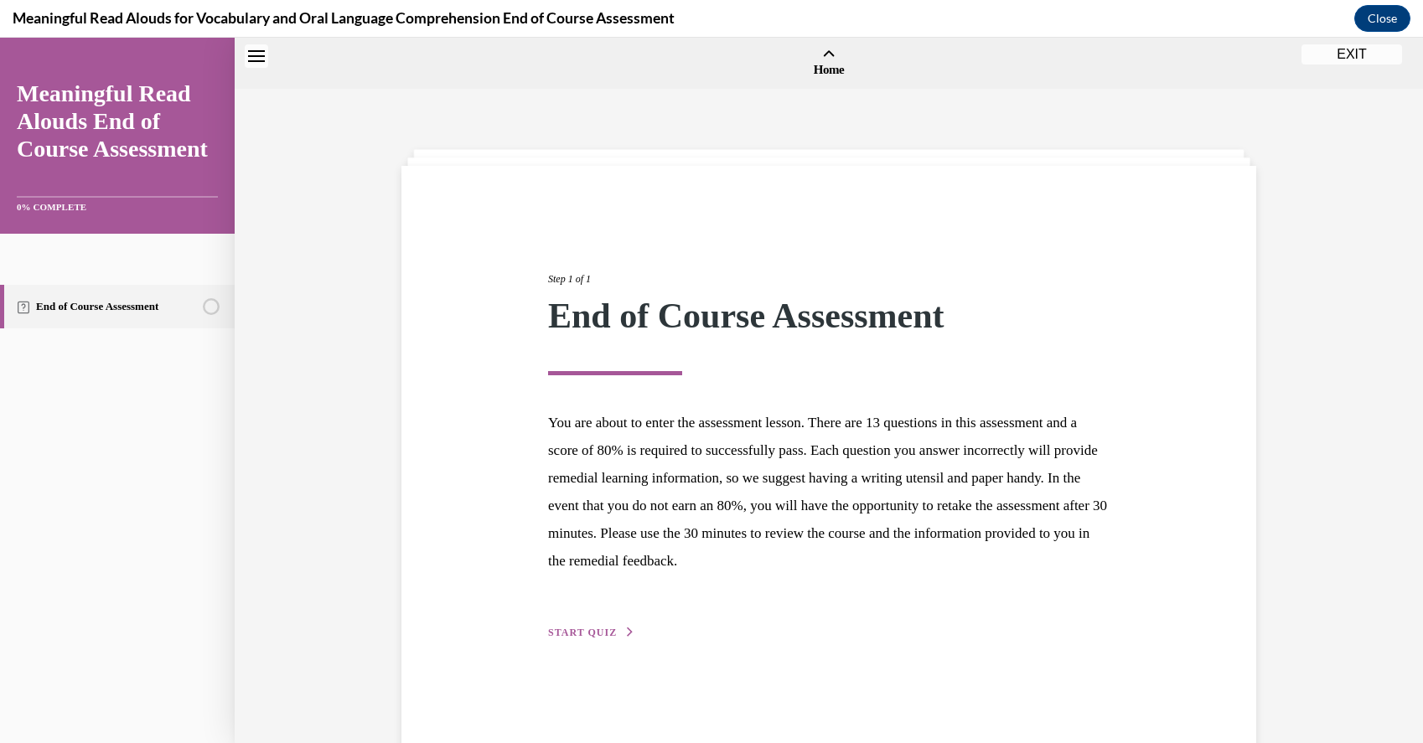
scroll to position [52, 0]
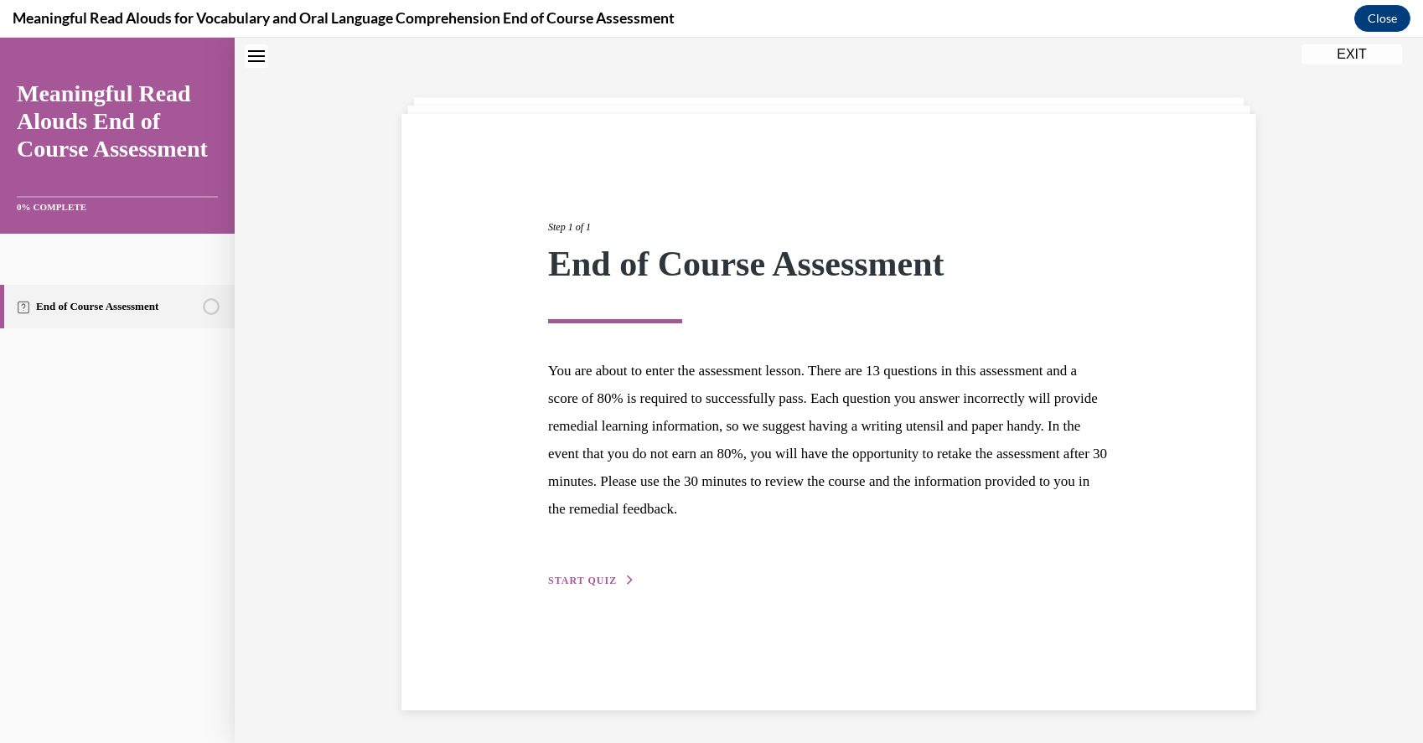
click at [598, 573] on button "START QUIZ" at bounding box center [591, 580] width 87 height 15
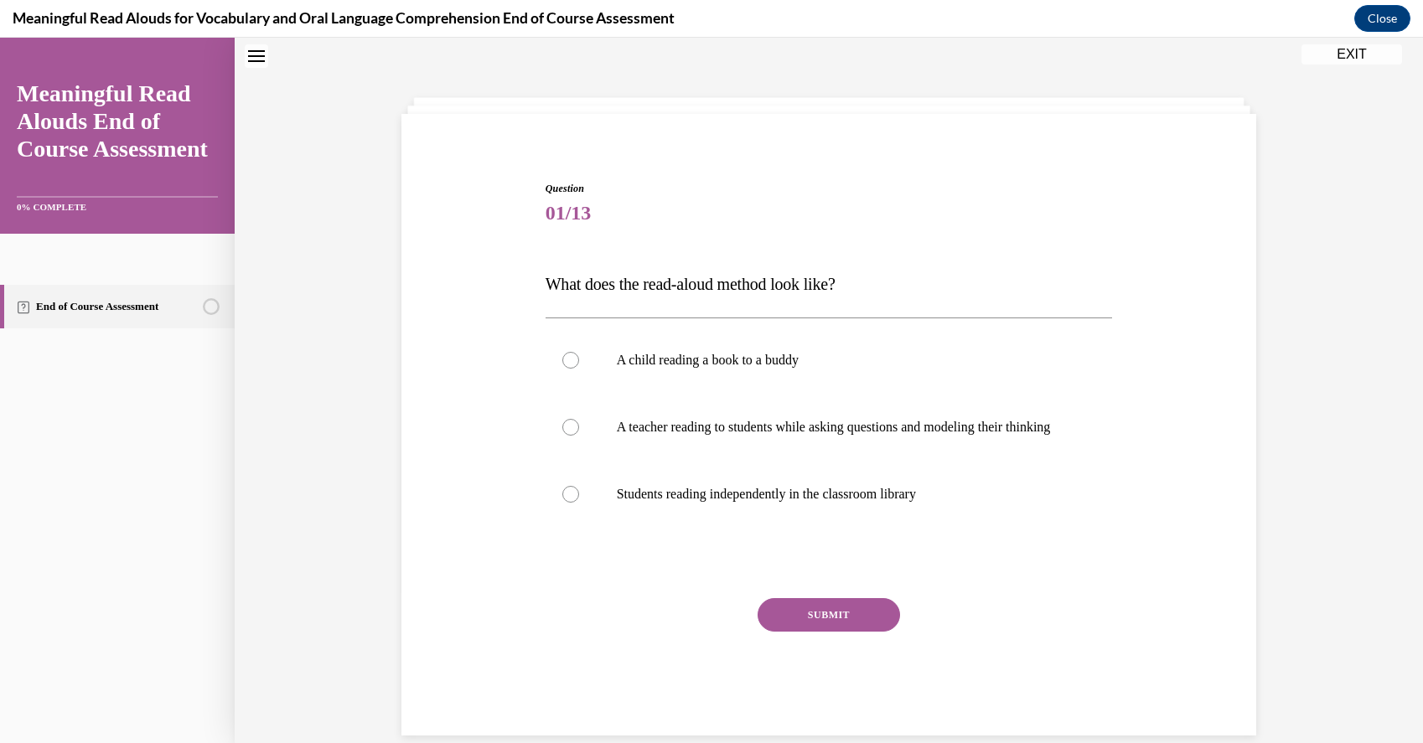
scroll to position [69, 0]
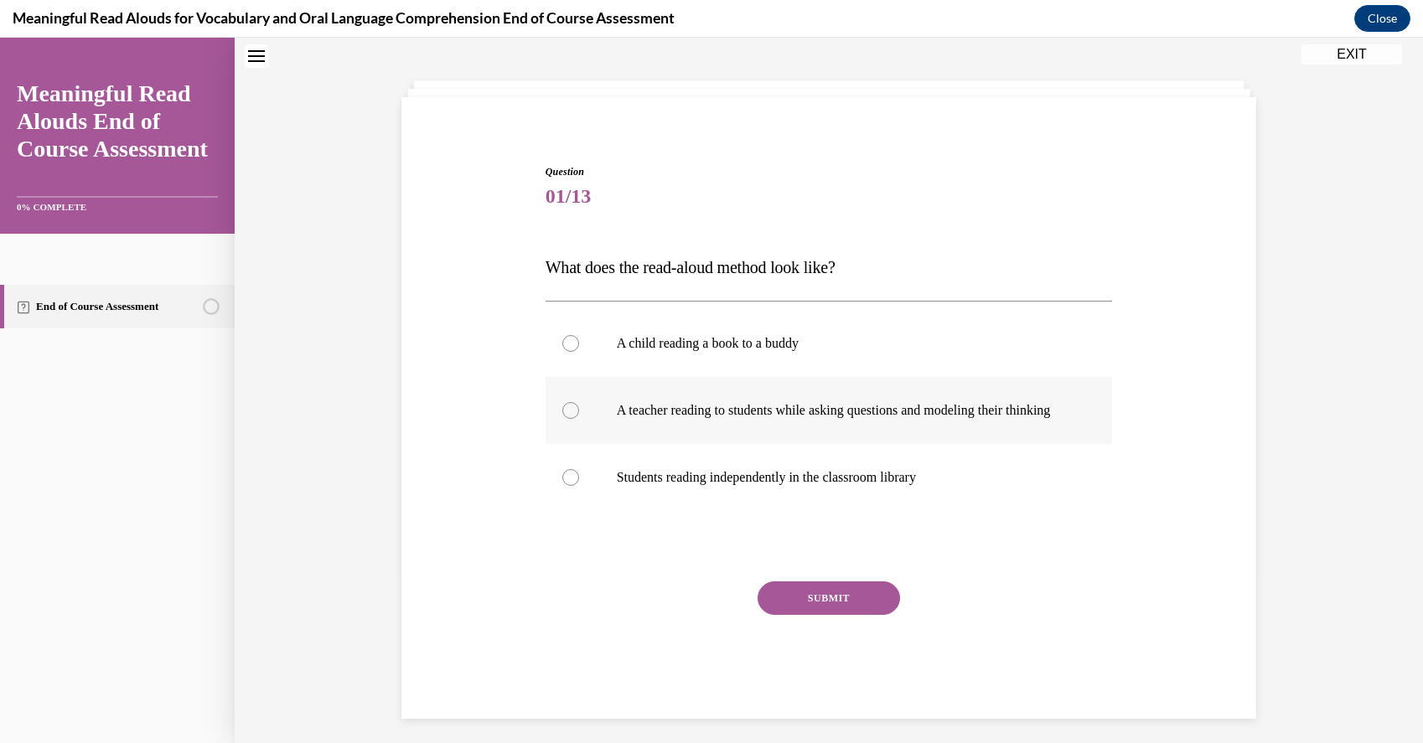
click at [680, 419] on p "A teacher reading to students while asking questions and modeling their thinking" at bounding box center [844, 410] width 454 height 17
click at [579, 419] on input "A teacher reading to students while asking questions and modeling their thinking" at bounding box center [570, 410] width 17 height 17
radio input "true"
click at [833, 605] on button "SUBMIT" at bounding box center [828, 598] width 142 height 34
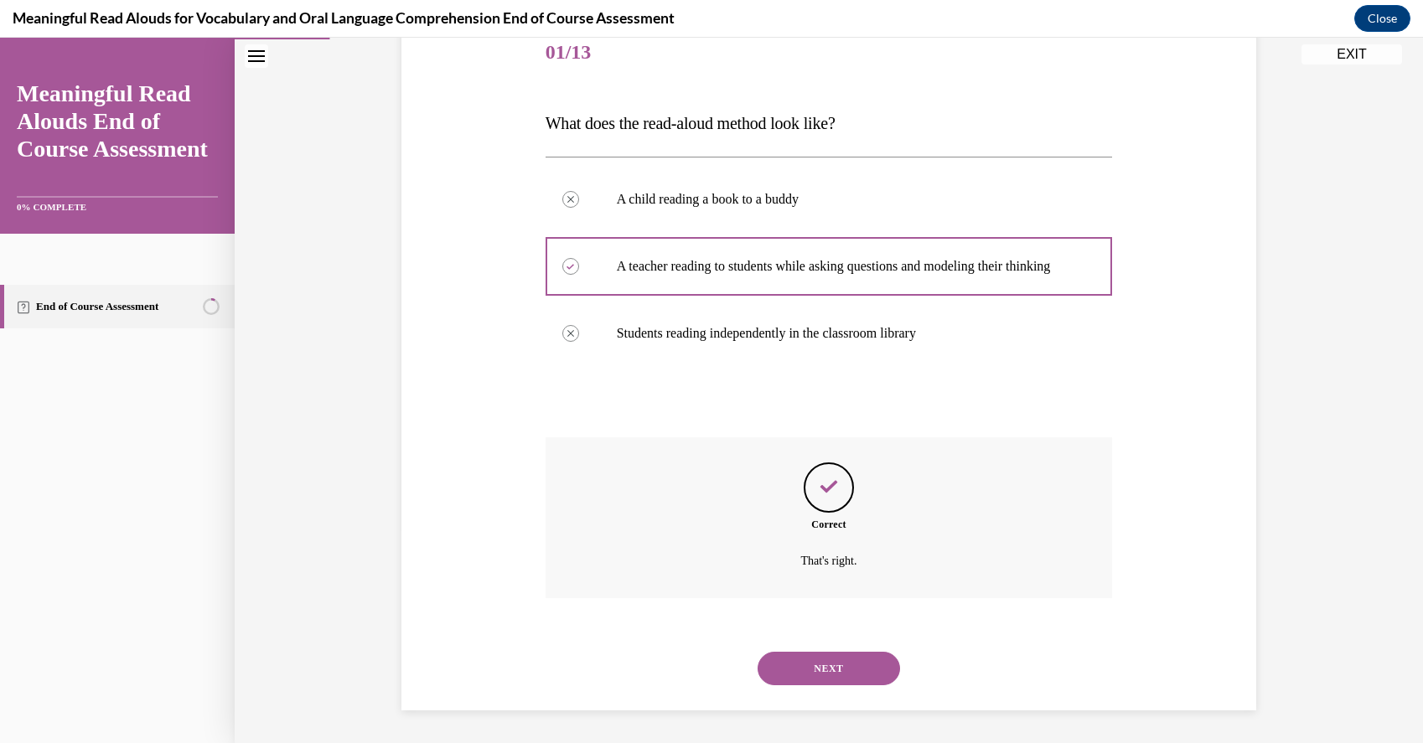
scroll to position [230, 0]
click at [832, 664] on button "NEXT" at bounding box center [828, 668] width 142 height 34
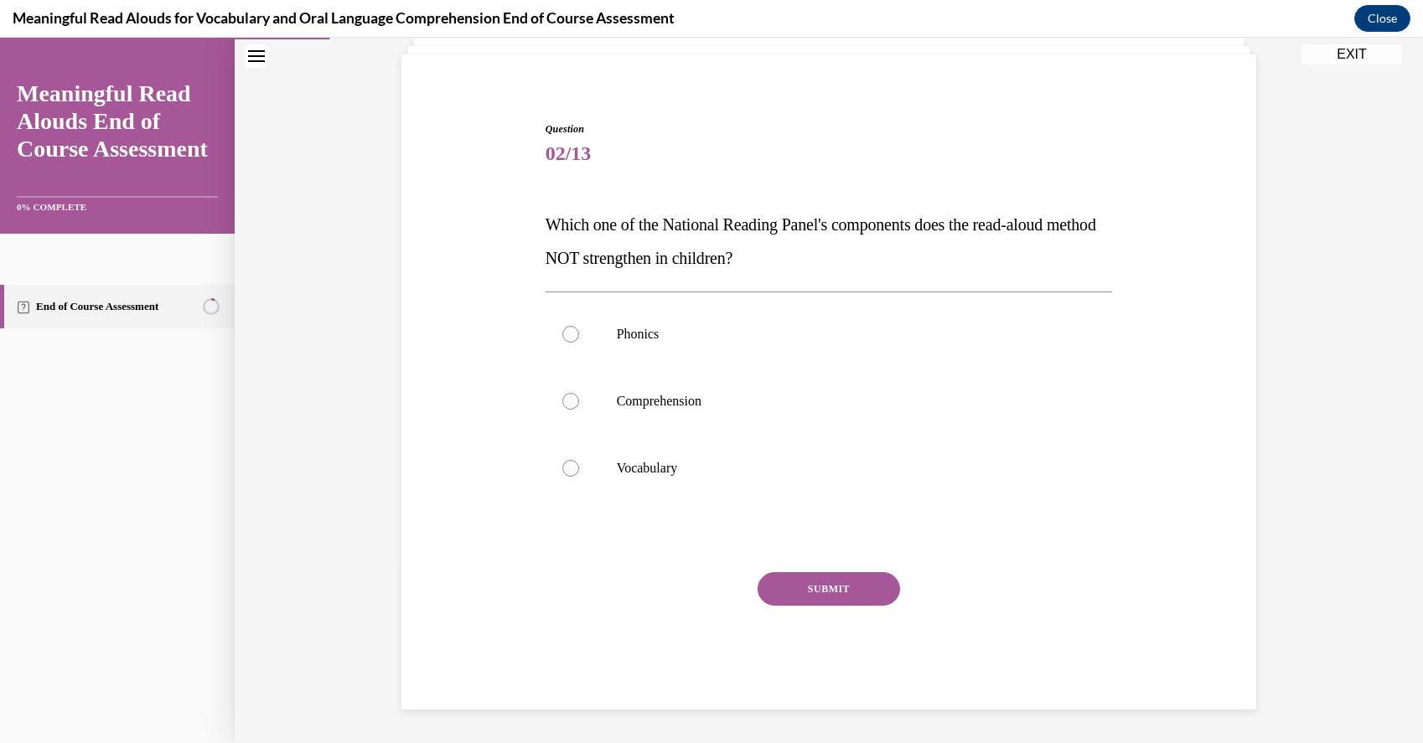
click at [1023, 517] on div "Question 02/13 Which one of the National Reading Panel's components does the re…" at bounding box center [828, 415] width 567 height 588
click at [1019, 503] on div "Phonics Comprehension Vocabulary" at bounding box center [828, 401] width 567 height 219
click at [682, 343] on label "Phonics" at bounding box center [828, 334] width 567 height 67
click at [579, 343] on input "Phonics" at bounding box center [570, 334] width 17 height 17
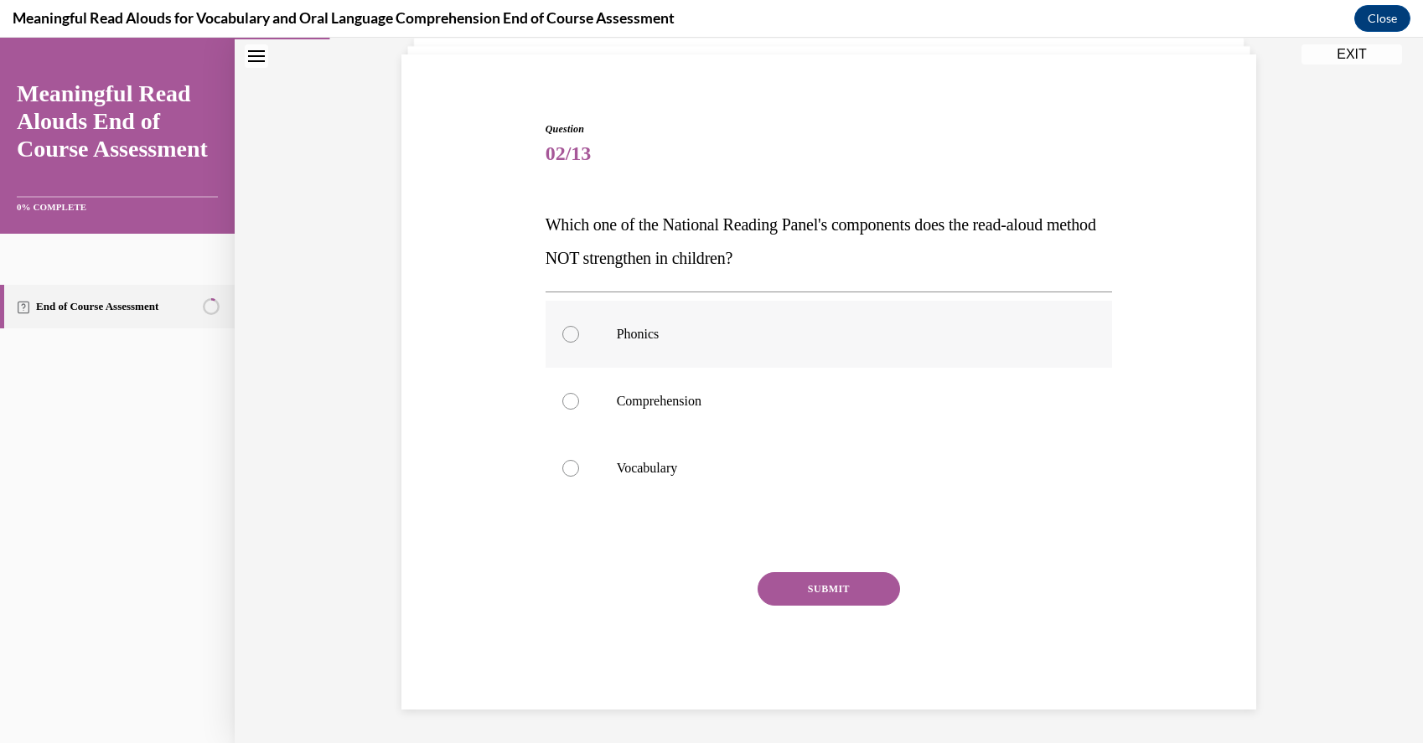
radio input "true"
click at [825, 592] on button "SUBMIT" at bounding box center [828, 589] width 142 height 34
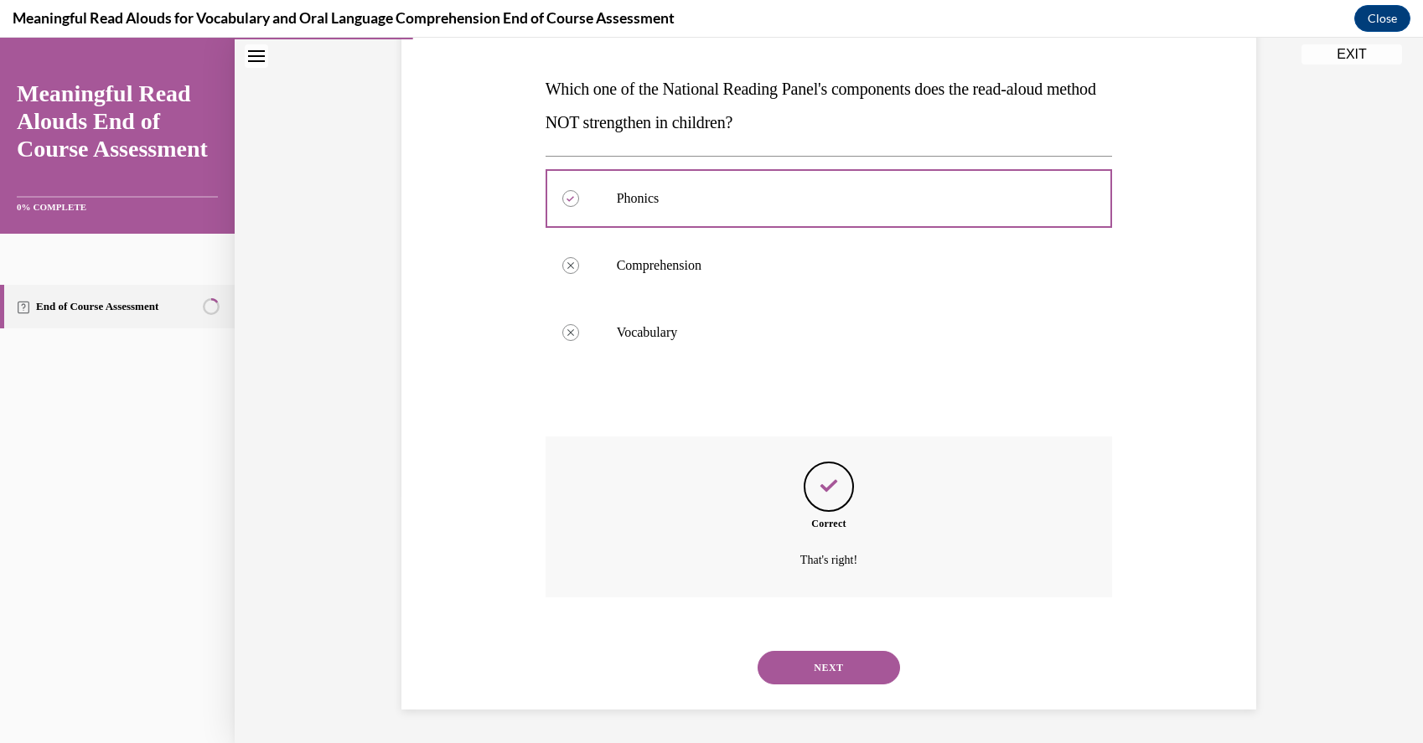
click at [825, 665] on button "NEXT" at bounding box center [828, 668] width 142 height 34
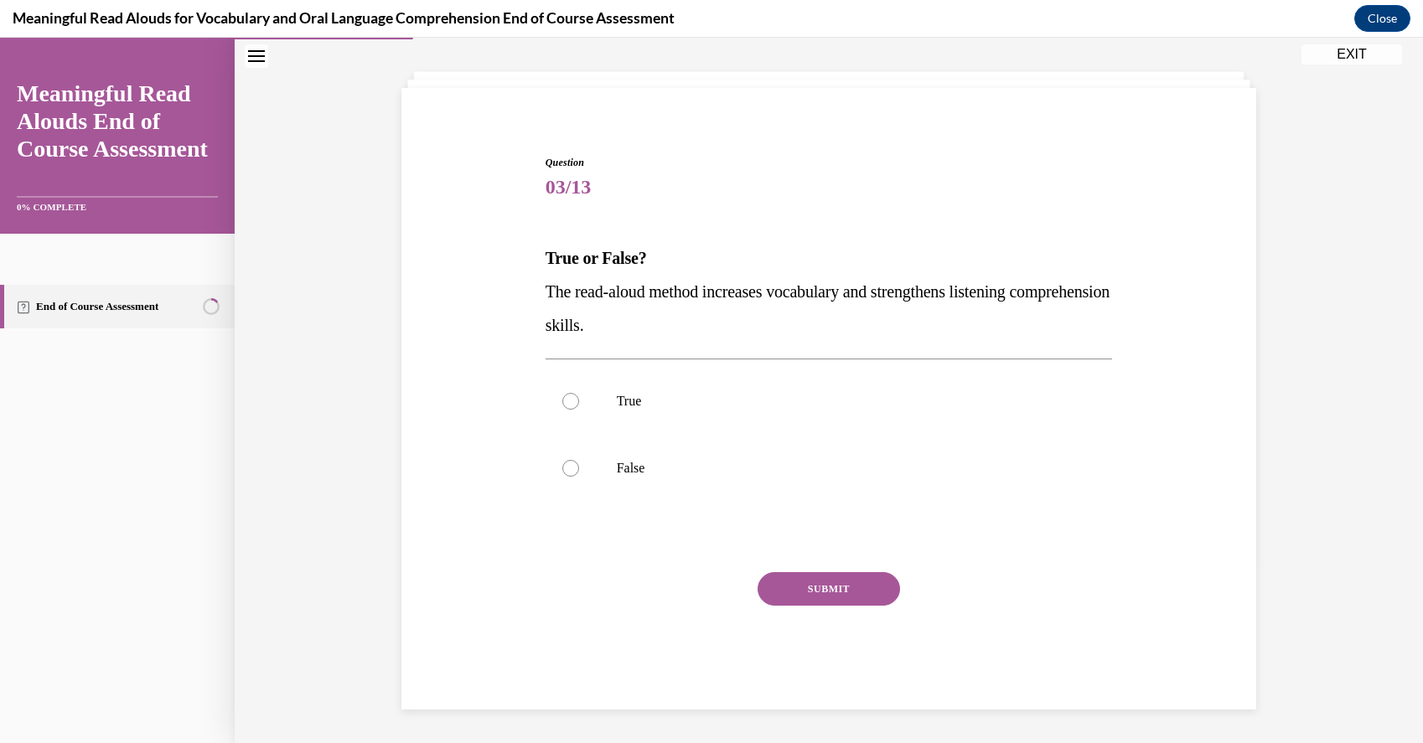
scroll to position [78, 0]
click at [648, 418] on label "True" at bounding box center [828, 401] width 567 height 67
click at [579, 410] on input "True" at bounding box center [570, 401] width 17 height 17
radio input "true"
click at [832, 591] on button "SUBMIT" at bounding box center [828, 589] width 142 height 34
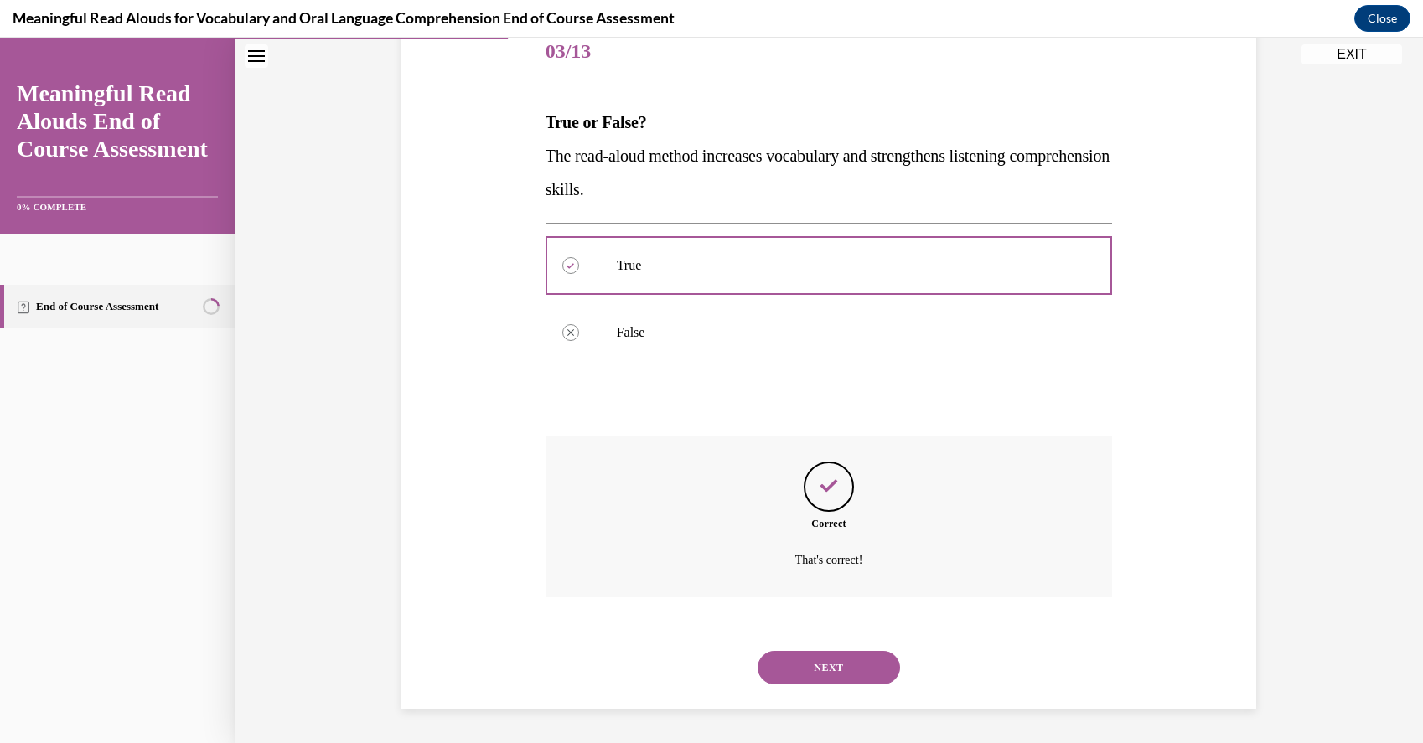
click at [829, 664] on button "NEXT" at bounding box center [828, 668] width 142 height 34
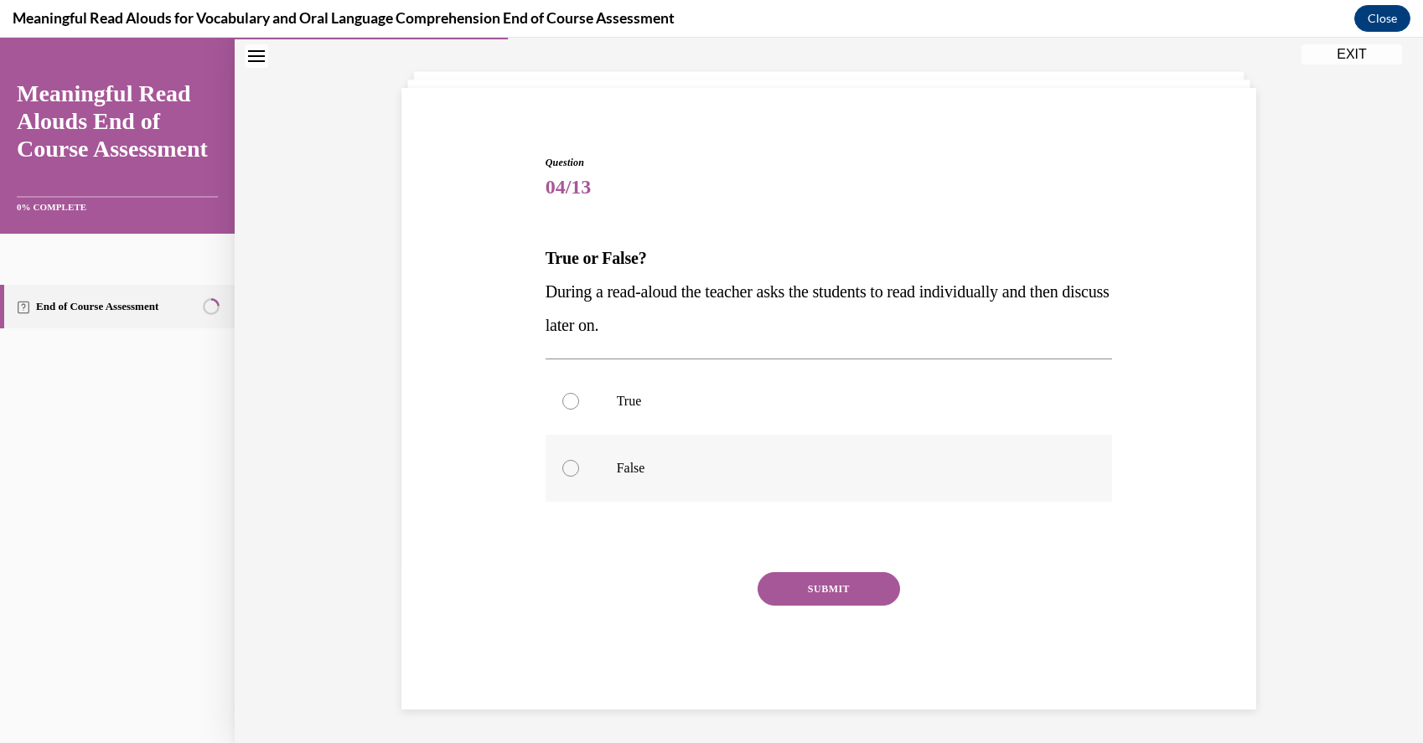
click at [812, 471] on p "False" at bounding box center [844, 468] width 454 height 17
click at [579, 471] on input "False" at bounding box center [570, 468] width 17 height 17
radio input "true"
click at [850, 579] on button "SUBMIT" at bounding box center [828, 589] width 142 height 34
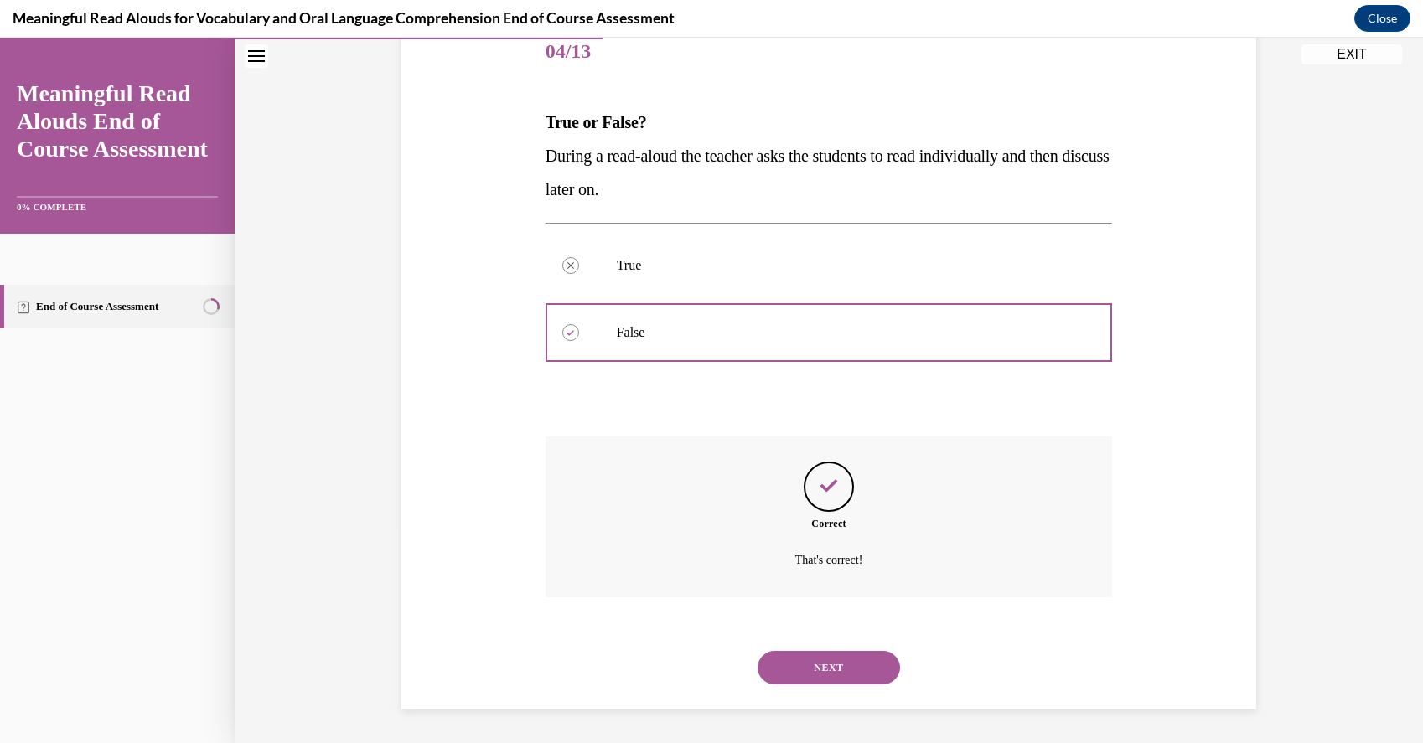
click at [829, 659] on button "NEXT" at bounding box center [828, 668] width 142 height 34
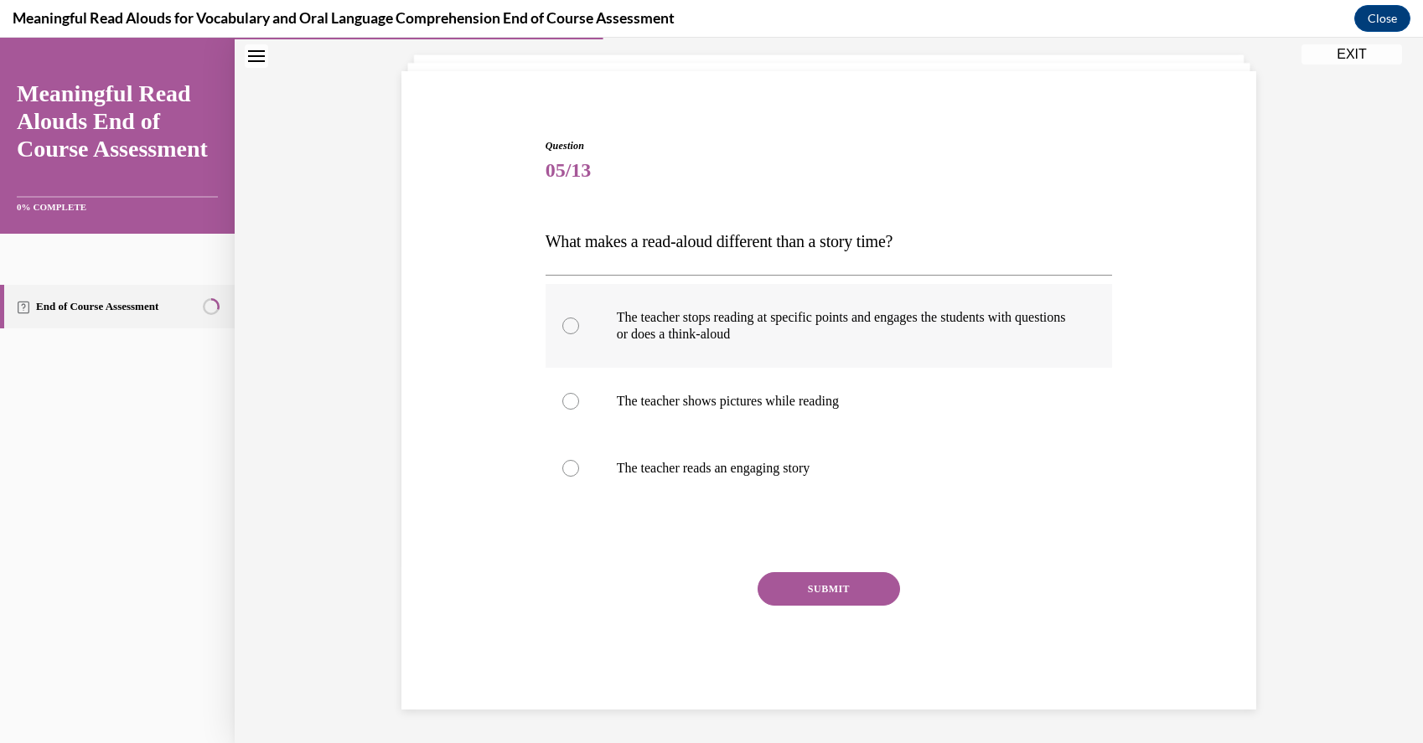
click at [793, 334] on p "The teacher stops reading at specific points and engages the students with ques…" at bounding box center [844, 326] width 454 height 34
click at [579, 334] on input "The teacher stops reading at specific points and engages the students with ques…" at bounding box center [570, 326] width 17 height 17
radio input "true"
click at [839, 584] on button "SUBMIT" at bounding box center [828, 589] width 142 height 34
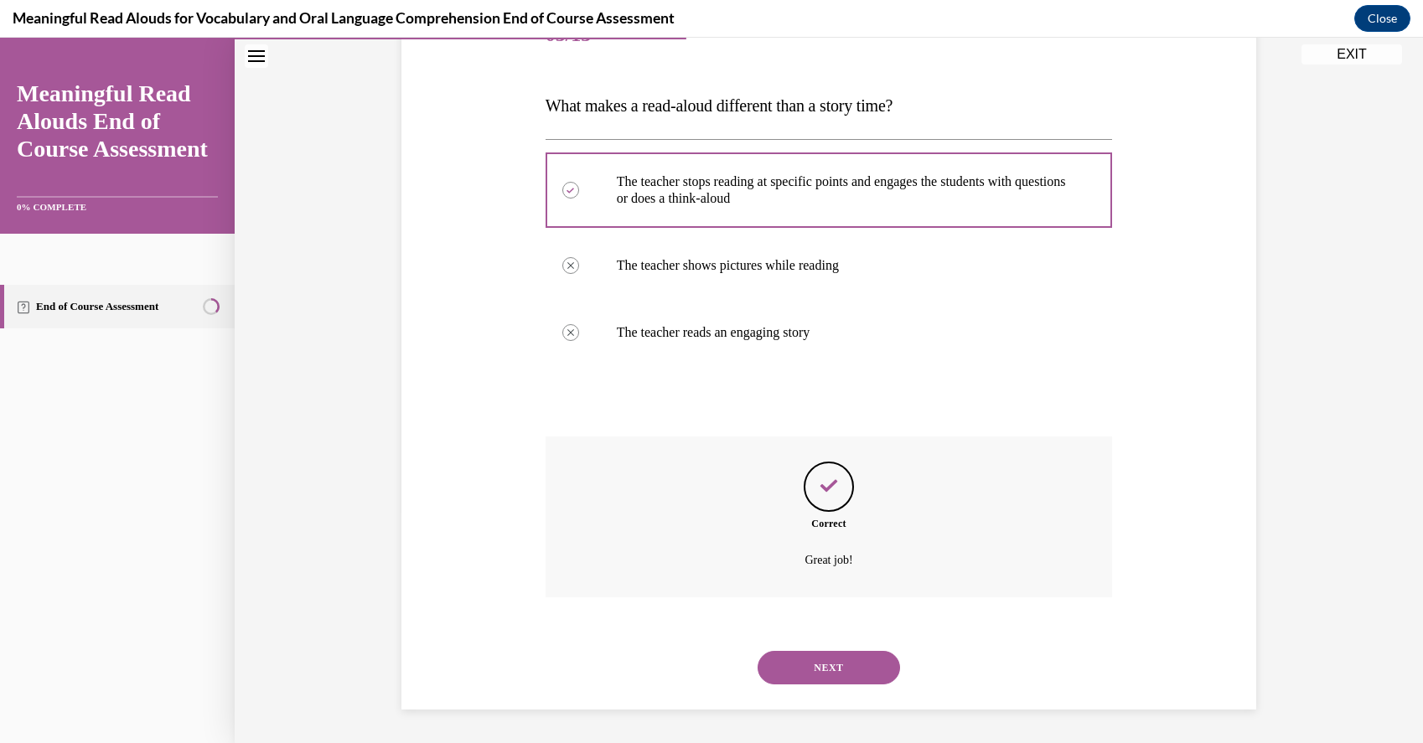
click at [825, 660] on button "NEXT" at bounding box center [828, 668] width 142 height 34
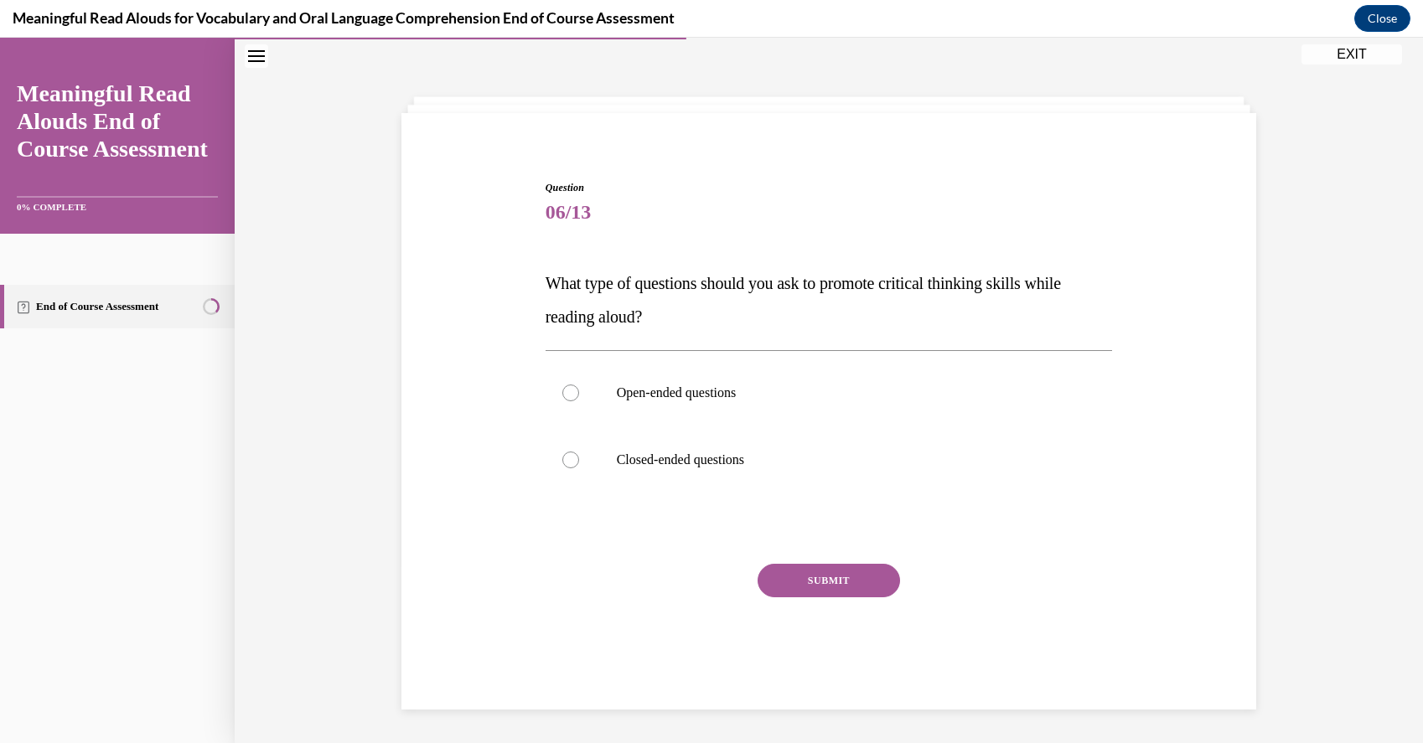
scroll to position [53, 0]
click at [726, 407] on label "Open-ended questions" at bounding box center [828, 392] width 567 height 67
click at [579, 401] on input "Open-ended questions" at bounding box center [570, 393] width 17 height 17
radio input "true"
click at [804, 571] on button "SUBMIT" at bounding box center [828, 581] width 142 height 34
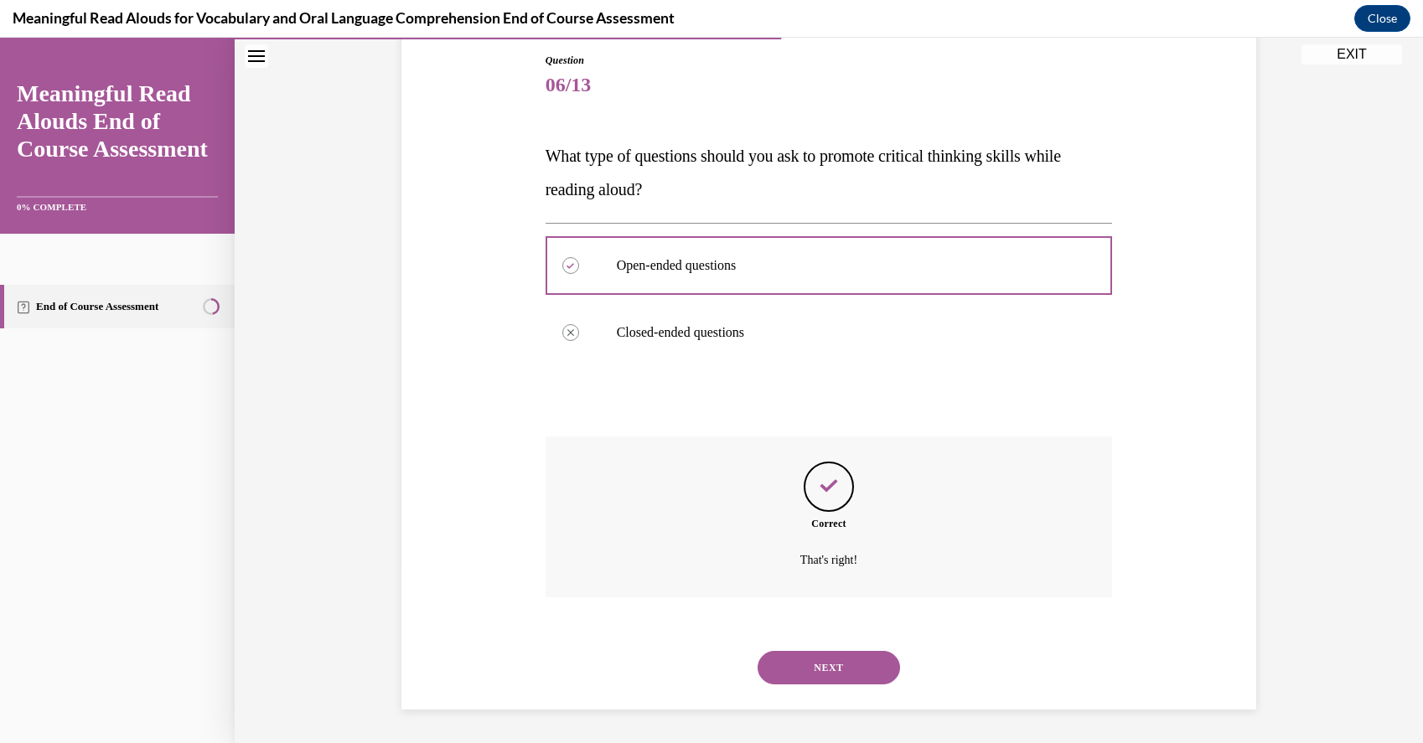
click at [829, 679] on button "NEXT" at bounding box center [828, 668] width 142 height 34
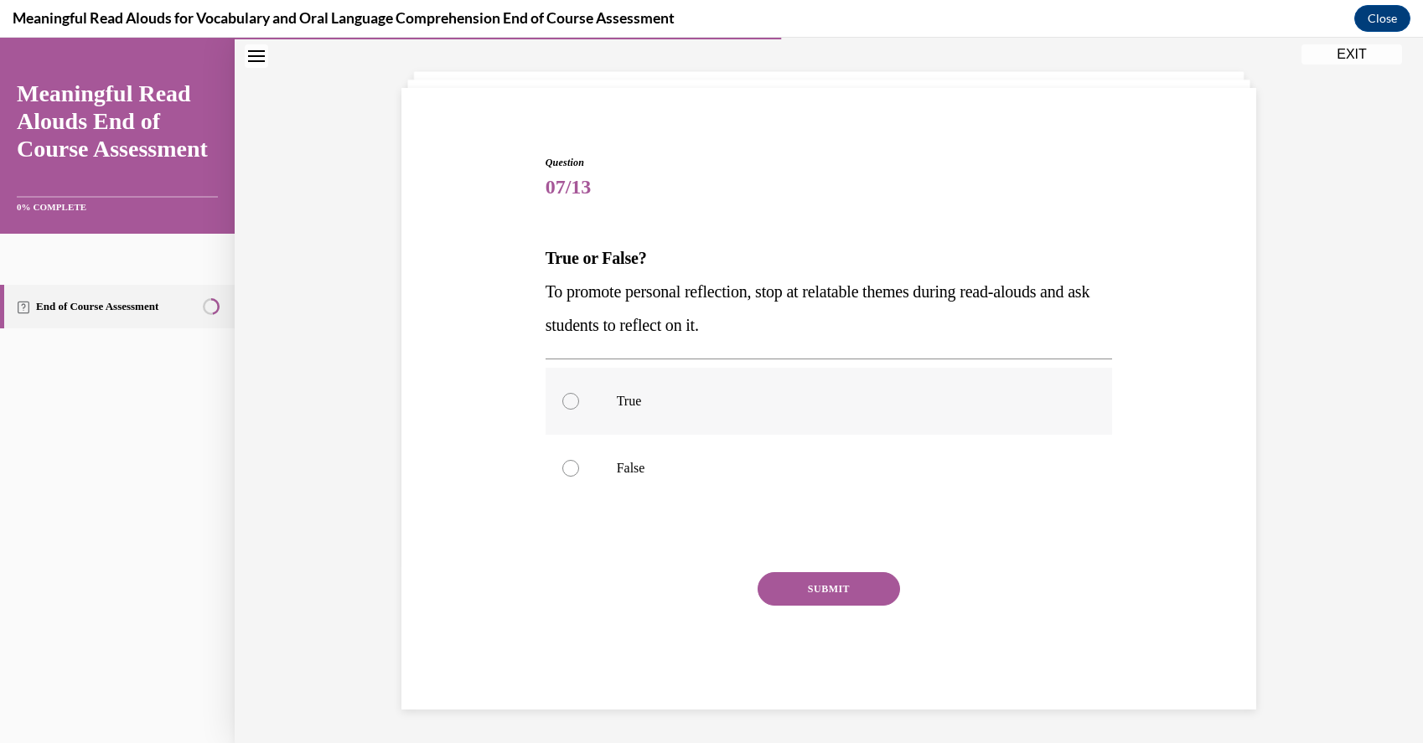
click at [654, 414] on label "True" at bounding box center [828, 401] width 567 height 67
click at [579, 410] on input "True" at bounding box center [570, 401] width 17 height 17
radio input "true"
click at [832, 597] on button "SUBMIT" at bounding box center [828, 589] width 142 height 34
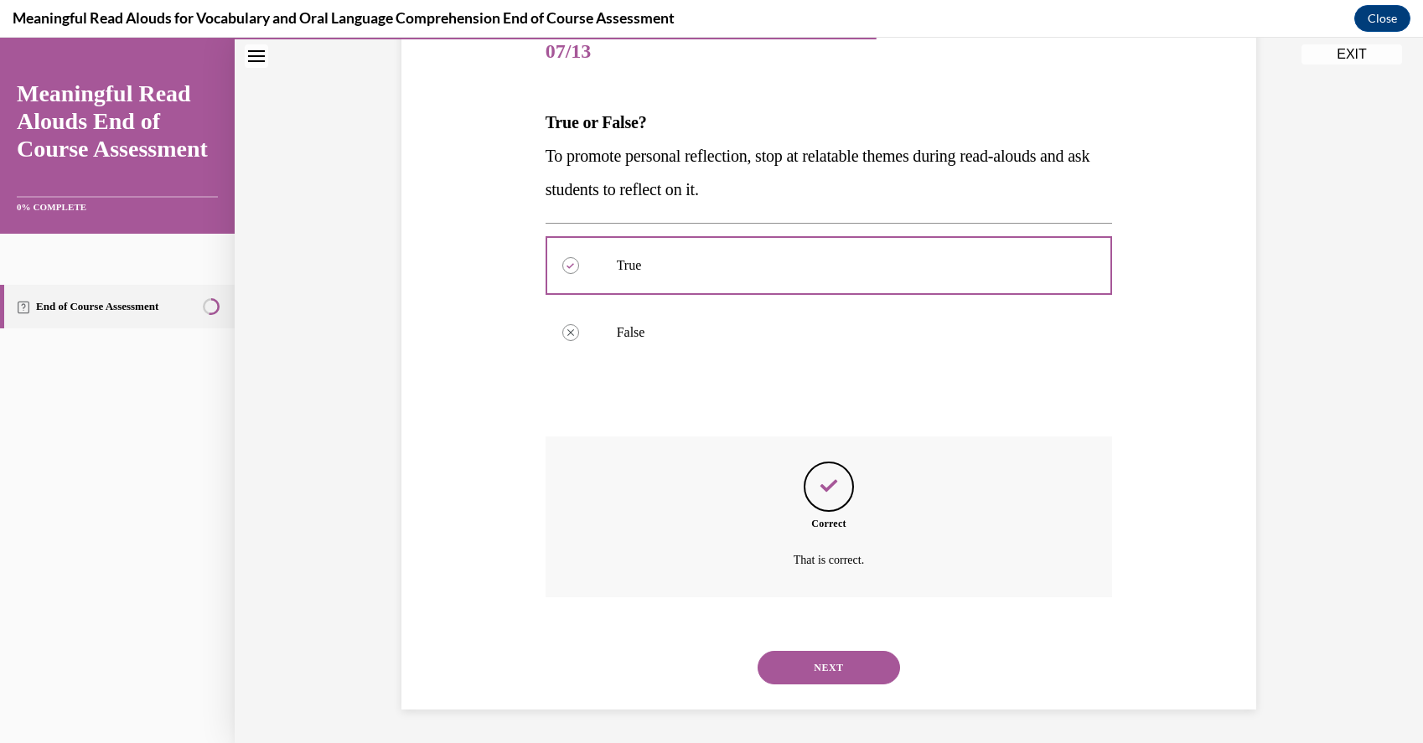
click at [833, 664] on button "NEXT" at bounding box center [828, 668] width 142 height 34
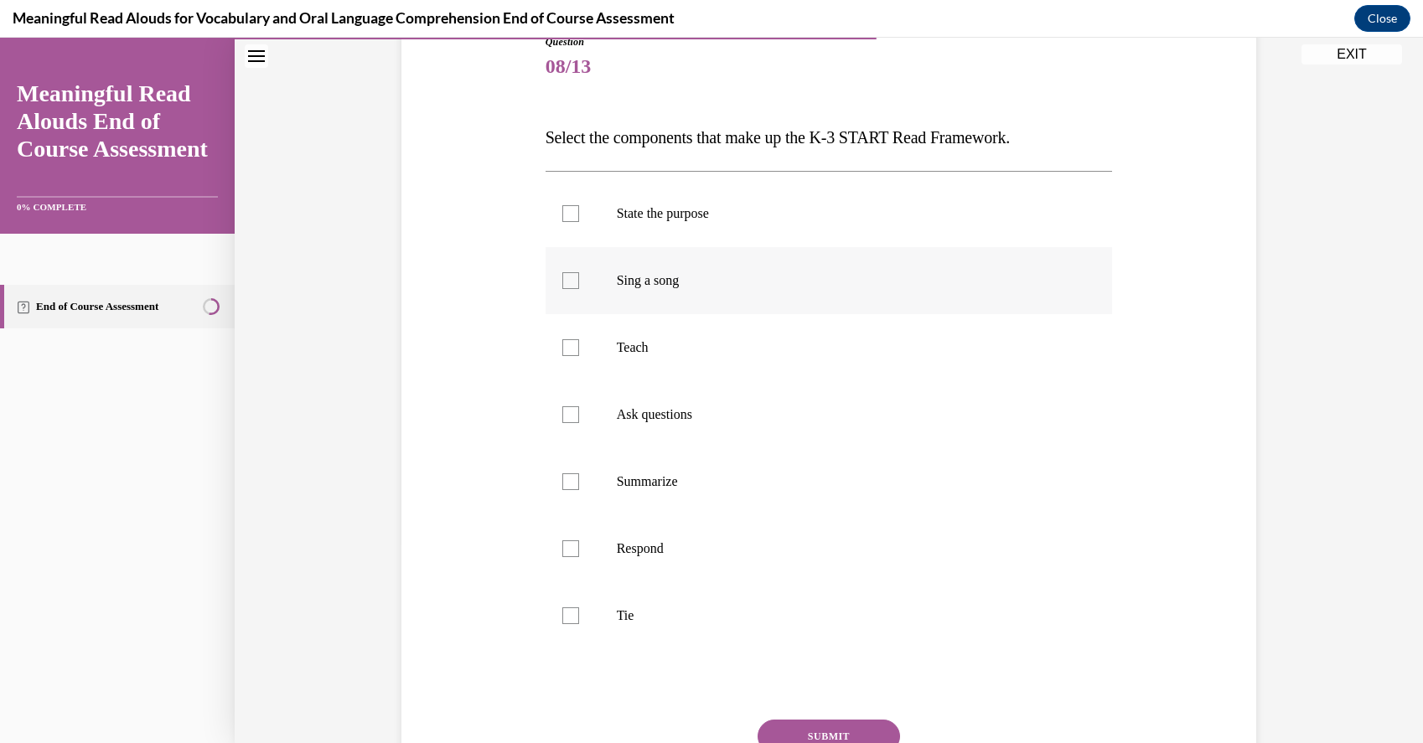
scroll to position [202, 0]
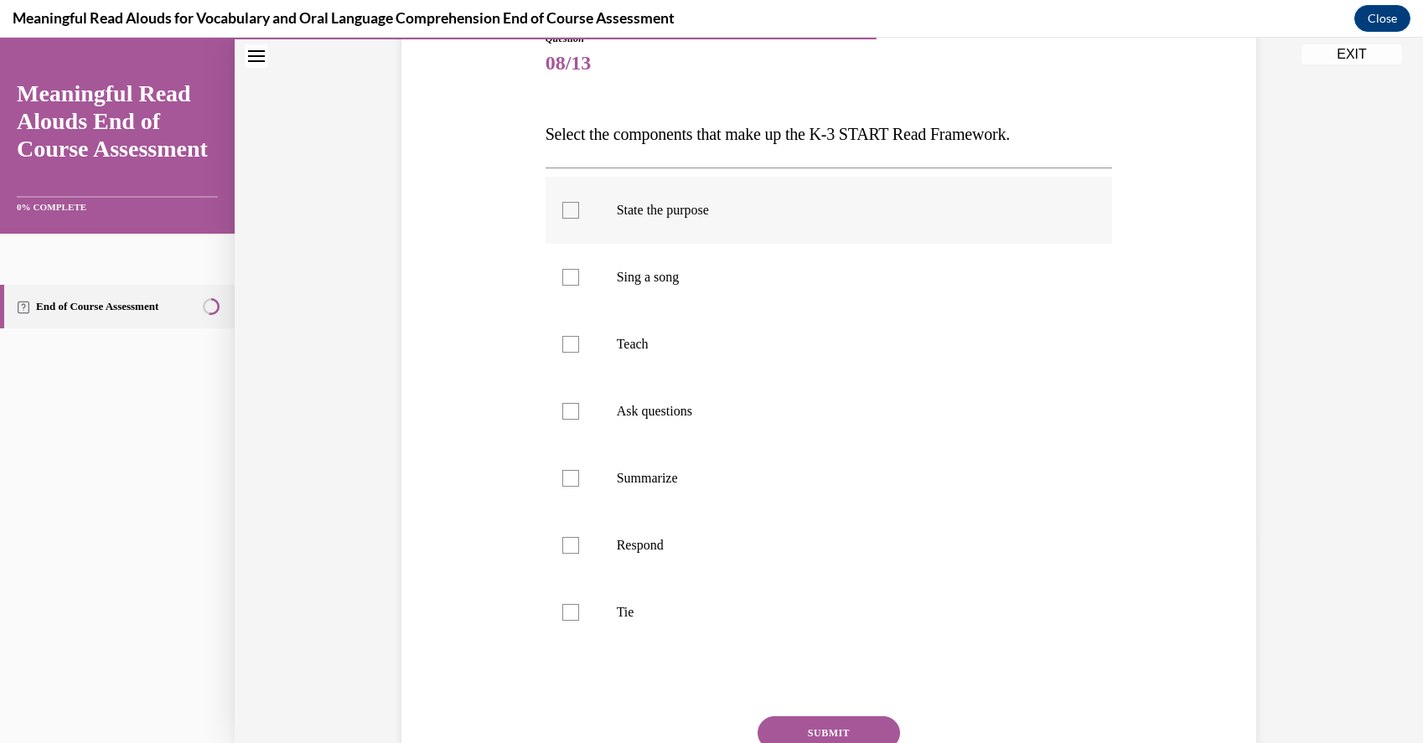
click at [560, 210] on label "State the purpose" at bounding box center [828, 210] width 567 height 67
click at [562, 210] on input "State the purpose" at bounding box center [570, 210] width 17 height 17
checkbox input "true"
click at [559, 348] on label "Teach" at bounding box center [828, 344] width 567 height 67
click at [562, 348] on input "Teach" at bounding box center [570, 344] width 17 height 17
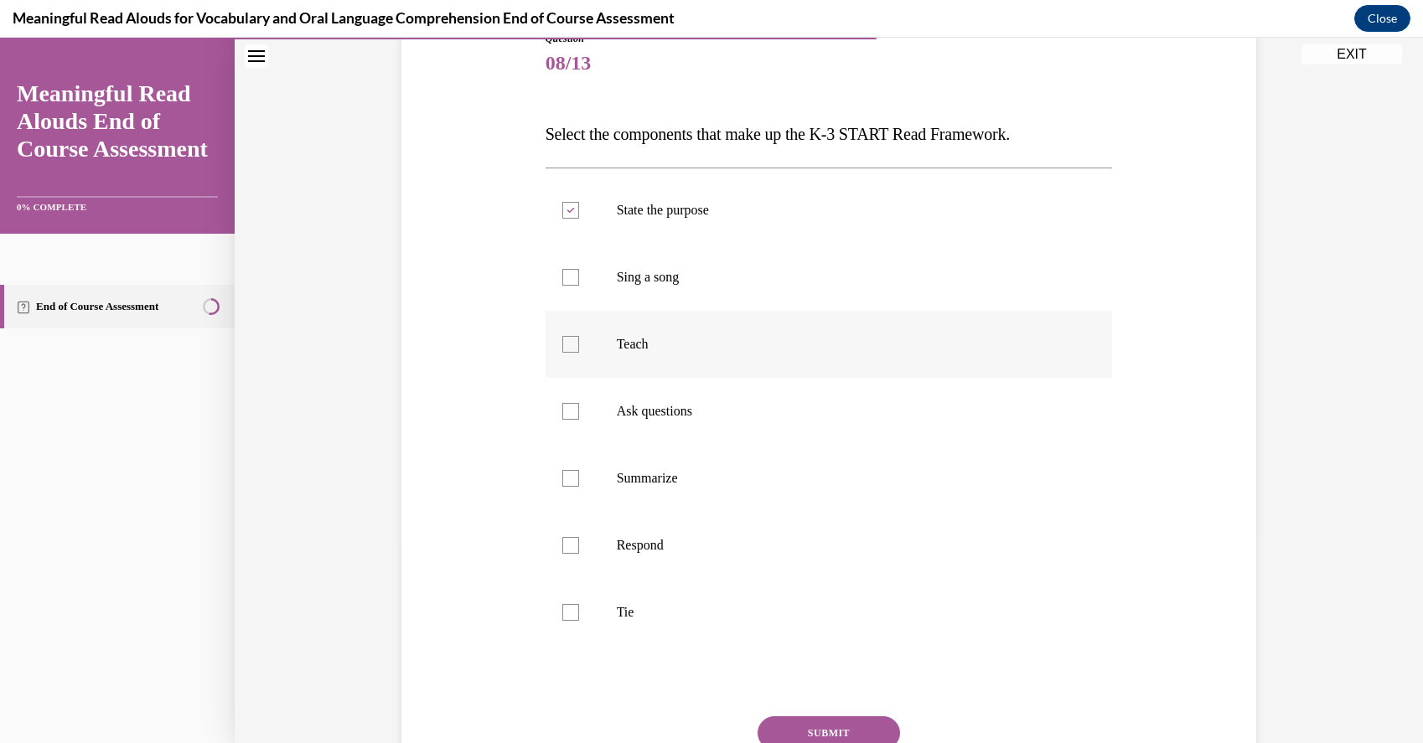
checkbox input "true"
click at [567, 408] on div at bounding box center [570, 411] width 17 height 17
click at [567, 408] on input "Ask questions" at bounding box center [570, 411] width 17 height 17
checkbox input "true"
click at [566, 471] on div at bounding box center [570, 478] width 17 height 17
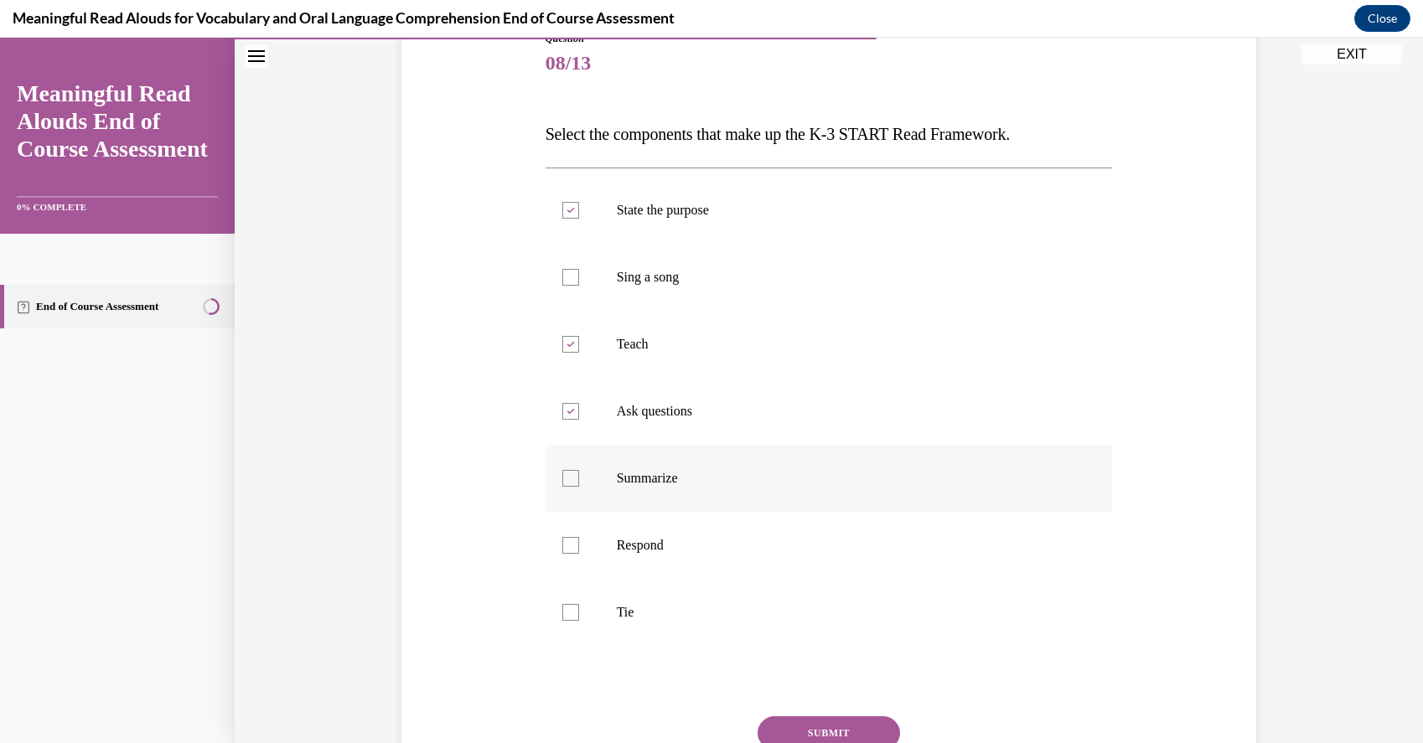
click at [566, 471] on input "Summarize" at bounding box center [570, 478] width 17 height 17
checkbox input "true"
click at [563, 541] on div at bounding box center [570, 545] width 17 height 17
click at [563, 541] on input "Respond" at bounding box center [570, 545] width 17 height 17
checkbox input "true"
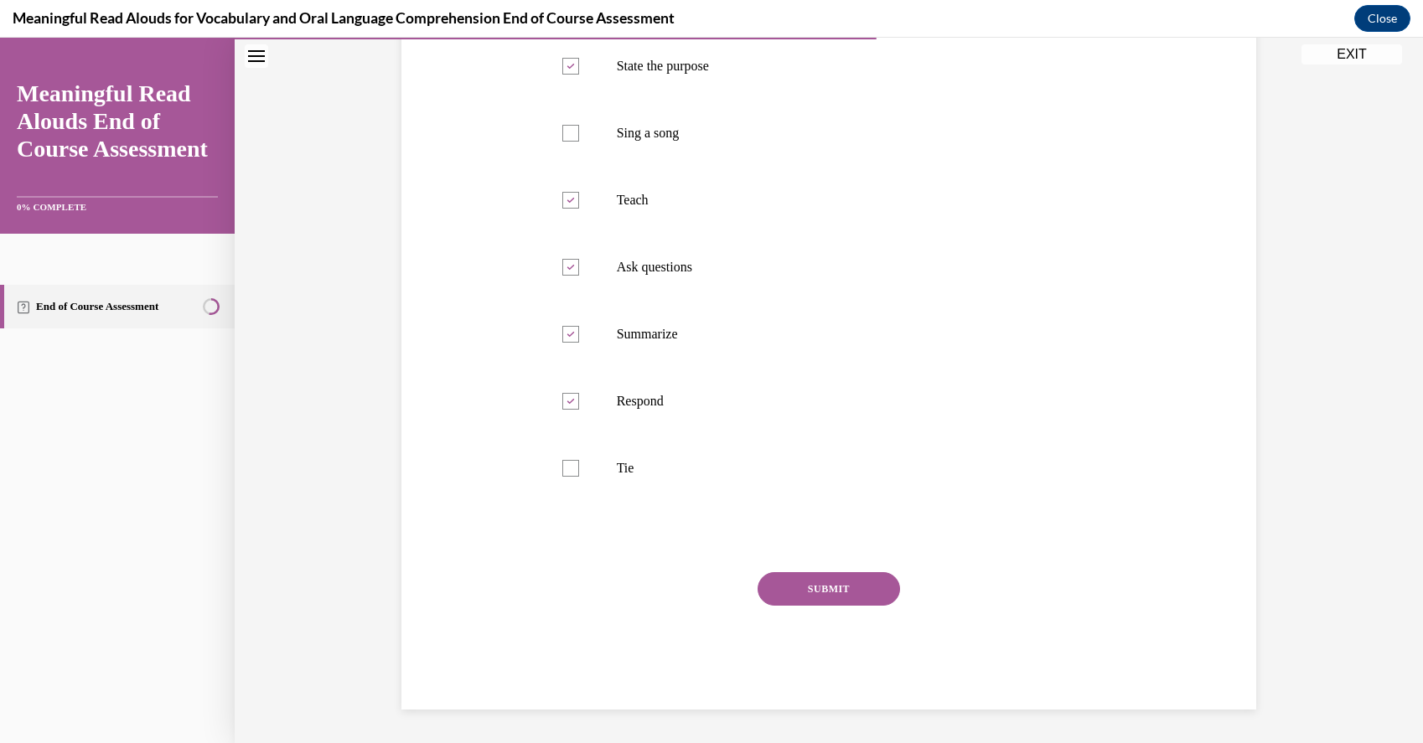
click at [798, 592] on button "SUBMIT" at bounding box center [828, 589] width 142 height 34
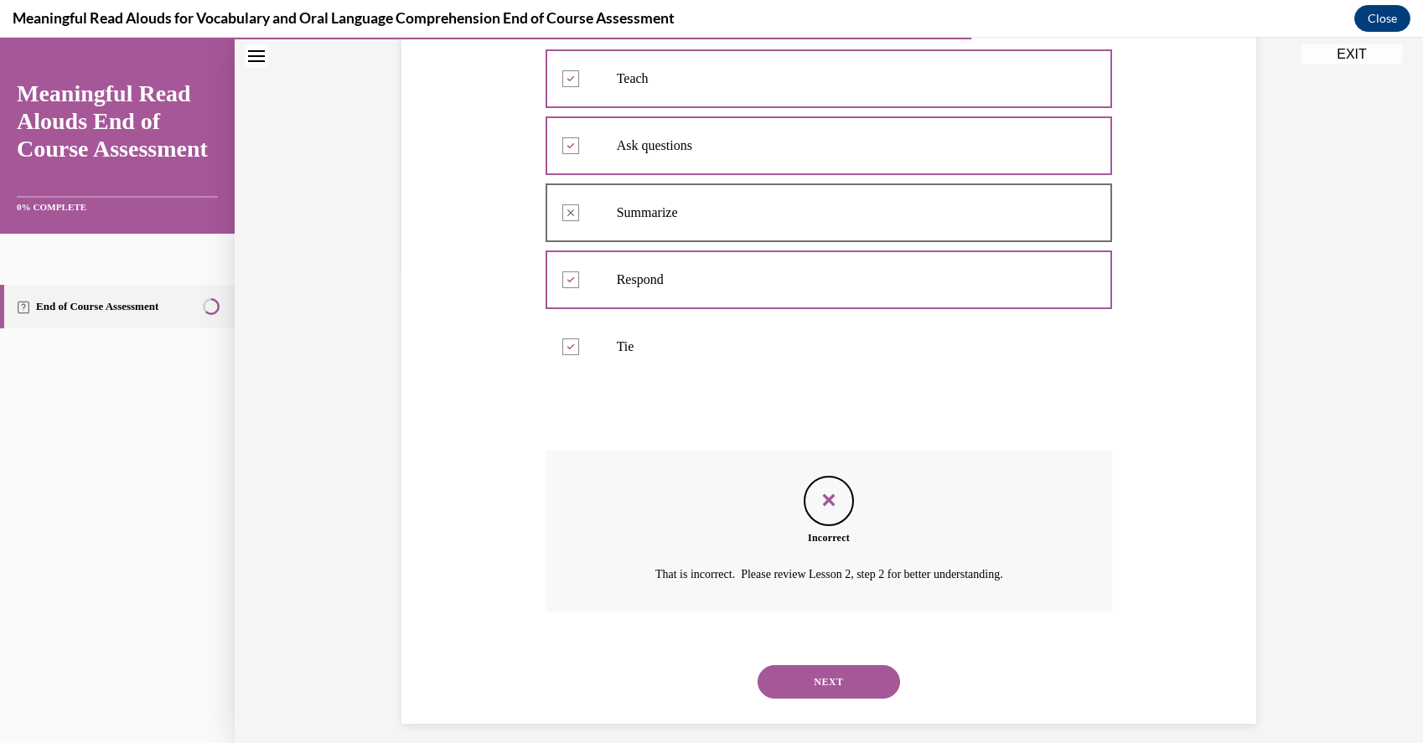
scroll to position [482, 0]
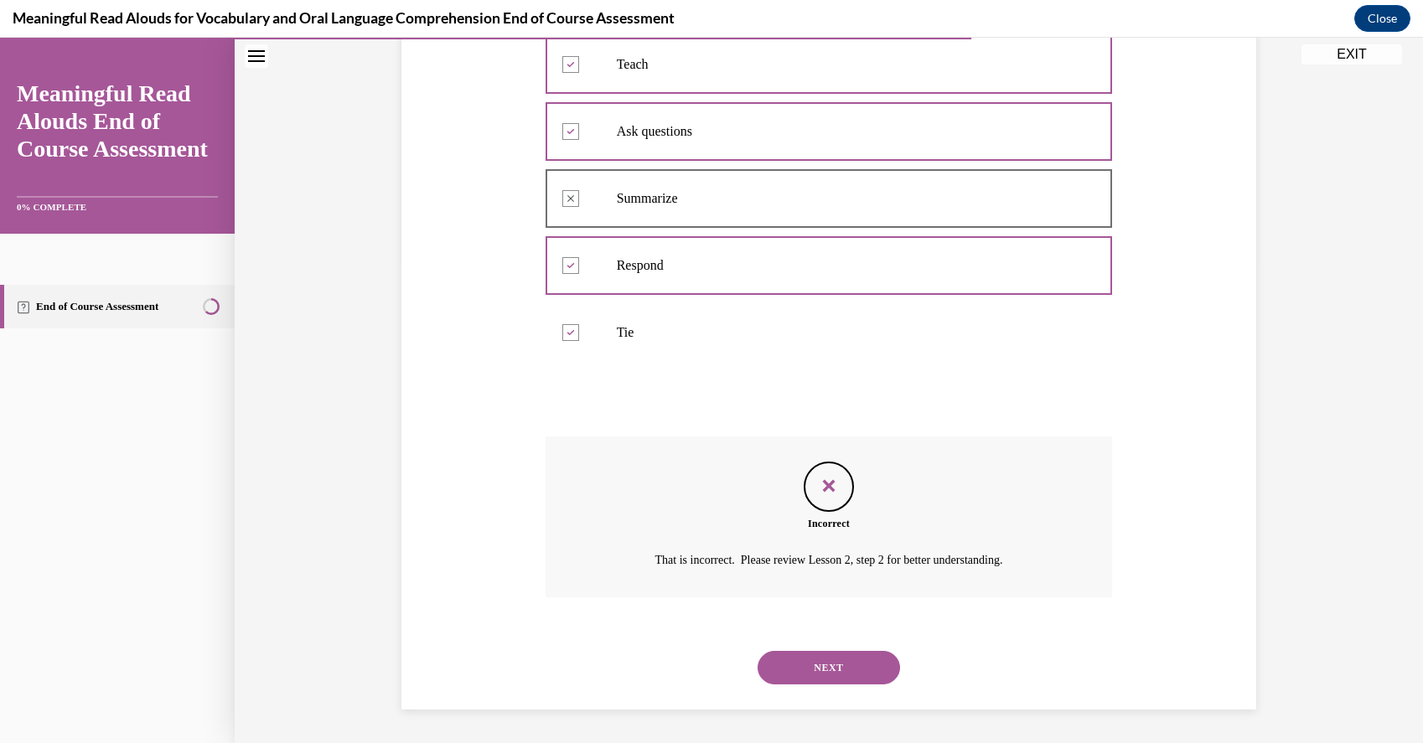
click at [809, 664] on button "NEXT" at bounding box center [828, 668] width 142 height 34
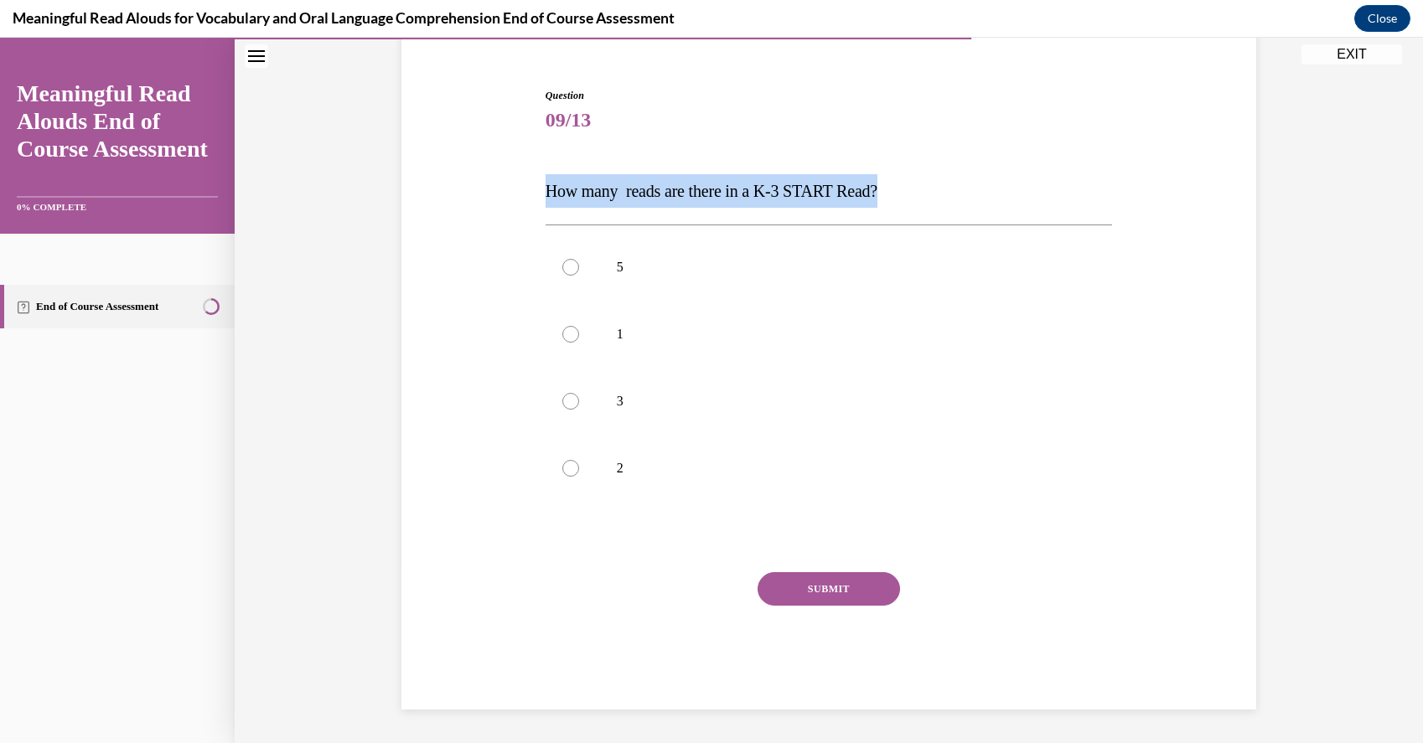
drag, startPoint x: 886, startPoint y: 191, endPoint x: 516, endPoint y: 199, distance: 370.4
click at [516, 199] on div "Question 09/13 How many reads are there in a K-3 START Read? 5 1 3 2 Incorrect …" at bounding box center [828, 374] width 863 height 672
copy span "How many reads are there in a K-3 START Read?"
click at [617, 407] on p "3" at bounding box center [844, 401] width 454 height 17
click at [579, 407] on input "3" at bounding box center [570, 401] width 17 height 17
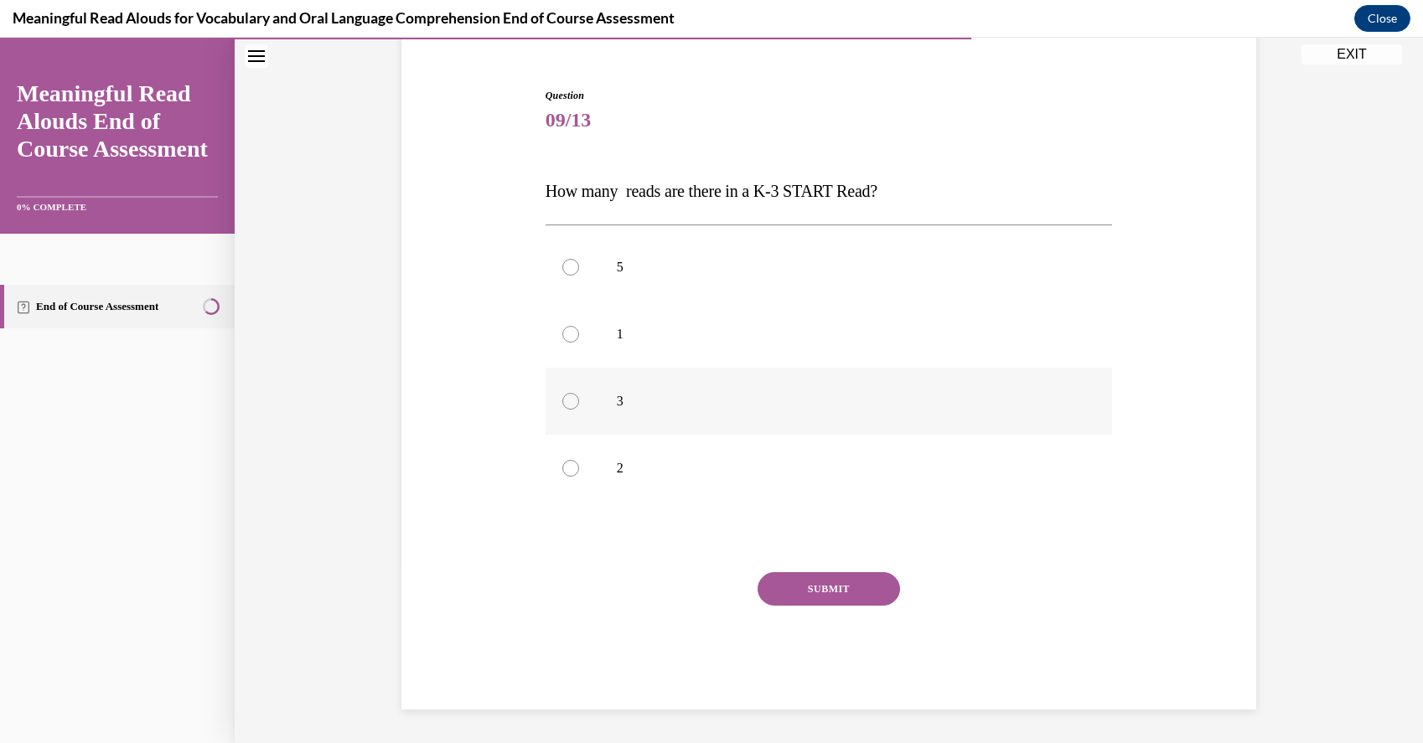
radio input "true"
click at [864, 584] on button "SUBMIT" at bounding box center [828, 589] width 142 height 34
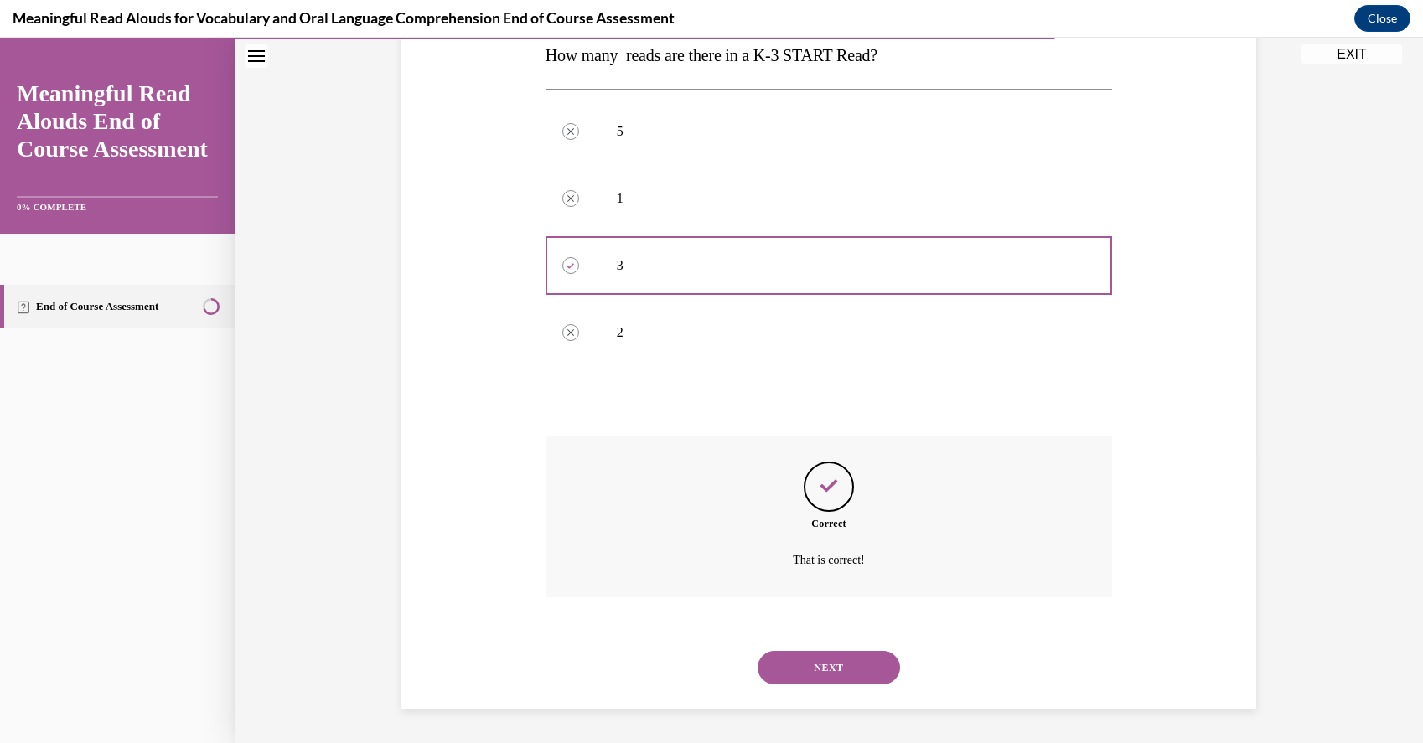
click at [818, 657] on button "NEXT" at bounding box center [828, 668] width 142 height 34
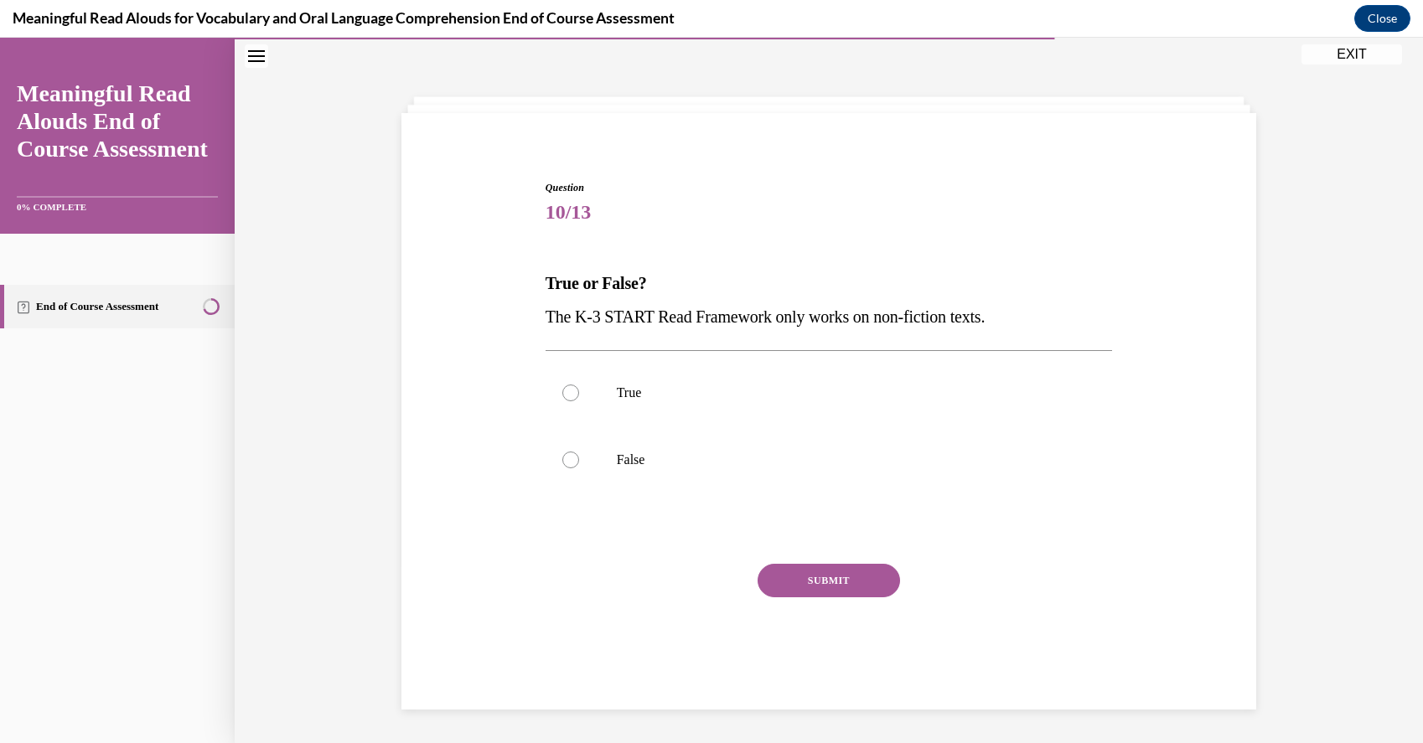
scroll to position [53, 0]
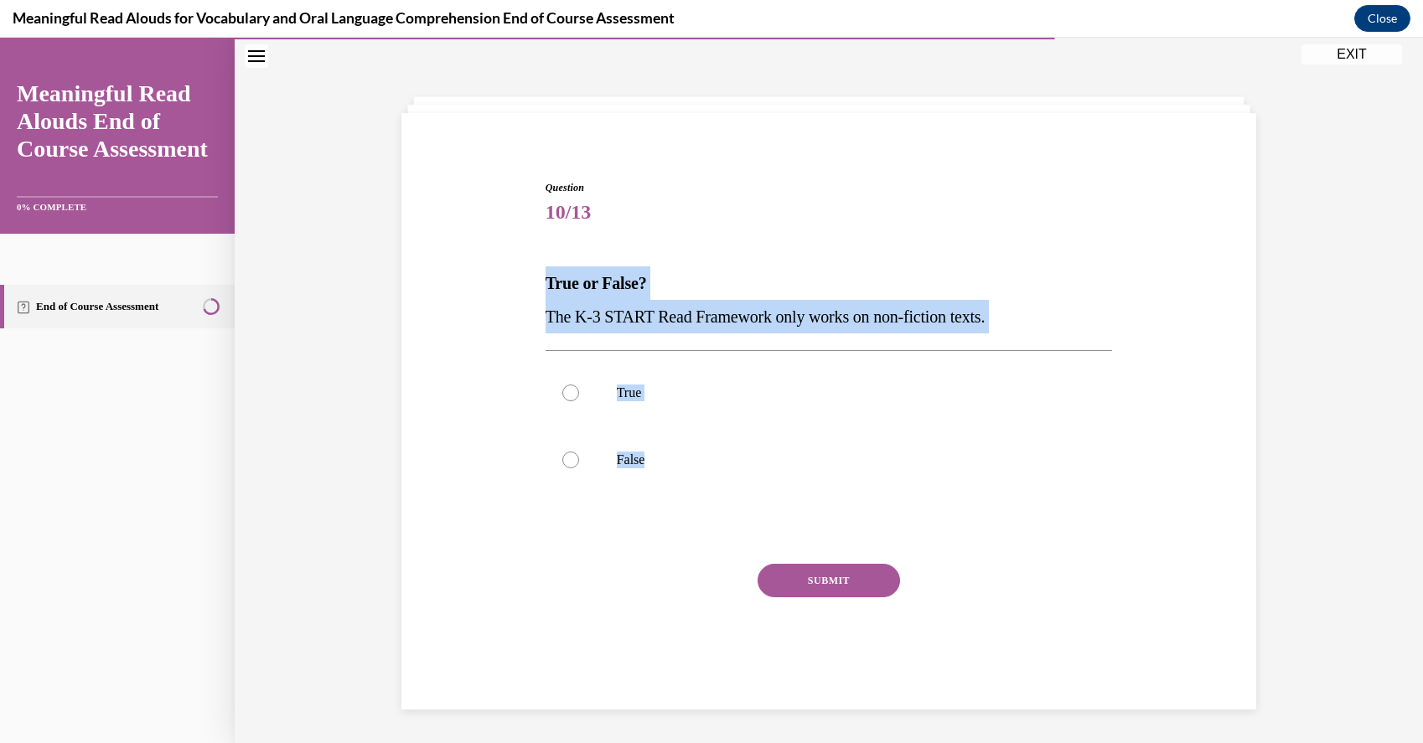
drag, startPoint x: 714, startPoint y: 471, endPoint x: 531, endPoint y: 287, distance: 259.5
click at [531, 287] on div "Question 10/13 True or False? The K-3 START Read Framework only works on non-fi…" at bounding box center [828, 415] width 863 height 571
copy div "True or False? The K-3 START Read Framework only works on non-fiction texts. Tr…"
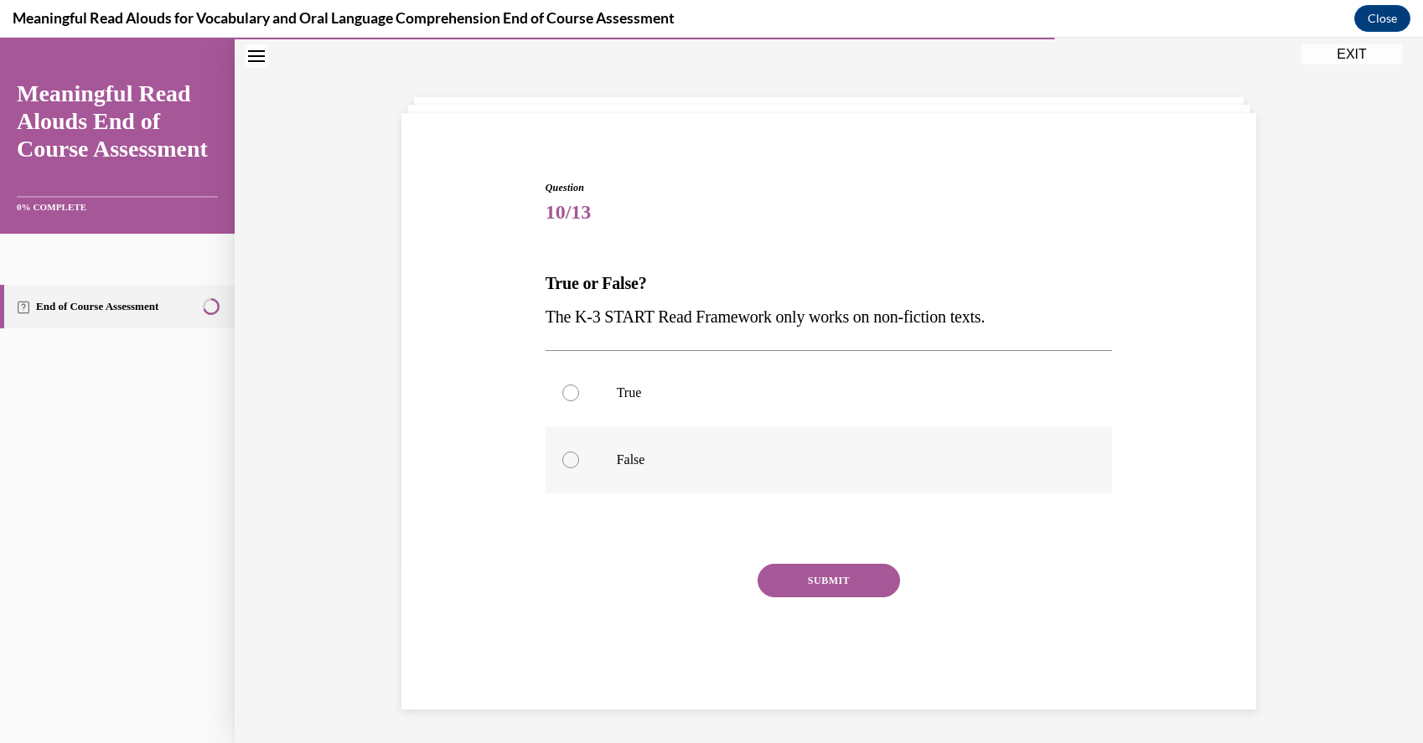
click at [605, 468] on label "False" at bounding box center [828, 459] width 567 height 67
click at [579, 468] on input "False" at bounding box center [570, 460] width 17 height 17
radio input "true"
click at [841, 584] on button "SUBMIT" at bounding box center [828, 581] width 142 height 34
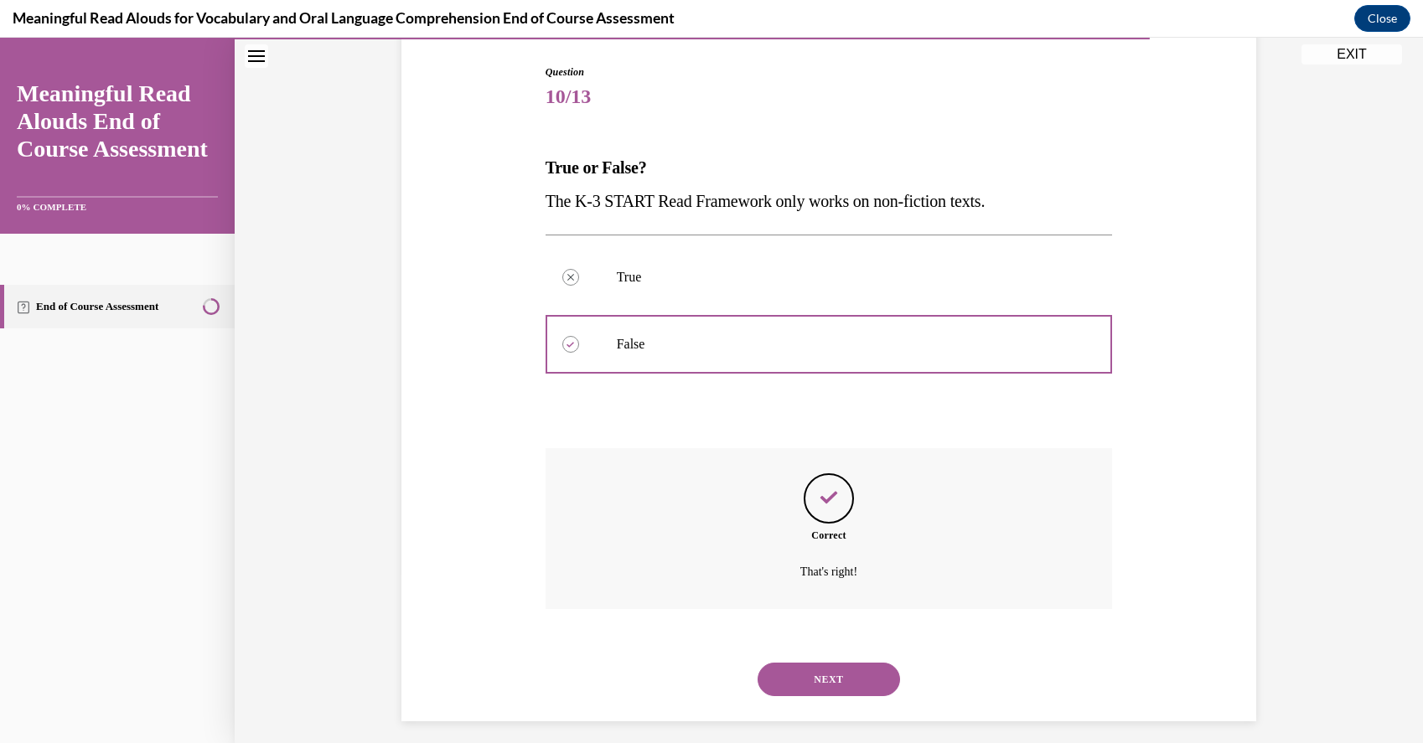
scroll to position [180, 0]
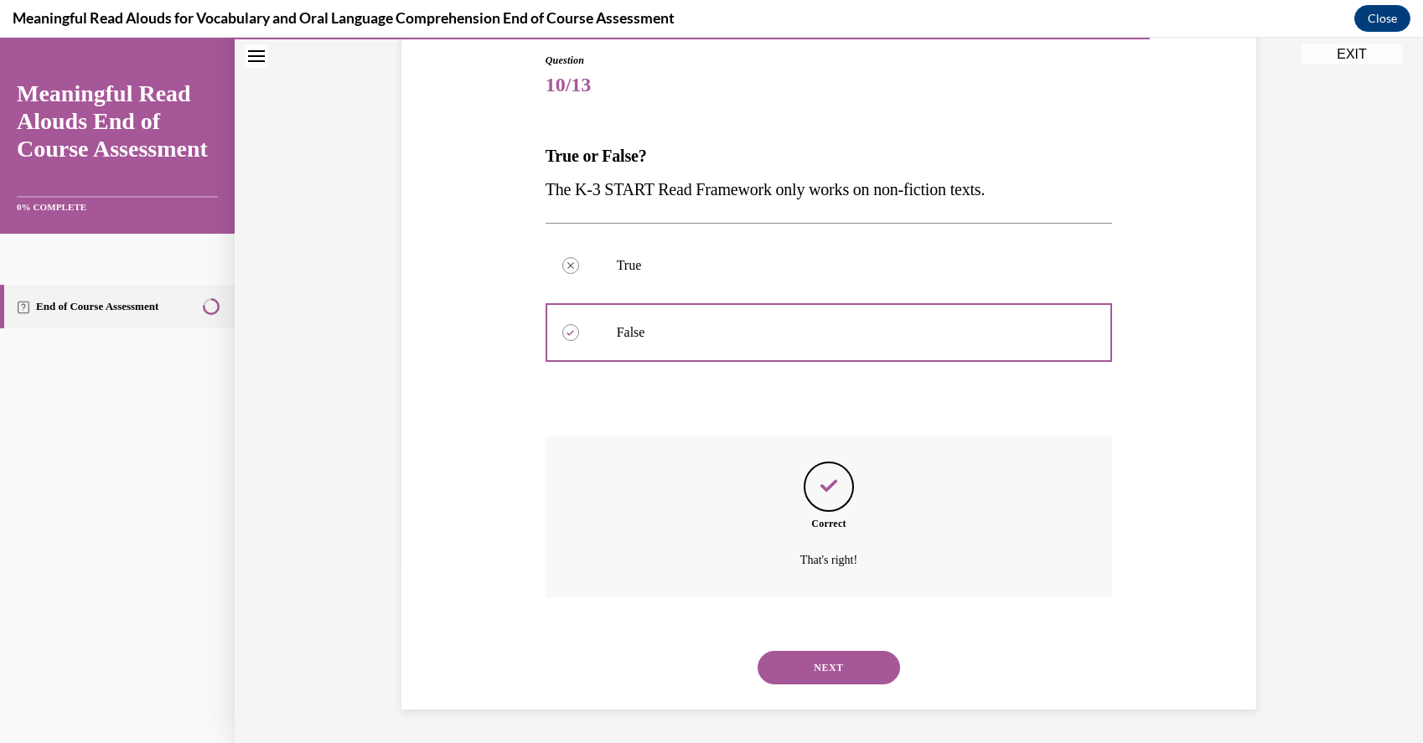
click at [831, 659] on button "NEXT" at bounding box center [828, 668] width 142 height 34
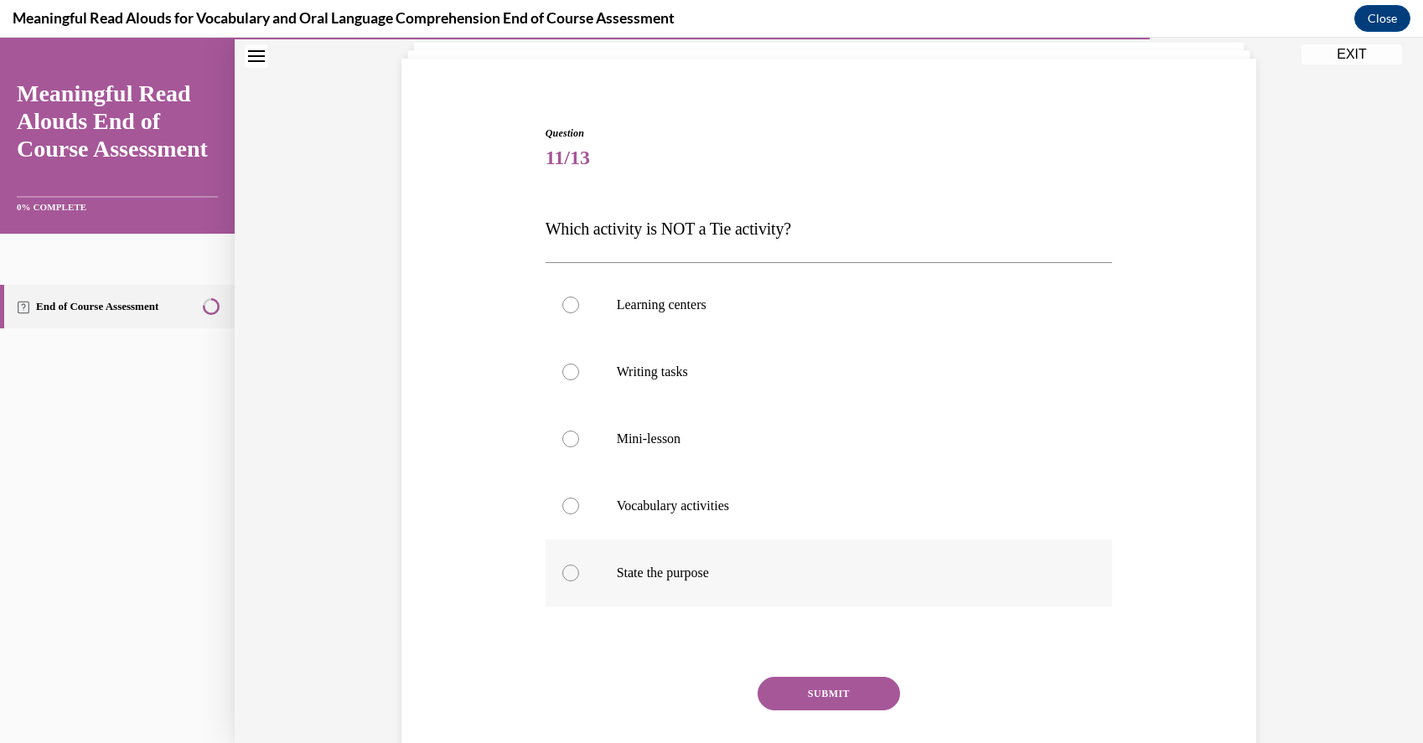
scroll to position [87, 0]
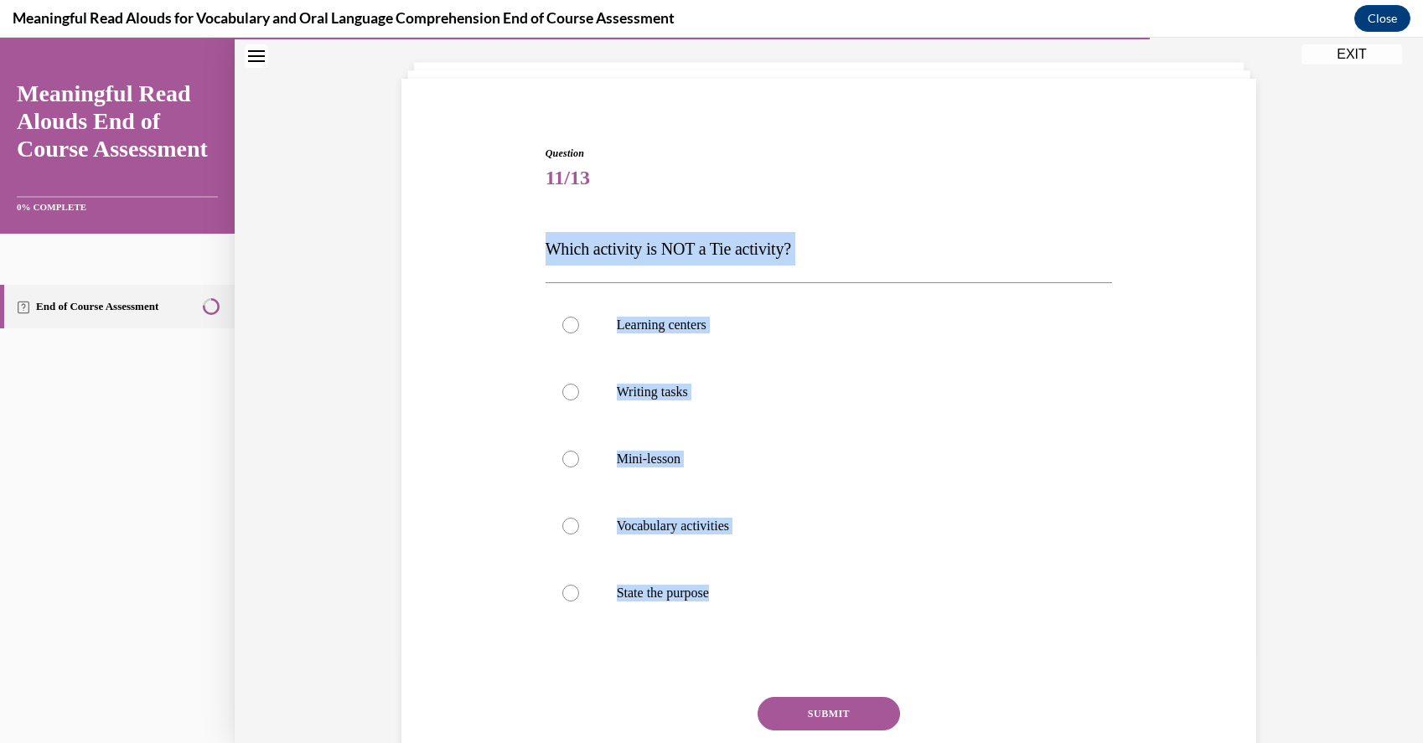
drag, startPoint x: 764, startPoint y: 594, endPoint x: 529, endPoint y: 247, distance: 419.2
click at [529, 247] on div "Question 11/13 Which activity is NOT a Tie activity? Learning centers Writing t…" at bounding box center [828, 465] width 863 height 739
copy div "Which activity is NOT a Tie activity? Learning centers Writing tasks Mini-lesso…"
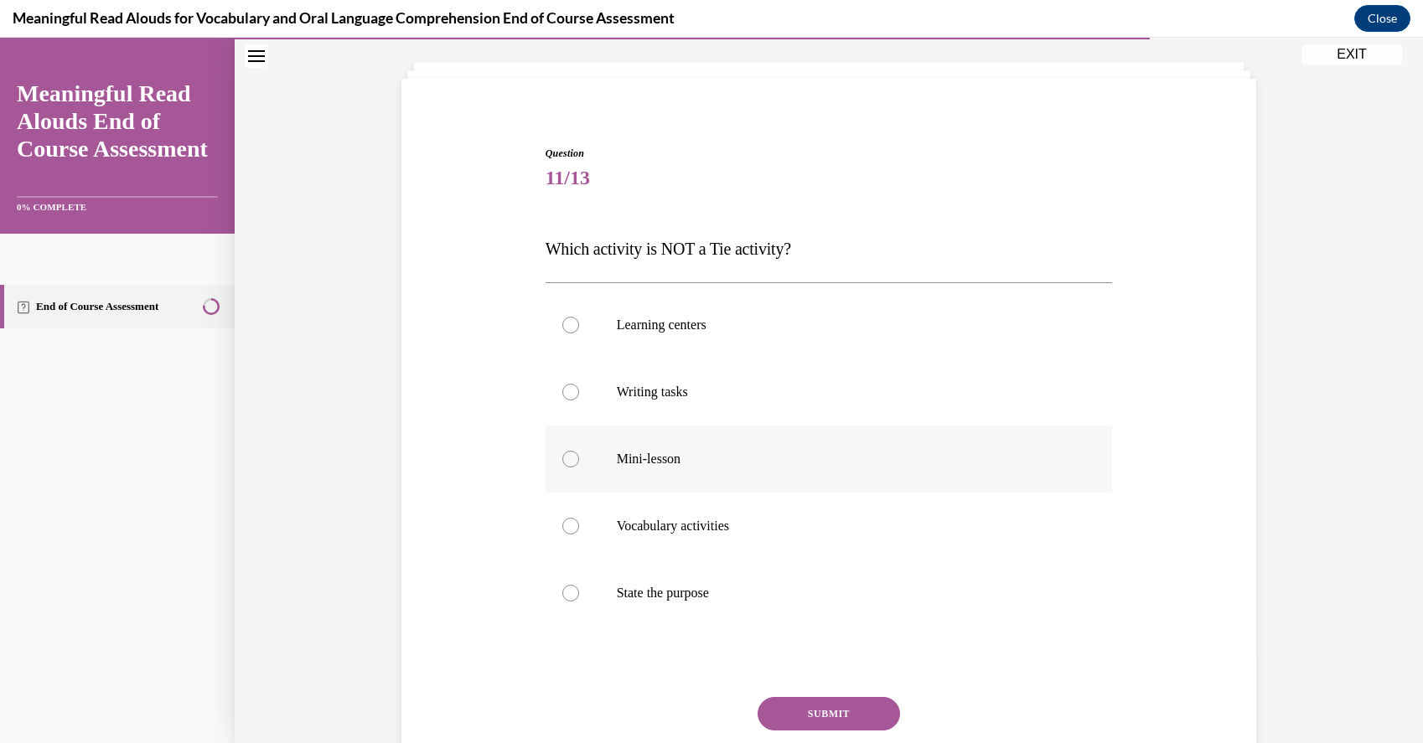
click at [637, 473] on label "Mini-lesson" at bounding box center [828, 459] width 567 height 67
click at [579, 468] on input "Mini-lesson" at bounding box center [570, 459] width 17 height 17
radio input "true"
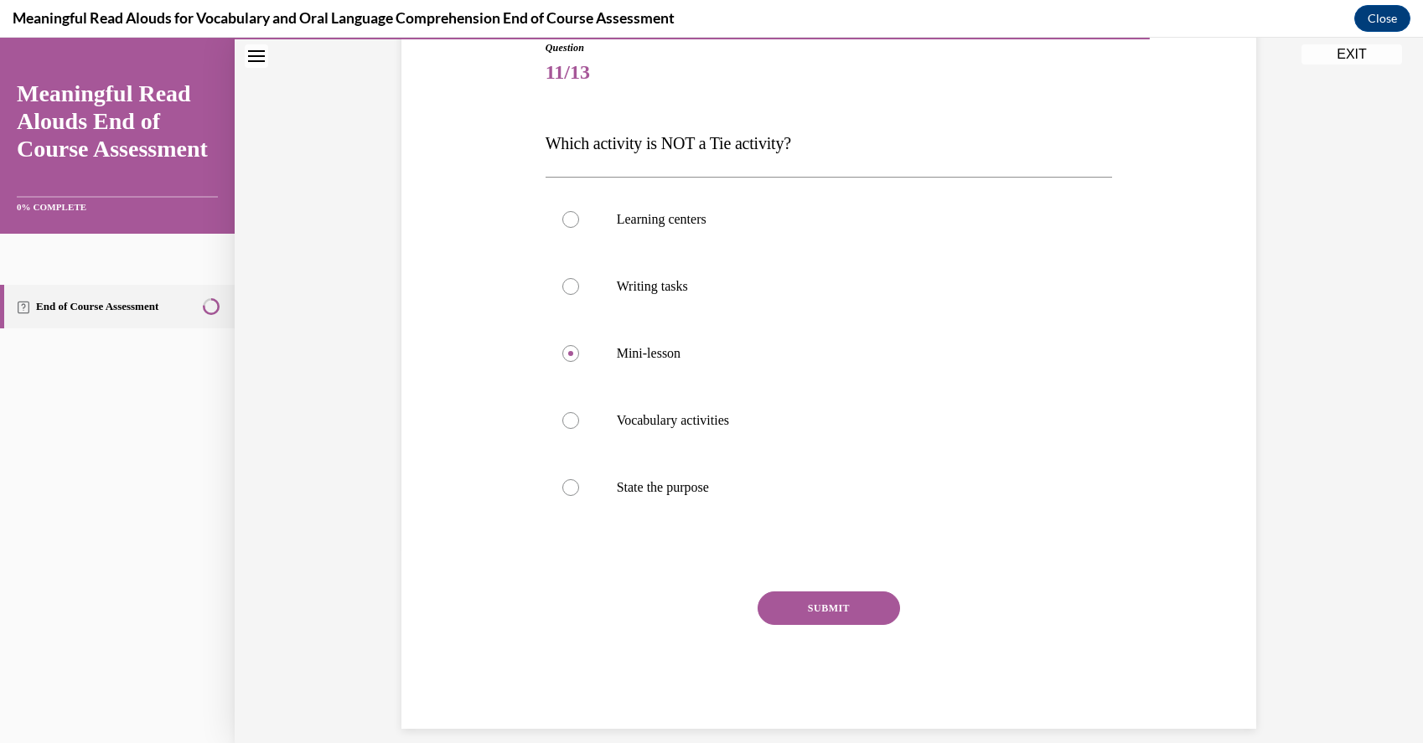
click at [811, 622] on button "SUBMIT" at bounding box center [828, 609] width 142 height 34
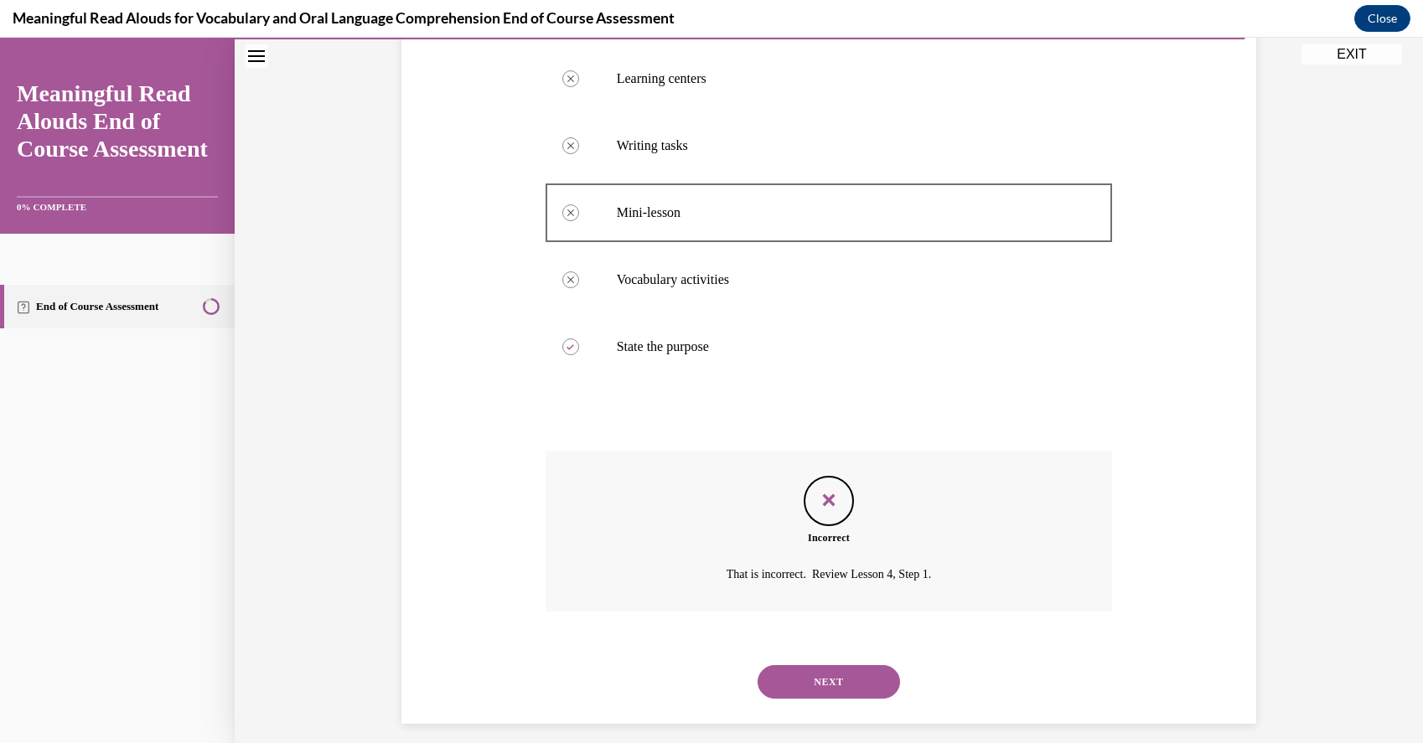
scroll to position [348, 0]
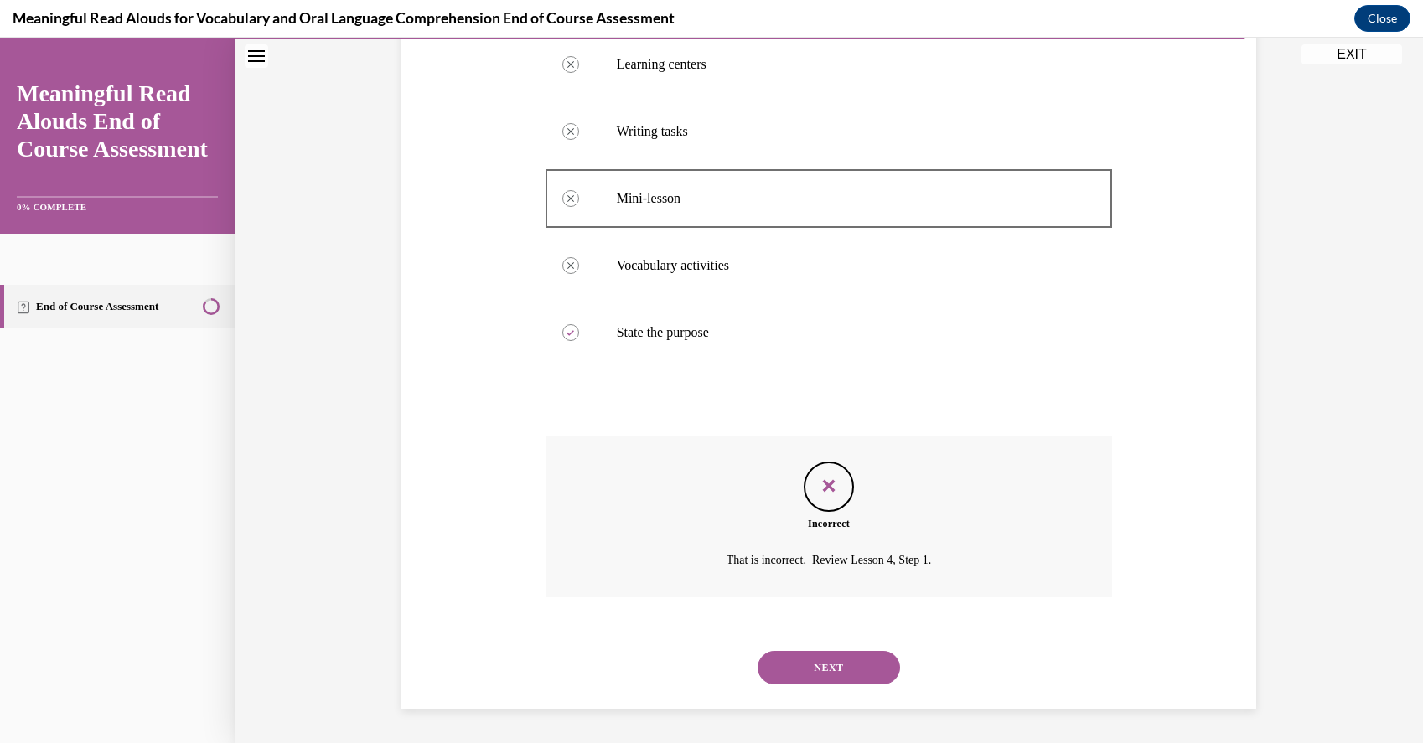
click at [829, 669] on button "NEXT" at bounding box center [828, 668] width 142 height 34
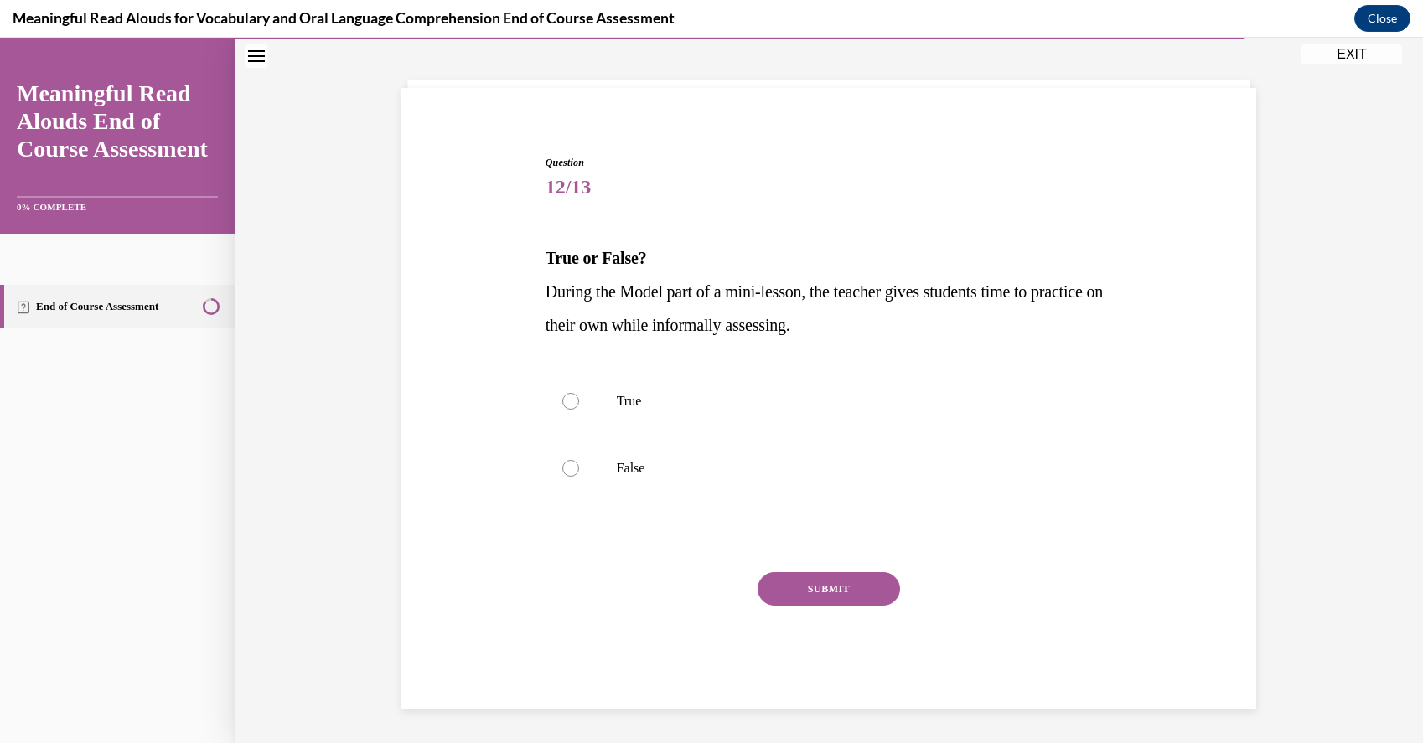
scroll to position [78, 0]
click at [635, 464] on p "False" at bounding box center [844, 468] width 454 height 17
click at [579, 464] on input "False" at bounding box center [570, 468] width 17 height 17
radio input "true"
click at [807, 582] on button "SUBMIT" at bounding box center [828, 589] width 142 height 34
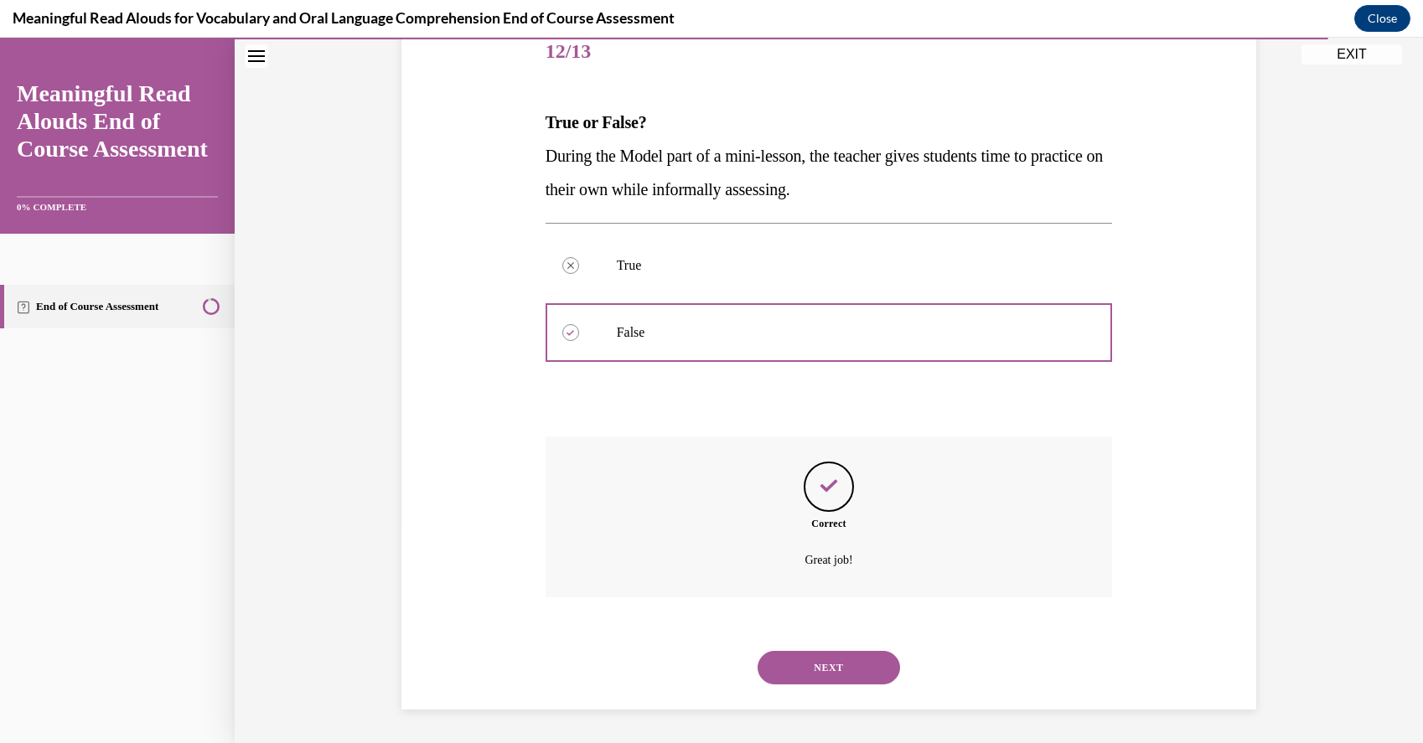
click at [829, 671] on button "NEXT" at bounding box center [828, 668] width 142 height 34
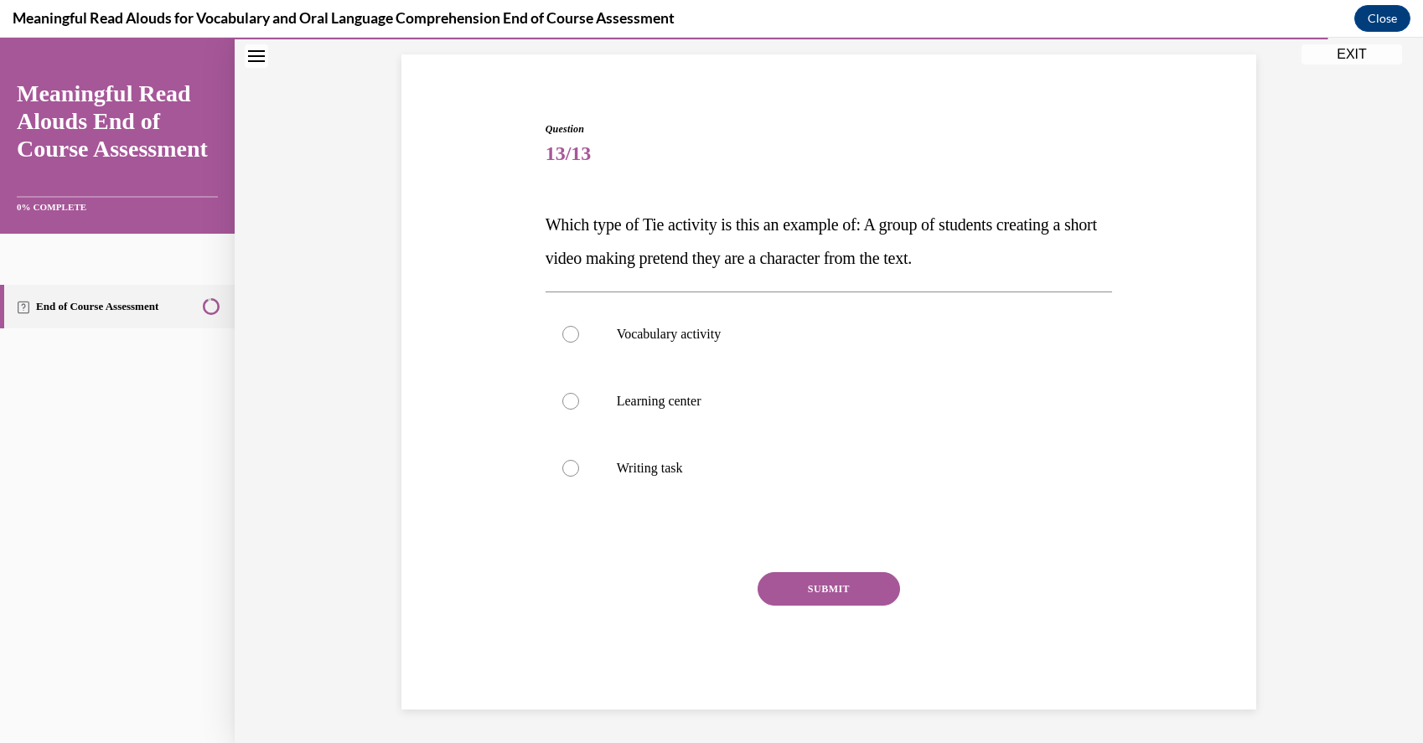
scroll to position [111, 0]
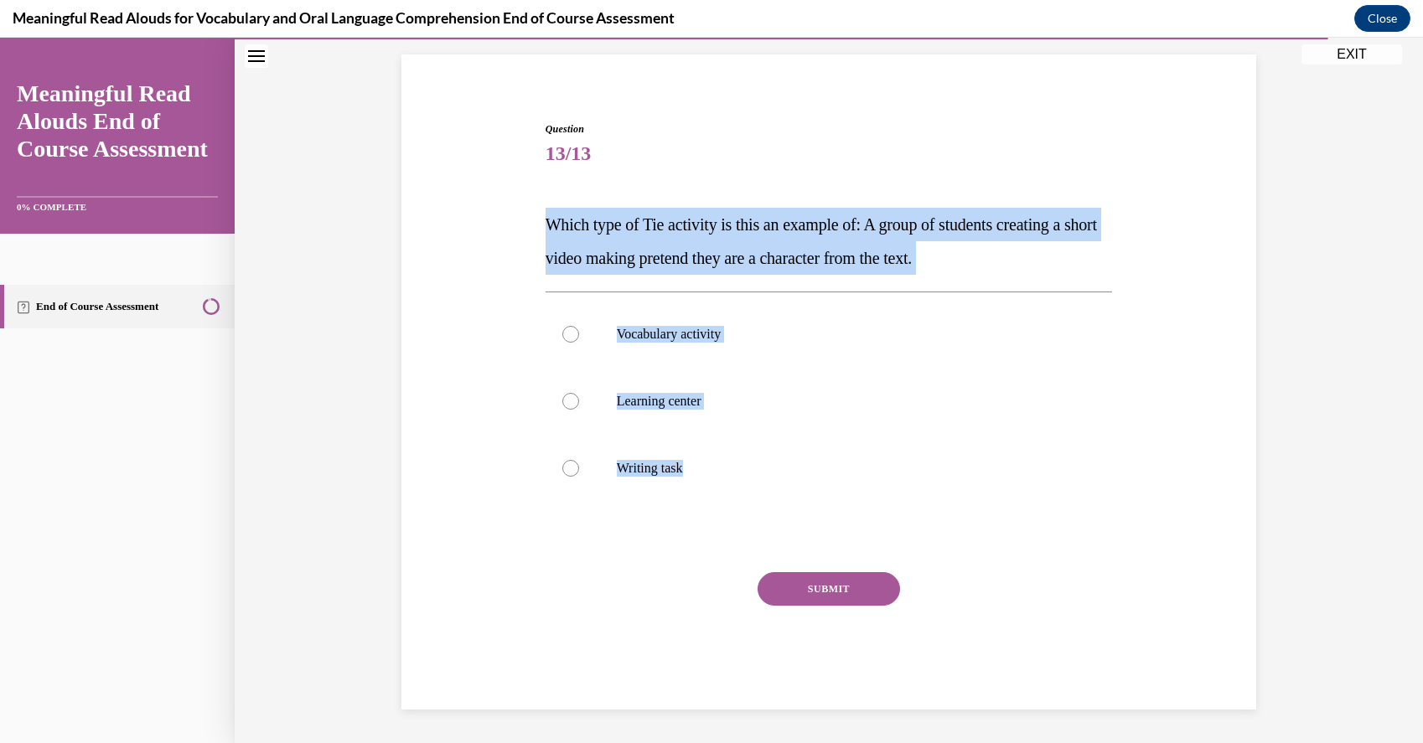
drag, startPoint x: 823, startPoint y: 524, endPoint x: 530, endPoint y: 224, distance: 418.9
click at [530, 224] on div "Question 13/13 Which type of Tie activity is this an example of: A group of stu…" at bounding box center [828, 390] width 863 height 638
copy div "Which type of Tie activity is this an example of: A group of students creating …"
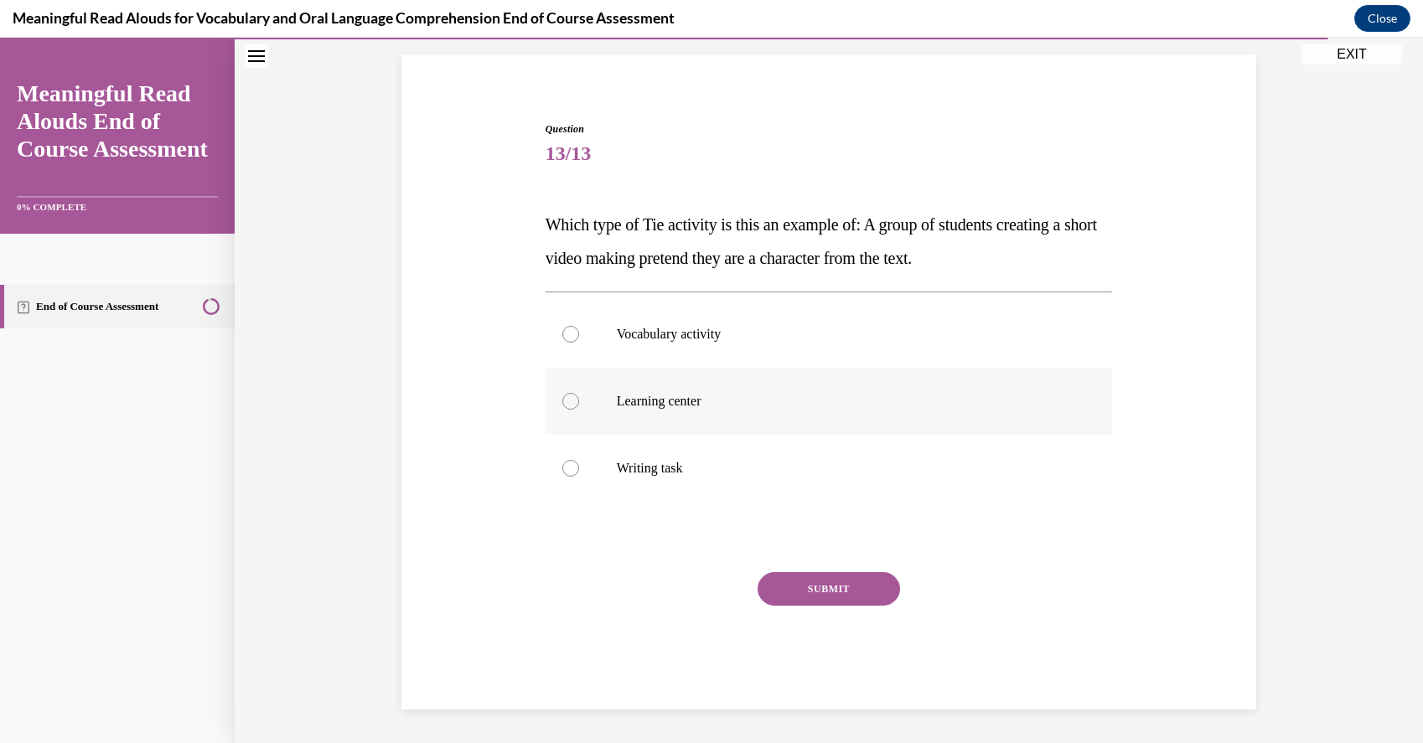
click at [678, 410] on label "Learning center" at bounding box center [828, 401] width 567 height 67
click at [579, 410] on input "Learning center" at bounding box center [570, 401] width 17 height 17
radio input "true"
click at [855, 597] on button "SUBMIT" at bounding box center [828, 589] width 142 height 34
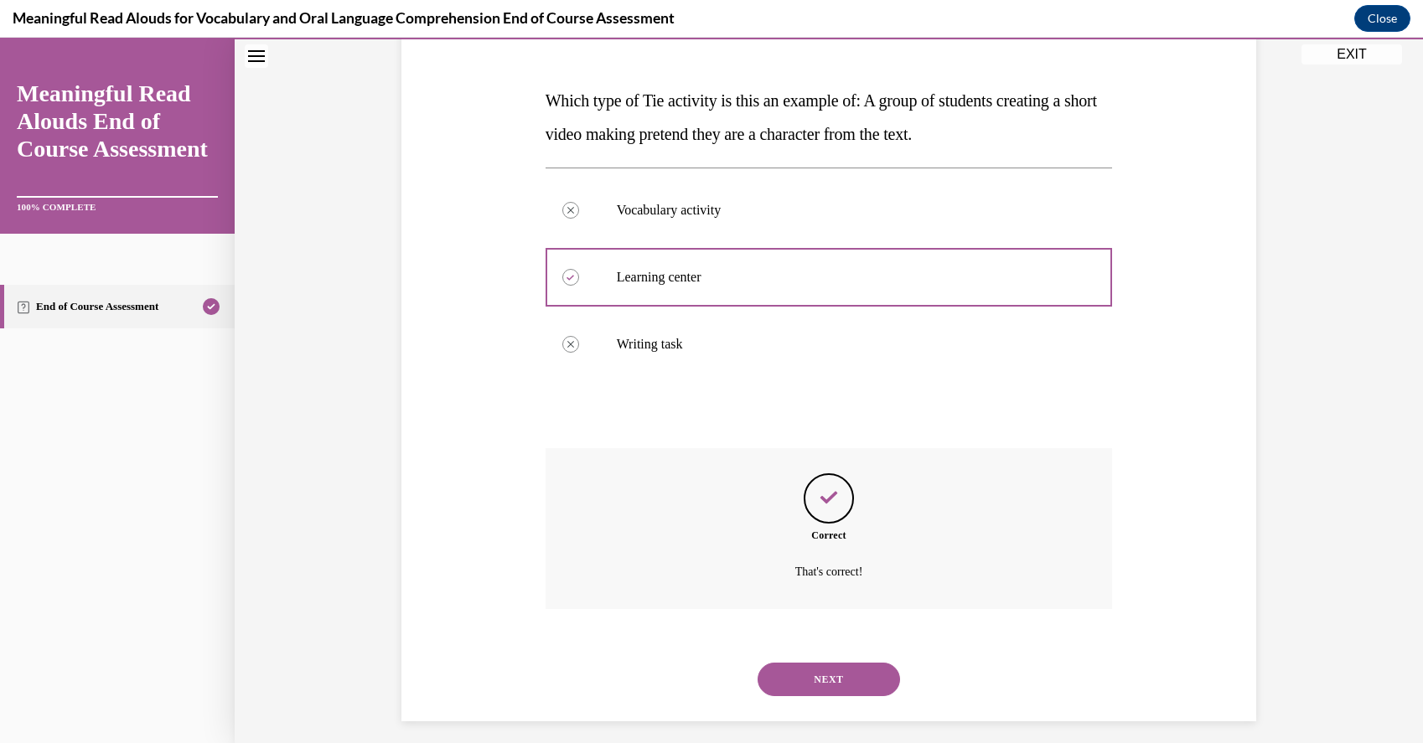
scroll to position [247, 0]
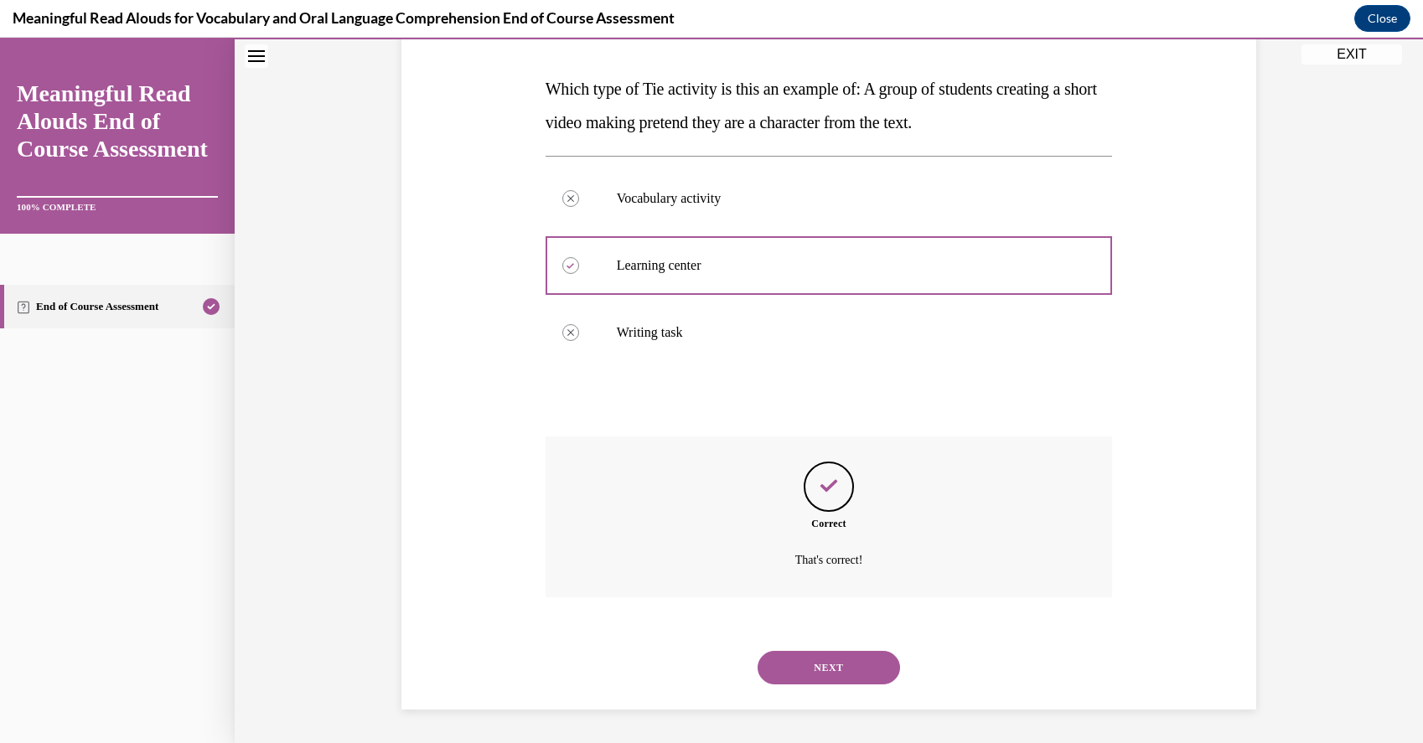
click at [843, 672] on button "NEXT" at bounding box center [828, 668] width 142 height 34
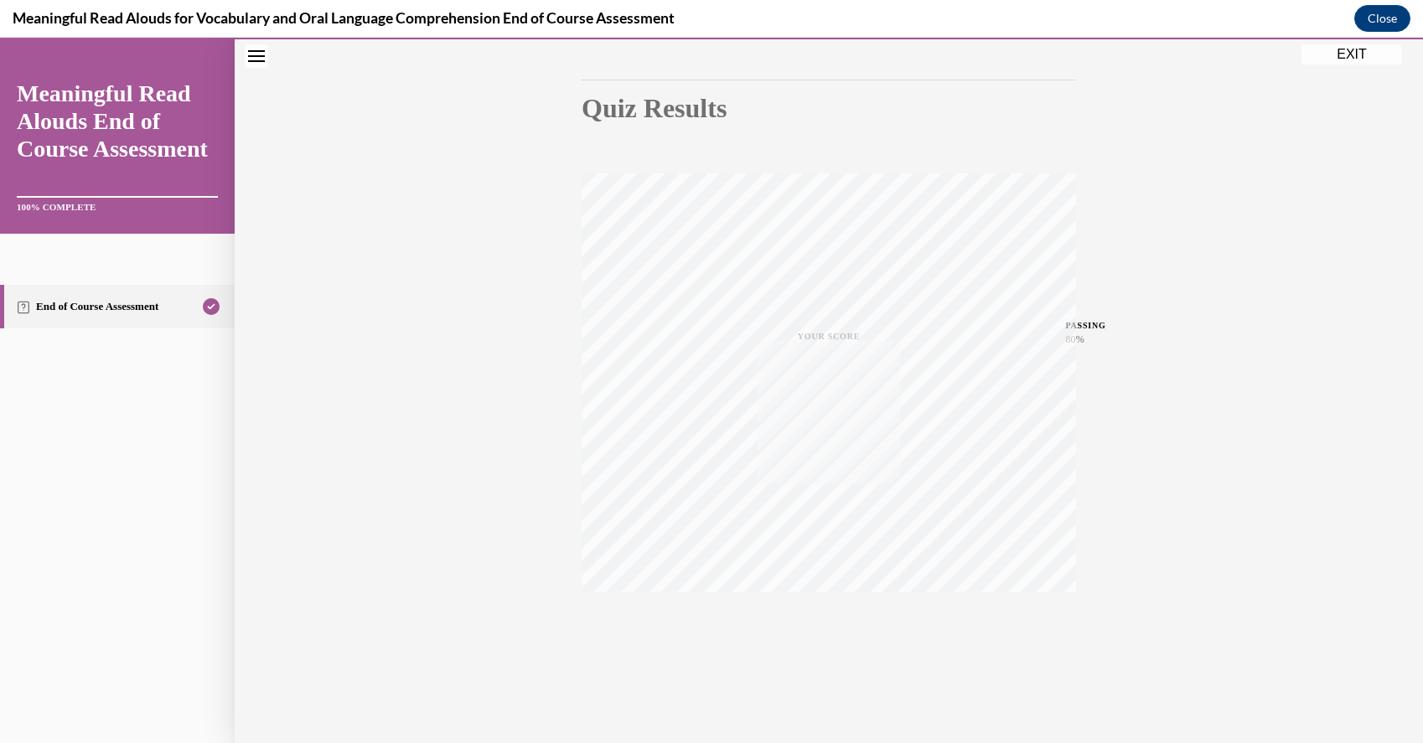
scroll to position [153, 0]
click at [1364, 52] on button "EXIT" at bounding box center [1351, 54] width 101 height 20
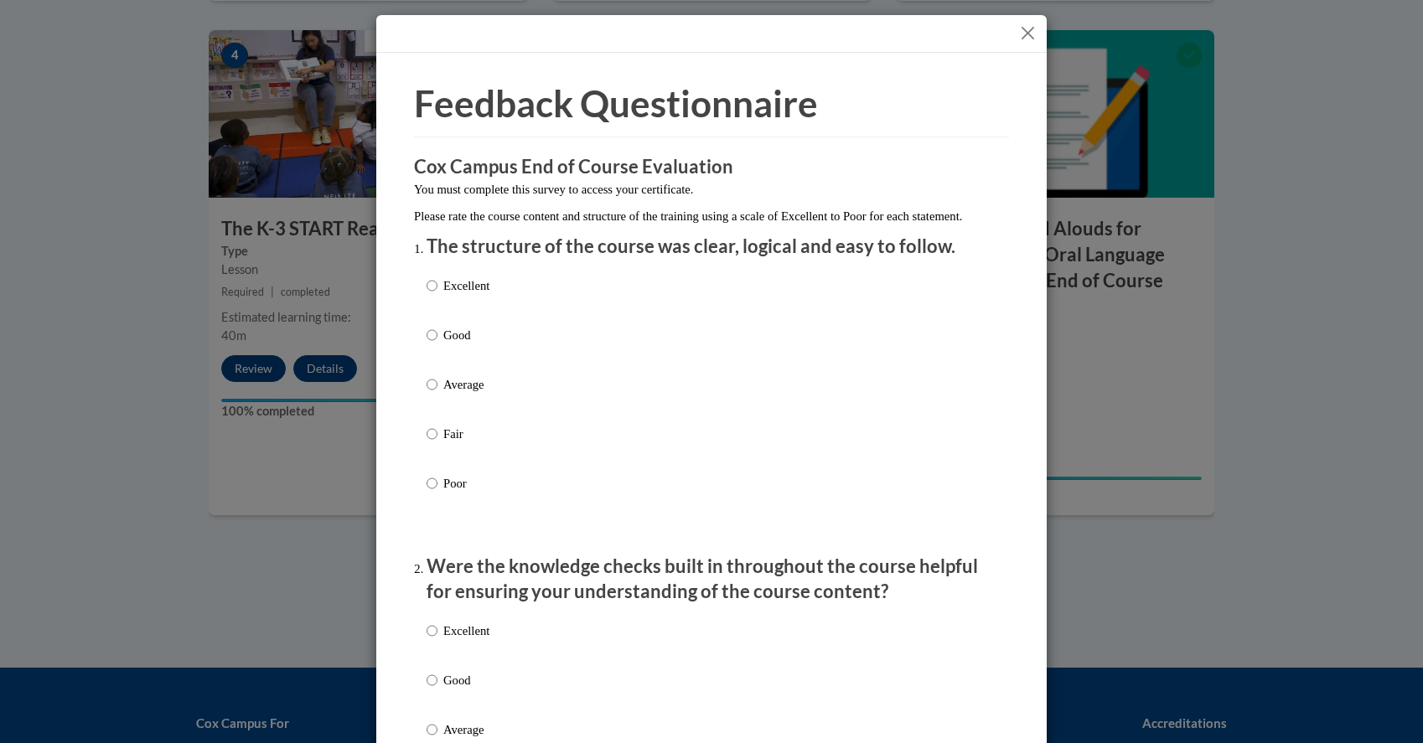
click at [1034, 27] on button "Close" at bounding box center [1027, 33] width 21 height 21
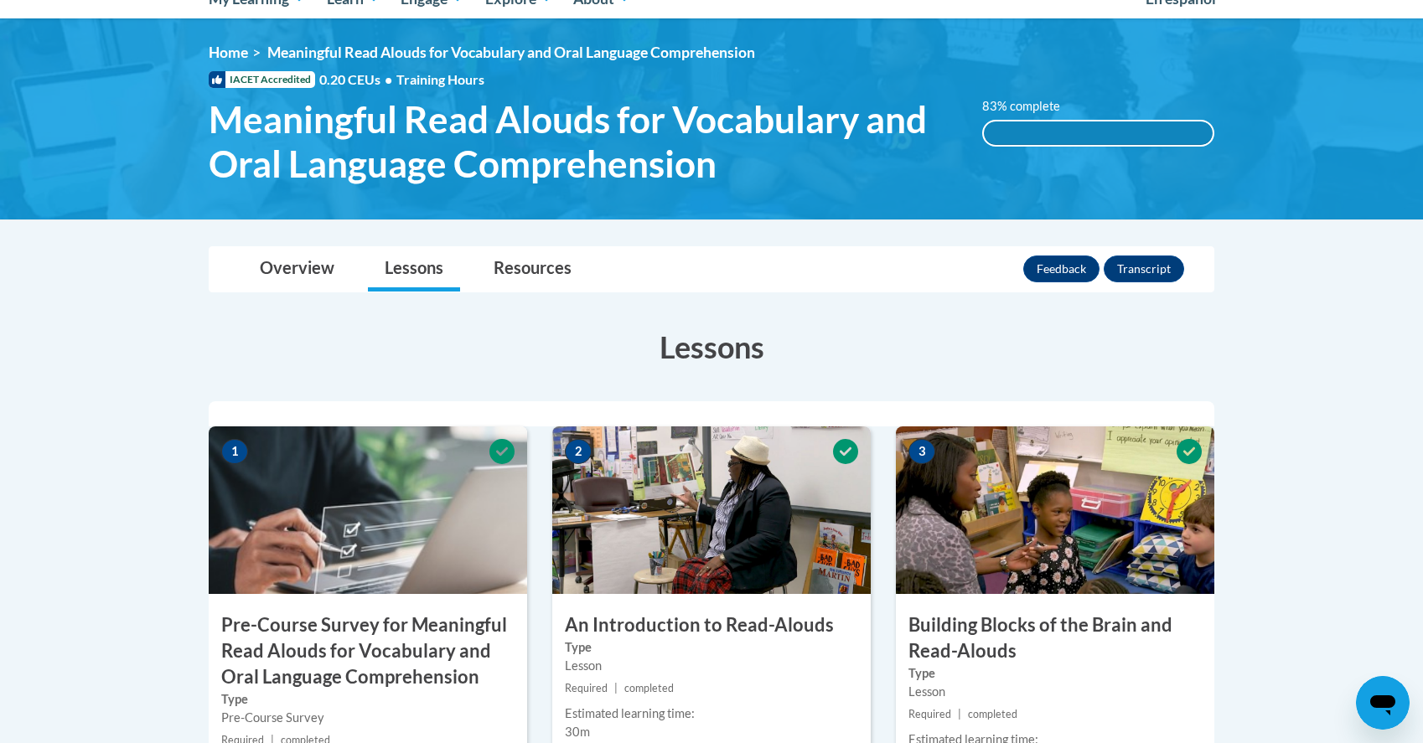
scroll to position [0, 0]
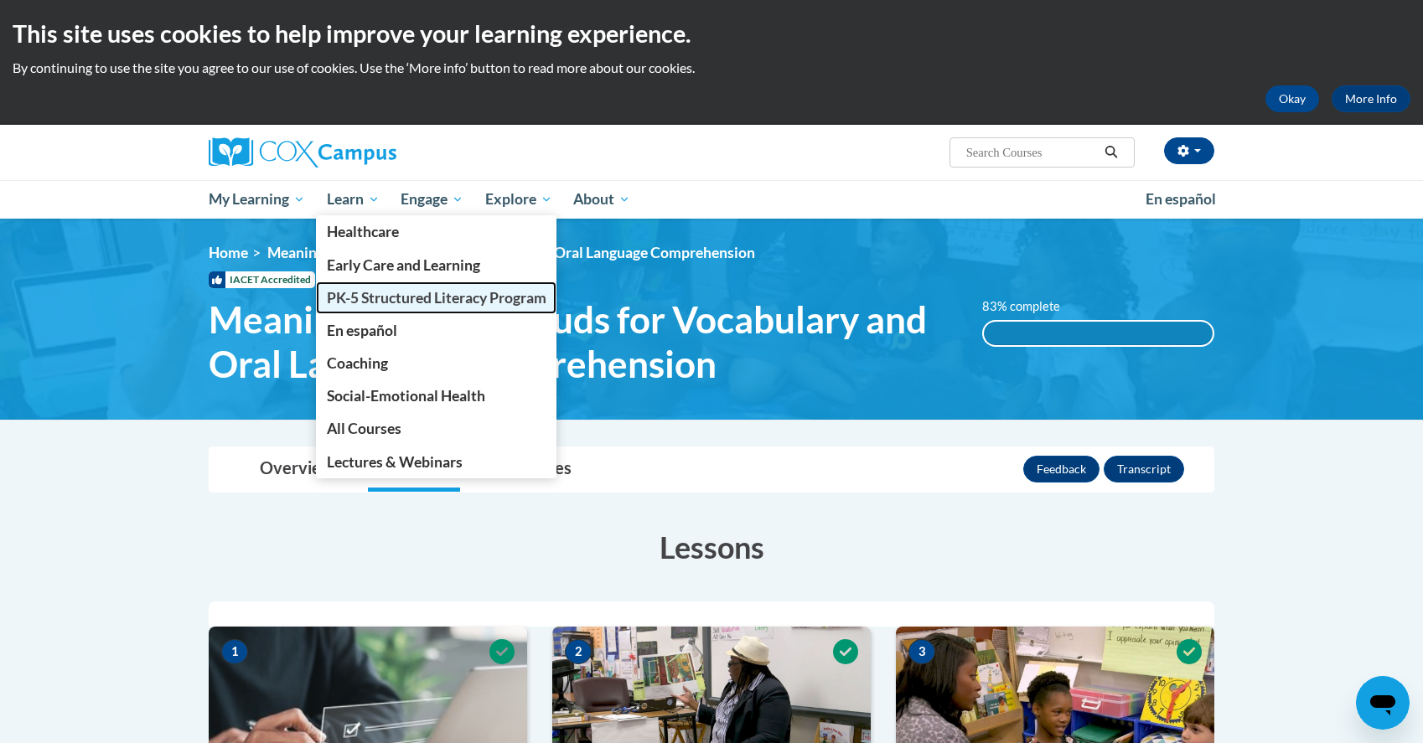
click at [410, 296] on span "PK-5 Structured Literacy Program" at bounding box center [437, 298] width 220 height 18
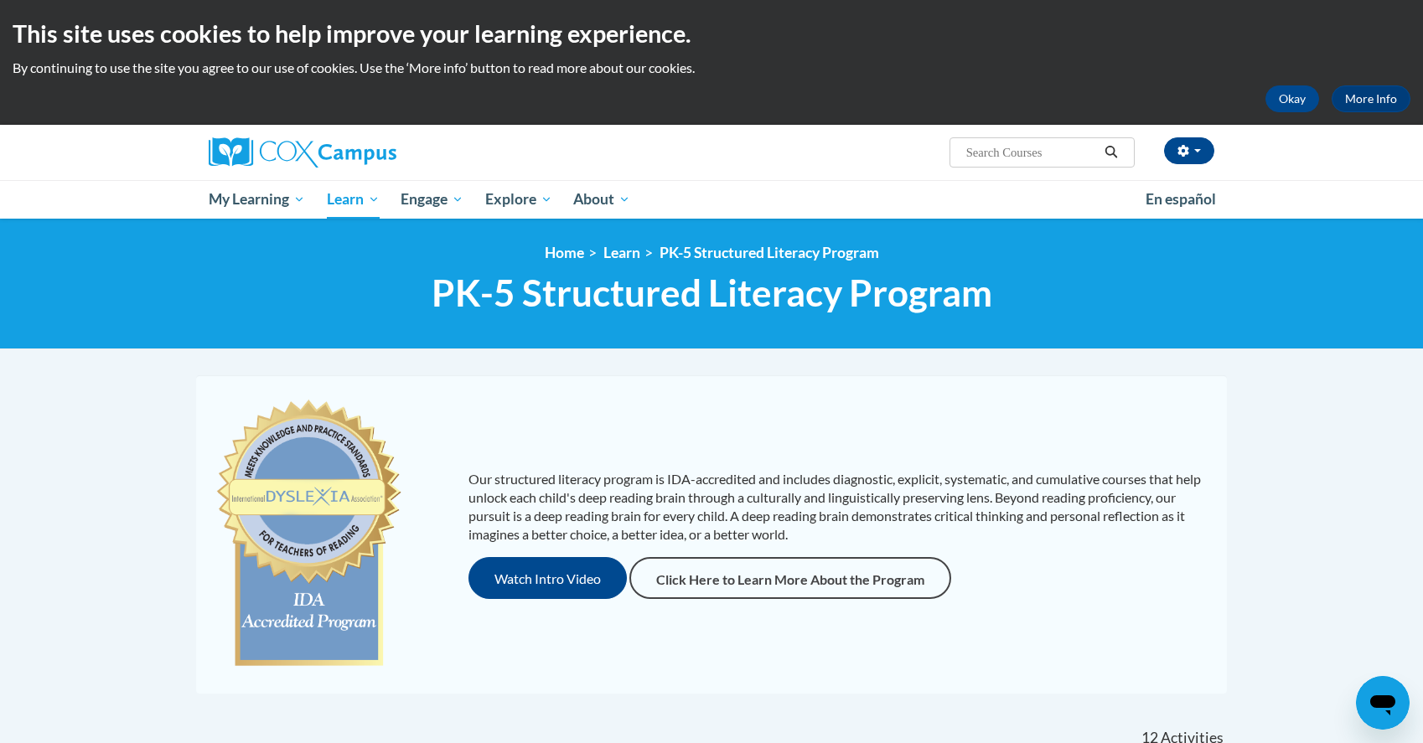
click at [1186, 442] on div "Our structured literacy program is IDA-accredited and includes diagnostic, expl…" at bounding box center [711, 534] width 1022 height 285
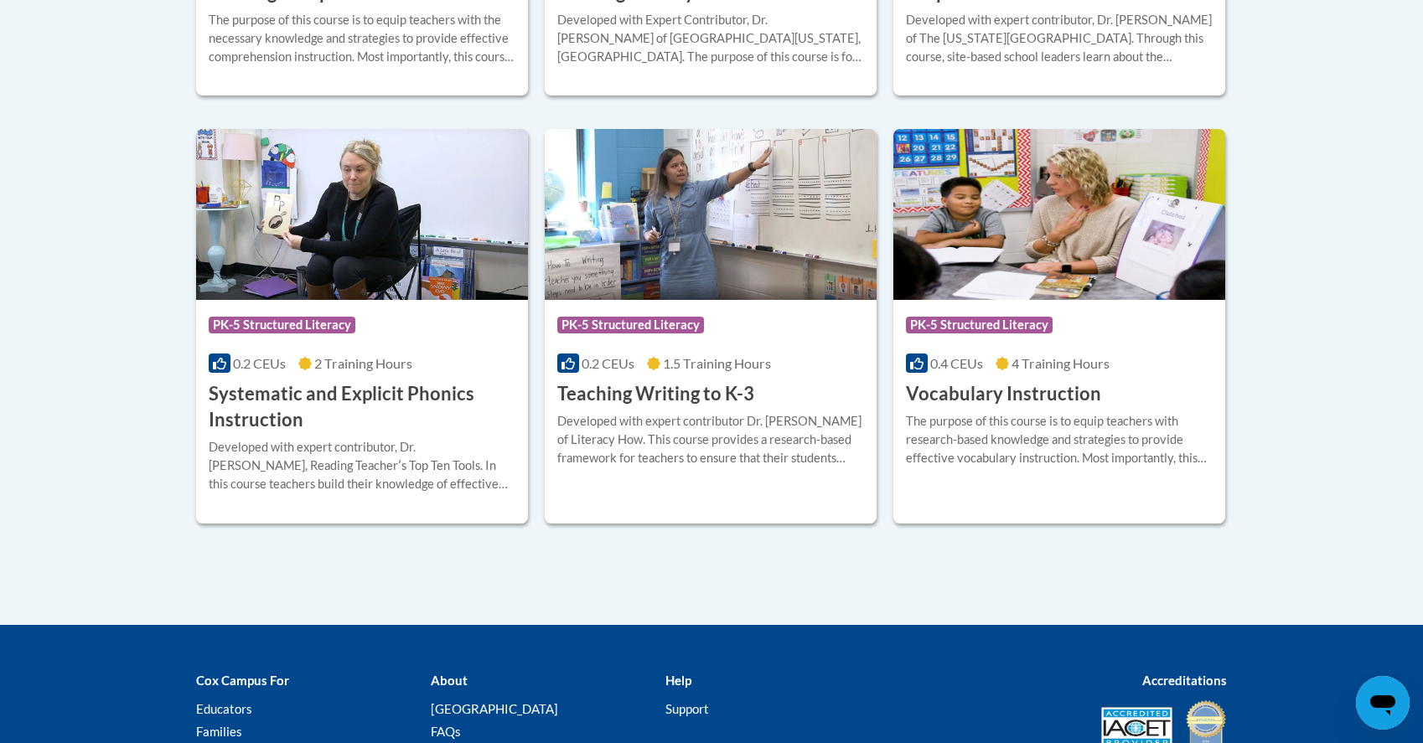
scroll to position [1963, 0]
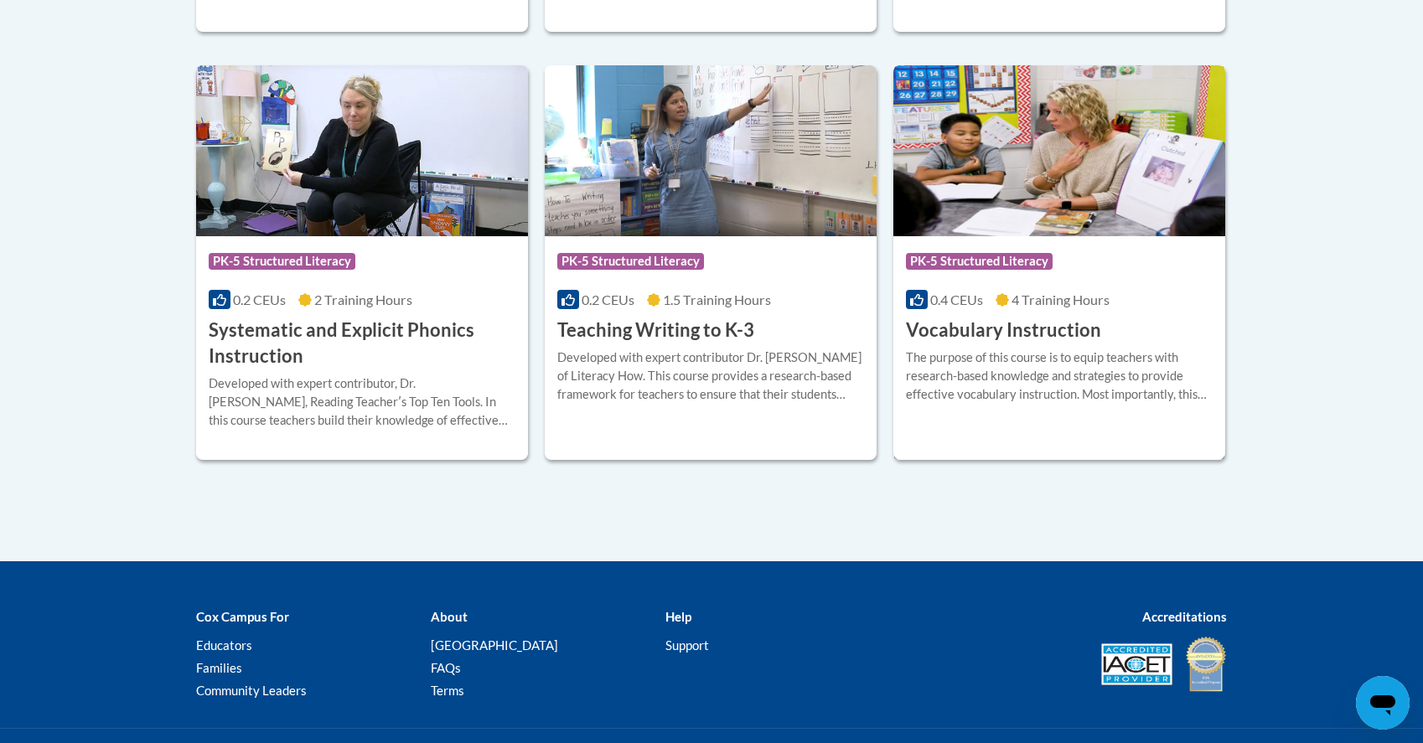
click at [1047, 386] on div "The purpose of this course is to equip teachers with research-based knowledge a…" at bounding box center [1059, 376] width 307 height 55
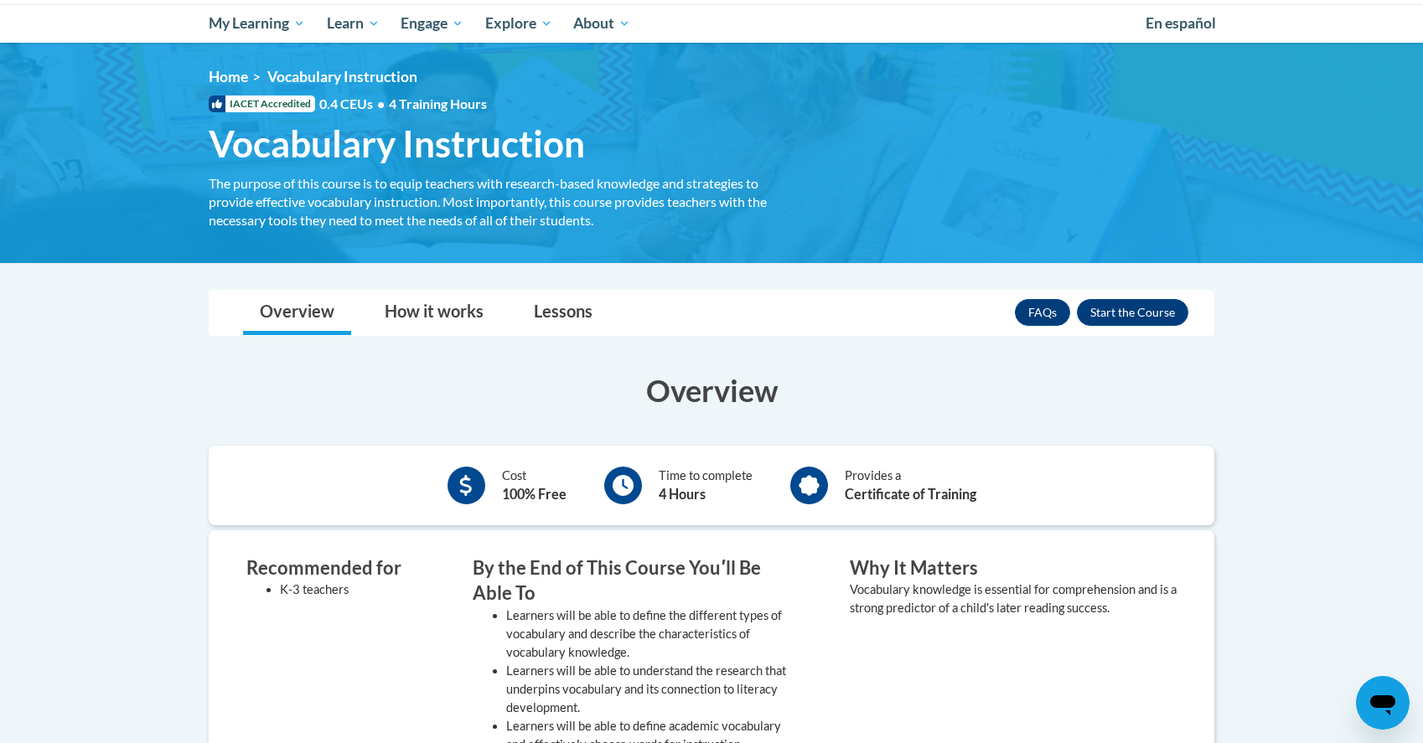
scroll to position [200, 0]
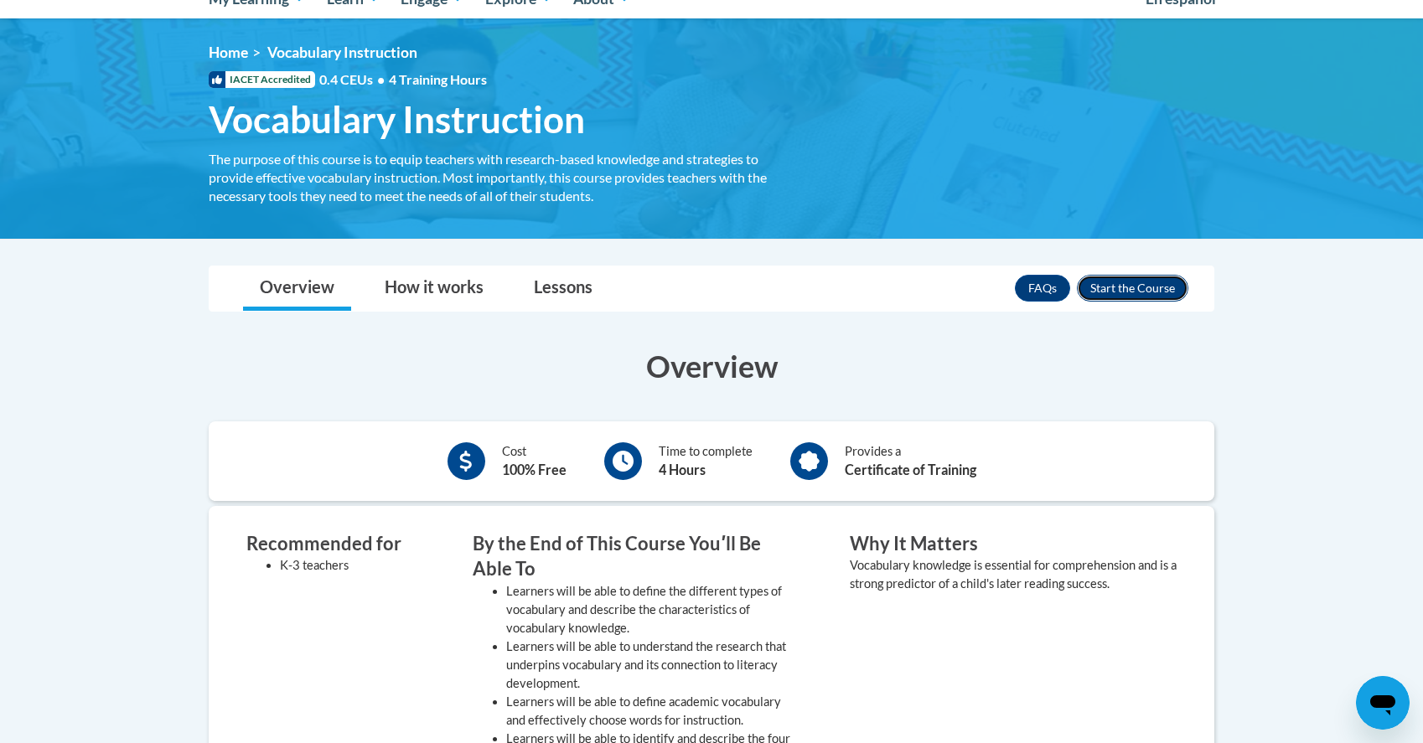
click at [1123, 288] on button "Enroll" at bounding box center [1132, 288] width 111 height 27
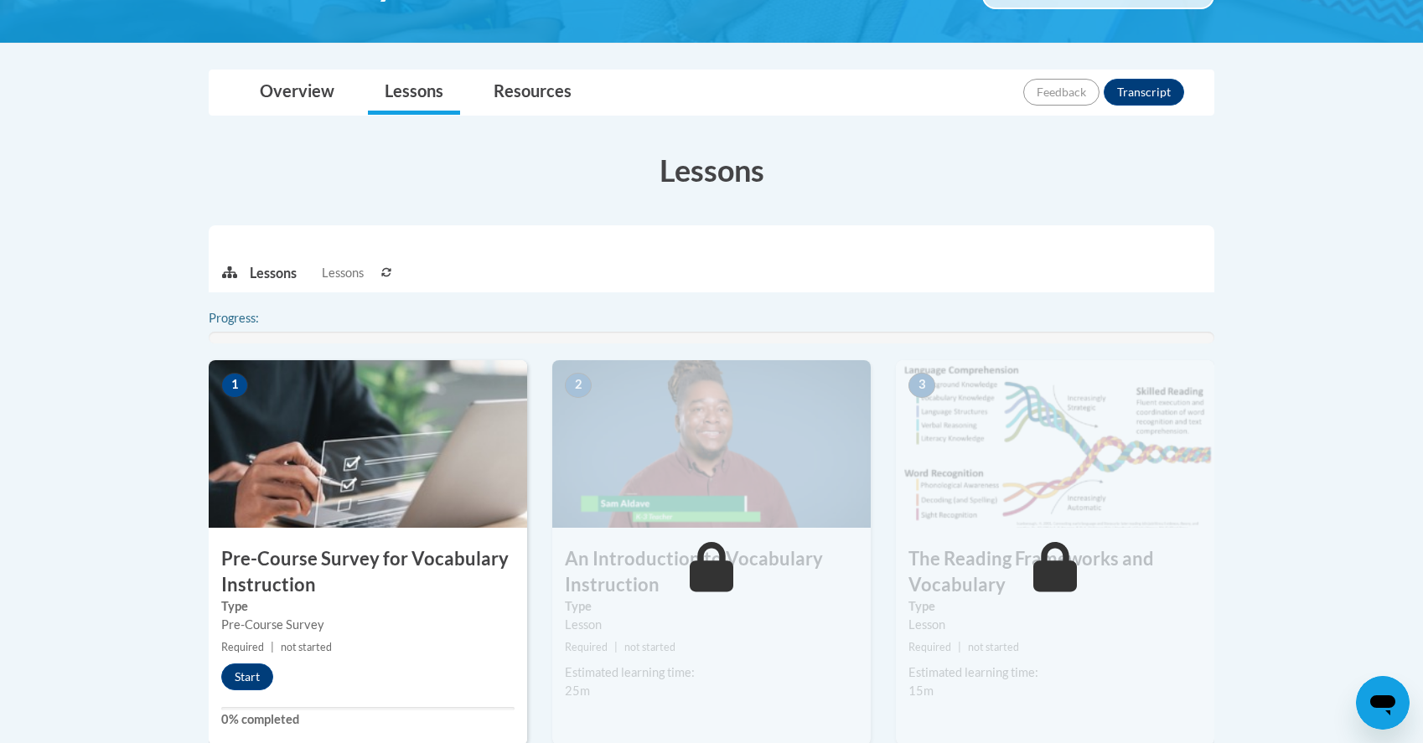
scroll to position [344, 0]
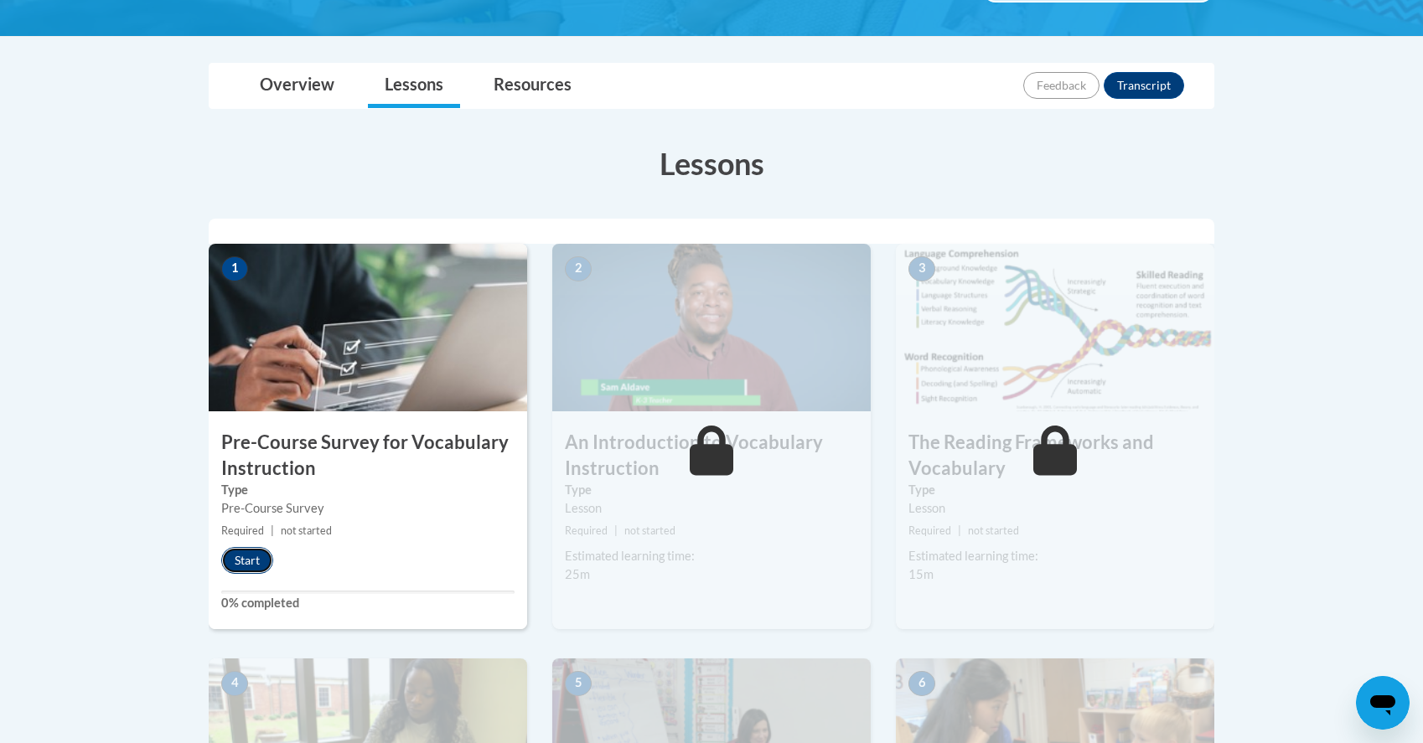
click at [266, 556] on button "Start" at bounding box center [247, 560] width 52 height 27
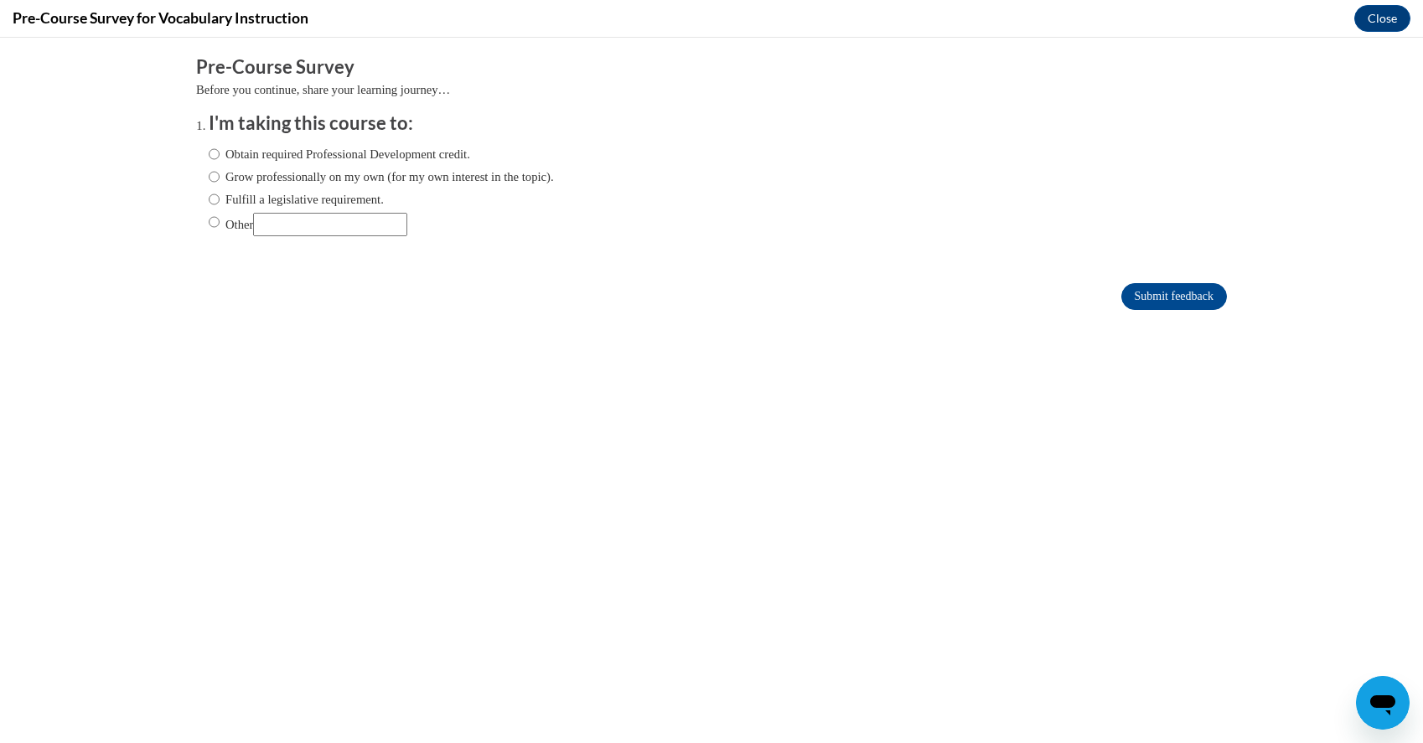
scroll to position [0, 0]
click at [355, 195] on label "Fulfill a legislative requirement." at bounding box center [296, 199] width 175 height 18
click at [220, 195] on input "Fulfill a legislative requirement." at bounding box center [214, 199] width 11 height 18
radio input "true"
click at [1148, 299] on input "Submit feedback" at bounding box center [1174, 296] width 106 height 27
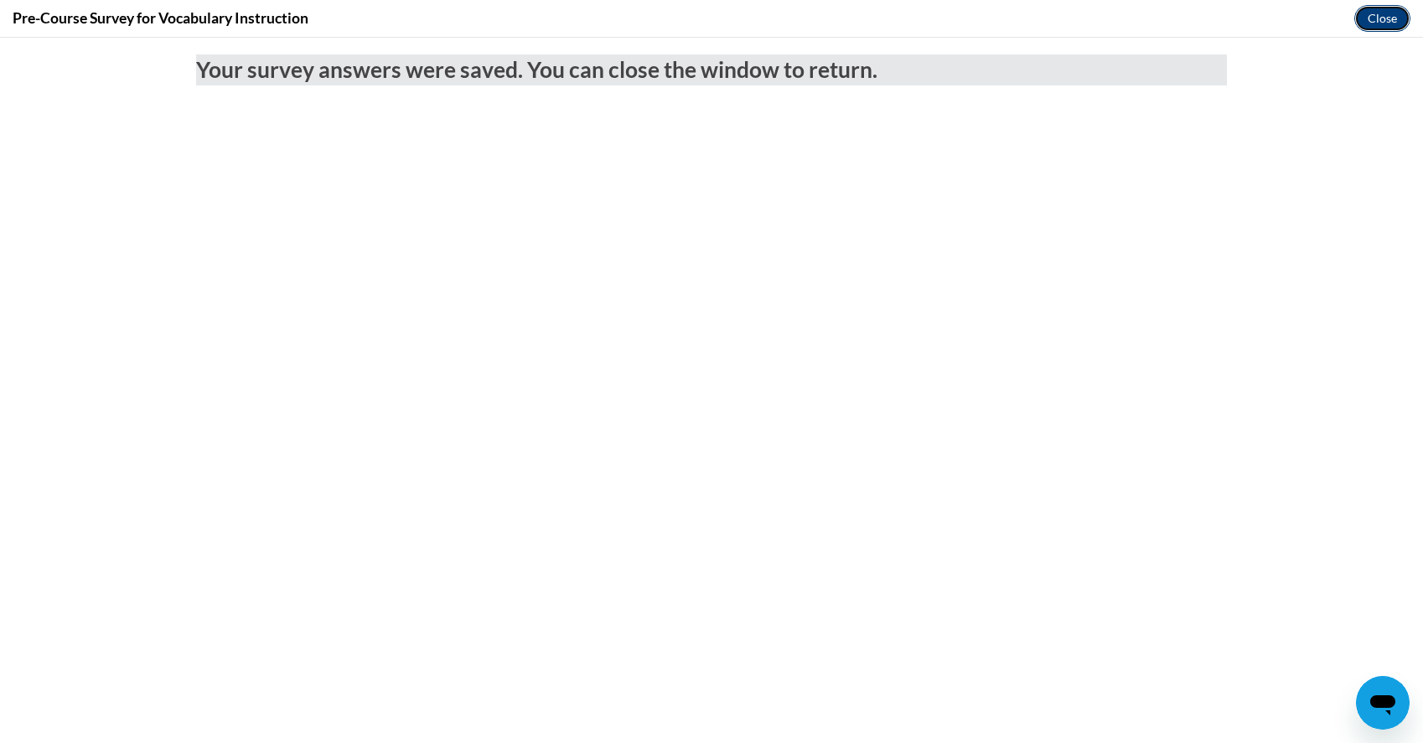
click at [1390, 19] on button "Close" at bounding box center [1382, 18] width 56 height 27
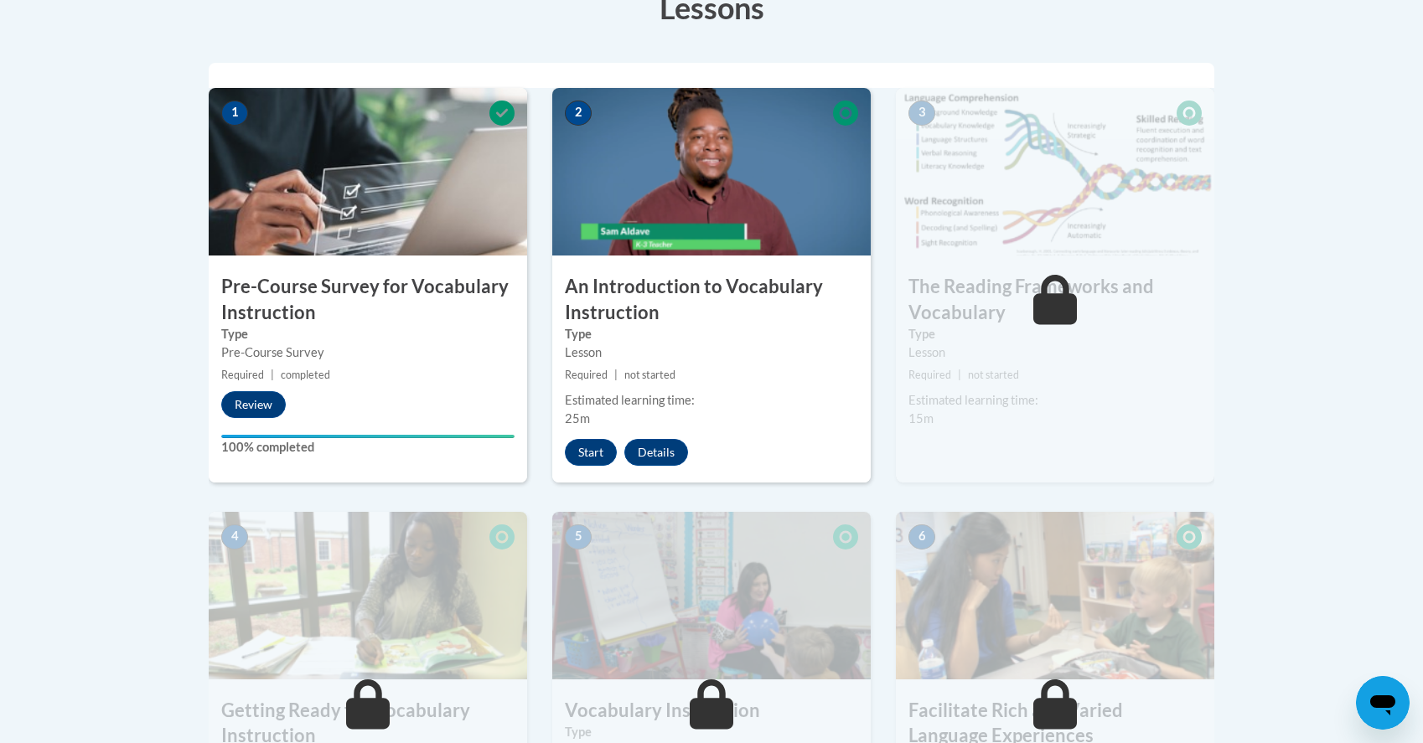
scroll to position [513, 0]
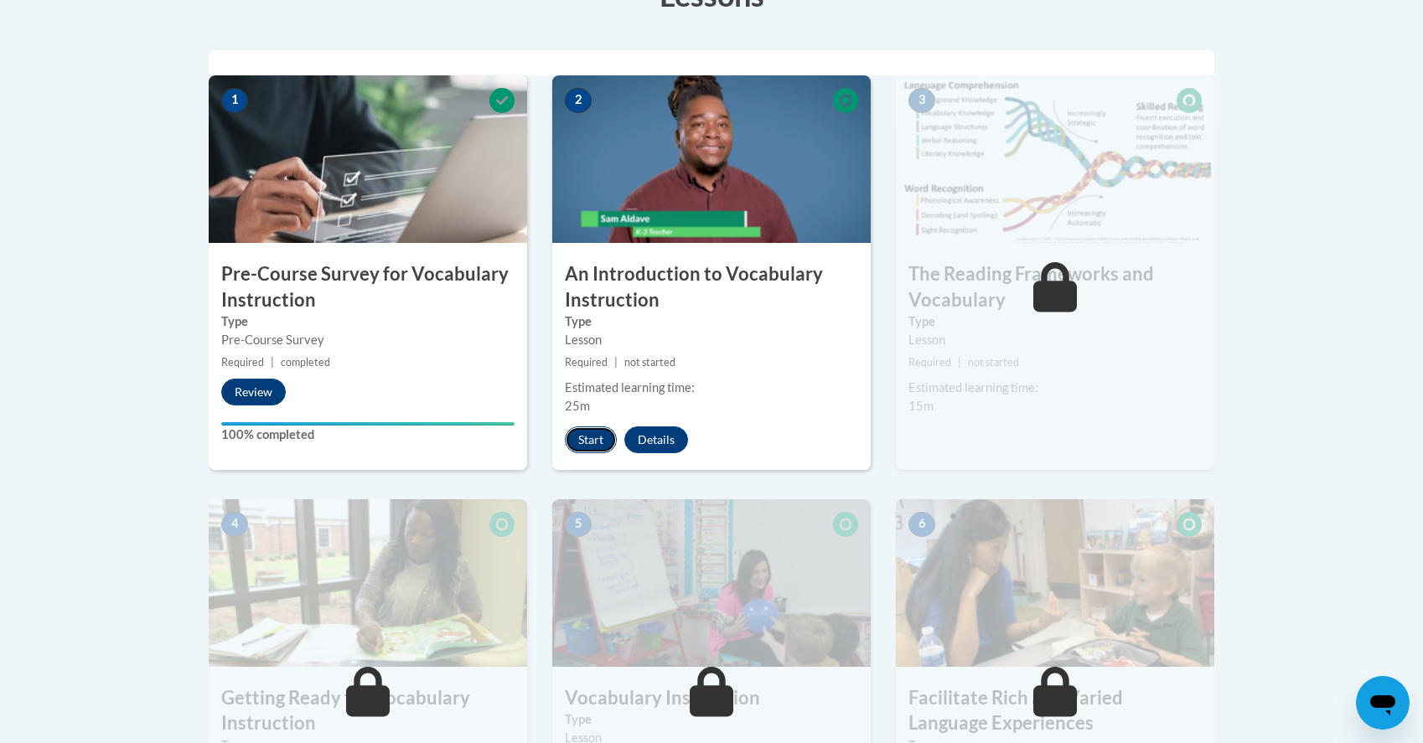
click at [580, 438] on button "Start" at bounding box center [591, 439] width 52 height 27
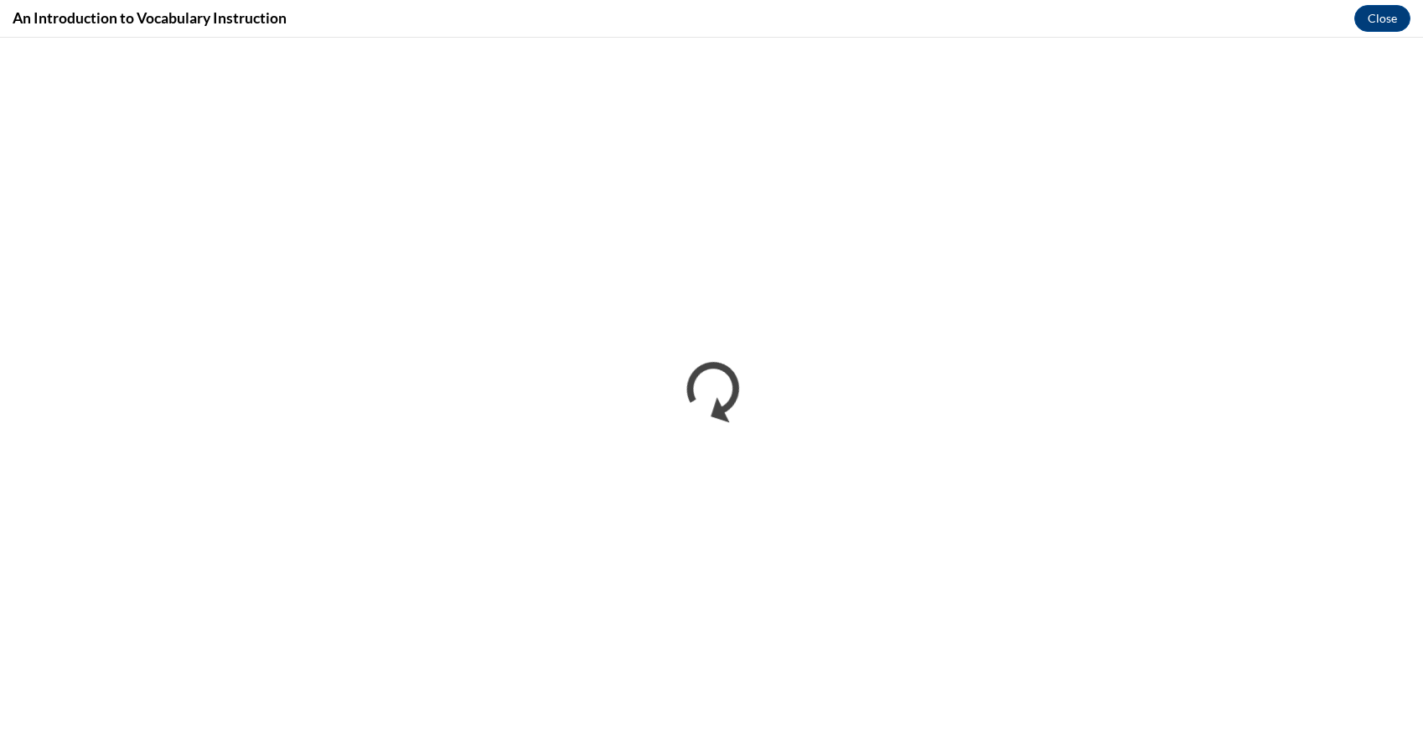
scroll to position [0, 0]
